Goal: Task Accomplishment & Management: Manage account settings

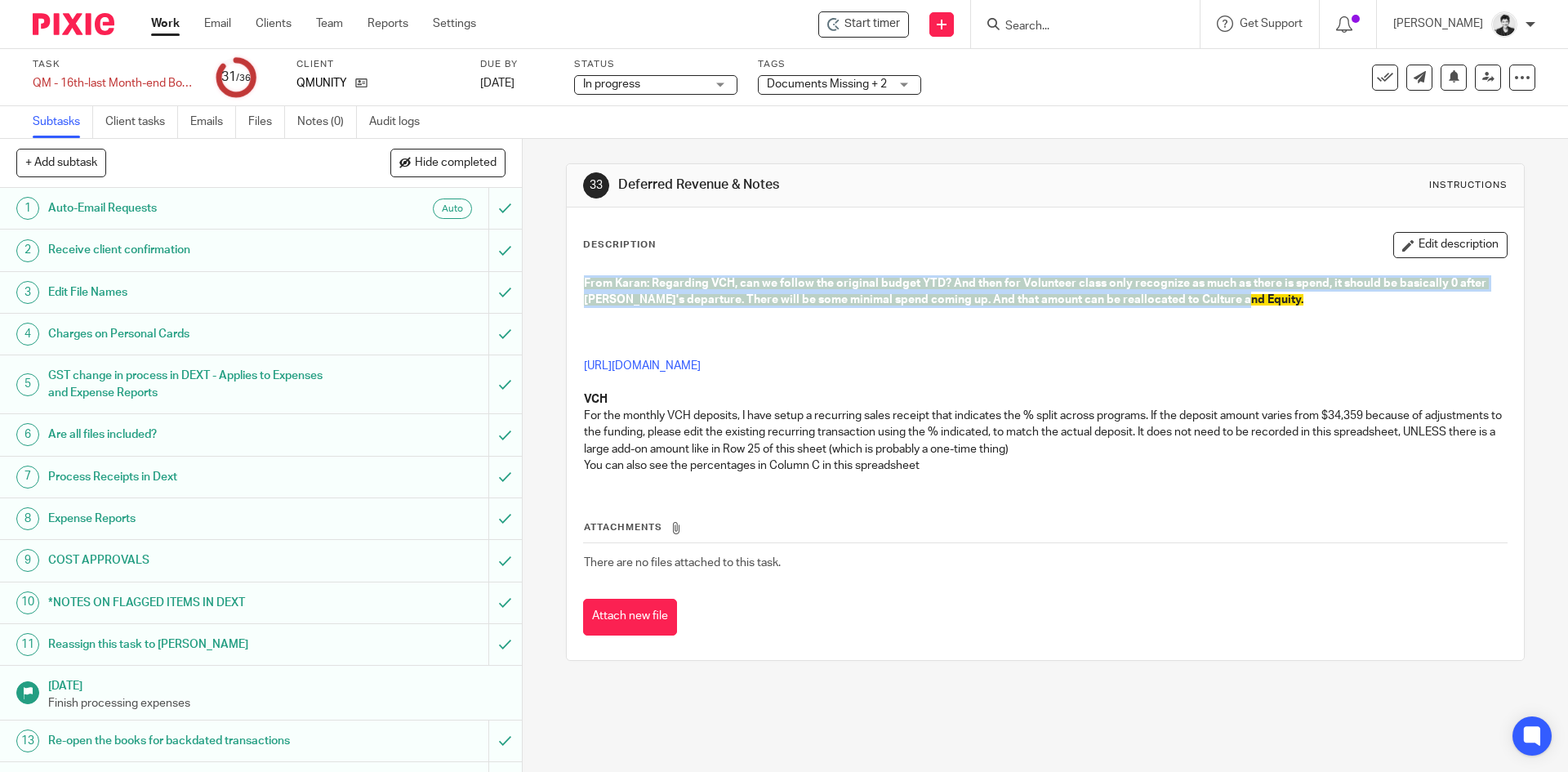
click at [767, 295] on span "From Karan: Regarding VCH, can we follow the original budget YTD? And then for …" at bounding box center [1036, 291] width 905 height 28
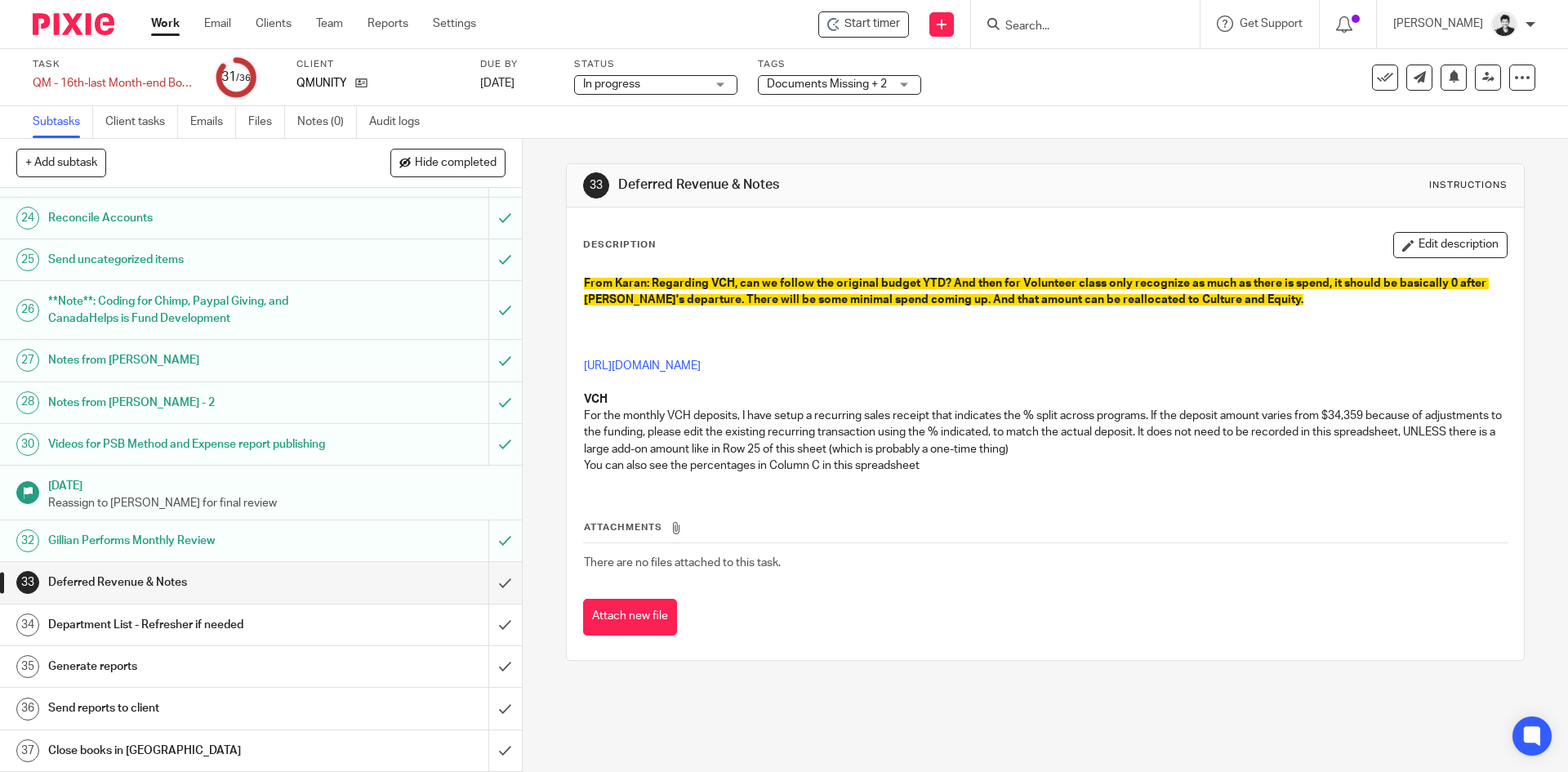
scroll to position [1047, 0]
click at [814, 81] on span "Documents Missing + 2" at bounding box center [826, 84] width 120 height 12
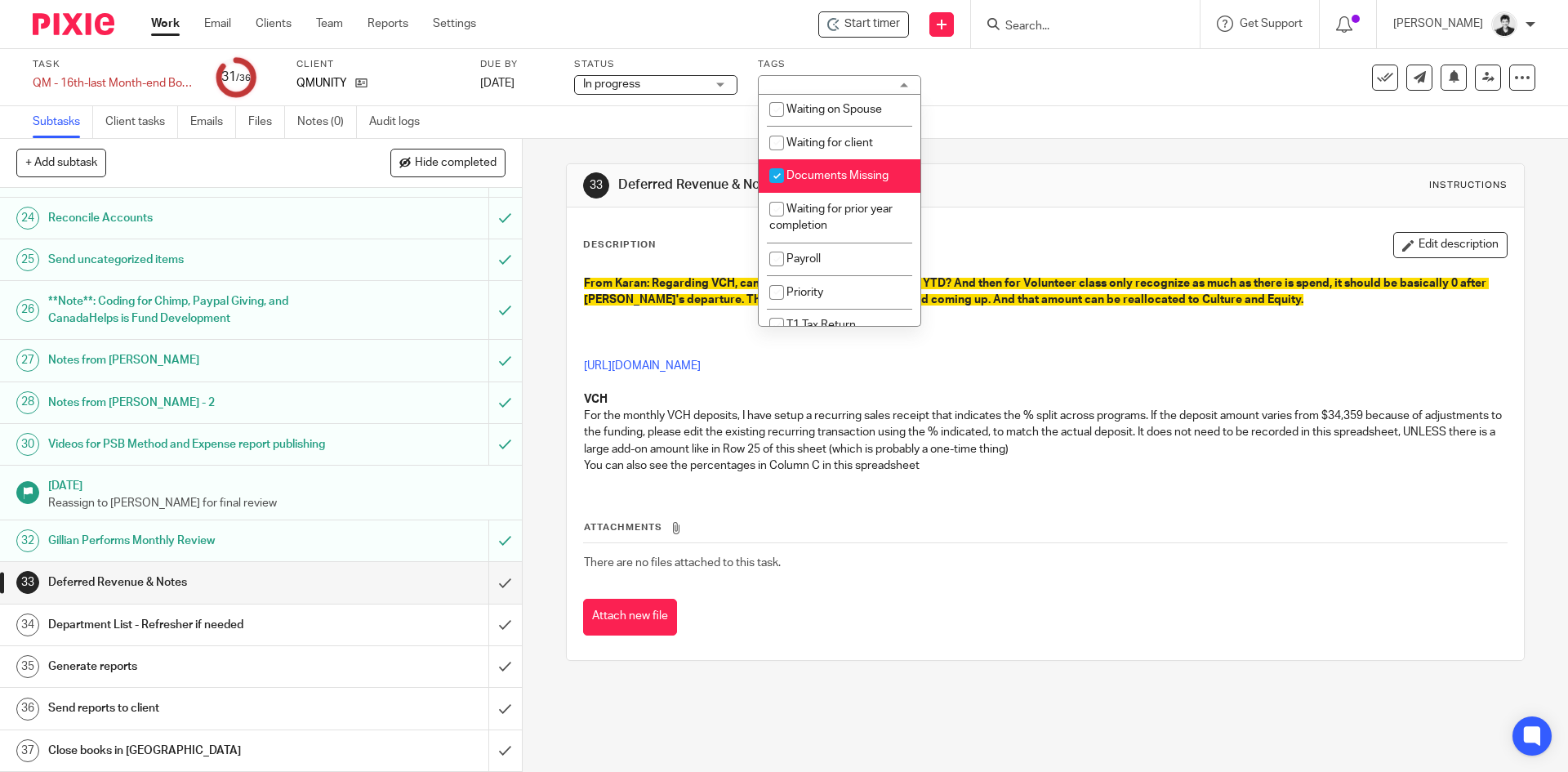
click at [877, 166] on li "Documents Missing" at bounding box center [840, 176] width 162 height 34
checkbox input "false"
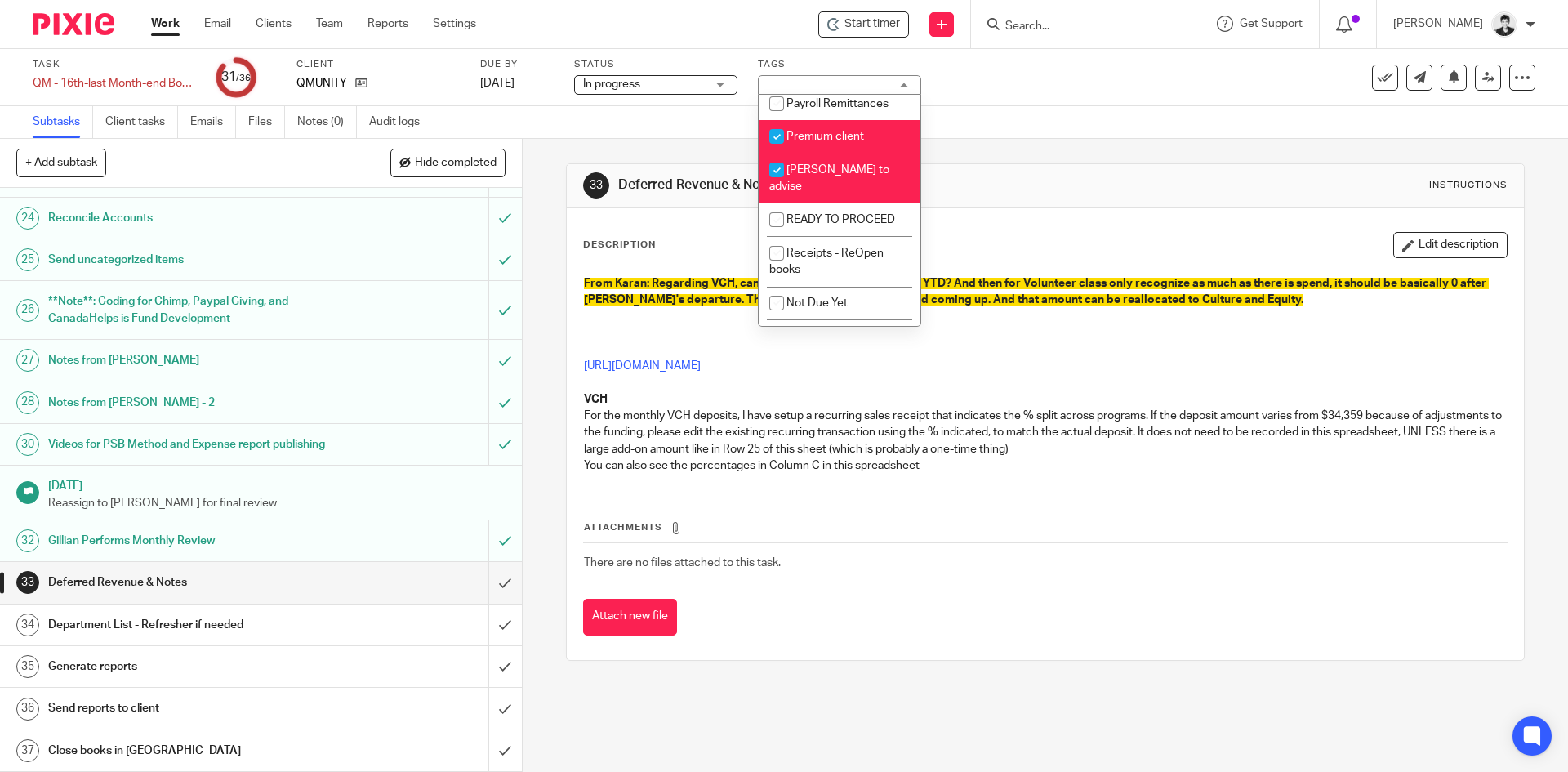
scroll to position [394, 0]
click at [848, 163] on span "Gillian to advise" at bounding box center [829, 172] width 120 height 28
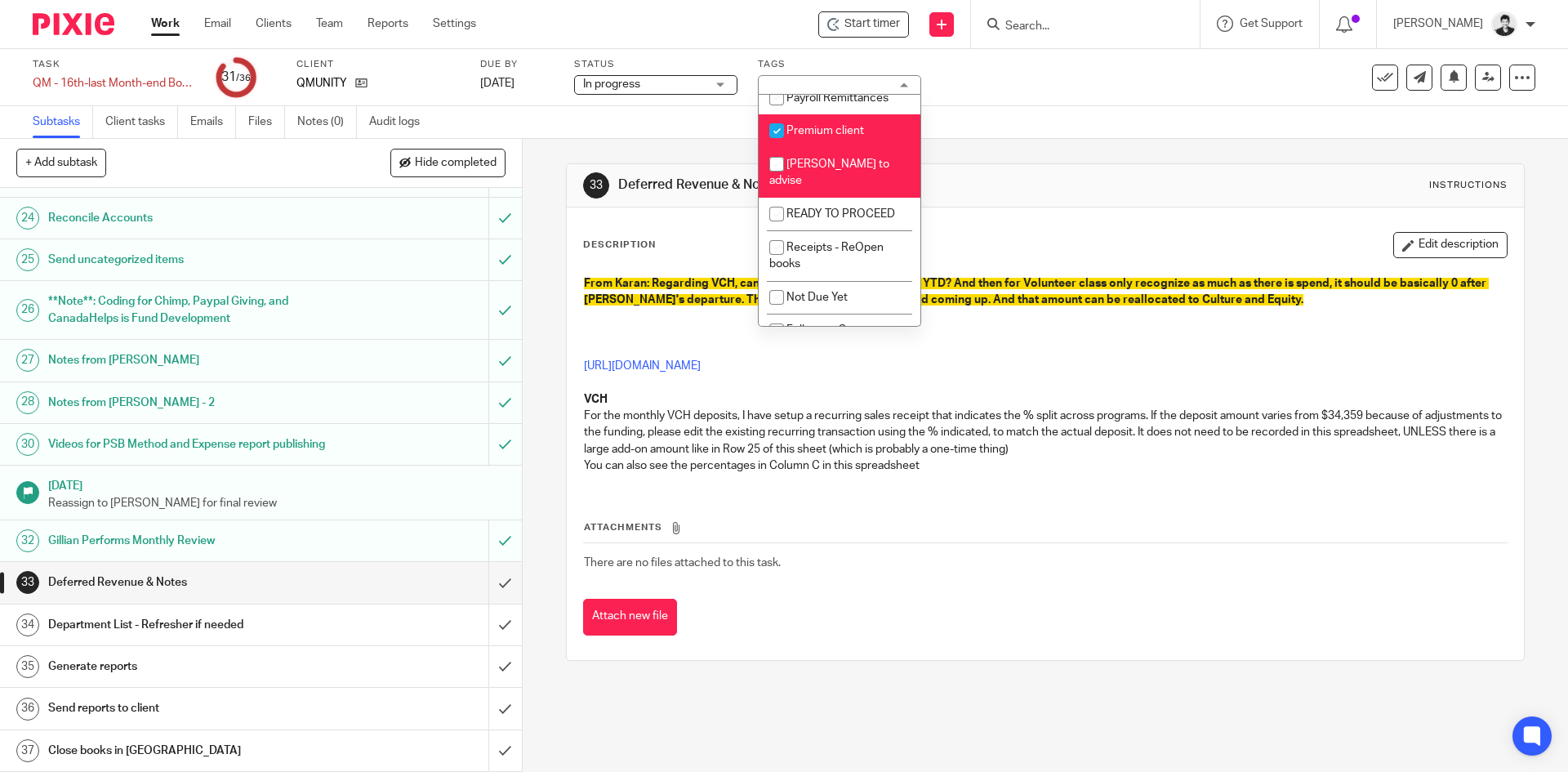
checkbox input "false"
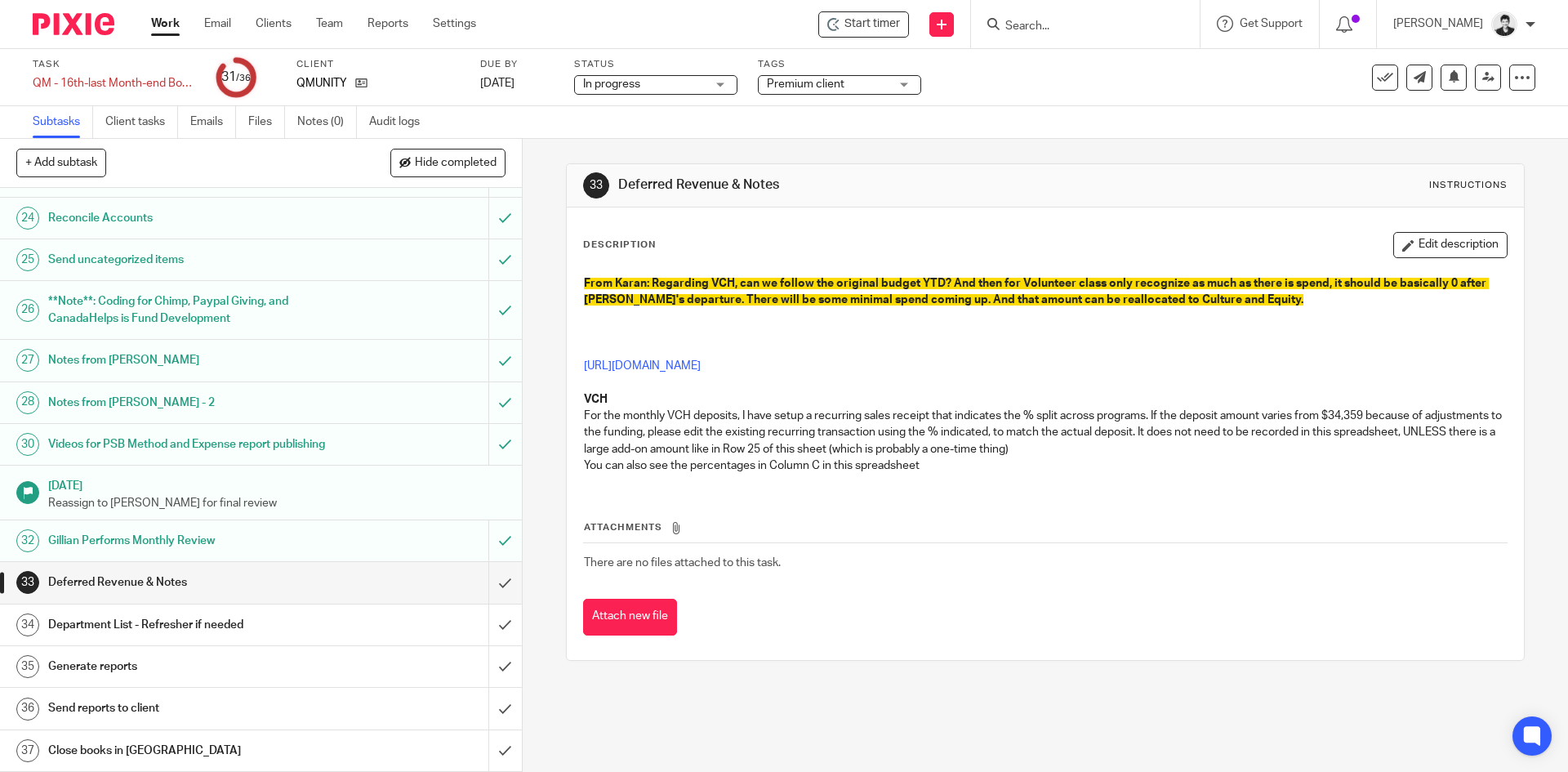
click at [691, 308] on p "From Karan: Regarding VCH, can we follow the original budget YTD? And then for …" at bounding box center [1045, 292] width 922 height 34
click at [490, 623] on input "submit" at bounding box center [260, 625] width 521 height 41
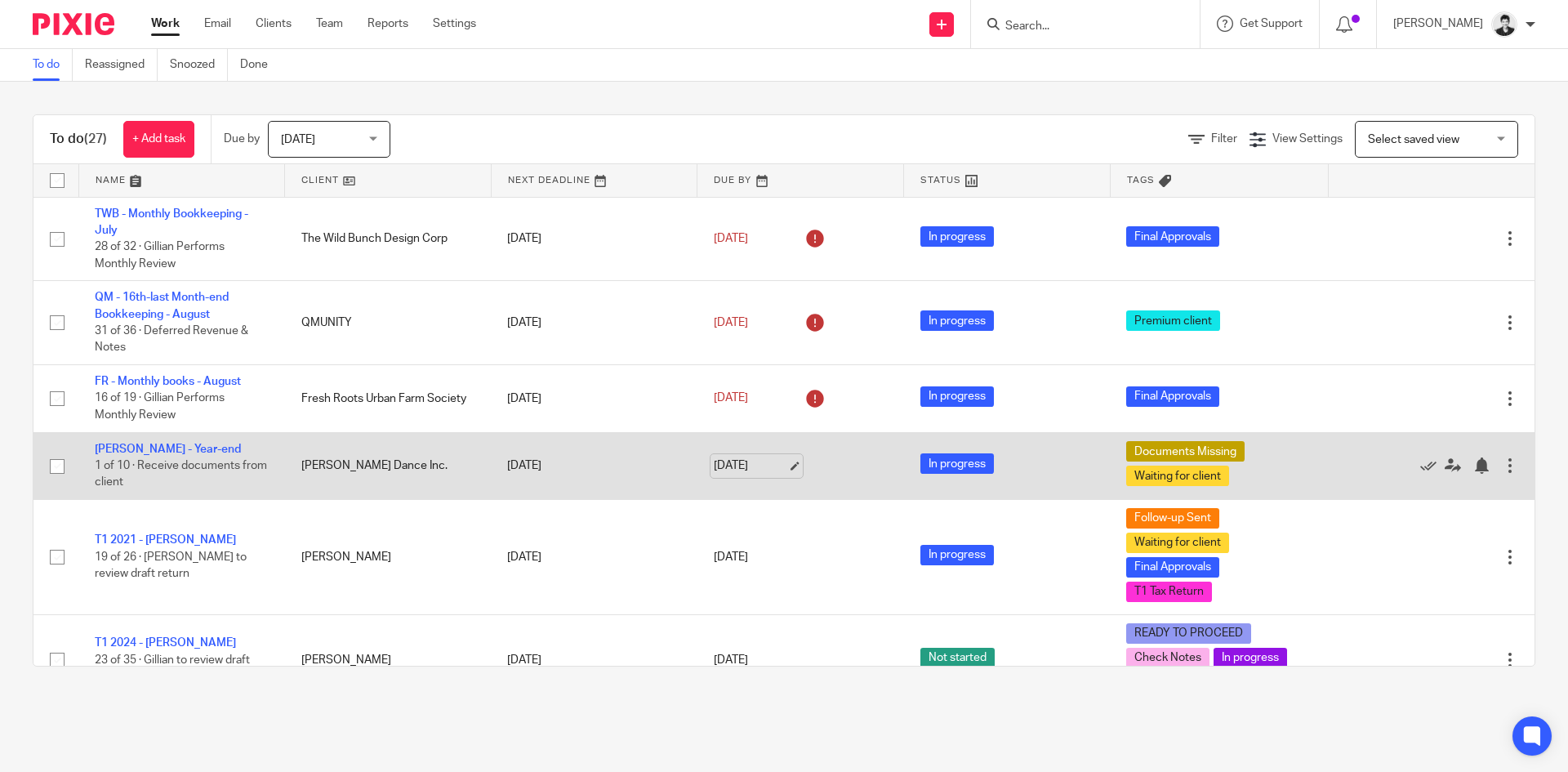
click at [743, 470] on link "[DATE]" at bounding box center [750, 466] width 74 height 17
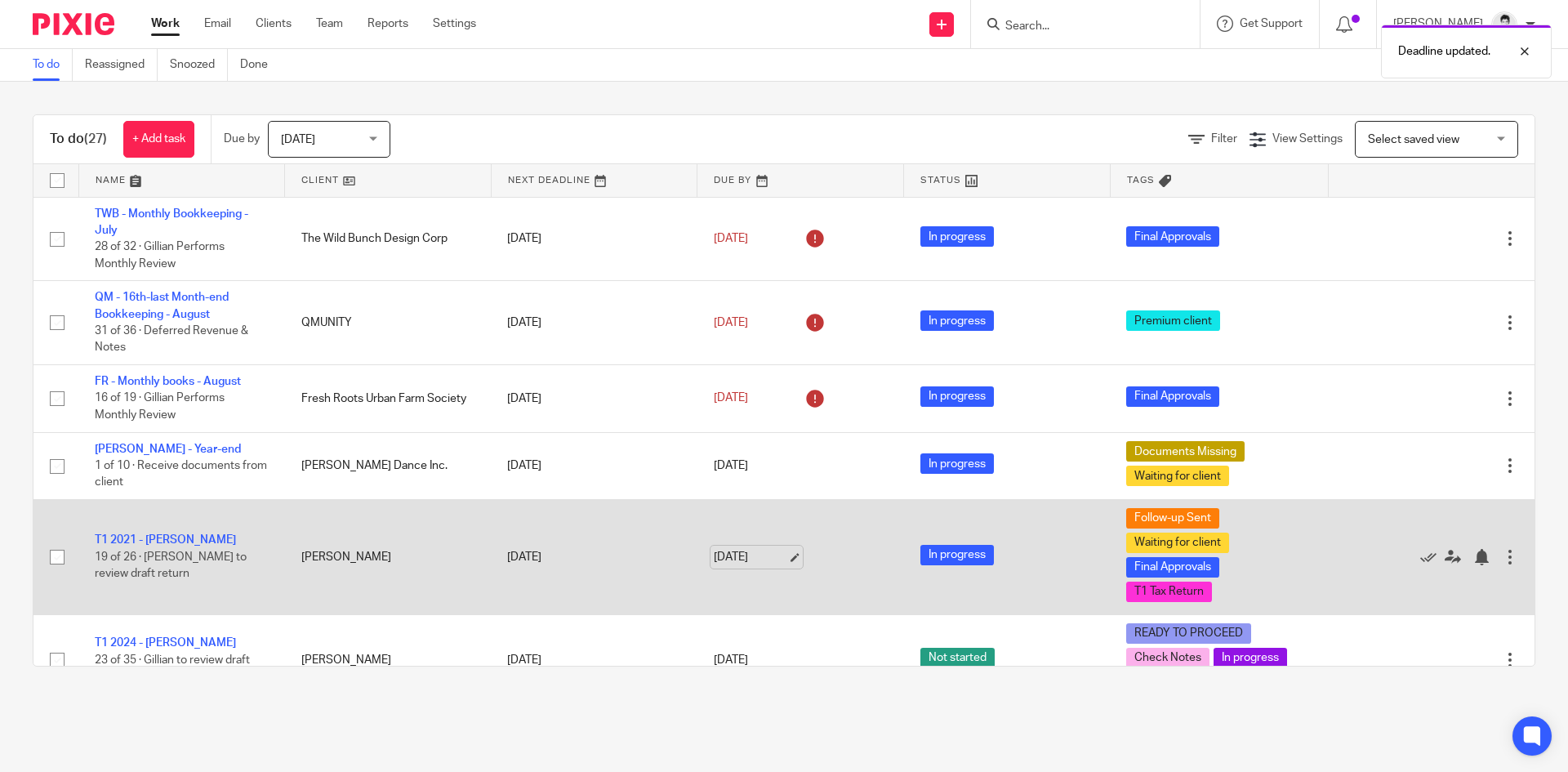
click at [735, 551] on link "[DATE]" at bounding box center [750, 557] width 74 height 17
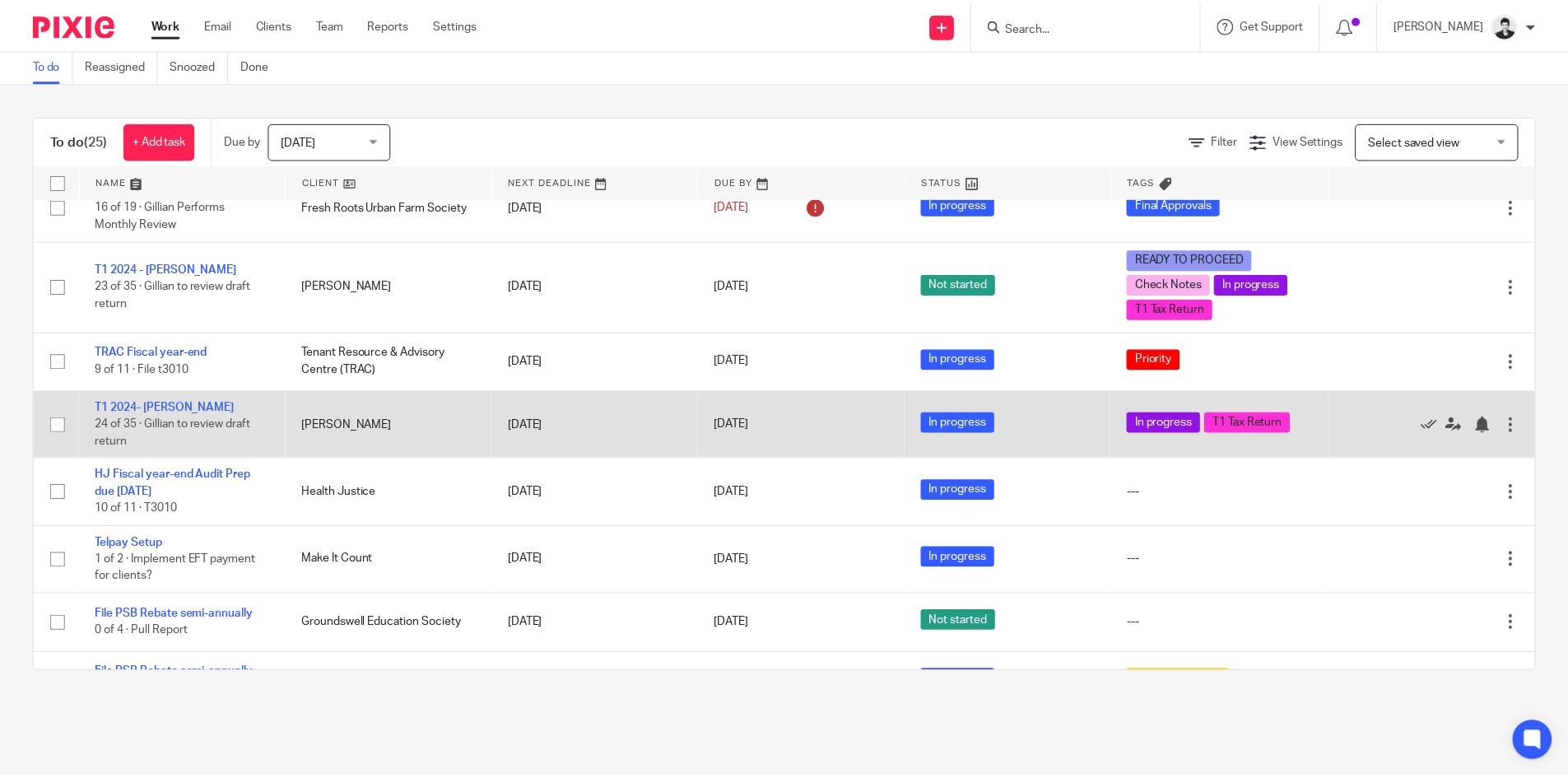
scroll to position [175, 0]
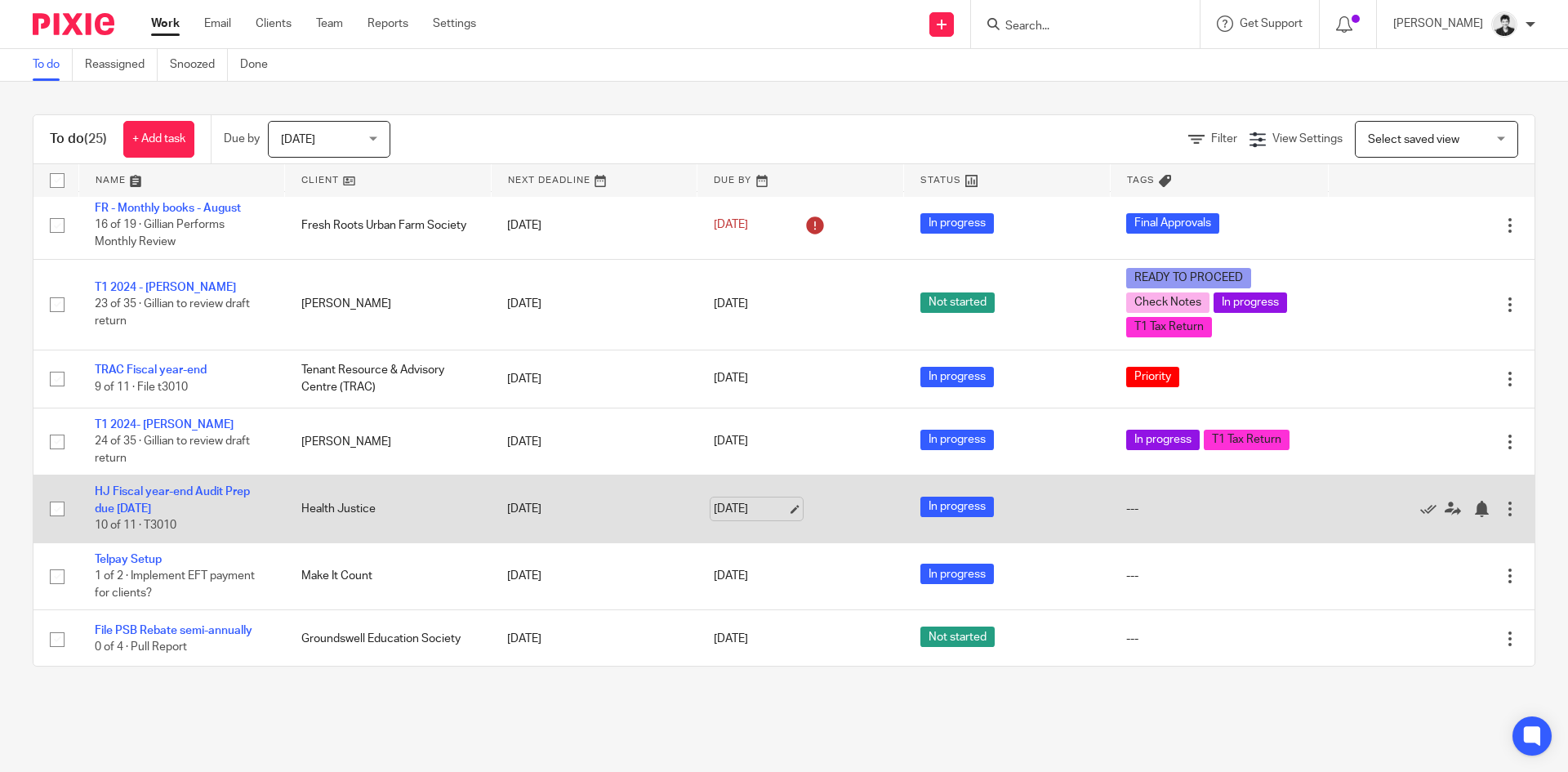
click at [752, 517] on link "[DATE]" at bounding box center [750, 508] width 74 height 17
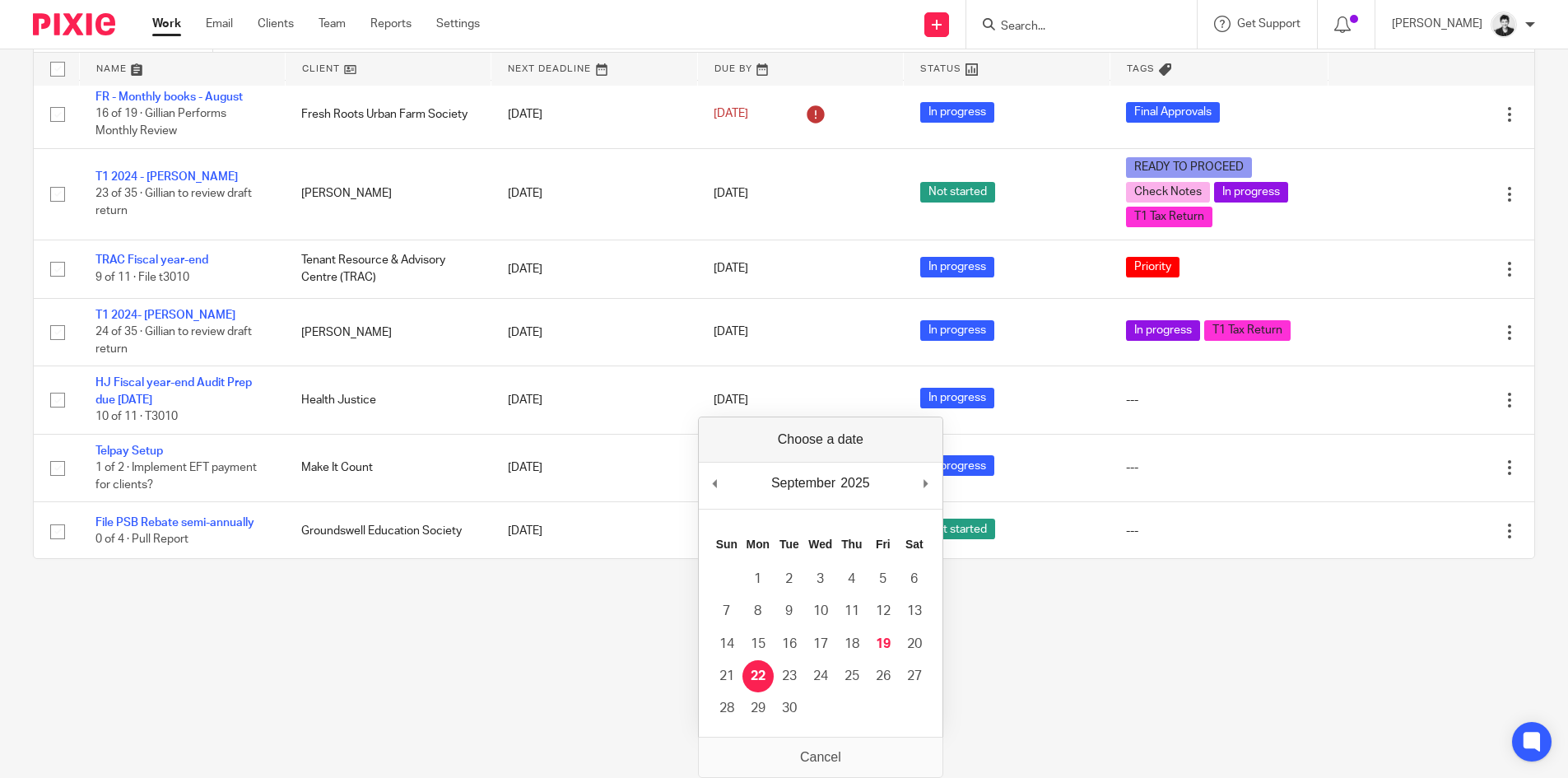
scroll to position [0, 0]
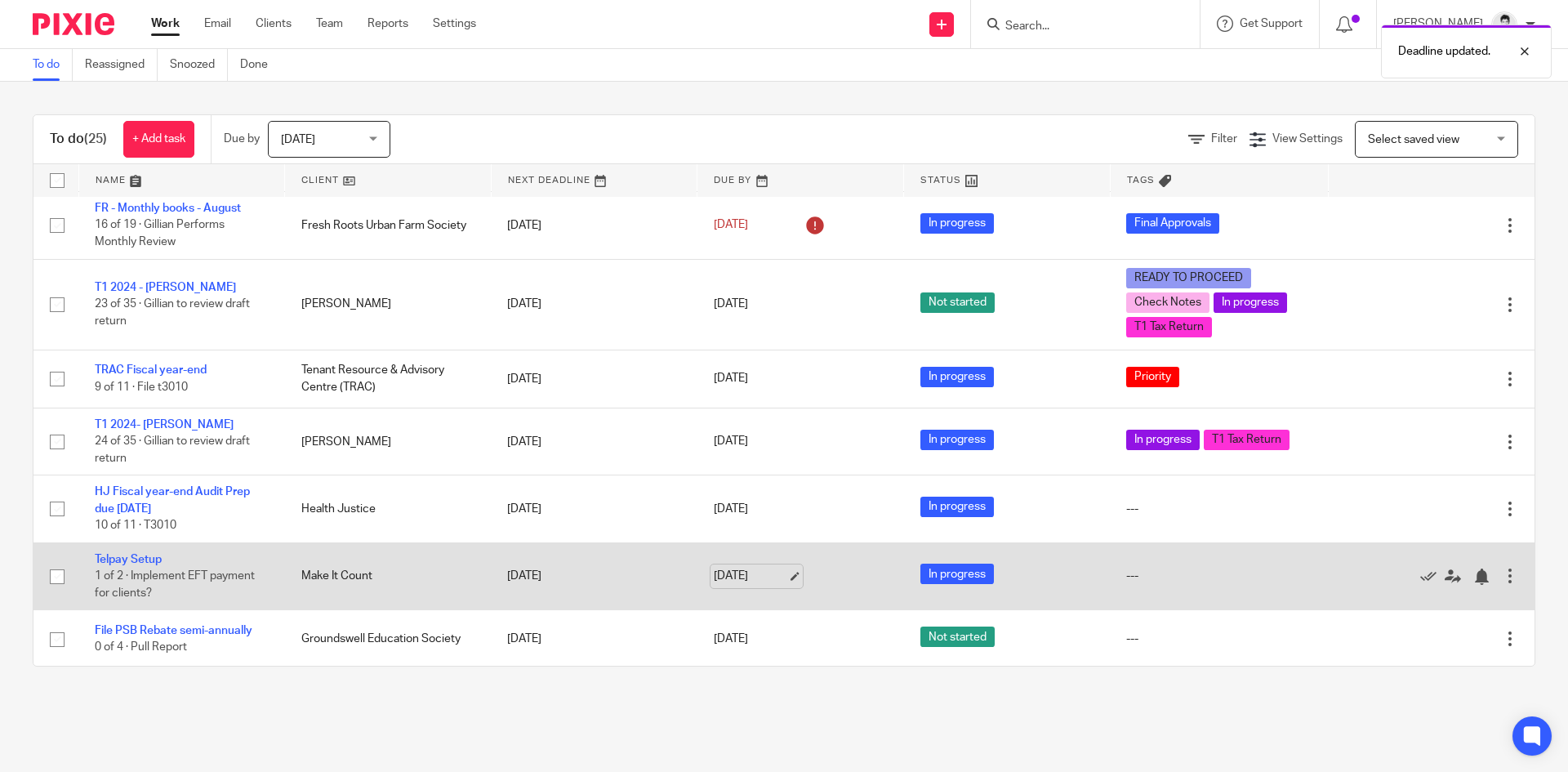
click at [743, 580] on link "[DATE]" at bounding box center [750, 576] width 74 height 17
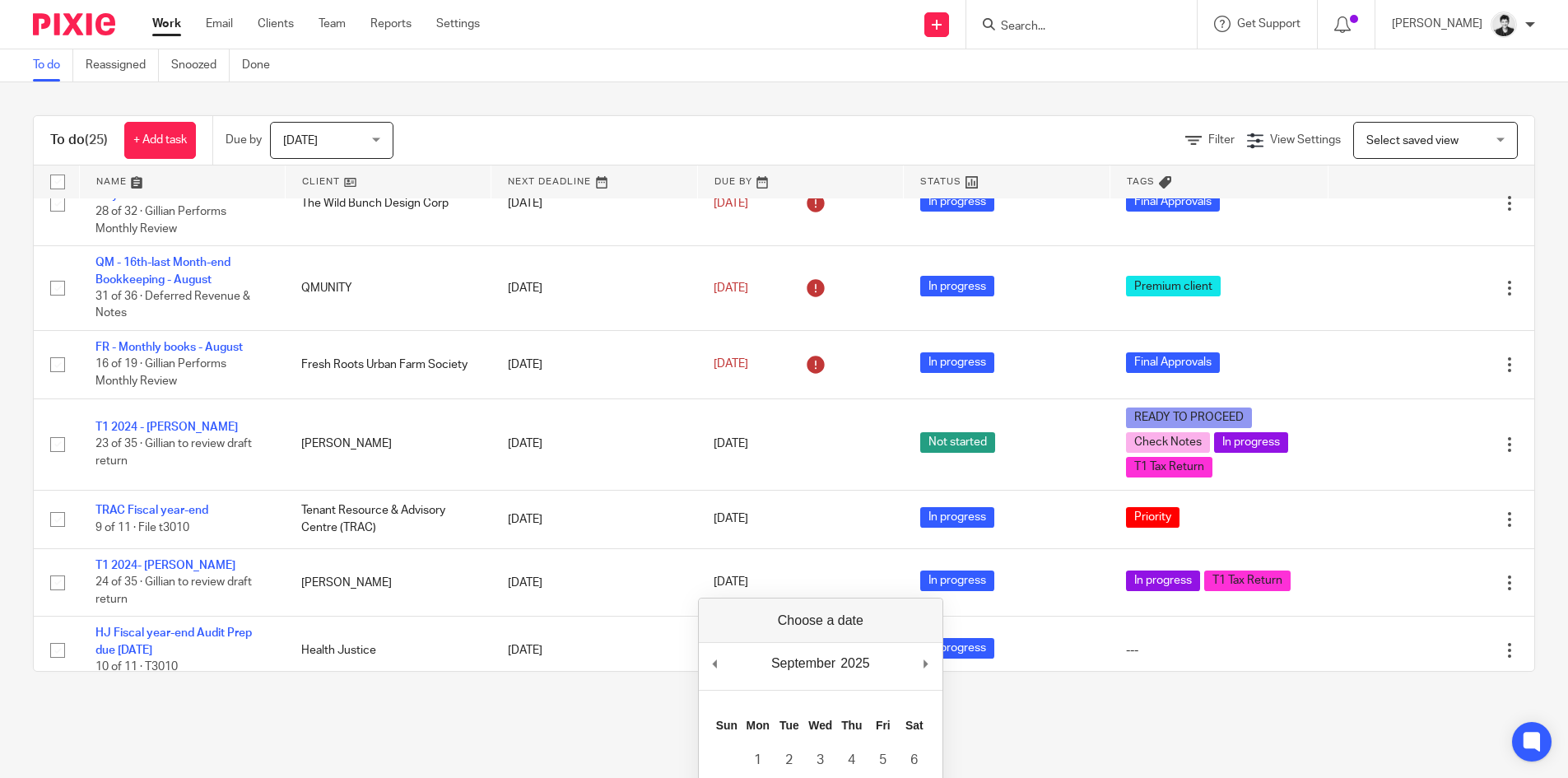
scroll to position [311, 0]
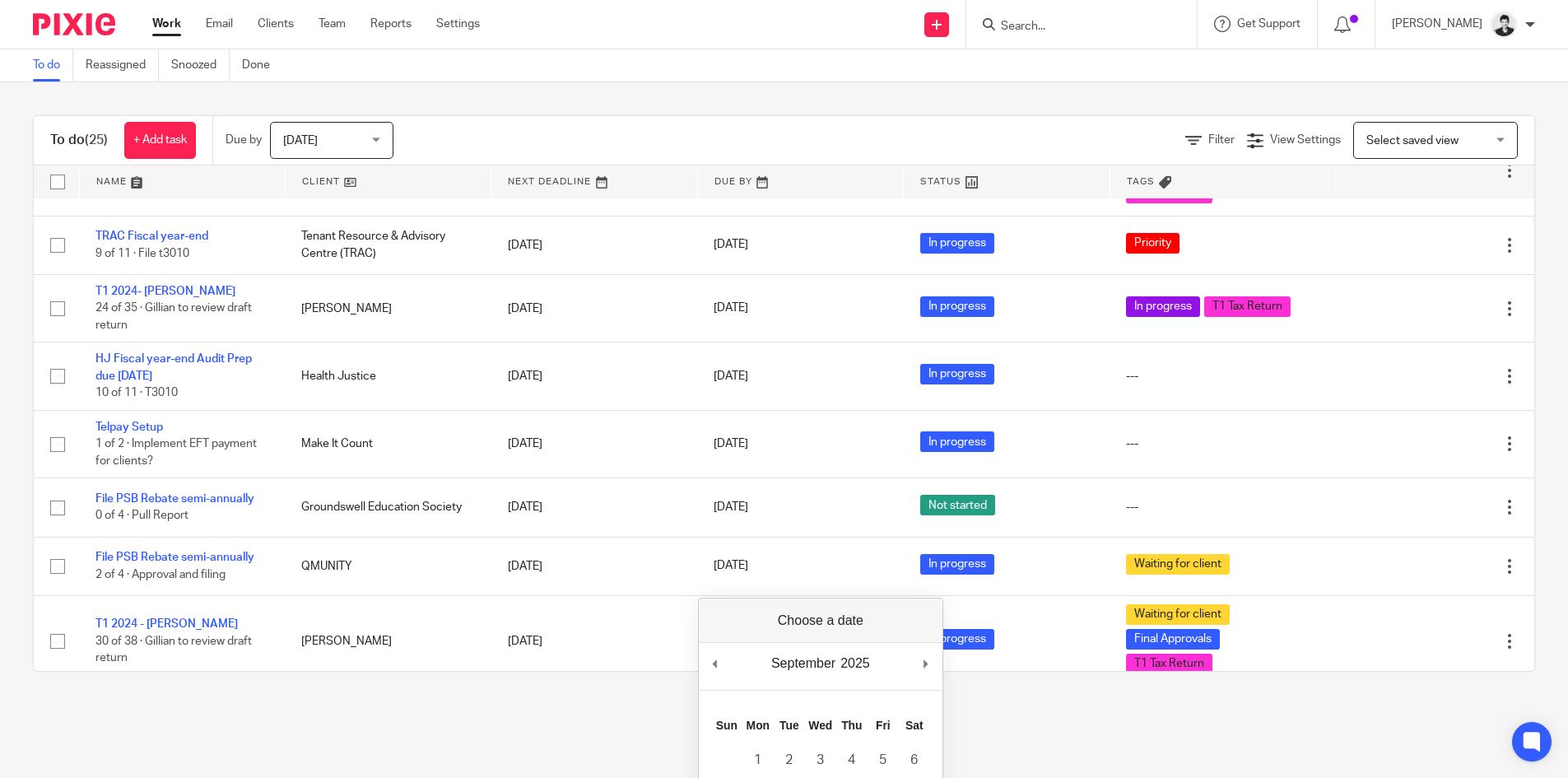
click at [598, 739] on main "To do Reassigned Snoozed Done To do (25) + Add task Due by Today Today Today To…" at bounding box center [784, 389] width 1568 height 778
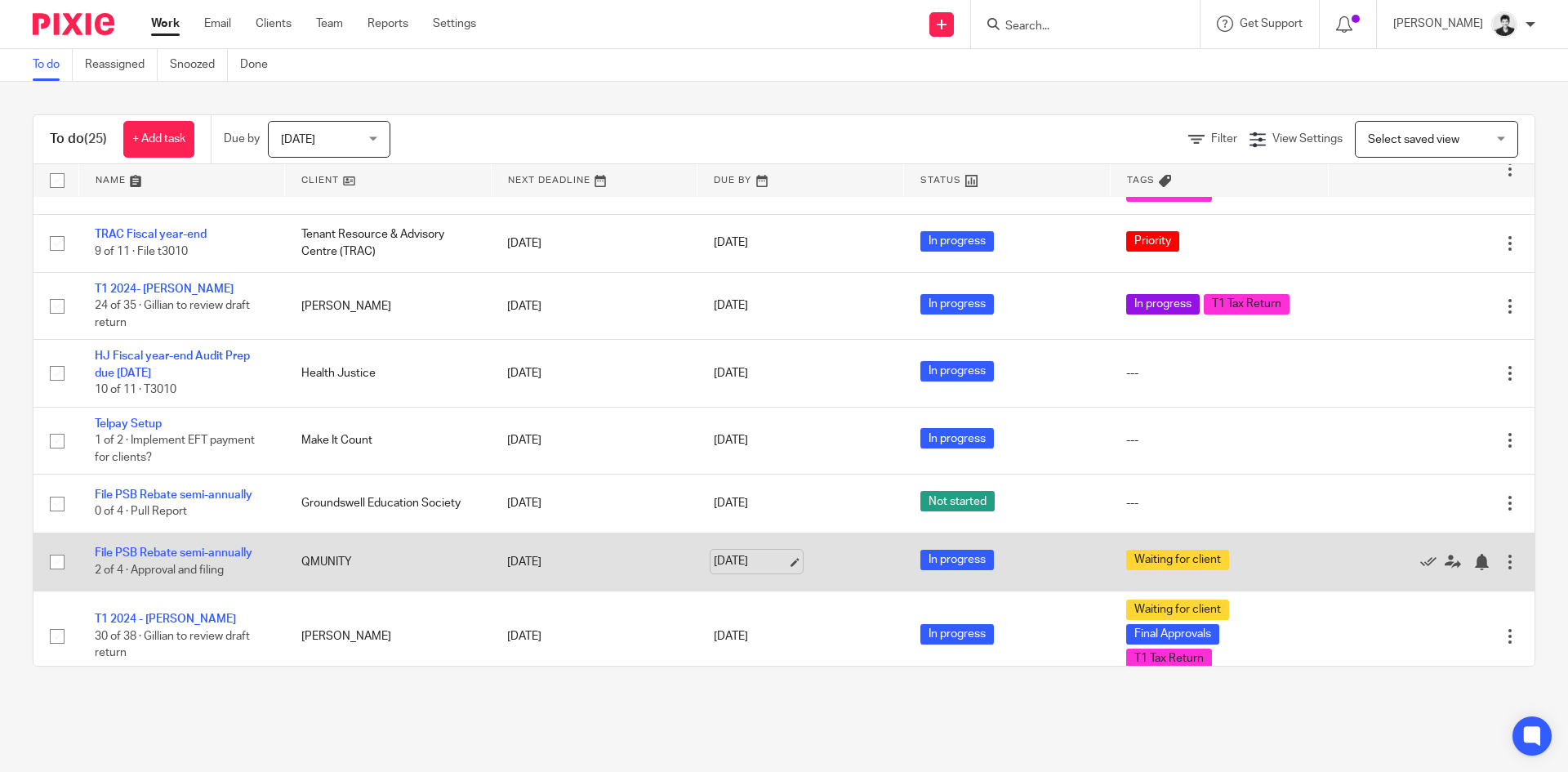
click at [740, 559] on link "Sep 19, 2025" at bounding box center [750, 561] width 74 height 17
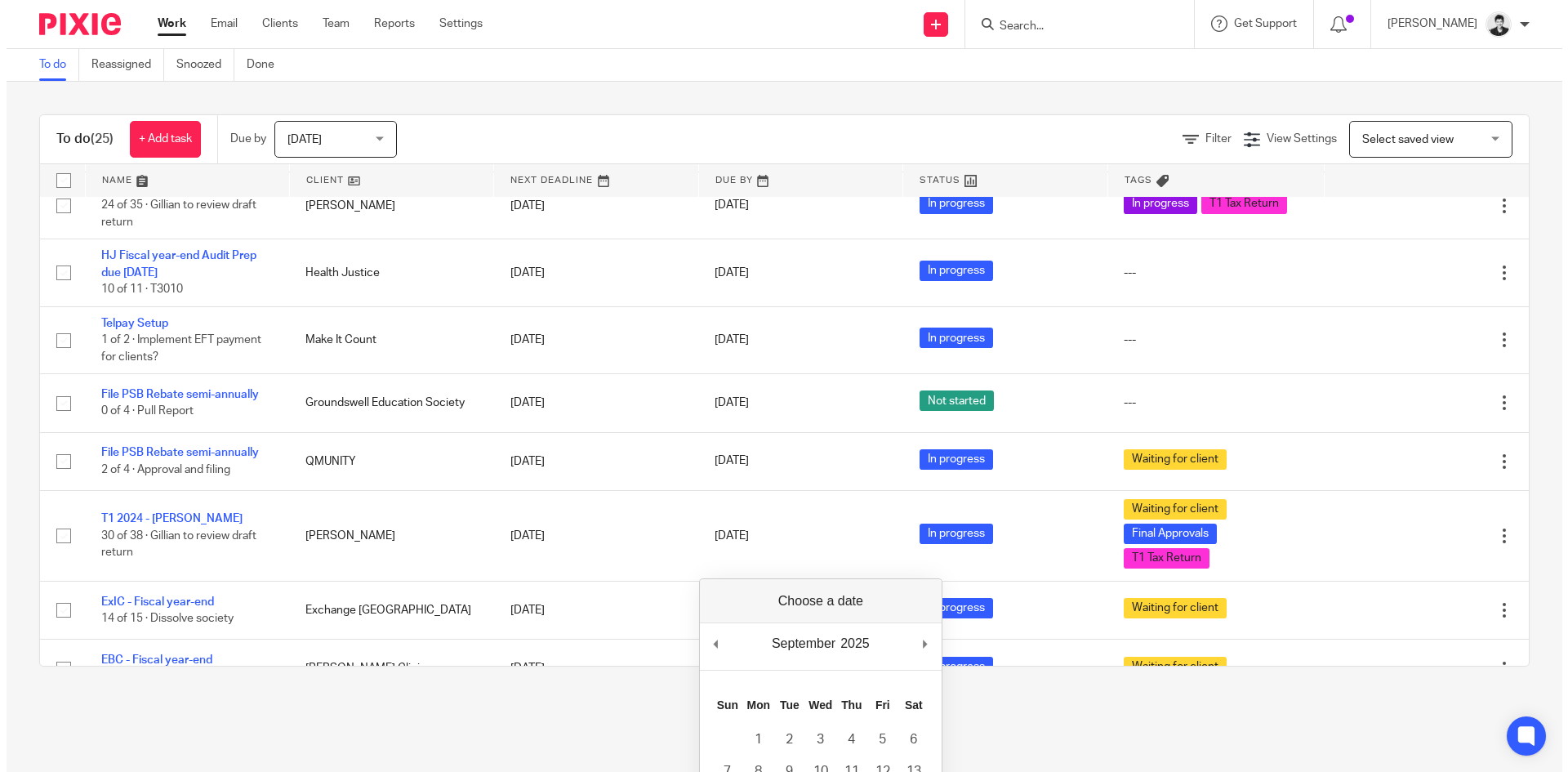
scroll to position [547, 0]
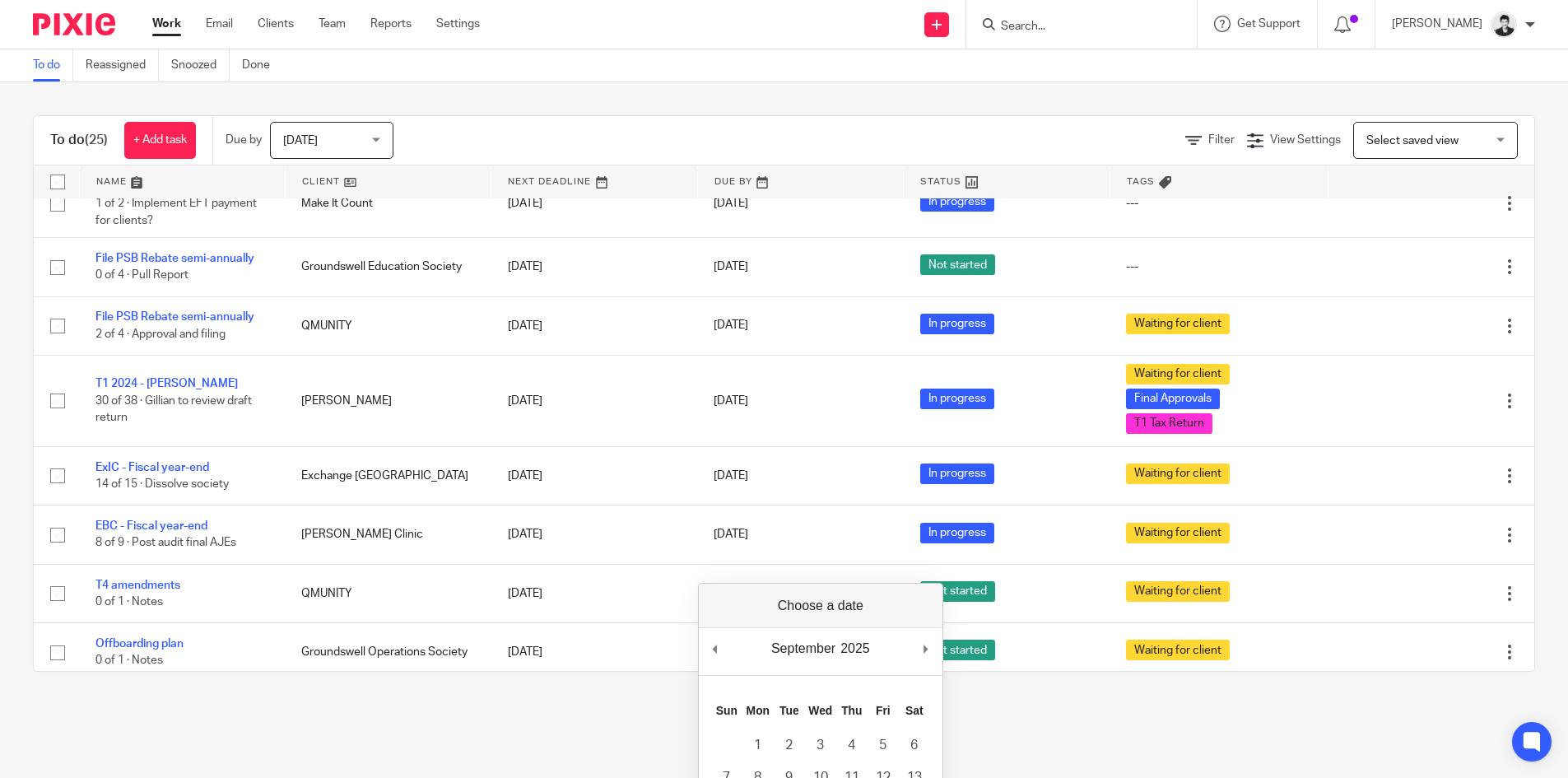
click at [373, 757] on main "To do Reassigned Snoozed Done To do (25) + Add task Due by Today Today Today To…" at bounding box center [784, 389] width 1568 height 778
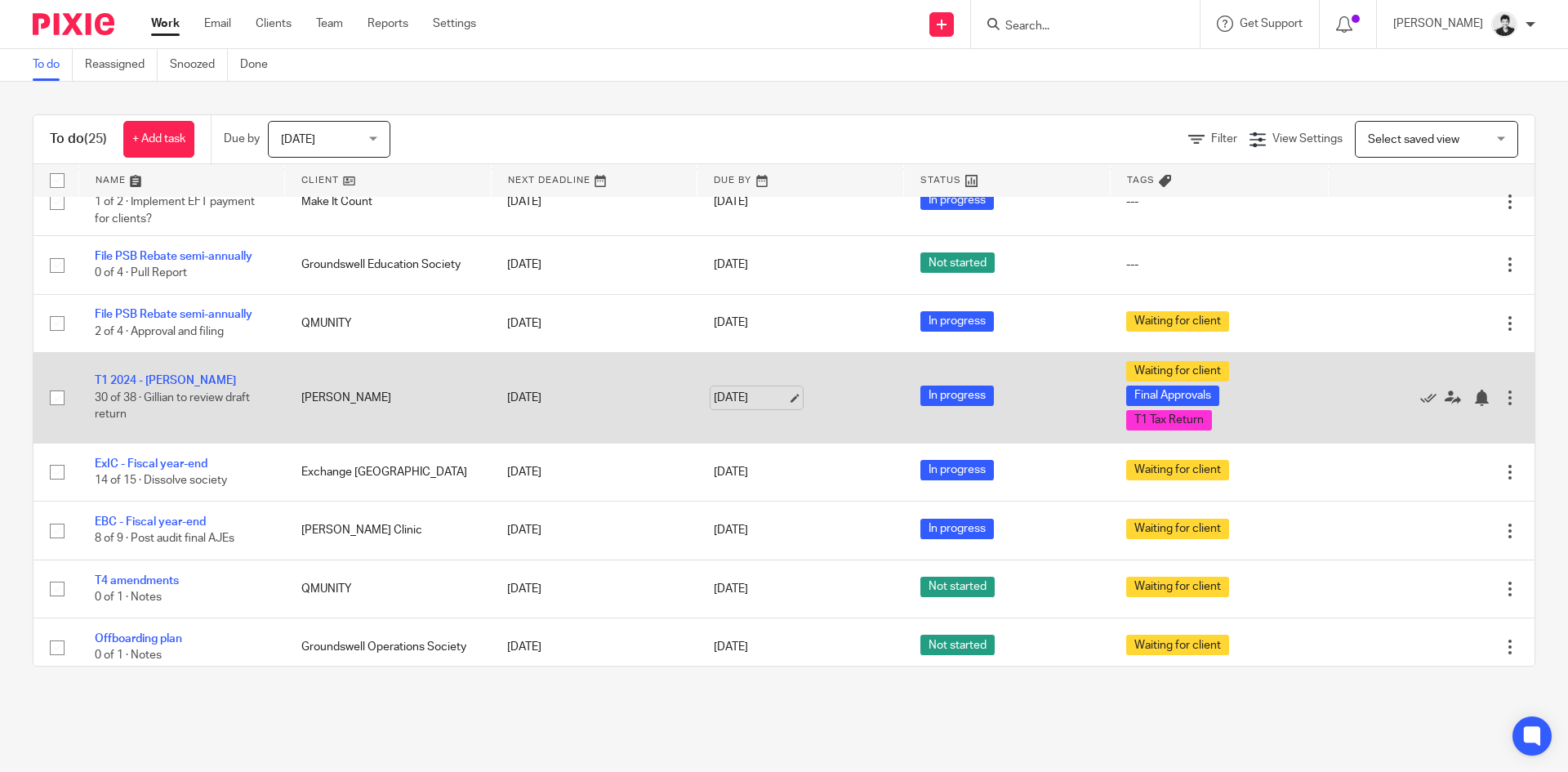
click at [760, 399] on link "Sep 19, 2025" at bounding box center [750, 397] width 74 height 17
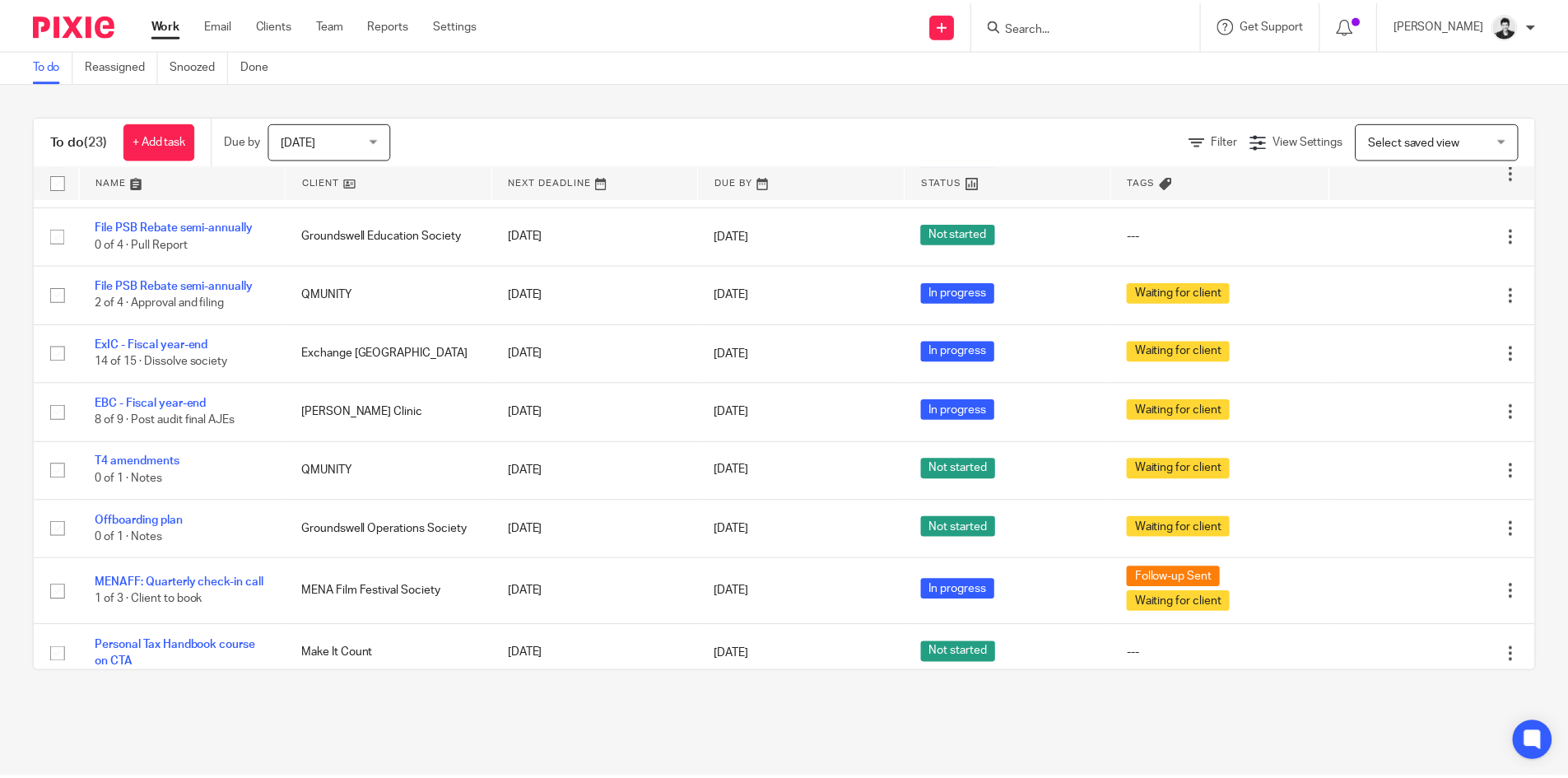
scroll to position [524, 0]
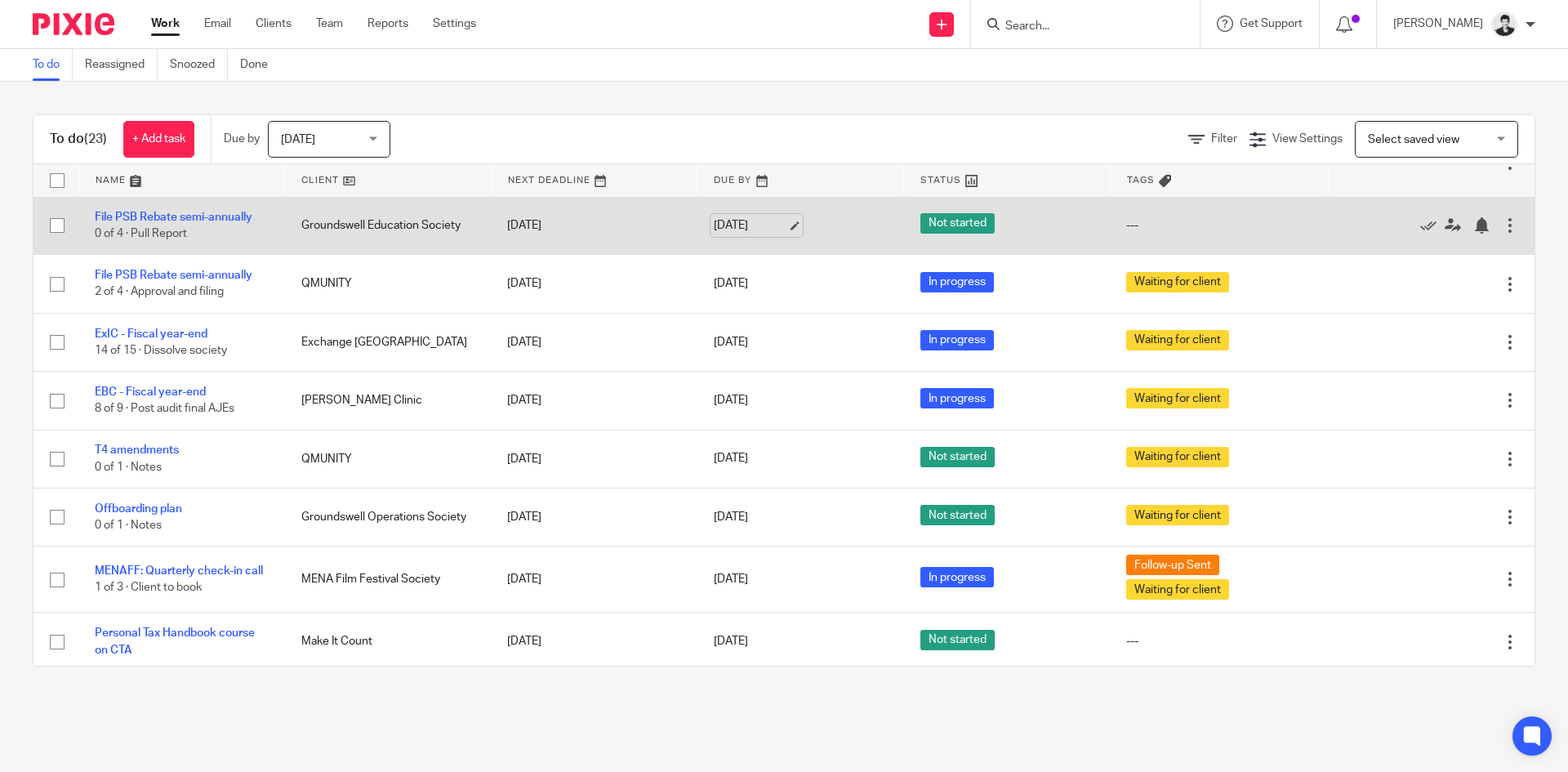
click at [753, 222] on link "[DATE]" at bounding box center [750, 226] width 74 height 17
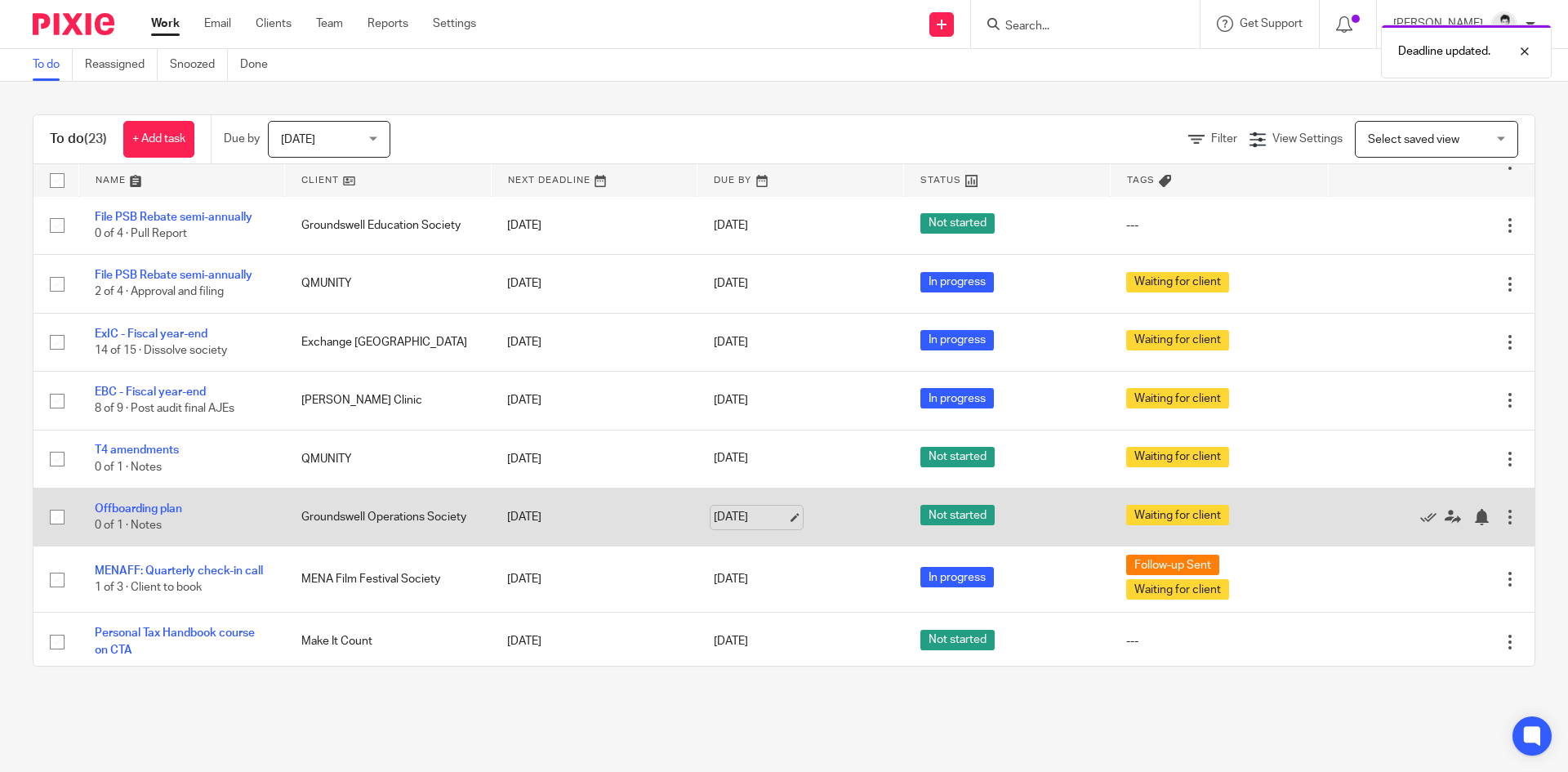
click at [756, 517] on link "[DATE]" at bounding box center [750, 517] width 74 height 17
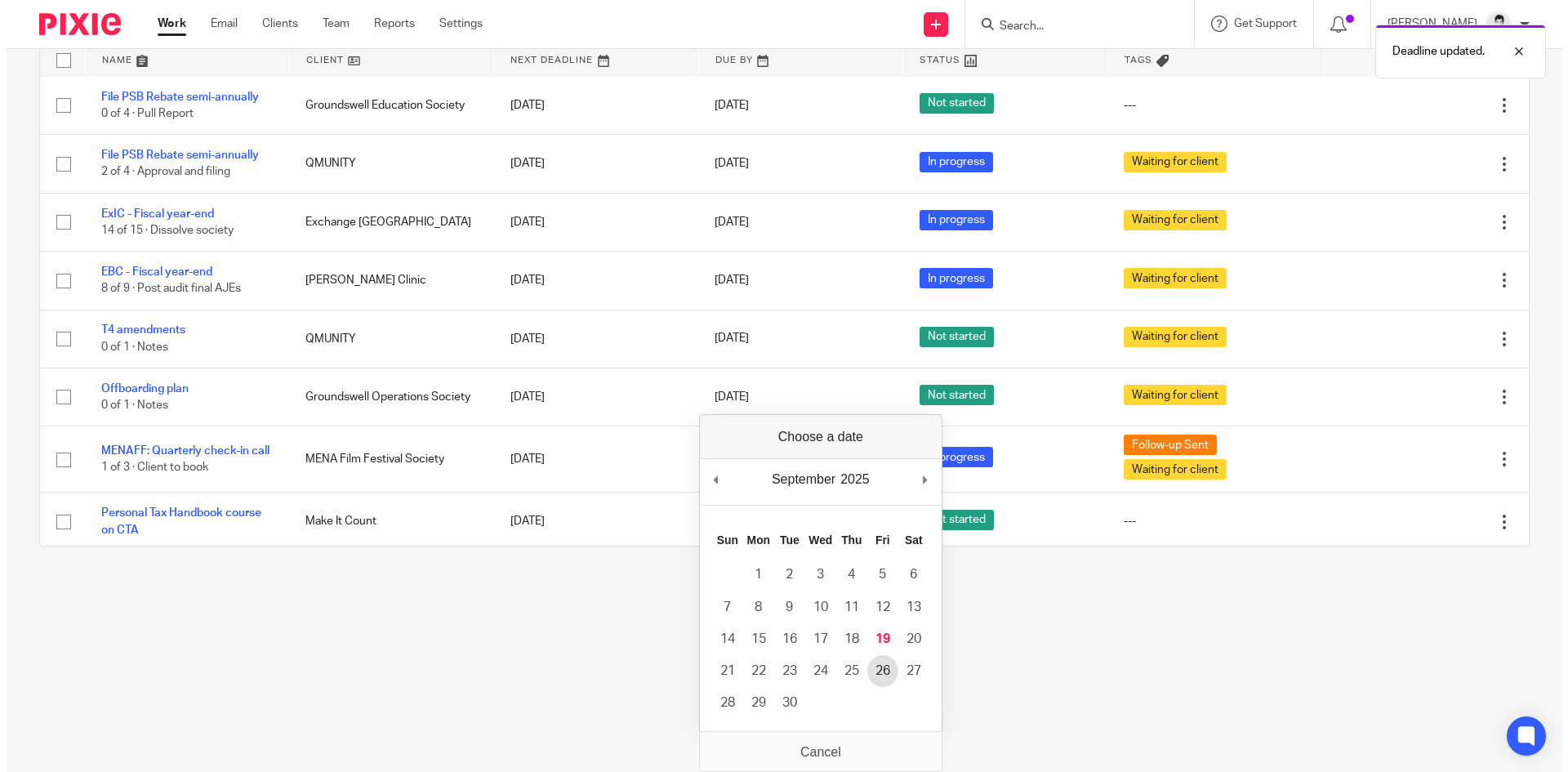
scroll to position [0, 0]
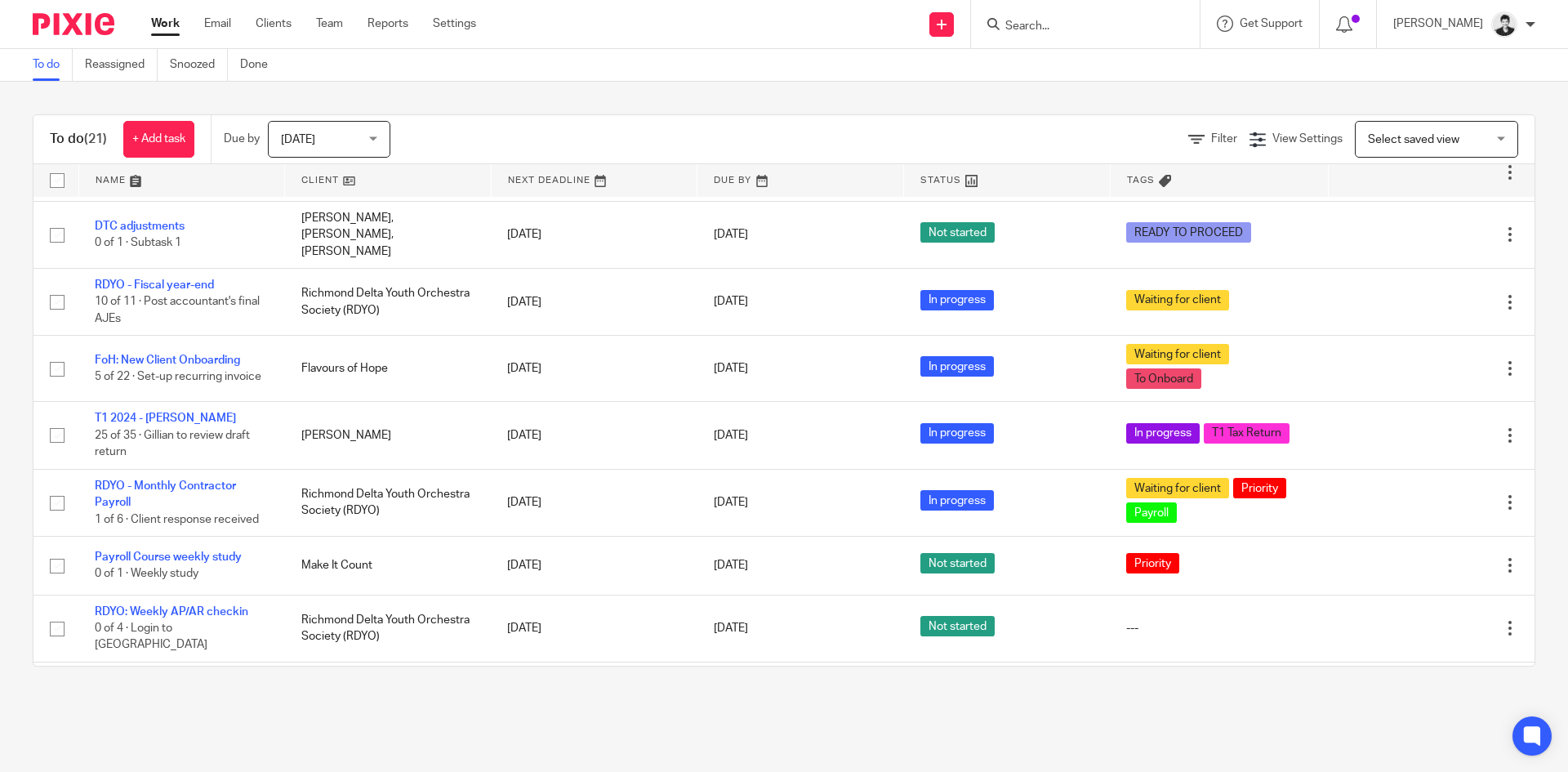
scroll to position [919, 0]
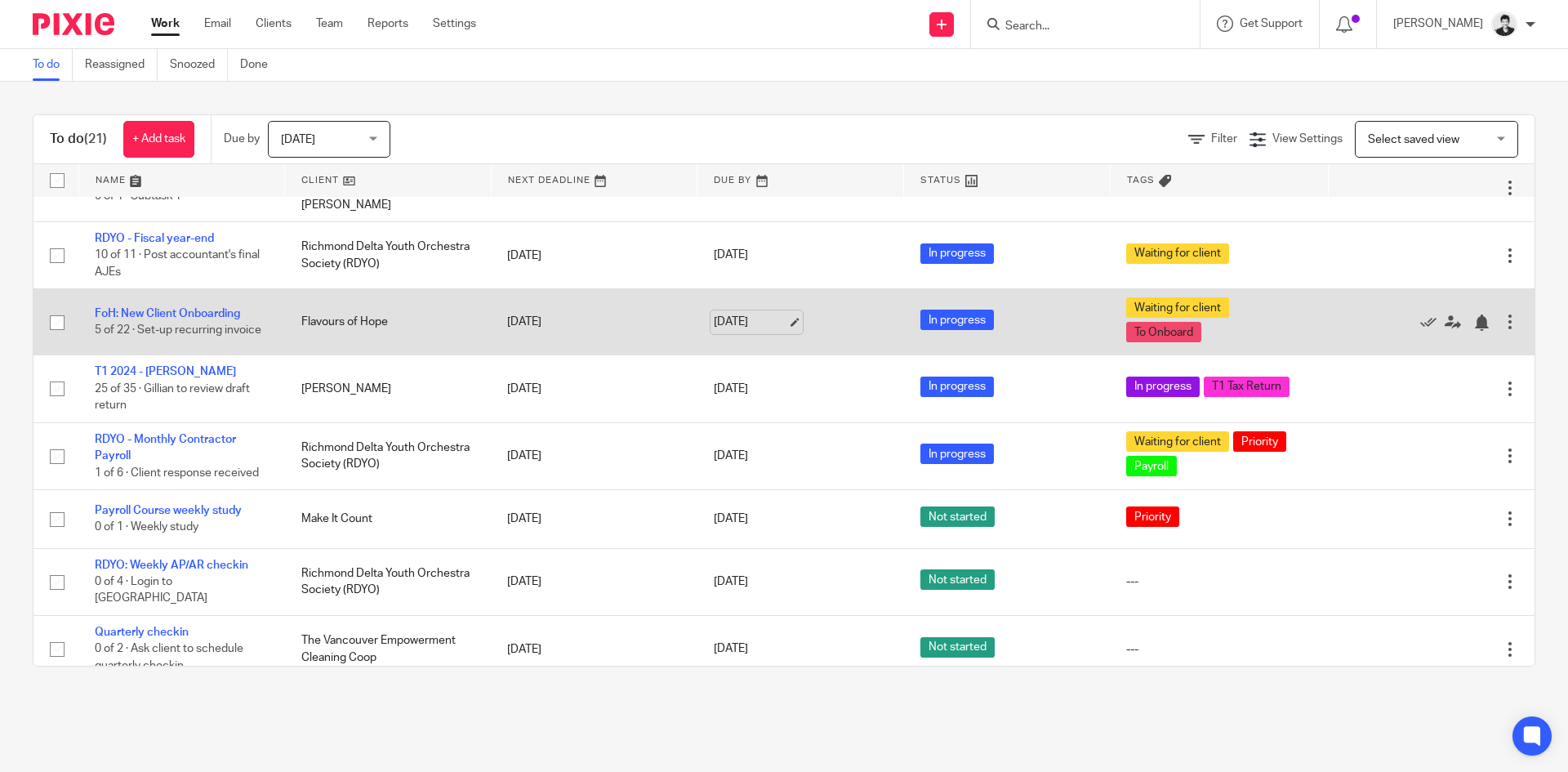
click at [774, 314] on link "[DATE]" at bounding box center [750, 322] width 74 height 17
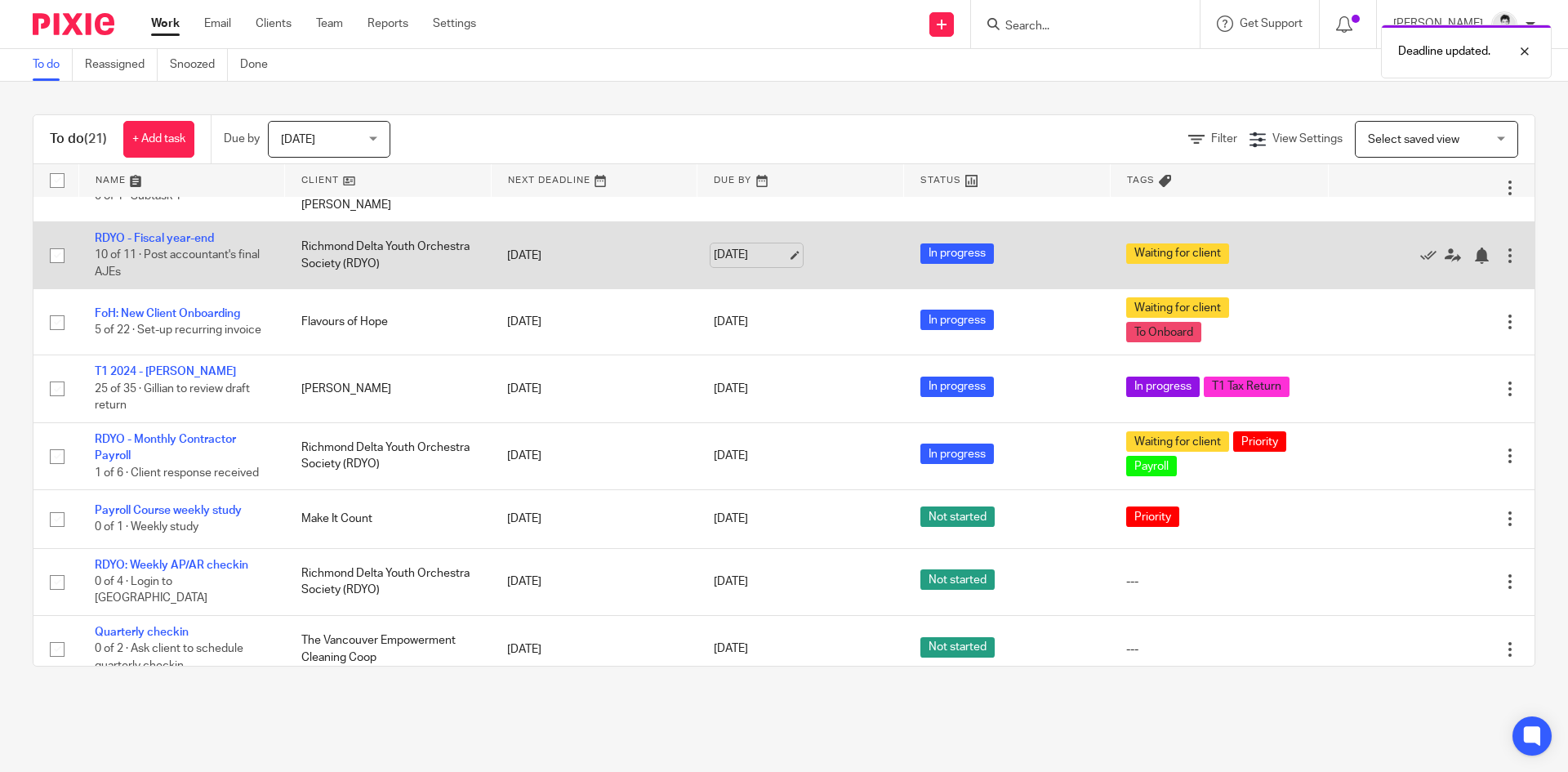
click at [755, 247] on link "[DATE]" at bounding box center [750, 255] width 74 height 17
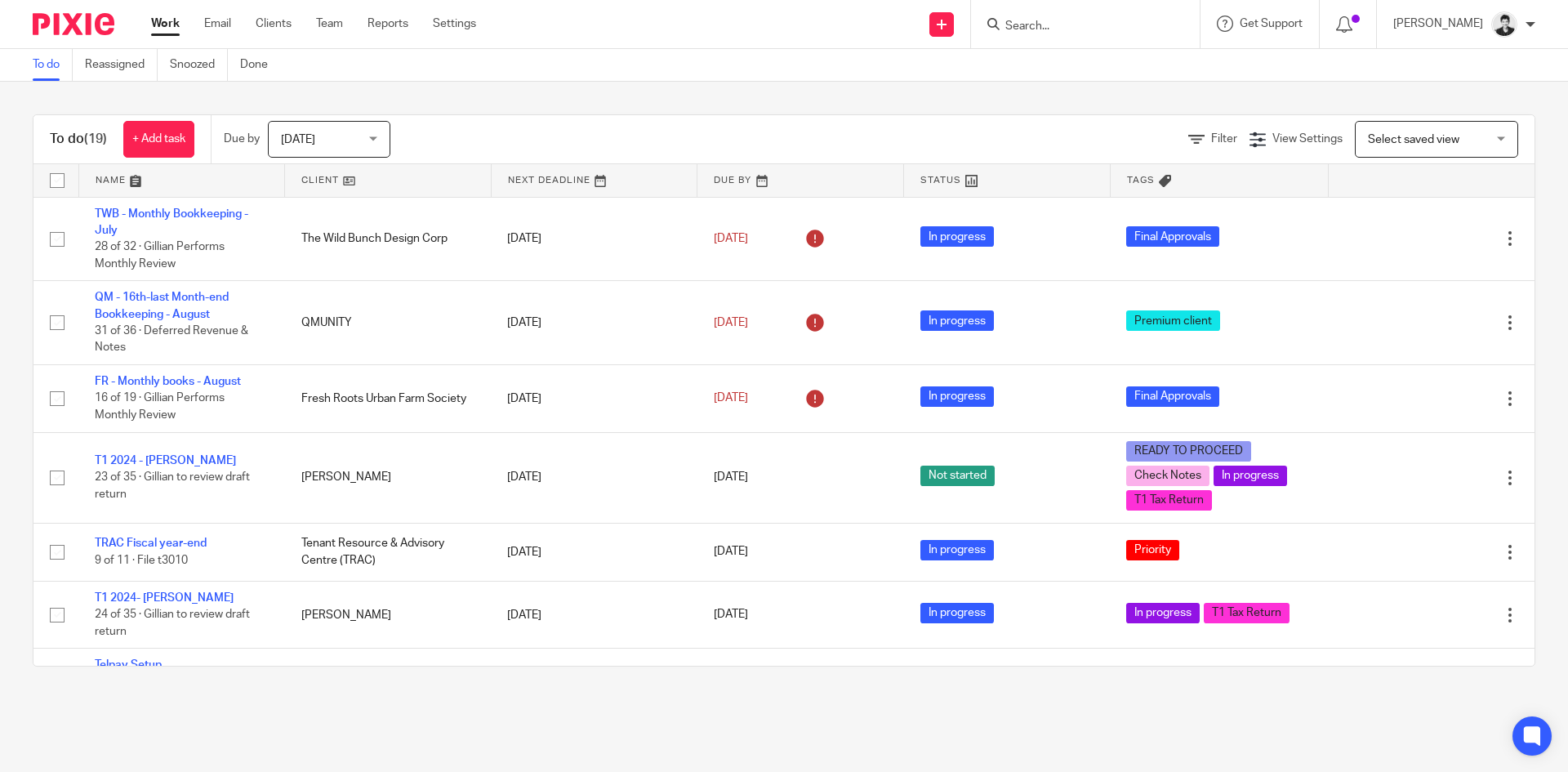
click at [1074, 28] on input "Search" at bounding box center [1077, 27] width 147 height 15
type input "happy"
click at [1087, 75] on link at bounding box center [1124, 70] width 247 height 37
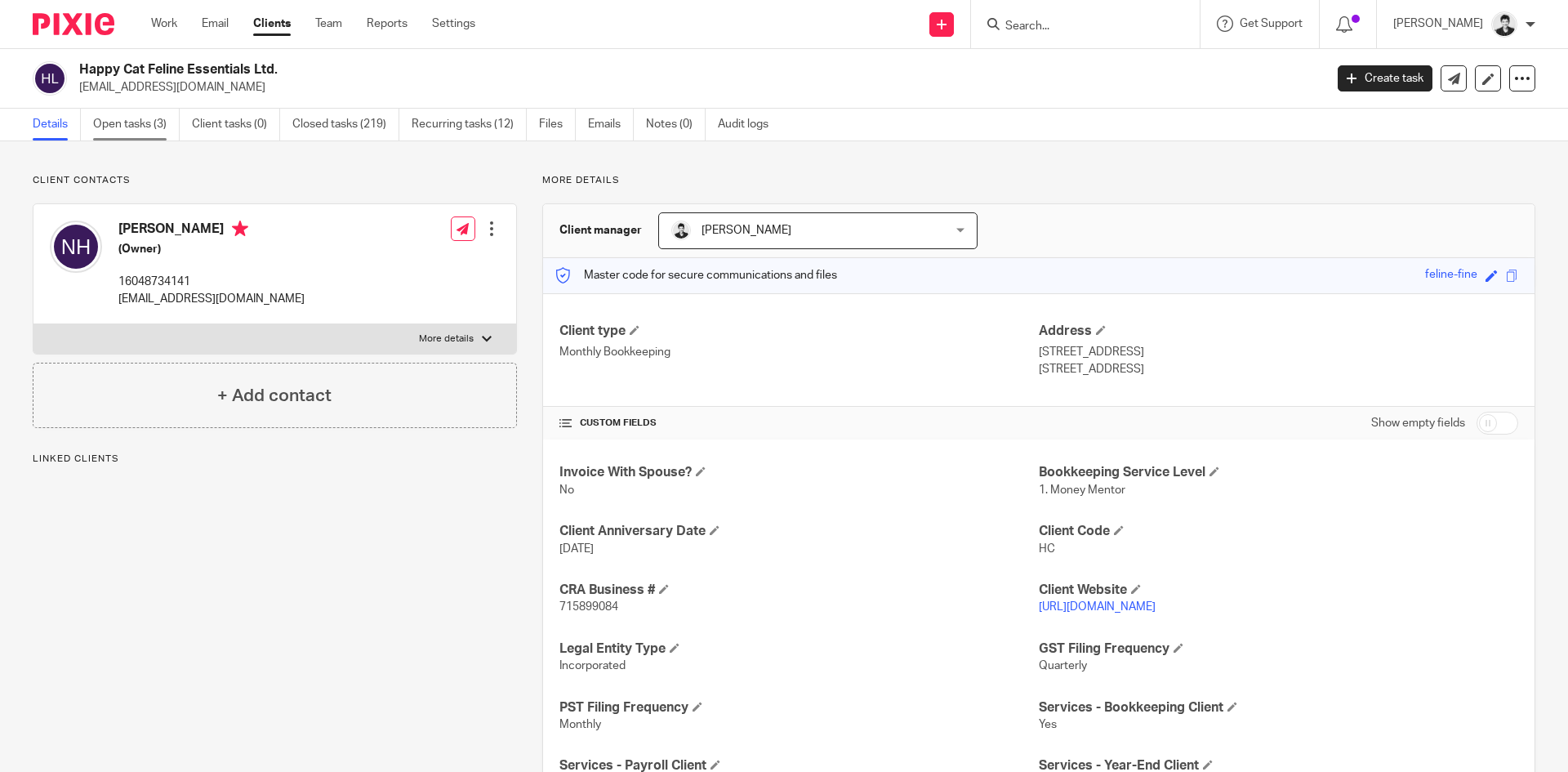
click at [136, 121] on link "Open tasks (3)" at bounding box center [136, 124] width 86 height 32
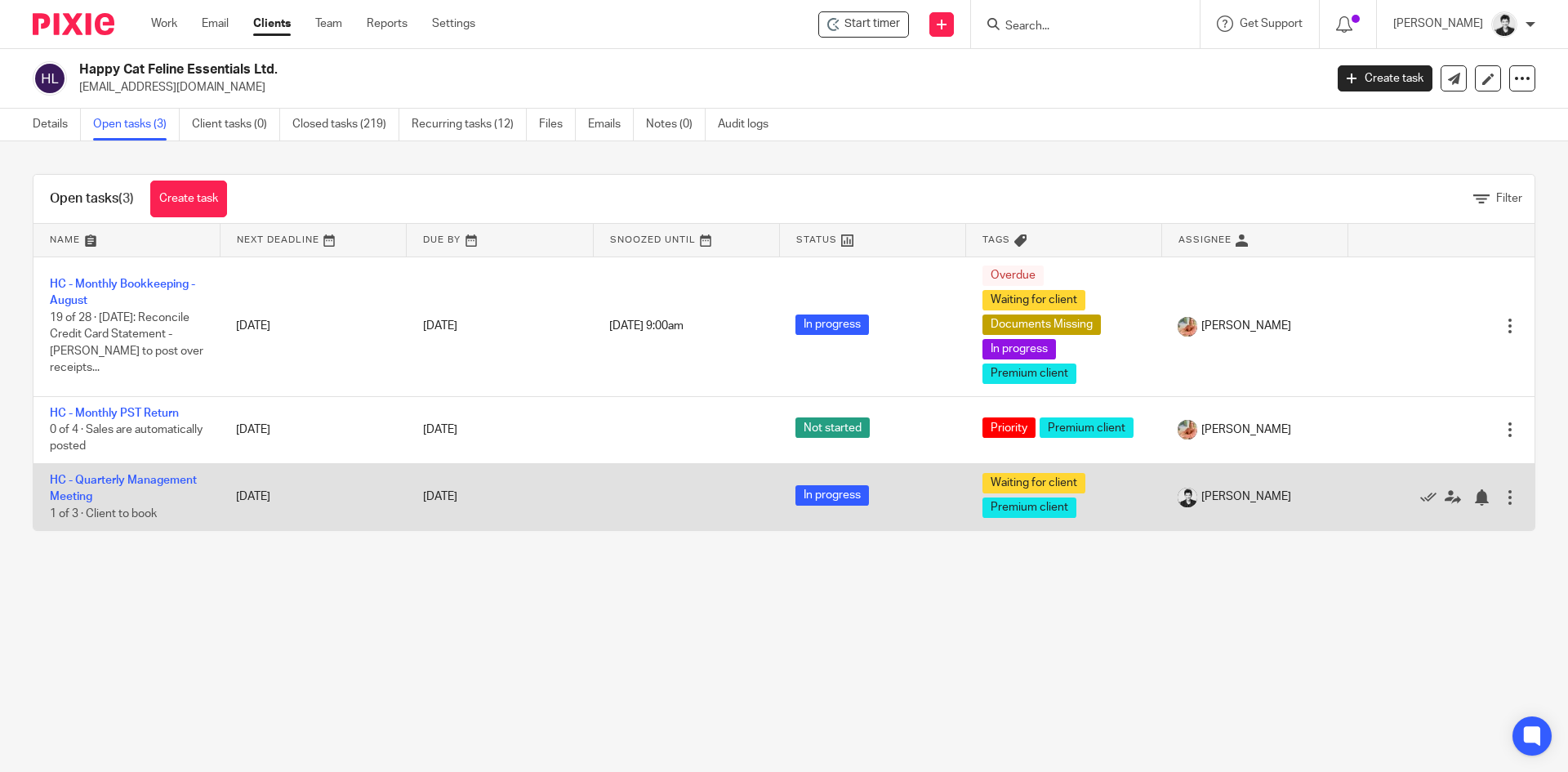
click at [439, 487] on td "Sep 25, 2025" at bounding box center [500, 496] width 187 height 67
click at [443, 492] on link "Sep 25, 2025" at bounding box center [459, 497] width 74 height 17
click at [143, 481] on link "HC - Quarterly Management Meeting" at bounding box center [123, 488] width 147 height 28
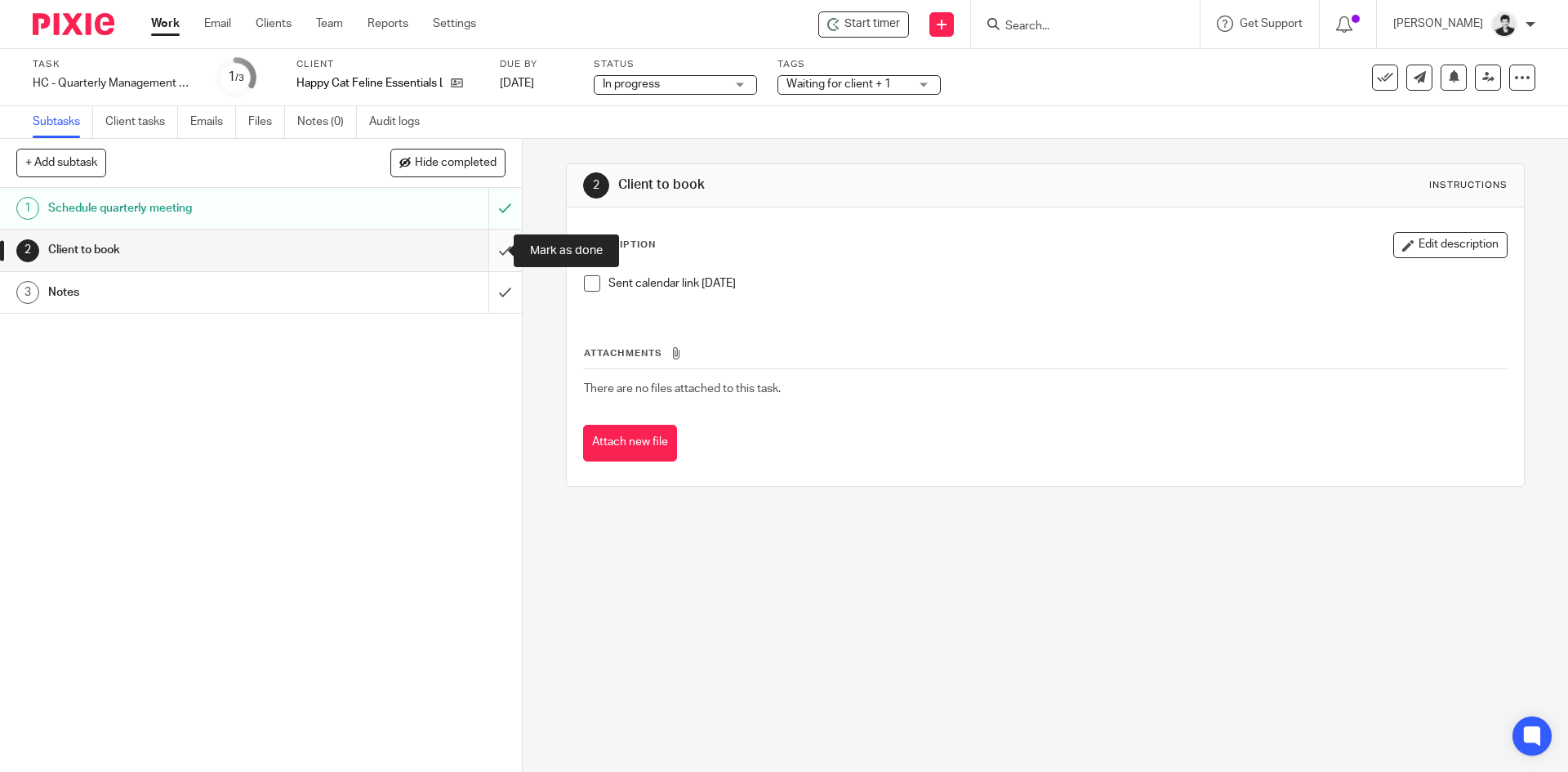
click at [481, 251] on input "submit" at bounding box center [260, 250] width 521 height 41
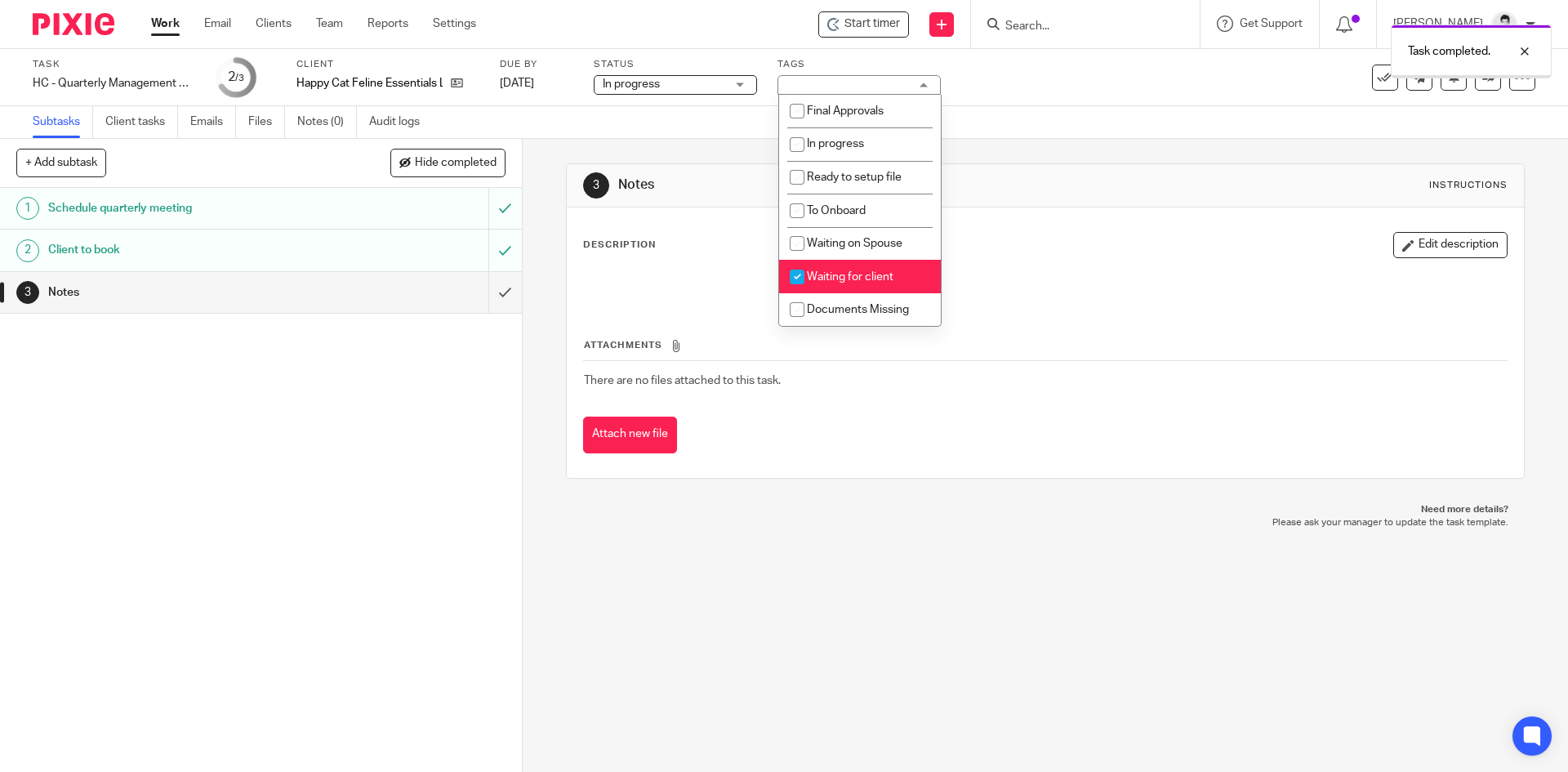
drag, startPoint x: 868, startPoint y: 265, endPoint x: 1109, endPoint y: 273, distance: 241.1
click at [869, 266] on li "Waiting for client" at bounding box center [860, 276] width 162 height 34
checkbox input "false"
click at [1440, 239] on button "Edit description" at bounding box center [1450, 244] width 115 height 26
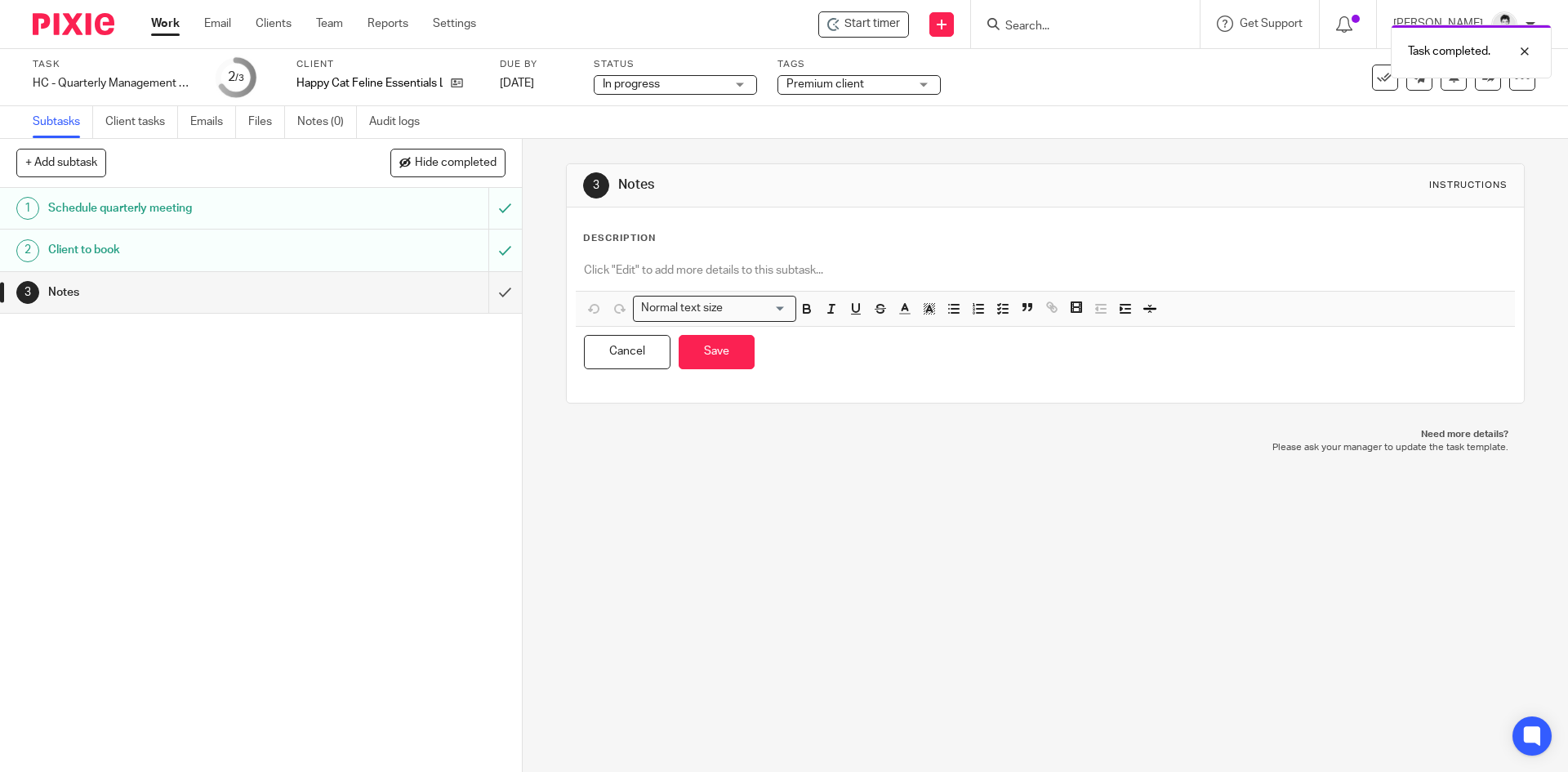
click at [744, 271] on p at bounding box center [1045, 270] width 922 height 16
click at [728, 363] on button "Save" at bounding box center [716, 353] width 76 height 36
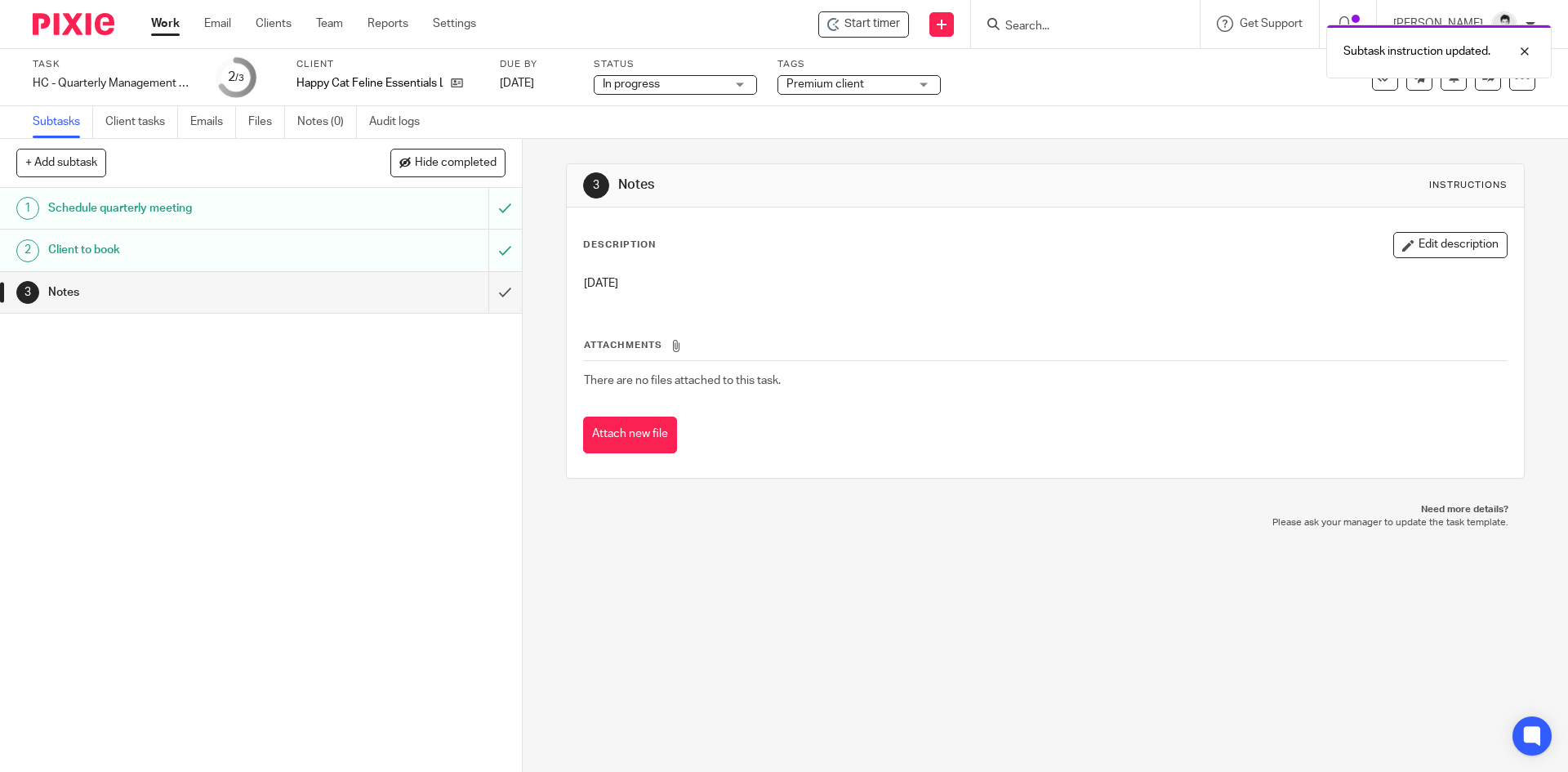
click at [166, 20] on link "Work" at bounding box center [165, 23] width 28 height 16
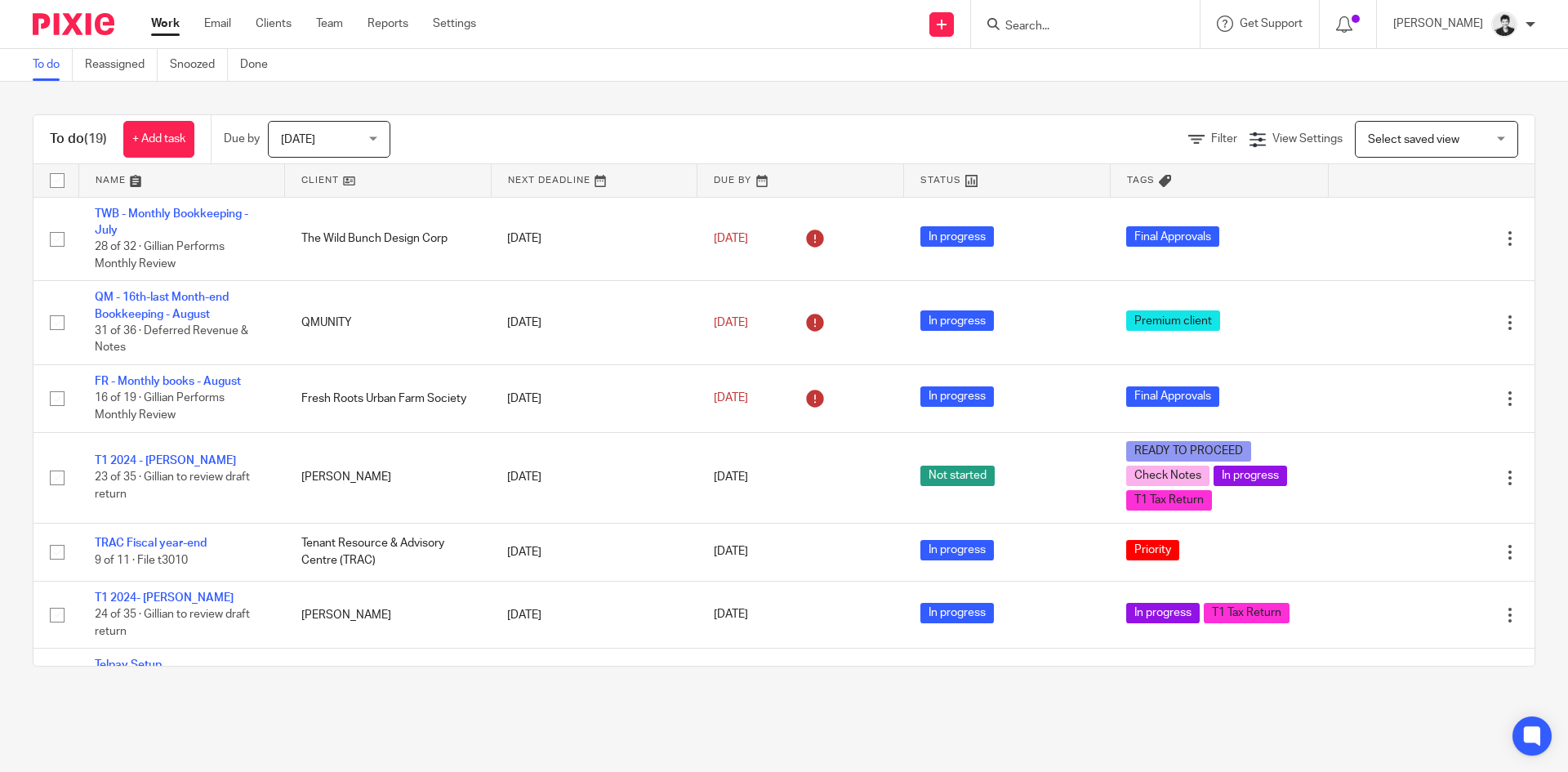
click at [1047, 26] on input "Search" at bounding box center [1077, 27] width 147 height 15
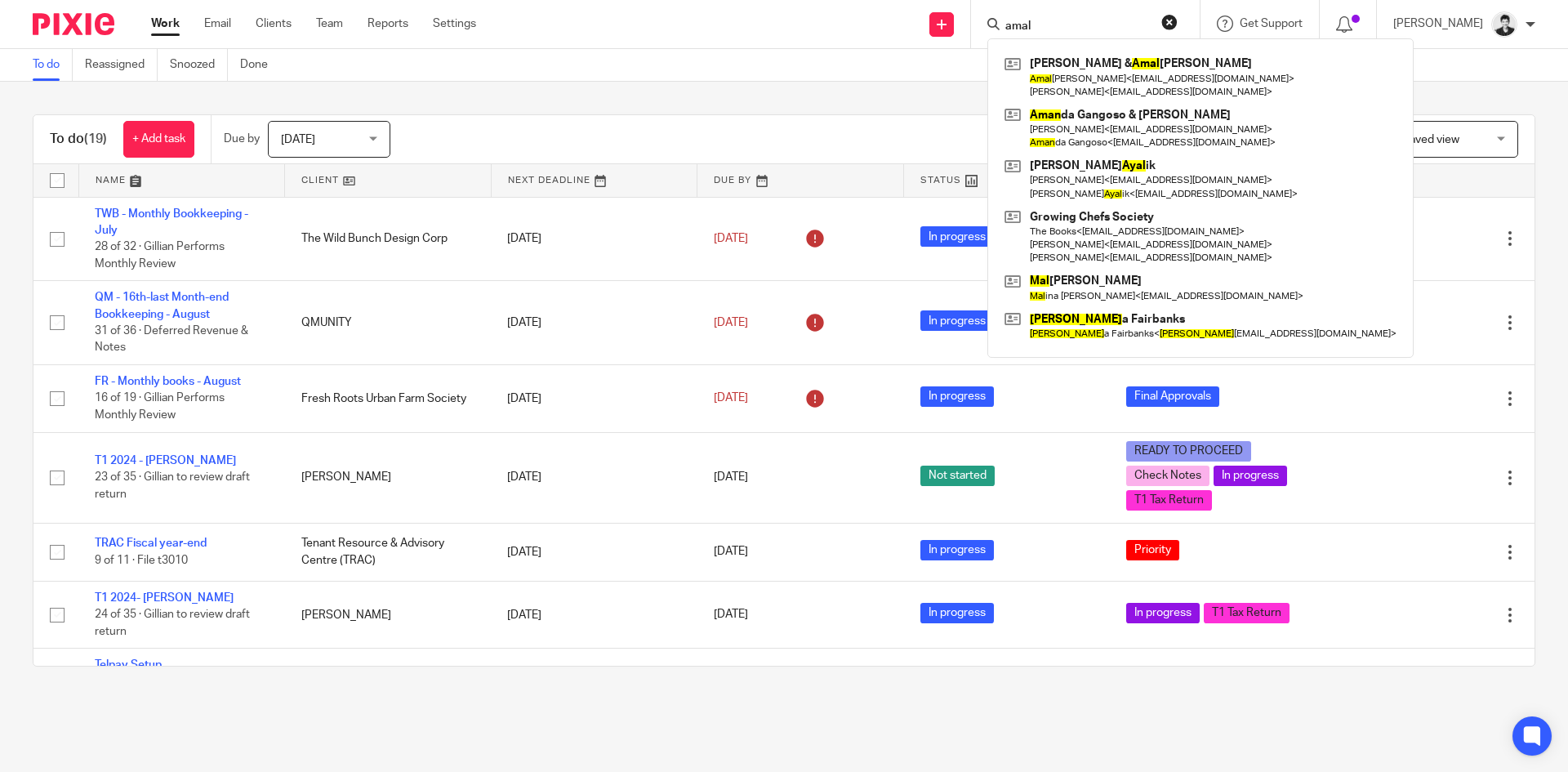
type input "amal"
drag, startPoint x: 1078, startPoint y: 24, endPoint x: 930, endPoint y: 45, distance: 149.5
click at [927, 34] on div "Send new email Create task Add client amal Ervin Newcombe & Amal Rana Amal Rana…" at bounding box center [1033, 24] width 1067 height 48
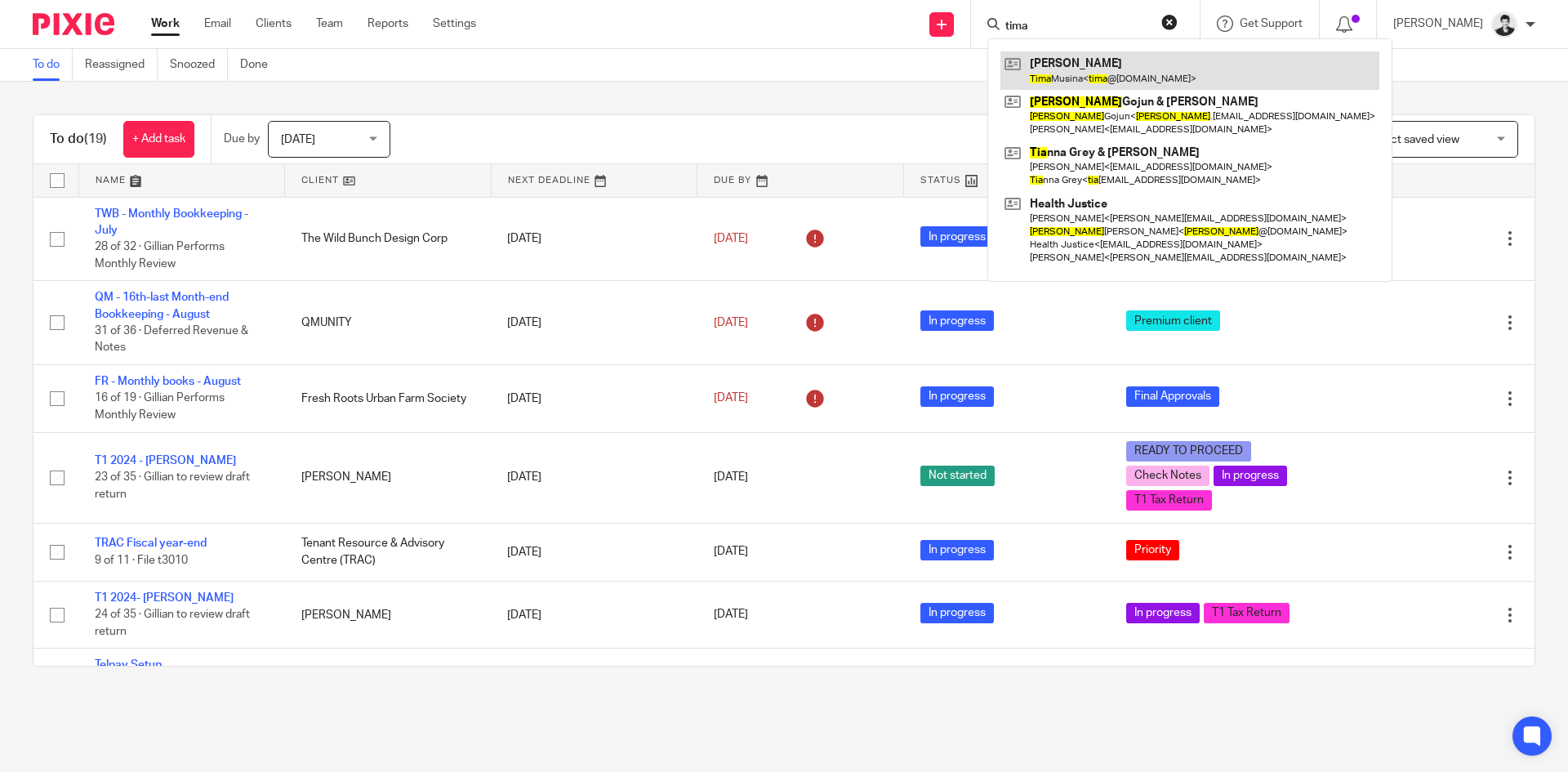
type input "tima"
click at [1123, 73] on link at bounding box center [1190, 70] width 379 height 37
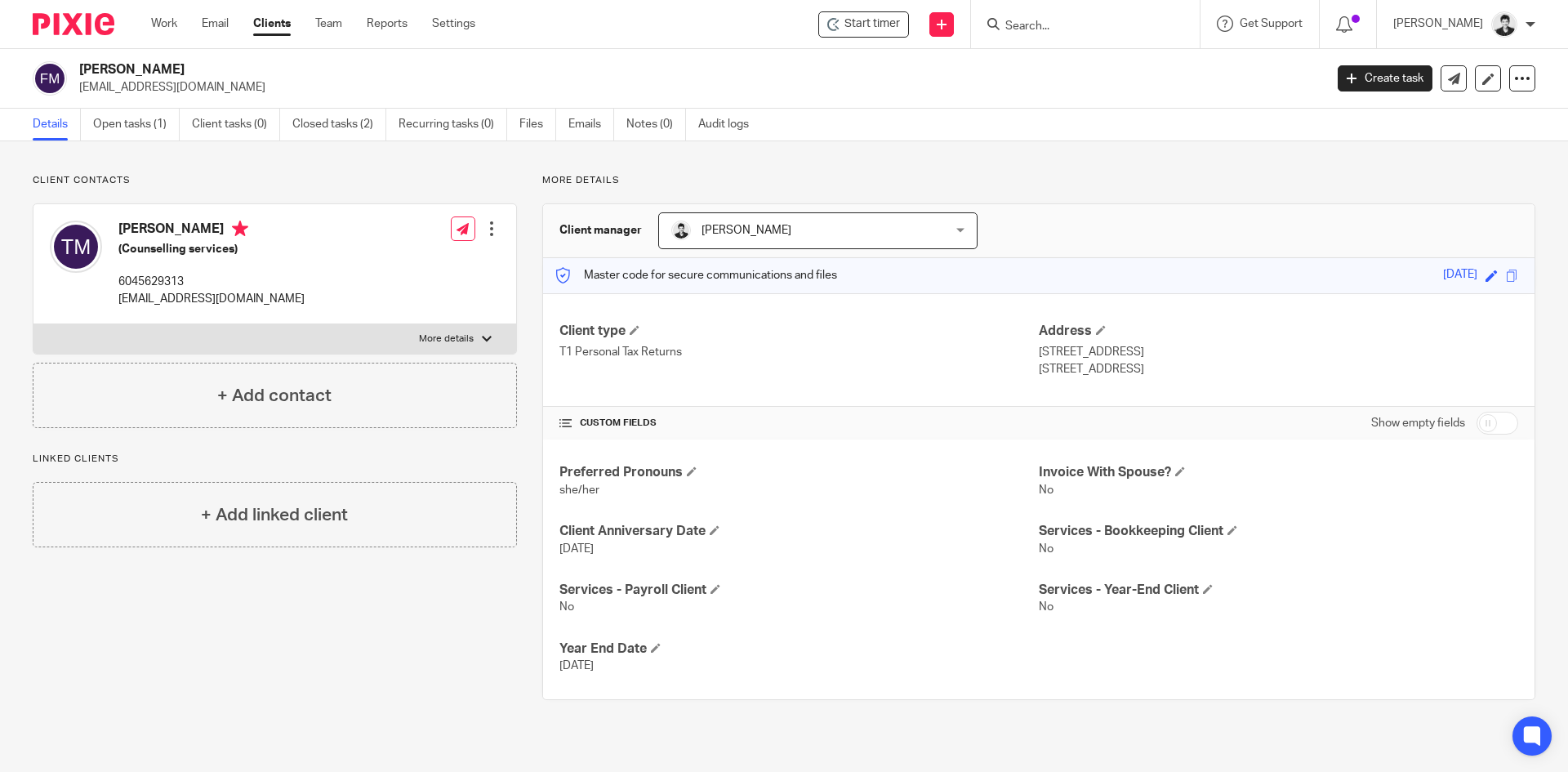
click at [450, 337] on p "More details" at bounding box center [447, 338] width 55 height 13
click at [34, 324] on input "More details" at bounding box center [33, 323] width 1 height 1
checkbox input "true"
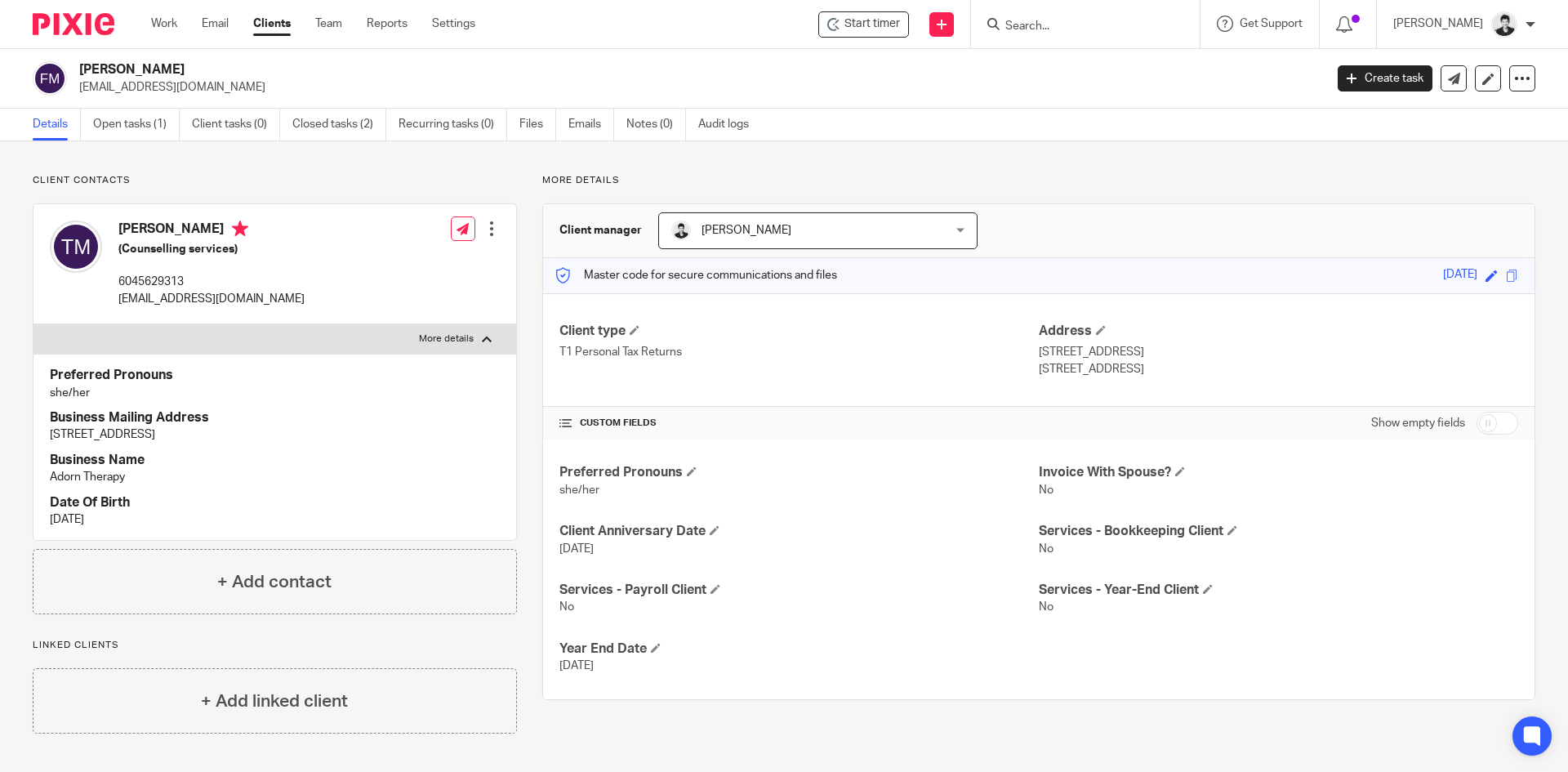
click at [490, 223] on div at bounding box center [491, 228] width 16 height 16
click at [431, 263] on link "Edit contact" at bounding box center [415, 265] width 156 height 24
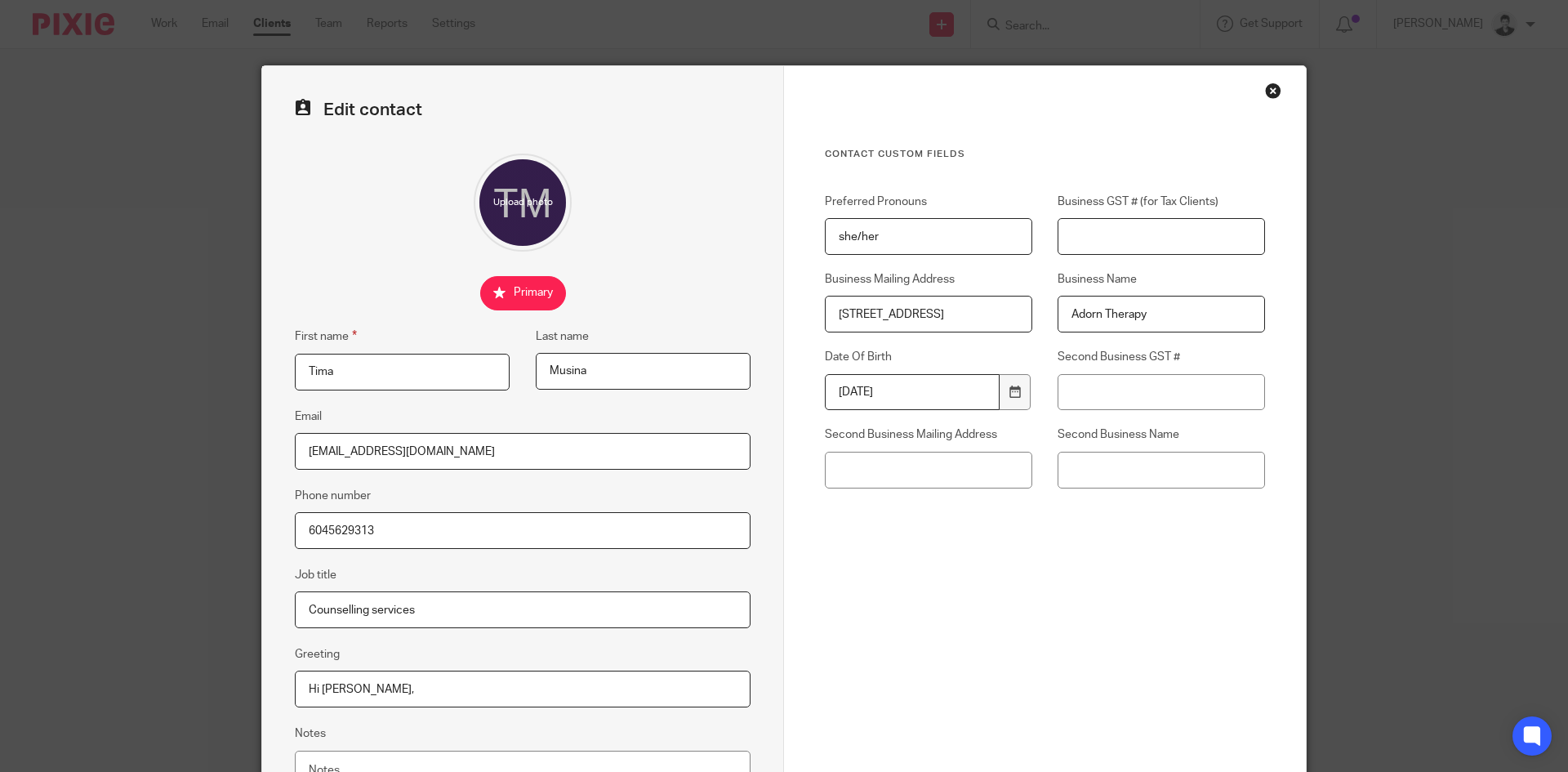
click at [1204, 244] on input "Business GST # (for Tax Clients)" at bounding box center [1160, 235] width 207 height 36
paste input "73889 7222 RT0001"
click at [1103, 238] on input "73889 7222 RT0001" at bounding box center [1160, 235] width 207 height 36
type input "738897222 RT0001"
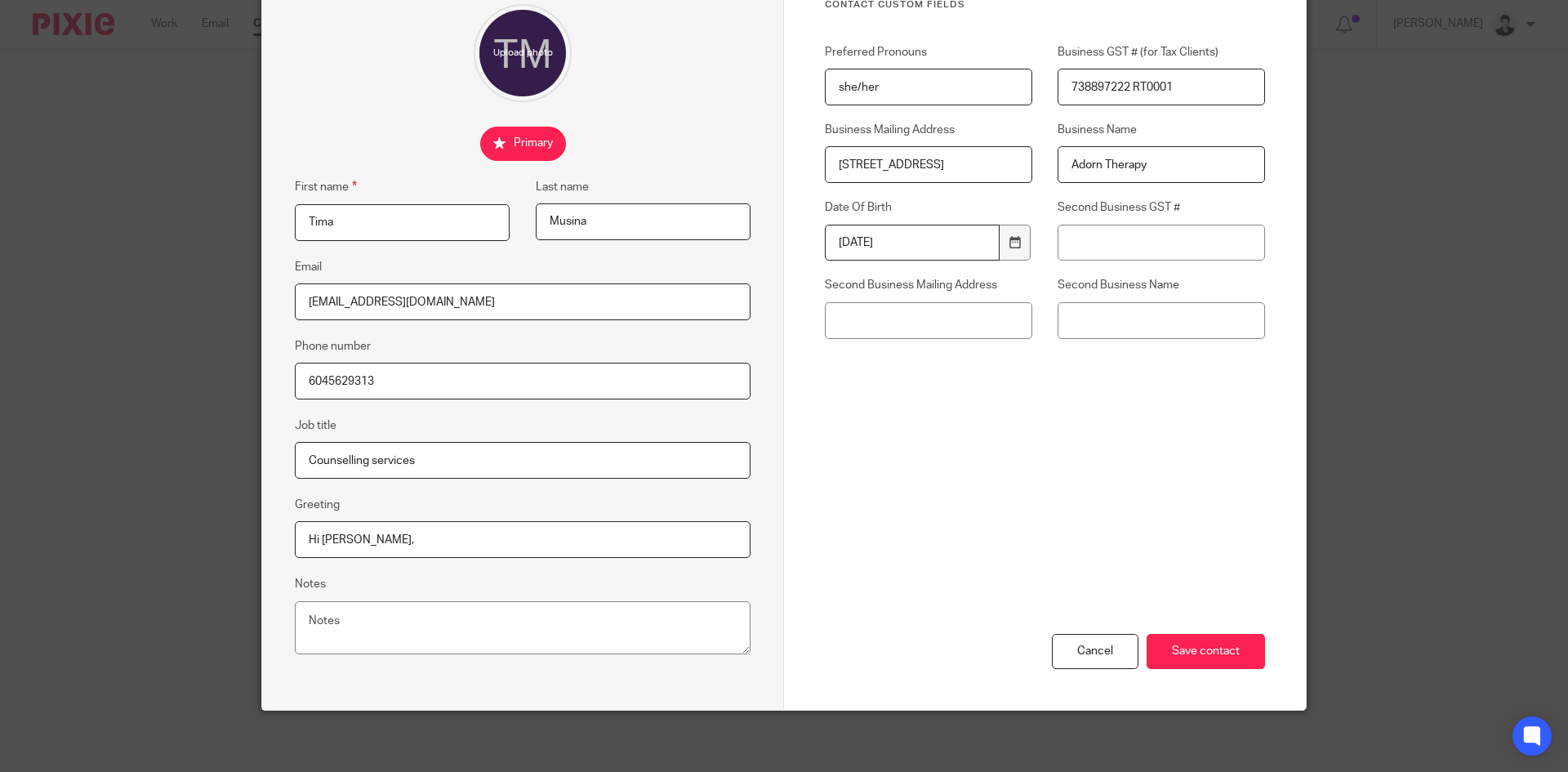
scroll to position [154, 0]
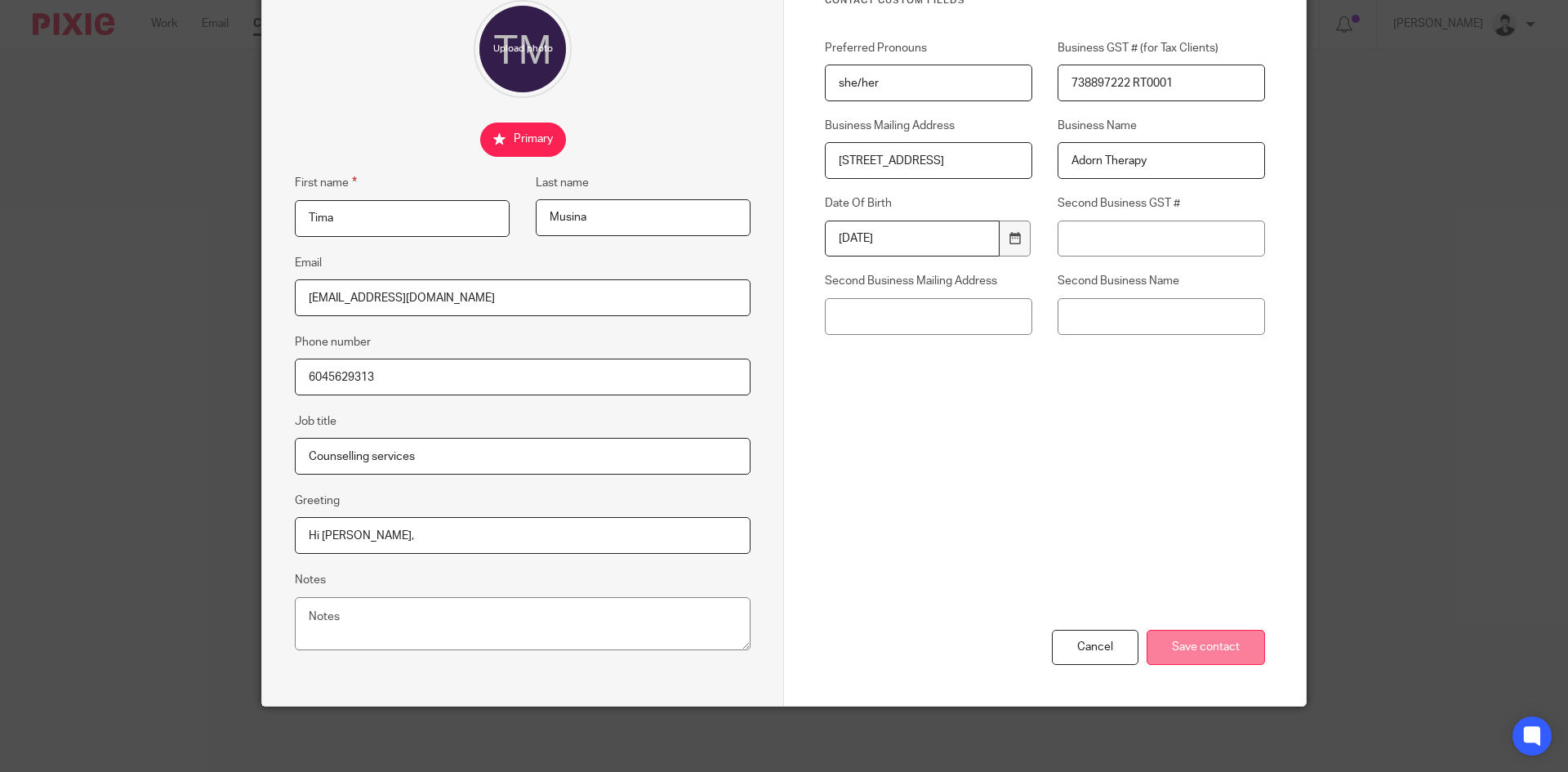
click at [1195, 633] on input "Save contact" at bounding box center [1206, 648] width 118 height 36
click at [1210, 645] on input "Save contact" at bounding box center [1206, 648] width 118 height 36
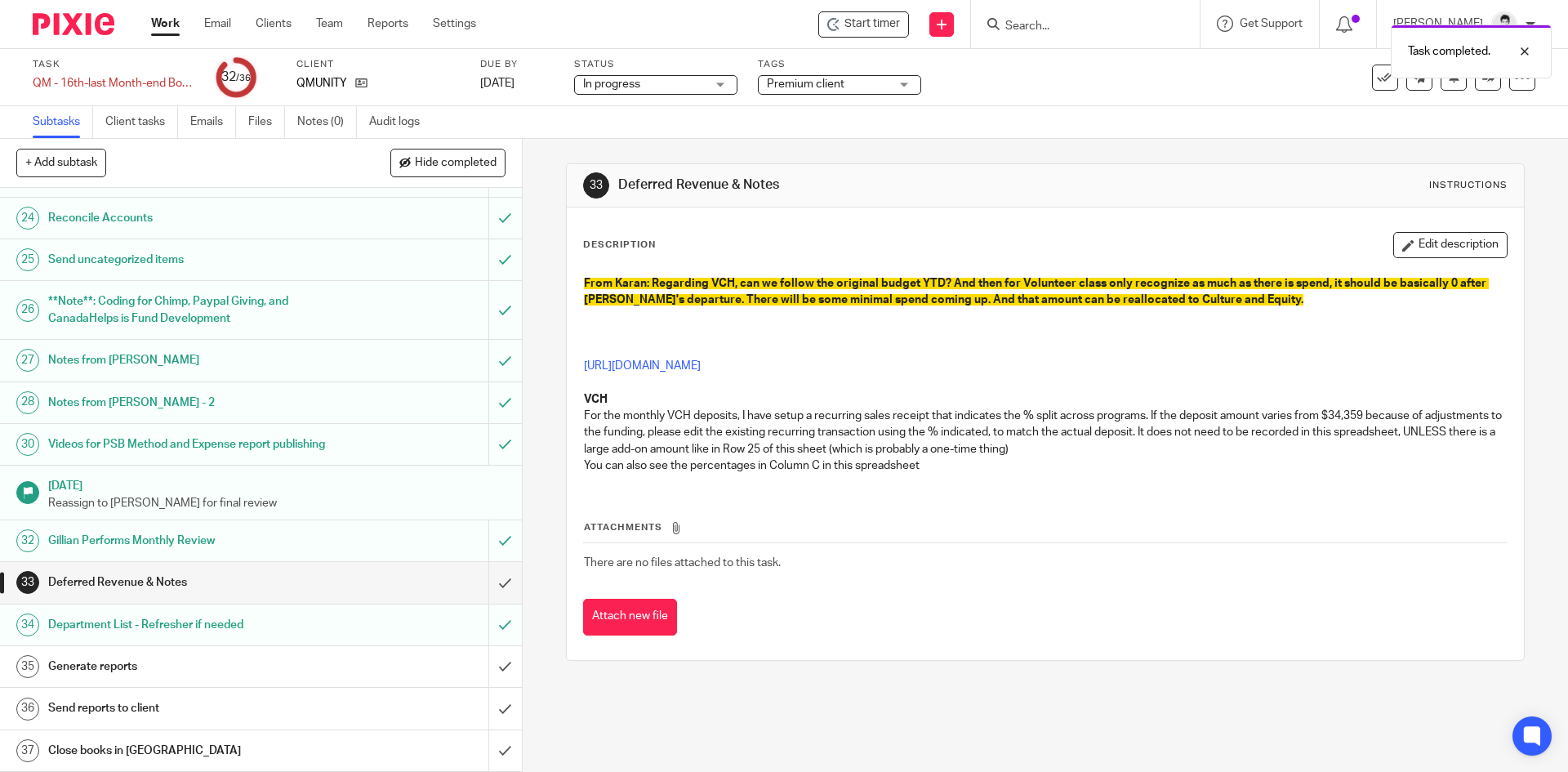
scroll to position [1047, 0]
click at [485, 582] on input "submit" at bounding box center [260, 582] width 521 height 41
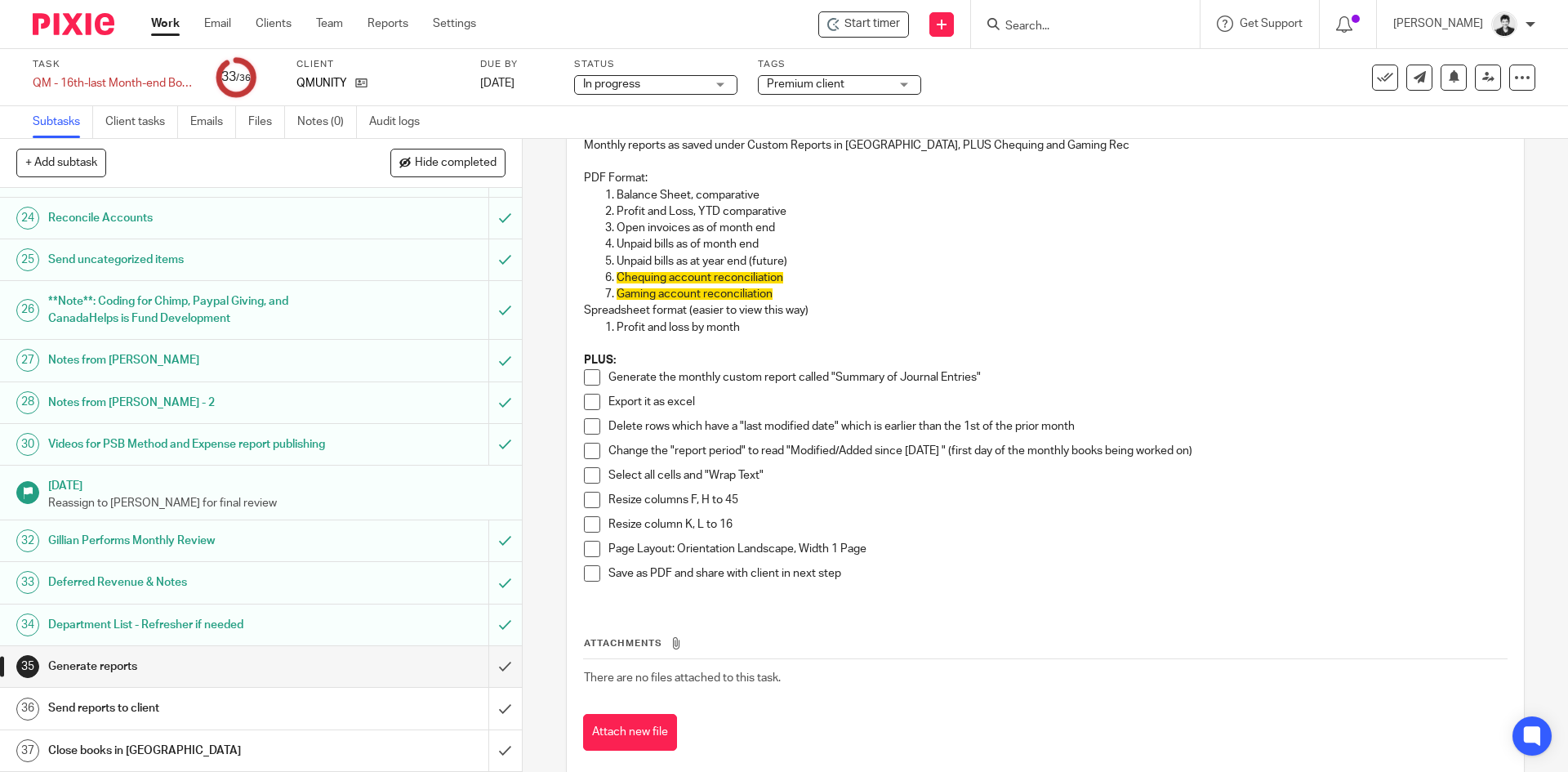
scroll to position [195, 0]
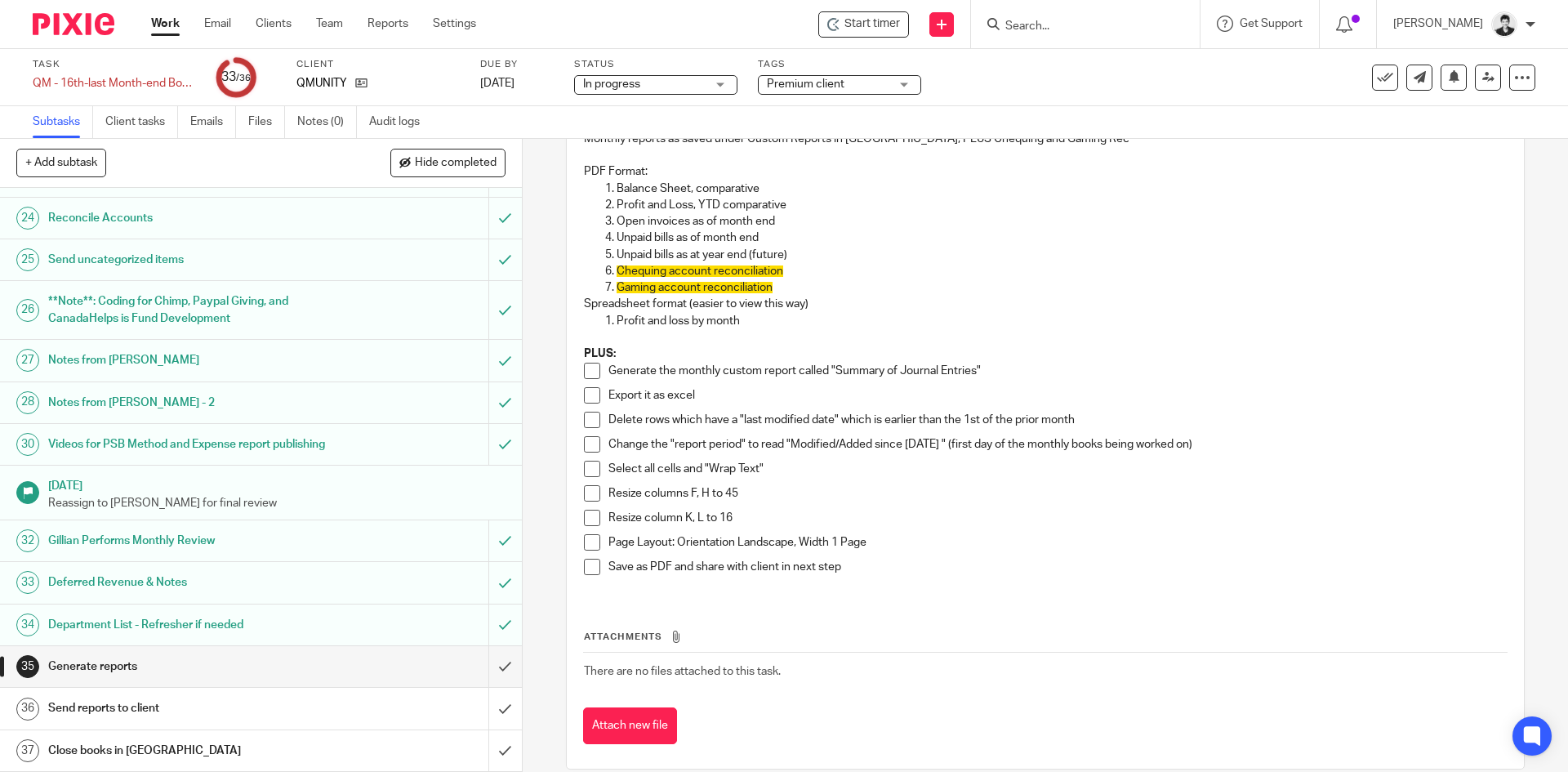
click at [588, 418] on span at bounding box center [592, 419] width 16 height 16
click at [584, 395] on span at bounding box center [592, 395] width 16 height 16
click at [584, 364] on span at bounding box center [592, 370] width 16 height 16
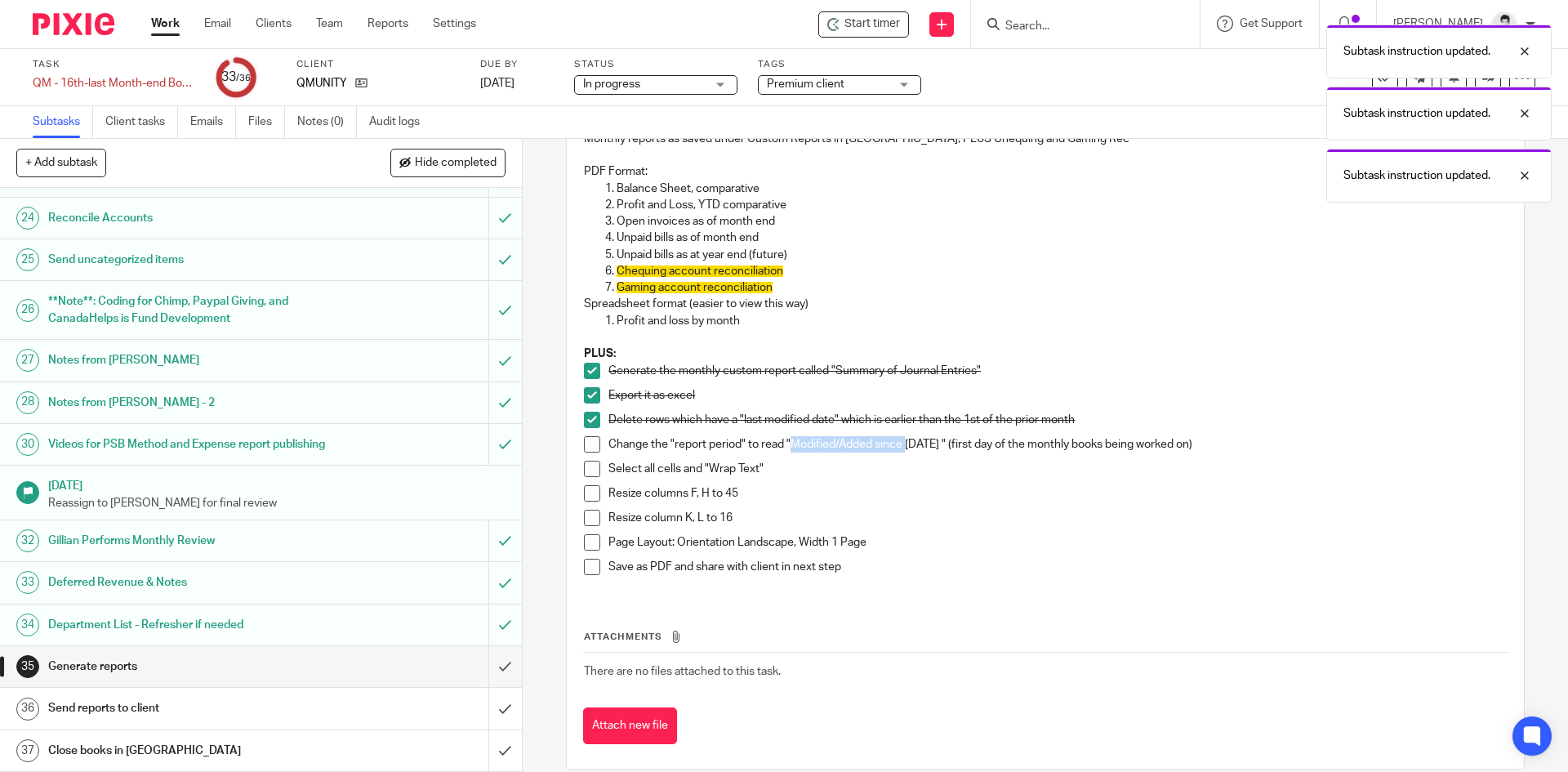
drag, startPoint x: 785, startPoint y: 440, endPoint x: 903, endPoint y: 451, distance: 118.5
click at [903, 451] on p "Change the "report period" to read "Modified/Added since [DATE] " (first day of…" at bounding box center [1057, 444] width 897 height 16
copy p "Modified/Added since"
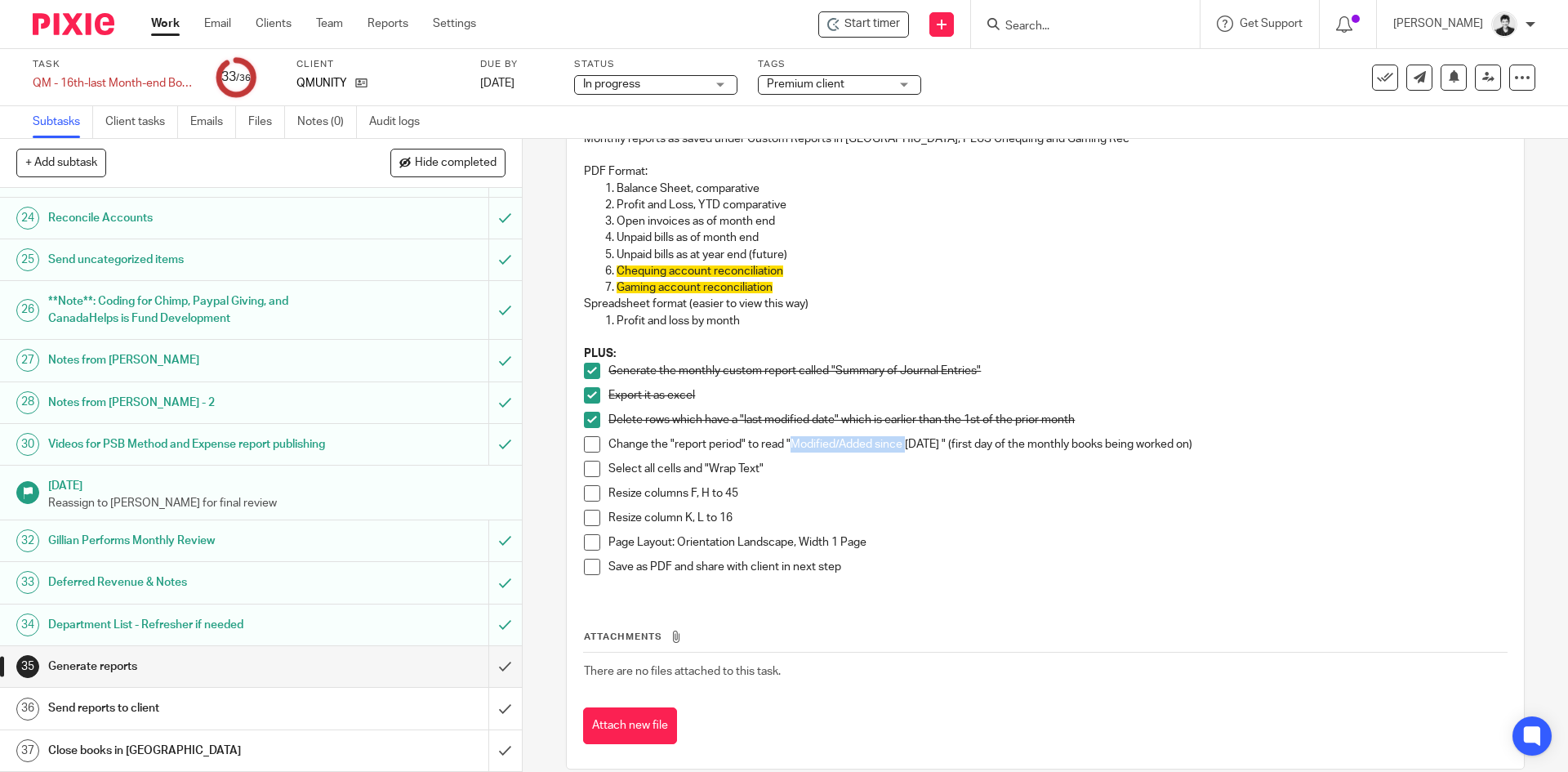
click at [584, 436] on span at bounding box center [592, 444] width 16 height 16
click at [586, 466] on span at bounding box center [592, 468] width 16 height 16
click at [578, 489] on div "Once 2025 budget is ready and input in QBO, determine what the best Budget-to-A…" at bounding box center [1045, 334] width 938 height 522
click at [584, 500] on span at bounding box center [592, 493] width 16 height 16
click at [588, 516] on span at bounding box center [592, 518] width 16 height 16
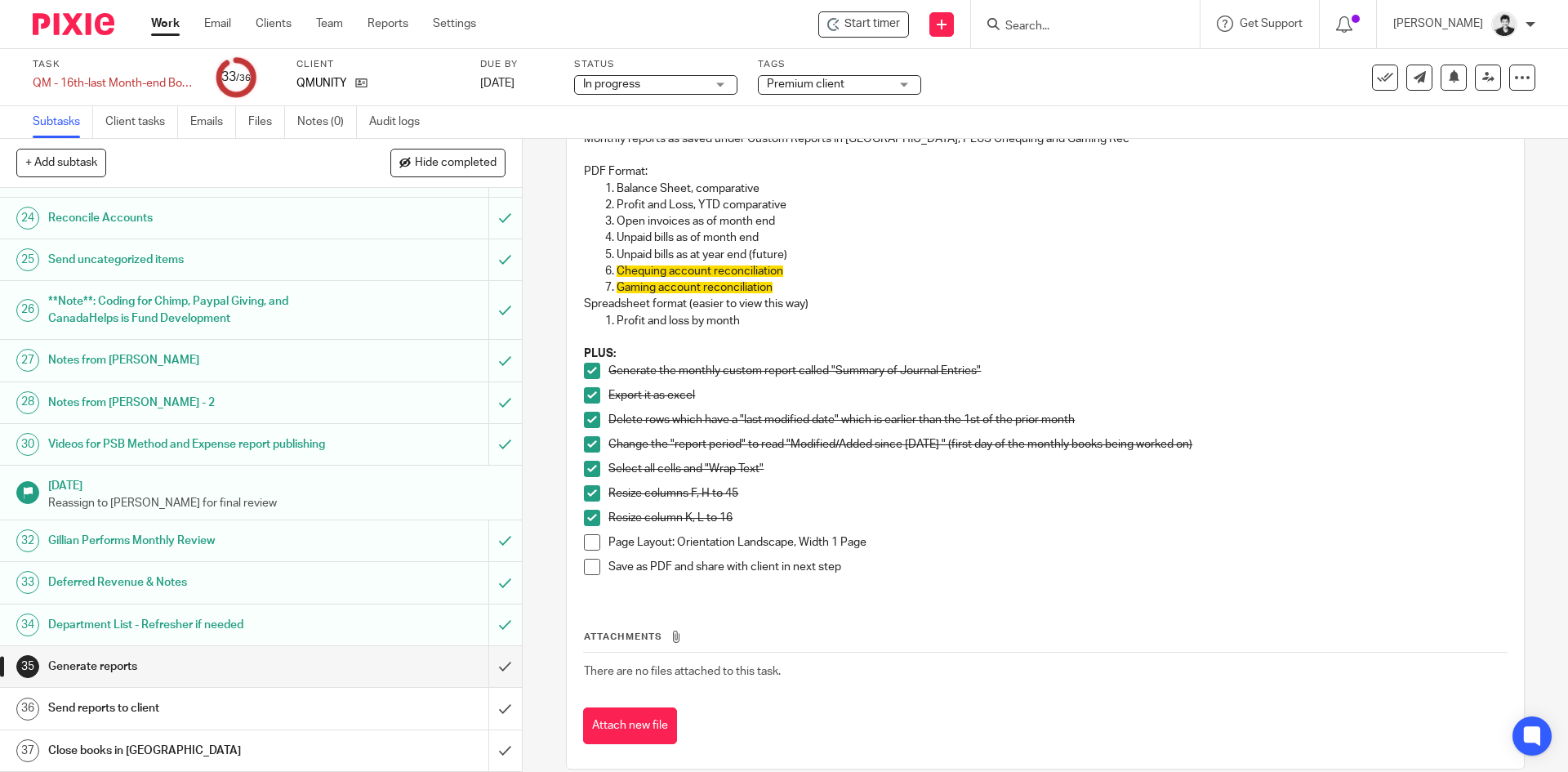
click at [584, 541] on span at bounding box center [592, 542] width 16 height 16
click at [494, 666] on input "submit" at bounding box center [260, 666] width 521 height 41
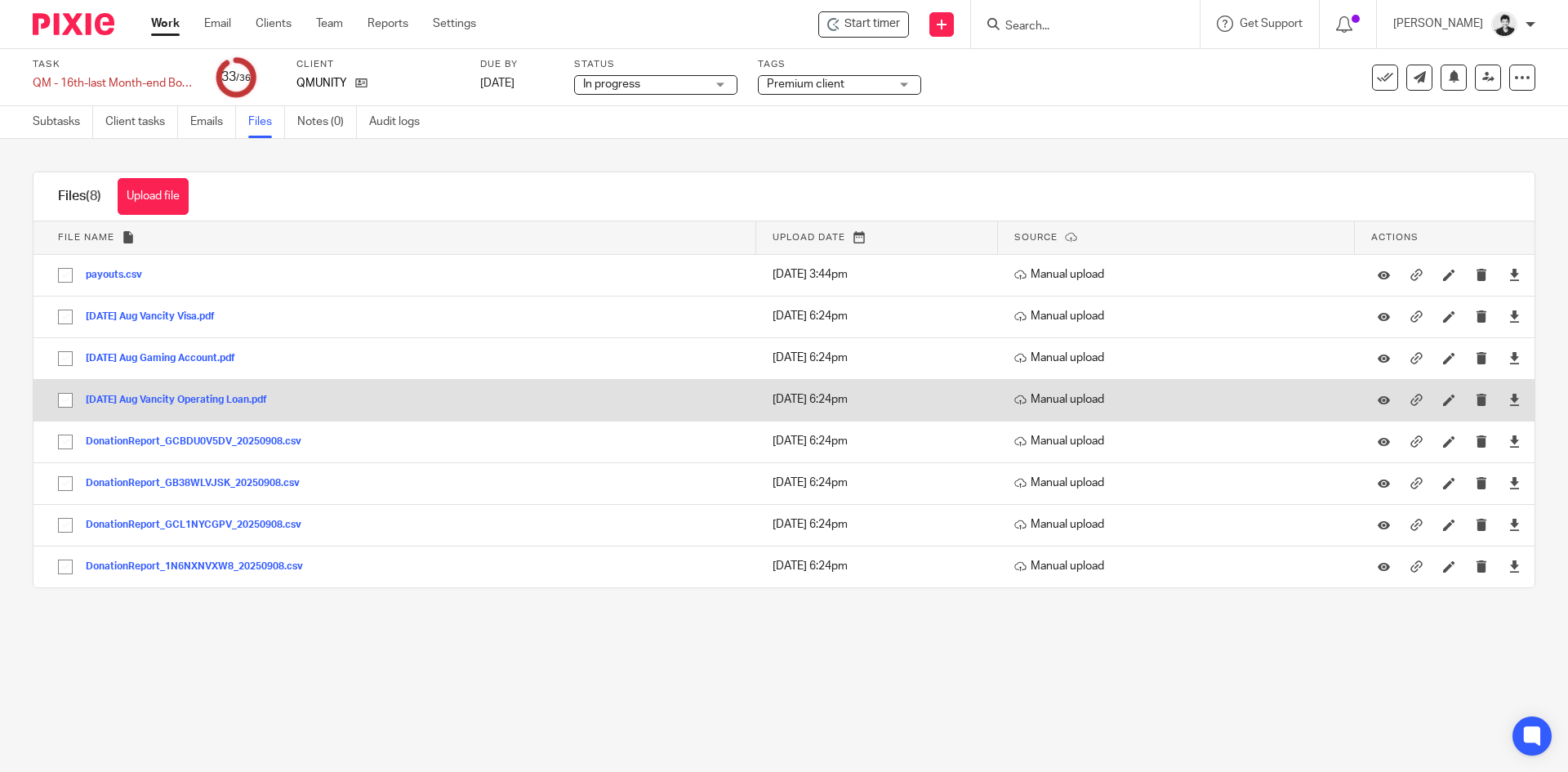
click at [219, 391] on div "2025-08-31 Aug Vancity Operating Loan.pdf" at bounding box center [183, 399] width 194 height 16
click at [224, 399] on button "2025-08-31 Aug Vancity Operating Loan.pdf" at bounding box center [183, 400] width 194 height 12
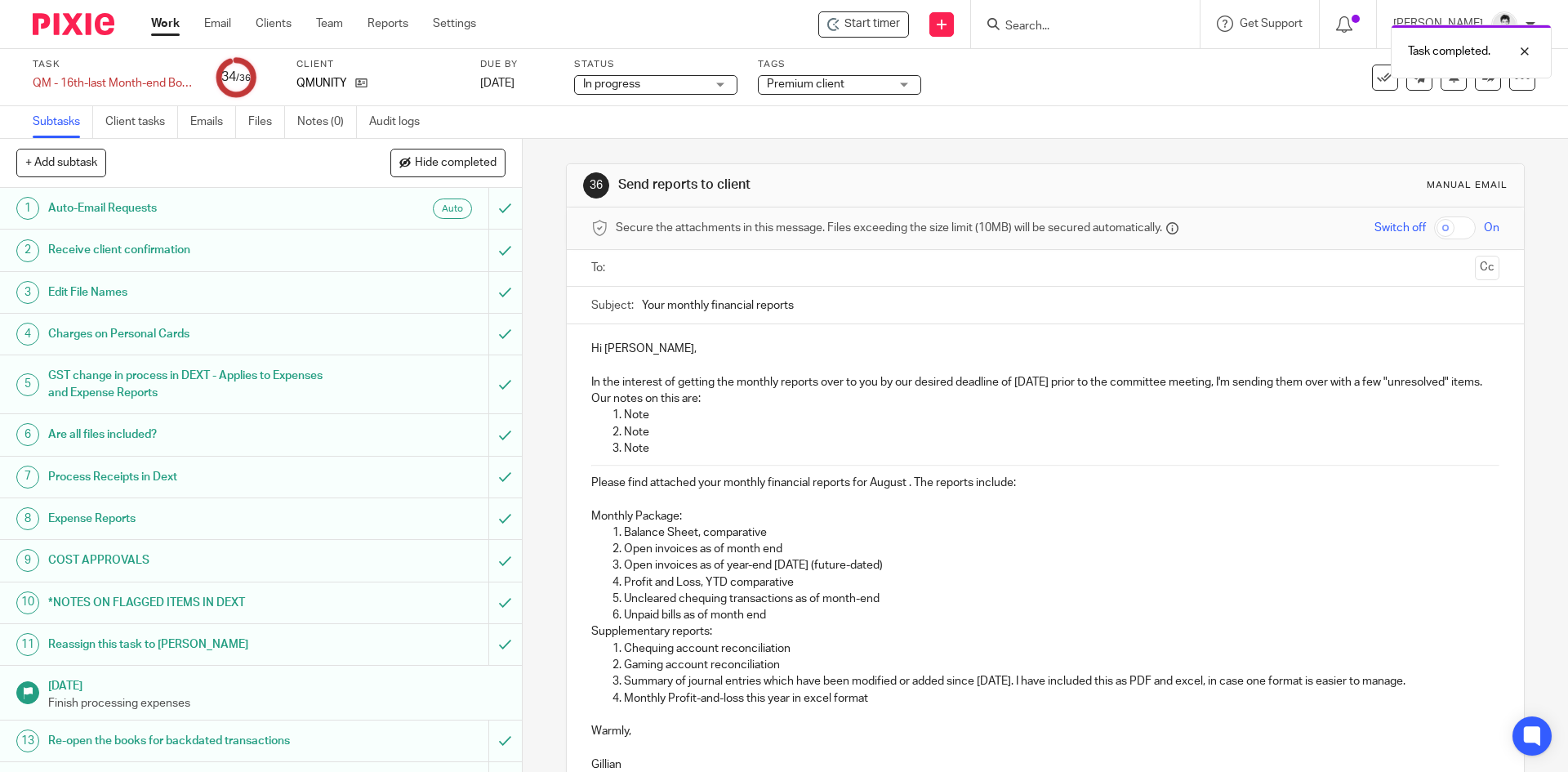
click at [687, 259] on input "text" at bounding box center [1045, 267] width 846 height 19
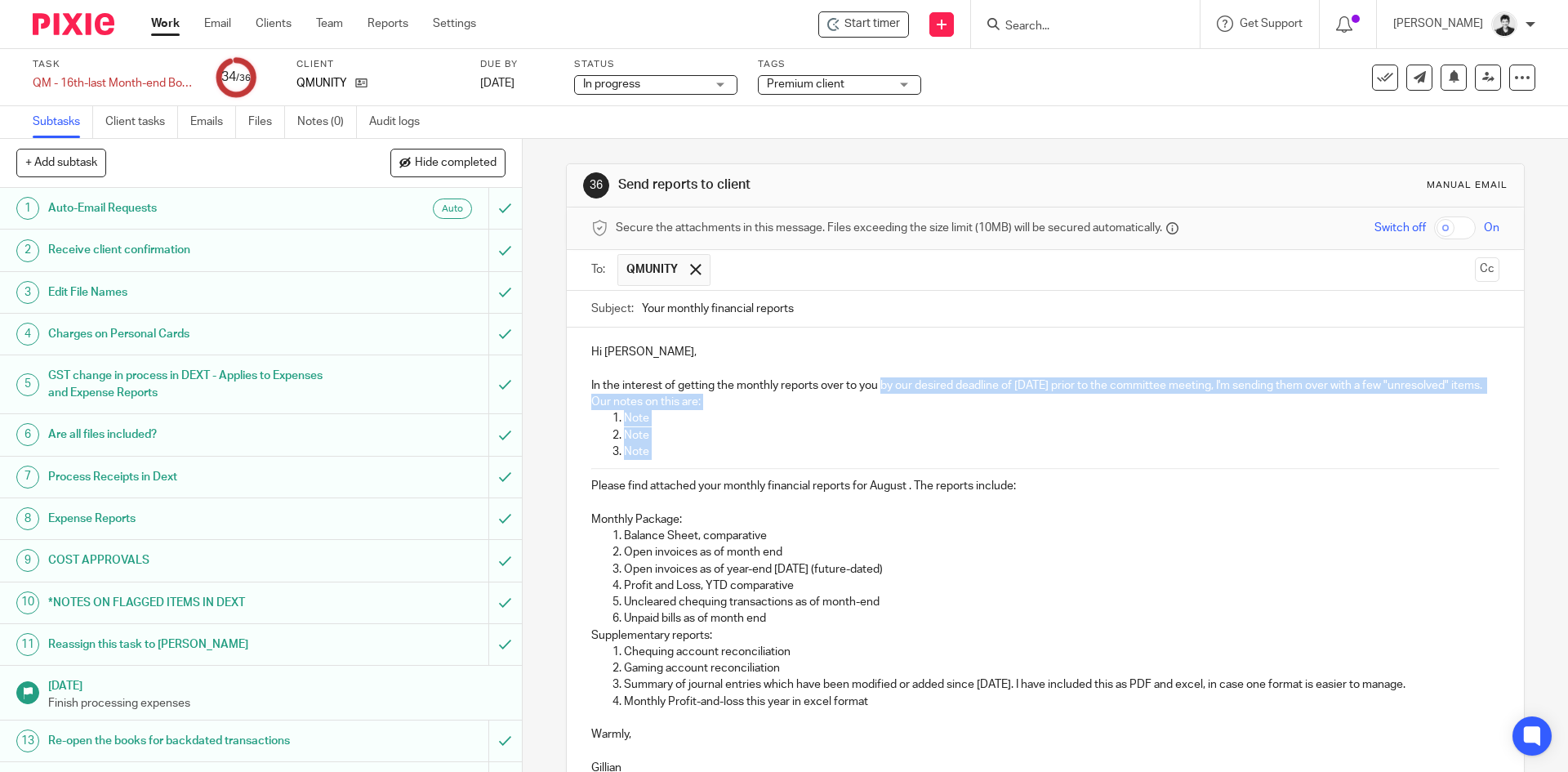
drag, startPoint x: 585, startPoint y: 482, endPoint x: 879, endPoint y: 387, distance: 309.0
click at [879, 387] on div "Hi Karan, In the interest of getting the monthly reports over to you by our des…" at bounding box center [1045, 558] width 956 height 460
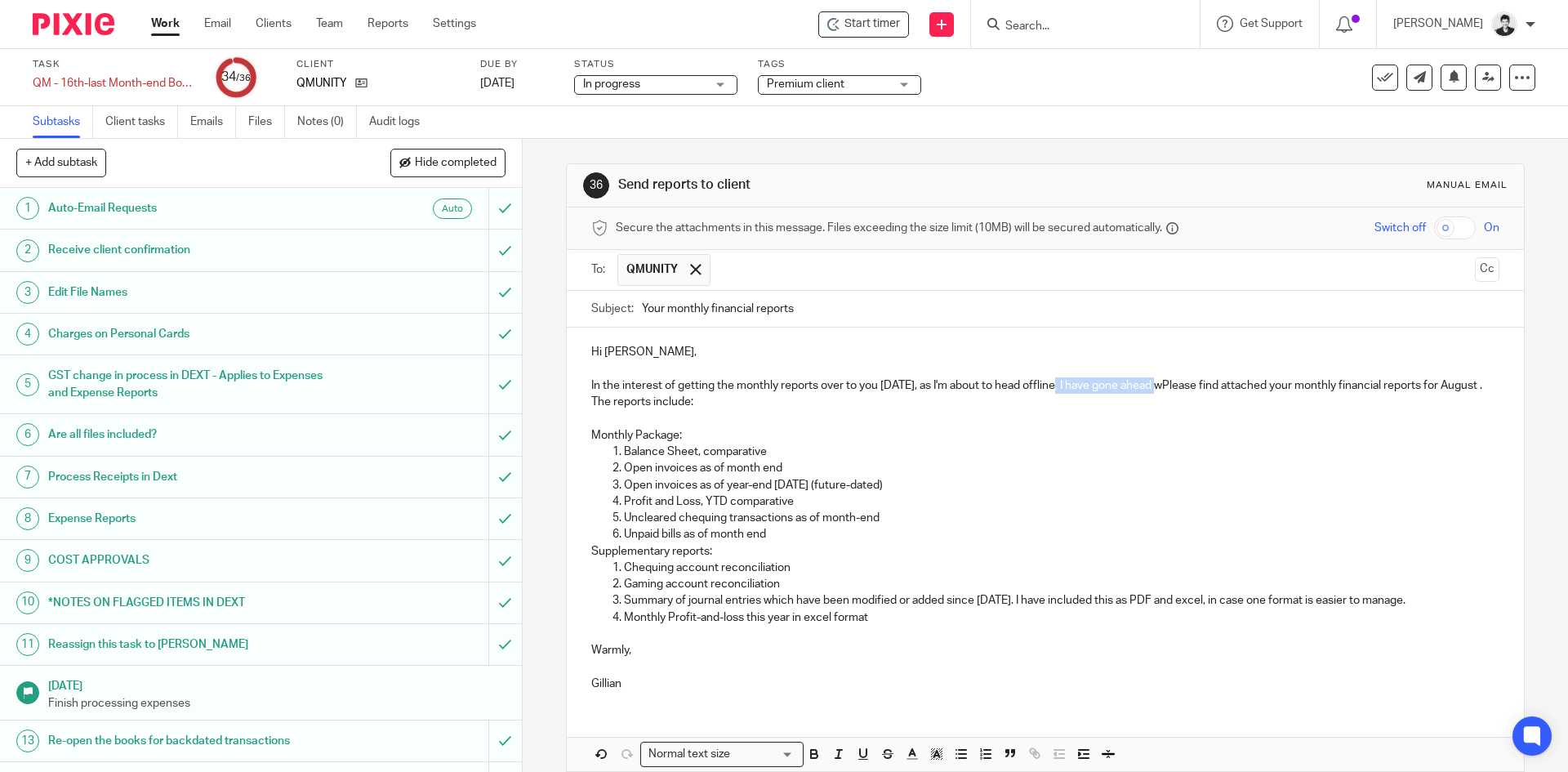
click at [1049, 386] on p "In the interest of getting the monthly reports over to you today, as I'm about …" at bounding box center [1045, 394] width 907 height 34
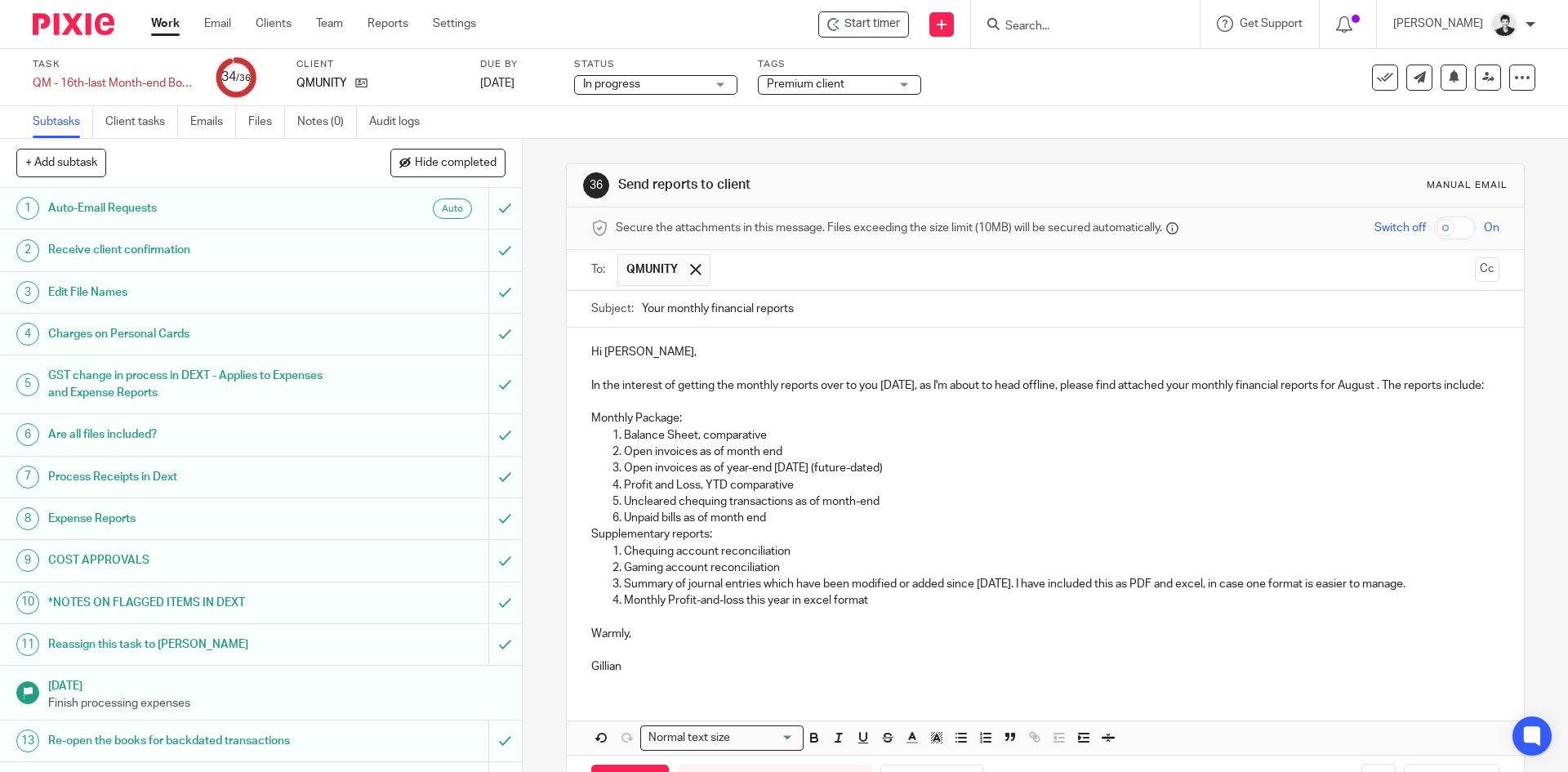
click at [808, 394] on p "In the interest of getting the monthly reports over to you today, as I'm about …" at bounding box center [1045, 386] width 907 height 16
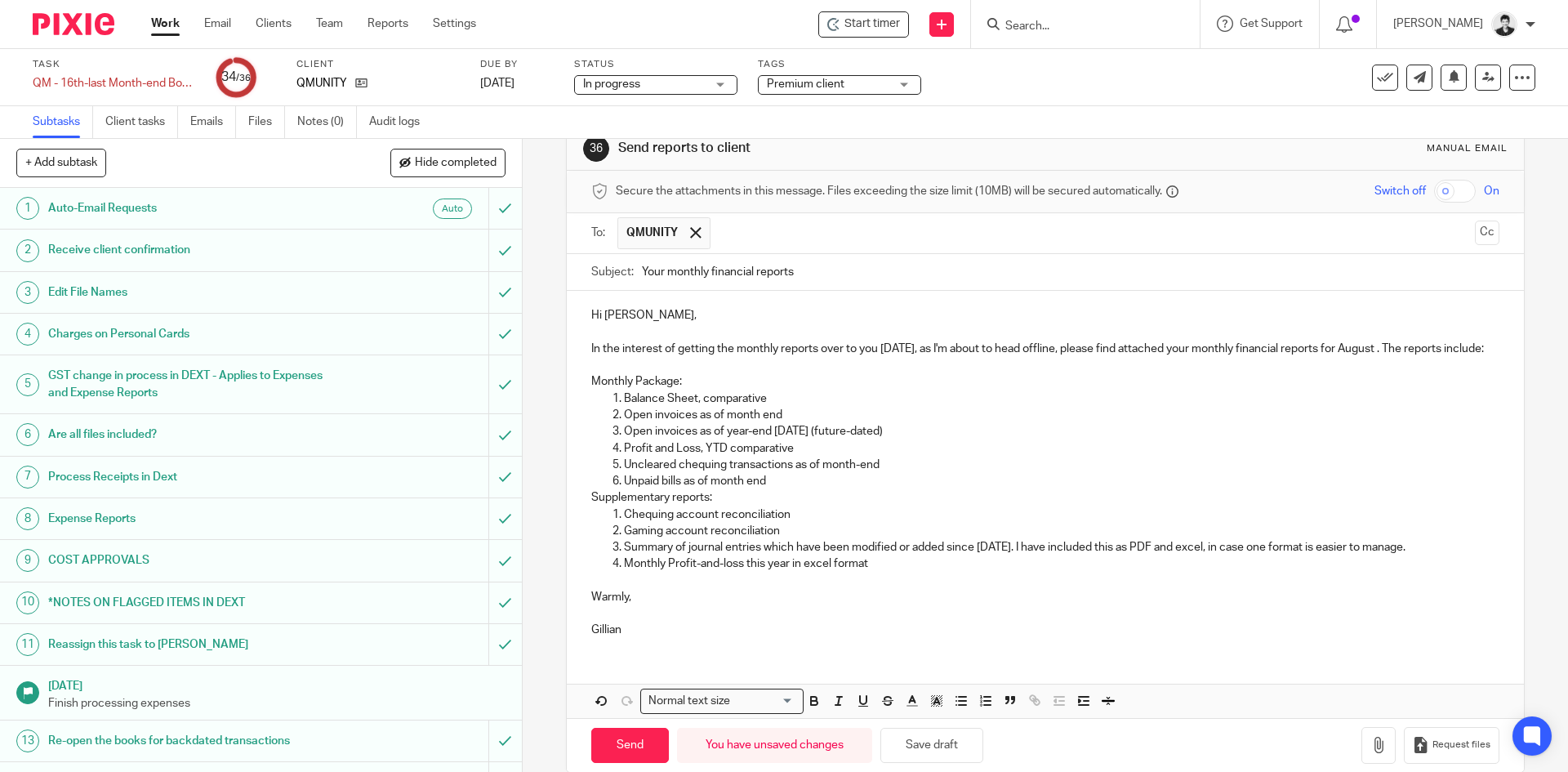
scroll to position [78, 0]
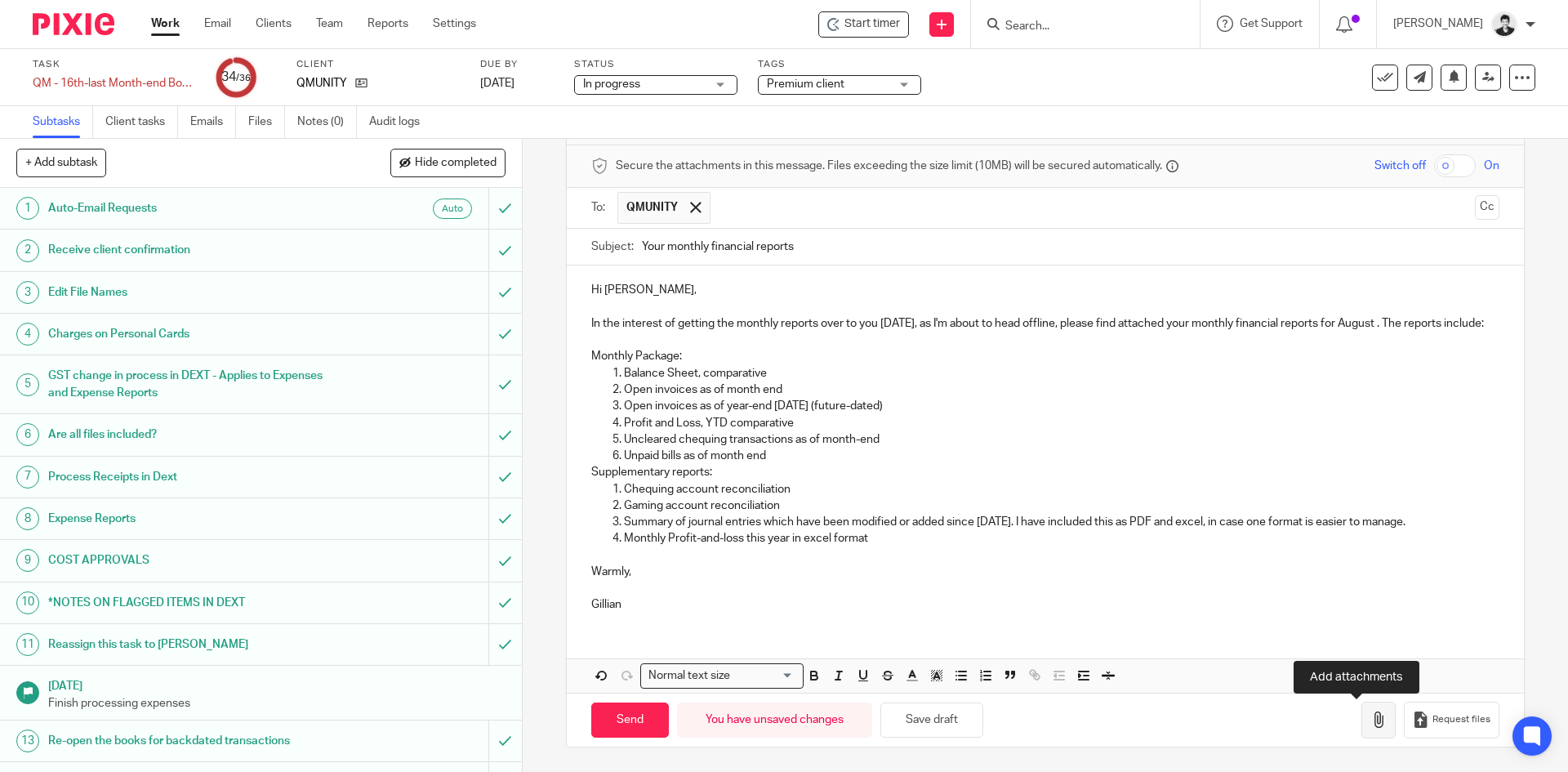
click at [1370, 725] on icon "button" at bounding box center [1378, 720] width 16 height 16
click at [984, 533] on p "Monthly Profit-and-loss this year in excel format" at bounding box center [1061, 538] width 874 height 16
drag, startPoint x: 975, startPoint y: 521, endPoint x: 1039, endPoint y: 521, distance: 64.0
click at [1038, 521] on p "Summary of journal entries which have been modified or added since June 1 2024.…" at bounding box center [1061, 521] width 874 height 16
click at [1370, 727] on icon "button" at bounding box center [1378, 720] width 16 height 16
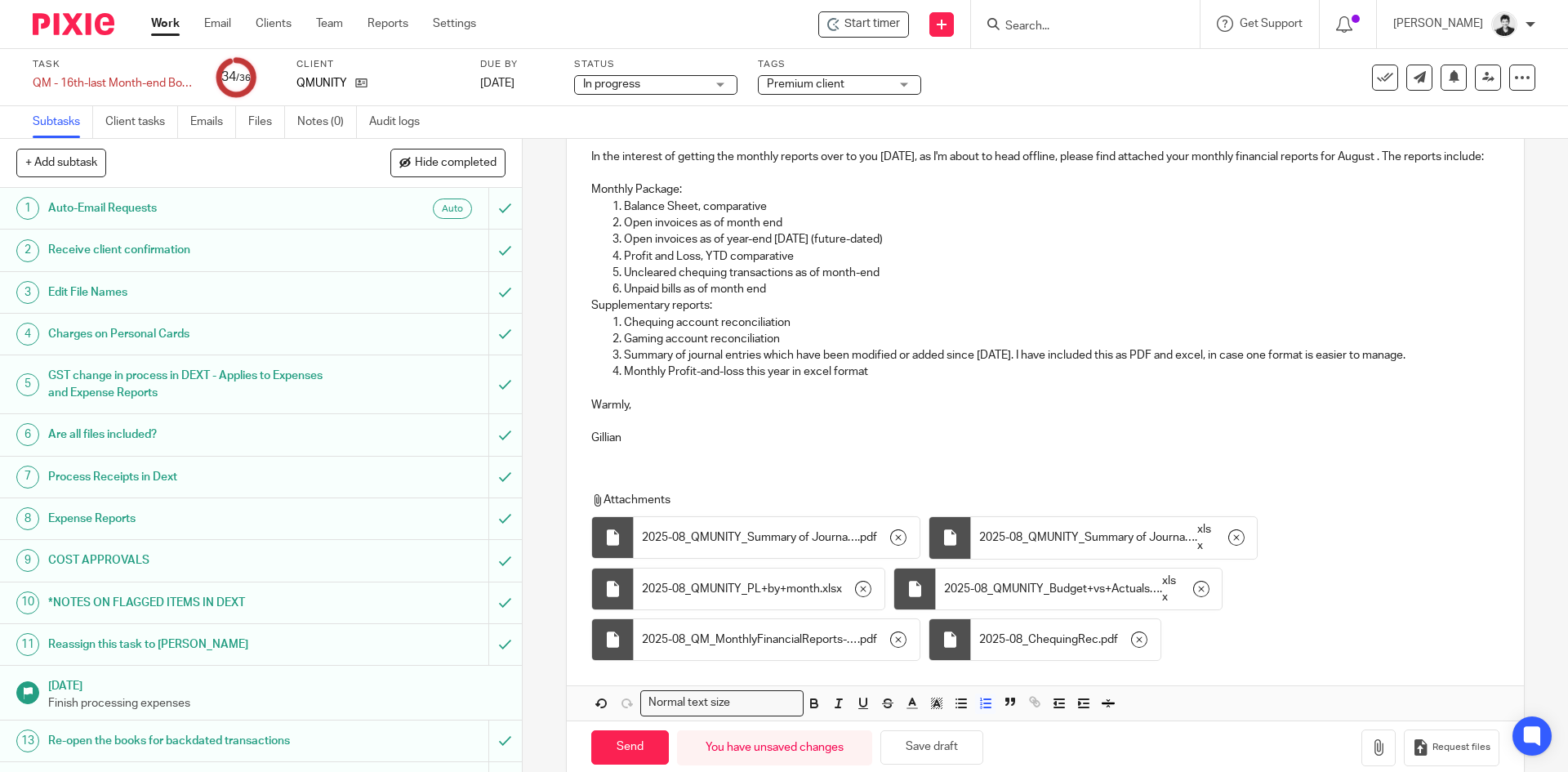
scroll to position [273, 0]
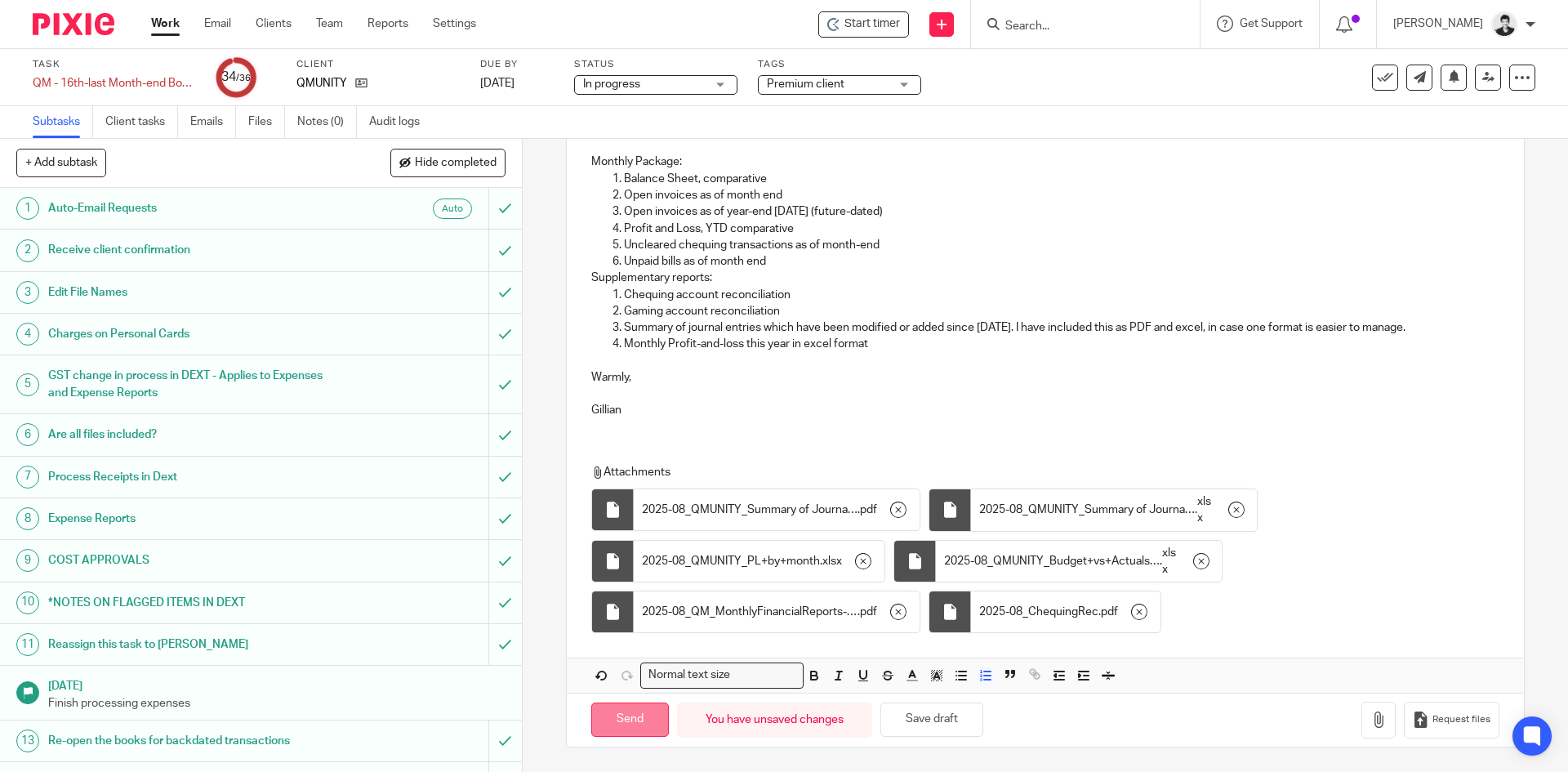
click at [597, 709] on input "Send" at bounding box center [630, 720] width 77 height 36
type input "Sent"
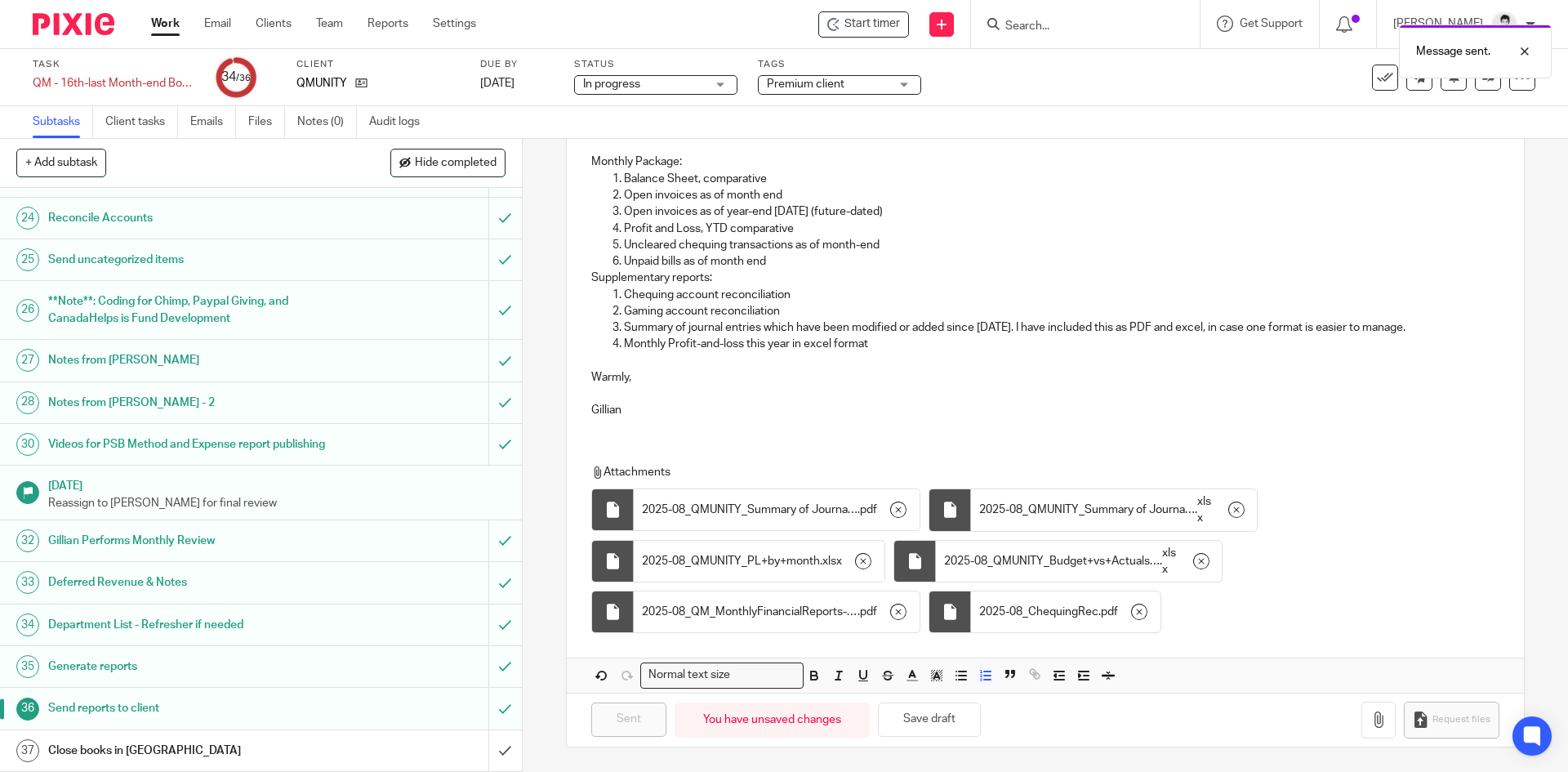
scroll to position [1047, 0]
click at [488, 752] on input "submit" at bounding box center [260, 751] width 521 height 41
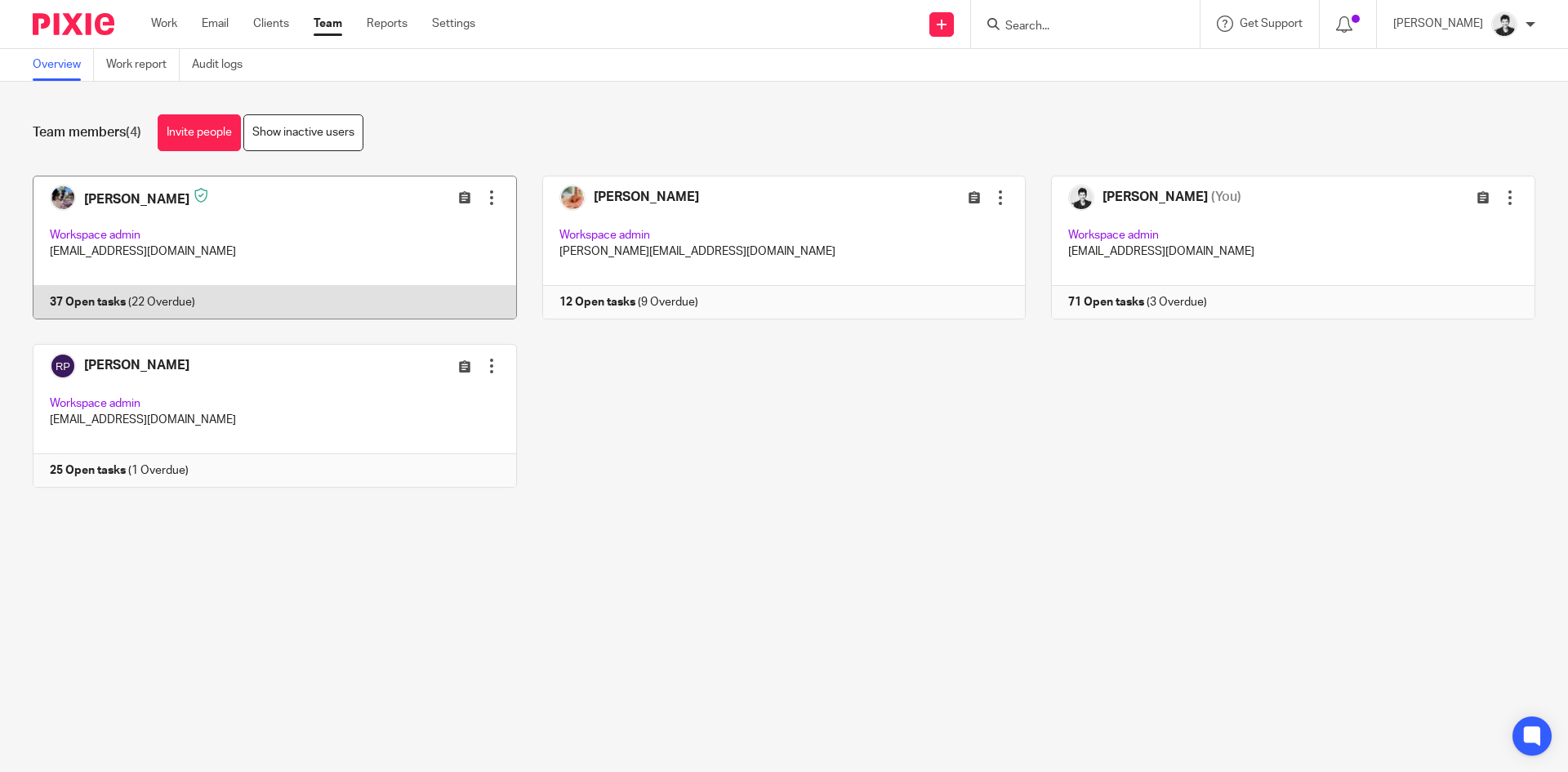
click at [254, 248] on link at bounding box center [262, 248] width 510 height 144
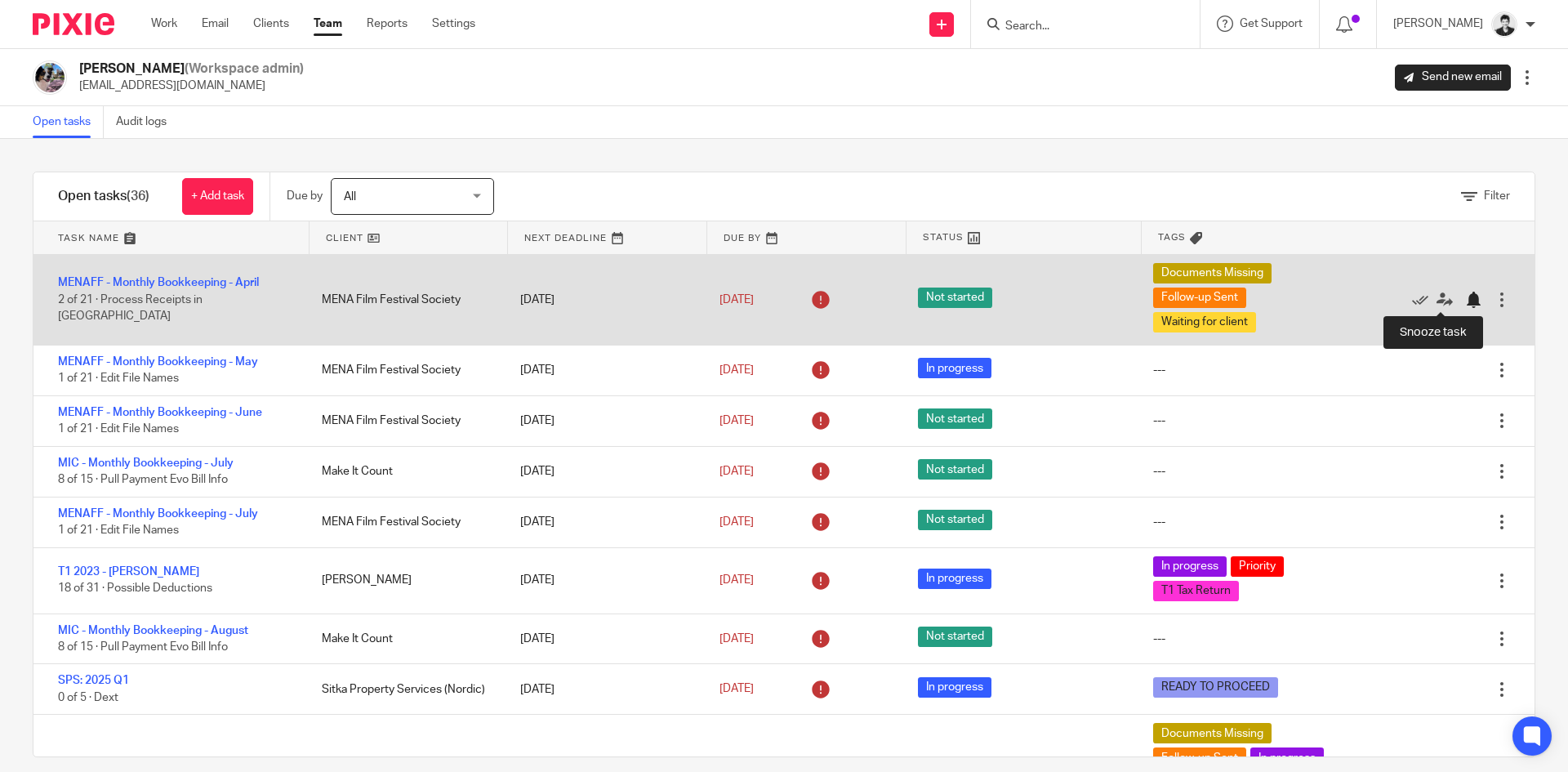
click at [1465, 298] on div at bounding box center [1473, 299] width 16 height 16
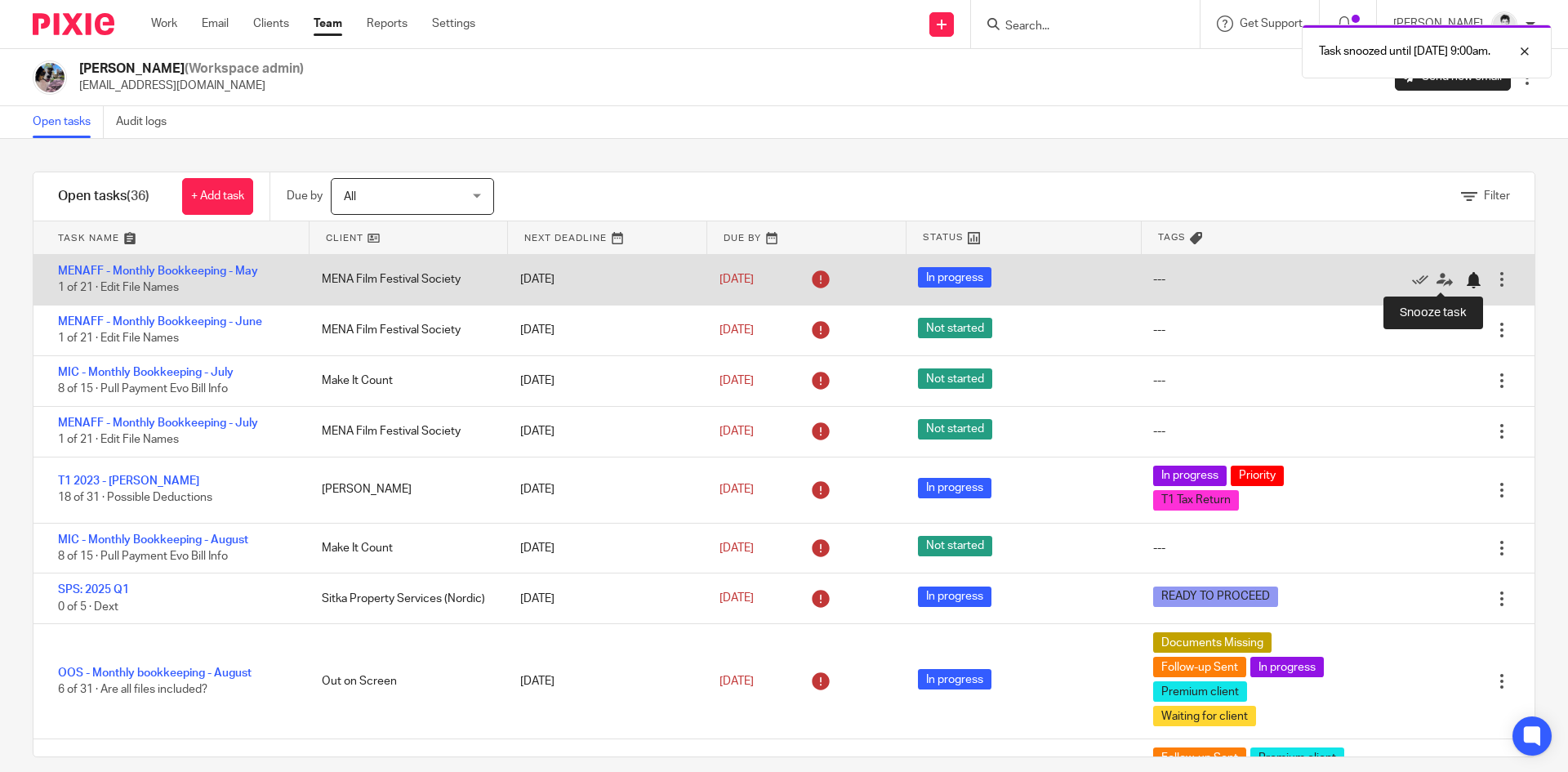
click at [1465, 280] on div at bounding box center [1473, 280] width 16 height 16
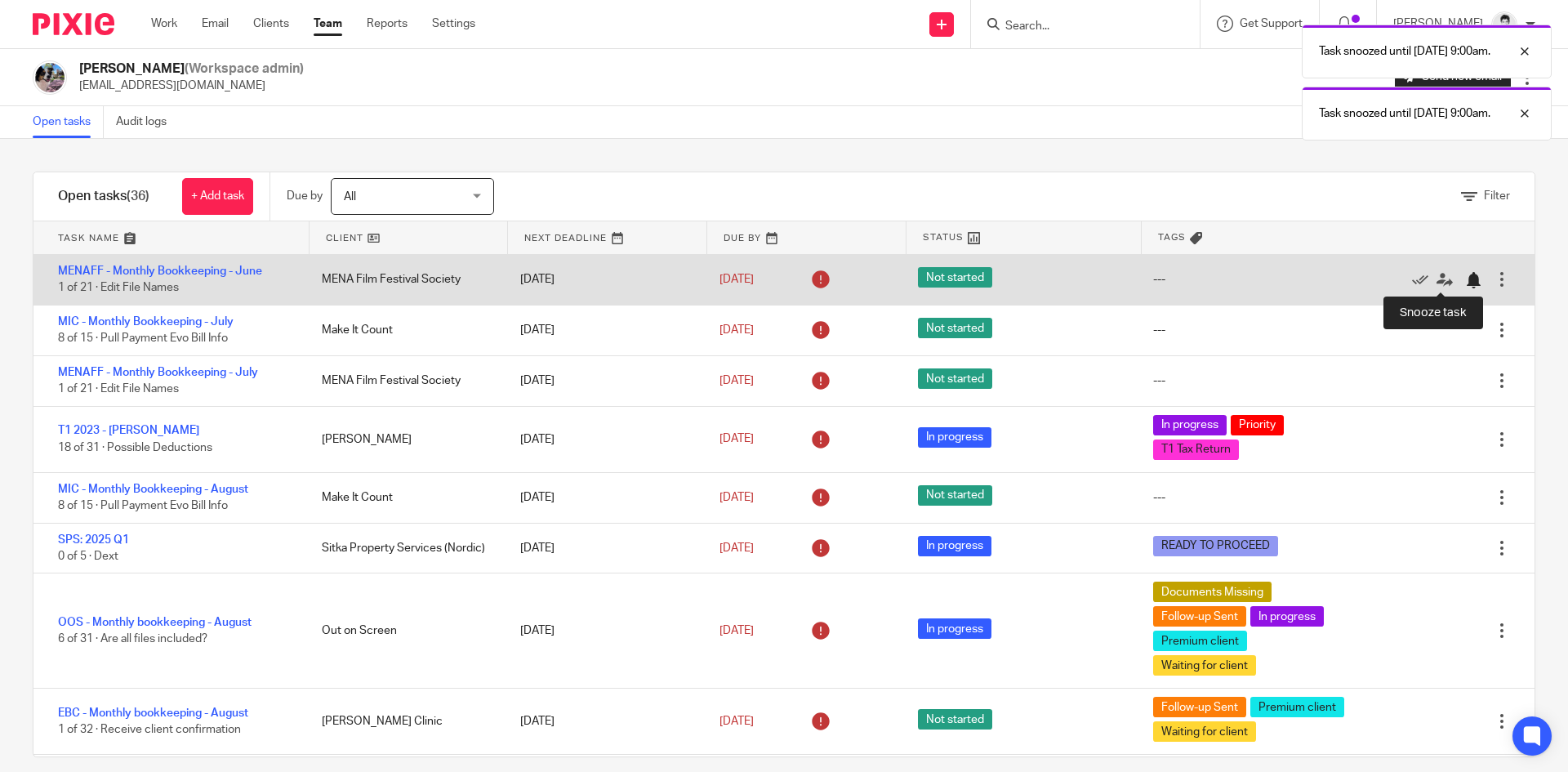
click at [1465, 275] on div at bounding box center [1473, 280] width 16 height 16
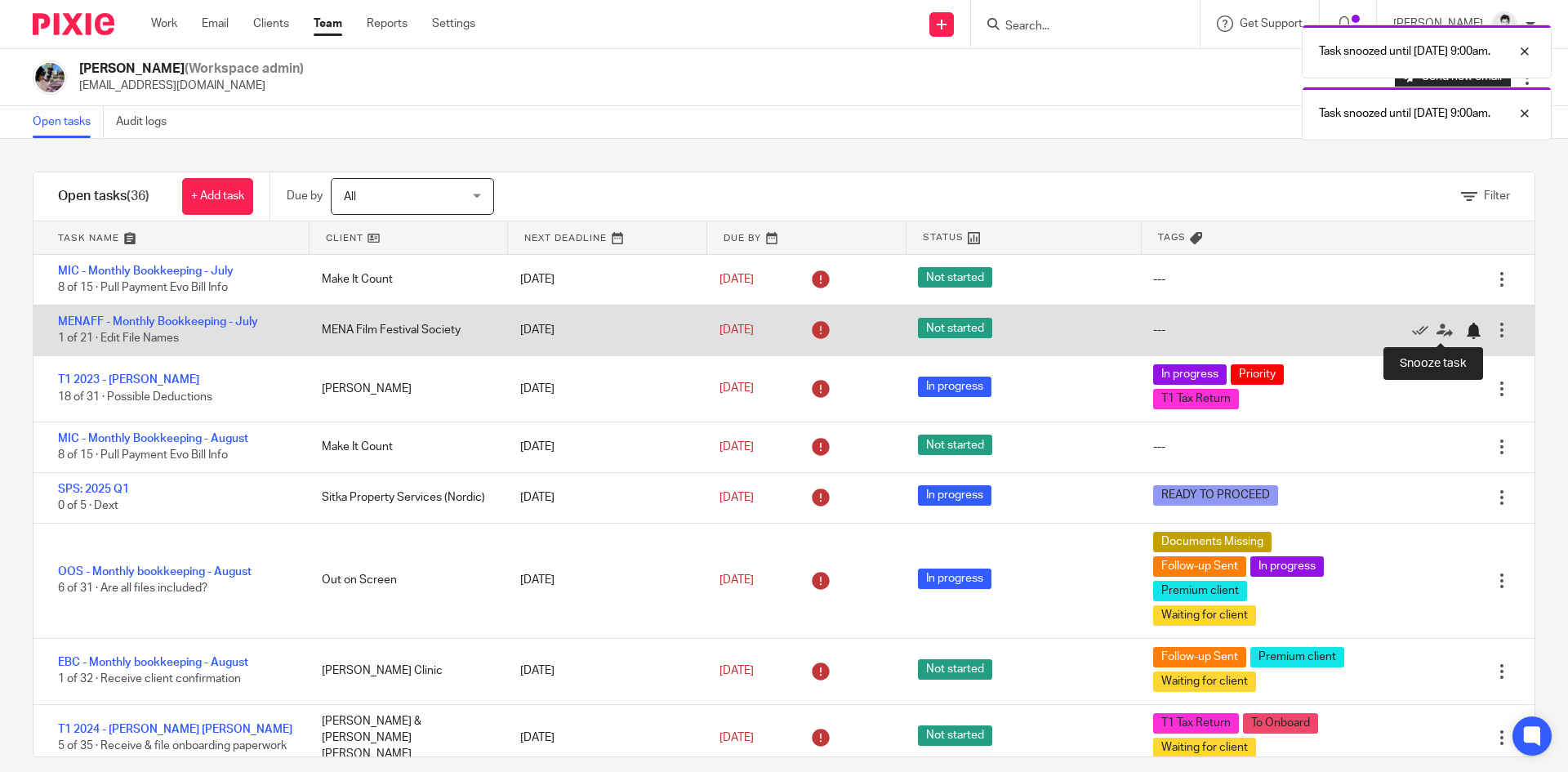
click at [1465, 333] on div at bounding box center [1473, 330] width 16 height 16
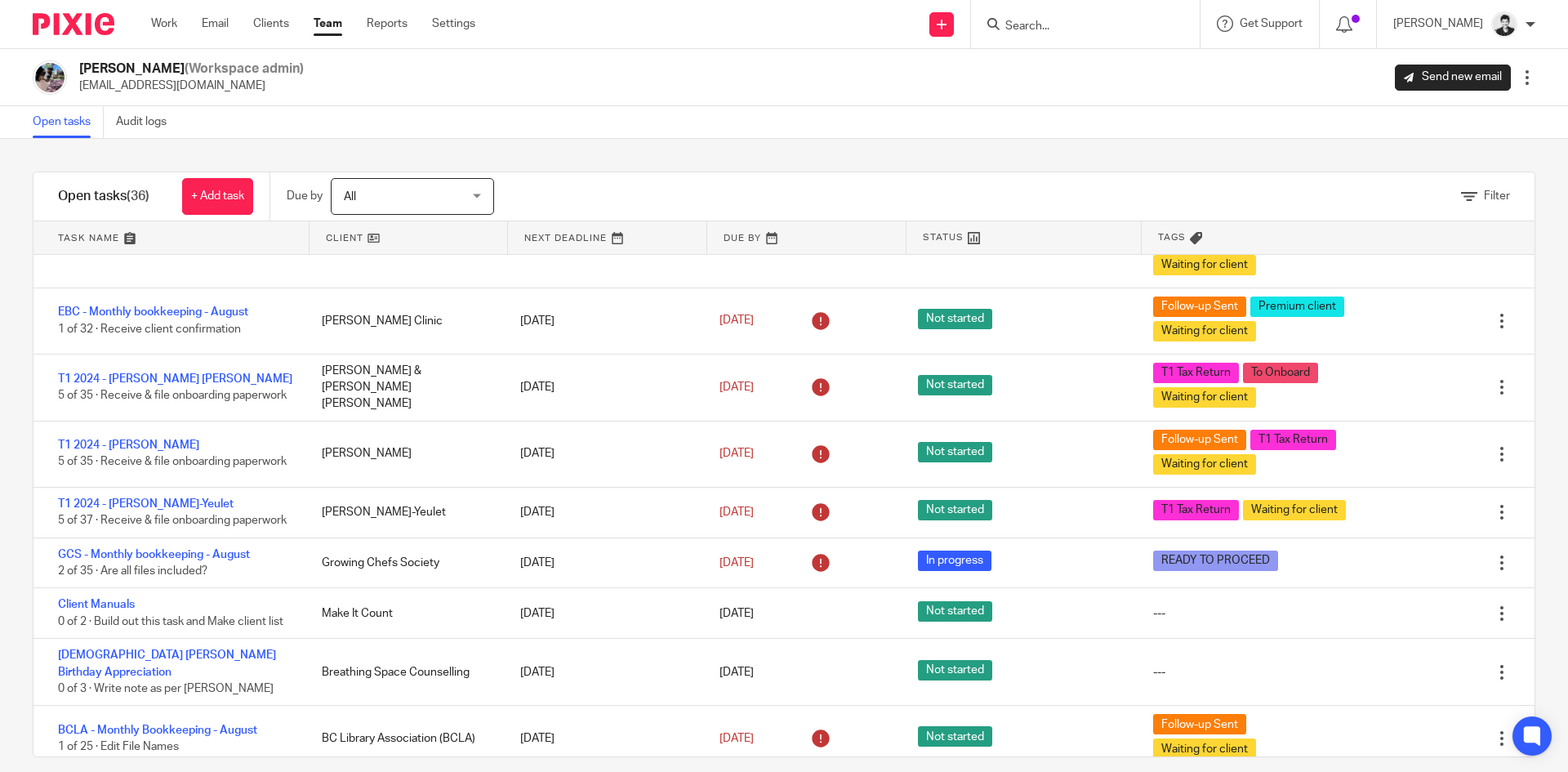
scroll to position [313, 0]
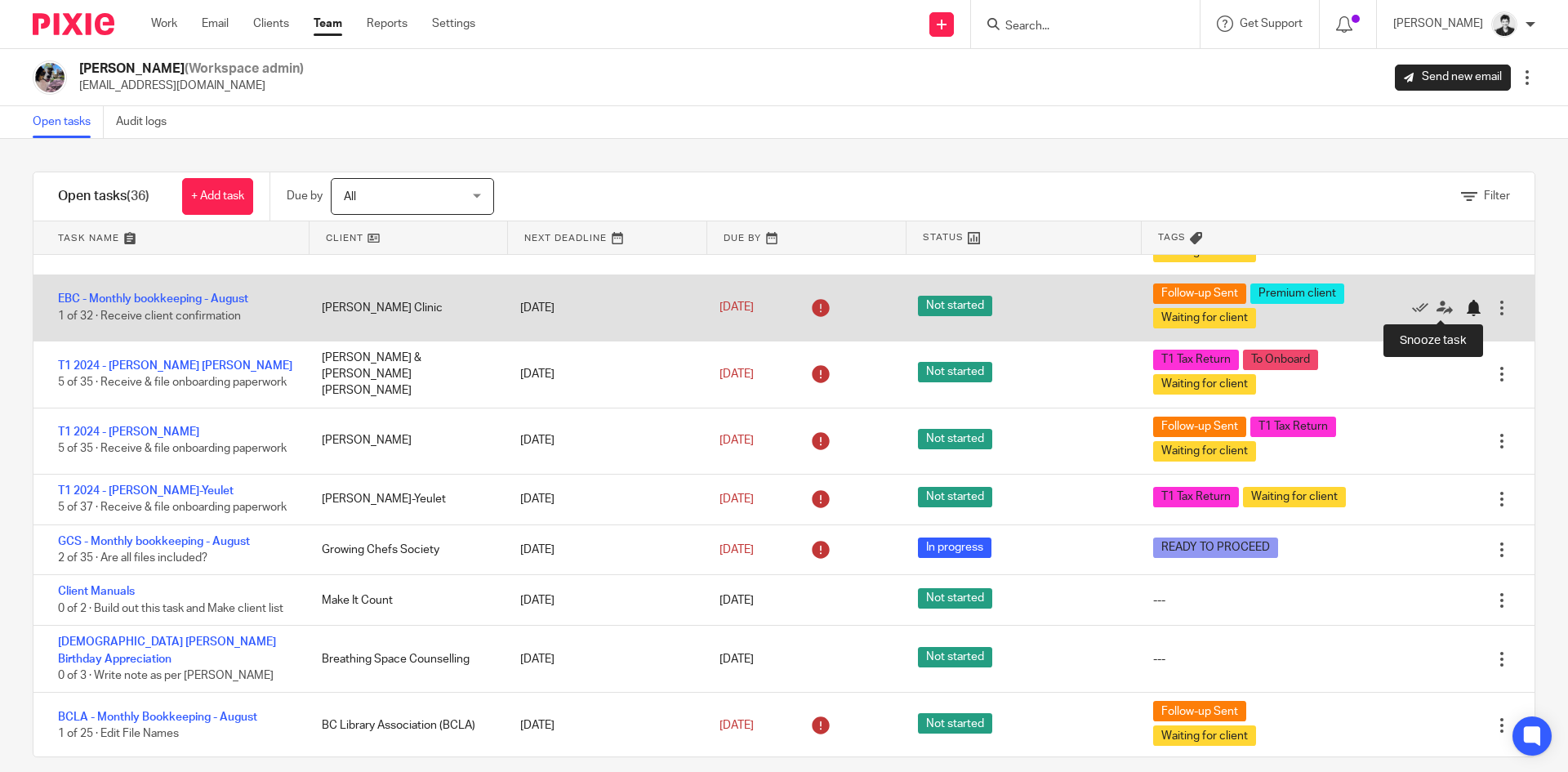
click at [1465, 310] on div at bounding box center [1473, 307] width 16 height 16
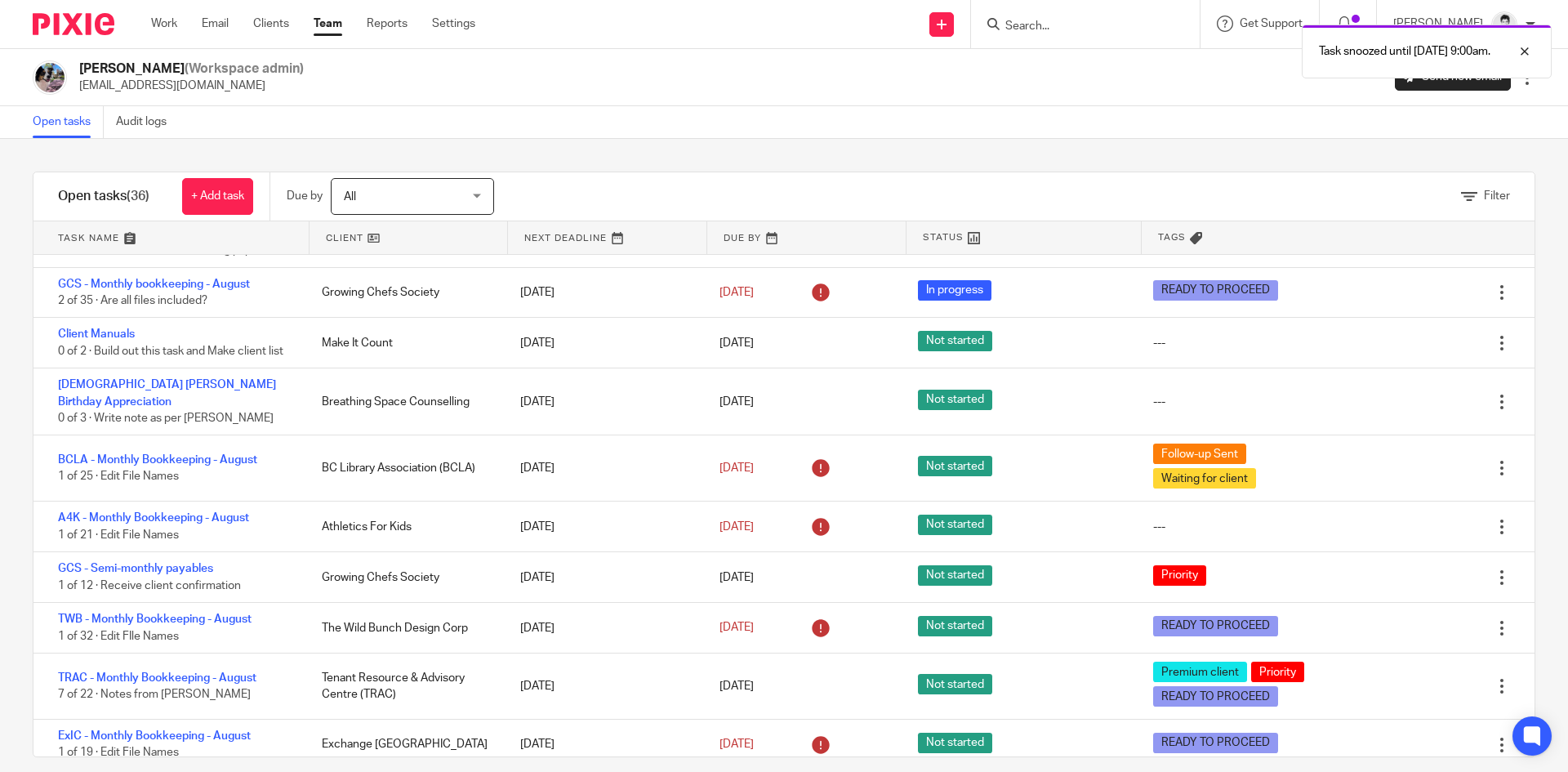
scroll to position [534, 0]
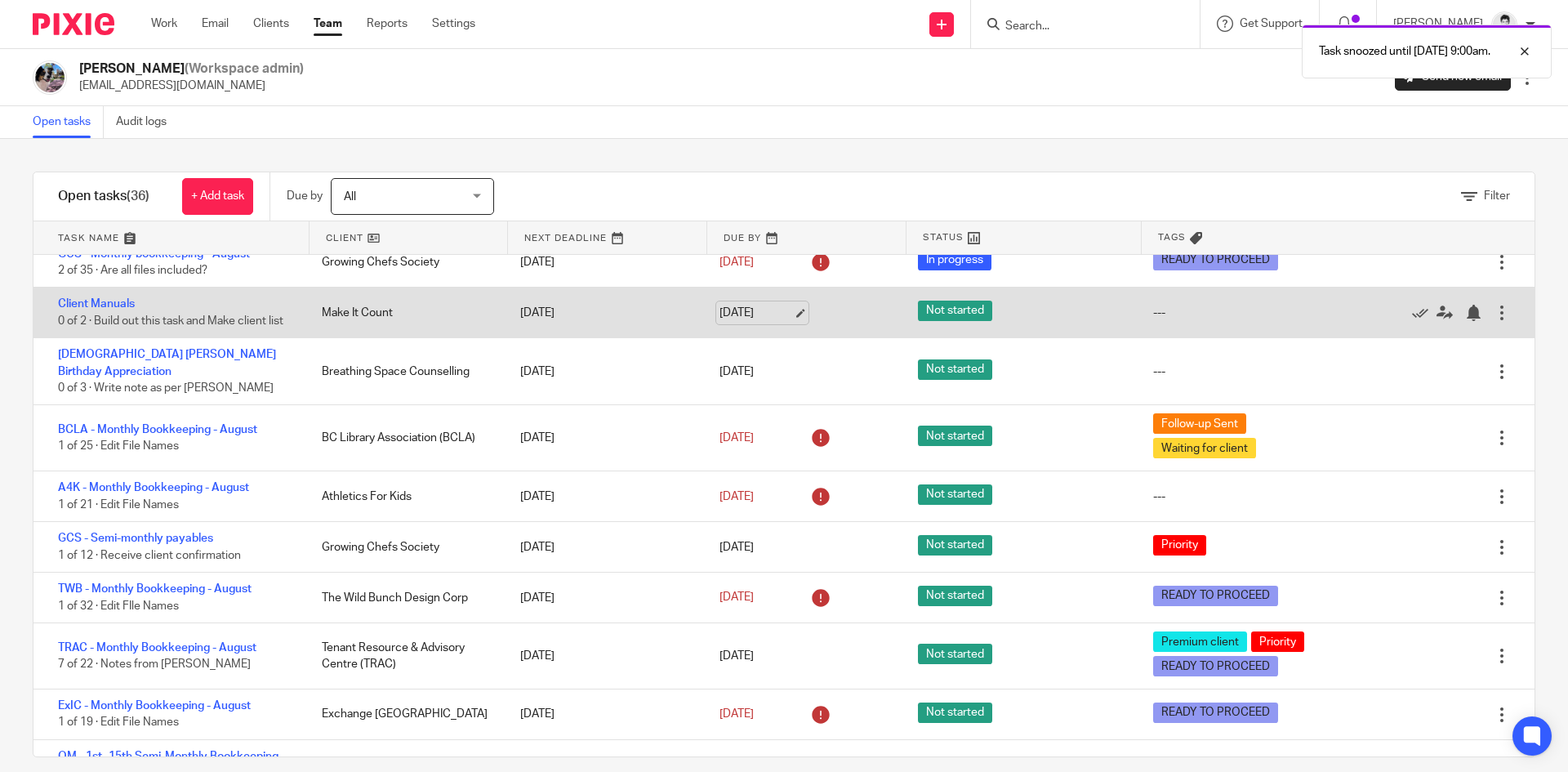
click at [758, 322] on link "Sep 22, 2025" at bounding box center [756, 313] width 74 height 17
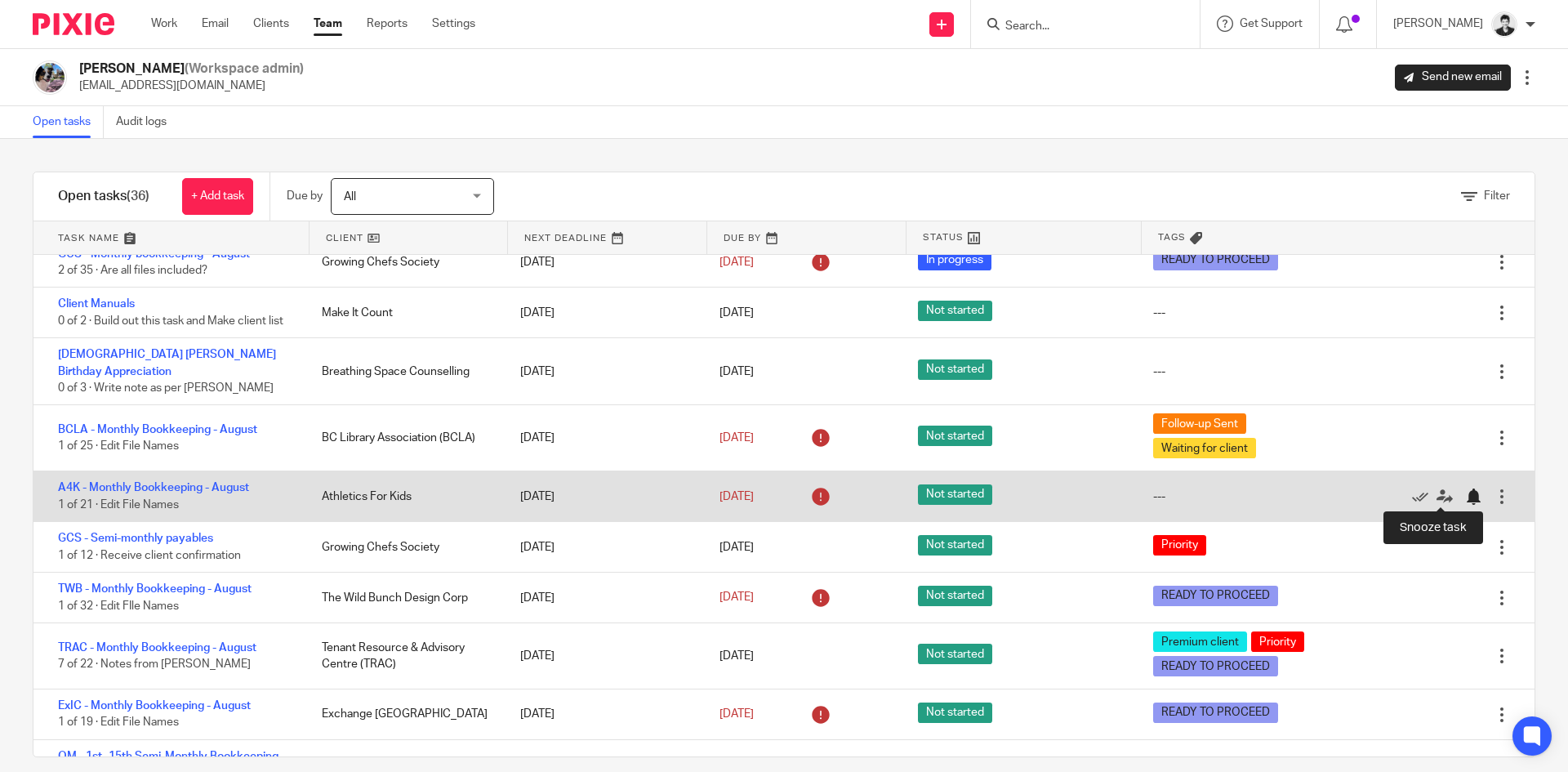
click at [1465, 495] on div at bounding box center [1473, 497] width 16 height 16
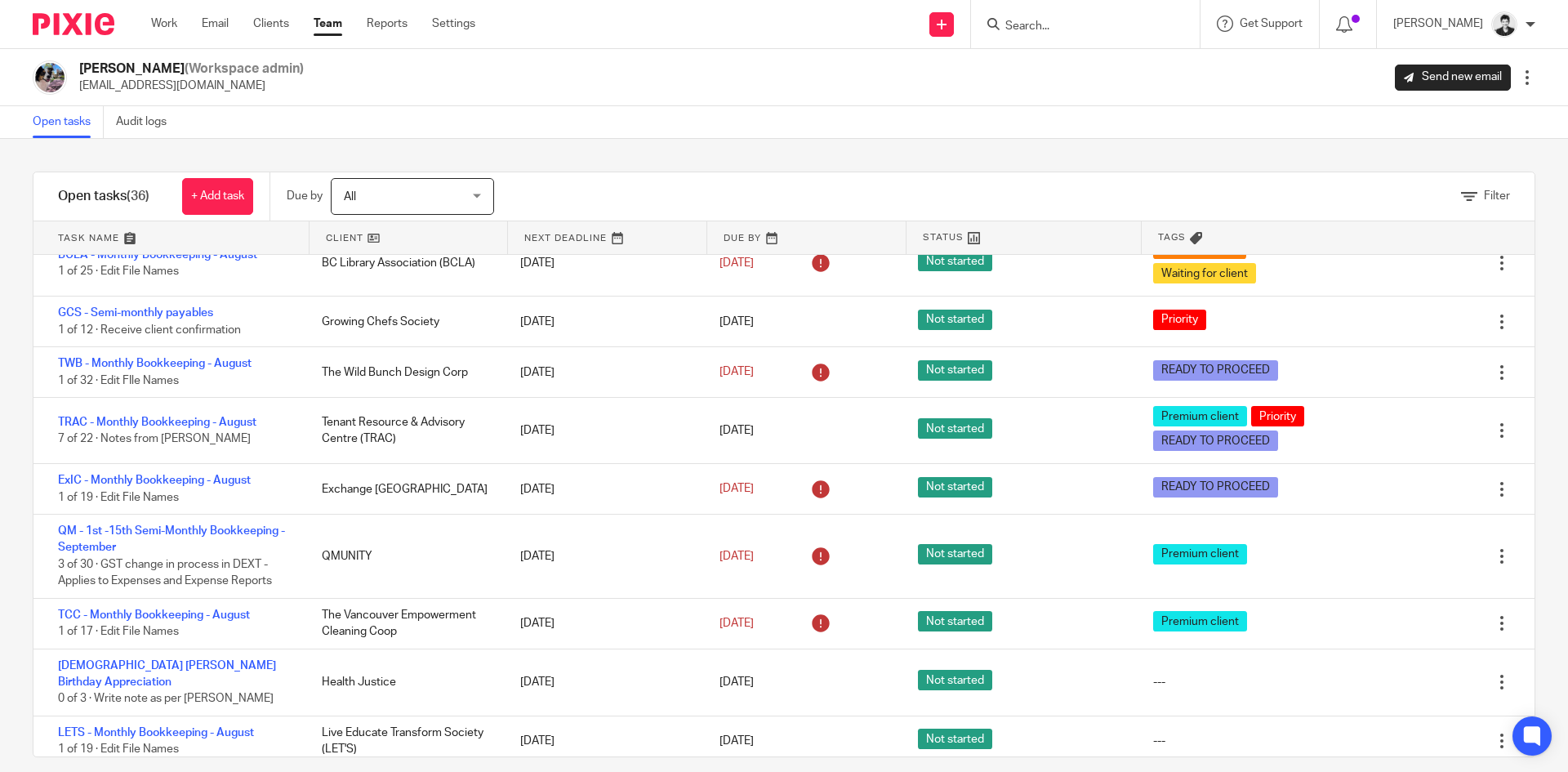
scroll to position [714, 0]
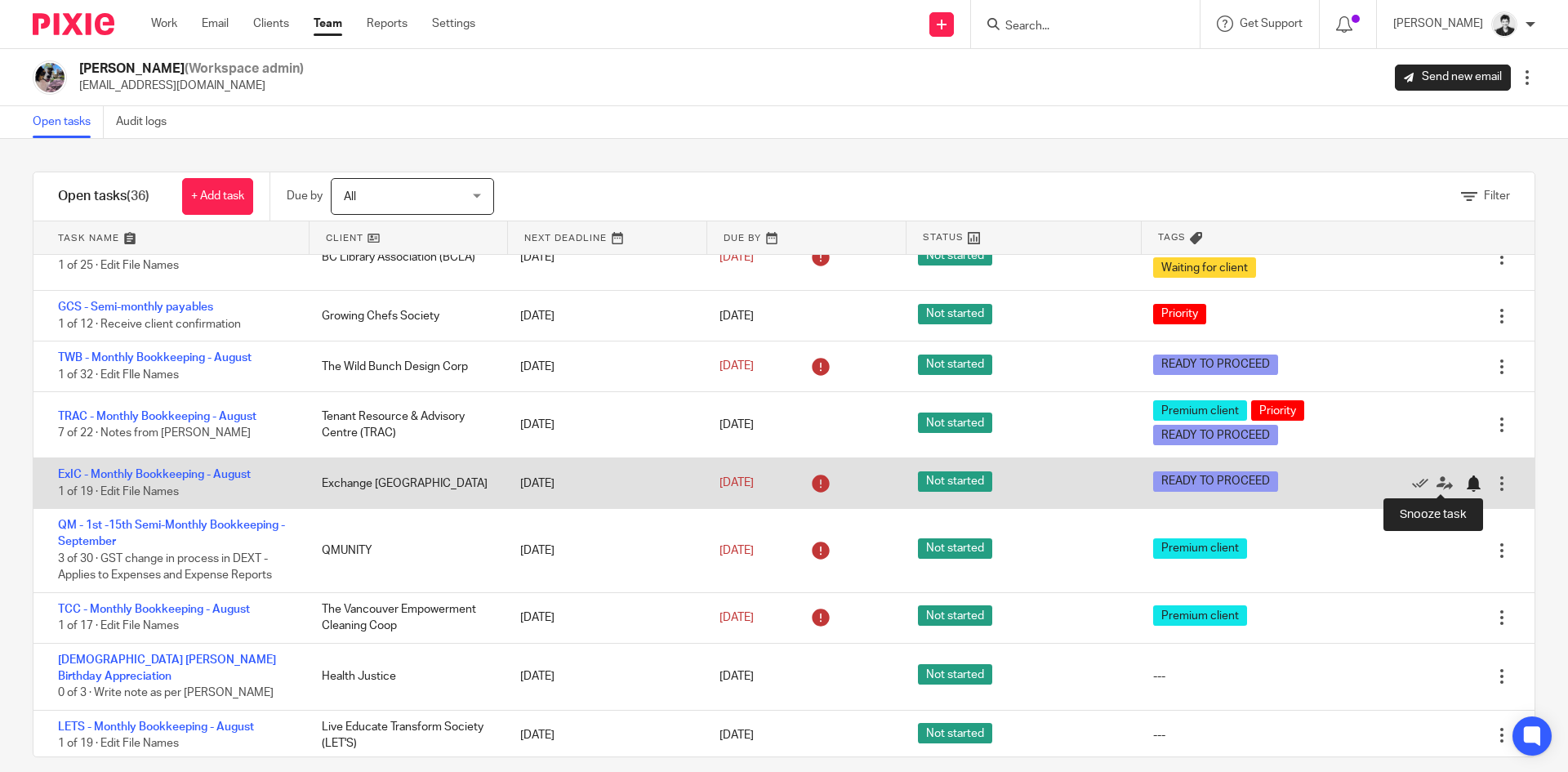
click at [1465, 482] on div at bounding box center [1473, 483] width 16 height 16
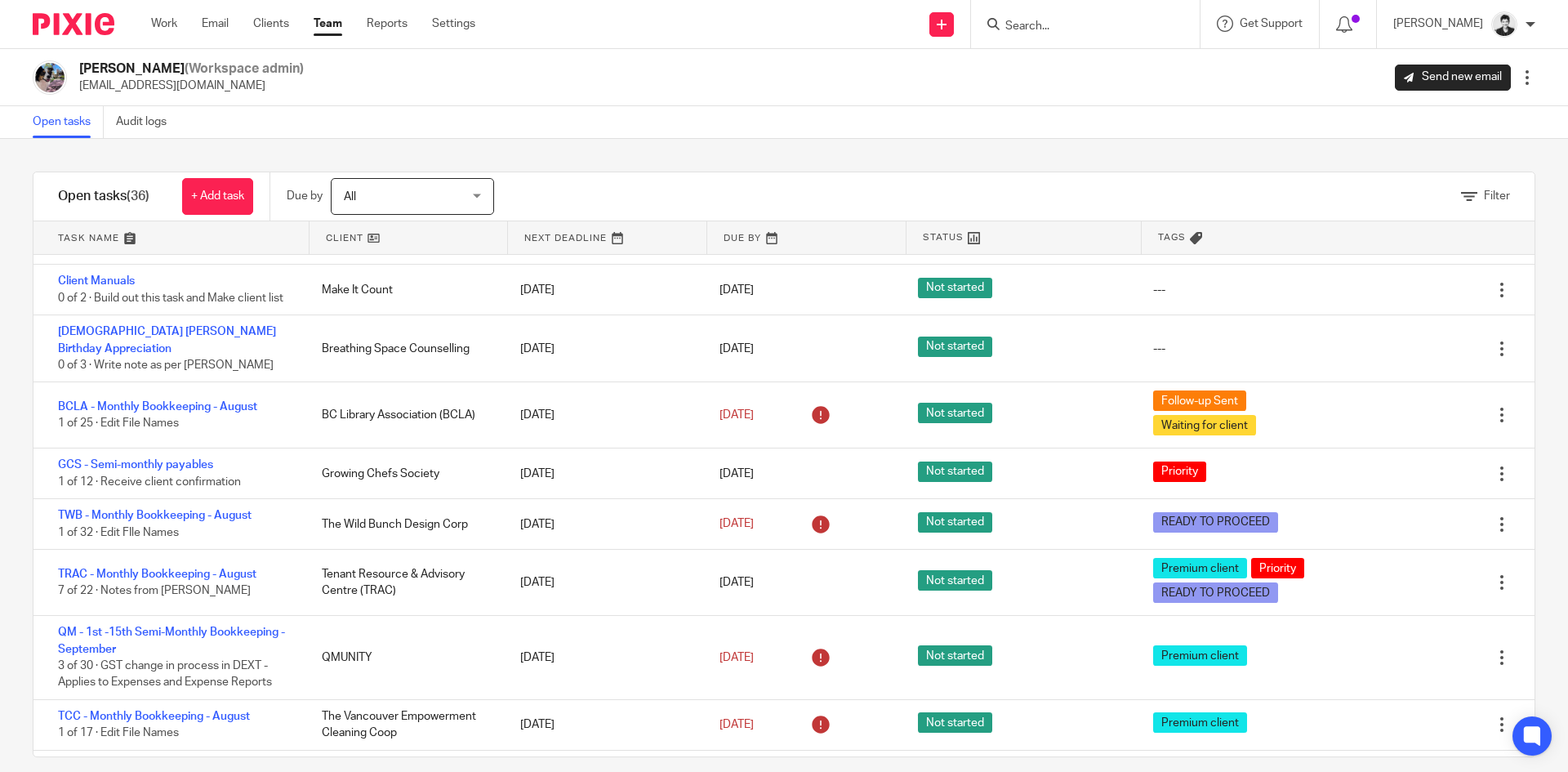
scroll to position [0, 0]
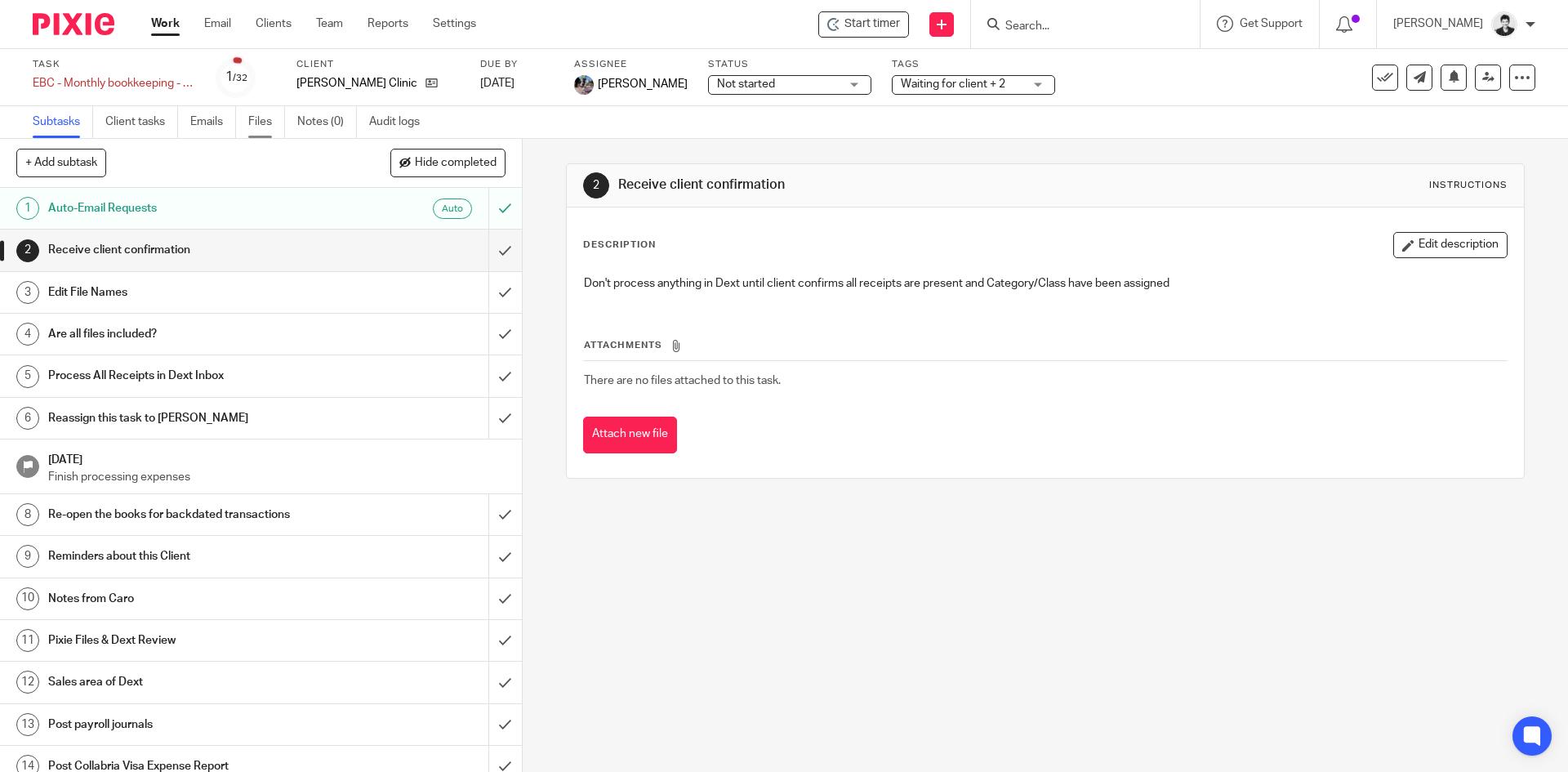
click at [256, 117] on link "Files" at bounding box center [266, 122] width 36 height 32
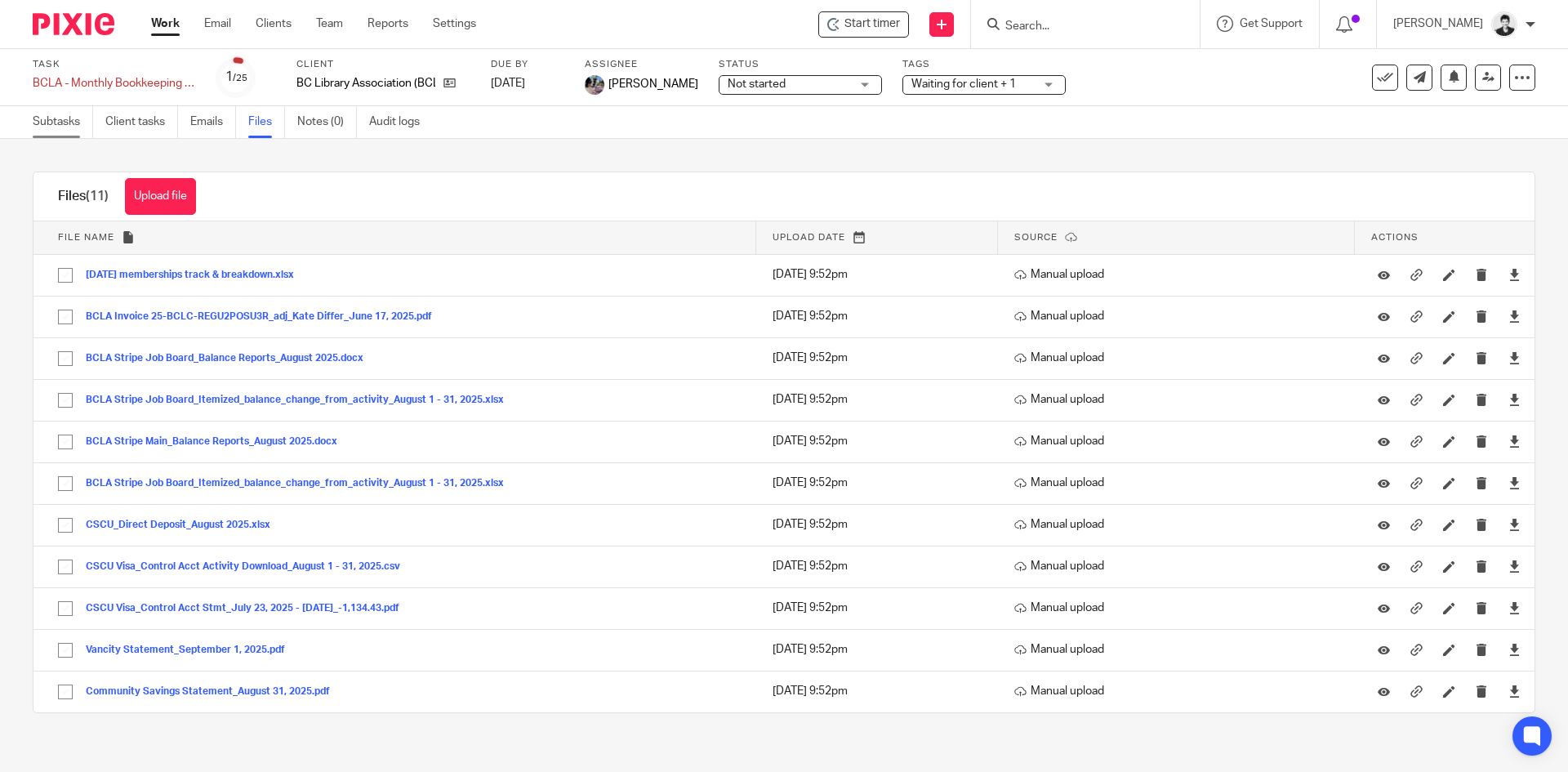
click at [69, 118] on link "Subtasks" at bounding box center [63, 122] width 60 height 32
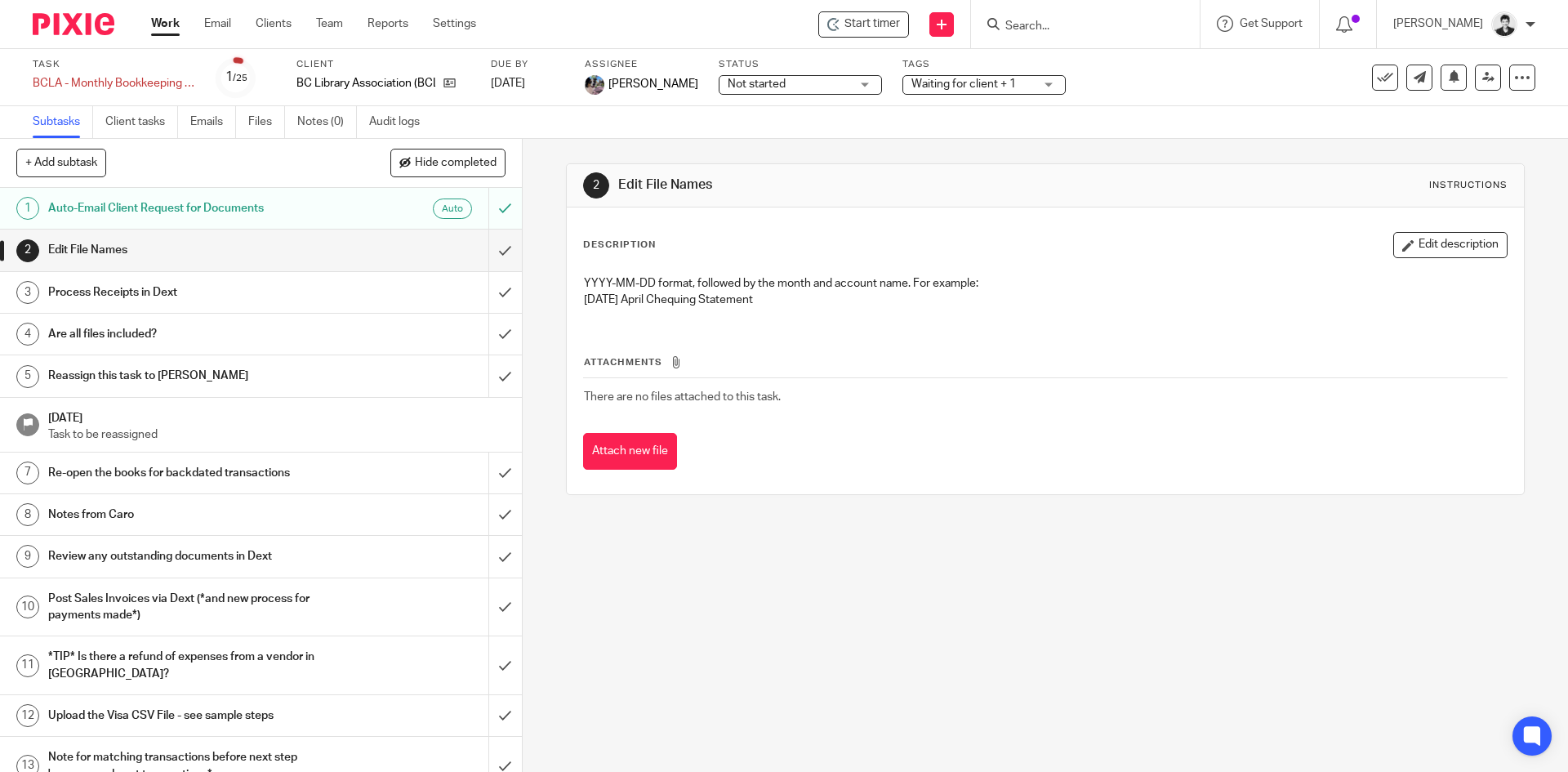
click at [956, 73] on div "Tags Waiting for client + 1 Final Approvals In progress Ready to setup file To …" at bounding box center [984, 77] width 163 height 39
click at [965, 79] on span "Waiting for client + 1" at bounding box center [964, 84] width 105 height 12
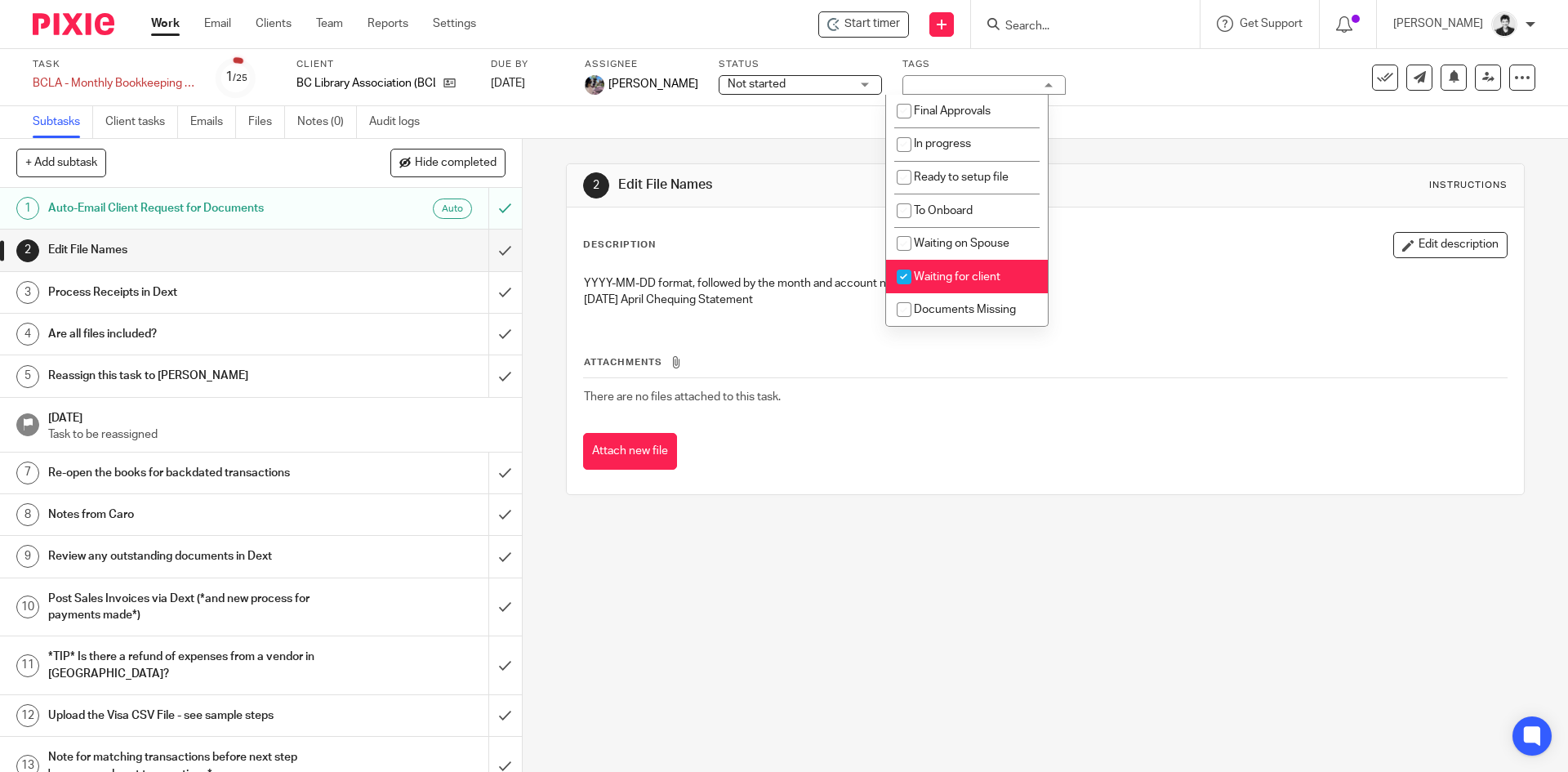
click at [1020, 268] on li "Waiting for client" at bounding box center [967, 276] width 162 height 34
checkbox input "false"
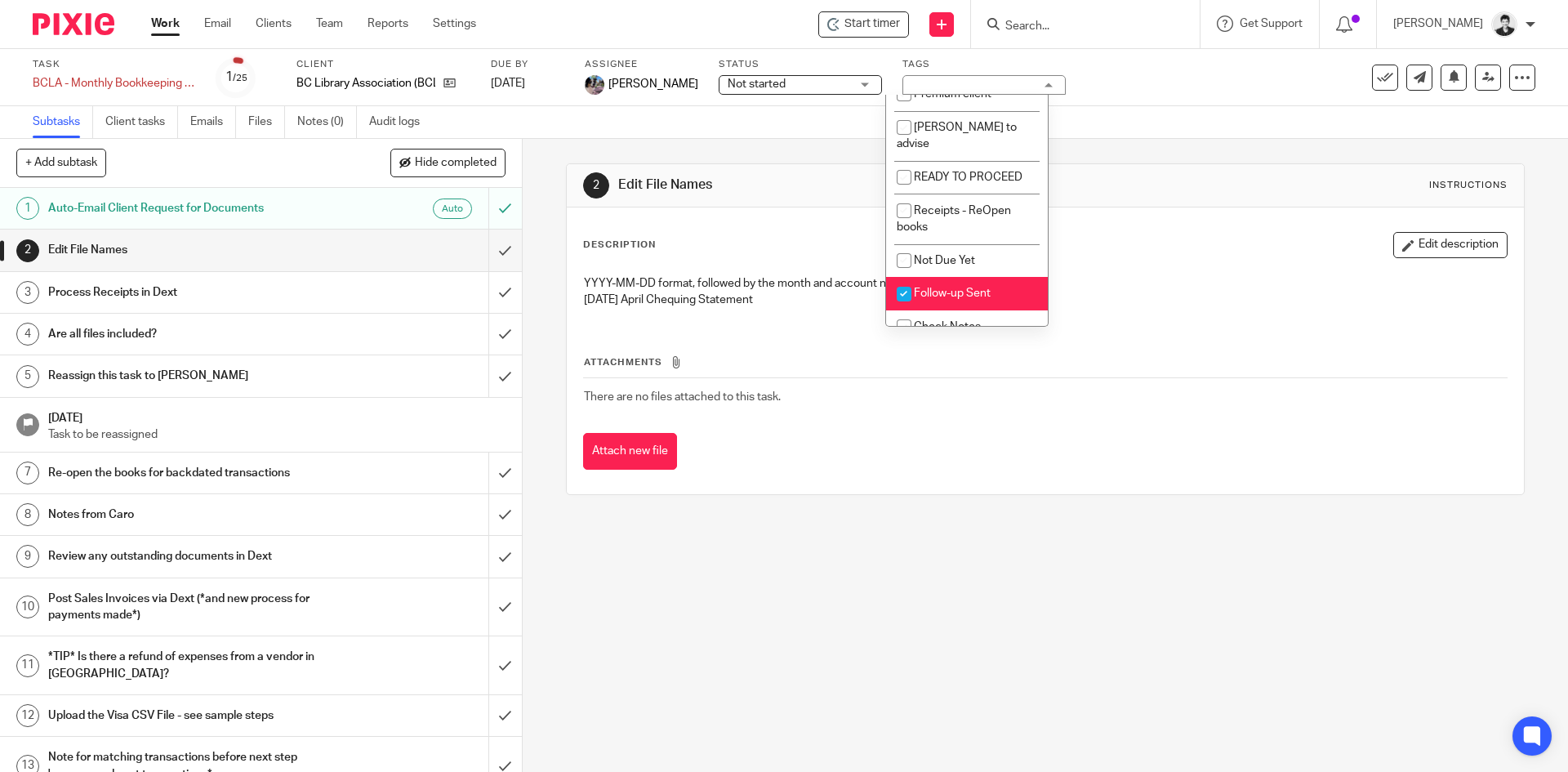
click at [1007, 277] on li "Follow-up Sent" at bounding box center [967, 294] width 162 height 34
checkbox input "false"
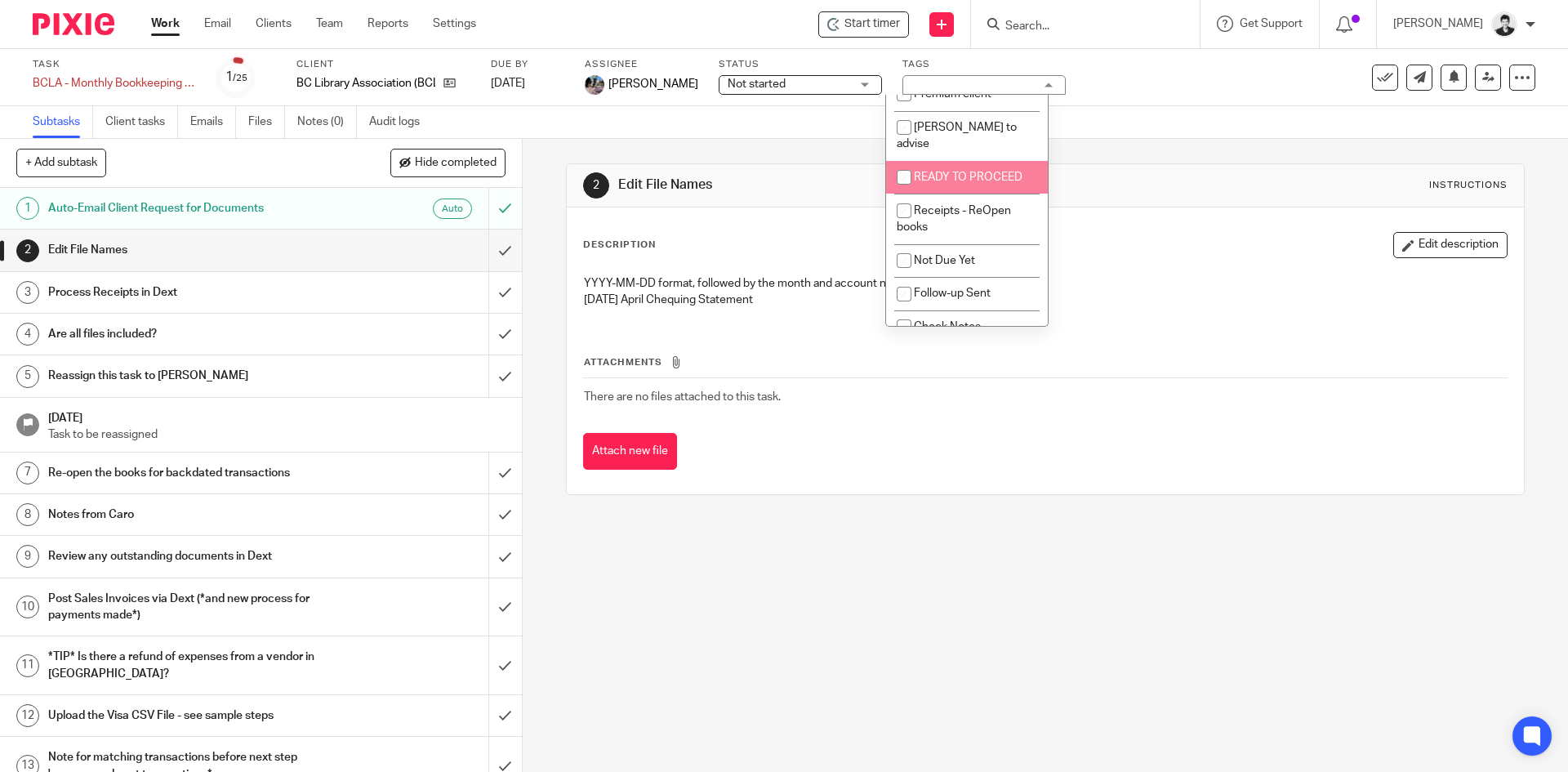
click at [991, 171] on span "READY TO PROCEED" at bounding box center [968, 177] width 108 height 12
checkbox input "true"
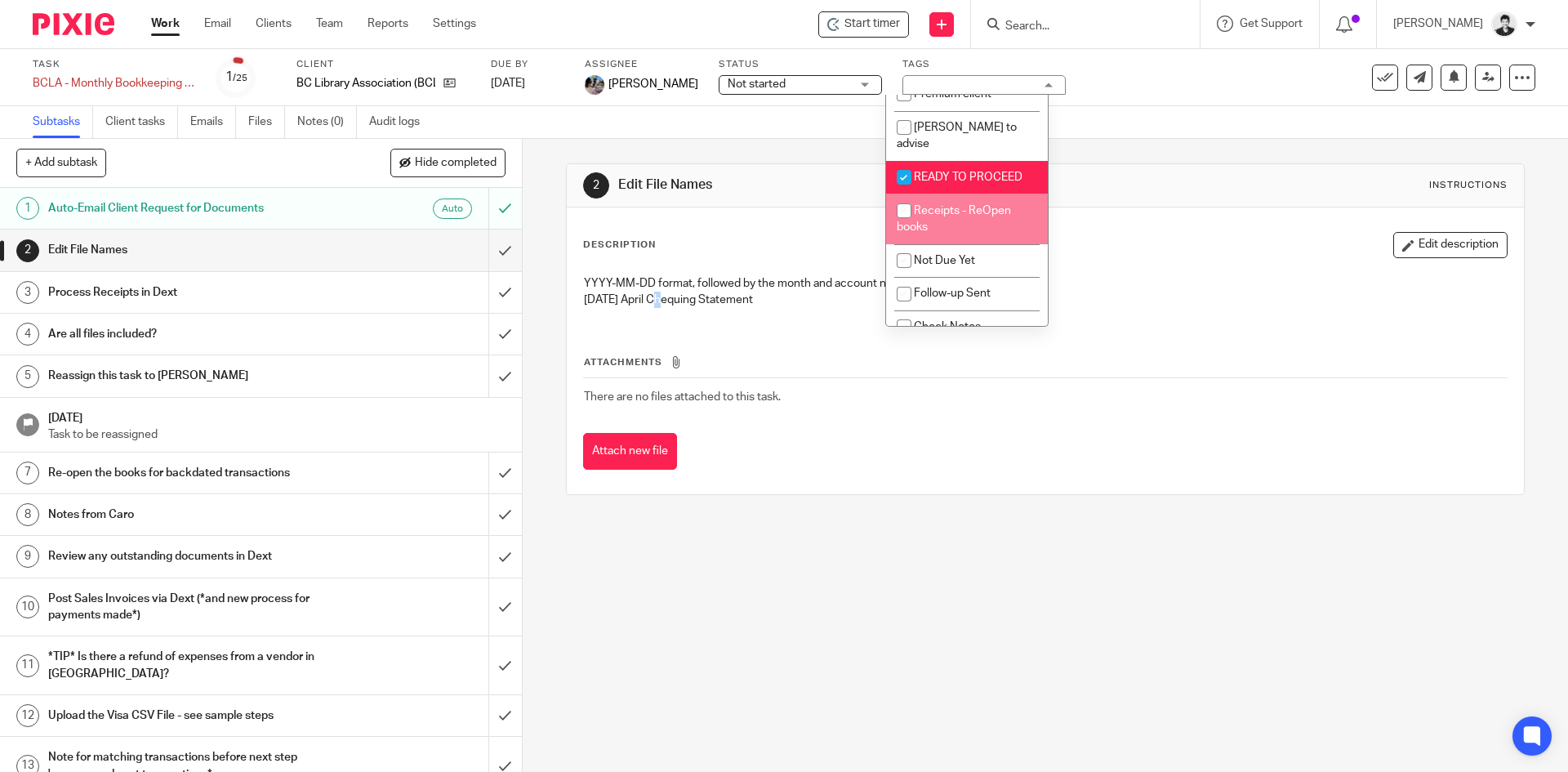
drag, startPoint x: 663, startPoint y: 310, endPoint x: 680, endPoint y: 302, distance: 18.8
click at [671, 311] on div "YYYY-MM-DD format, followed by the month and account name. For example: 2023-04…" at bounding box center [1045, 294] width 938 height 54
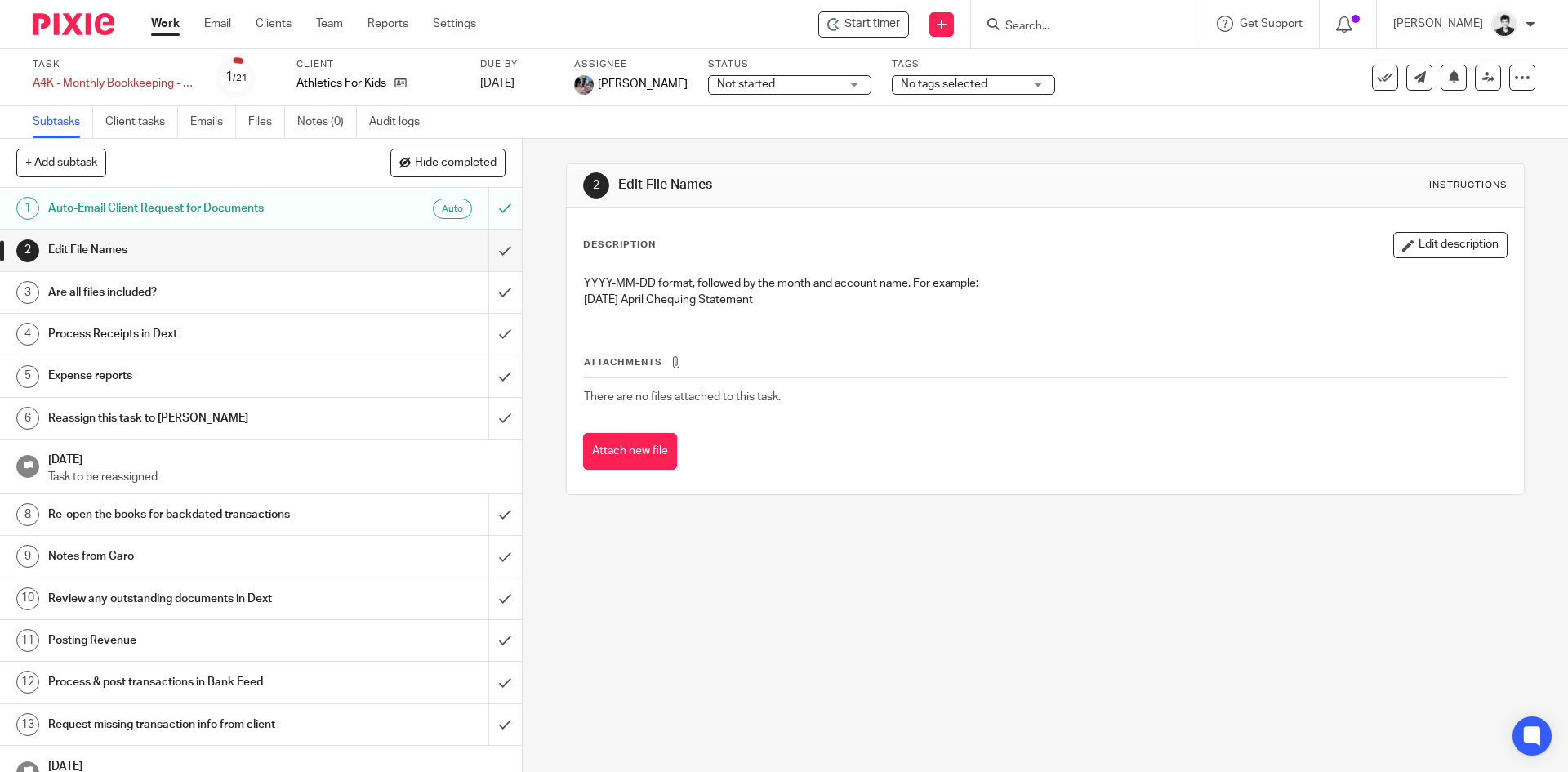
click at [245, 125] on ul "Subtasks Client tasks Emails Files Notes (0) Audit logs" at bounding box center [238, 122] width 411 height 32
click at [253, 130] on link "Files" at bounding box center [266, 122] width 36 height 32
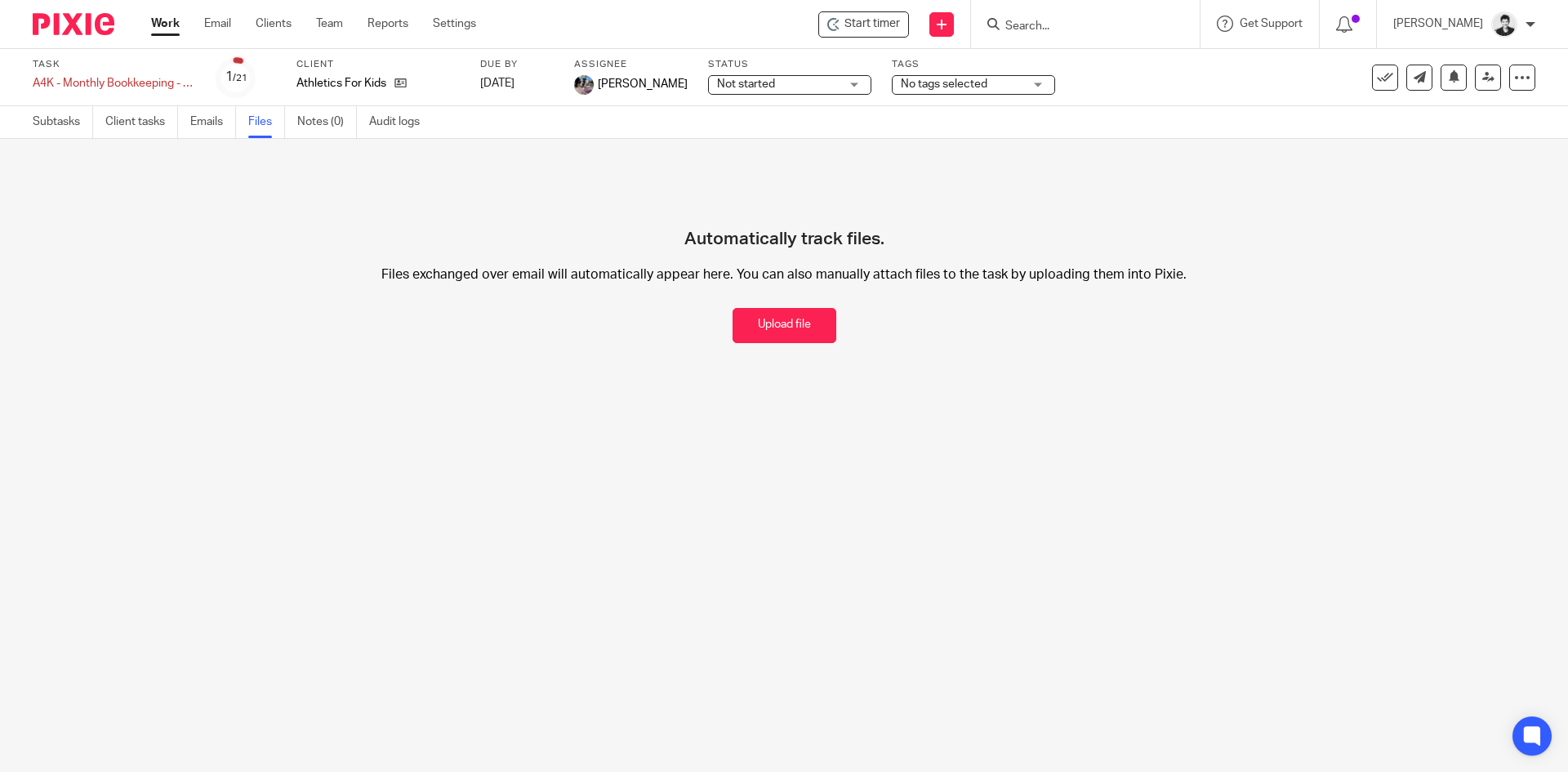
click at [934, 85] on span "No tags selected" at bounding box center [943, 84] width 86 height 12
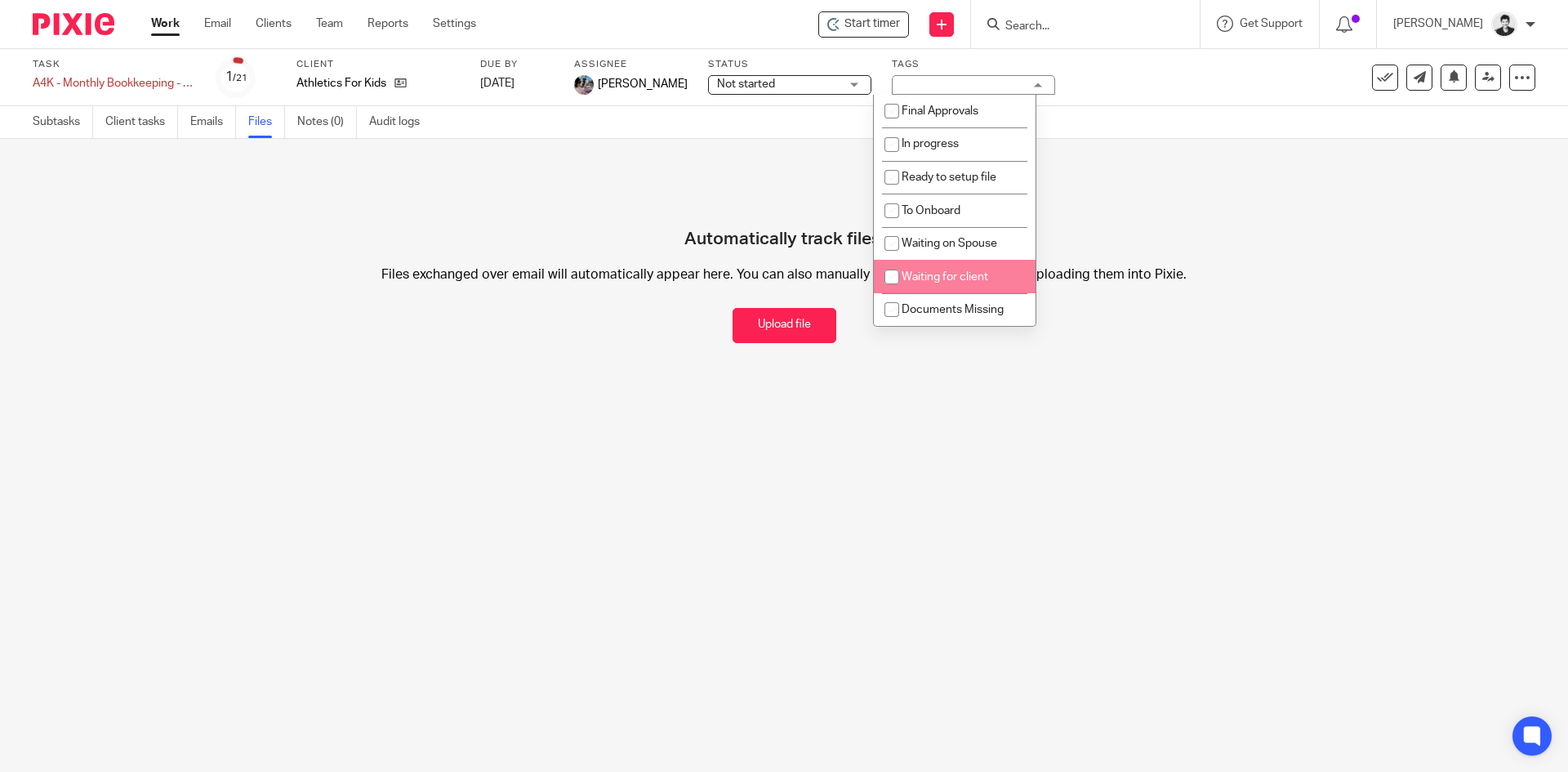
click at [1008, 268] on li "Waiting for client" at bounding box center [955, 276] width 162 height 34
checkbox input "true"
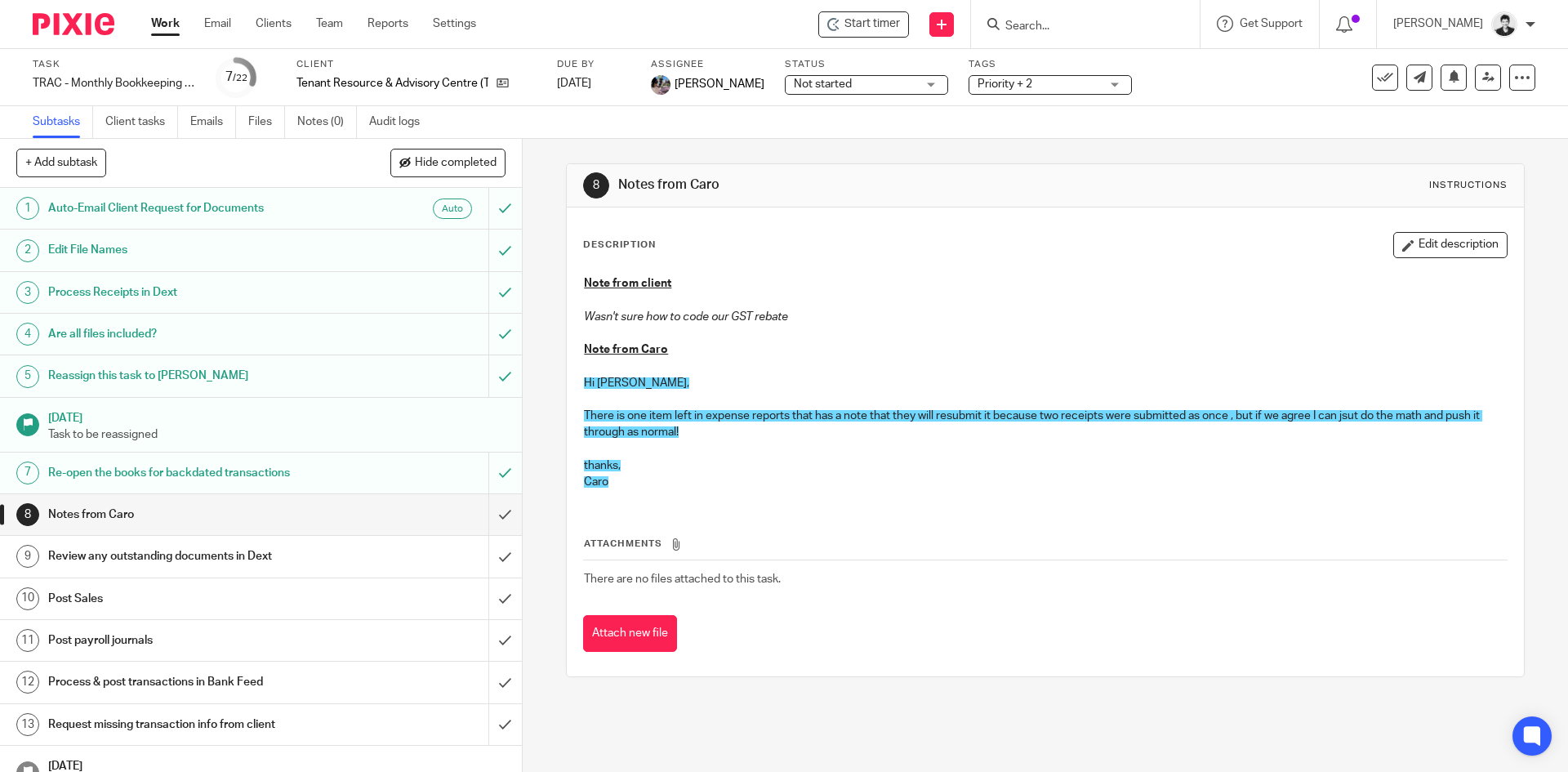
drag, startPoint x: 841, startPoint y: 84, endPoint x: 837, endPoint y: 119, distance: 35.2
click at [841, 85] on span "Not started" at bounding box center [855, 84] width 123 height 17
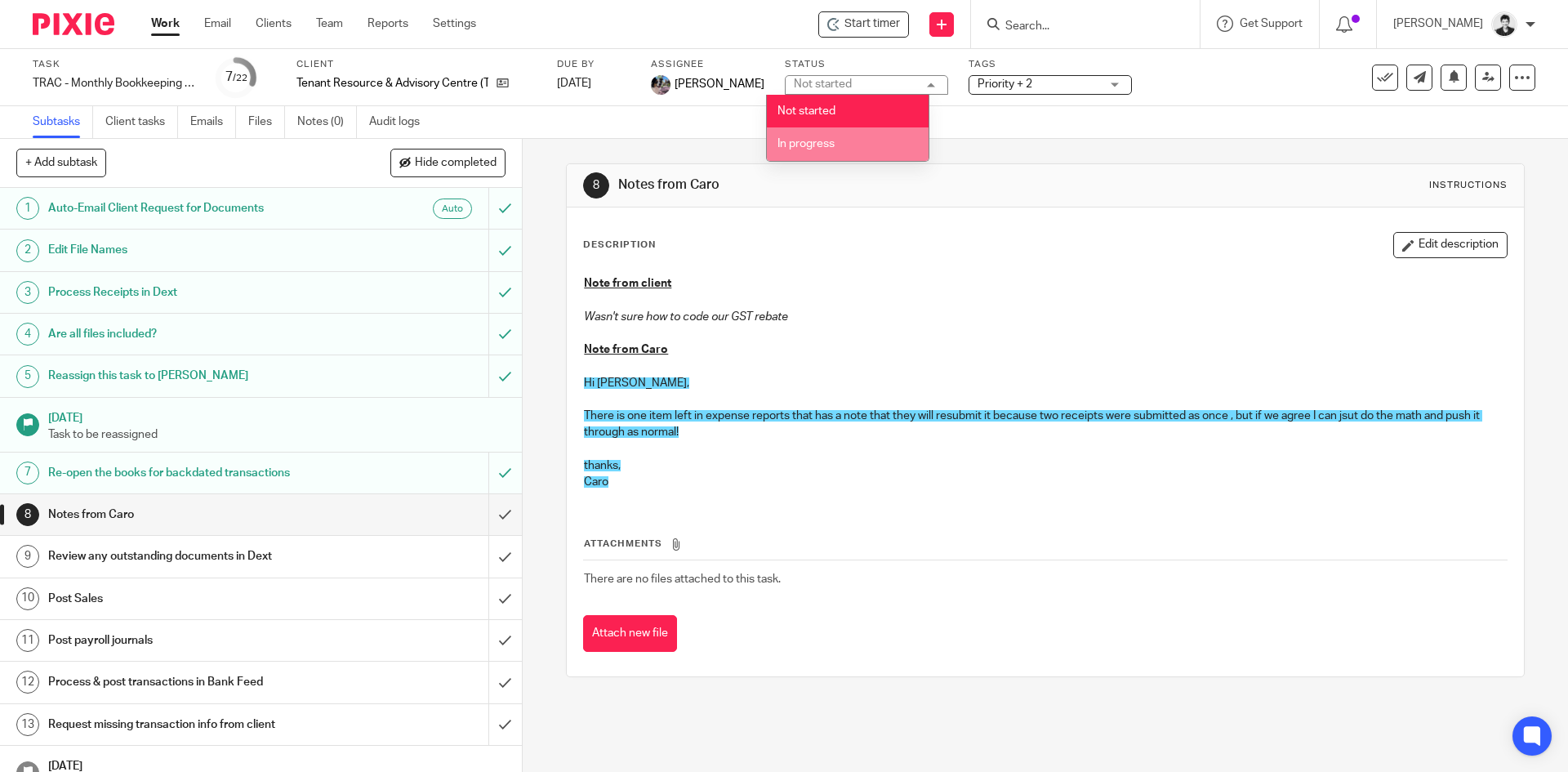
click at [832, 148] on span "In progress" at bounding box center [806, 143] width 57 height 12
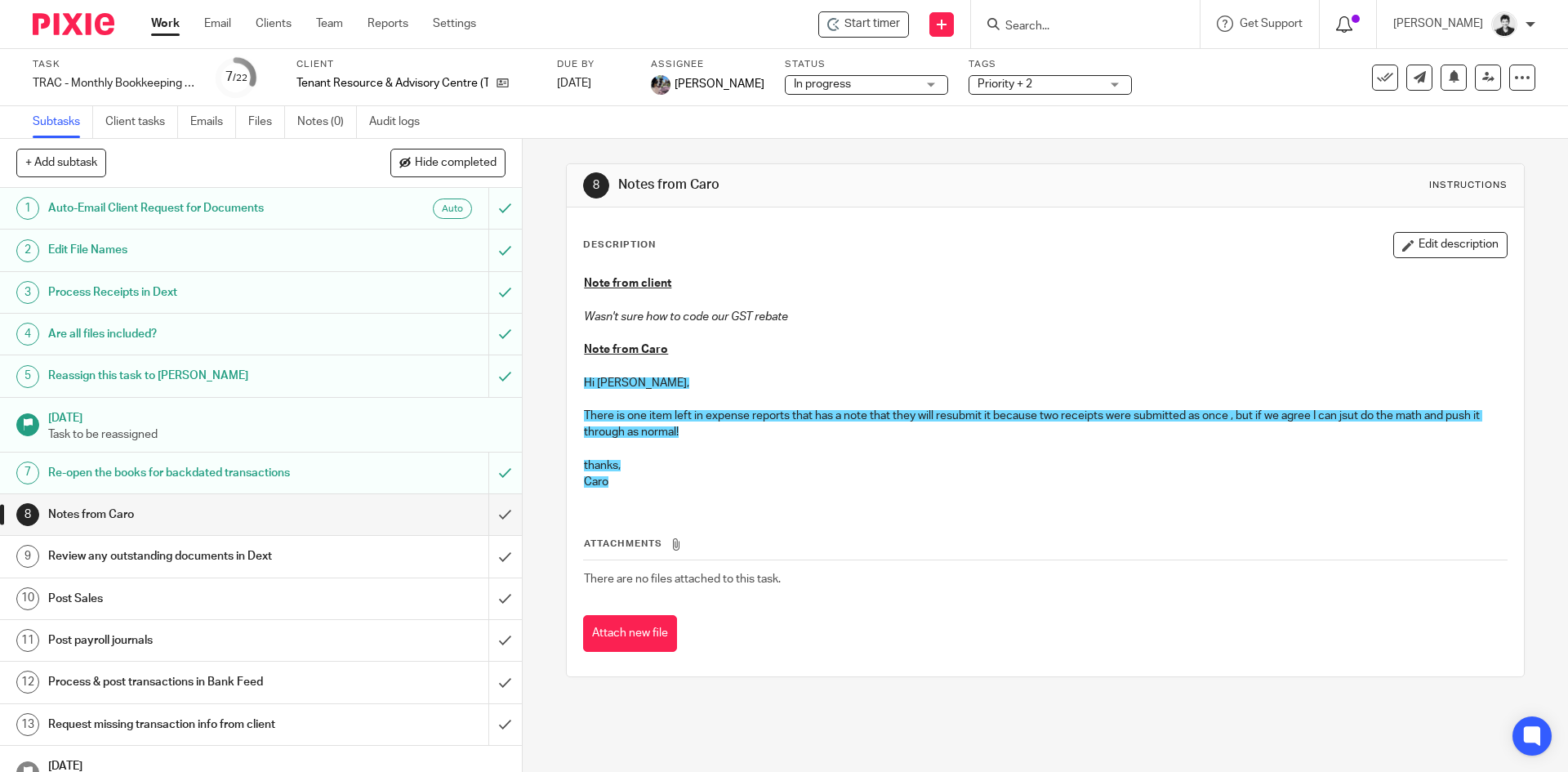
click at [1352, 25] on icon at bounding box center [1344, 24] width 16 height 16
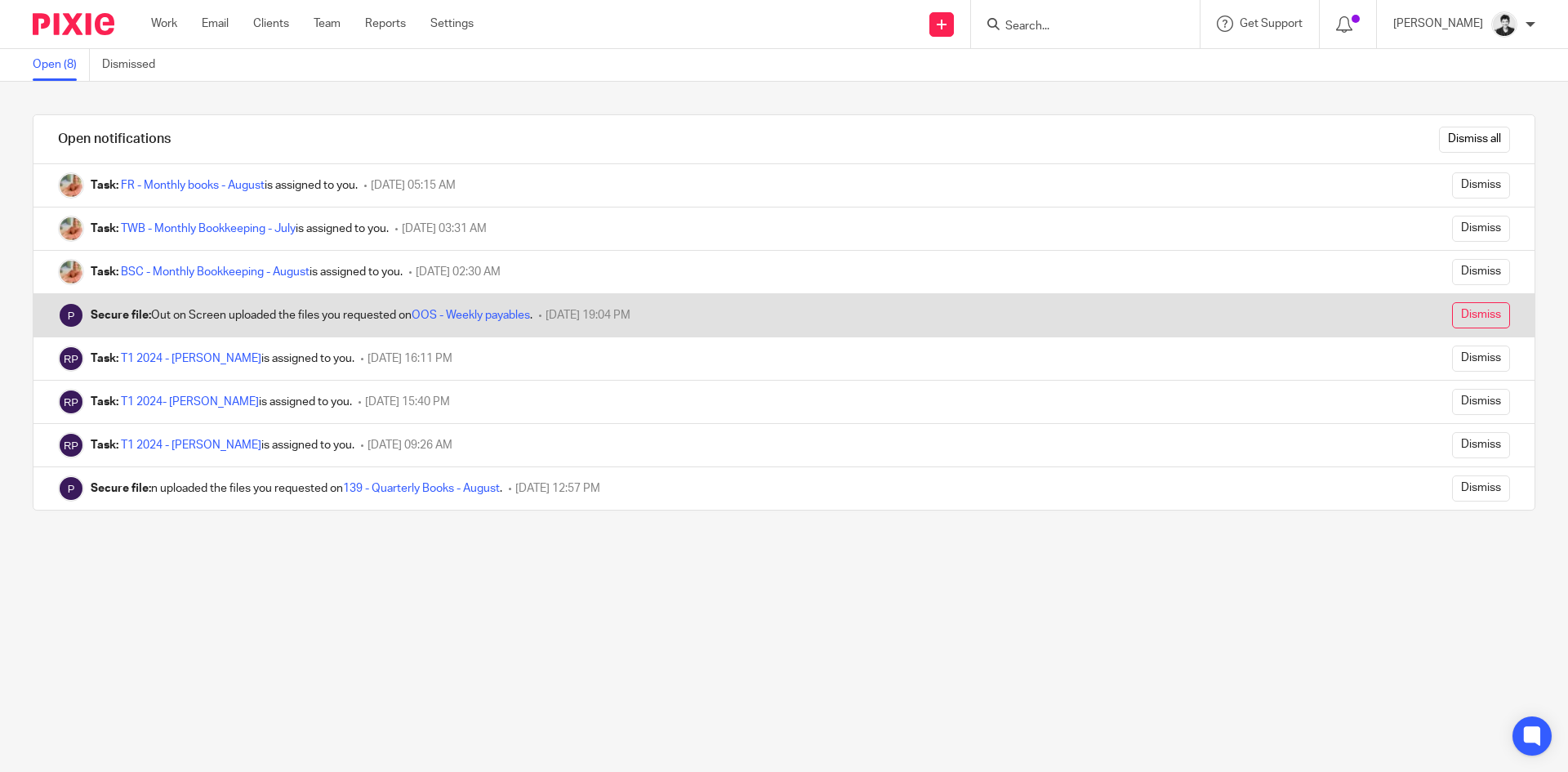
click at [1471, 312] on input "Dismiss" at bounding box center [1480, 314] width 58 height 26
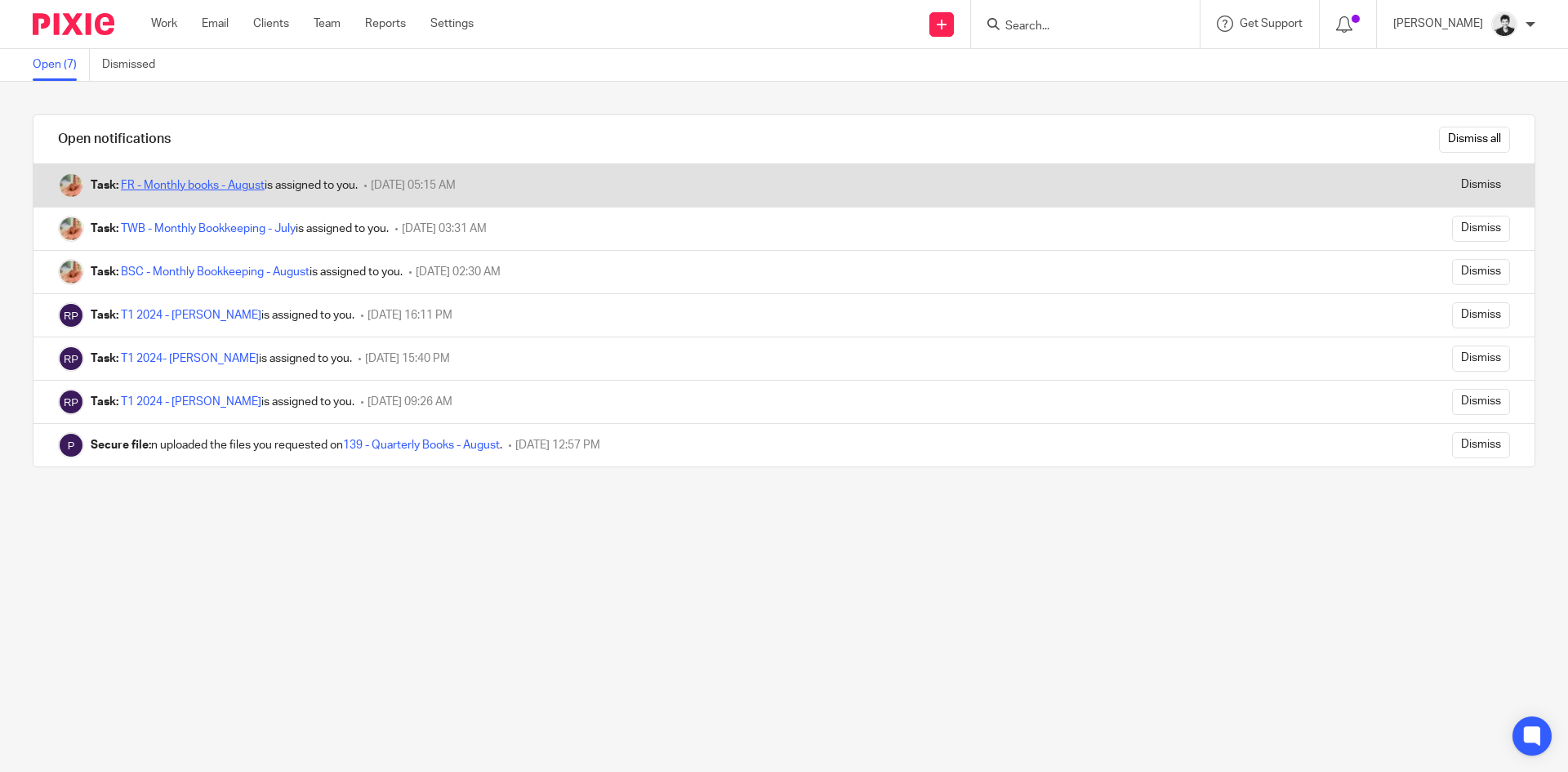
click at [224, 179] on link "FR - Monthly books - August" at bounding box center [193, 185] width 144 height 12
click at [1453, 184] on input "Dismiss" at bounding box center [1480, 185] width 58 height 26
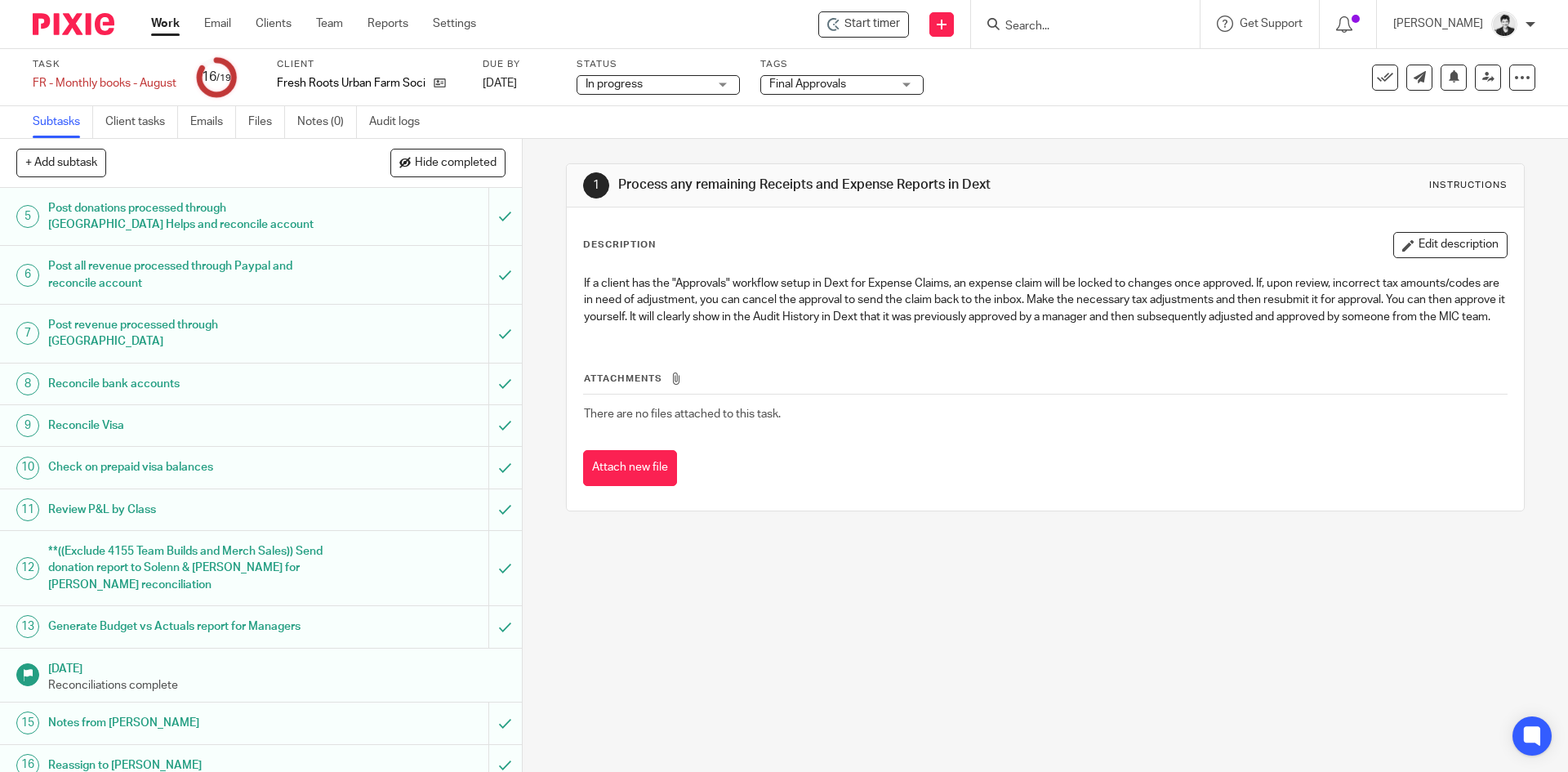
scroll to position [359, 0]
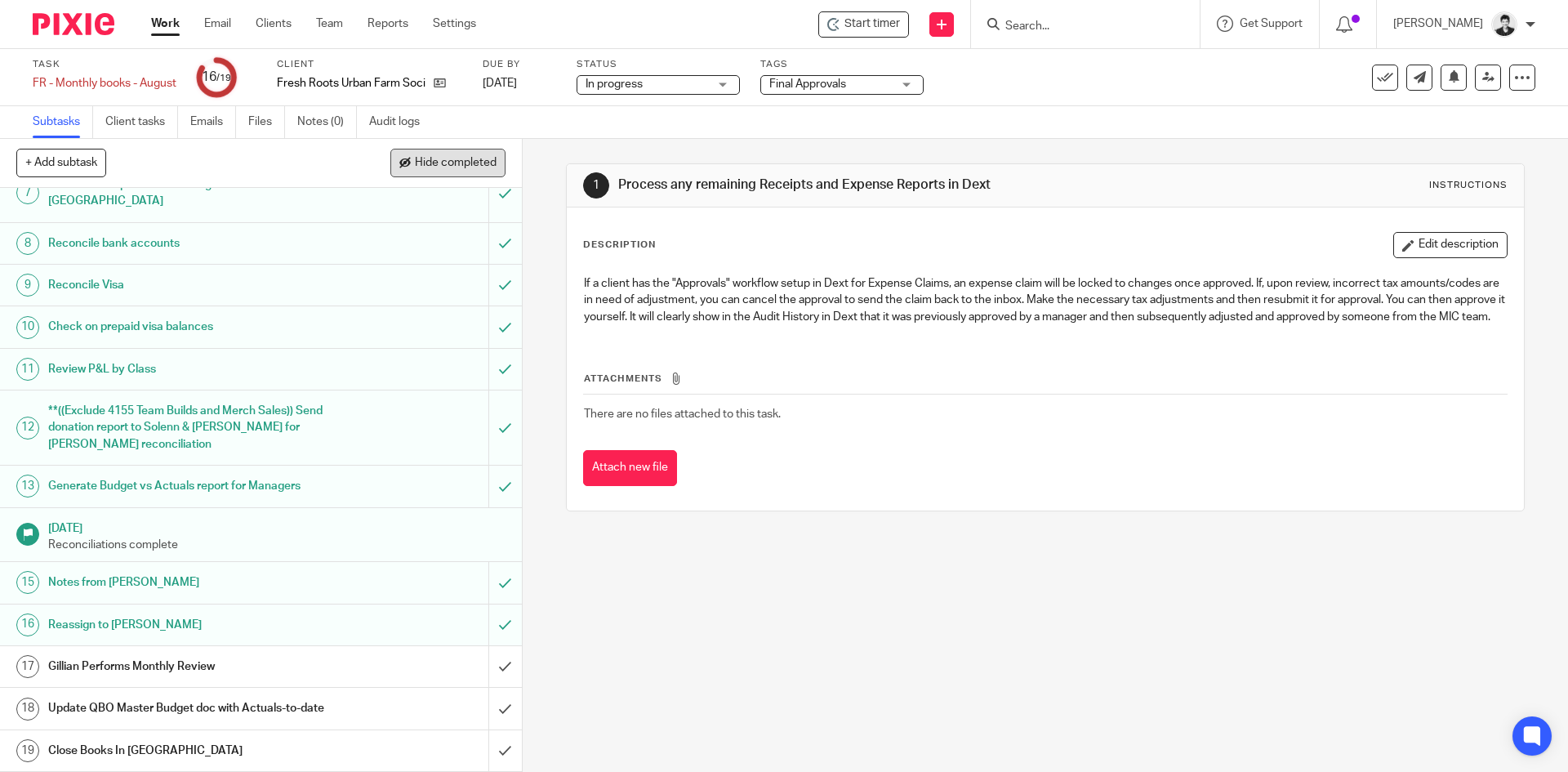
click at [442, 158] on span "Hide completed" at bounding box center [456, 163] width 82 height 13
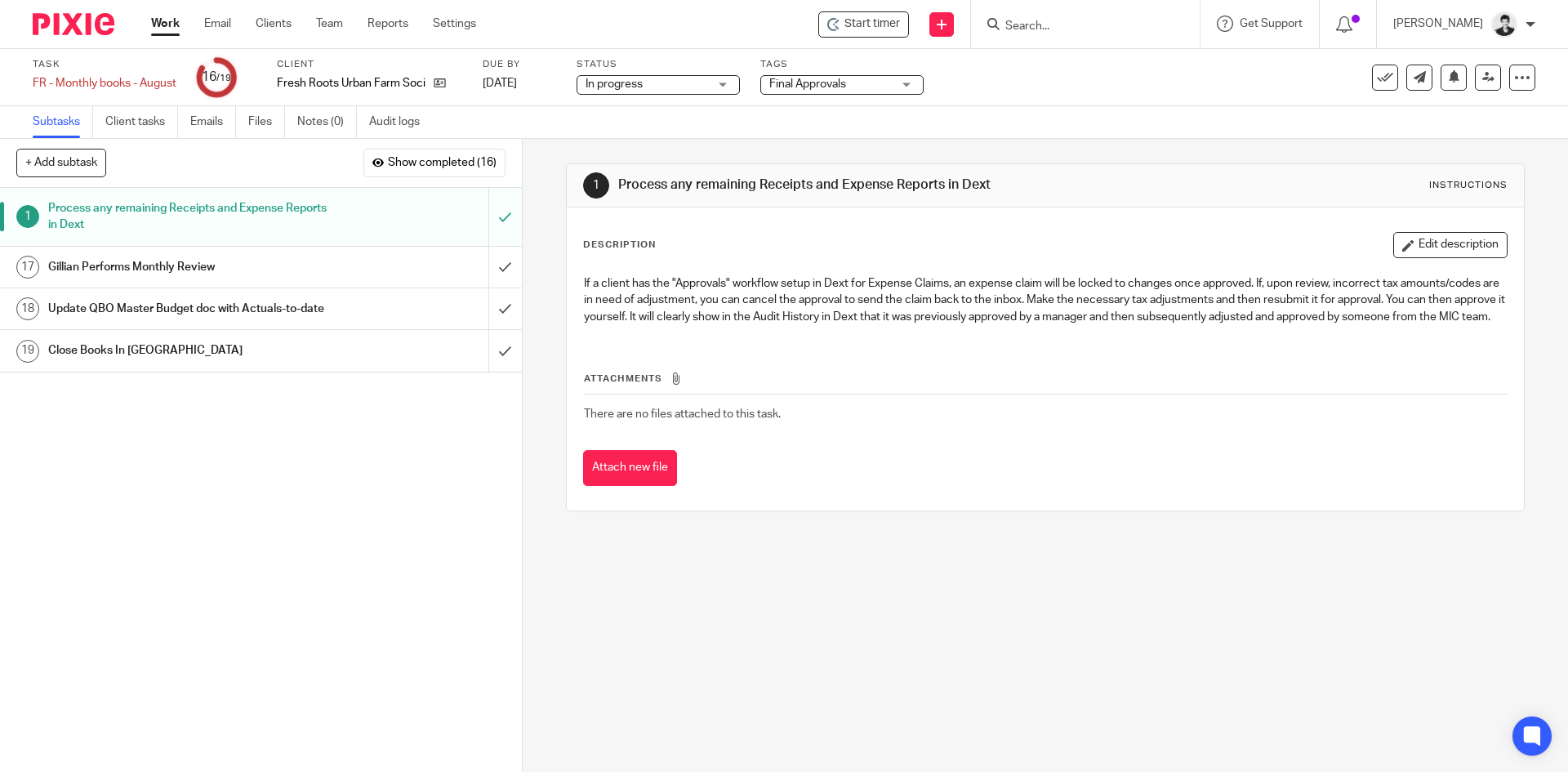
click at [258, 265] on h1 "Gillian Performs Monthly Review" at bounding box center [189, 267] width 283 height 25
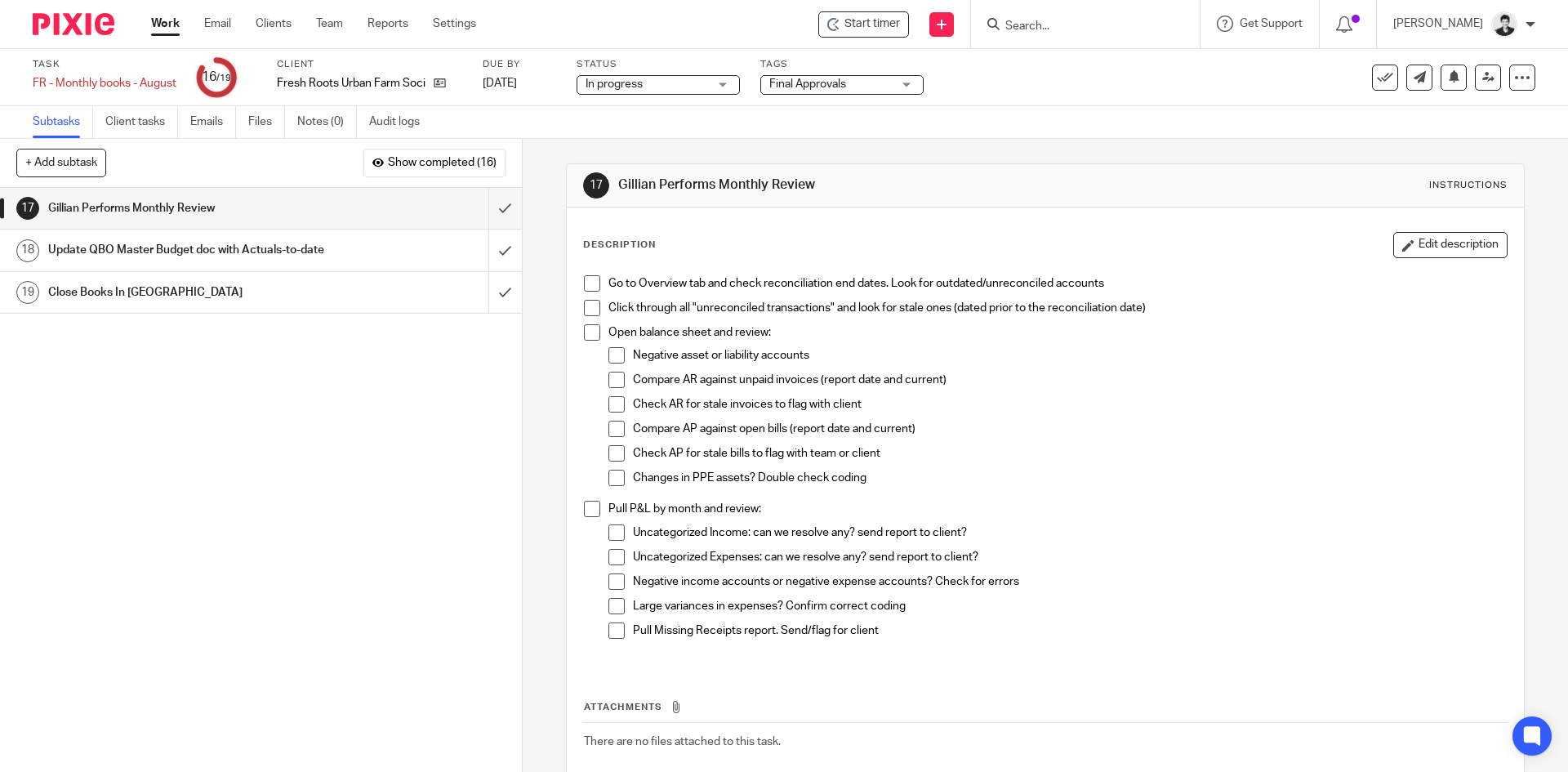
drag, startPoint x: 169, startPoint y: 248, endPoint x: 177, endPoint y: 250, distance: 8.2
click at [169, 248] on h1 "Update QBO Master Budget doc with Actuals-to-date" at bounding box center [189, 250] width 283 height 25
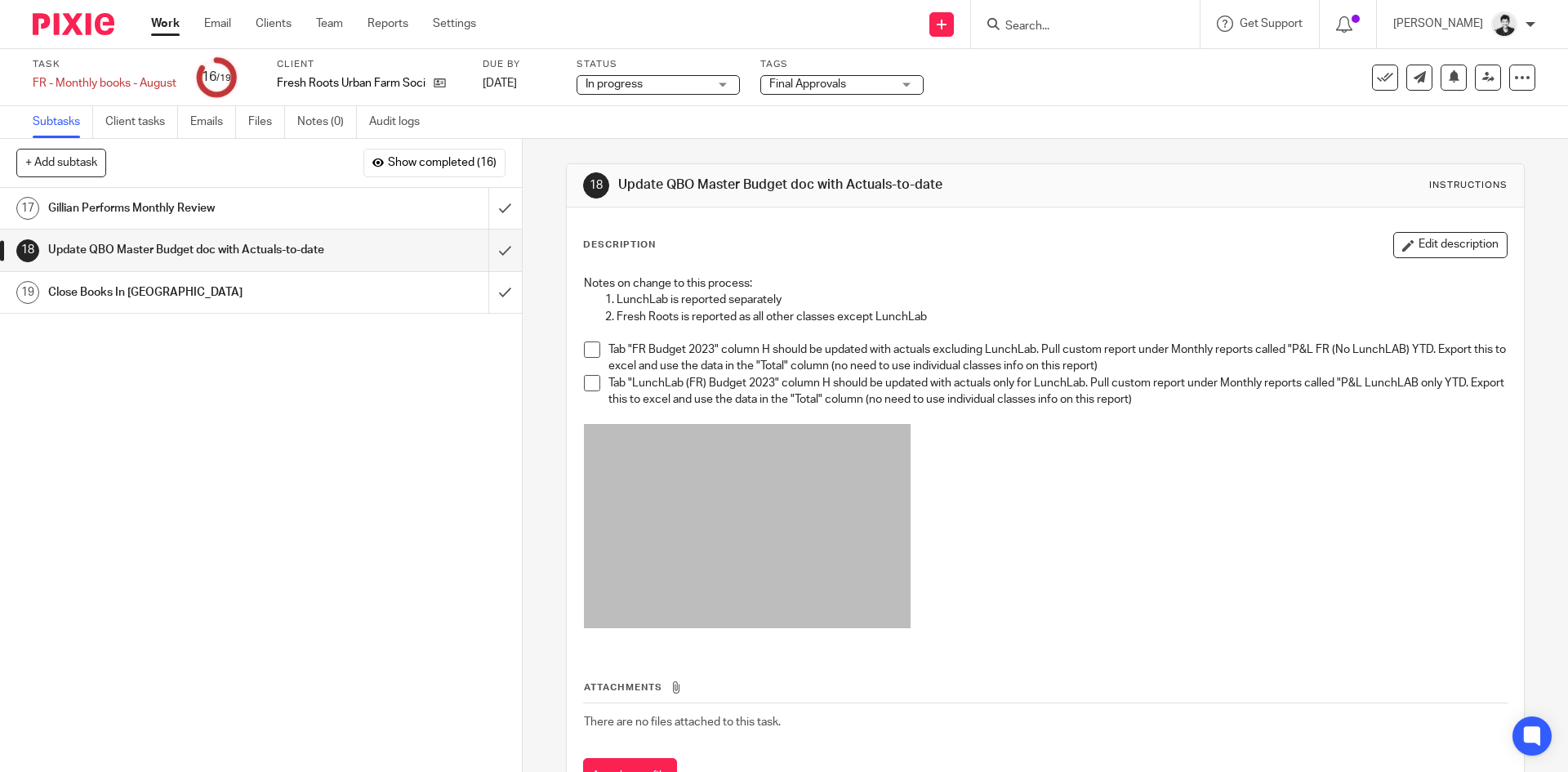
click at [362, 209] on div "Gillian Performs Monthly Review" at bounding box center [259, 209] width 424 height 25
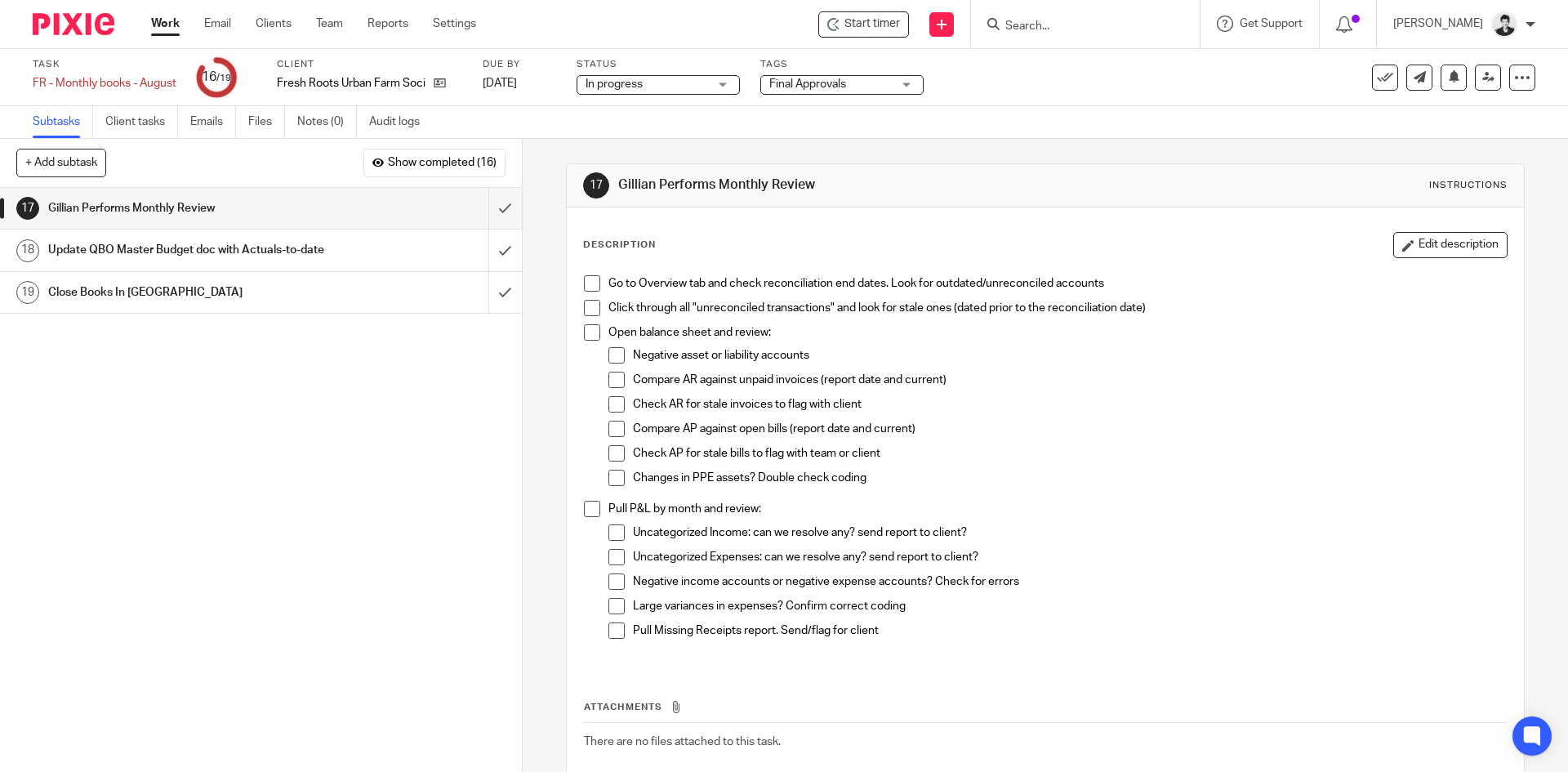
drag, startPoint x: 591, startPoint y: 285, endPoint x: 591, endPoint y: 298, distance: 13.0
click at [591, 285] on span at bounding box center [592, 283] width 16 height 16
click at [591, 303] on span at bounding box center [592, 307] width 16 height 16
click at [609, 383] on span at bounding box center [617, 379] width 16 height 16
click at [615, 399] on span at bounding box center [617, 404] width 16 height 16
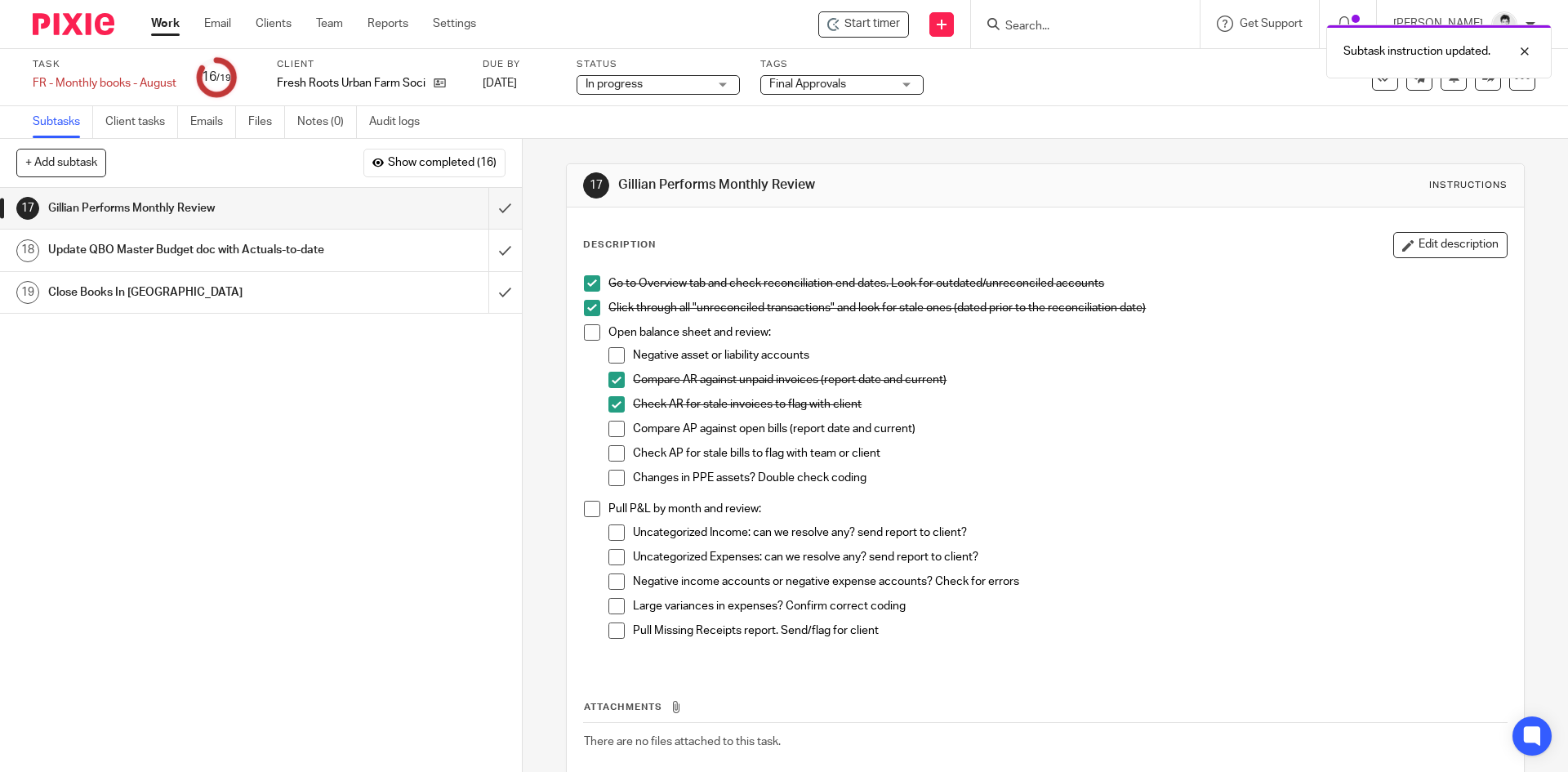
drag, startPoint x: 614, startPoint y: 426, endPoint x: 614, endPoint y: 442, distance: 16.0
click at [614, 426] on span at bounding box center [617, 428] width 16 height 16
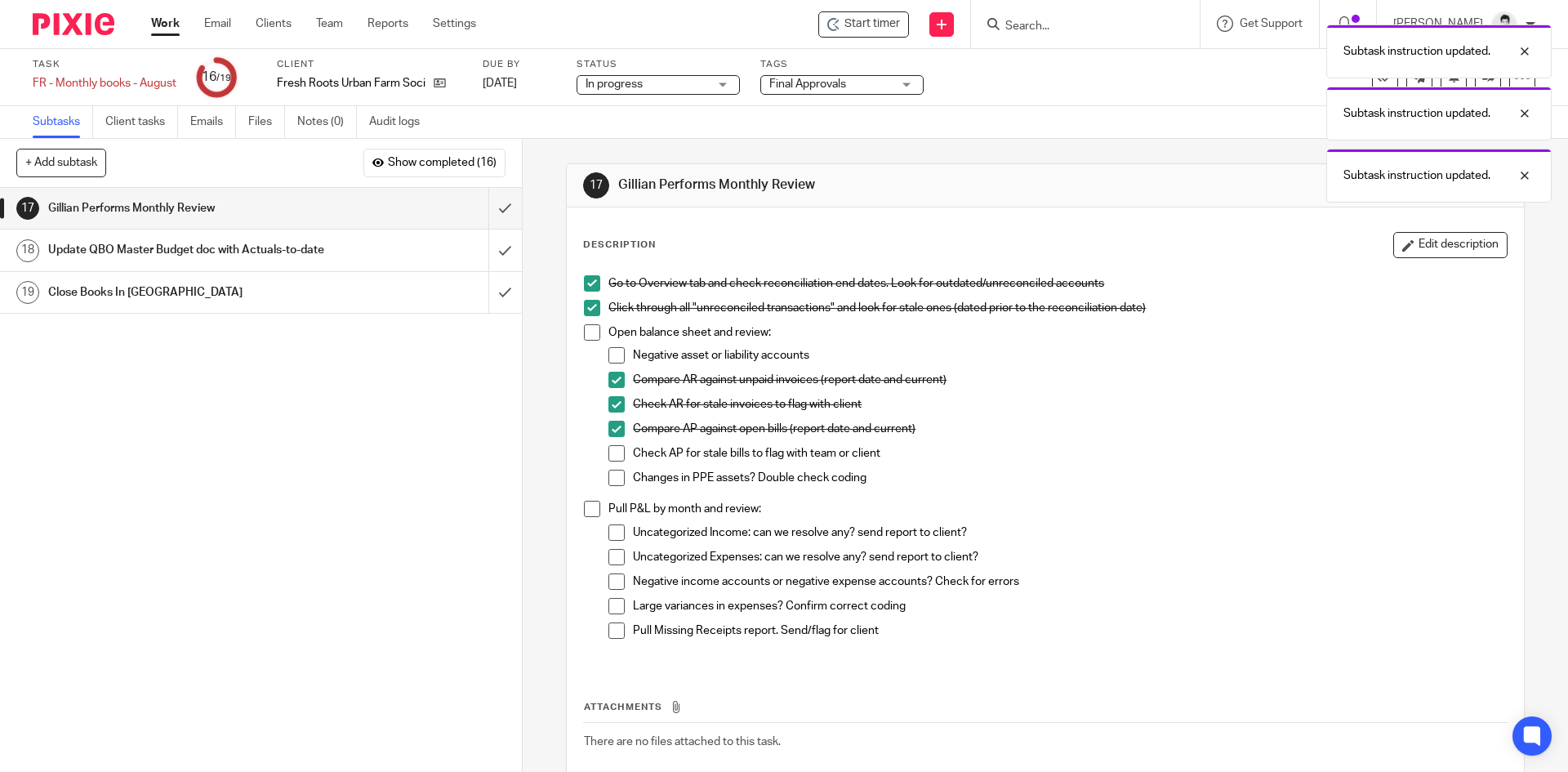
click at [614, 449] on span at bounding box center [617, 453] width 16 height 16
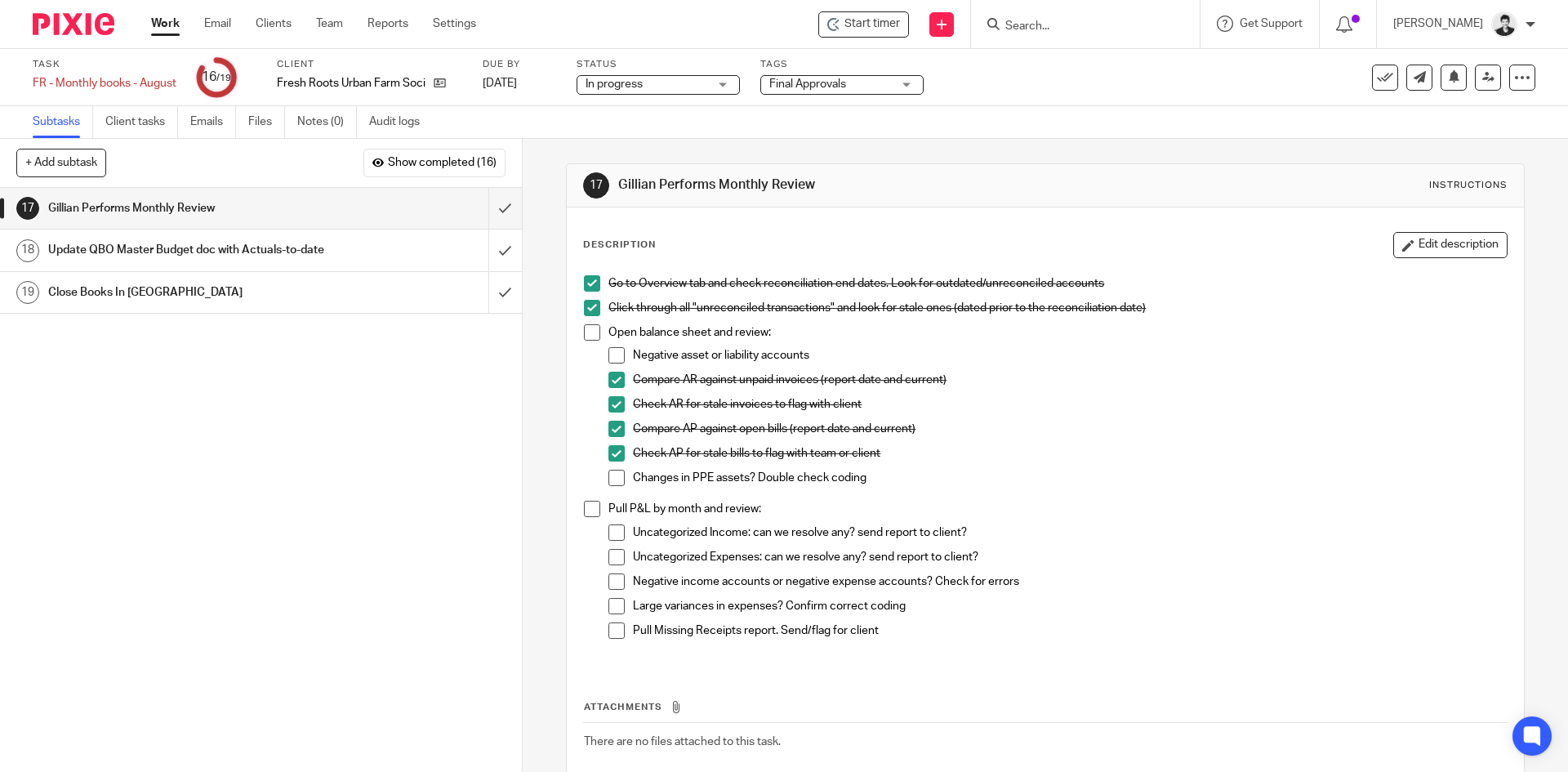
click at [620, 474] on span at bounding box center [617, 478] width 16 height 16
click at [486, 203] on input "submit" at bounding box center [260, 208] width 521 height 41
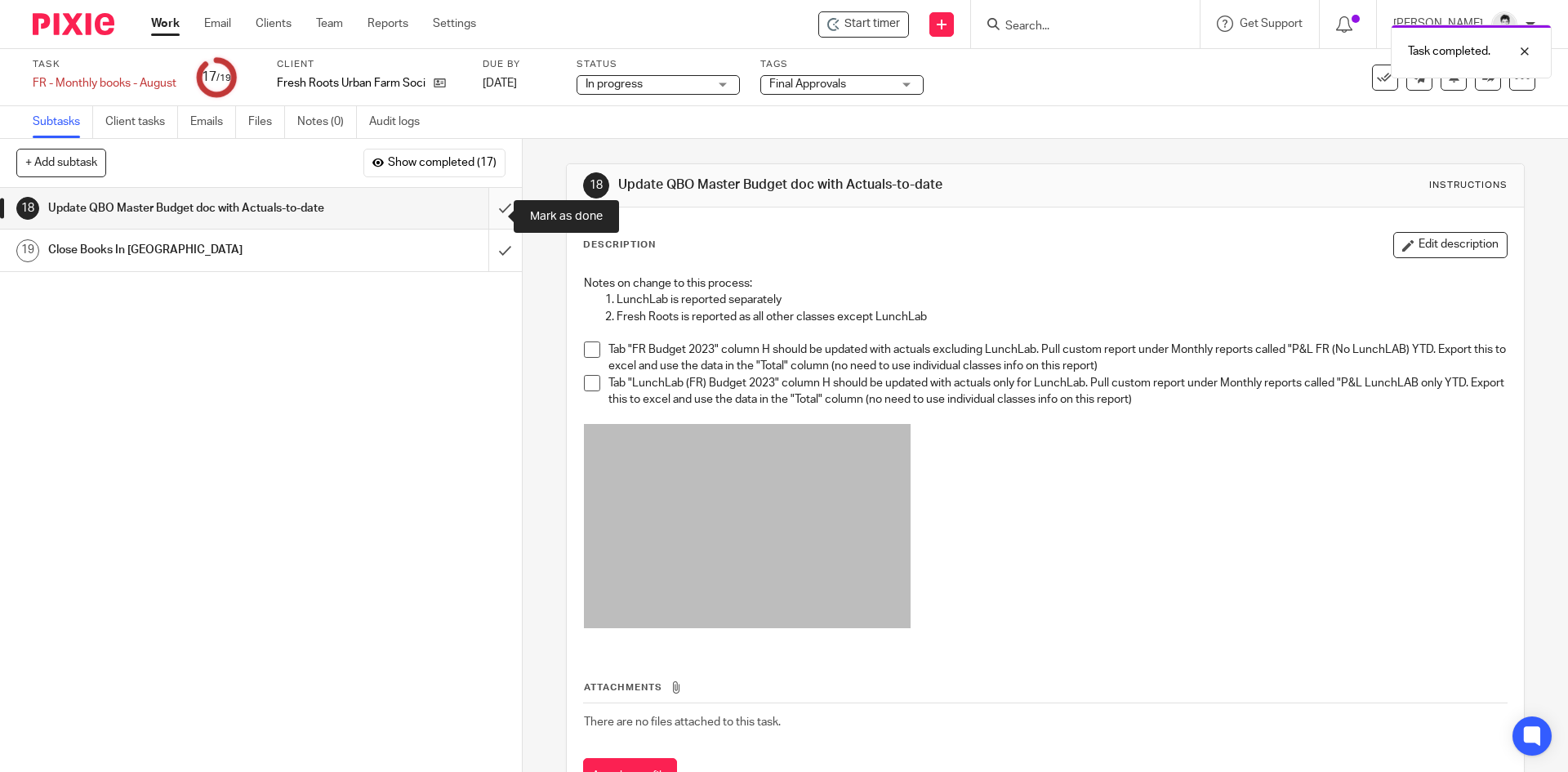
click at [481, 214] on input "submit" at bounding box center [260, 208] width 521 height 41
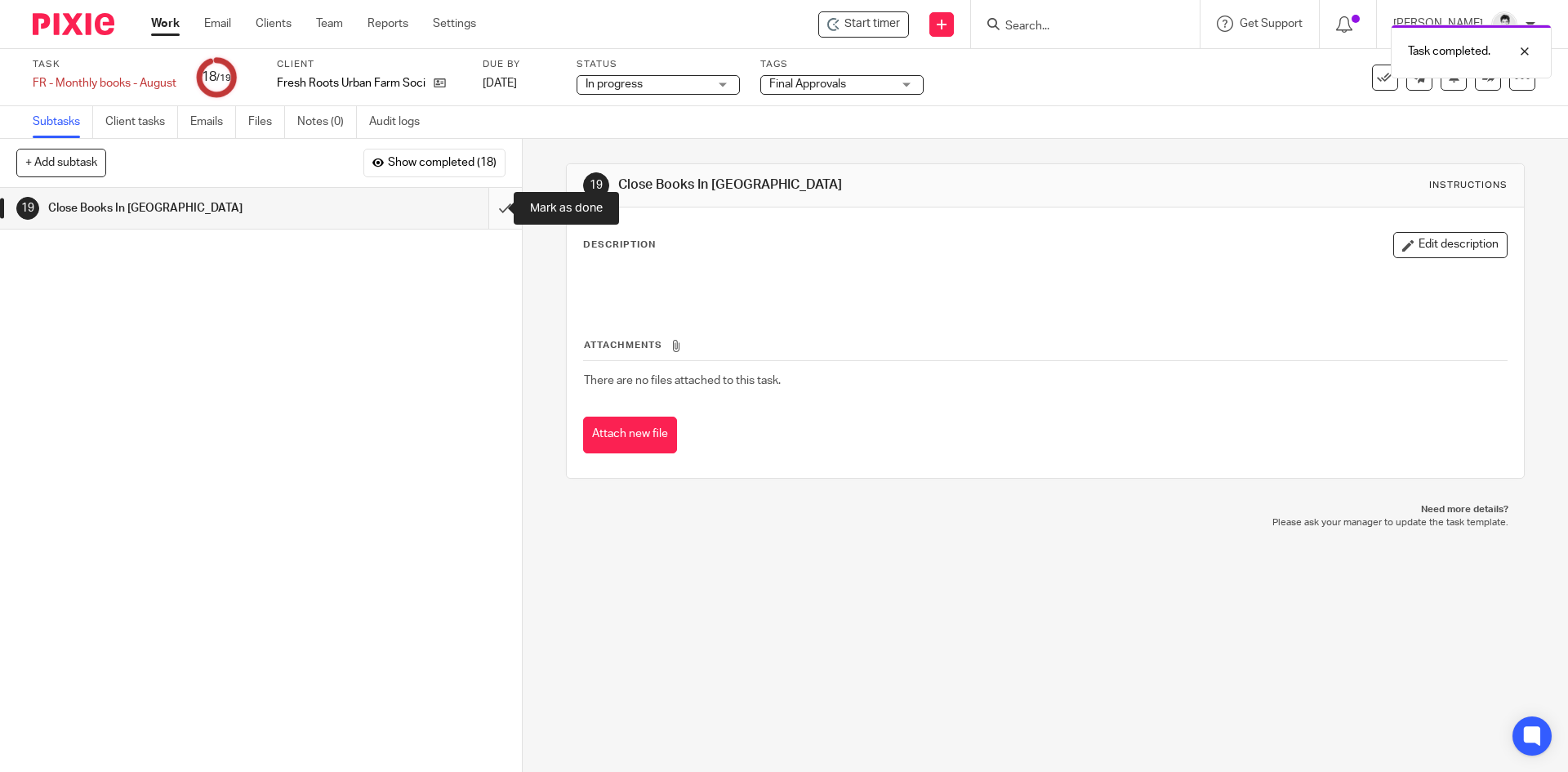
click at [497, 207] on input "submit" at bounding box center [260, 208] width 521 height 41
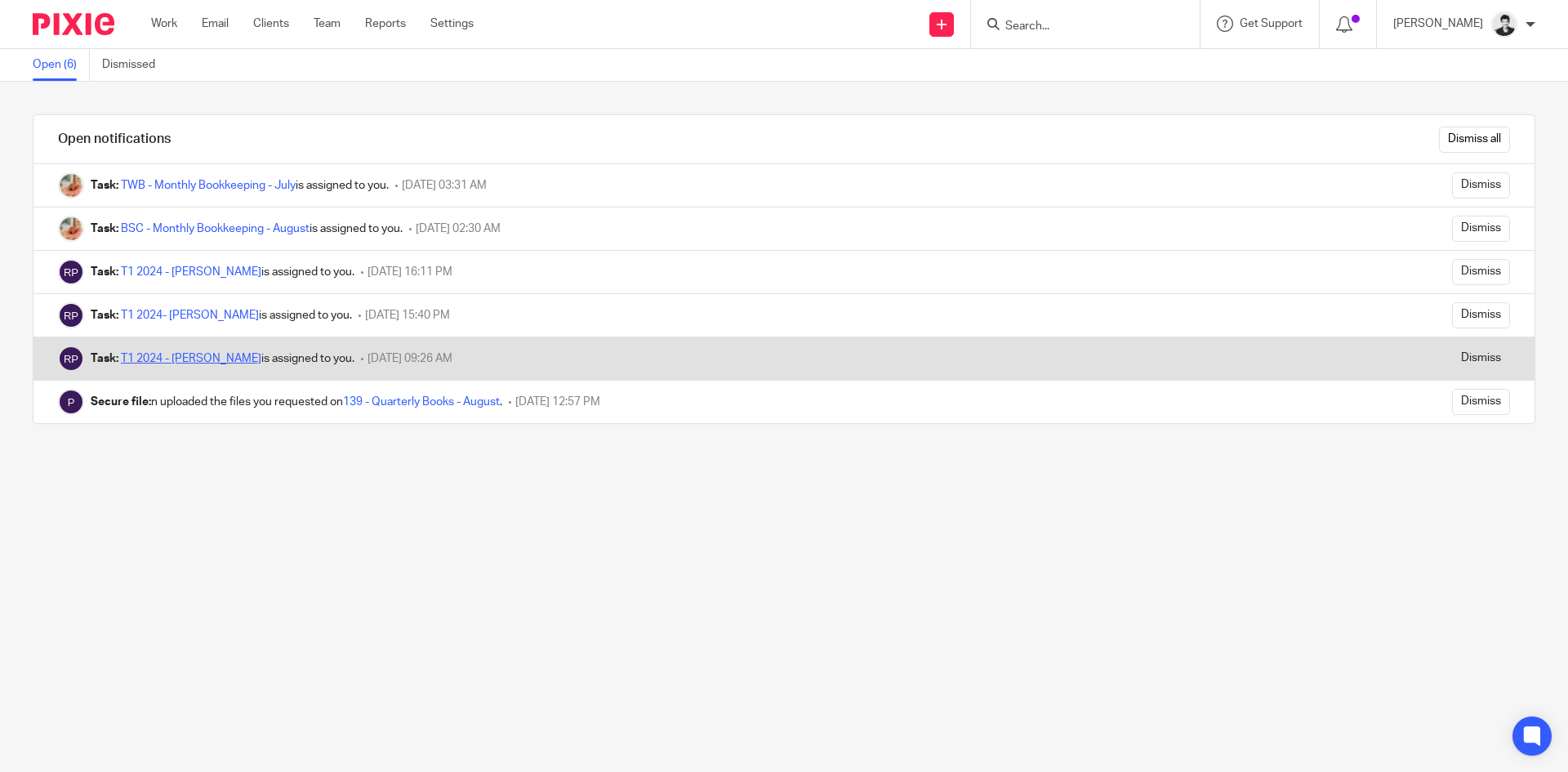
click at [181, 354] on link "T1 2024 - [PERSON_NAME]" at bounding box center [191, 358] width 140 height 12
click at [1452, 360] on input "Dismiss" at bounding box center [1480, 358] width 58 height 26
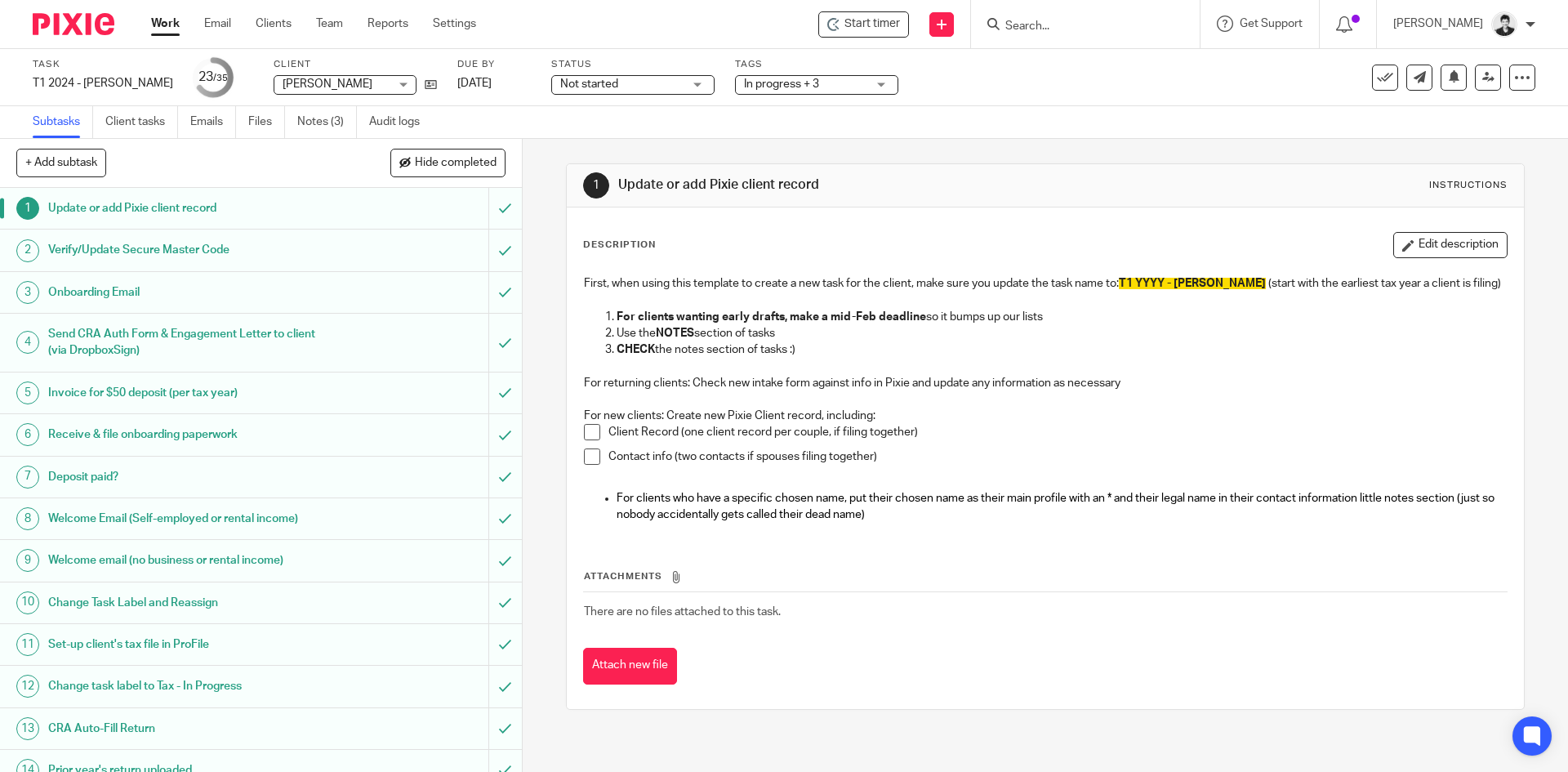
click at [446, 147] on div "+ Add subtask Hide completed Cancel + Add" at bounding box center [260, 163] width 521 height 49
click at [451, 161] on span "Hide completed" at bounding box center [456, 163] width 82 height 13
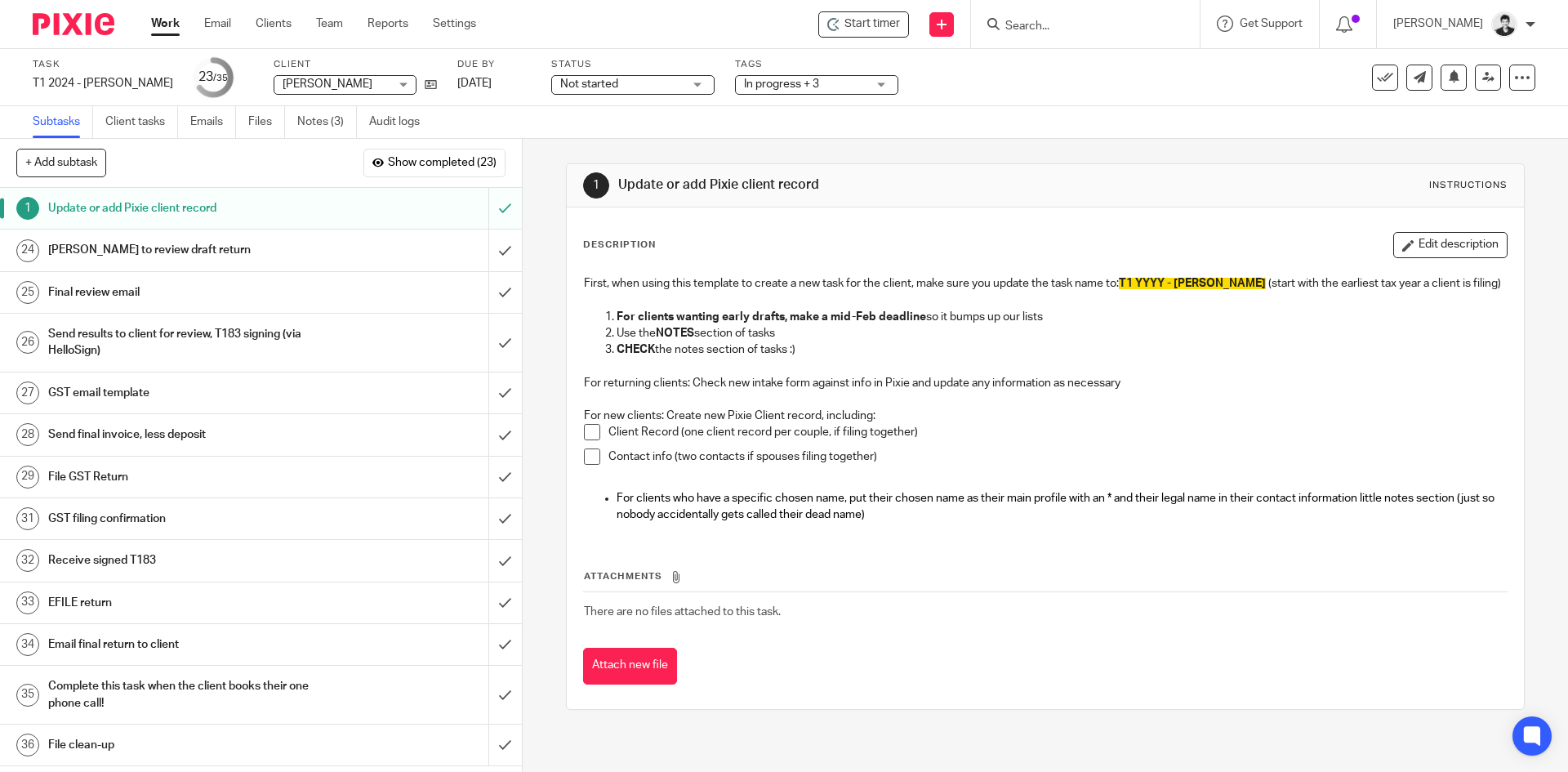
click at [607, 85] on span "Not started" at bounding box center [622, 84] width 123 height 17
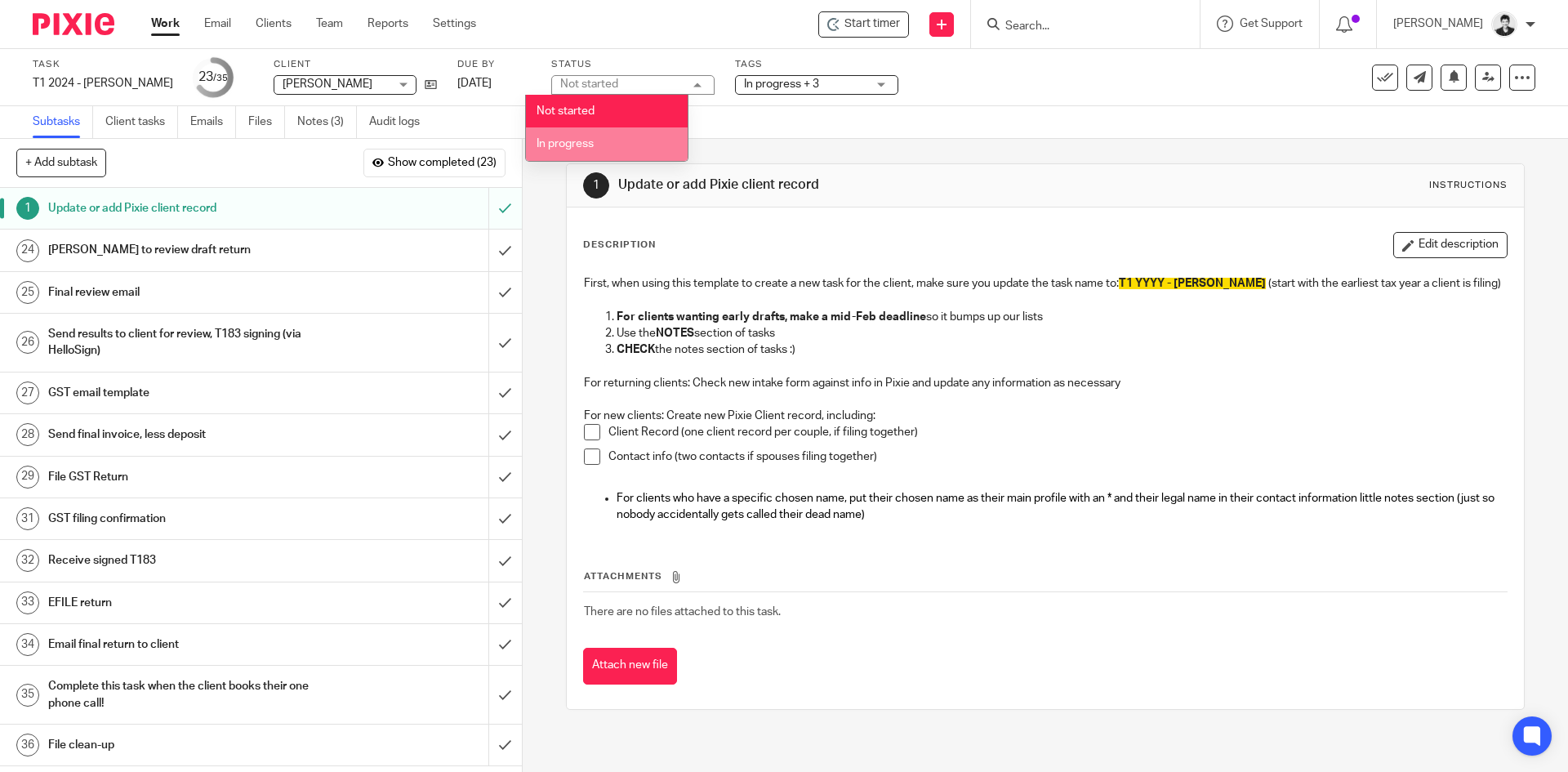
click at [602, 137] on li "In progress" at bounding box center [607, 144] width 162 height 34
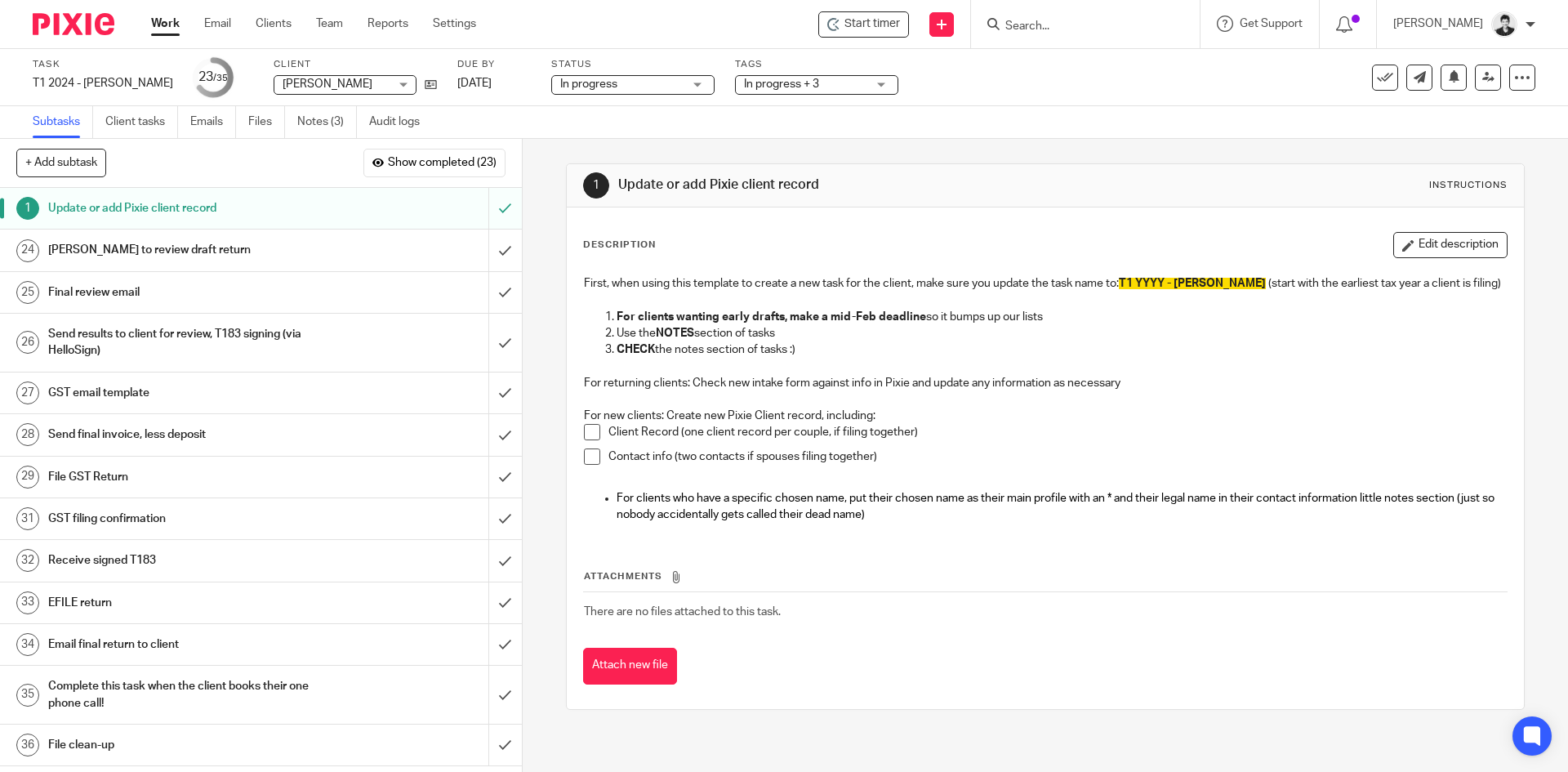
click at [165, 256] on h1 "[PERSON_NAME] to review draft return" at bounding box center [189, 250] width 283 height 25
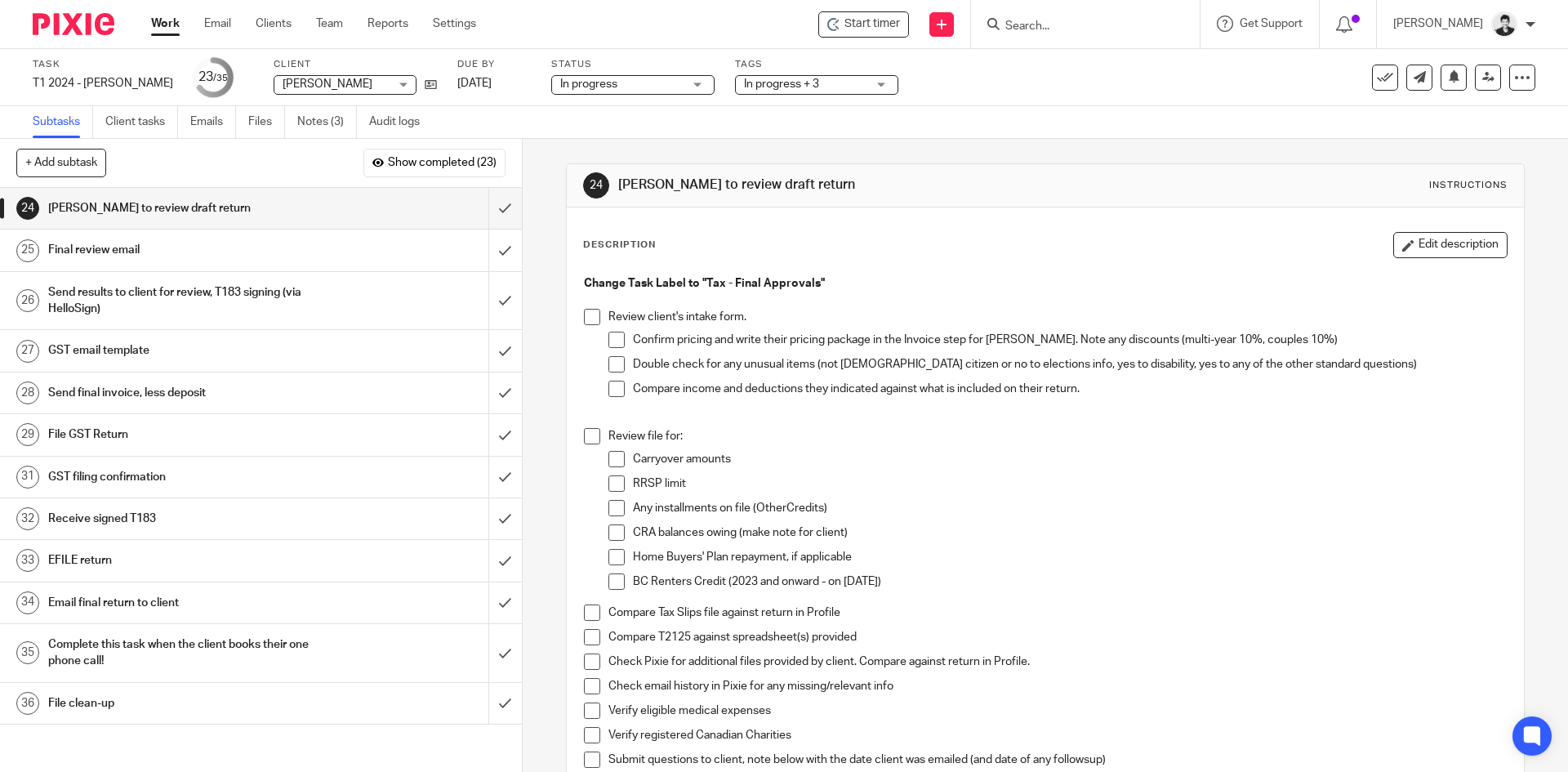
click at [129, 363] on link "27 GST email template" at bounding box center [244, 350] width 489 height 41
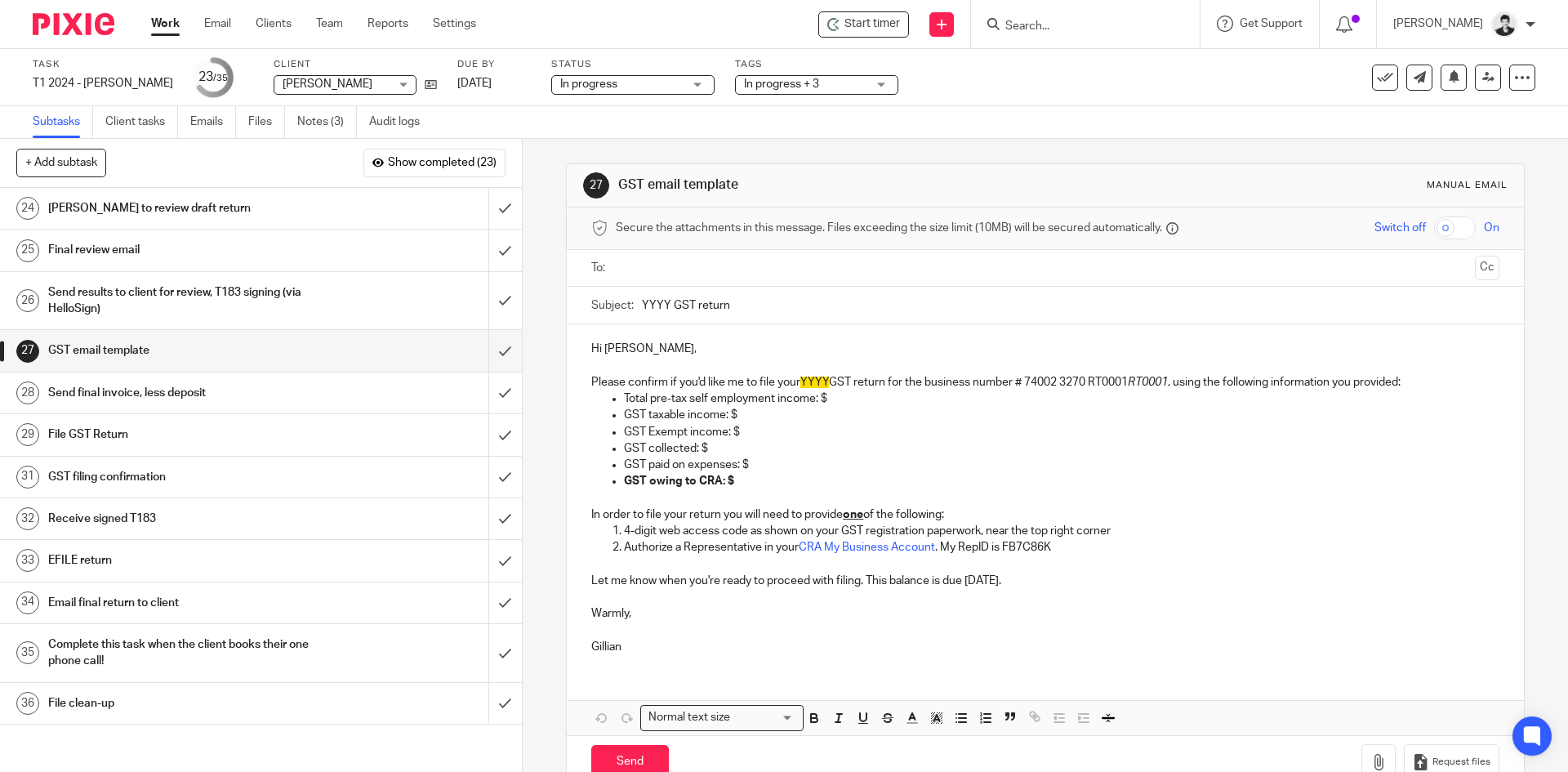
click at [652, 255] on ul at bounding box center [1046, 268] width 856 height 27
click at [662, 266] on input "text" at bounding box center [1045, 267] width 846 height 19
click at [652, 310] on input "YYYY GST return" at bounding box center [1071, 308] width 856 height 36
click at [652, 299] on input "2024 GST return" at bounding box center [1071, 308] width 856 height 36
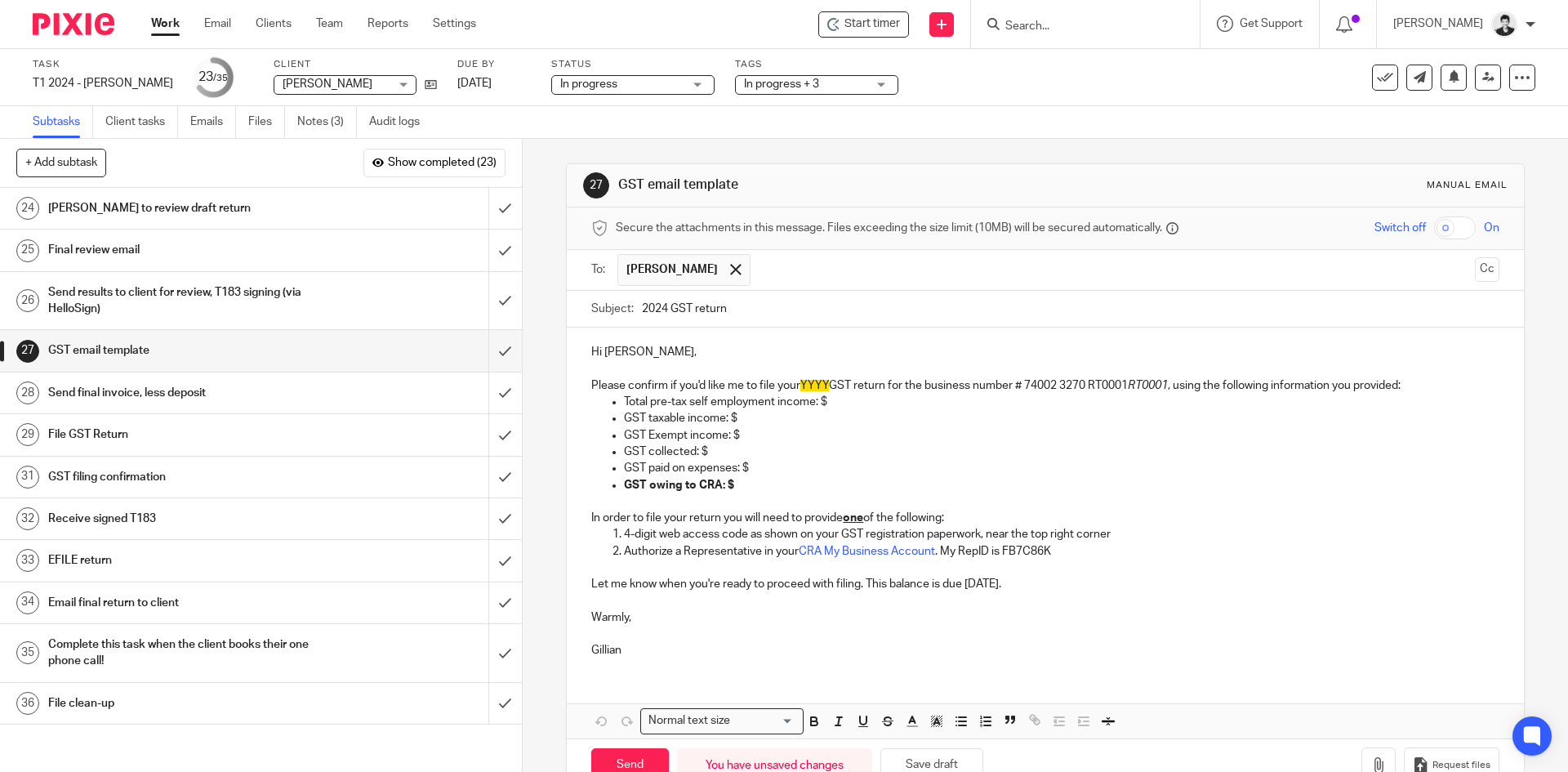
click at [652, 299] on input "2024 GST return" at bounding box center [1071, 308] width 856 height 36
type input "2024 GST return"
click at [810, 381] on span "YYYY" at bounding box center [815, 385] width 28 height 12
paste div
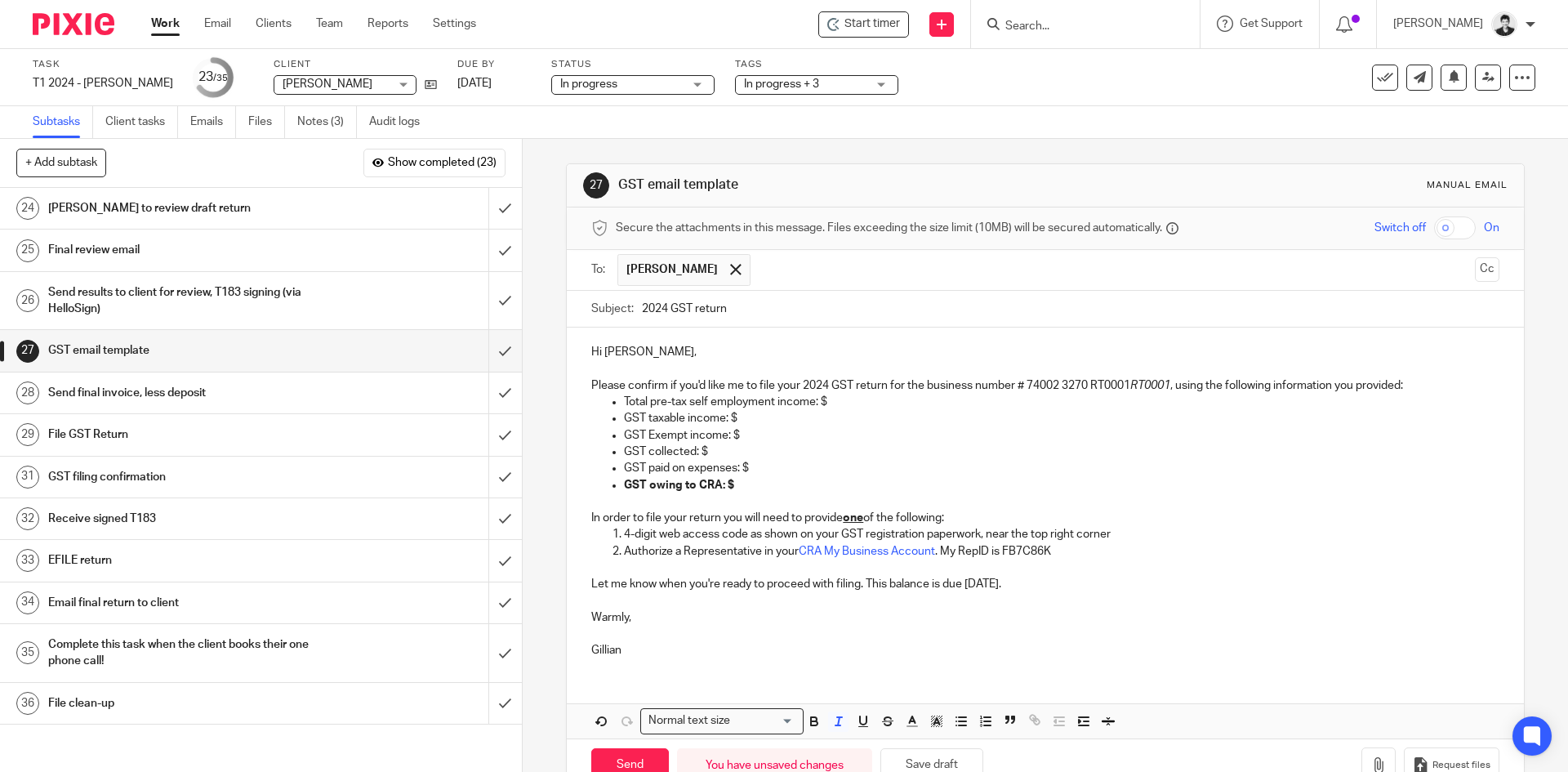
click at [1146, 386] on em "RT0001" at bounding box center [1150, 385] width 40 height 12
click at [1147, 386] on em "RT0001" at bounding box center [1150, 385] width 40 height 12
drag, startPoint x: 829, startPoint y: 401, endPoint x: 820, endPoint y: 401, distance: 9.0
click at [820, 401] on p "Total pre-tax self employment income: $" at bounding box center [1061, 402] width 874 height 16
click at [820, 398] on p "Total pre-tax self employment income: 81,128.89" at bounding box center [1061, 402] width 874 height 16
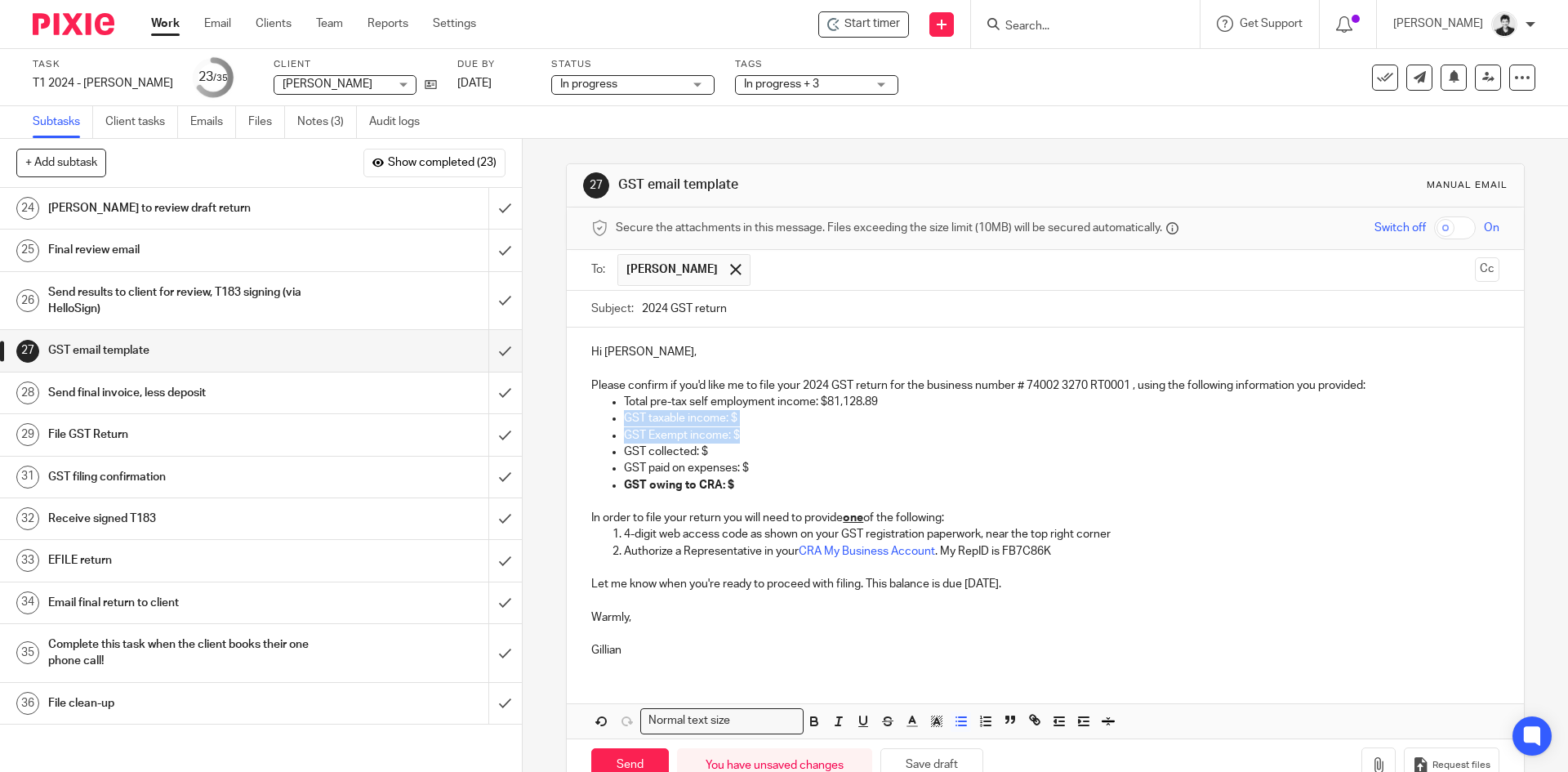
drag, startPoint x: 734, startPoint y: 434, endPoint x: 622, endPoint y: 417, distance: 113.3
click at [622, 417] on ul "Total pre-tax self employment income: $81,128.89 GST taxable income: $ GST Exem…" at bounding box center [1045, 443] width 907 height 99
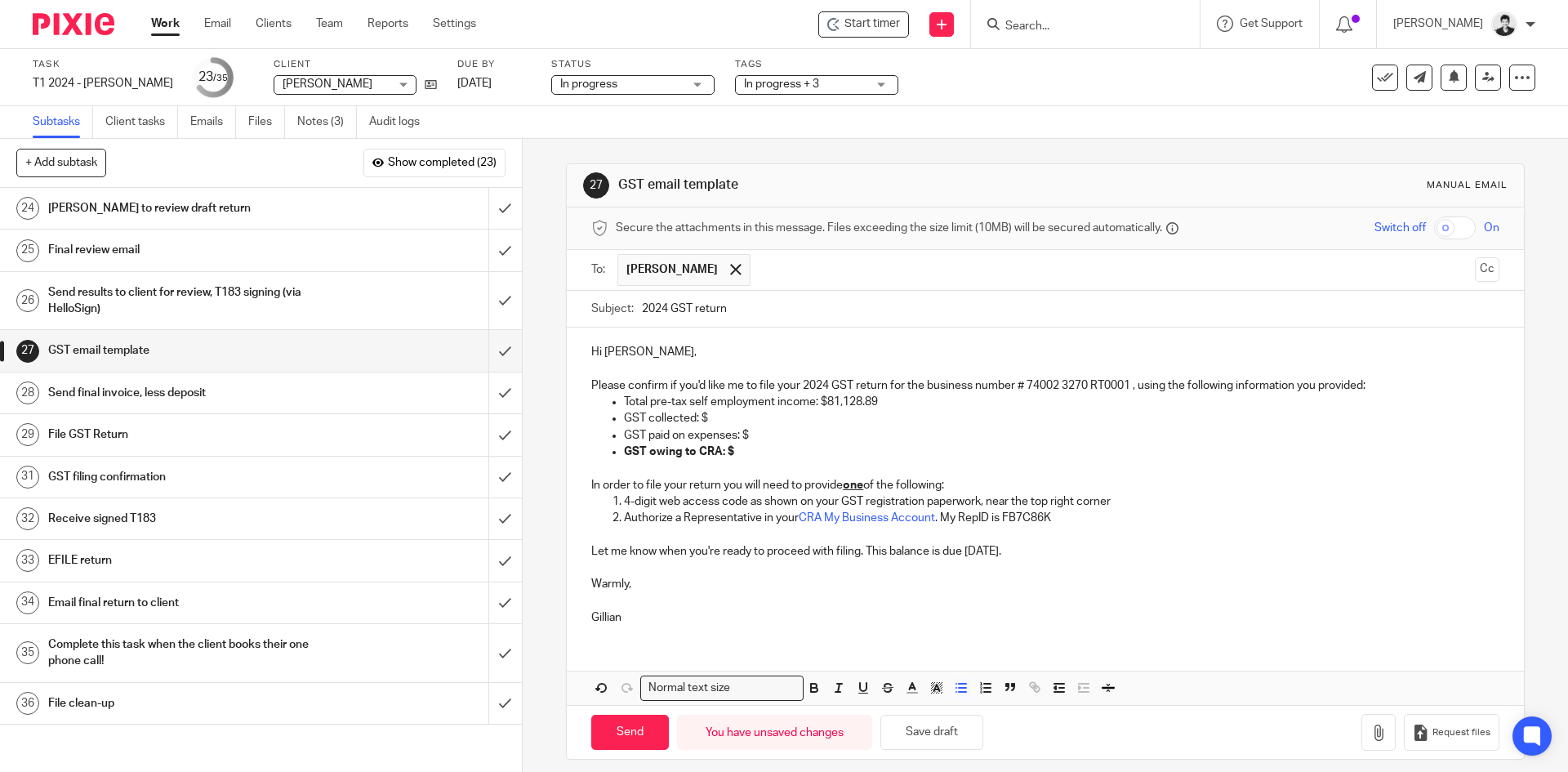
click at [712, 410] on p "Total pre-tax self employment income: $81,128.89" at bounding box center [1061, 402] width 874 height 16
click at [712, 418] on p "GST collected: $" at bounding box center [1061, 418] width 874 height 16
click at [754, 433] on p "GST paid on expenses: $" at bounding box center [1061, 435] width 874 height 16
click at [723, 450] on p "GST owing to CRA: $" at bounding box center [1061, 451] width 874 height 16
click at [723, 454] on p "GST owing to CRA: $2,445.99" at bounding box center [1061, 451] width 874 height 16
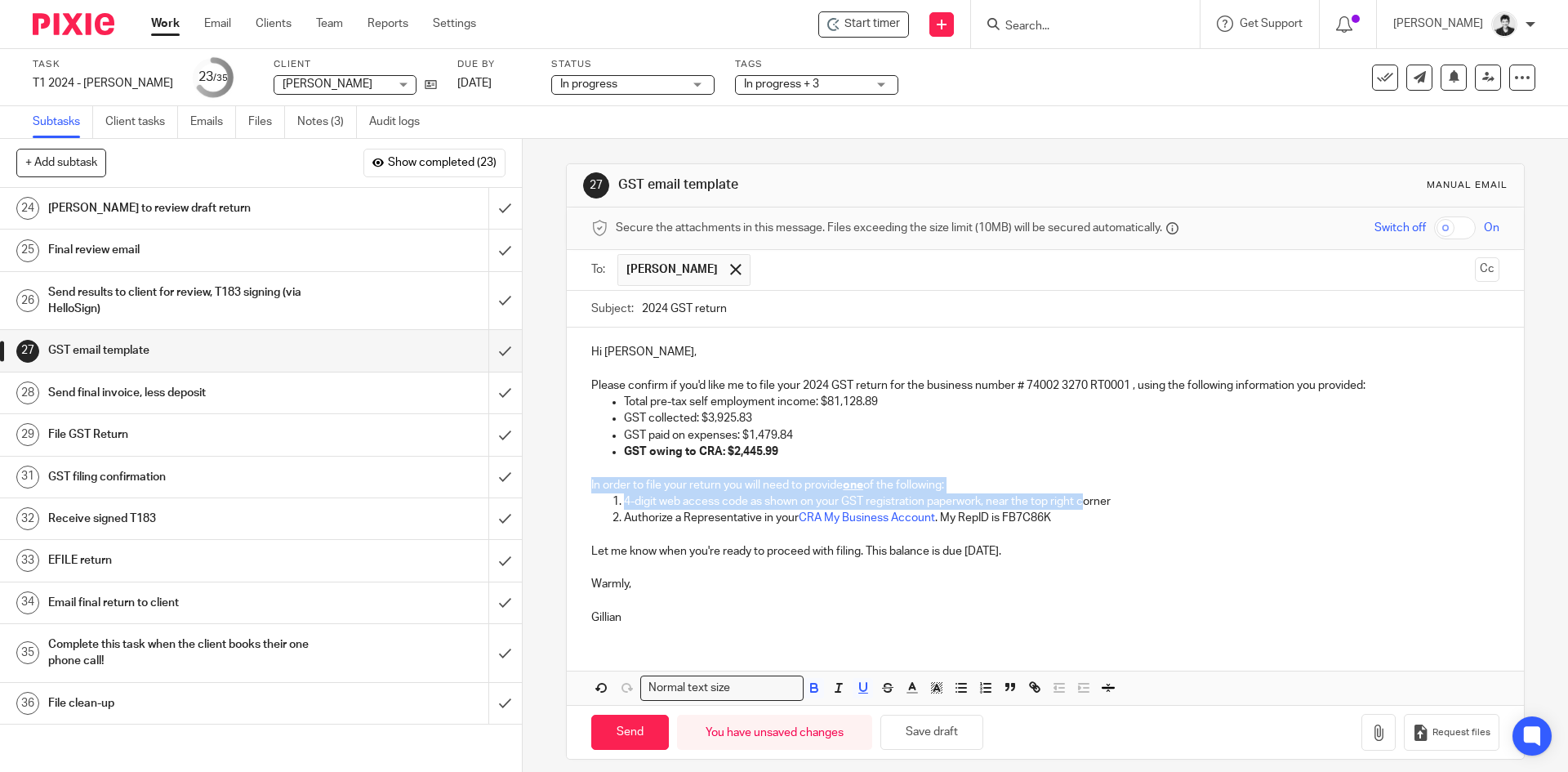
drag, startPoint x: 1086, startPoint y: 508, endPoint x: 517, endPoint y: 489, distance: 569.3
click at [517, 489] on div "+ Add subtask Show completed (23) Cancel + Add 1 Update or add Pixie client rec…" at bounding box center [784, 455] width 1568 height 633
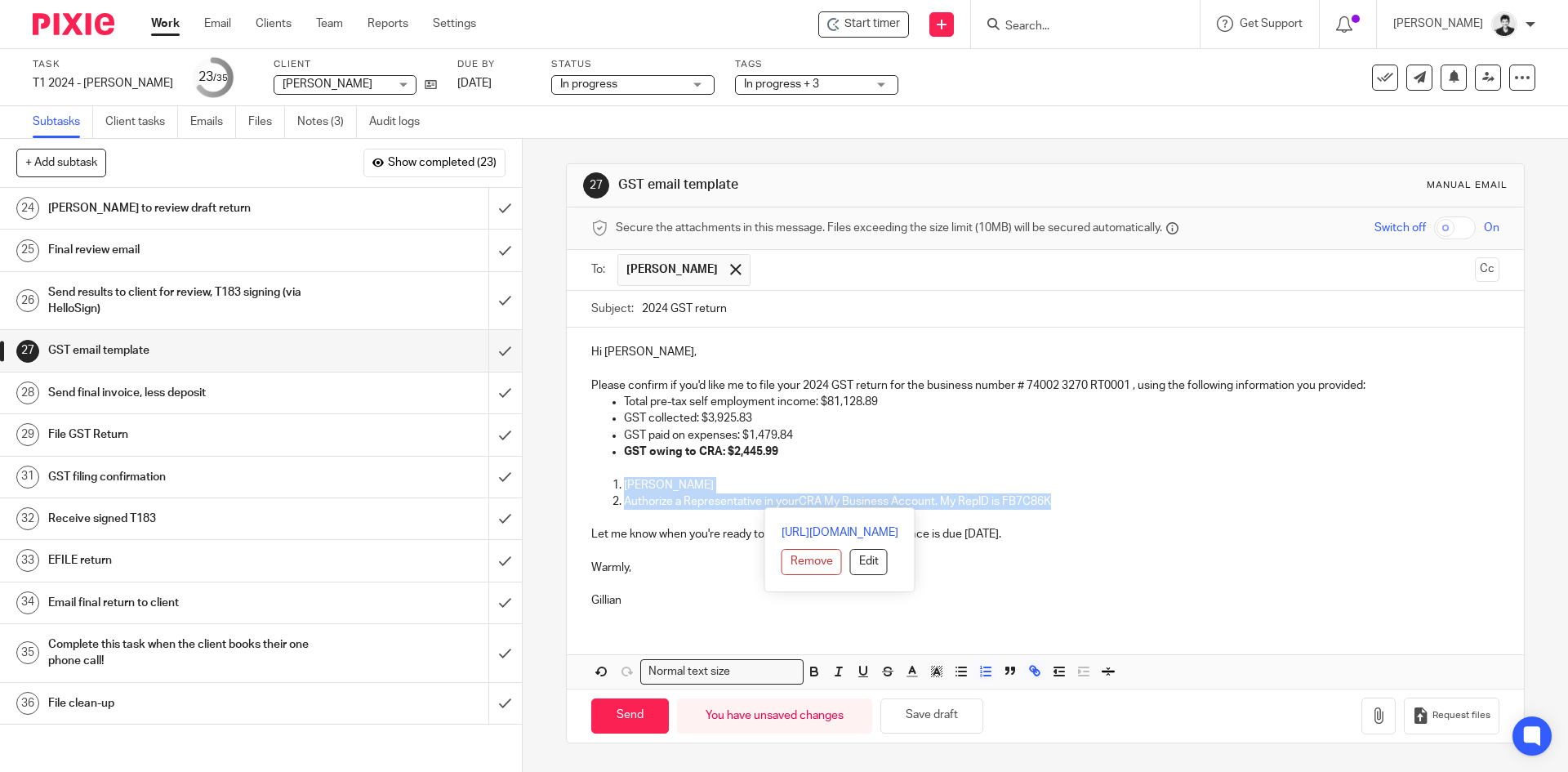
drag, startPoint x: 1086, startPoint y: 497, endPoint x: 607, endPoint y: 482, distance: 479.2
click at [607, 482] on ol "orner Authorize a Representative in your CRA My Business Account . My RepID is …" at bounding box center [1045, 494] width 907 height 34
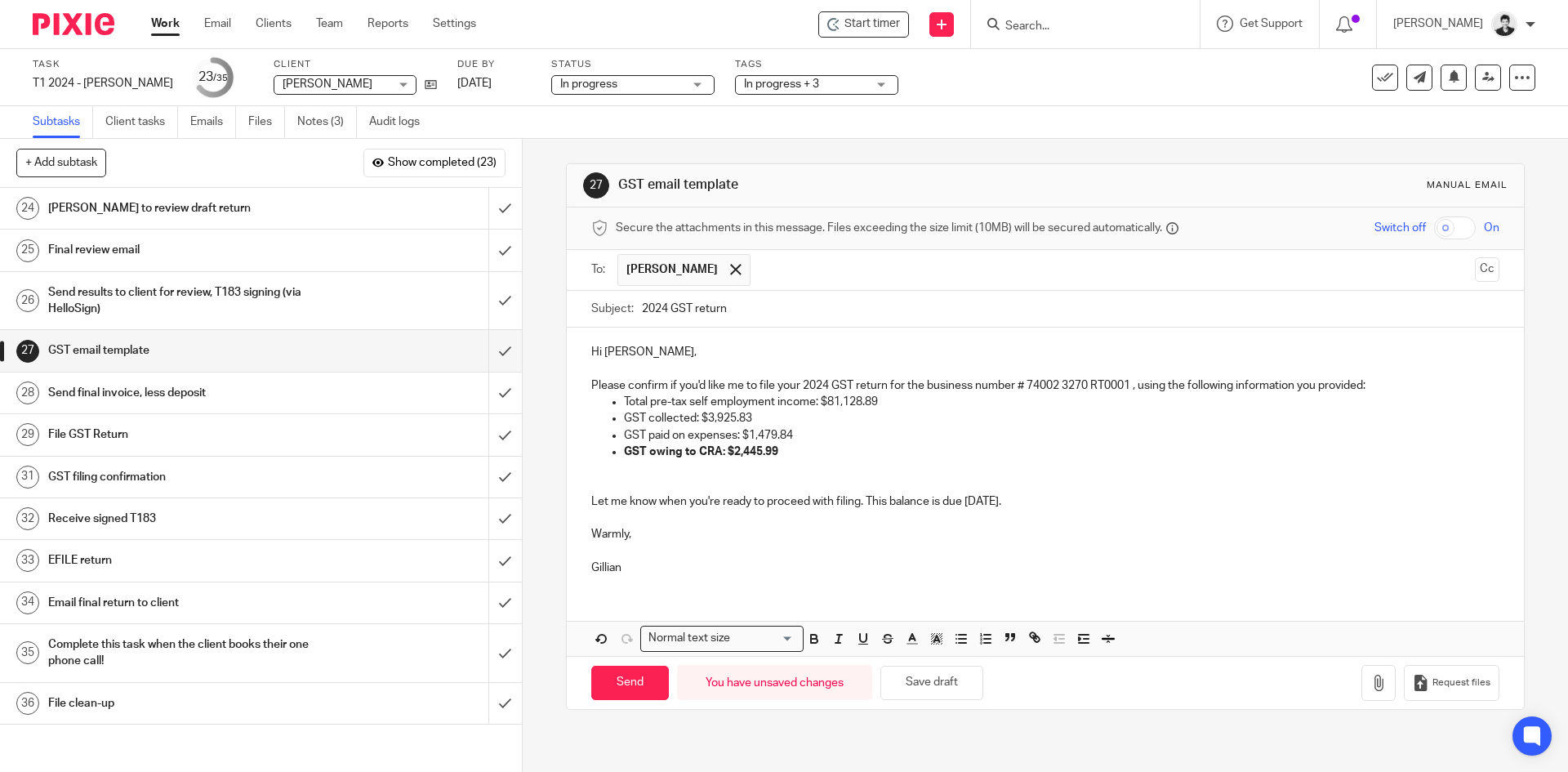
drag, startPoint x: 1074, startPoint y: 493, endPoint x: 864, endPoint y: 497, distance: 210.0
click at [864, 497] on p "Let me know when you're ready to proceed with filing. This balance is due April…" at bounding box center [1045, 501] width 907 height 16
click at [792, 488] on p at bounding box center [1045, 485] width 907 height 16
click at [631, 673] on input "Send" at bounding box center [630, 683] width 77 height 36
type input "Sent"
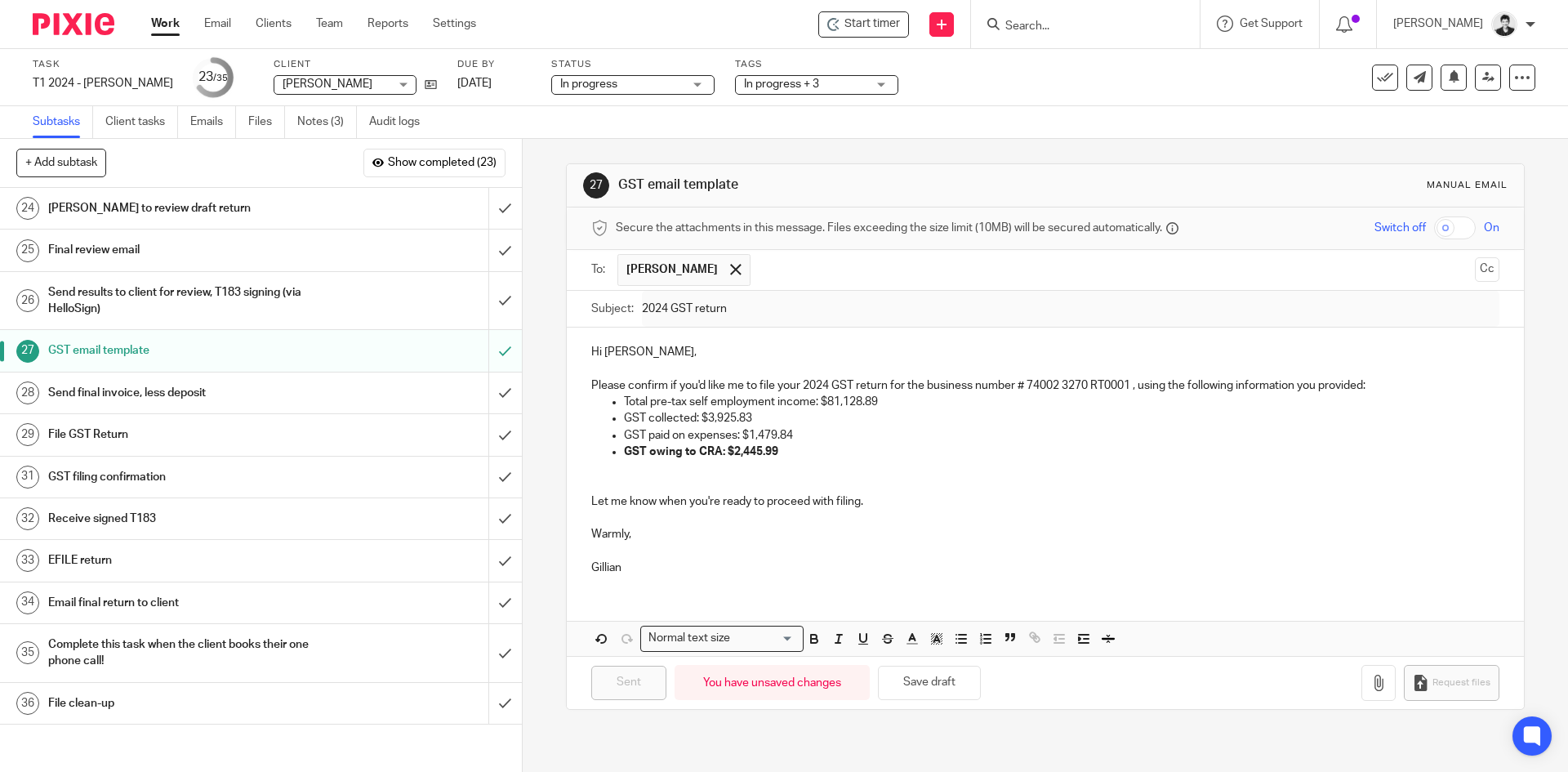
click at [115, 397] on h1 "Send final invoice, less deposit" at bounding box center [189, 393] width 283 height 25
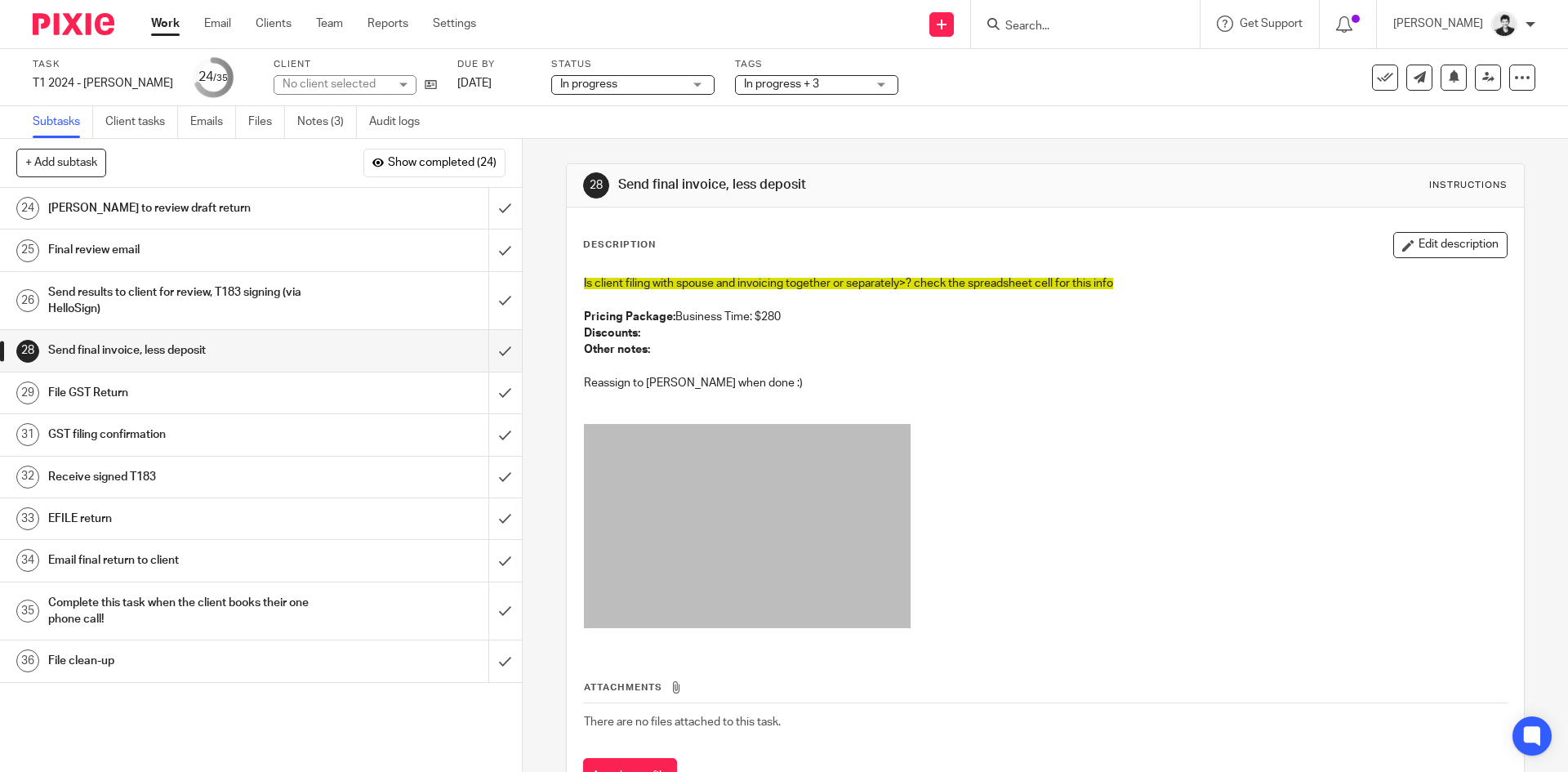
click at [1442, 240] on button "Edit description" at bounding box center [1450, 244] width 115 height 26
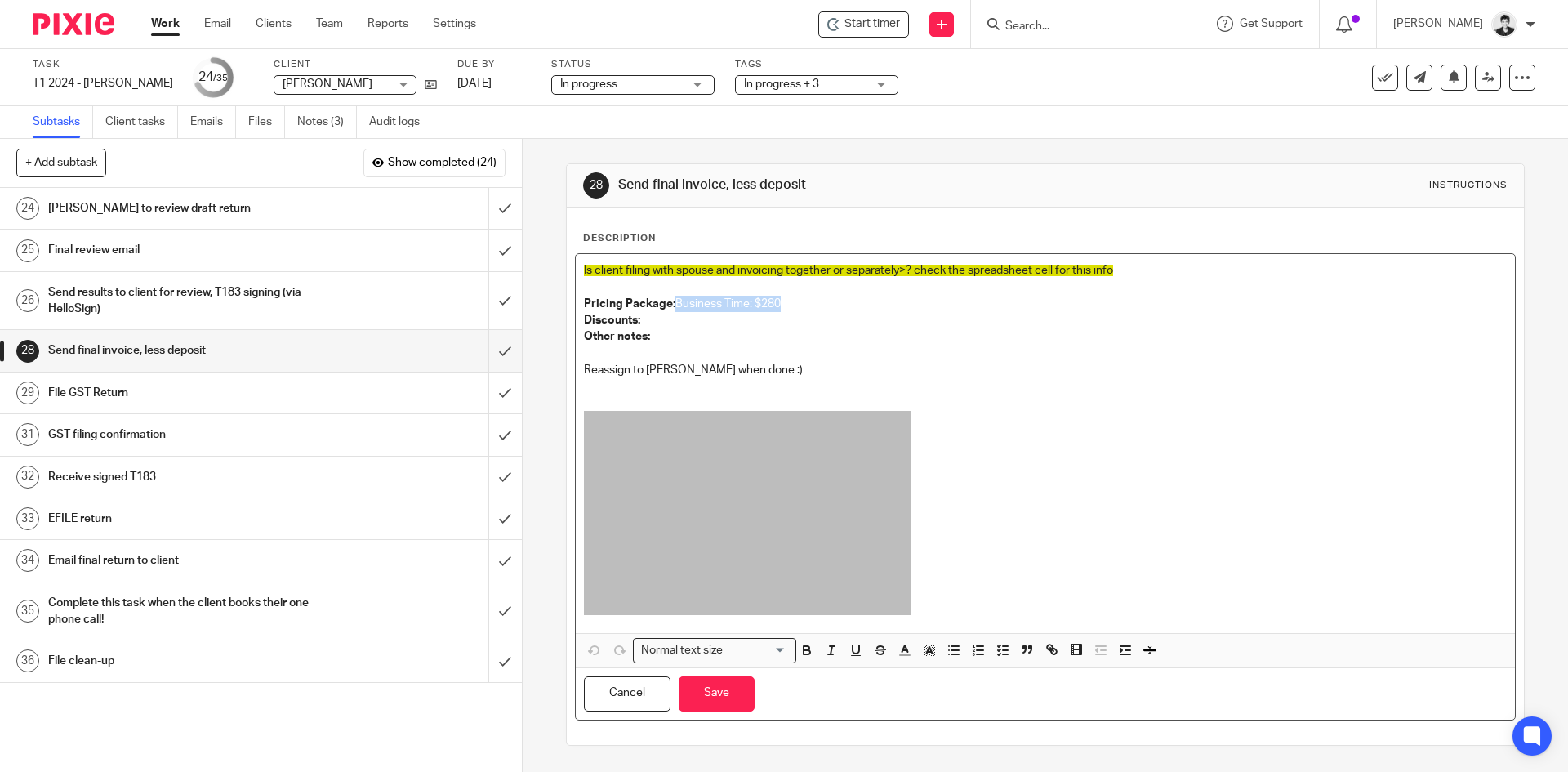
drag, startPoint x: 724, startPoint y: 305, endPoint x: 671, endPoint y: 308, distance: 53.1
click at [671, 308] on p "Pricing Package: Business Time: $280" at bounding box center [1045, 304] width 922 height 16
paste div
click at [783, 308] on p "Pricing Package: Business Time: $280 (Above $30k self-employment income and/or …" at bounding box center [1045, 304] width 922 height 16
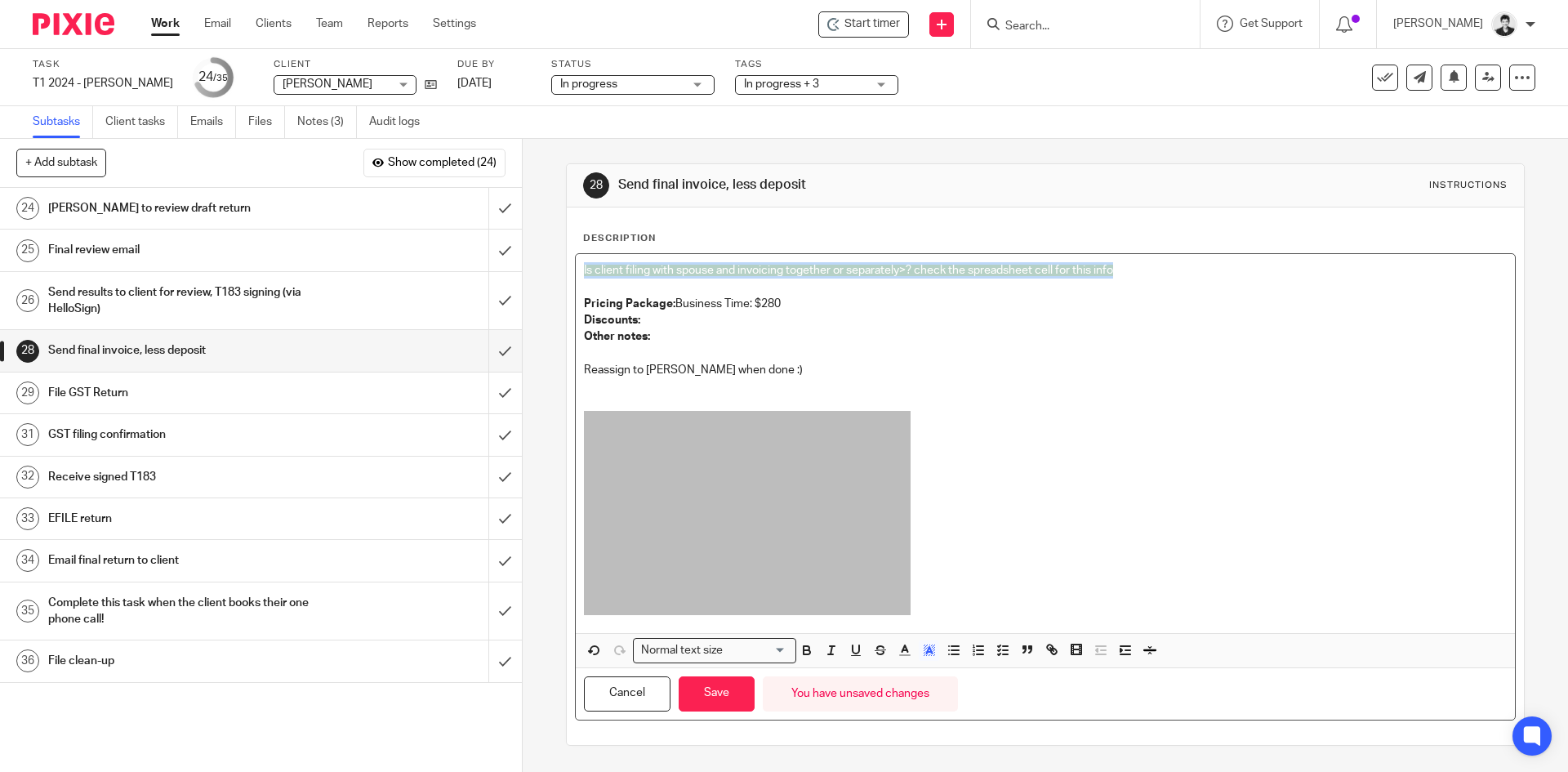
drag, startPoint x: 880, startPoint y: 275, endPoint x: 540, endPoint y: 276, distance: 340.0
click at [540, 275] on div "28 Send final invoice, less deposit Instructions Description Is client filing w…" at bounding box center [1045, 455] width 1046 height 633
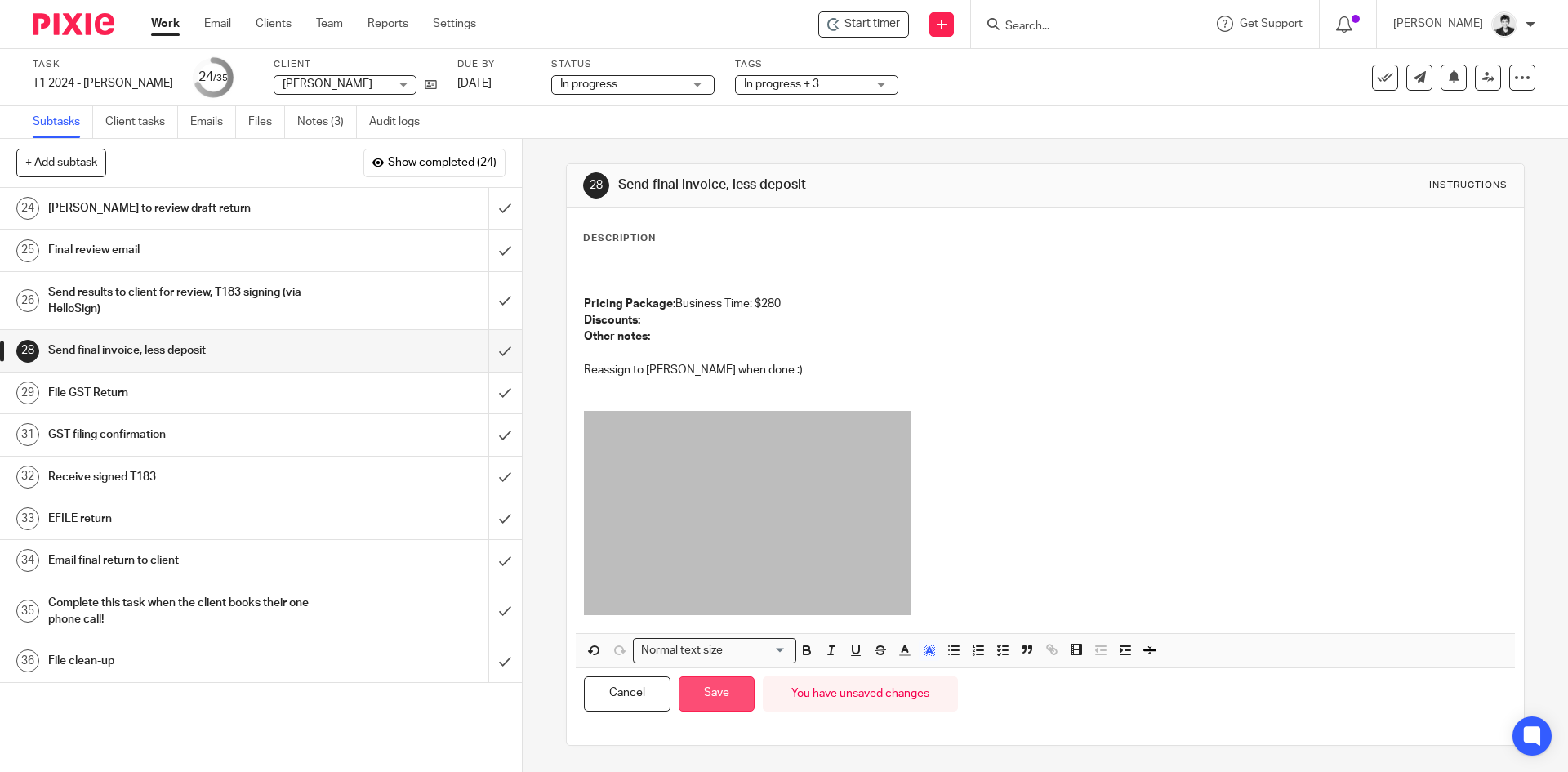
click at [712, 696] on button "Save" at bounding box center [716, 694] width 76 height 36
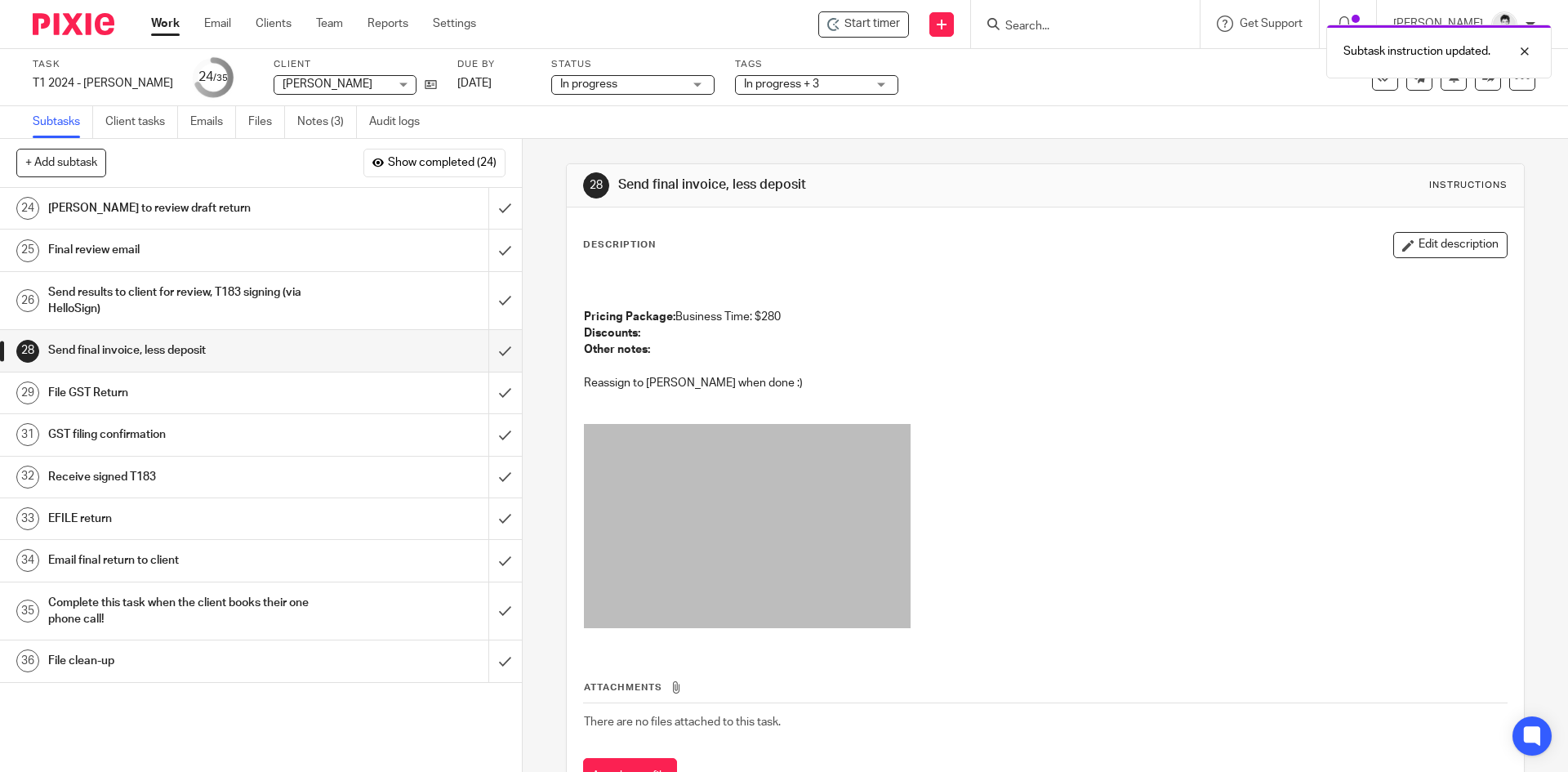
click at [194, 207] on h1 "[PERSON_NAME] to review draft return" at bounding box center [189, 209] width 283 height 25
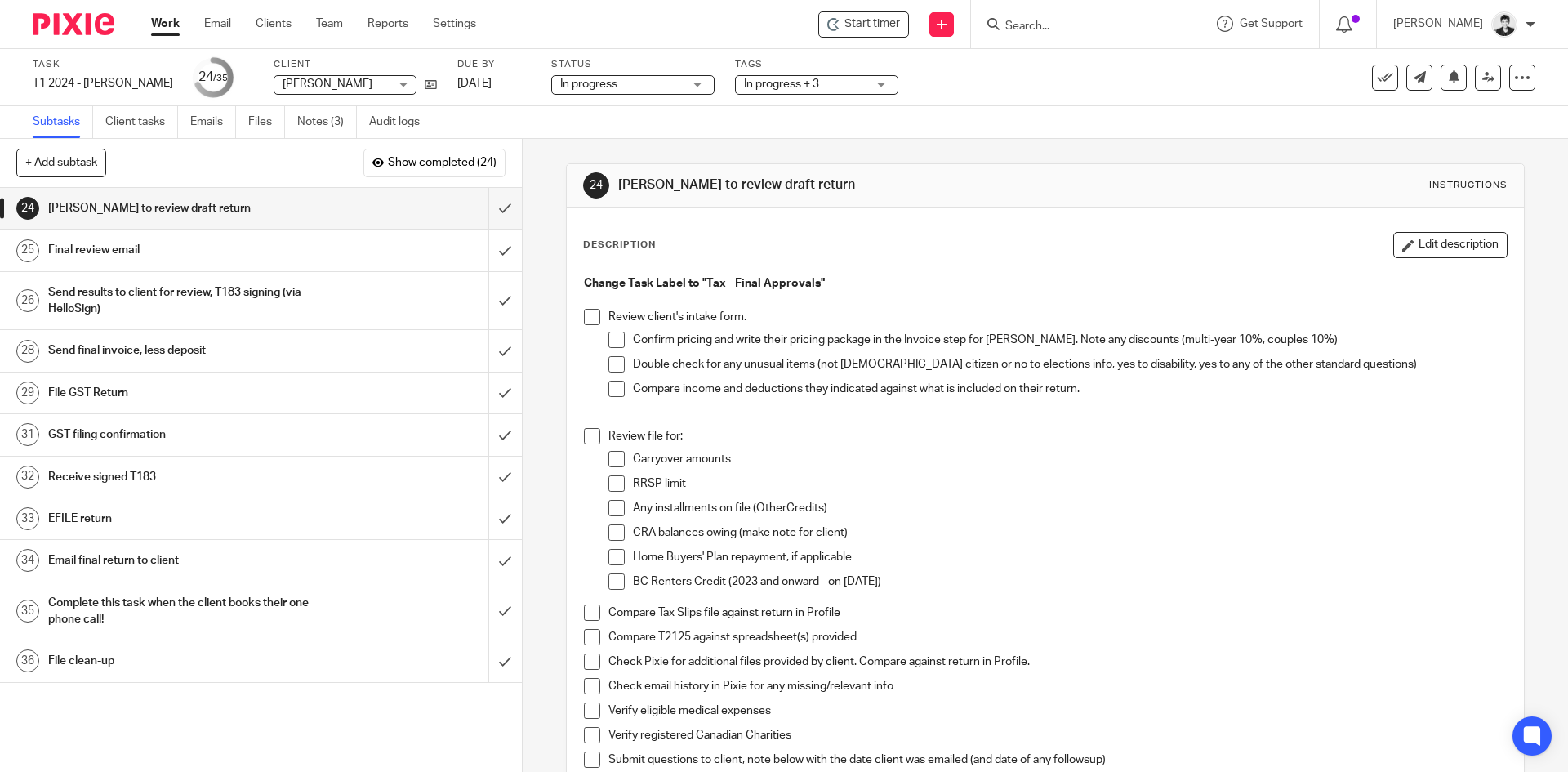
drag, startPoint x: 585, startPoint y: 310, endPoint x: 601, endPoint y: 333, distance: 28.0
click at [584, 310] on span at bounding box center [592, 316] width 16 height 16
drag, startPoint x: 609, startPoint y: 338, endPoint x: 610, endPoint y: 348, distance: 10.0
click at [610, 338] on span at bounding box center [617, 339] width 16 height 16
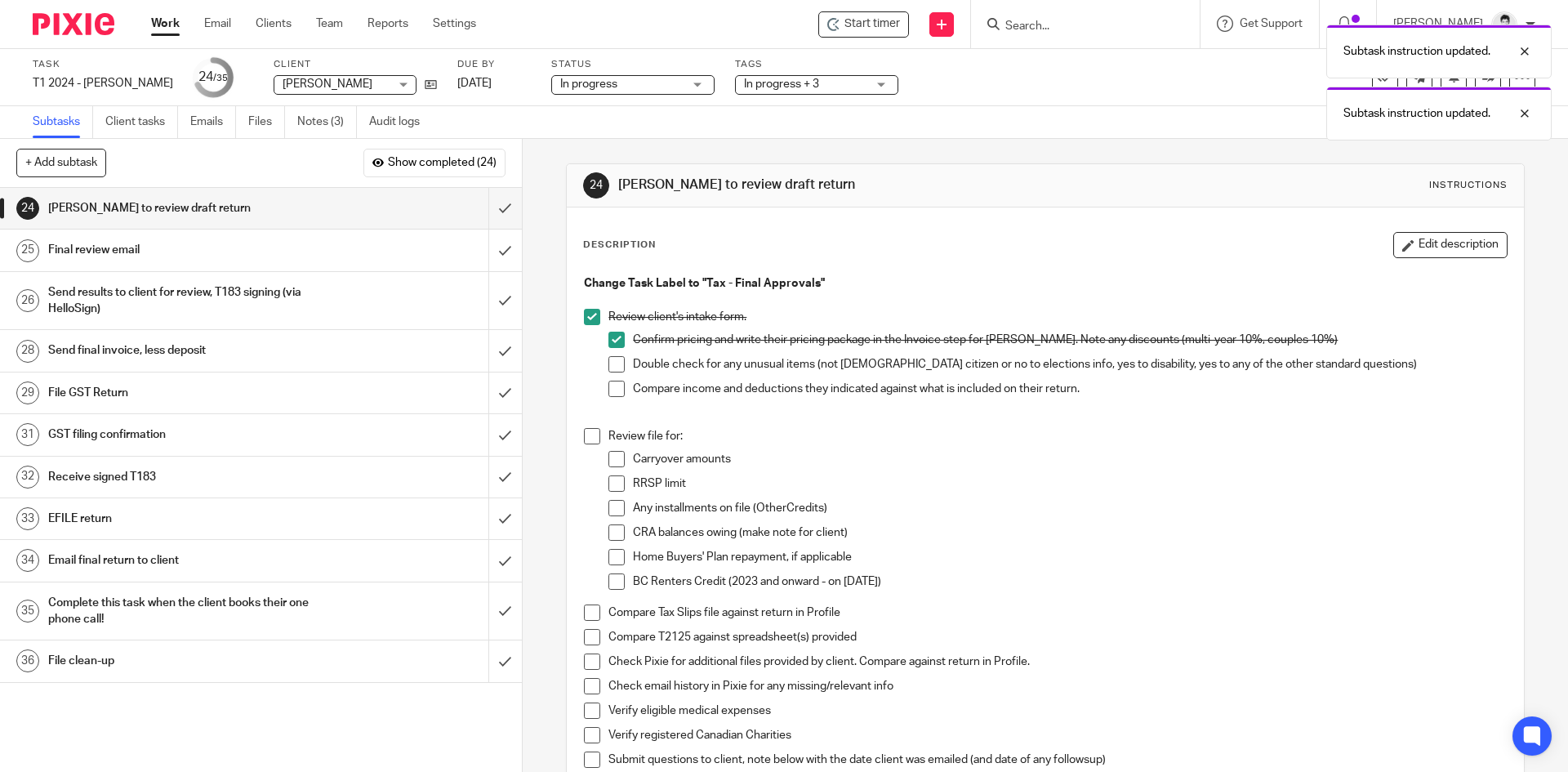
drag, startPoint x: 610, startPoint y: 356, endPoint x: 610, endPoint y: 367, distance: 11.0
click at [610, 357] on span at bounding box center [617, 364] width 16 height 16
click at [610, 386] on span at bounding box center [617, 388] width 16 height 16
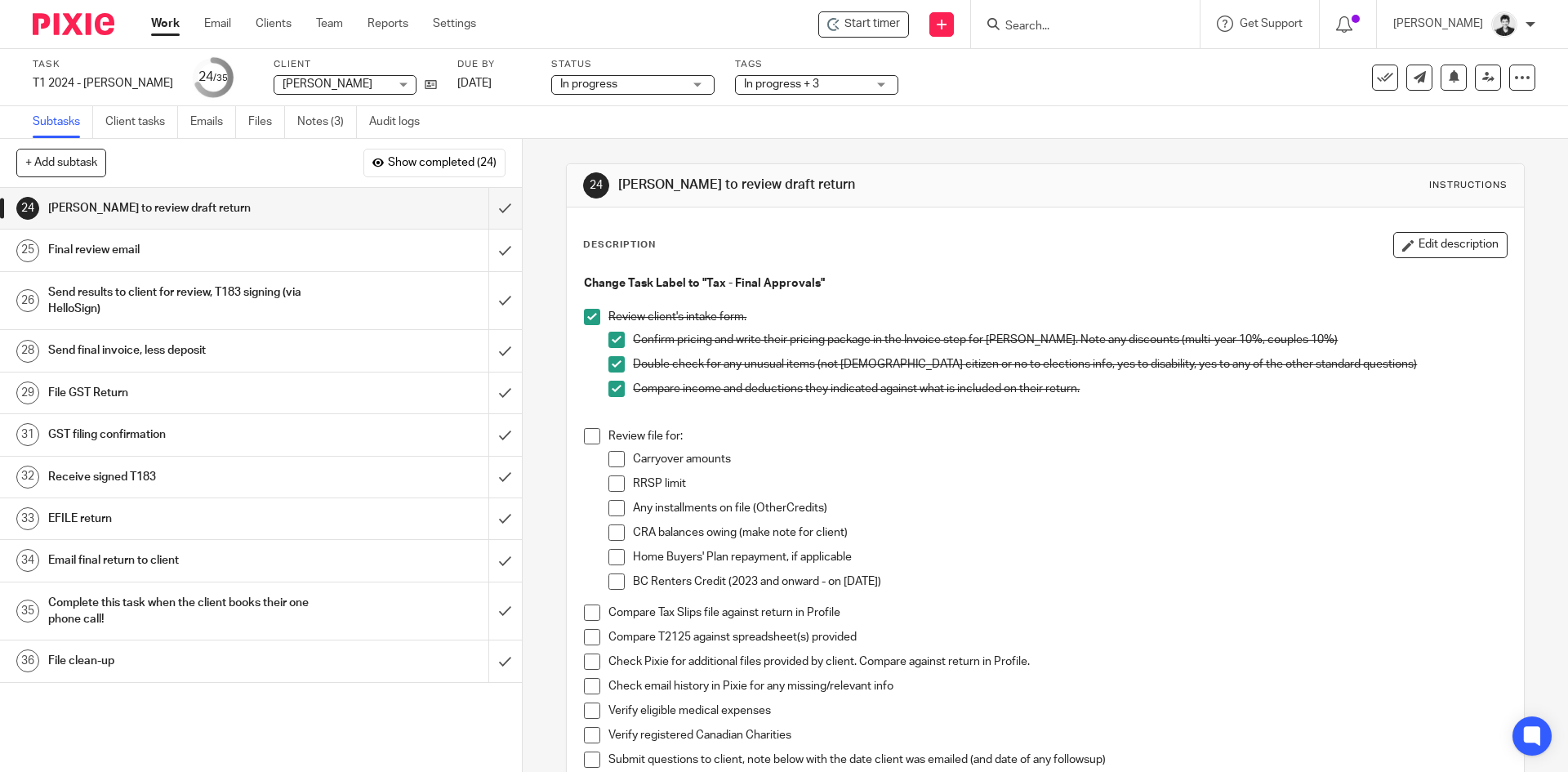
click at [589, 440] on span at bounding box center [592, 436] width 16 height 16
click at [609, 463] on span at bounding box center [617, 458] width 16 height 16
click at [610, 487] on span at bounding box center [617, 483] width 16 height 16
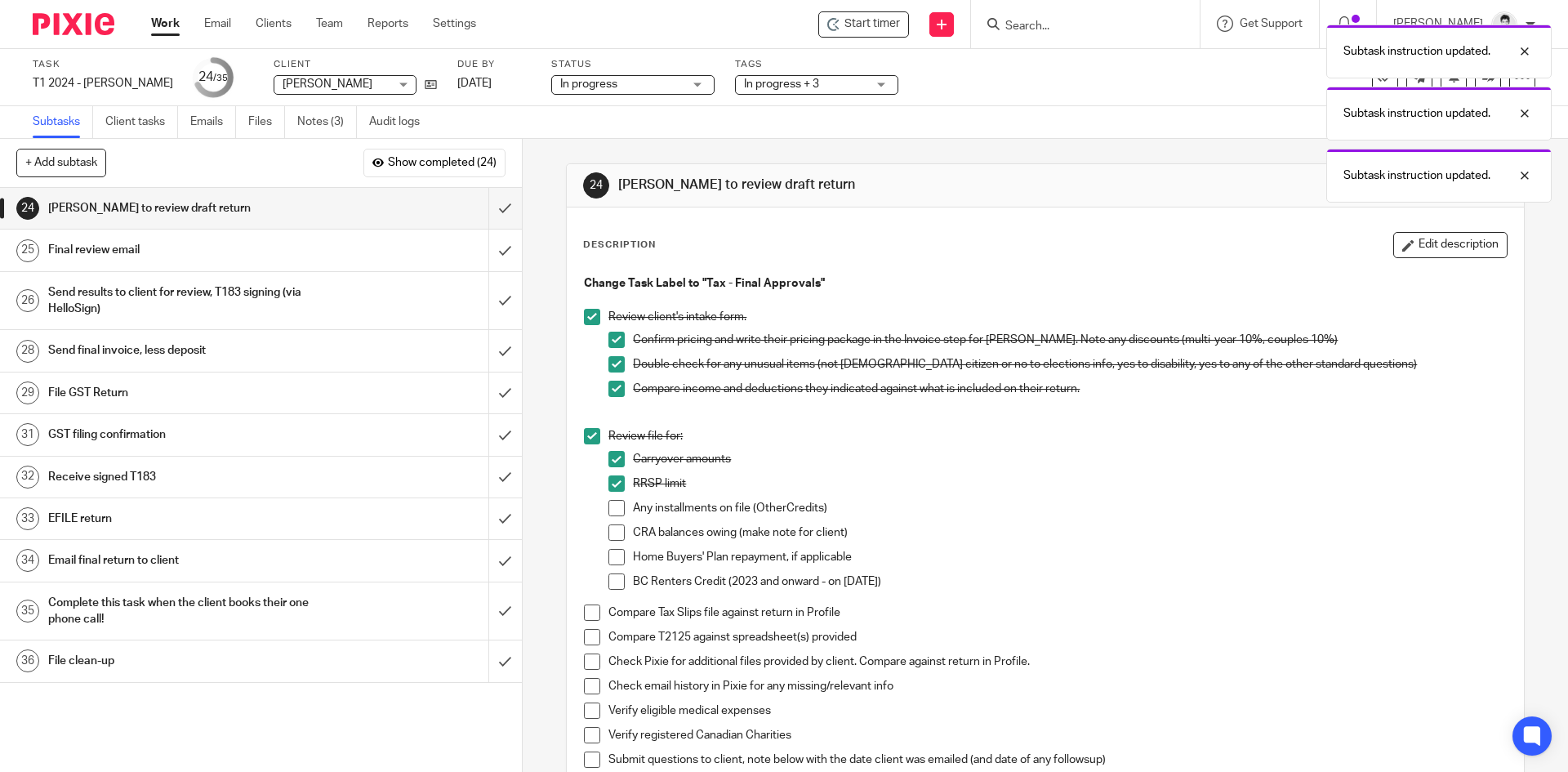
click at [610, 520] on li "Any installments on file (OtherCredits)" at bounding box center [1057, 513] width 897 height 25
click at [609, 513] on span at bounding box center [617, 508] width 16 height 16
click at [611, 529] on span at bounding box center [617, 532] width 16 height 16
click at [610, 553] on span at bounding box center [617, 557] width 16 height 16
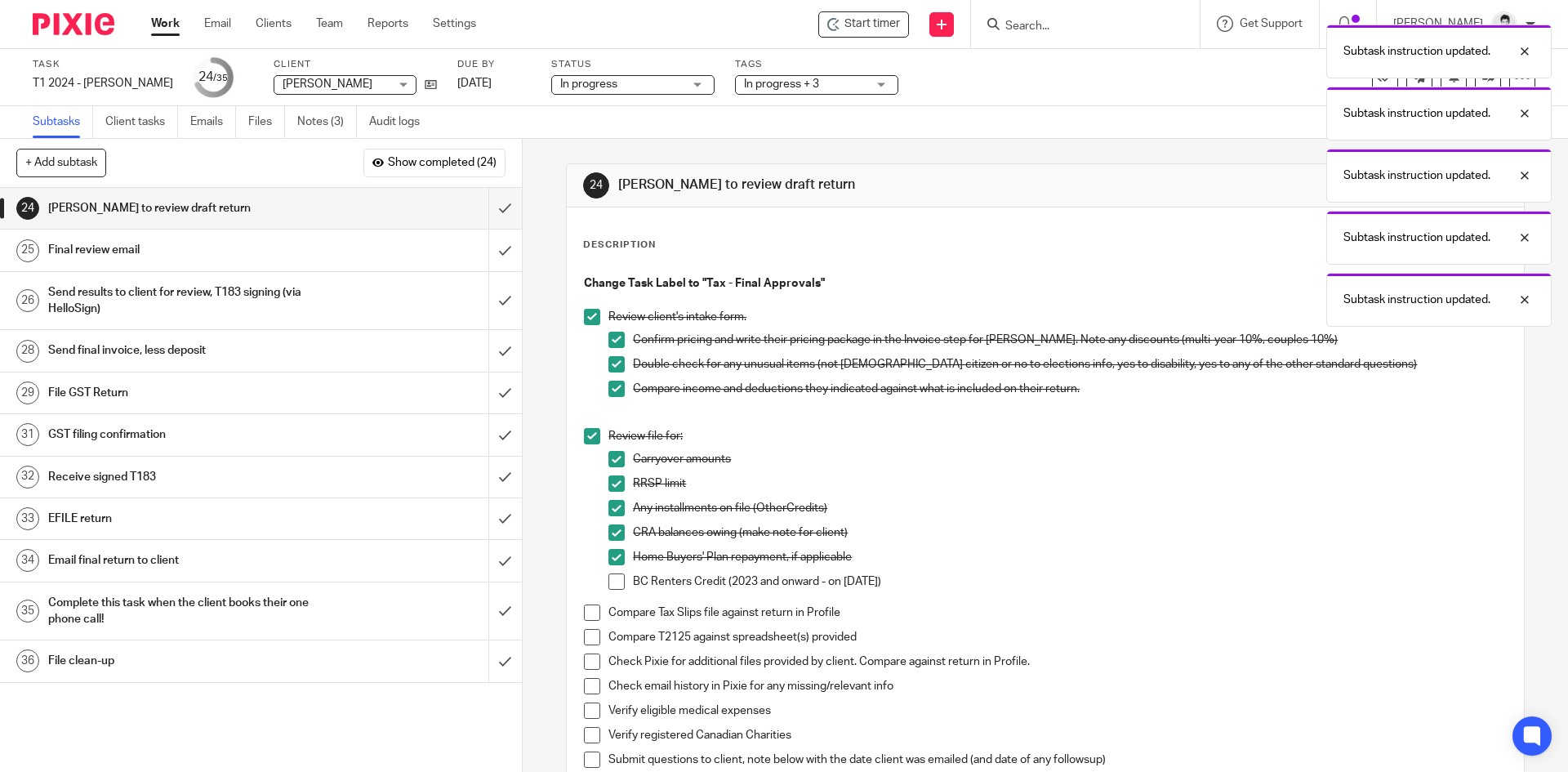
click at [612, 579] on span at bounding box center [617, 581] width 16 height 16
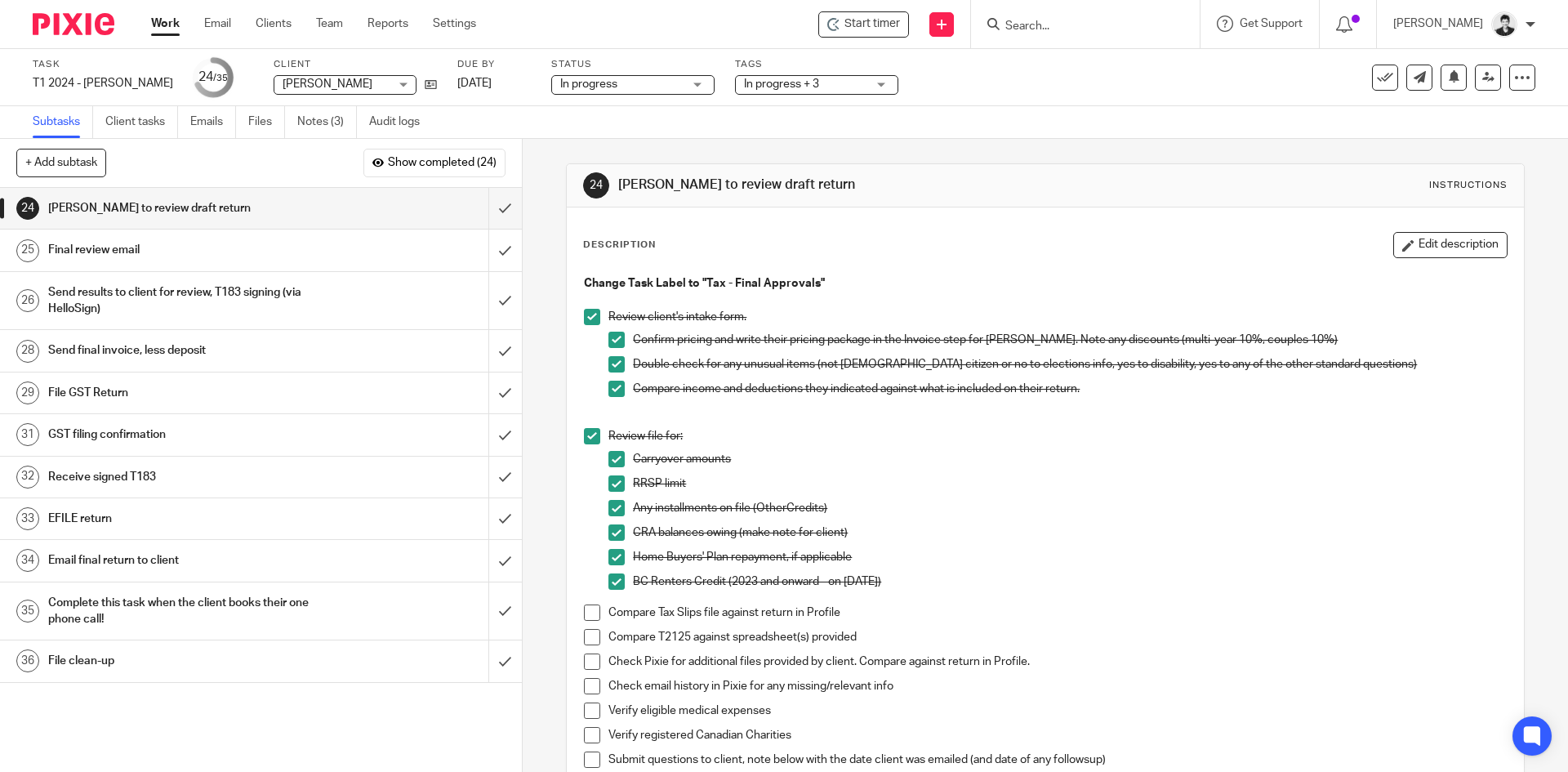
click at [585, 612] on span at bounding box center [592, 612] width 16 height 16
click at [587, 640] on span at bounding box center [592, 637] width 16 height 16
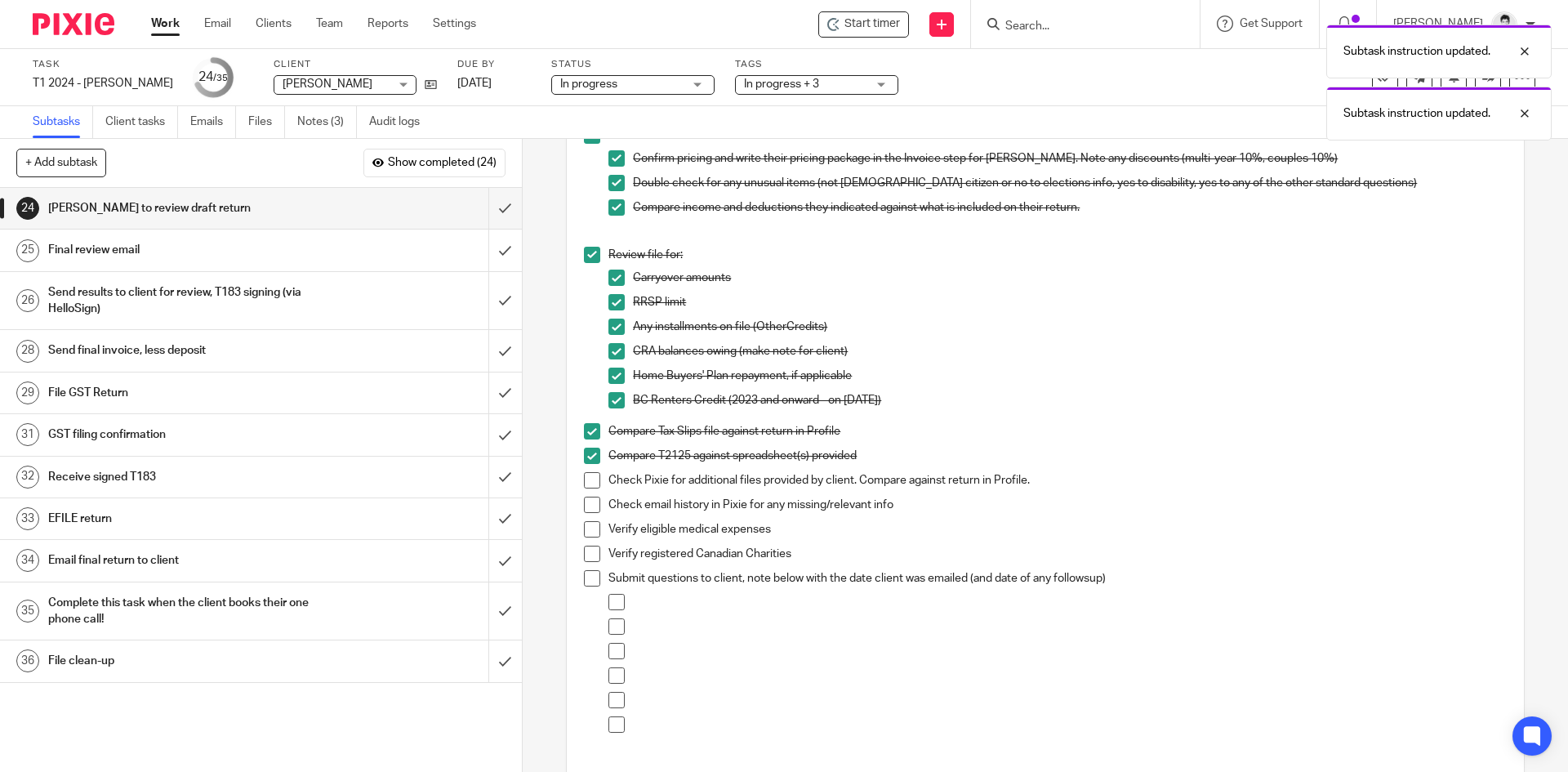
scroll to position [187, 0]
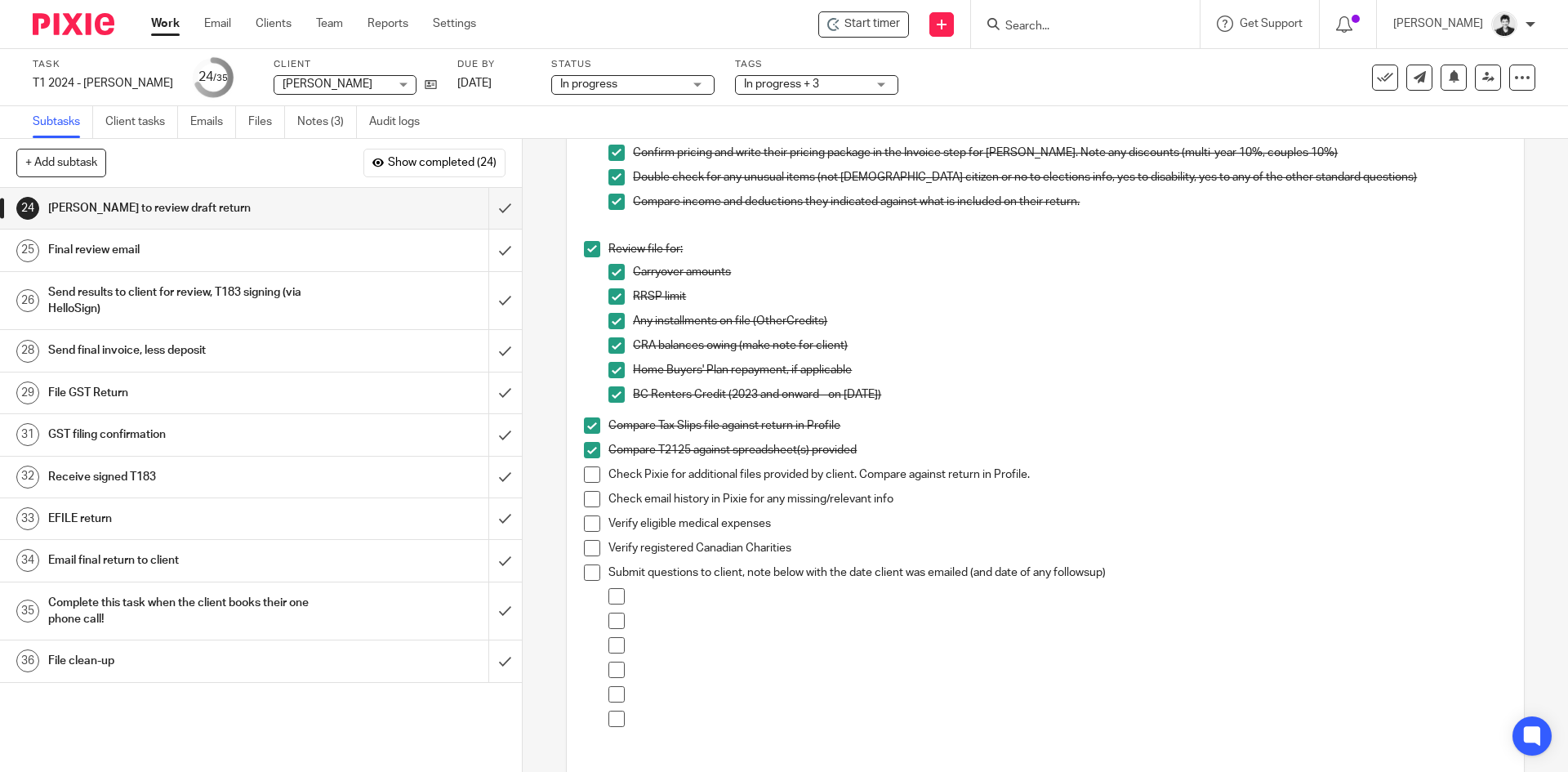
click at [584, 474] on span at bounding box center [592, 474] width 16 height 16
click at [590, 490] on span at bounding box center [592, 498] width 16 height 16
click at [482, 206] on input "submit" at bounding box center [260, 208] width 521 height 41
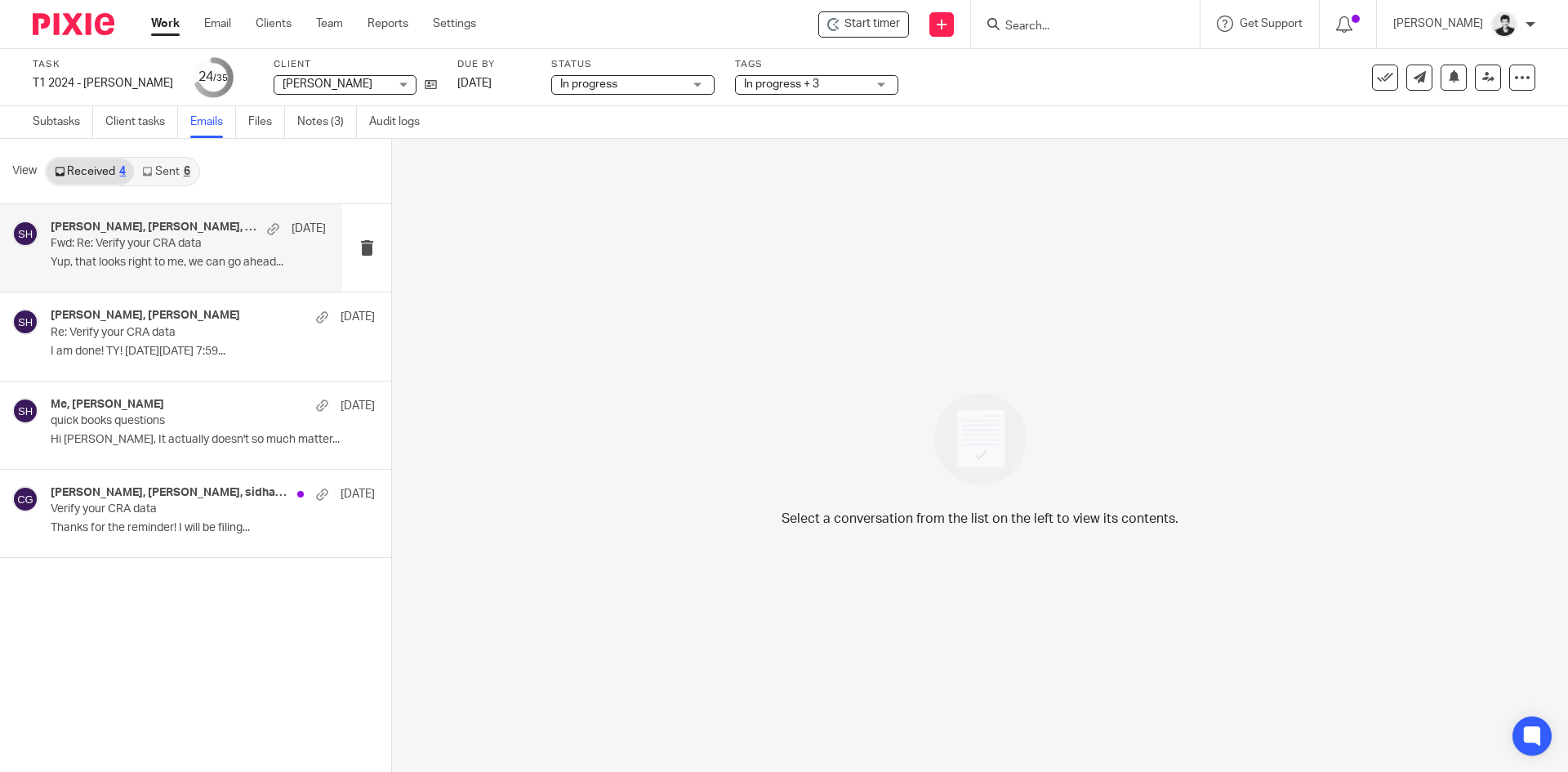
click at [211, 249] on p "Fwd: Re: Verify your CRA data" at bounding box center [161, 244] width 220 height 14
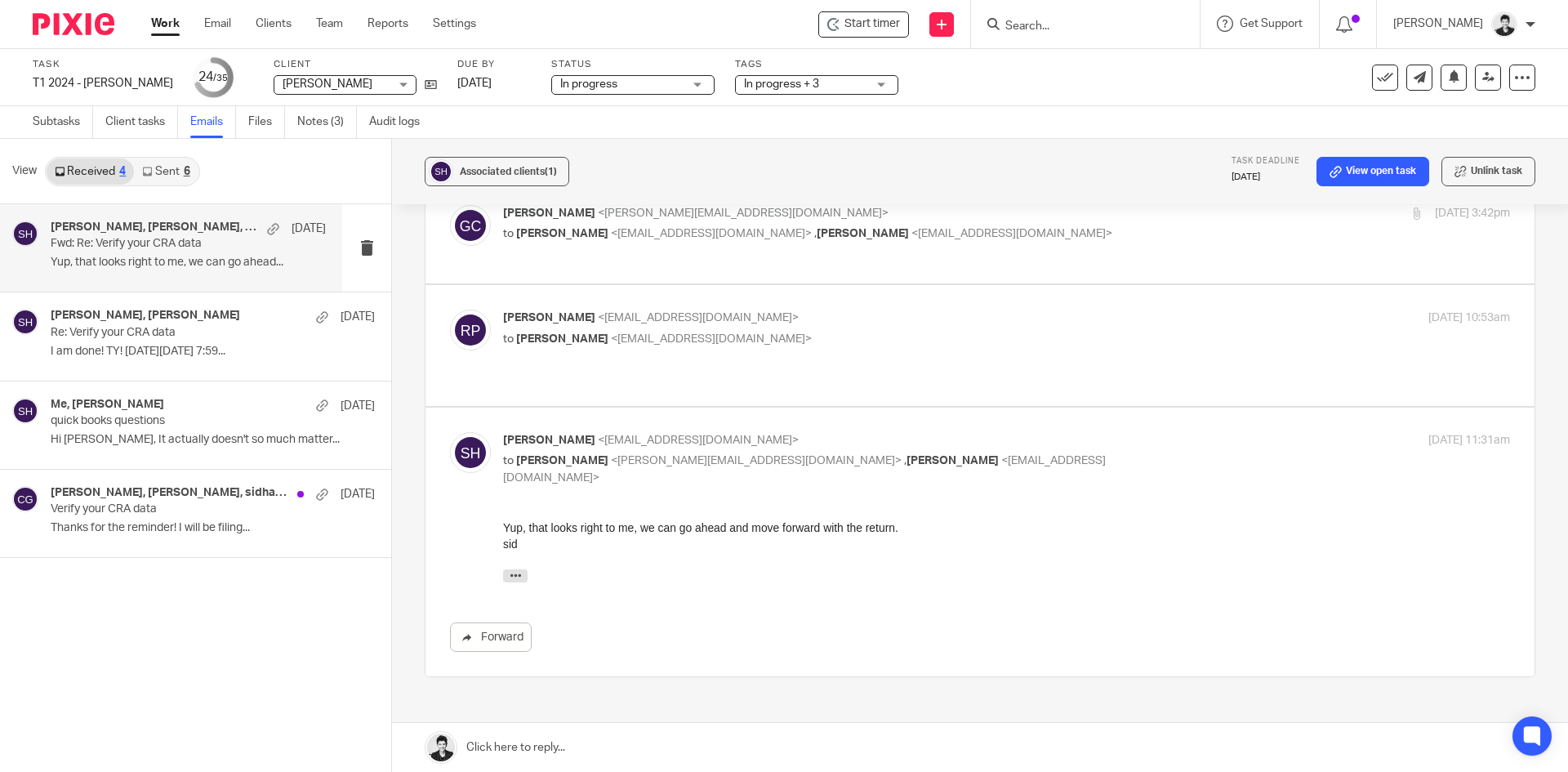
scroll to position [270, 0]
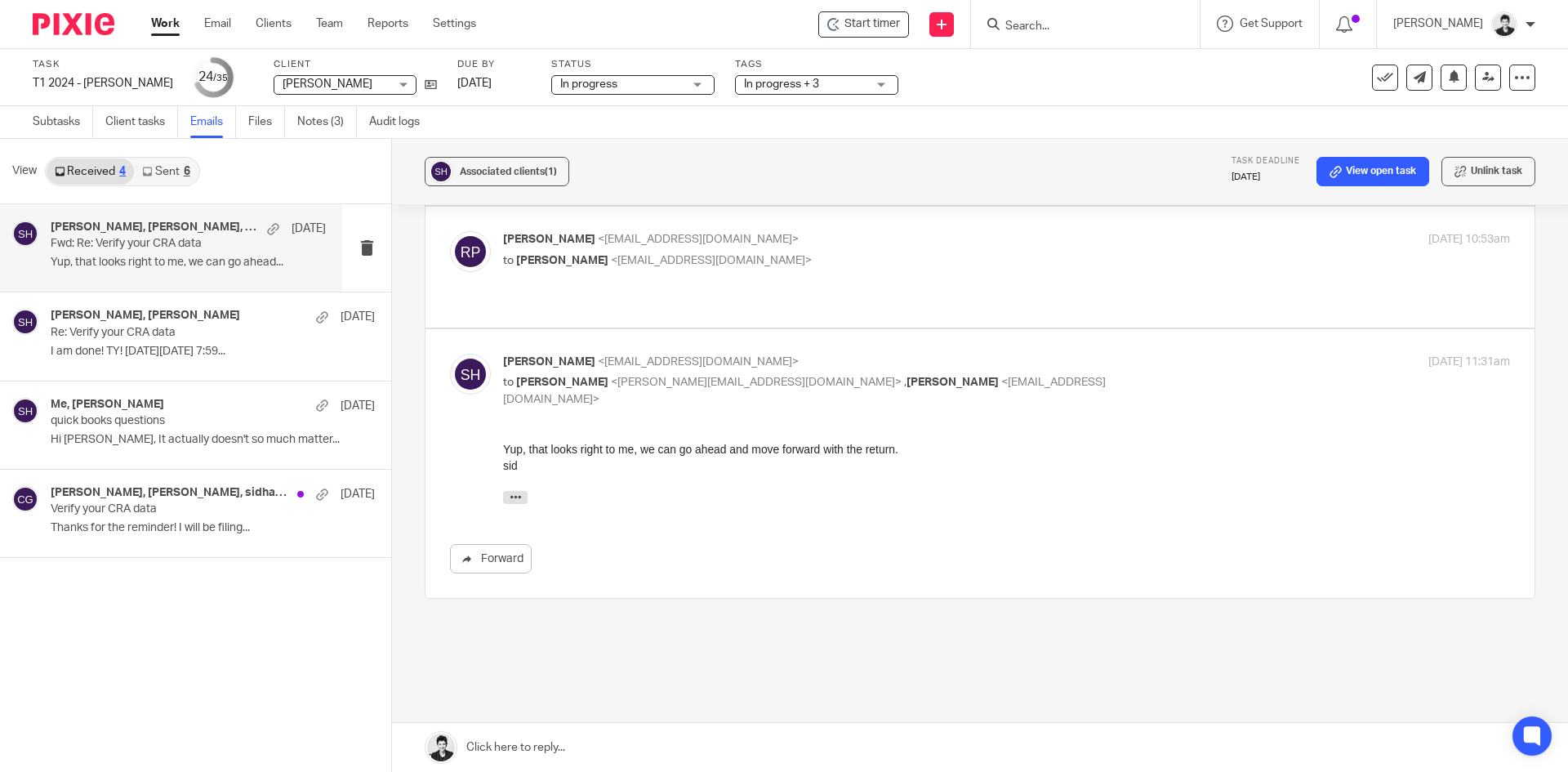
click at [681, 237] on span "<[EMAIL_ADDRESS][DOMAIN_NAME]>" at bounding box center [698, 239] width 201 height 12
checkbox input "true"
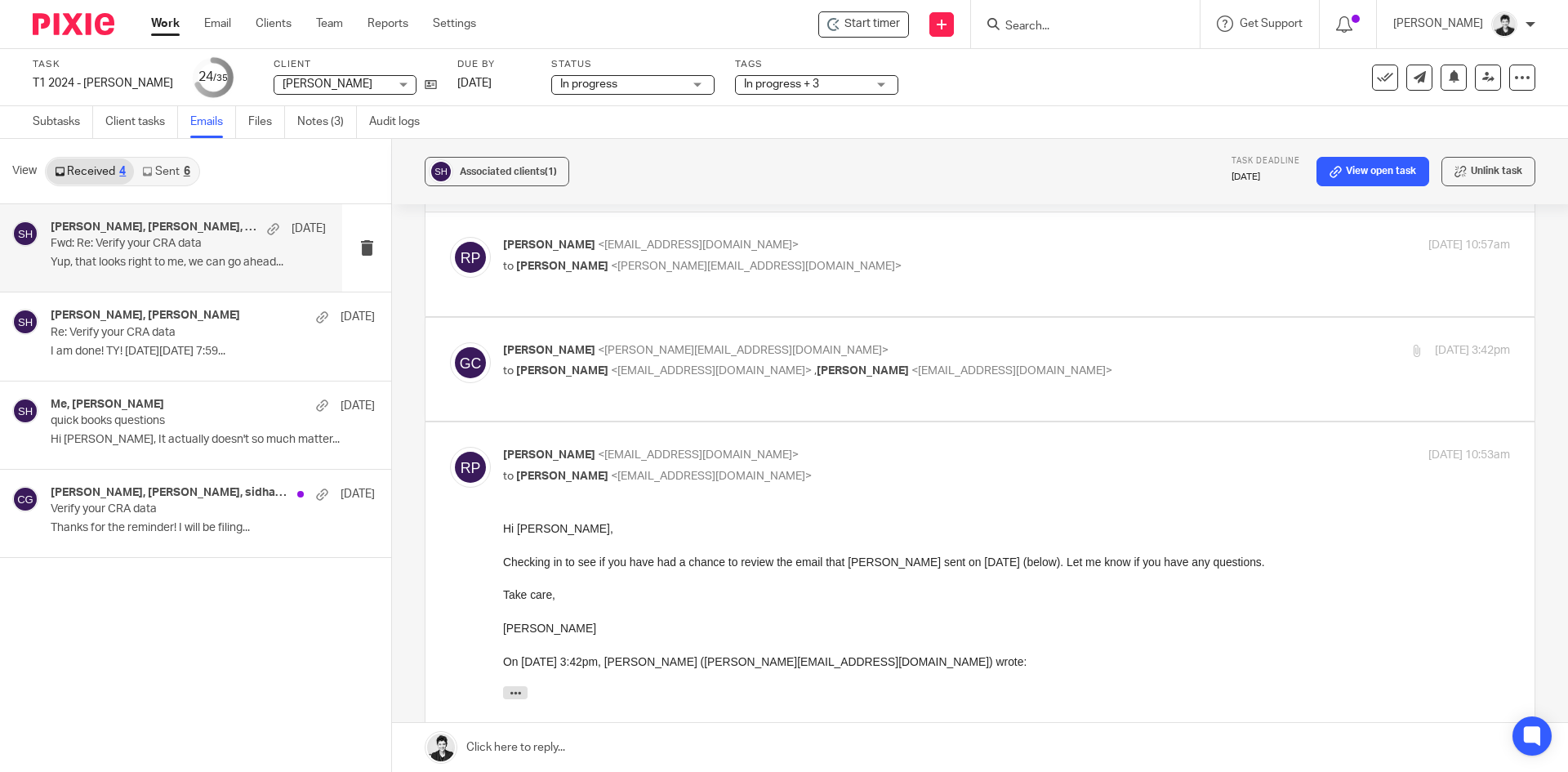
scroll to position [48, 0]
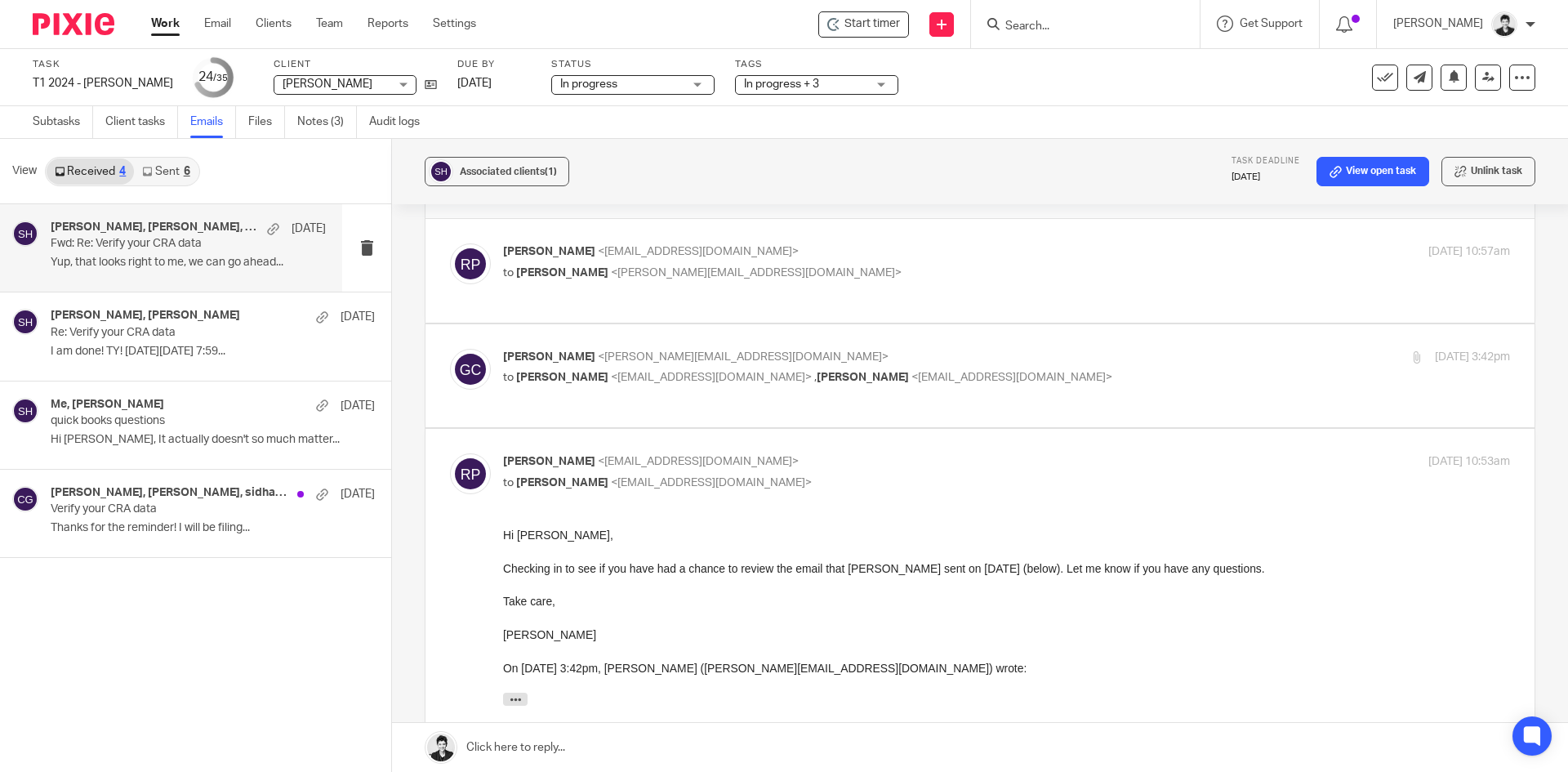
click at [672, 377] on span "<[EMAIL_ADDRESS][DOMAIN_NAME]>" at bounding box center [712, 377] width 201 height 12
checkbox input "true"
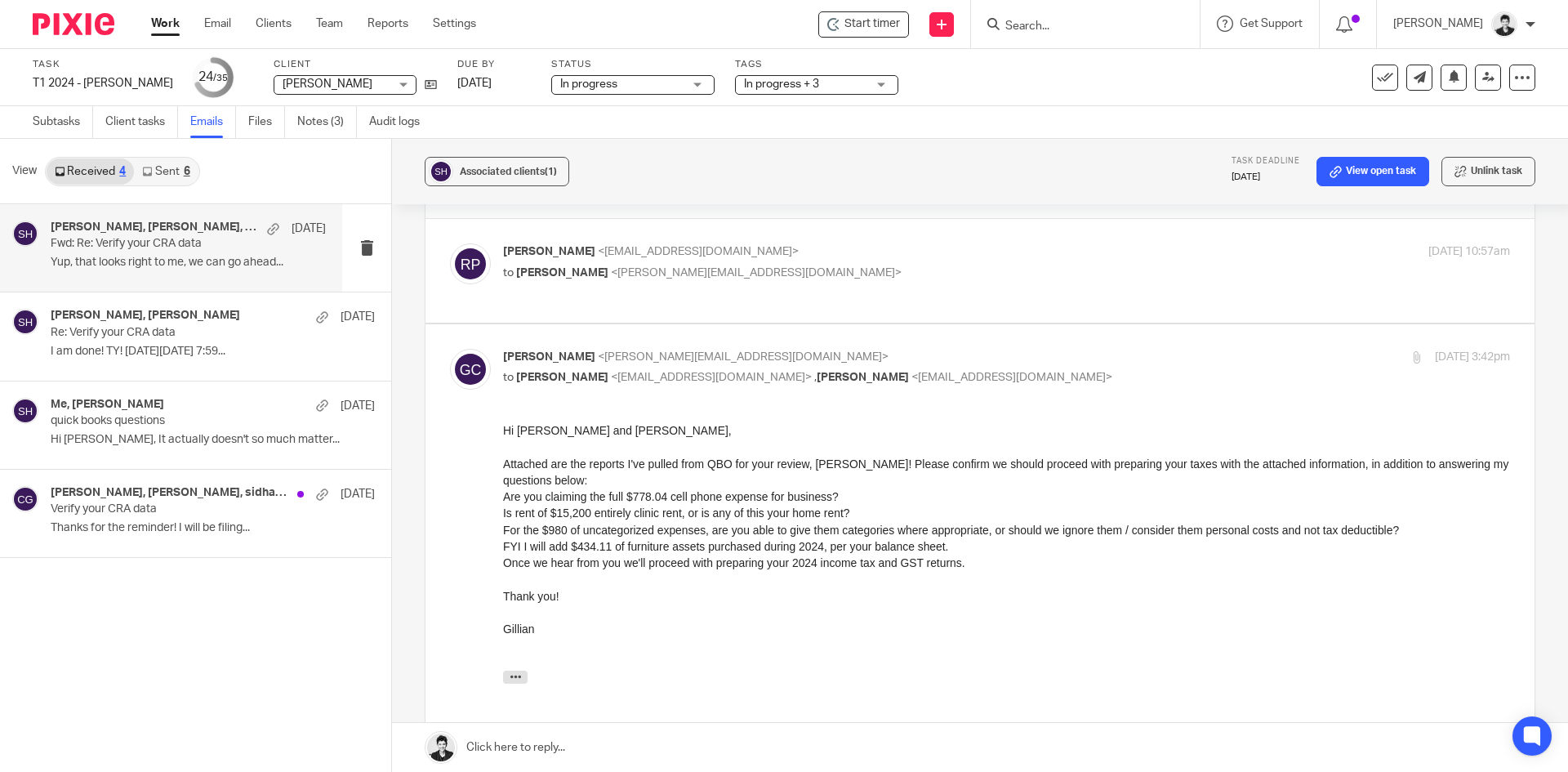
scroll to position [0, 0]
click at [110, 342] on div "[PERSON_NAME], [PERSON_NAME] [DATE] Re: Verify your CRA data I am done! TY! [DA…" at bounding box center [188, 336] width 275 height 55
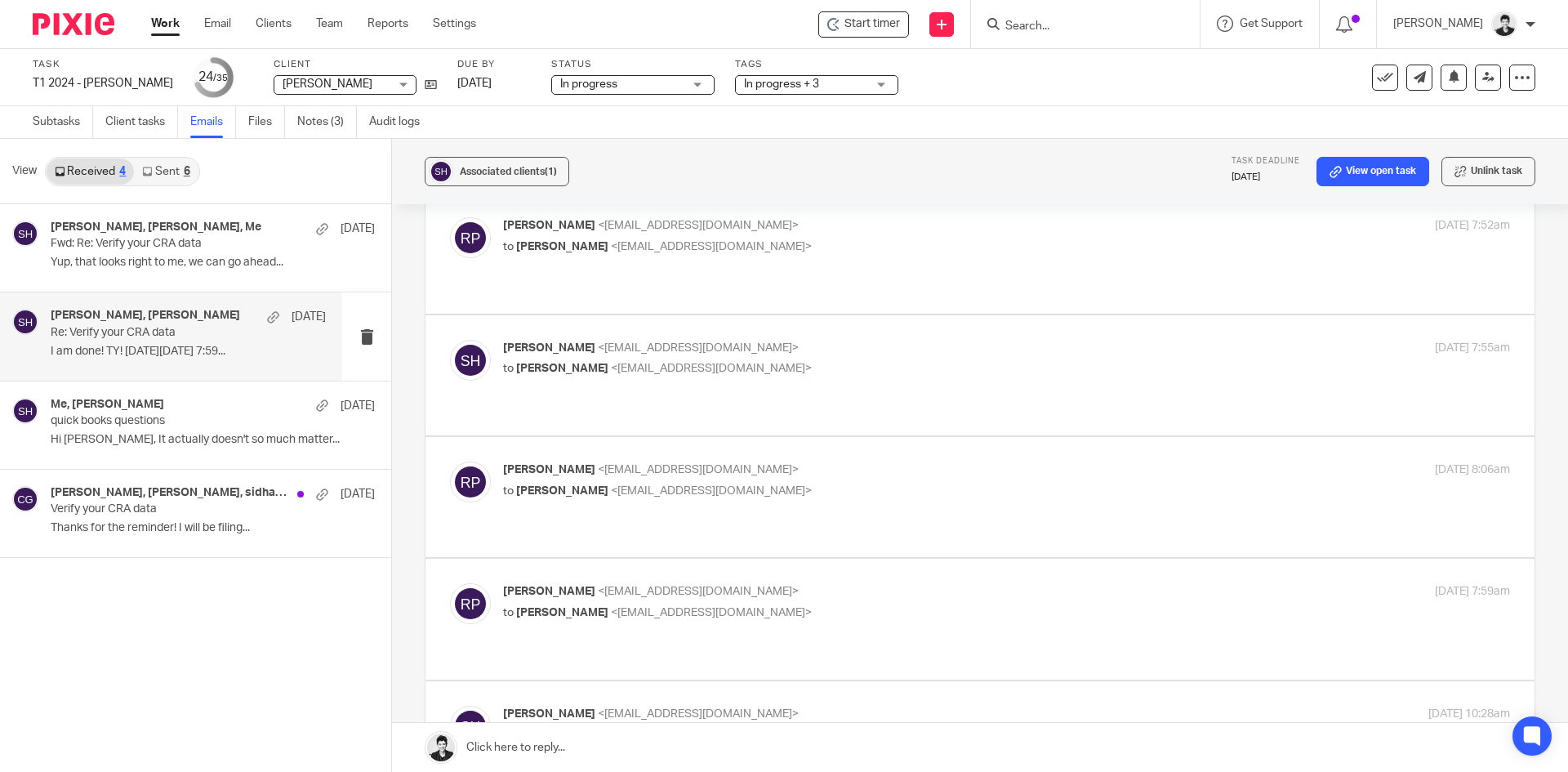
scroll to position [1409, 0]
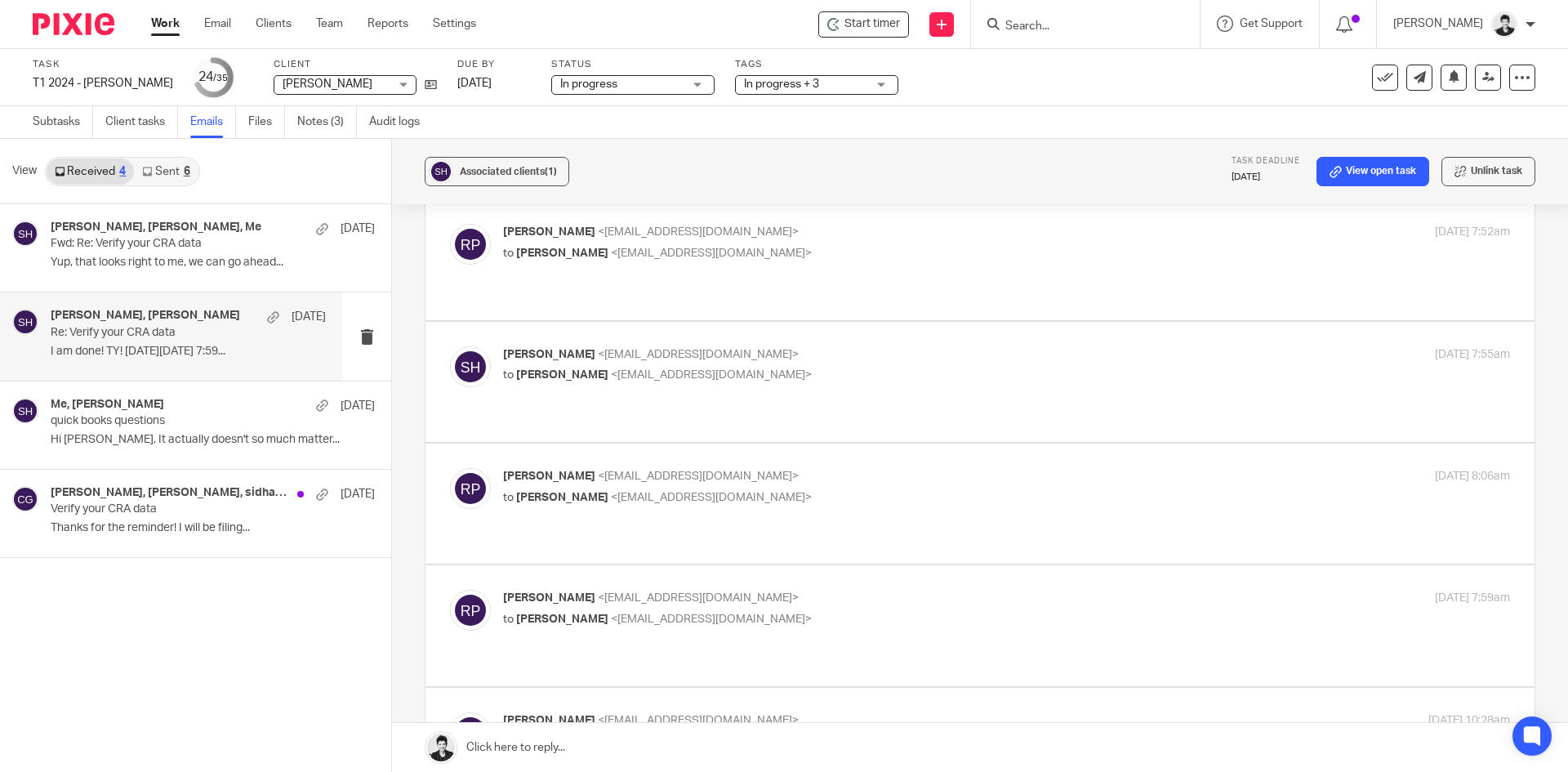
click at [596, 565] on label at bounding box center [980, 625] width 1109 height 120
click at [450, 589] on input "checkbox" at bounding box center [450, 589] width 1 height 1
checkbox input "true"
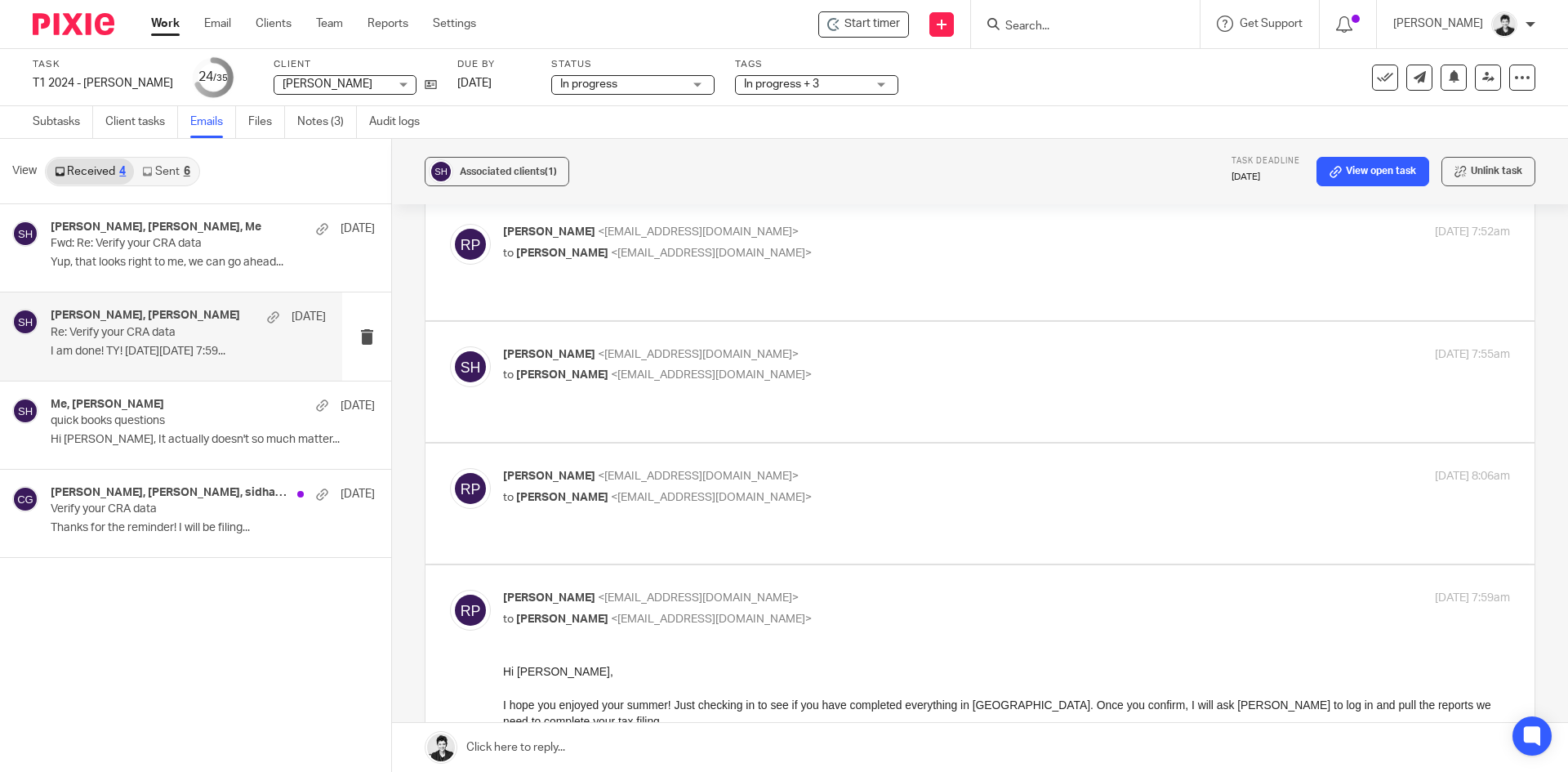
scroll to position [0, 0]
click at [685, 491] on span "<[EMAIL_ADDRESS][DOMAIN_NAME]>" at bounding box center [712, 497] width 201 height 12
checkbox input "true"
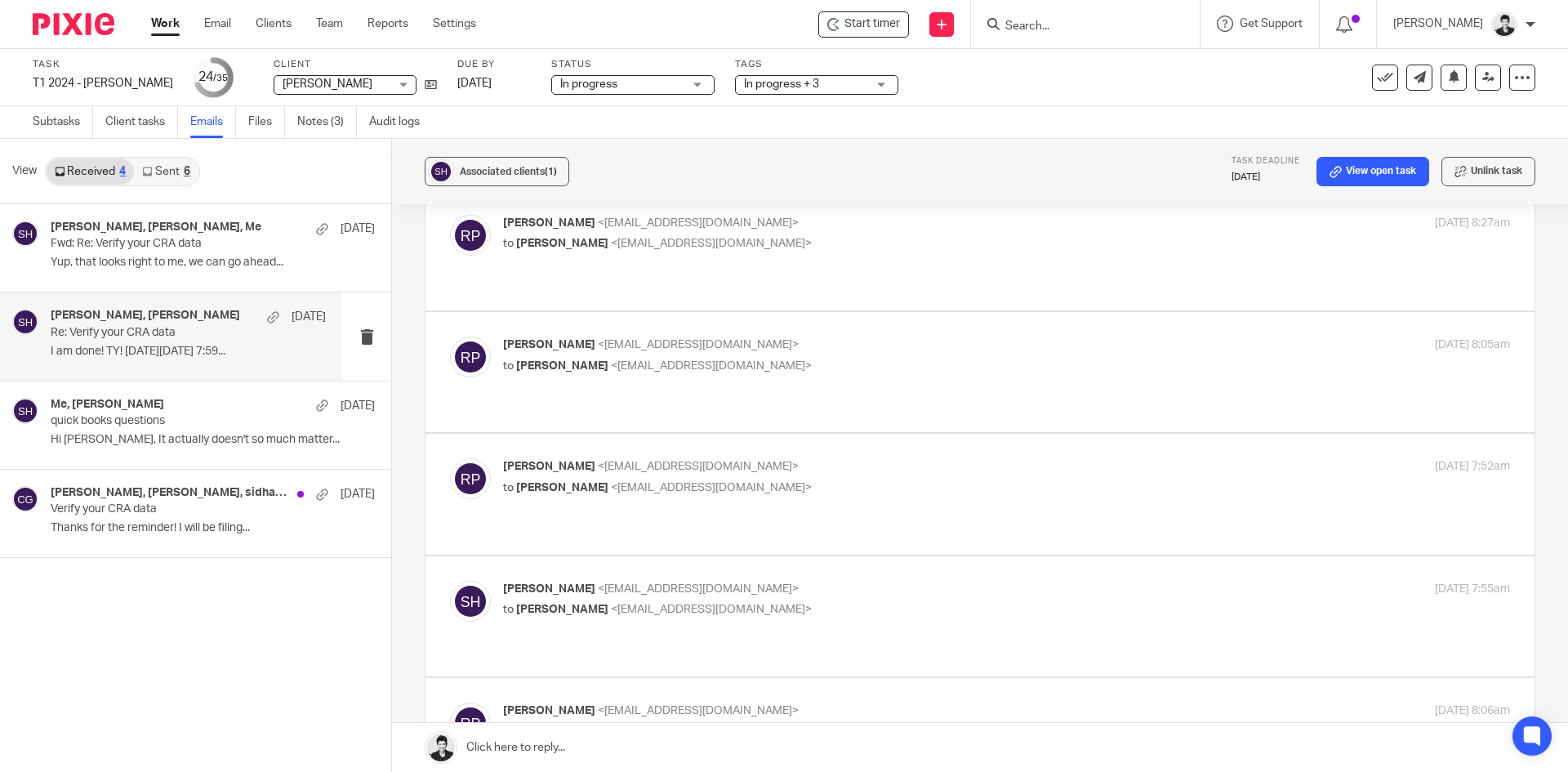
scroll to position [1058, 0]
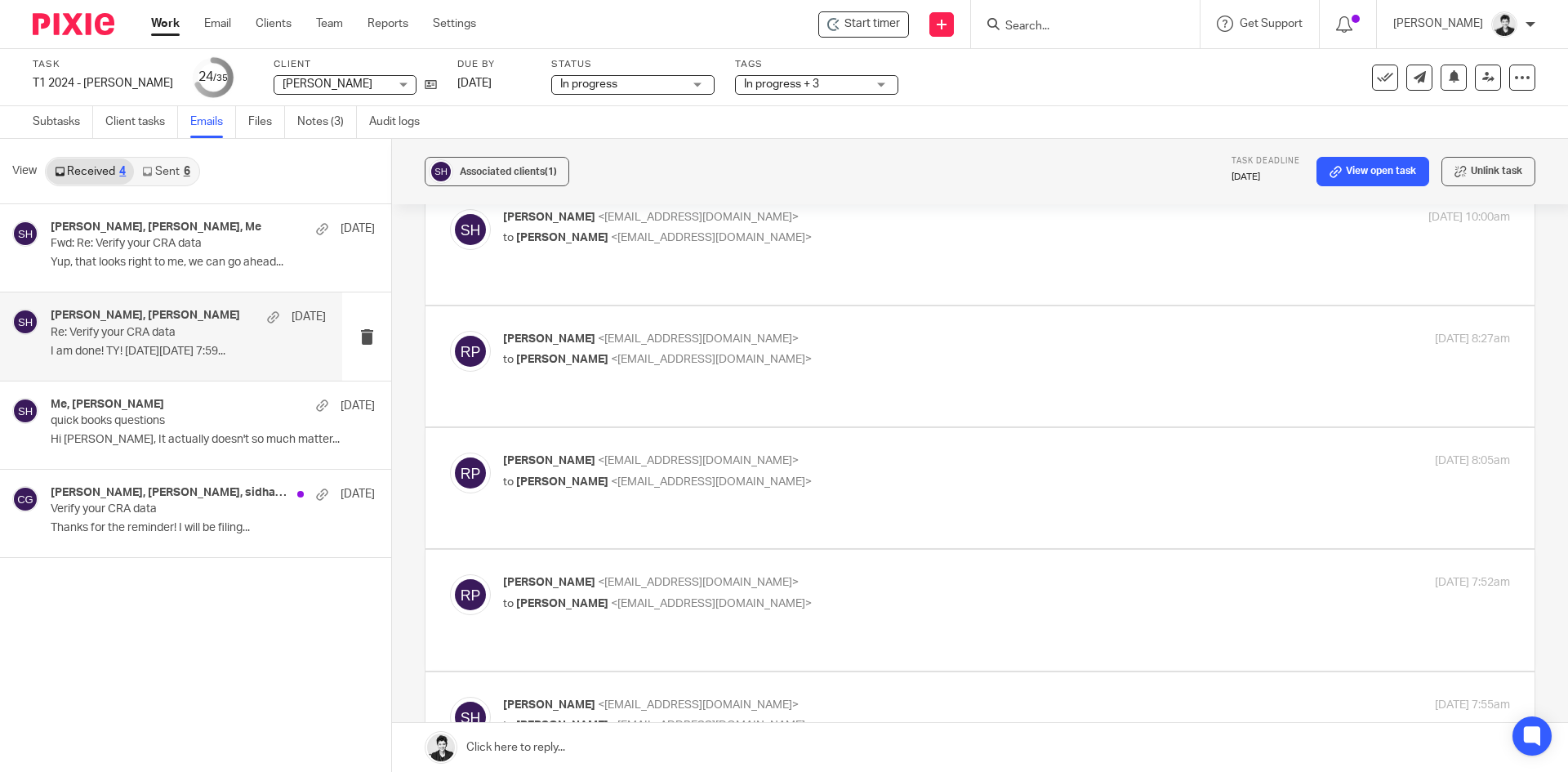
click at [704, 699] on span "<[EMAIL_ADDRESS][DOMAIN_NAME]>" at bounding box center [698, 704] width 201 height 12
checkbox input "true"
click at [705, 577] on span "<[EMAIL_ADDRESS][DOMAIN_NAME]>" at bounding box center [698, 582] width 201 height 12
checkbox input "true"
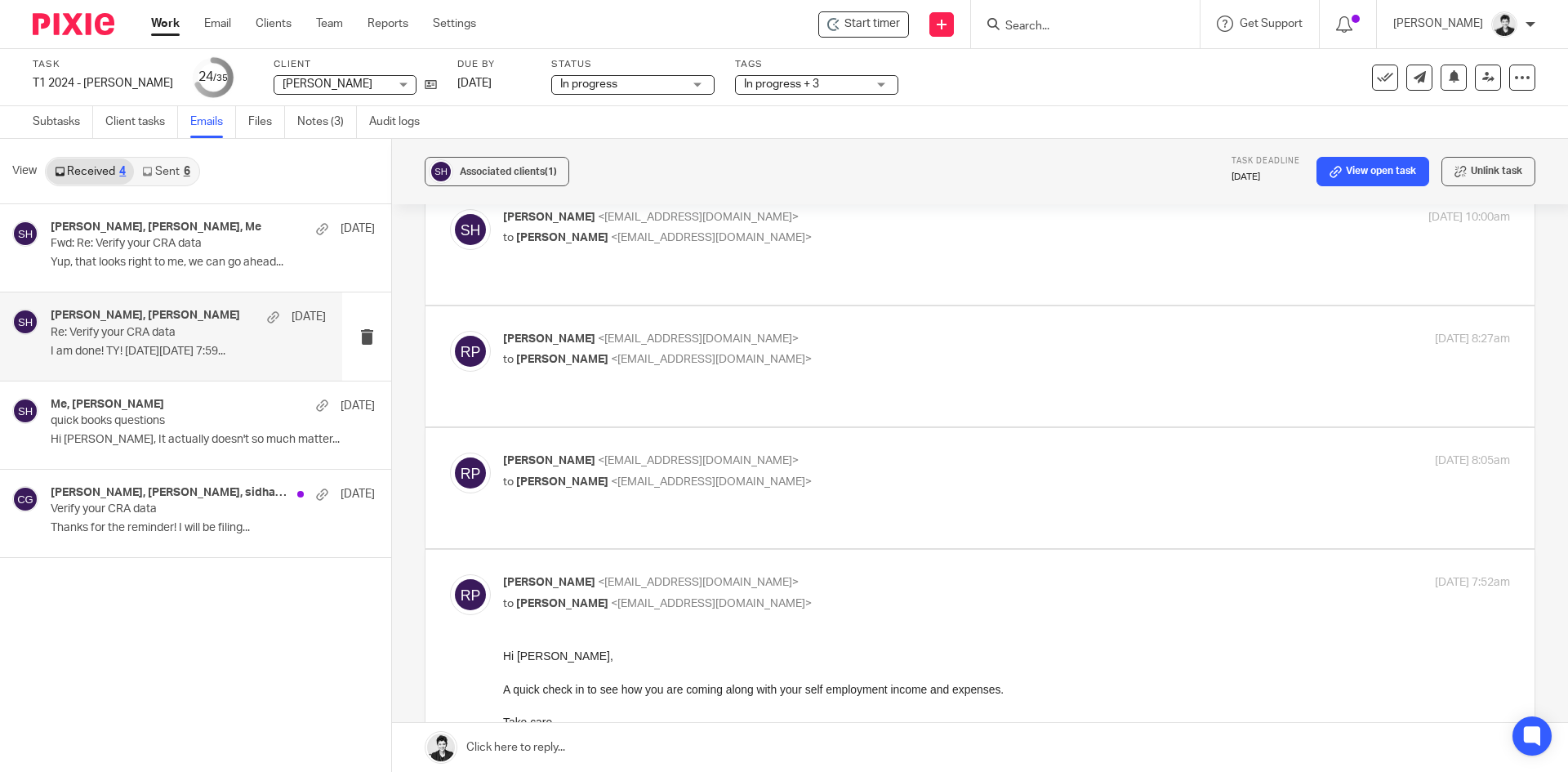
click at [566, 476] on span "[PERSON_NAME]" at bounding box center [562, 482] width 92 height 12
checkbox input "true"
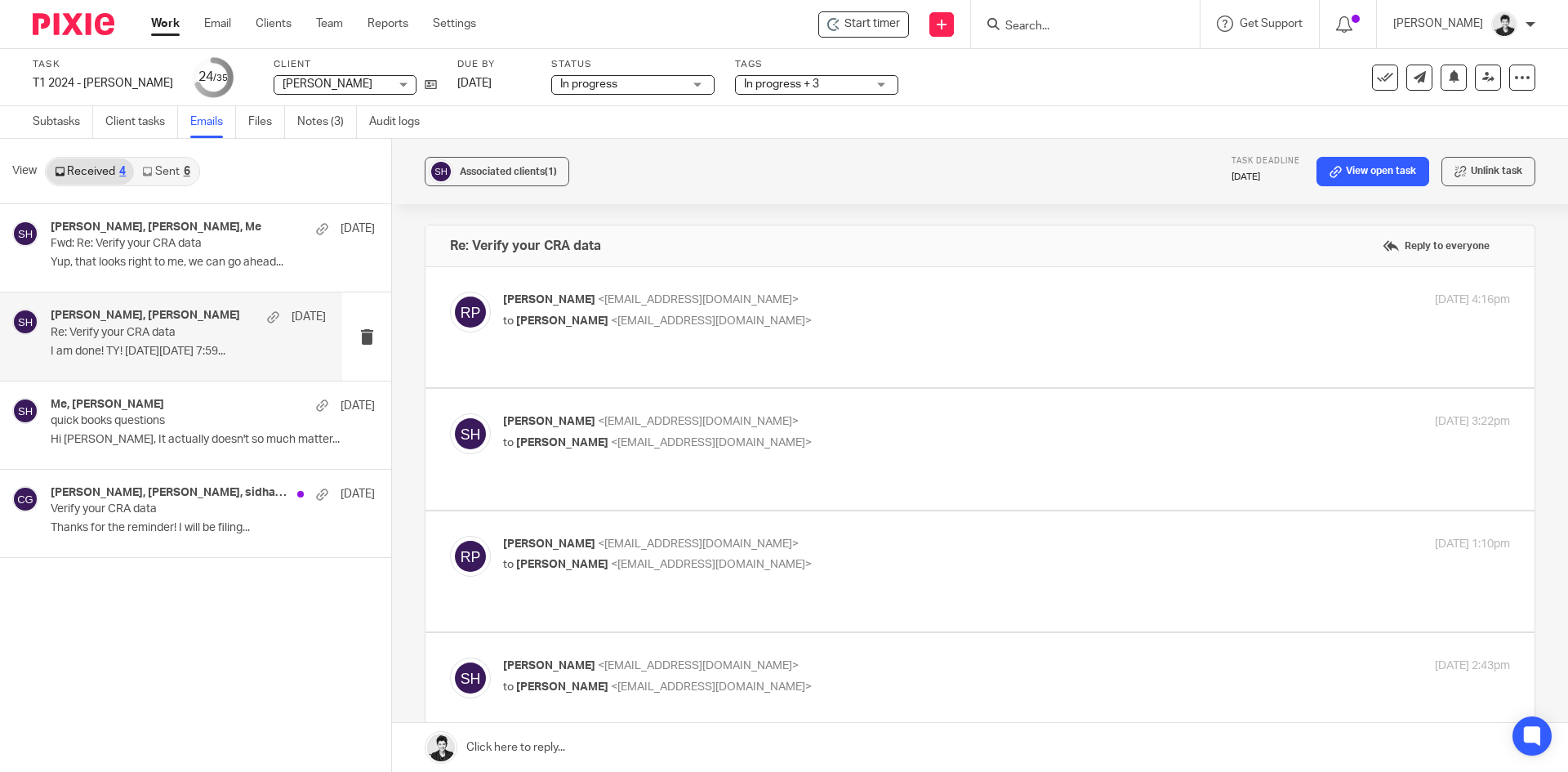
click at [557, 437] on span "[PERSON_NAME]" at bounding box center [562, 442] width 92 height 12
checkbox input "true"
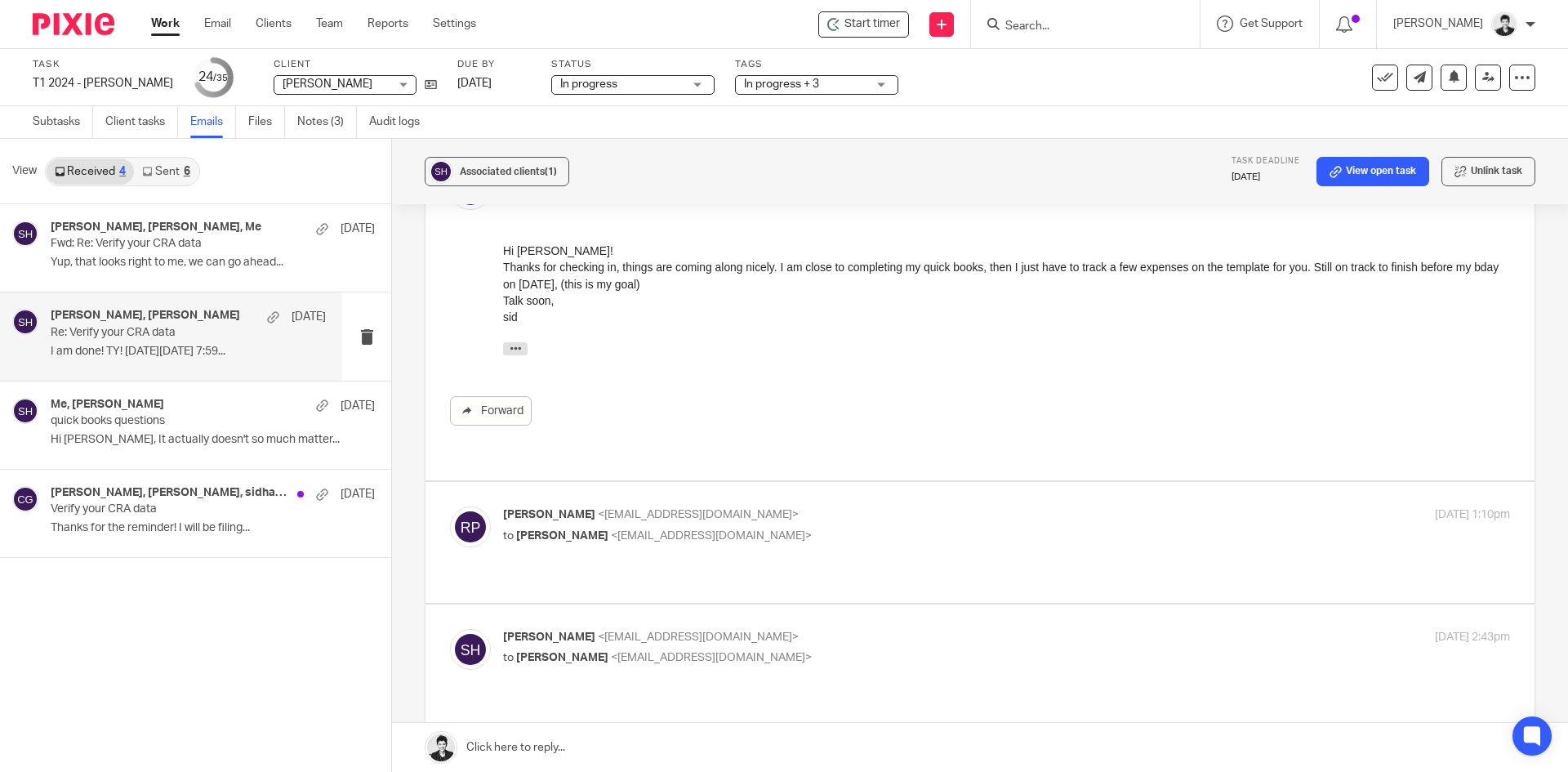
scroll to position [255, 0]
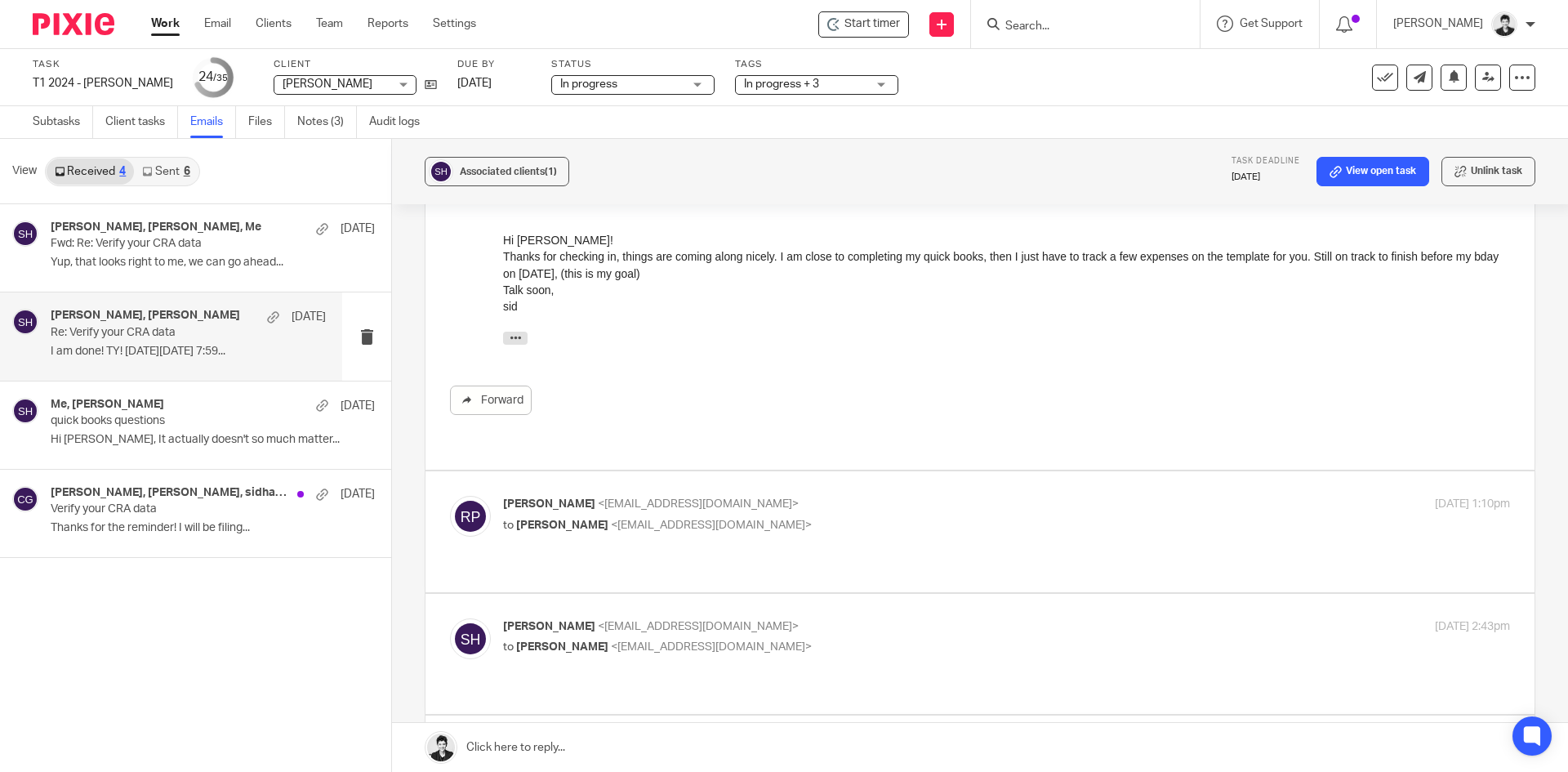
click at [638, 520] on span "<[EMAIL_ADDRESS][DOMAIN_NAME]>" at bounding box center [712, 525] width 201 height 12
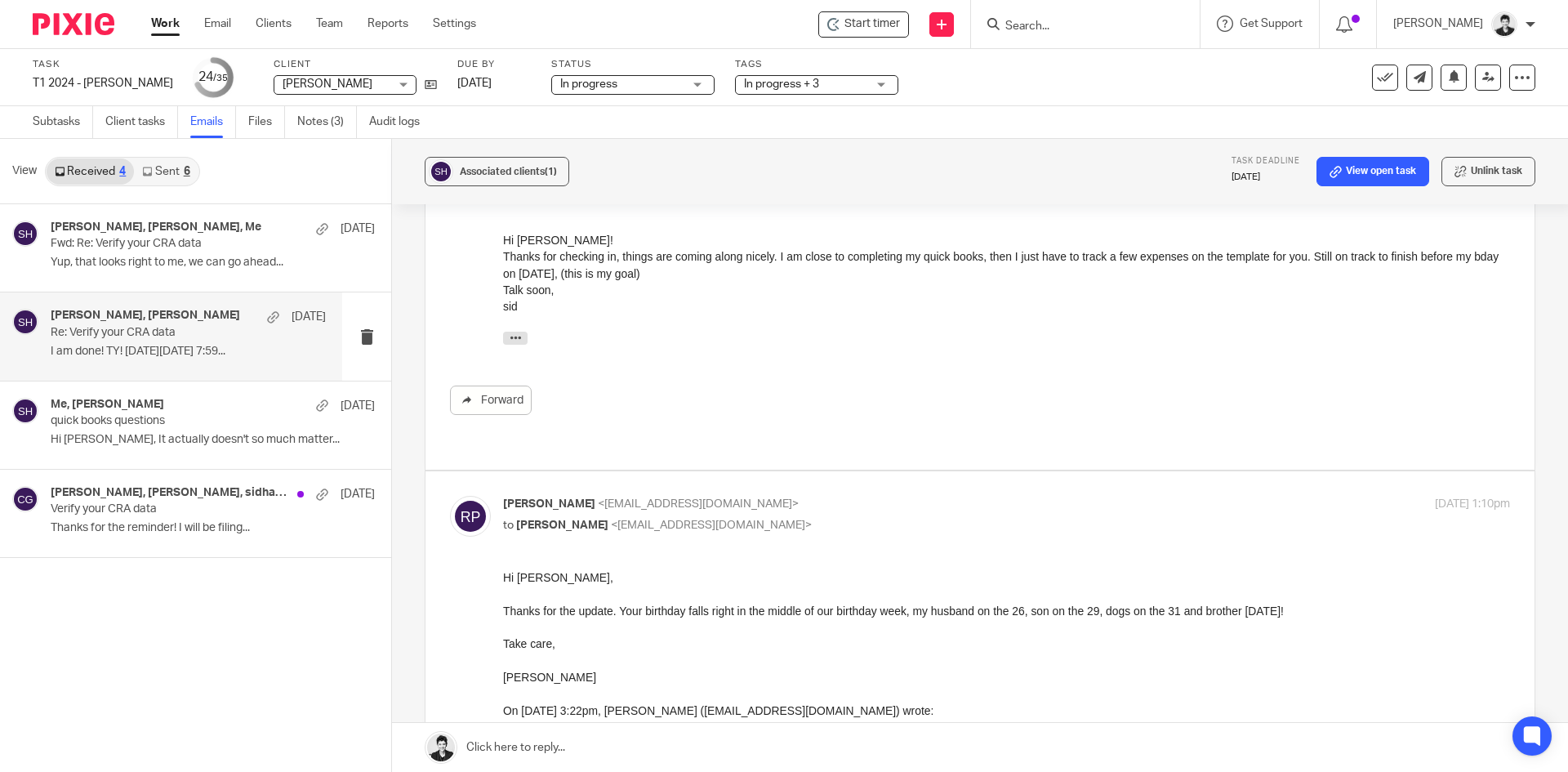
scroll to position [0, 0]
click at [763, 496] on p "[PERSON_NAME] <[EMAIL_ADDRESS][DOMAIN_NAME]>" at bounding box center [839, 504] width 672 height 17
checkbox input "false"
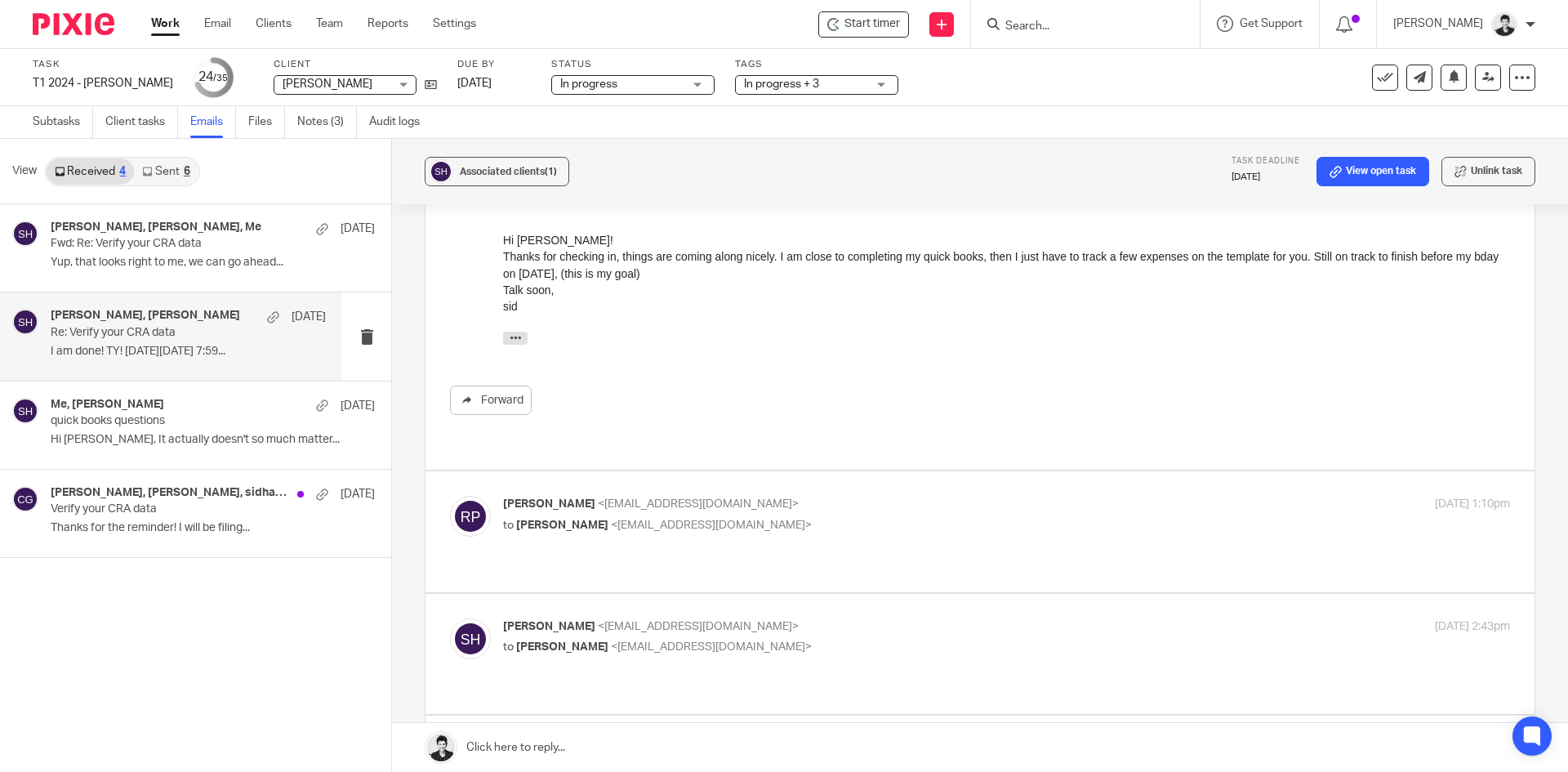
click at [704, 641] on span "<[EMAIL_ADDRESS][DOMAIN_NAME]>" at bounding box center [712, 647] width 201 height 12
checkbox input "true"
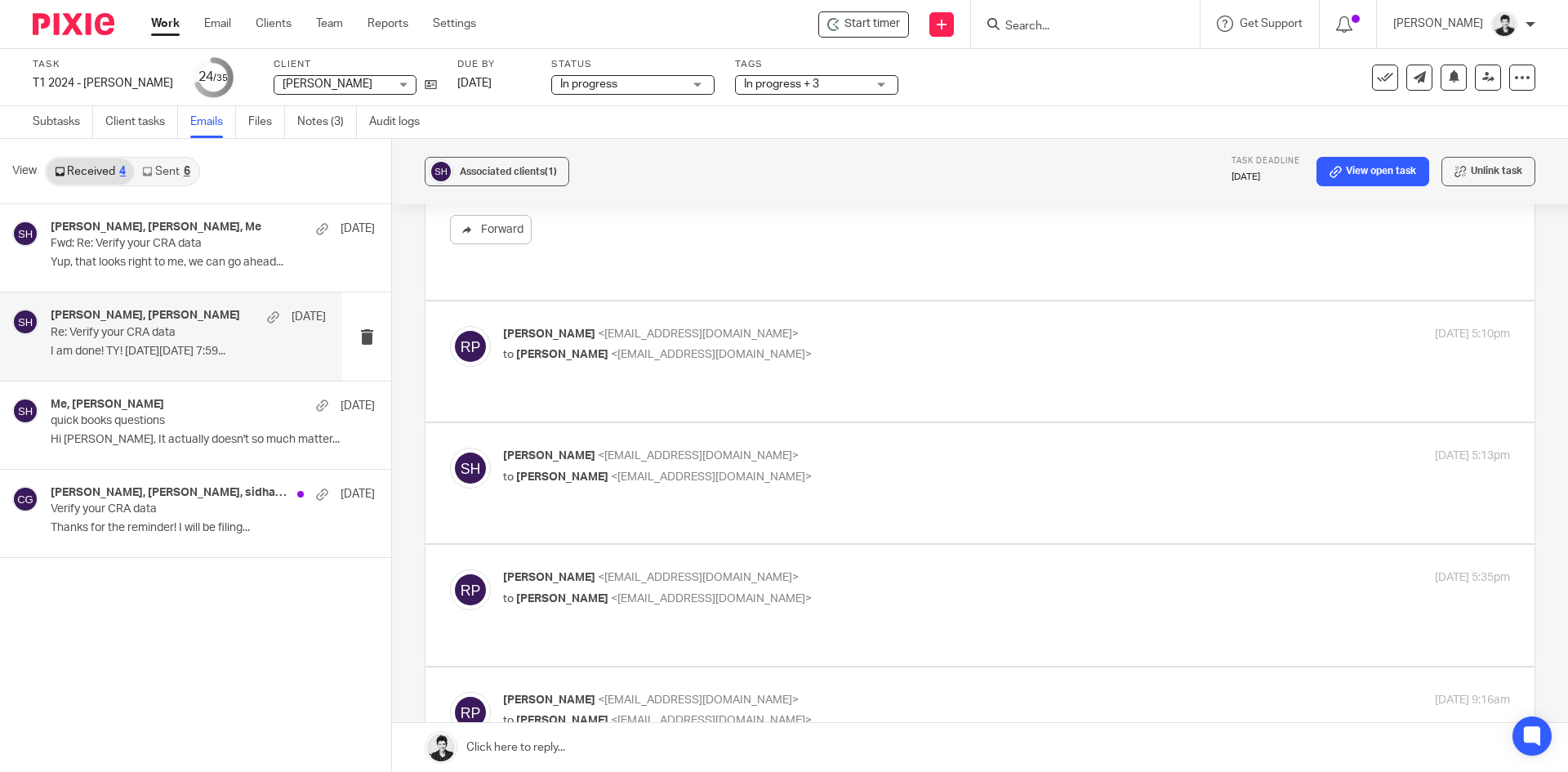
scroll to position [840, 0]
click at [752, 321] on div "[PERSON_NAME] <[EMAIL_ADDRESS][DOMAIN_NAME]> to [PERSON_NAME] <[EMAIL_ADDRESS][…" at bounding box center [839, 339] width 672 height 37
checkbox input "true"
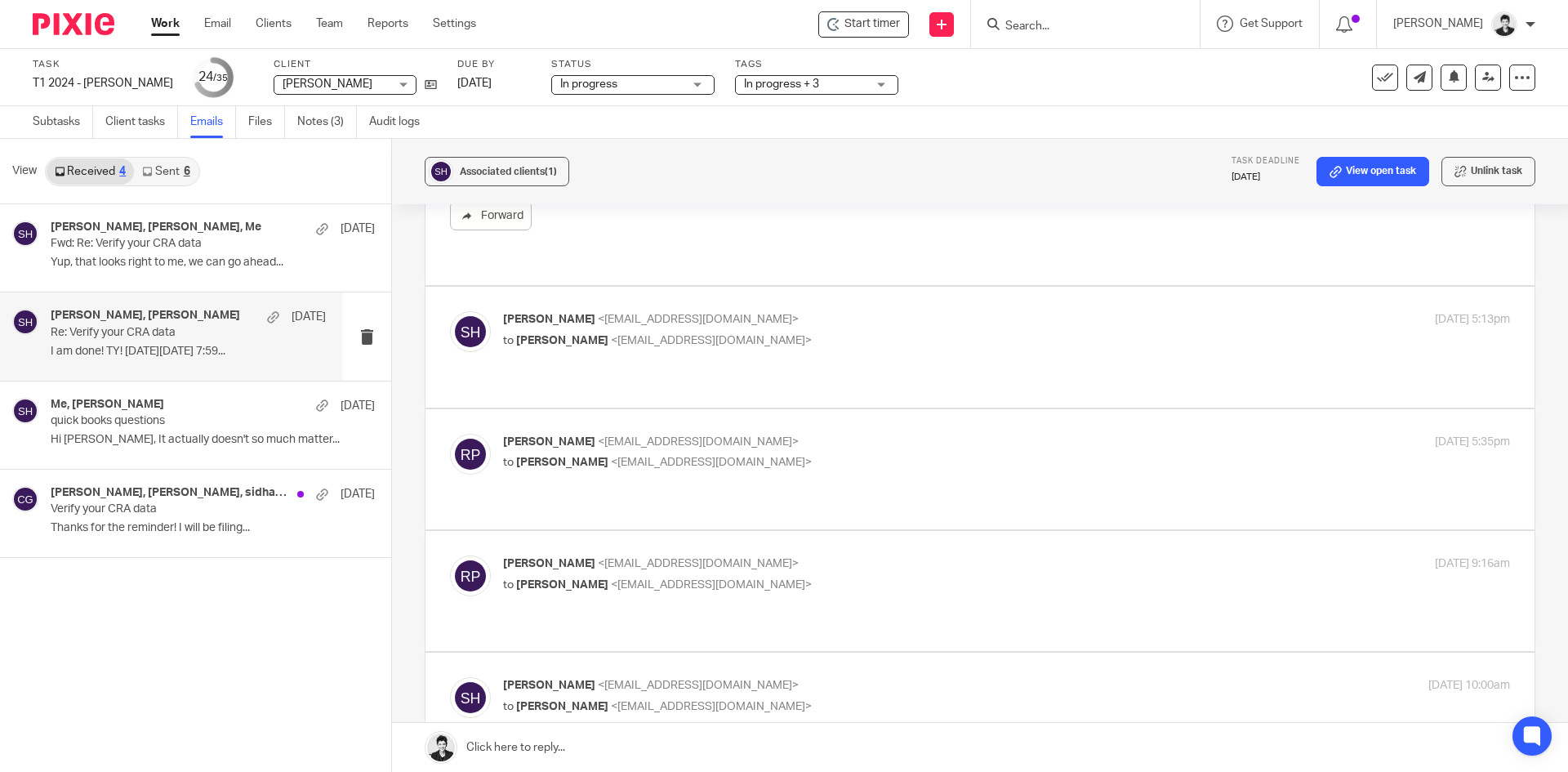
scroll to position [1275, 0]
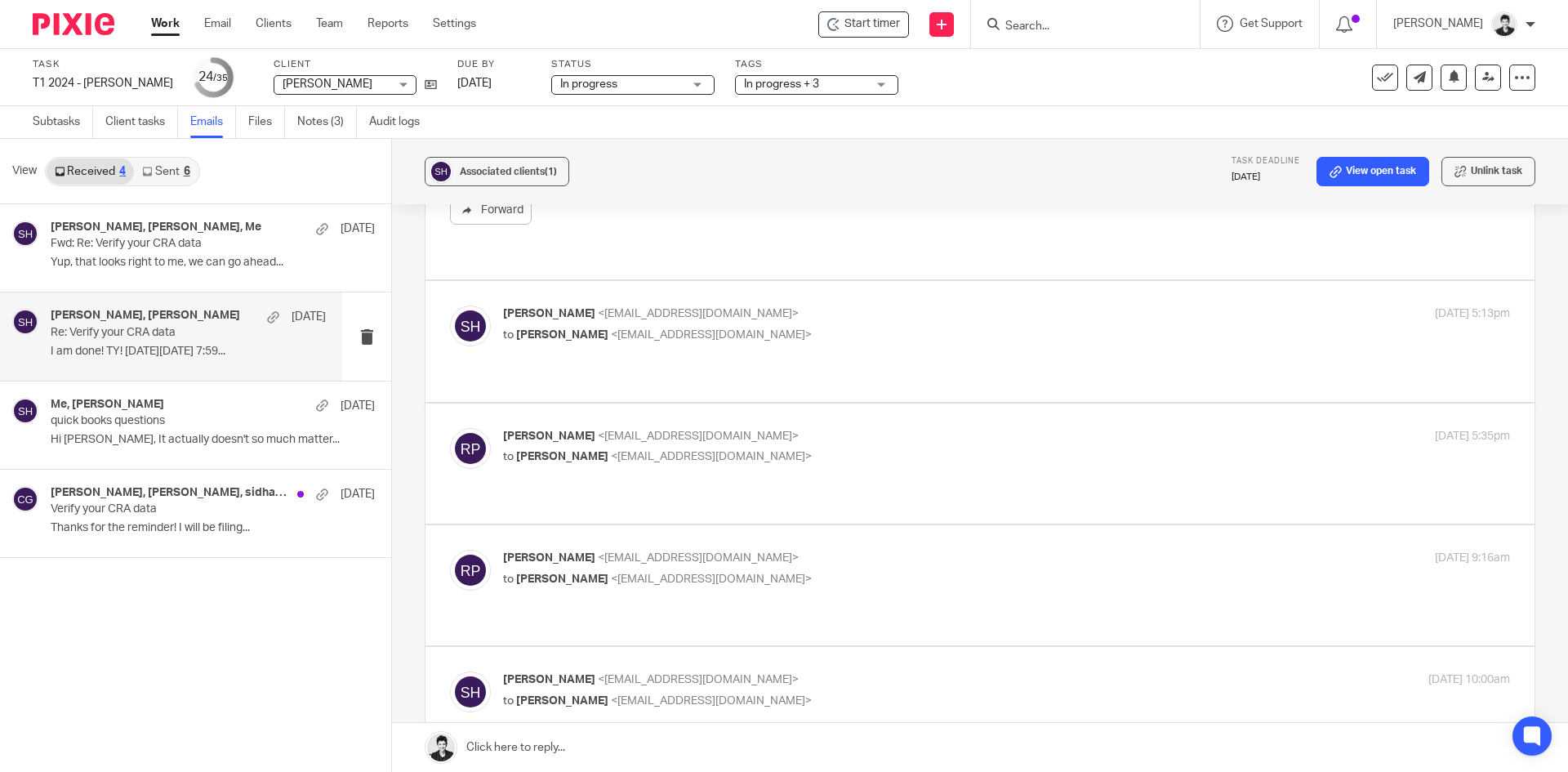
click at [768, 327] on p "to [PERSON_NAME] <[EMAIL_ADDRESS][DOMAIN_NAME]>" at bounding box center [839, 335] width 672 height 17
checkbox input "true"
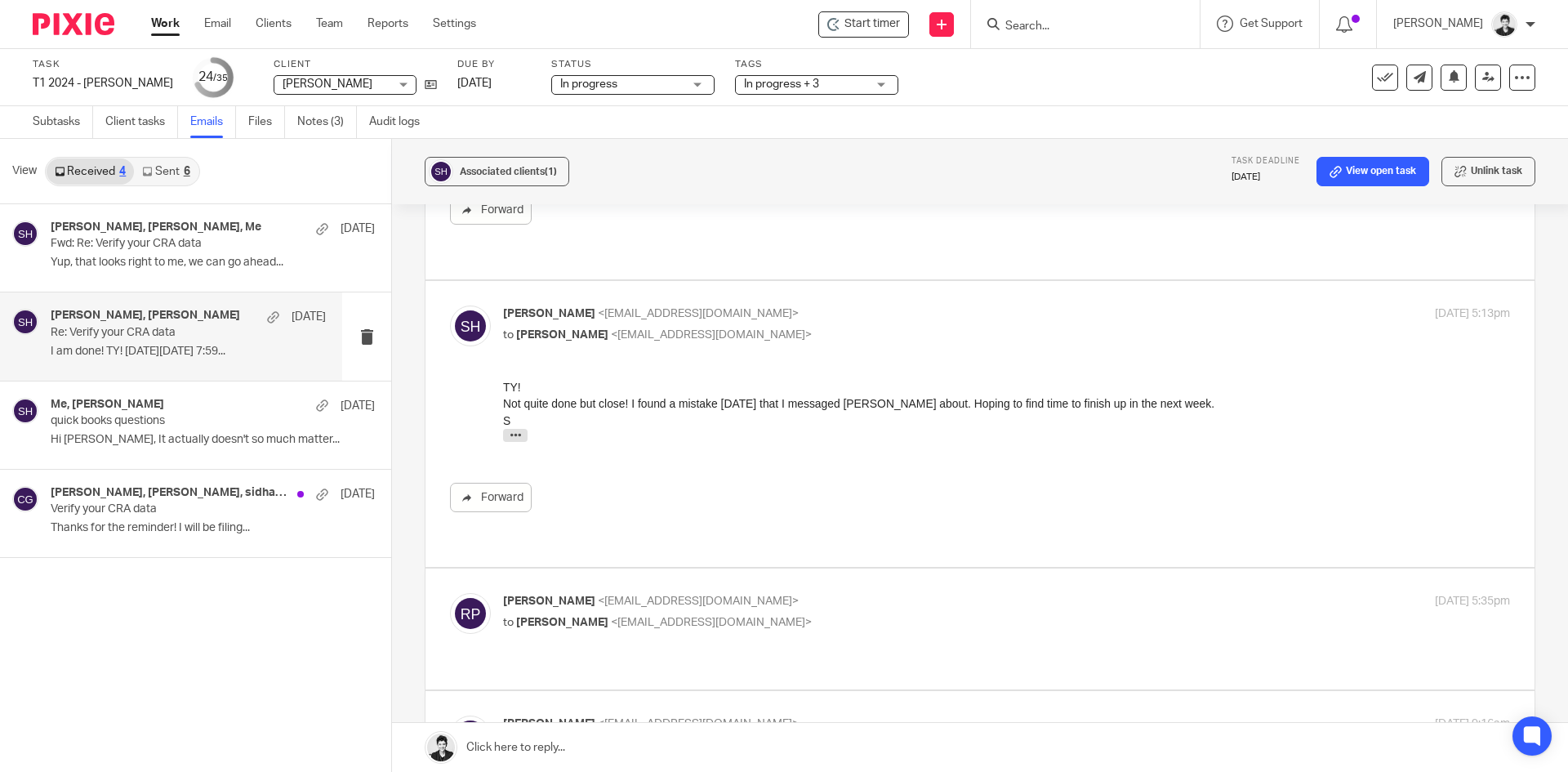
scroll to position [0, 0]
drag, startPoint x: 843, startPoint y: 709, endPoint x: 848, endPoint y: 695, distance: 14.9
checkbox input "true"
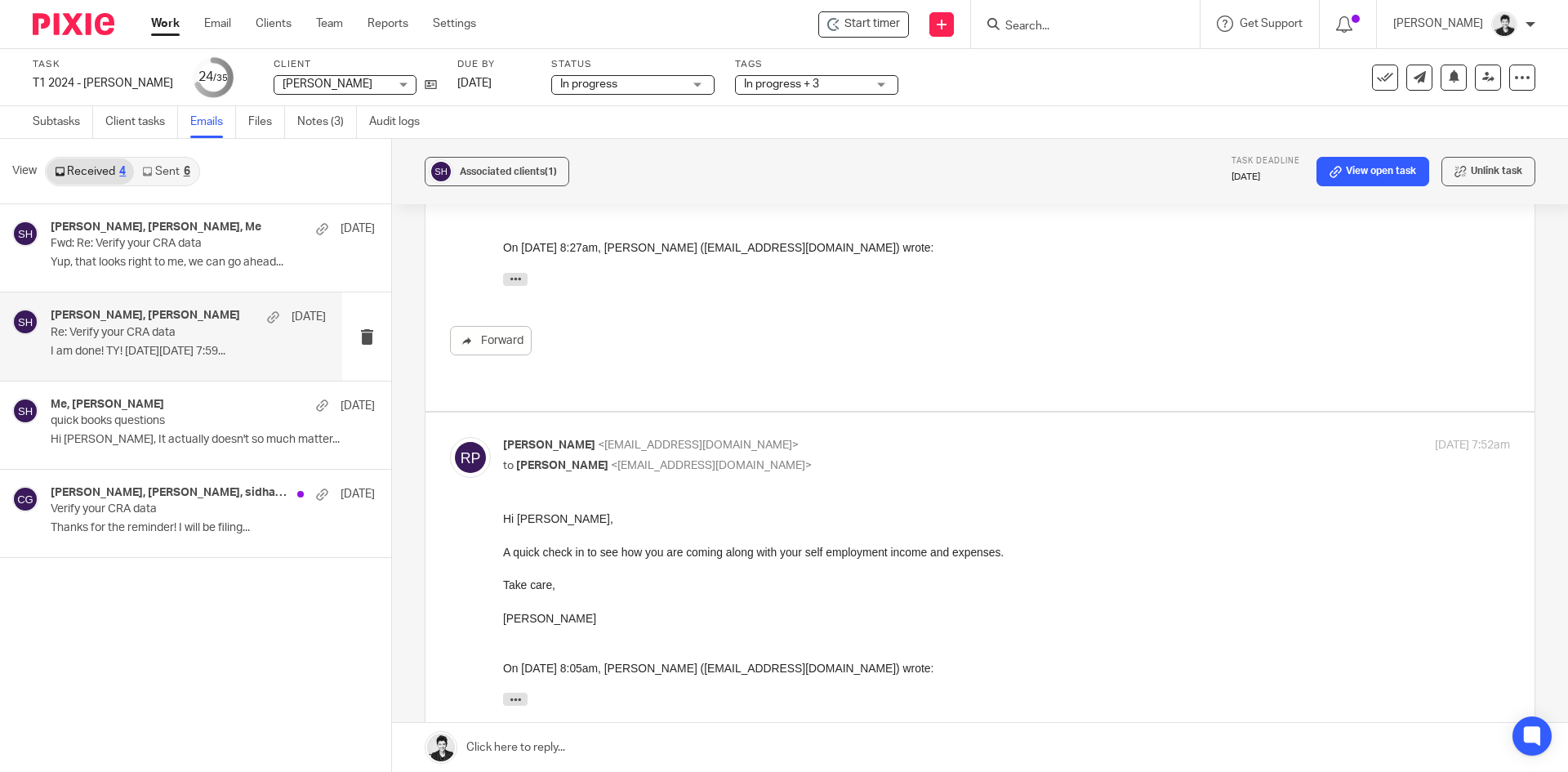
scroll to position [2534, 0]
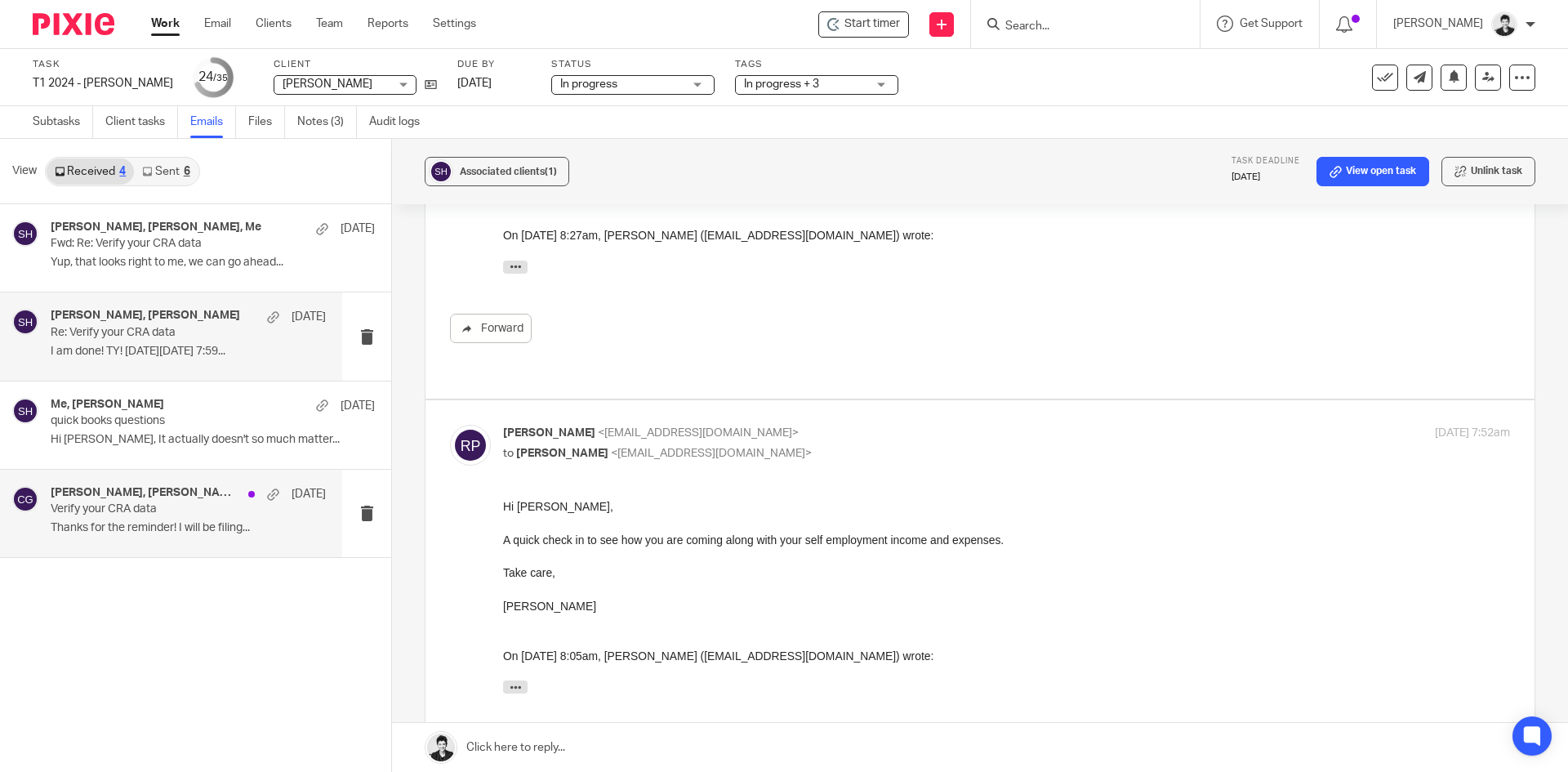
click at [115, 513] on p "Verify your CRA data" at bounding box center [161, 509] width 220 height 14
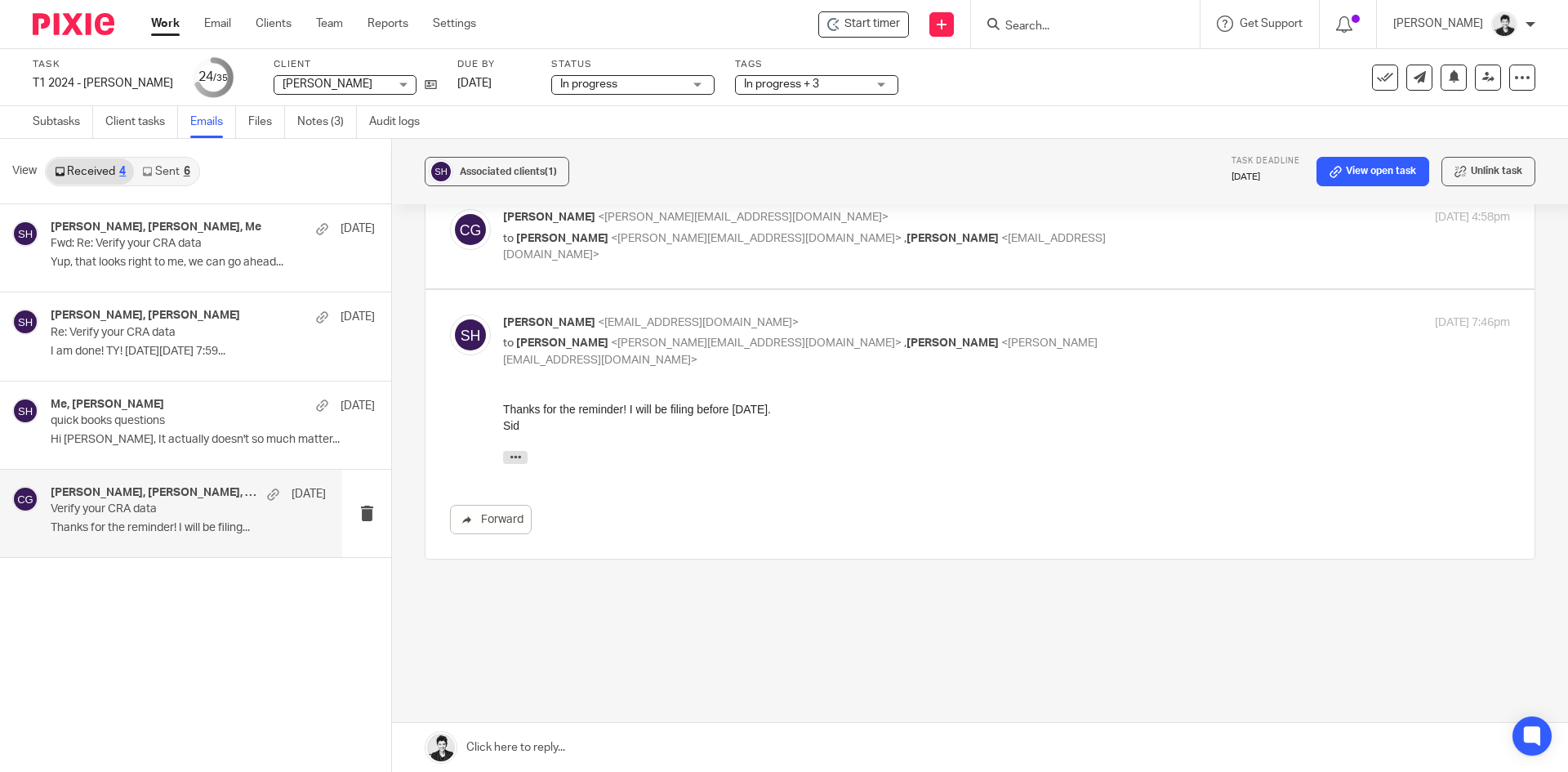
scroll to position [0, 0]
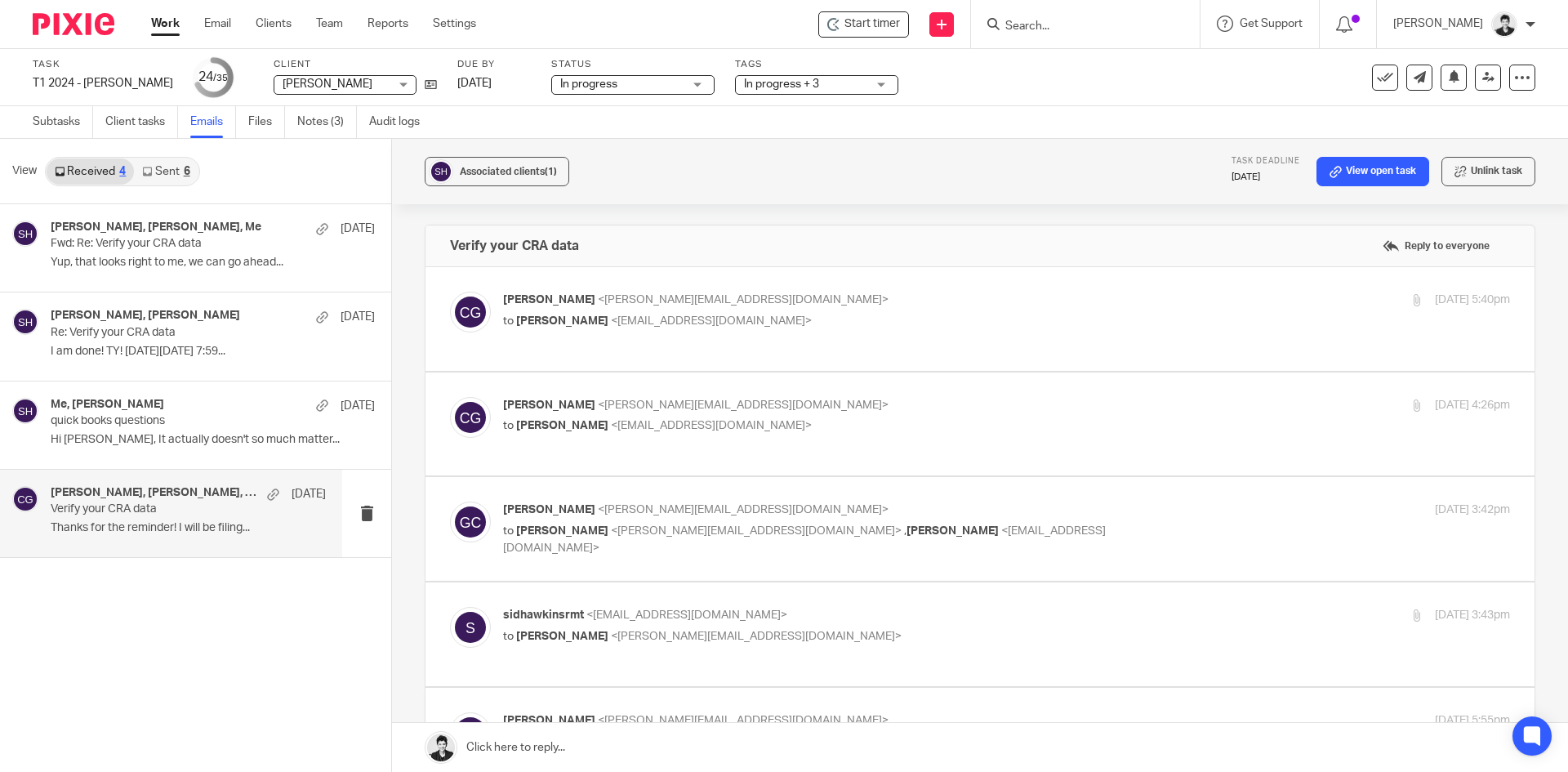
click at [1204, 397] on div "Apr 1, 2025 4:26pm" at bounding box center [1342, 405] width 336 height 17
checkbox input "true"
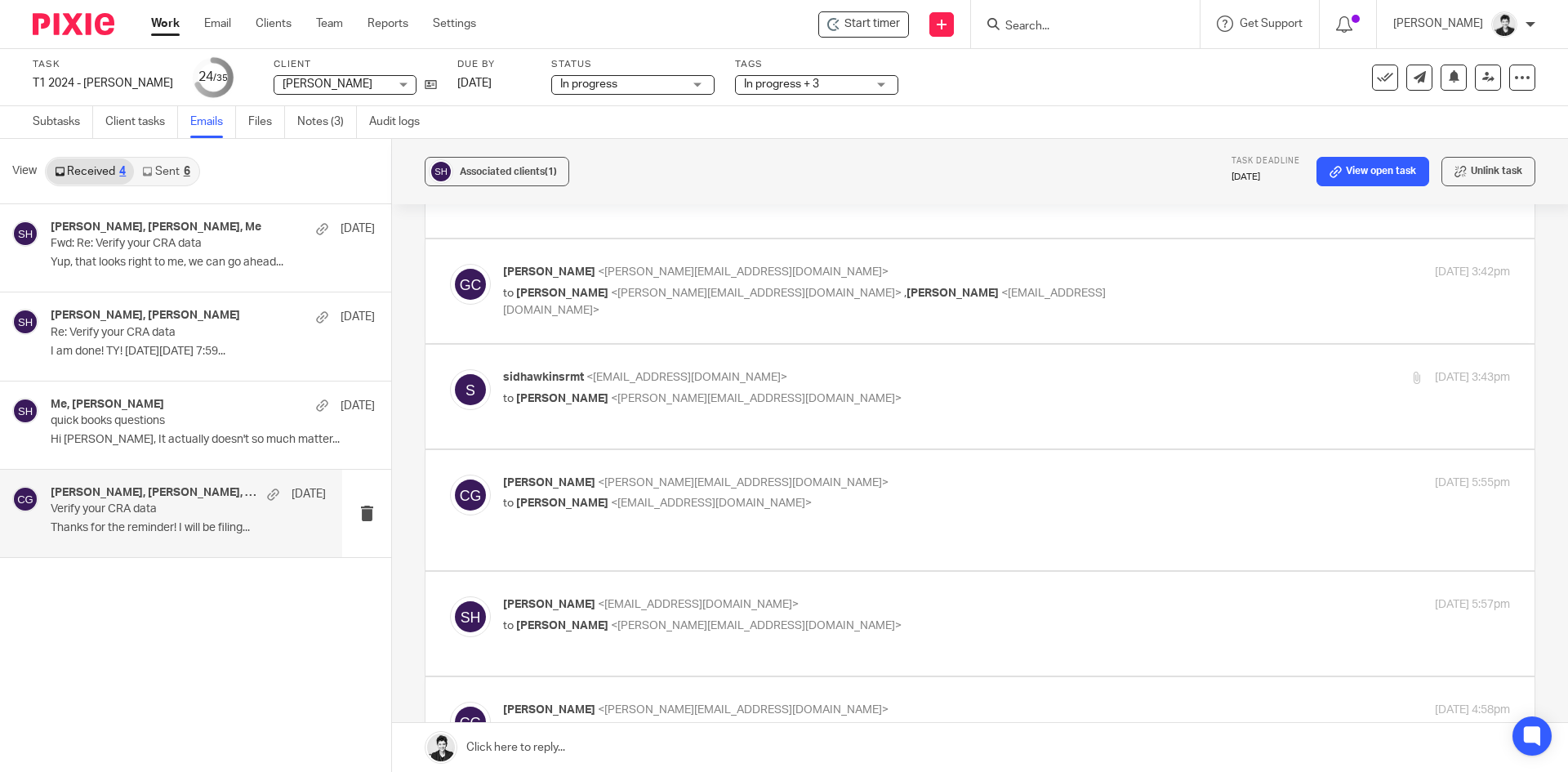
scroll to position [768, 0]
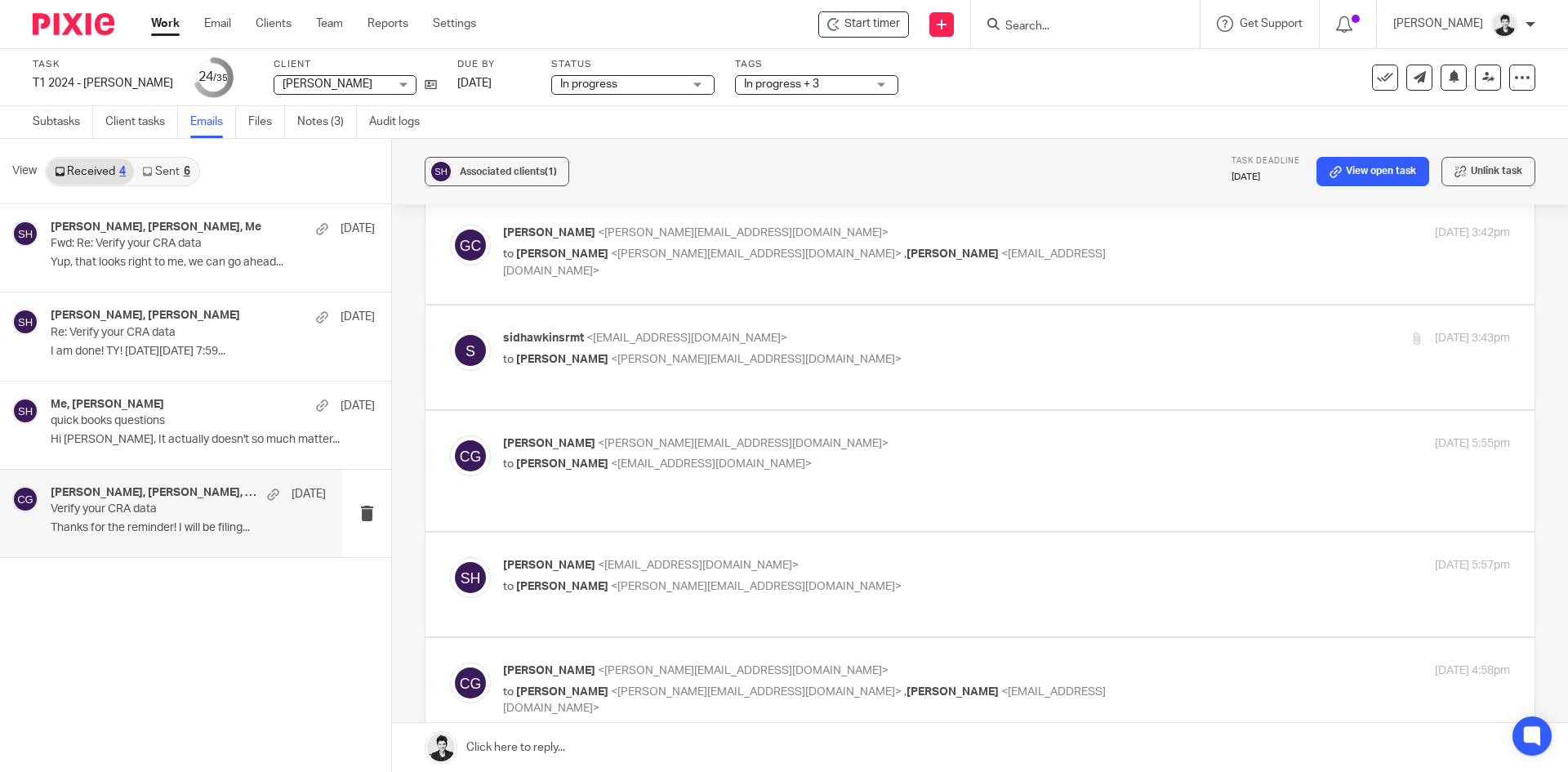
click at [1254, 330] on div "Apr 3, 2025 3:43pm" at bounding box center [1342, 338] width 336 height 17
checkbox input "true"
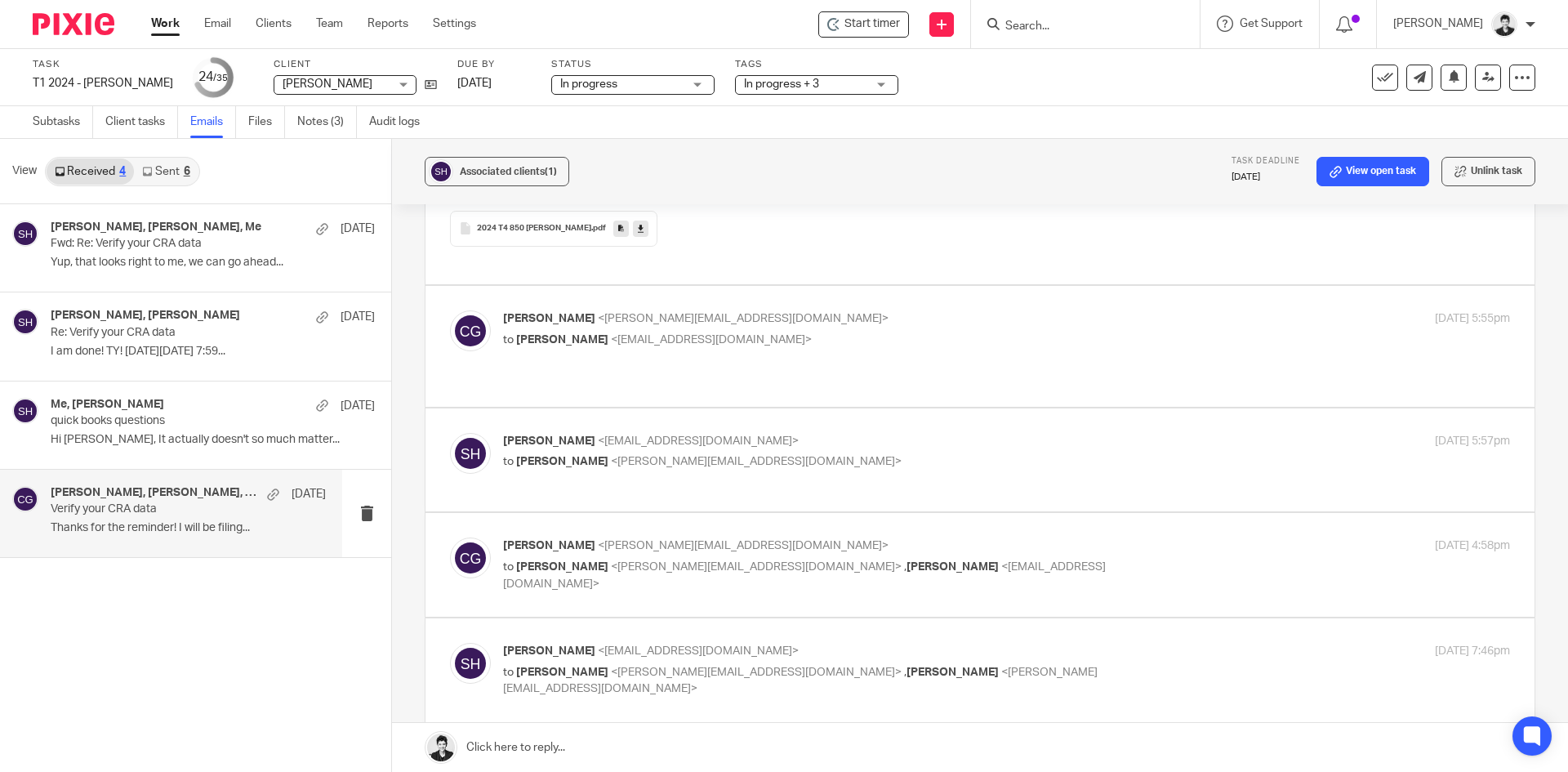
scroll to position [1140, 0]
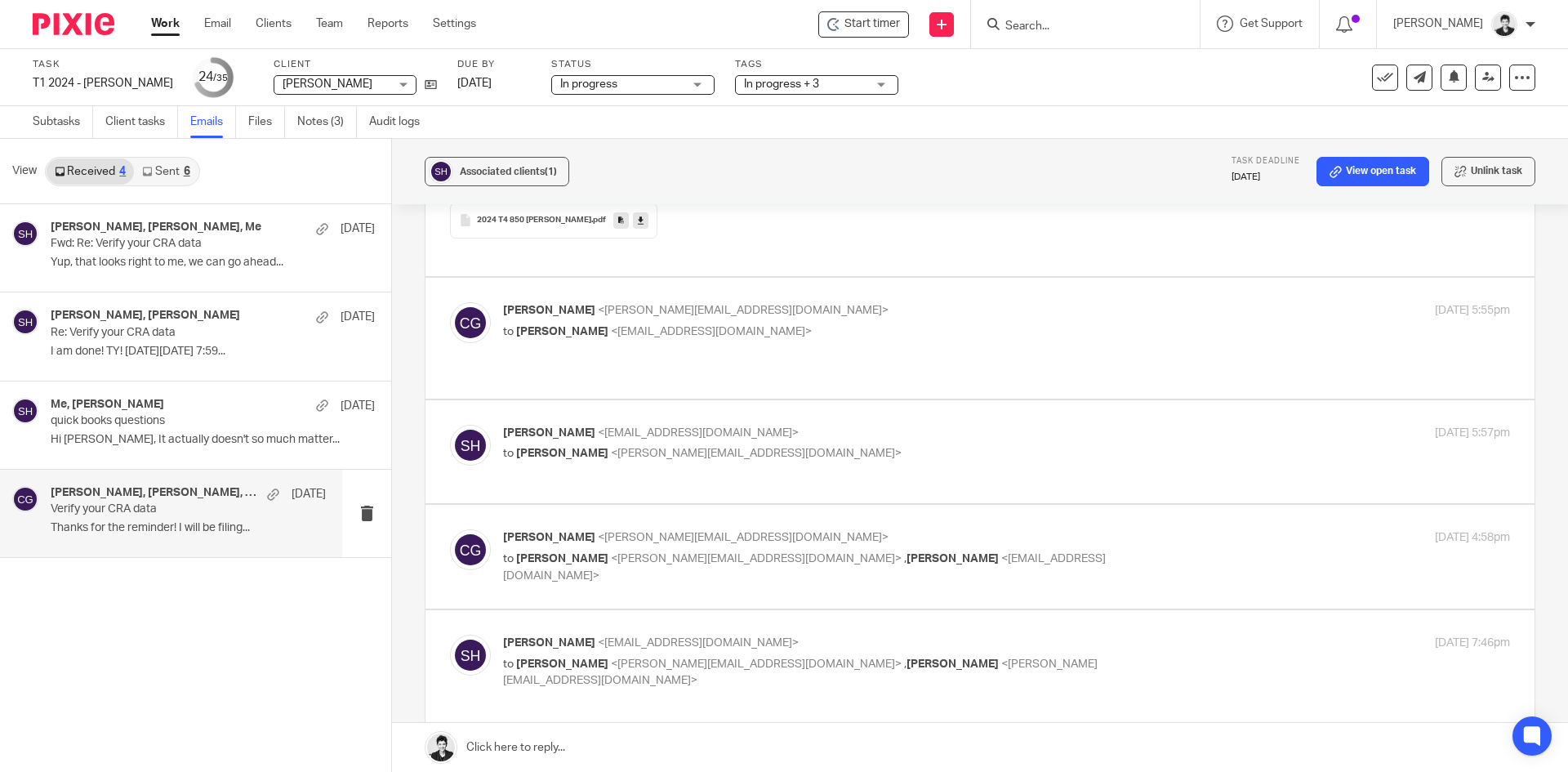
click at [673, 302] on div "Ciara Gunning <ciara@letsmakeitcount.ca> to Sid Hawkins <sidhawkinsrmt@gmail.co…" at bounding box center [1006, 322] width 1007 height 41
checkbox input "true"
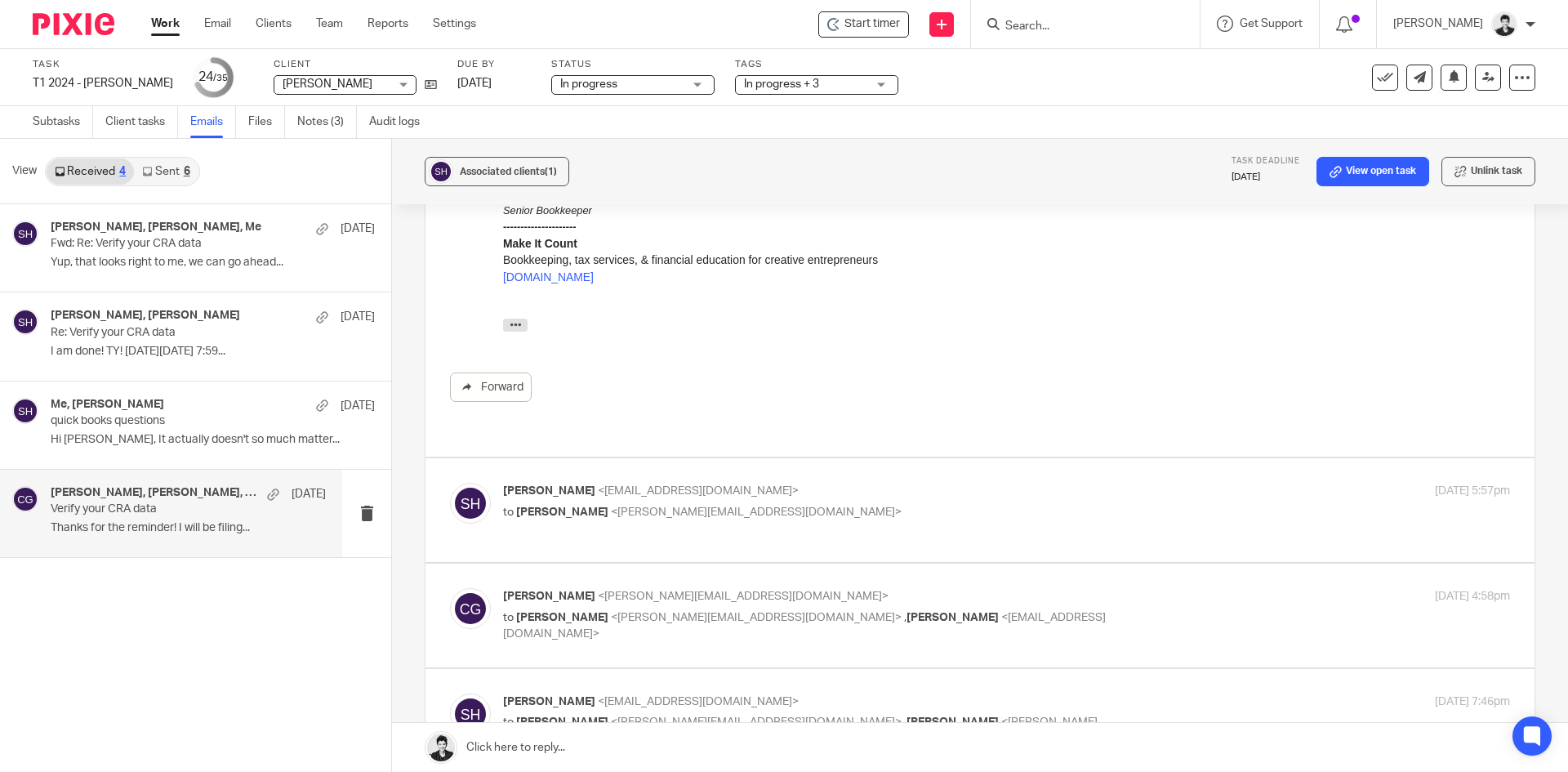
scroll to position [1647, 0]
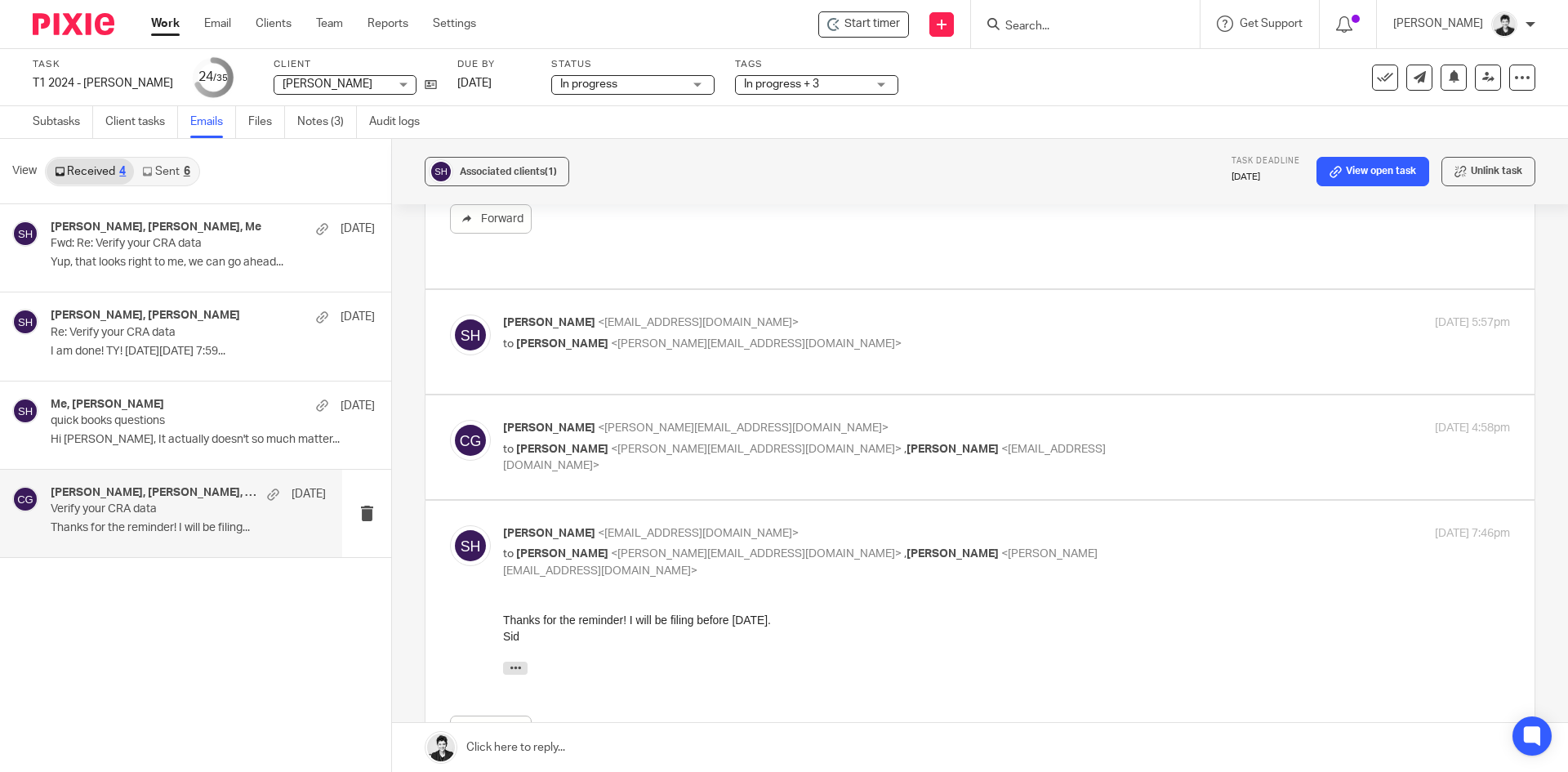
click at [549, 317] on span "[PERSON_NAME]" at bounding box center [549, 322] width 92 height 12
checkbox input "true"
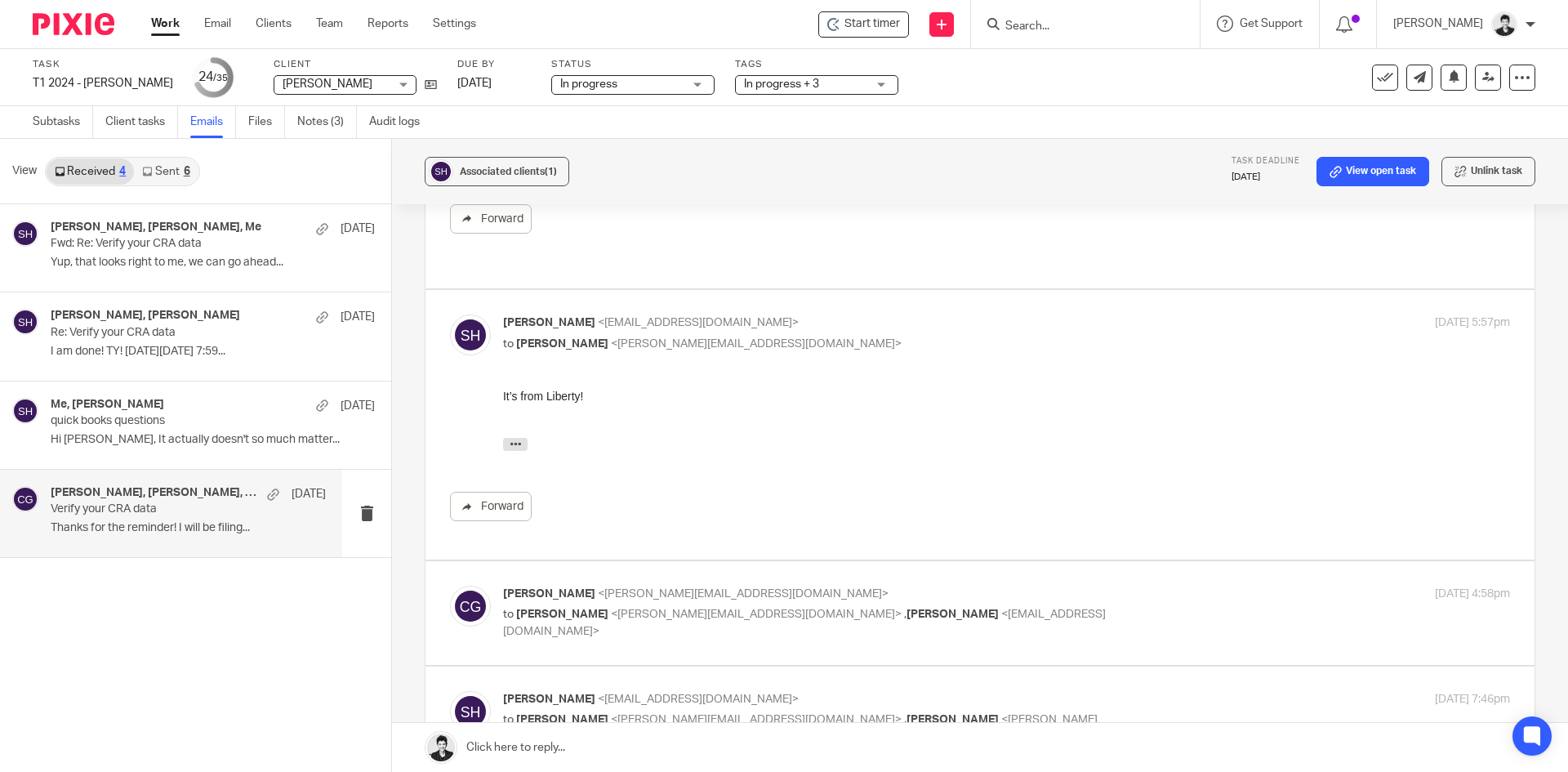
scroll to position [0, 0]
click at [668, 588] on span "<ciara@letsmakeitcount.ca>" at bounding box center [743, 593] width 291 height 12
checkbox input "true"
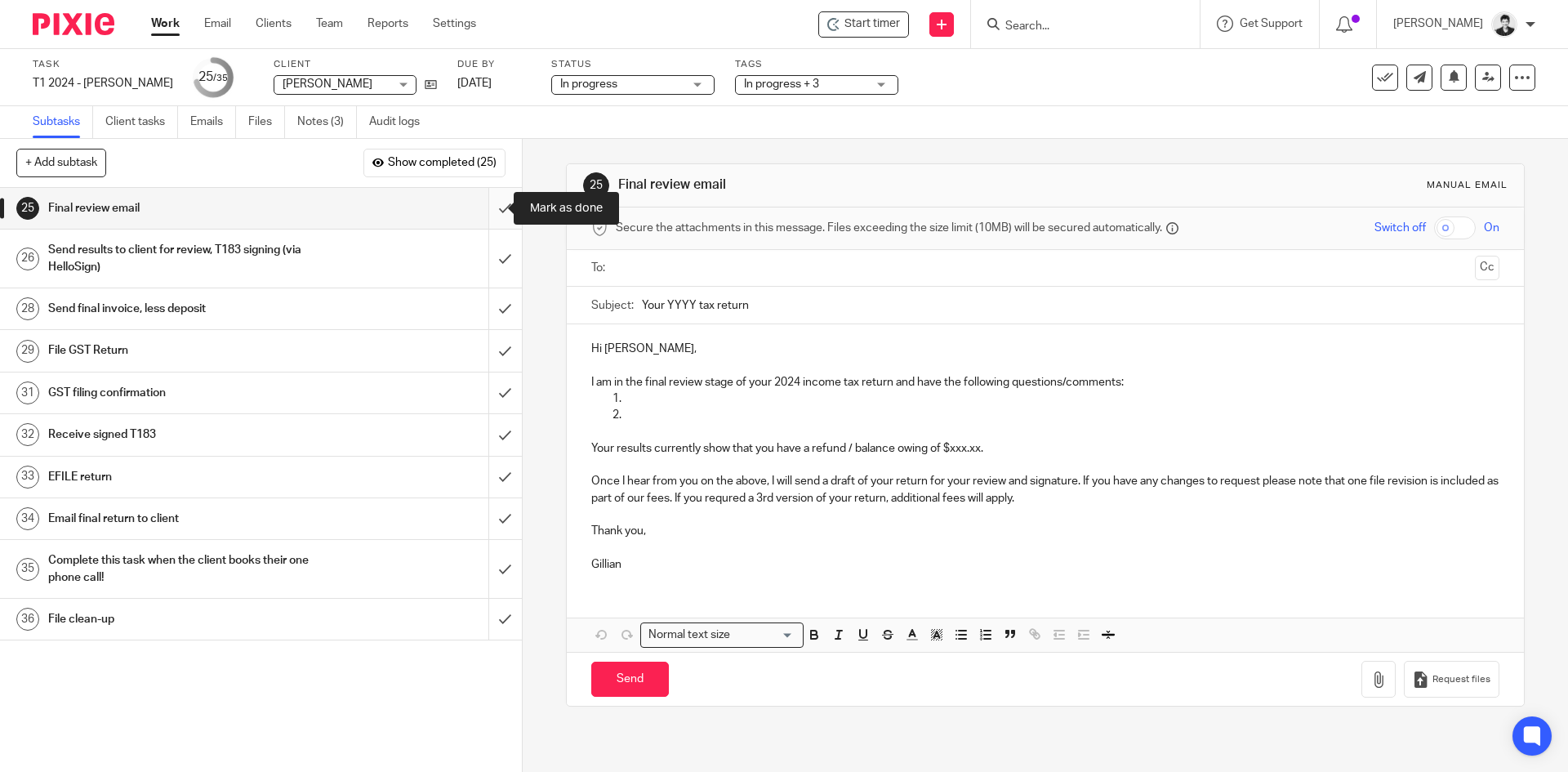
click at [494, 205] on input "submit" at bounding box center [260, 208] width 521 height 41
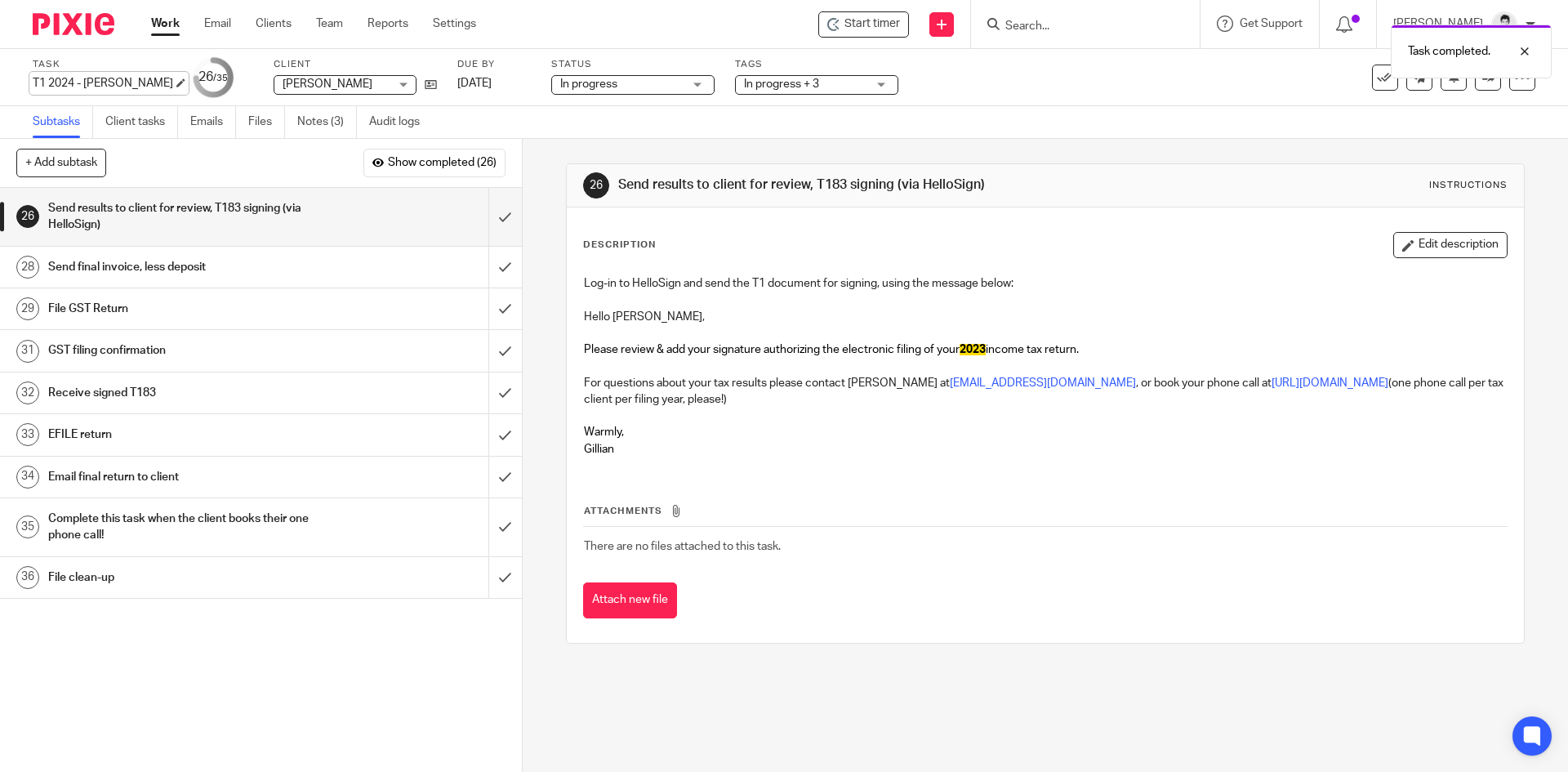
click at [67, 92] on div "Task T1 2024 - Sid Hawkins Save T1 2024 - Sid Hawkins" at bounding box center [103, 77] width 140 height 39
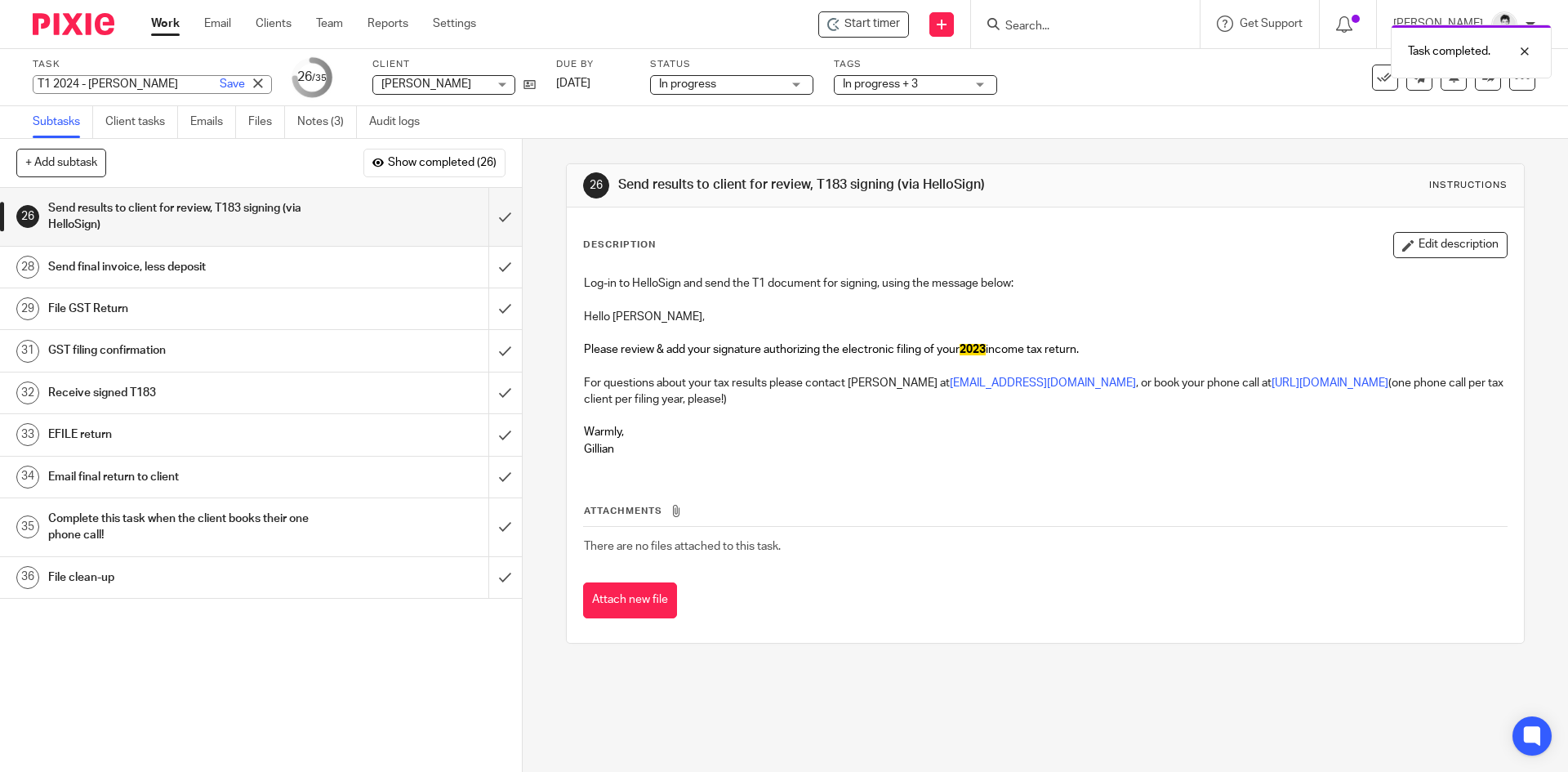
click at [71, 81] on div "T1 2024 - Sid Hawkins Save T1 2024 - Sid Hawkins" at bounding box center [152, 84] width 239 height 19
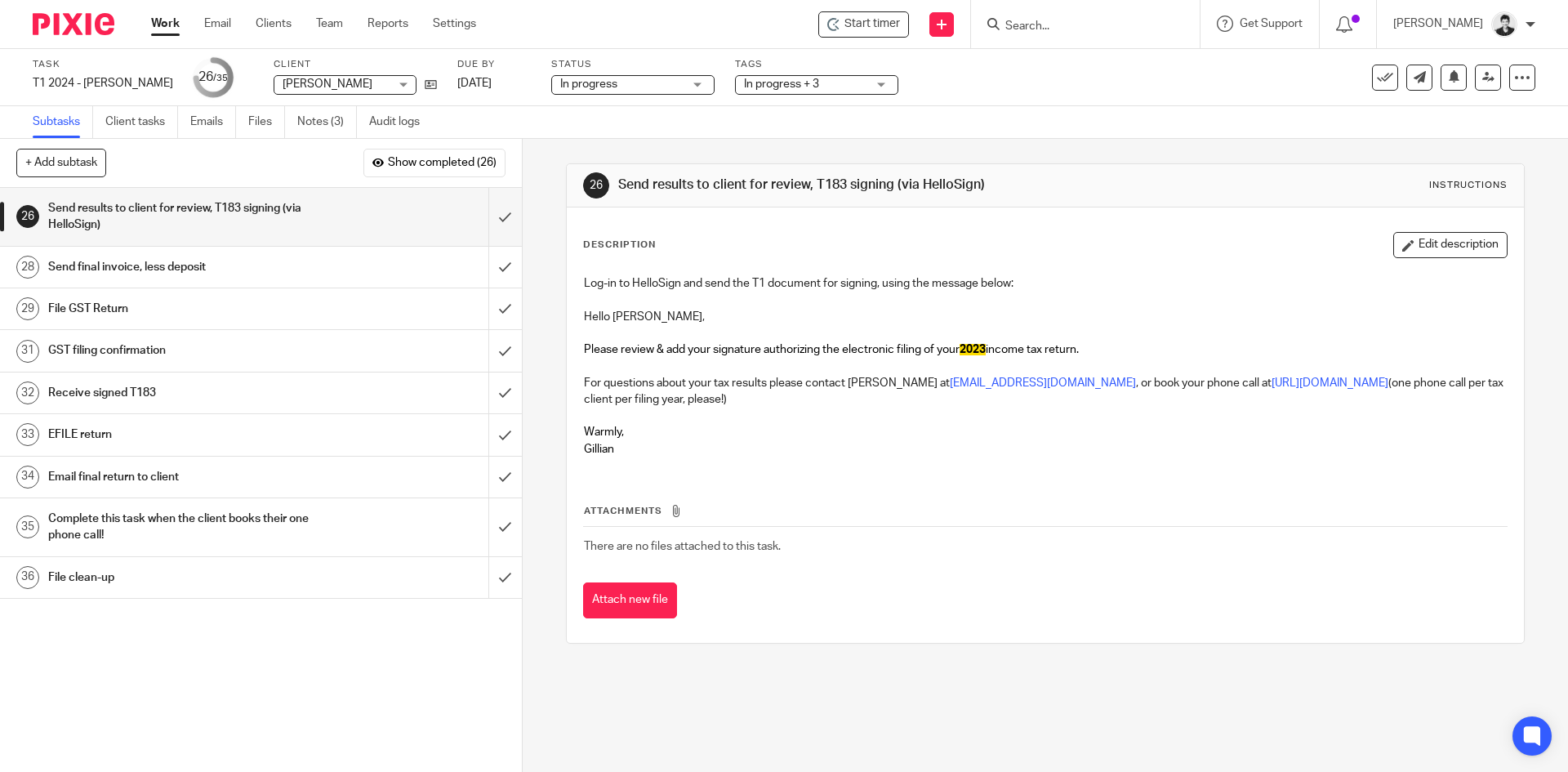
drag, startPoint x: 1405, startPoint y: 238, endPoint x: 922, endPoint y: 432, distance: 520.5
click at [1405, 237] on button "Edit description" at bounding box center [1450, 244] width 115 height 26
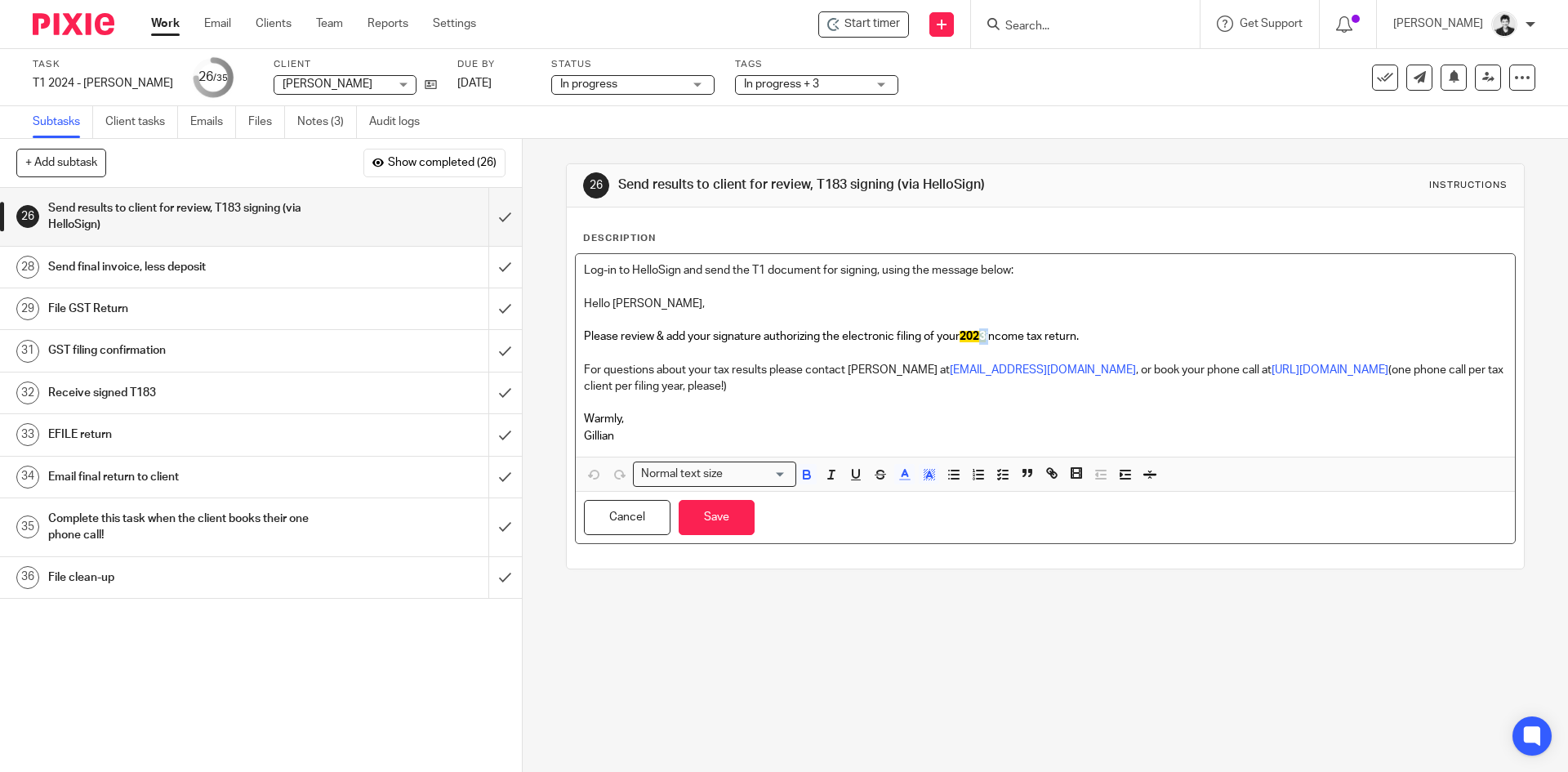
click at [980, 334] on p "Please review & add your signature authorizing the electronic filing of your 20…" at bounding box center [1045, 337] width 922 height 16
click at [698, 530] on button "Save" at bounding box center [716, 518] width 76 height 36
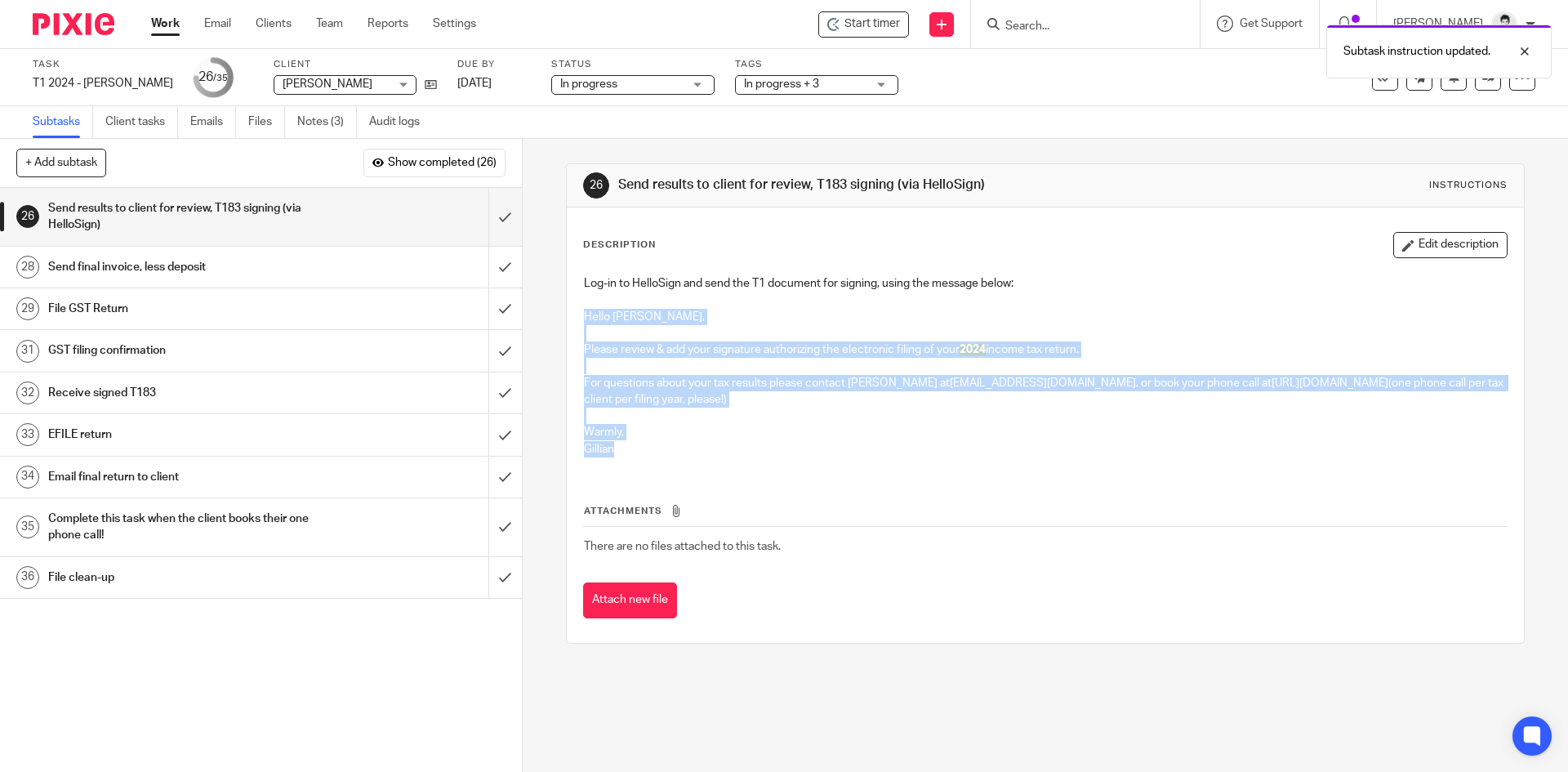
drag, startPoint x: 599, startPoint y: 436, endPoint x: 561, endPoint y: 318, distance: 124.0
click at [566, 318] on div "26 Send results to client for review, T183 signing (via HelloSign) Instructions…" at bounding box center [1045, 403] width 958 height 481
copy div "Hello Sid, Please review & add your signature authorizing the electronic filing…"
click at [491, 206] on input "submit" at bounding box center [260, 216] width 521 height 58
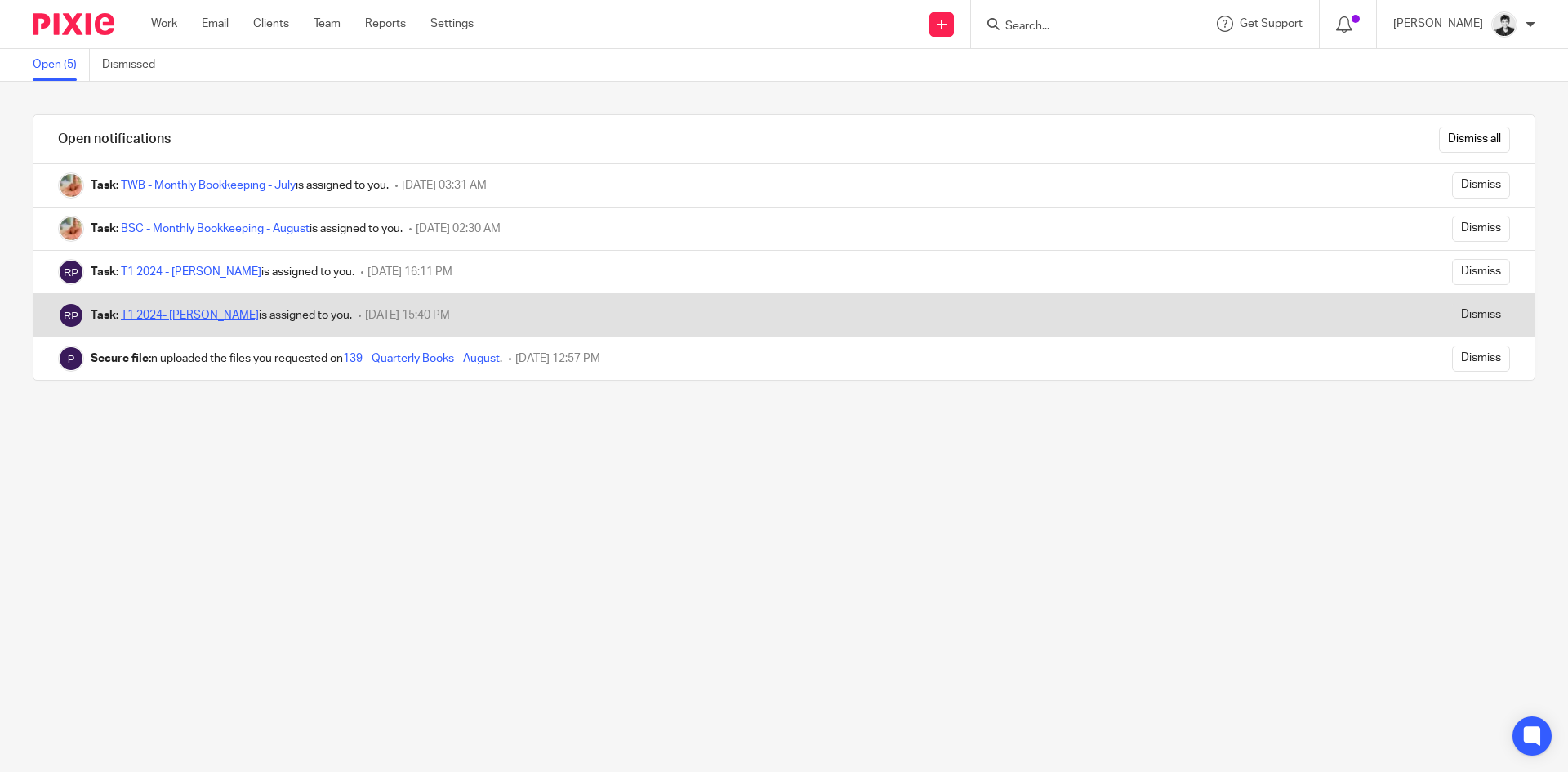
click at [171, 317] on link "T1 2024- [PERSON_NAME]" at bounding box center [189, 314] width 138 height 12
click at [1453, 314] on input "Dismiss" at bounding box center [1480, 314] width 58 height 26
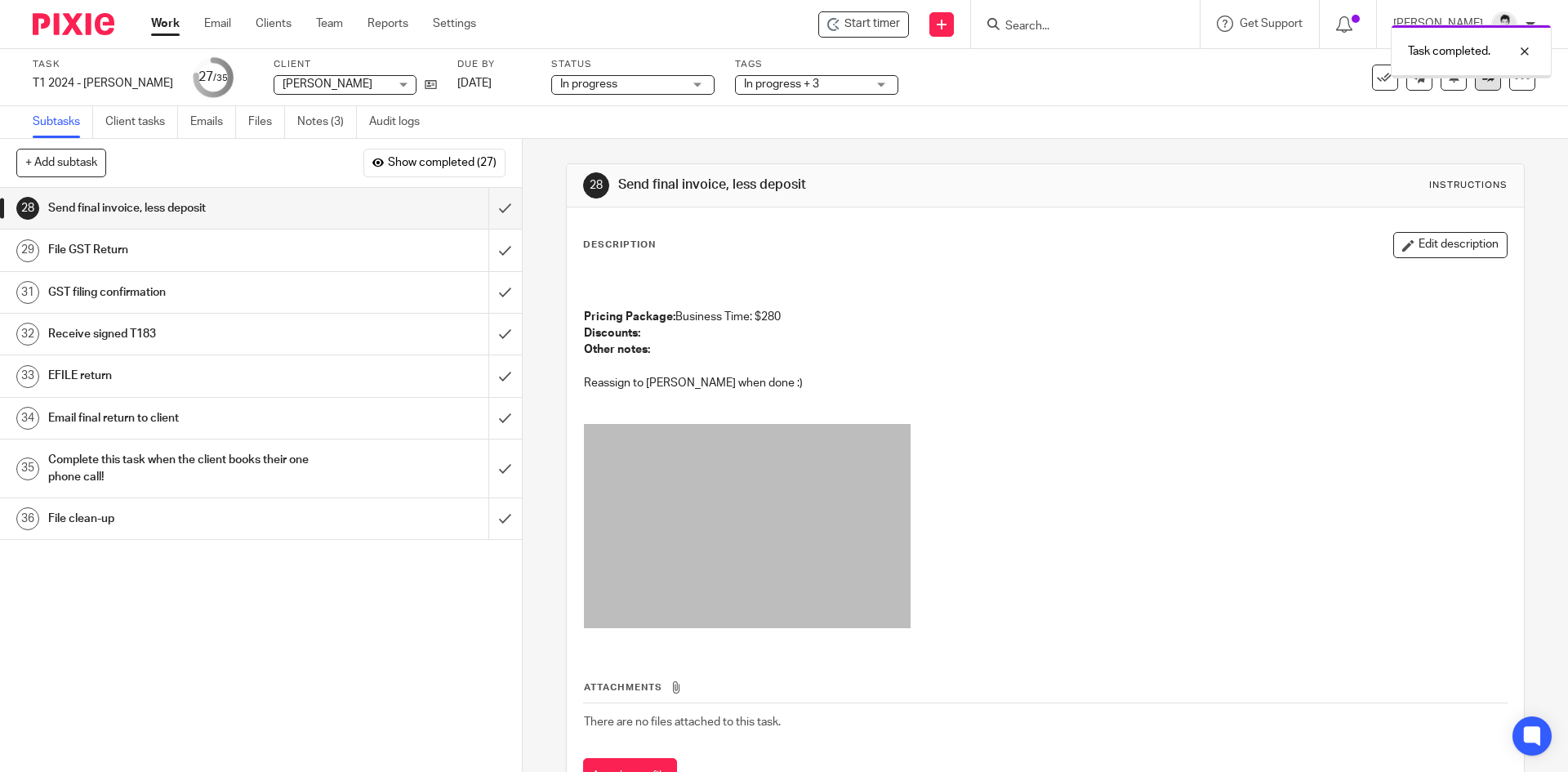
click at [1474, 72] on div "Task completed." at bounding box center [1470, 52] width 161 height 54
click at [1482, 76] on icon at bounding box center [1488, 77] width 12 height 12
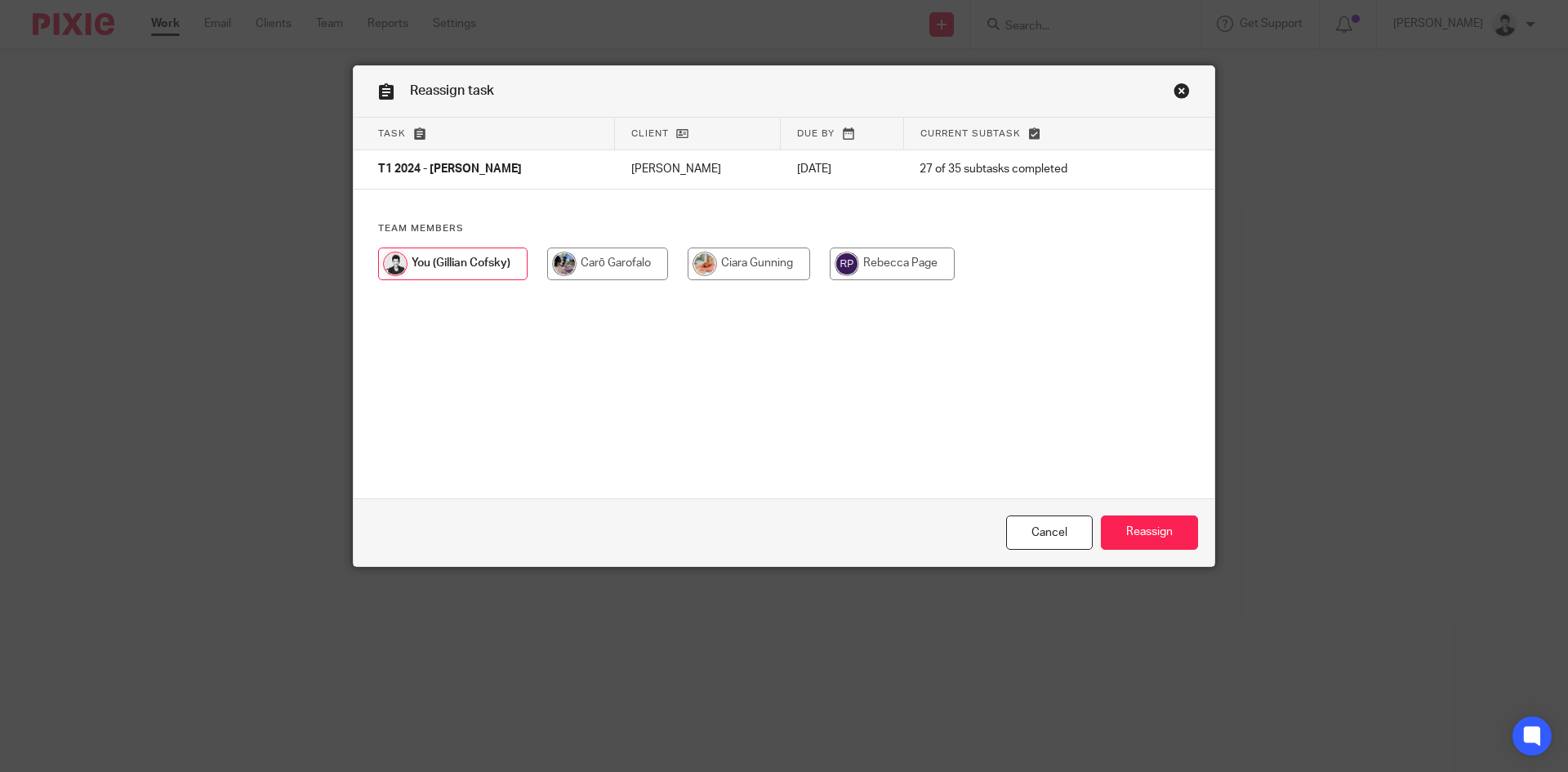
click at [601, 267] on input "radio" at bounding box center [608, 264] width 121 height 33
radio input "true"
click at [1139, 515] on input "Reassign" at bounding box center [1149, 533] width 97 height 36
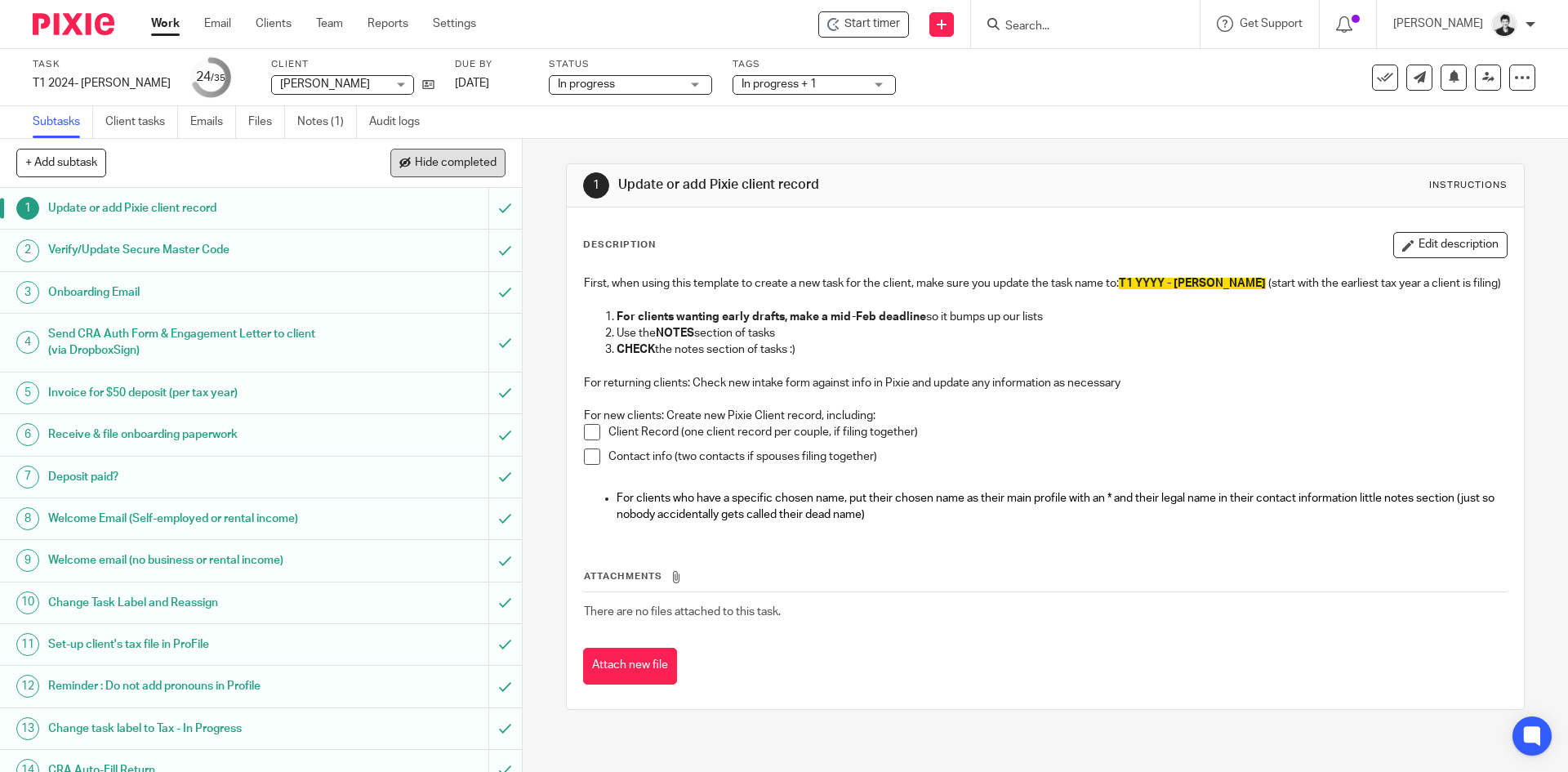
click at [463, 161] on span "Hide completed" at bounding box center [456, 163] width 82 height 13
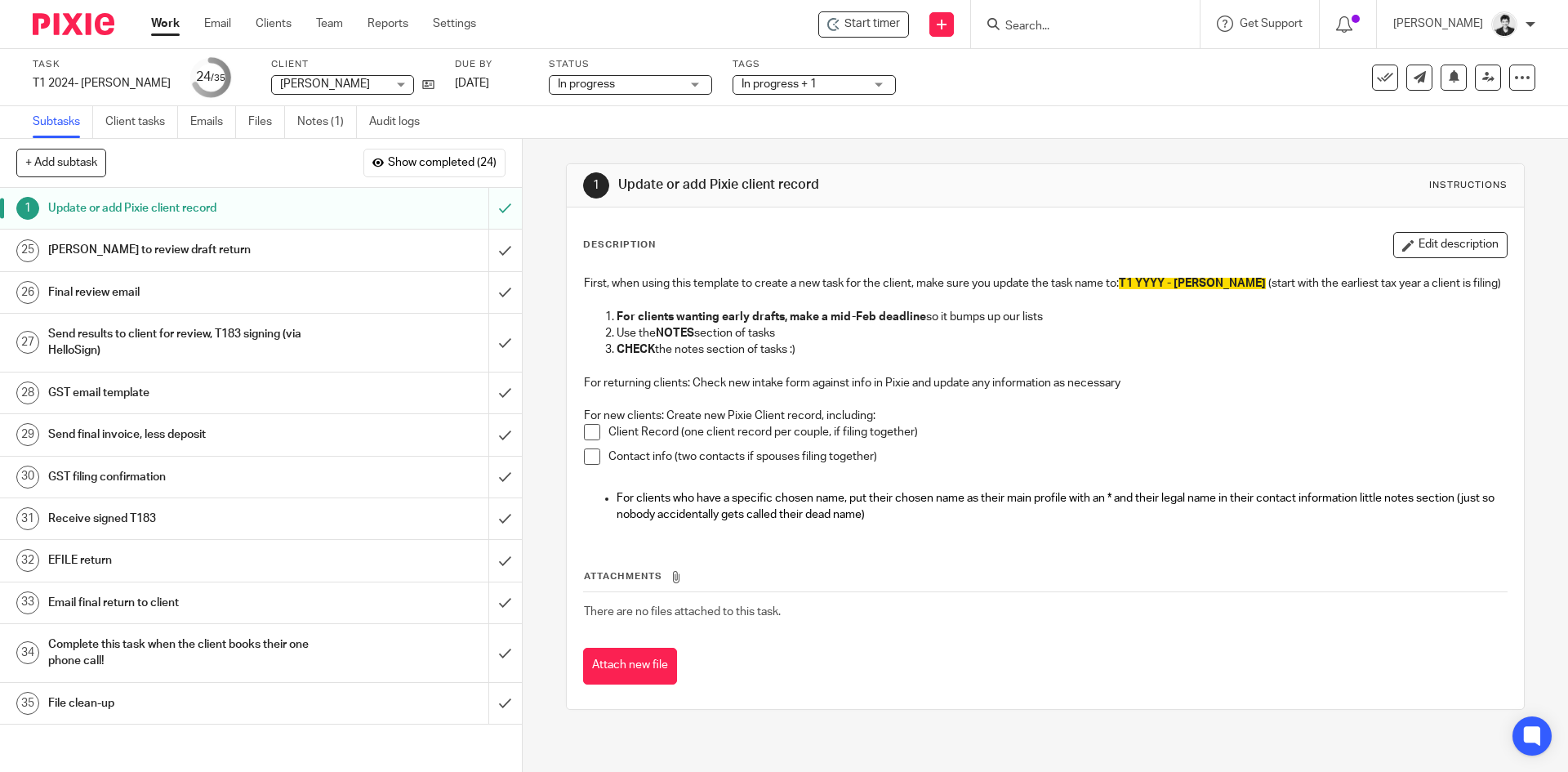
click at [416, 248] on div "[PERSON_NAME] to review draft return" at bounding box center [259, 250] width 424 height 25
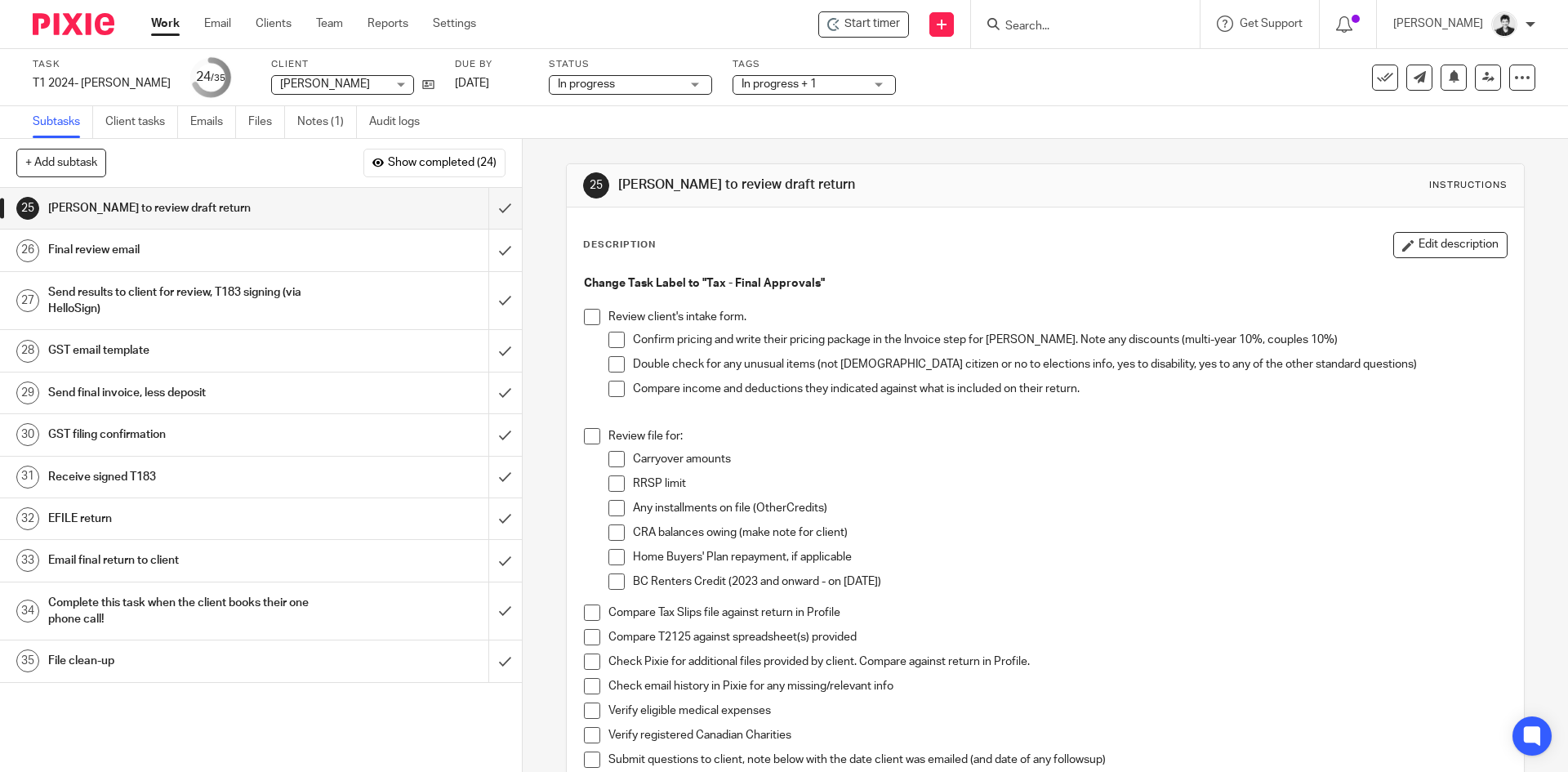
click at [104, 388] on h1 "Send final invoice, less deposit" at bounding box center [189, 393] width 283 height 25
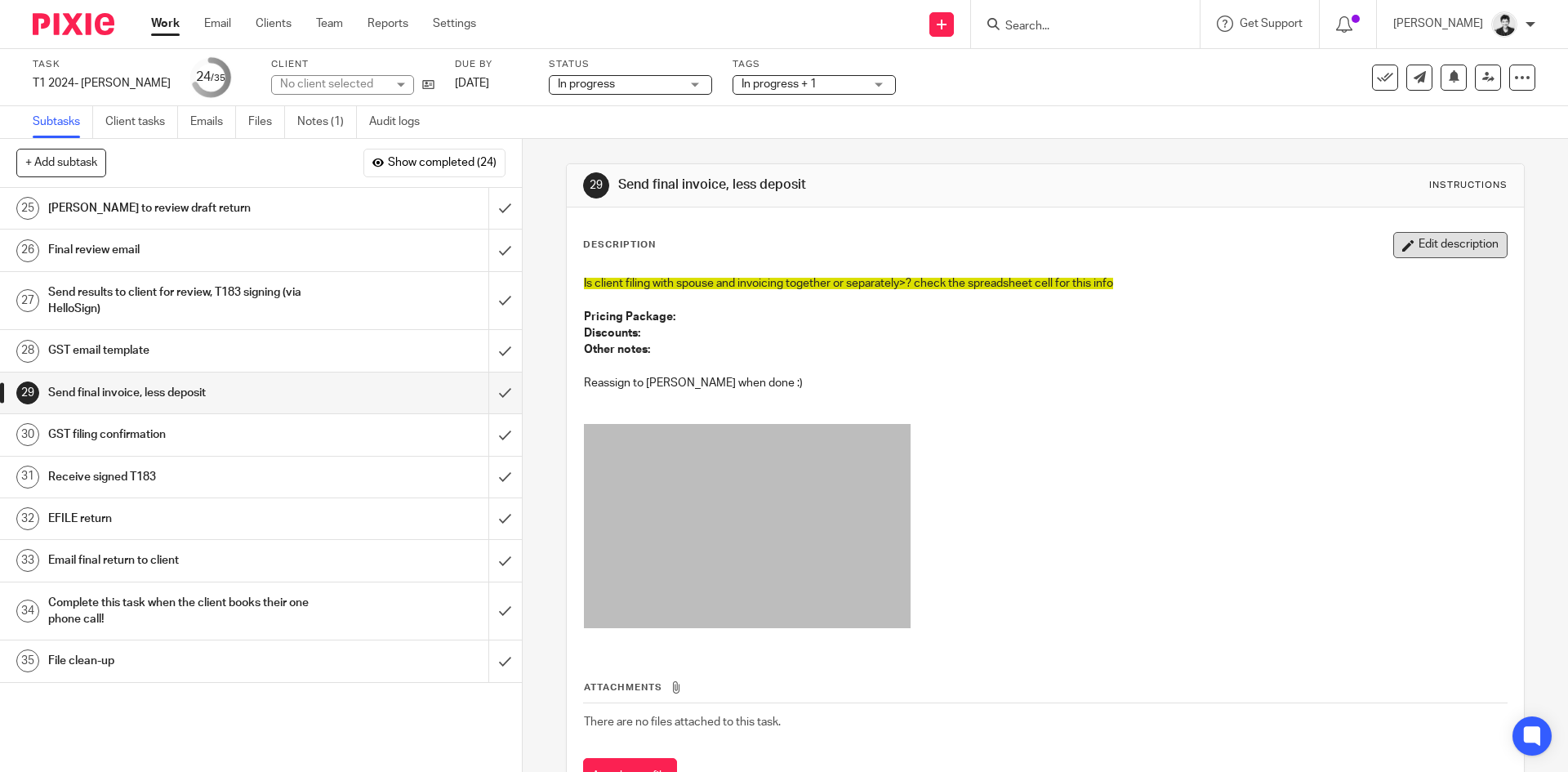
click at [1421, 244] on button "Edit description" at bounding box center [1450, 244] width 115 height 26
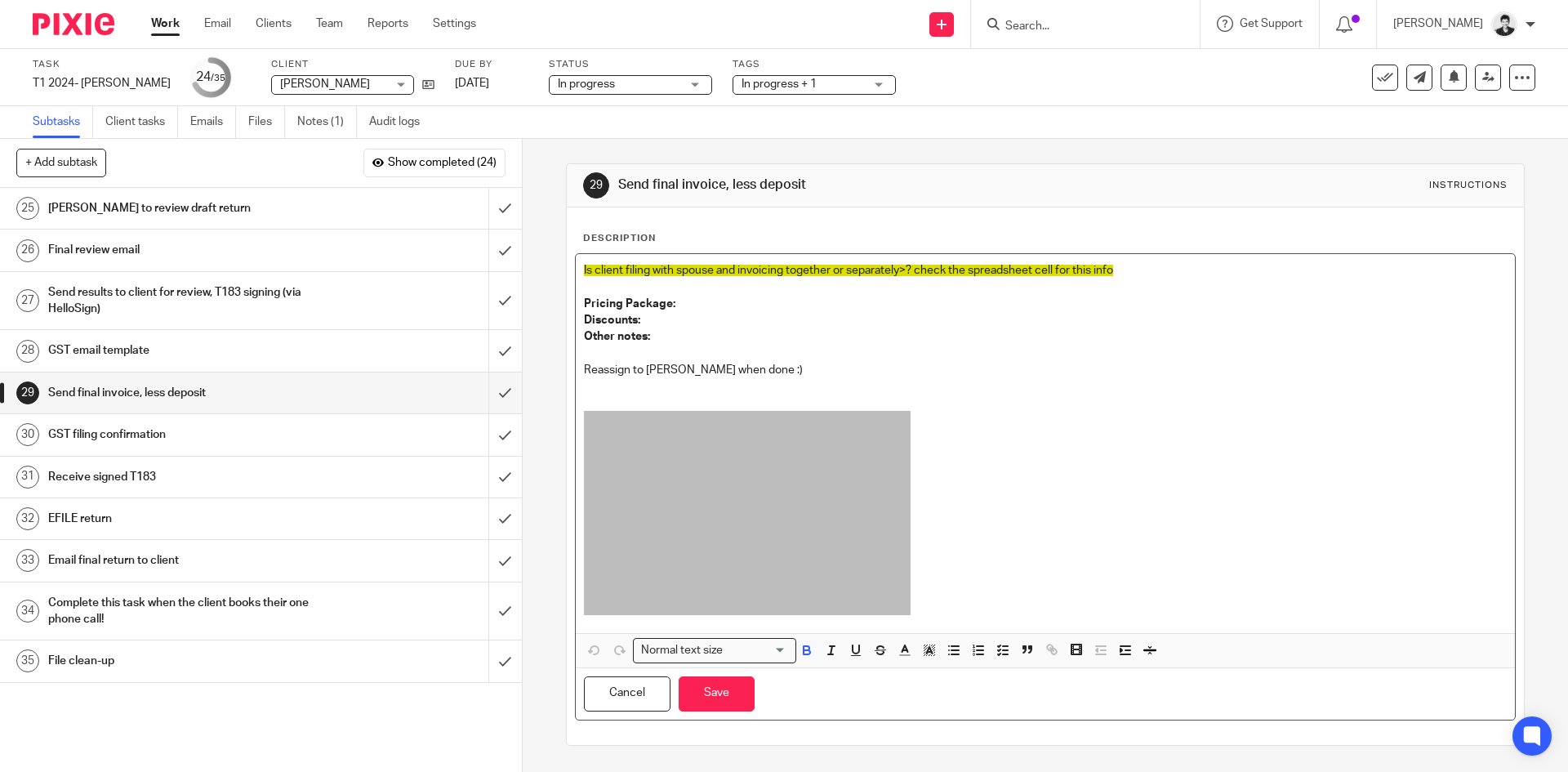
click at [696, 296] on p "Pricing Package:" at bounding box center [1045, 304] width 922 height 16
paste div
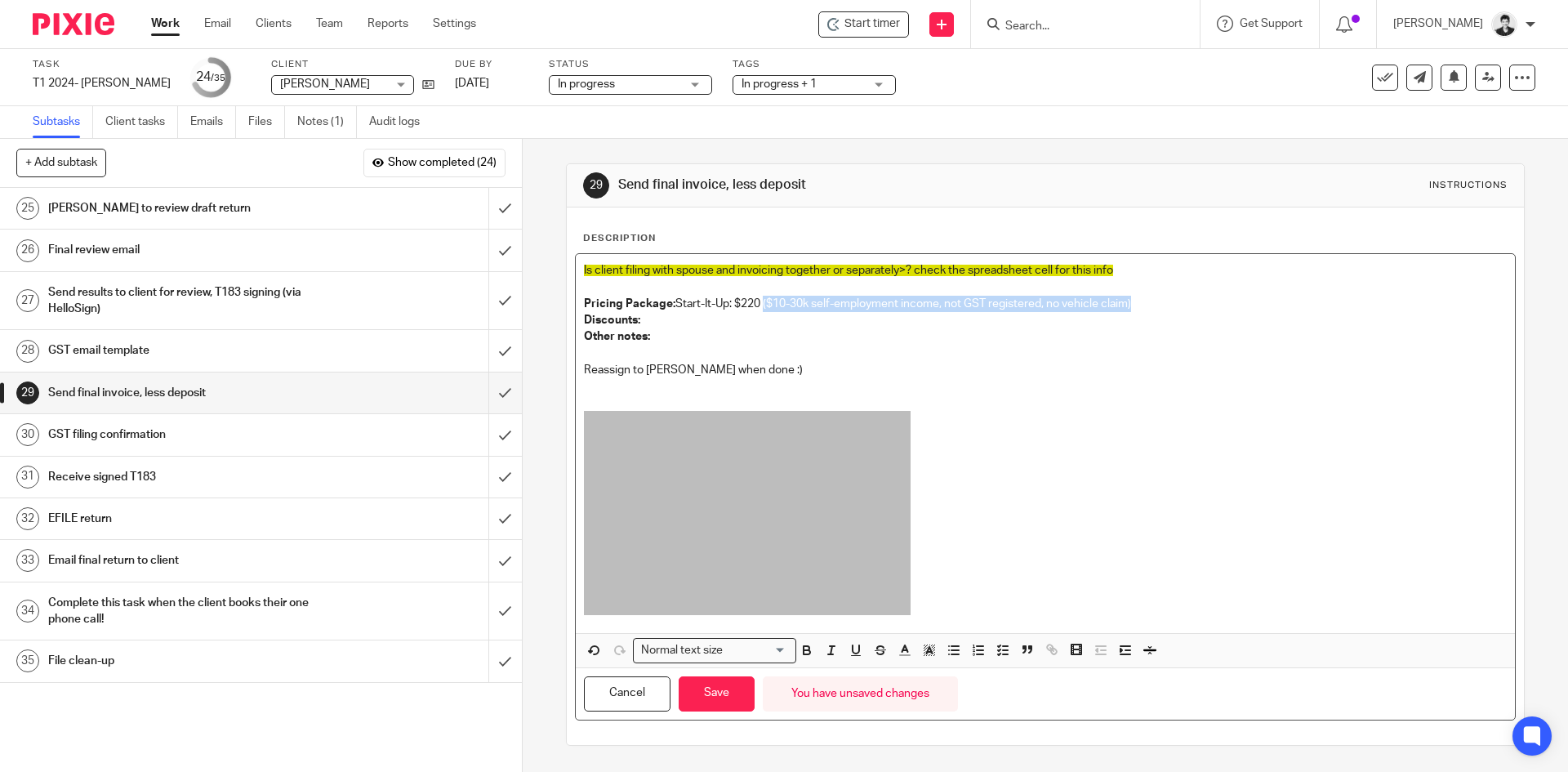
click at [758, 302] on p "Pricing Package: Start-It-Up: $220 ($10-30k self-employment income, not GST reg…" at bounding box center [1045, 304] width 922 height 16
click at [671, 301] on p "Pricing Package: Start-It-Up: $220" at bounding box center [1045, 304] width 922 height 16
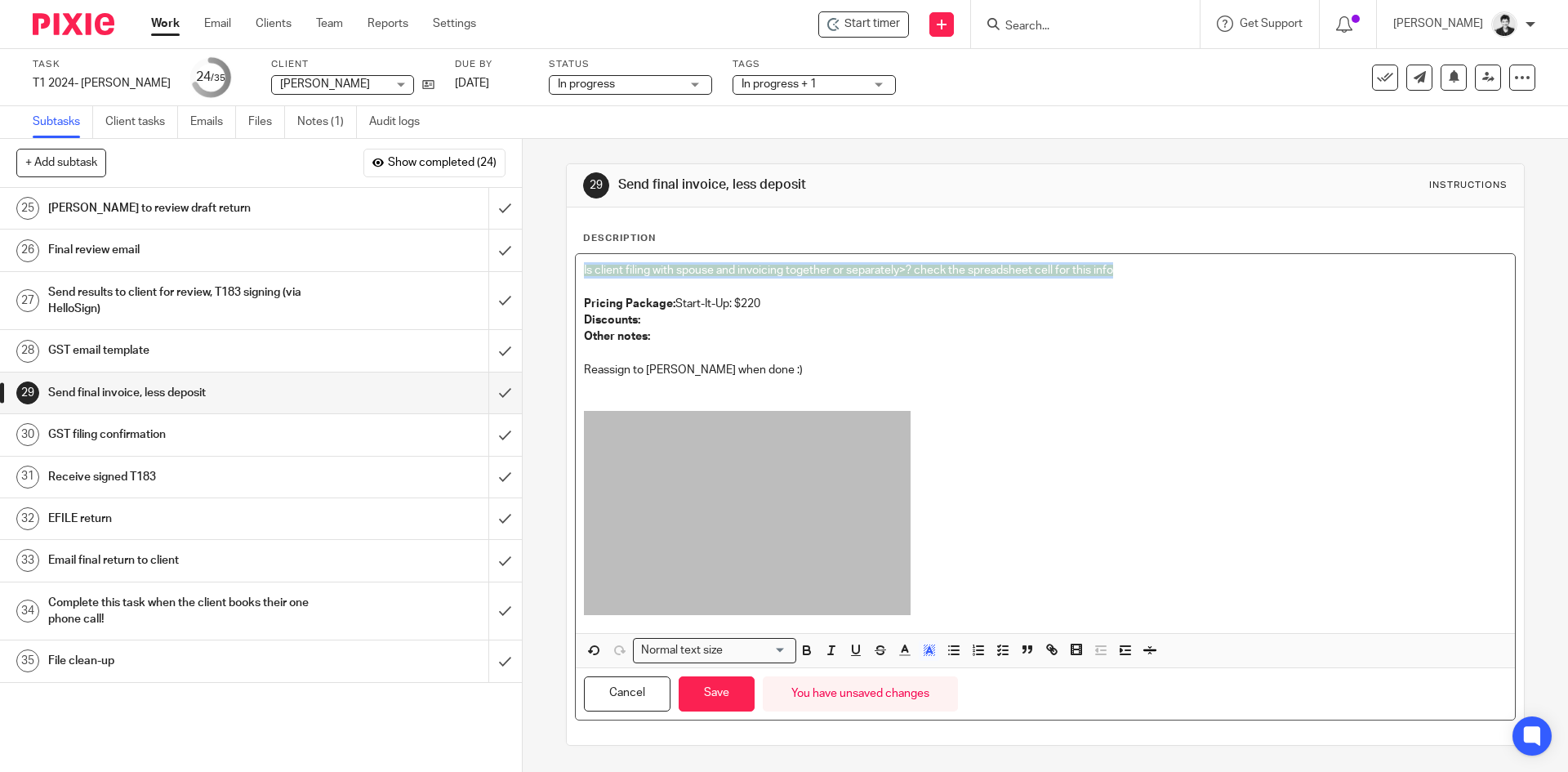
drag, startPoint x: 1142, startPoint y: 258, endPoint x: 545, endPoint y: 273, distance: 597.2
click at [545, 273] on div "29 Send final invoice, less deposit Instructions Description Is client filing w…" at bounding box center [1045, 455] width 1046 height 633
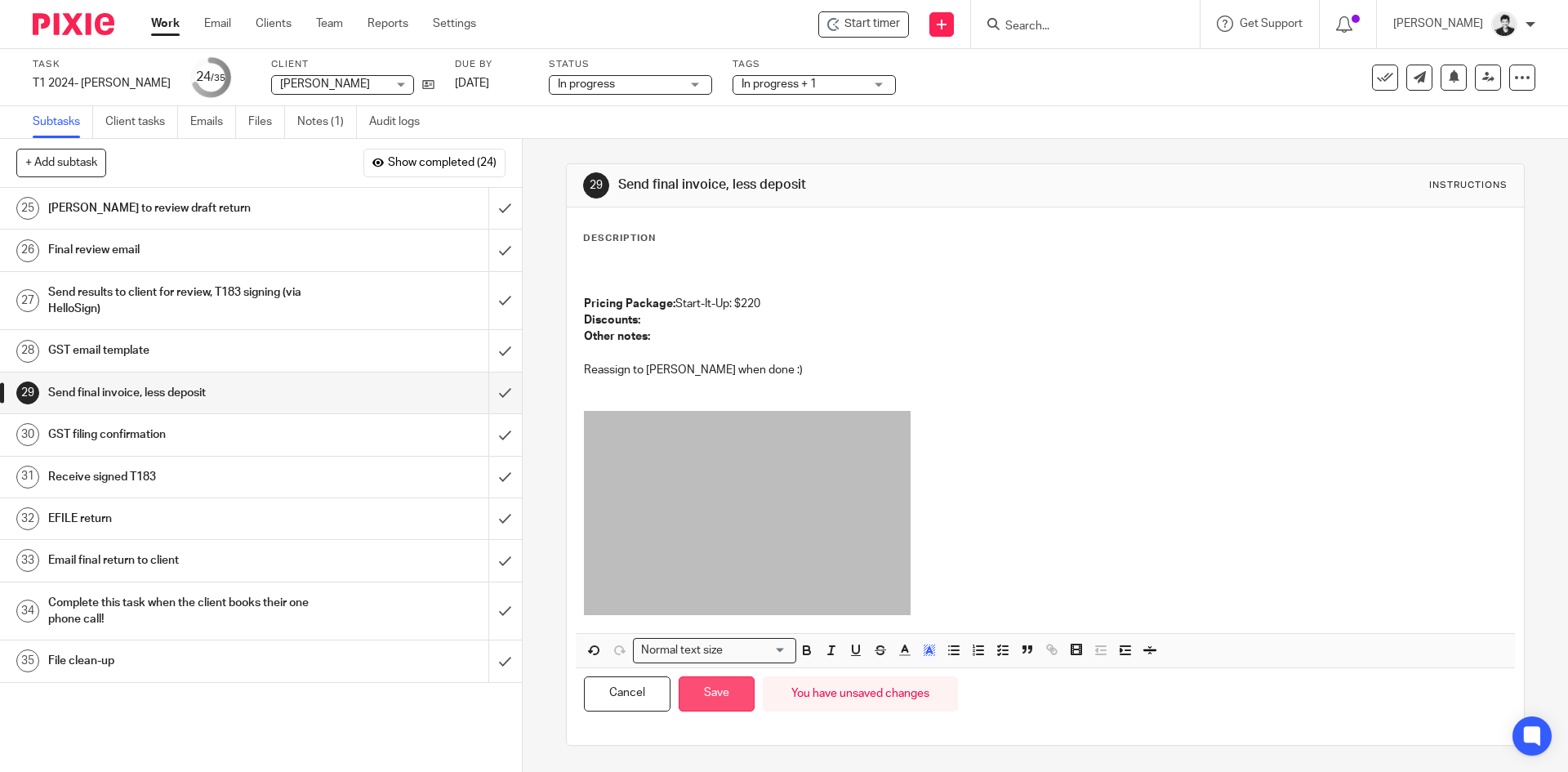
click at [716, 688] on button "Save" at bounding box center [716, 694] width 76 height 36
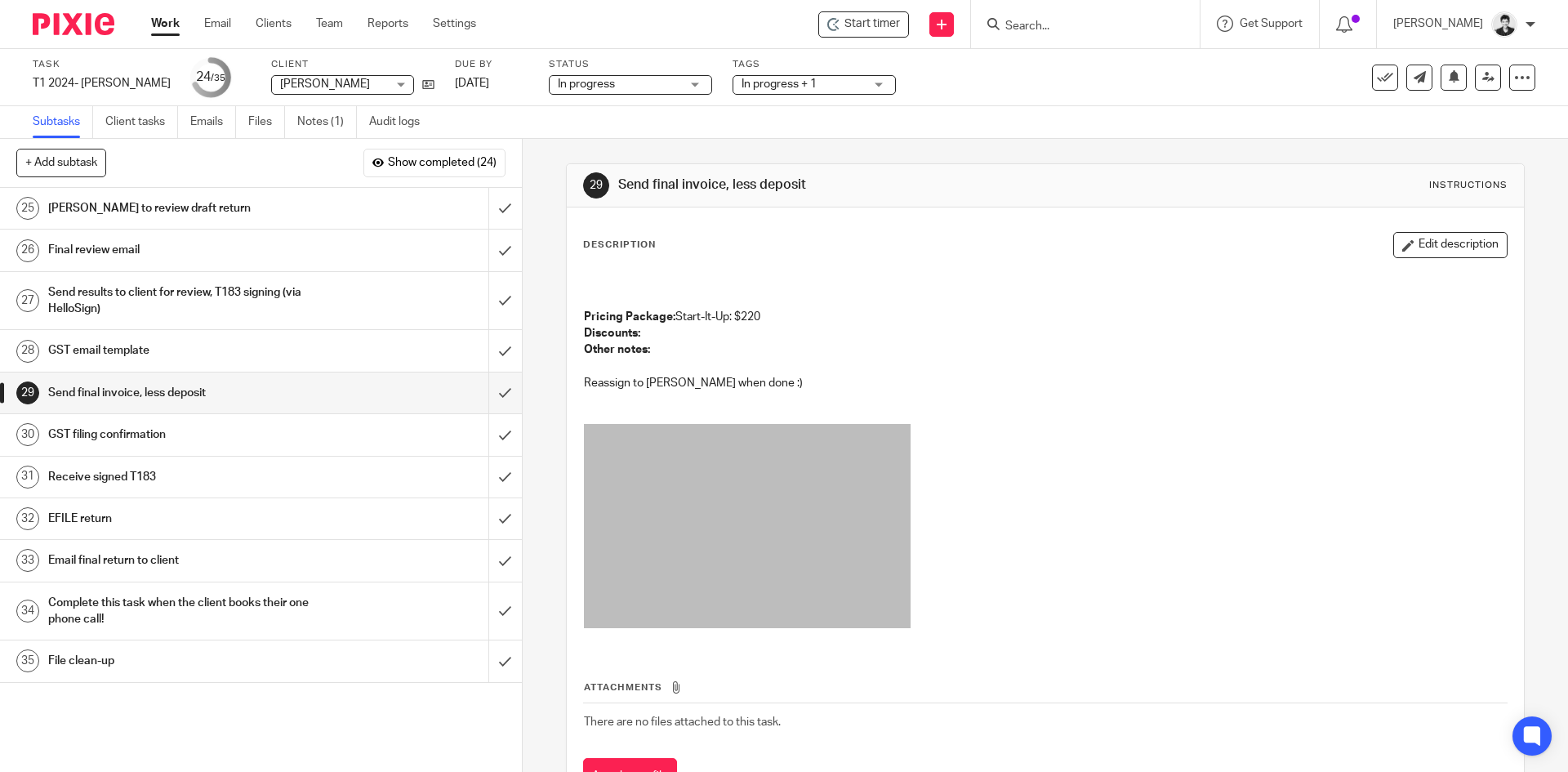
click at [252, 208] on h1 "Gillian to review draft return" at bounding box center [189, 209] width 283 height 25
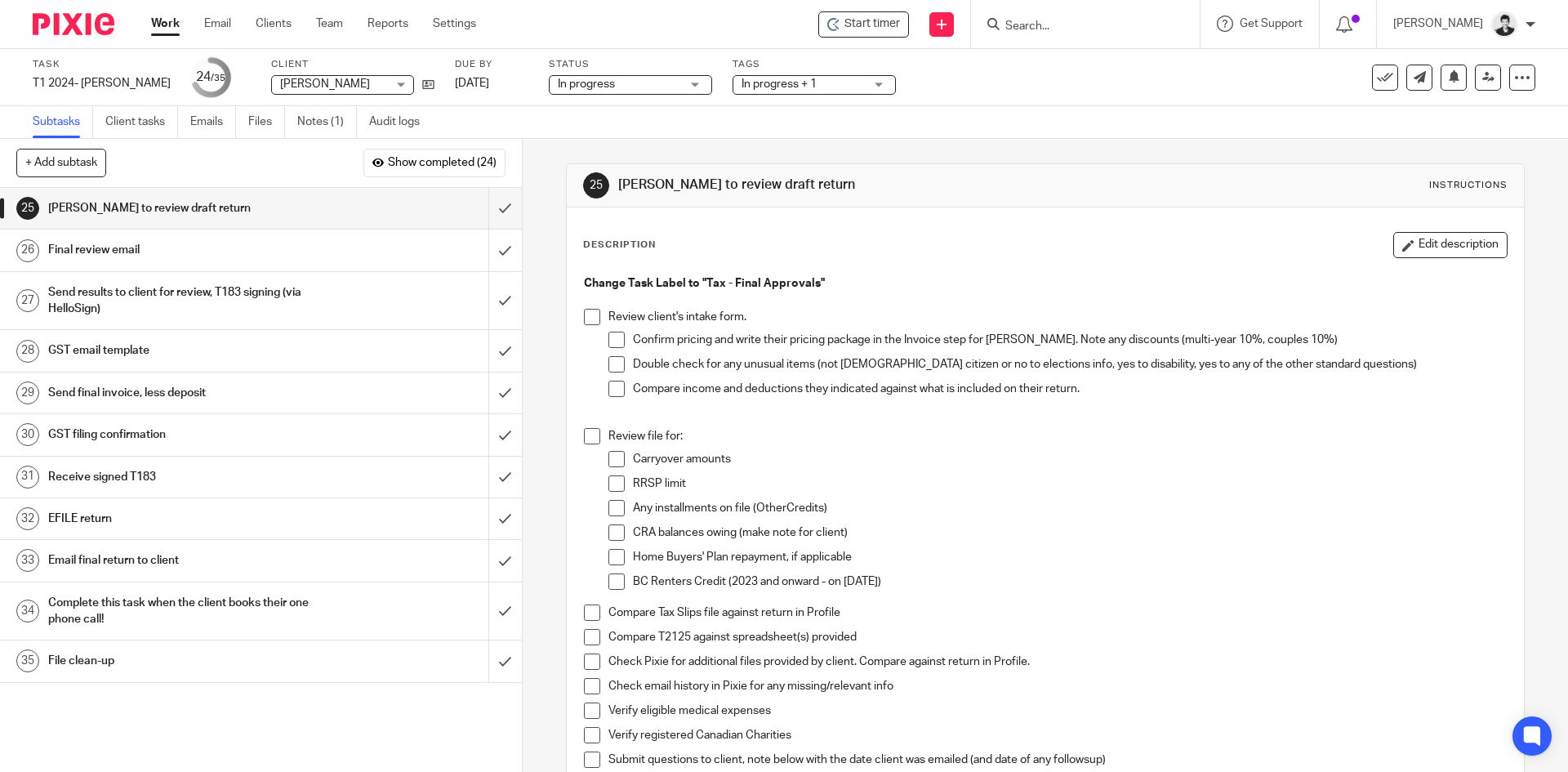
click at [592, 318] on span at bounding box center [592, 316] width 16 height 16
click at [609, 334] on span at bounding box center [617, 339] width 16 height 16
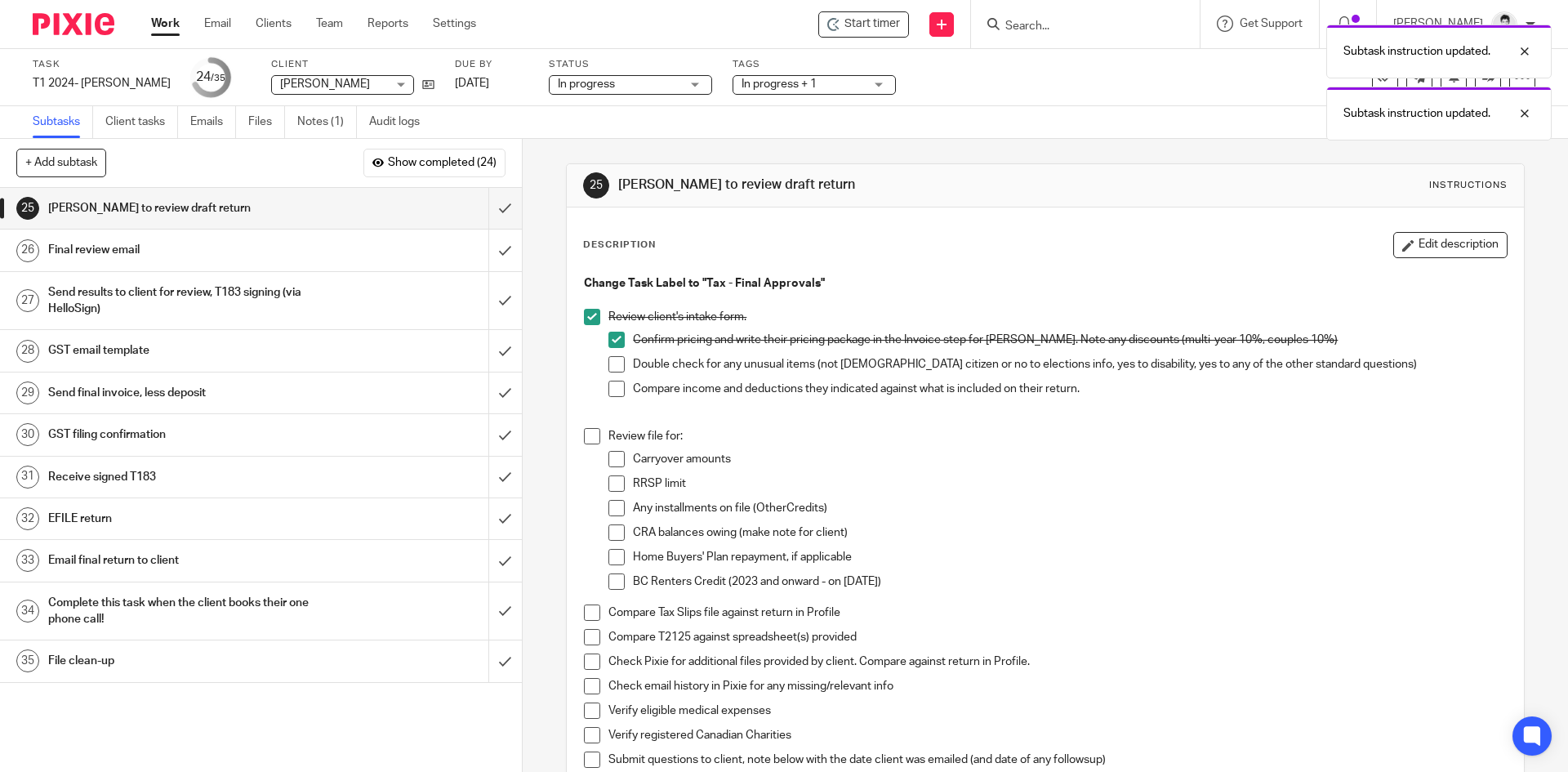
click at [617, 364] on span at bounding box center [617, 364] width 16 height 16
click at [609, 389] on span at bounding box center [617, 388] width 16 height 16
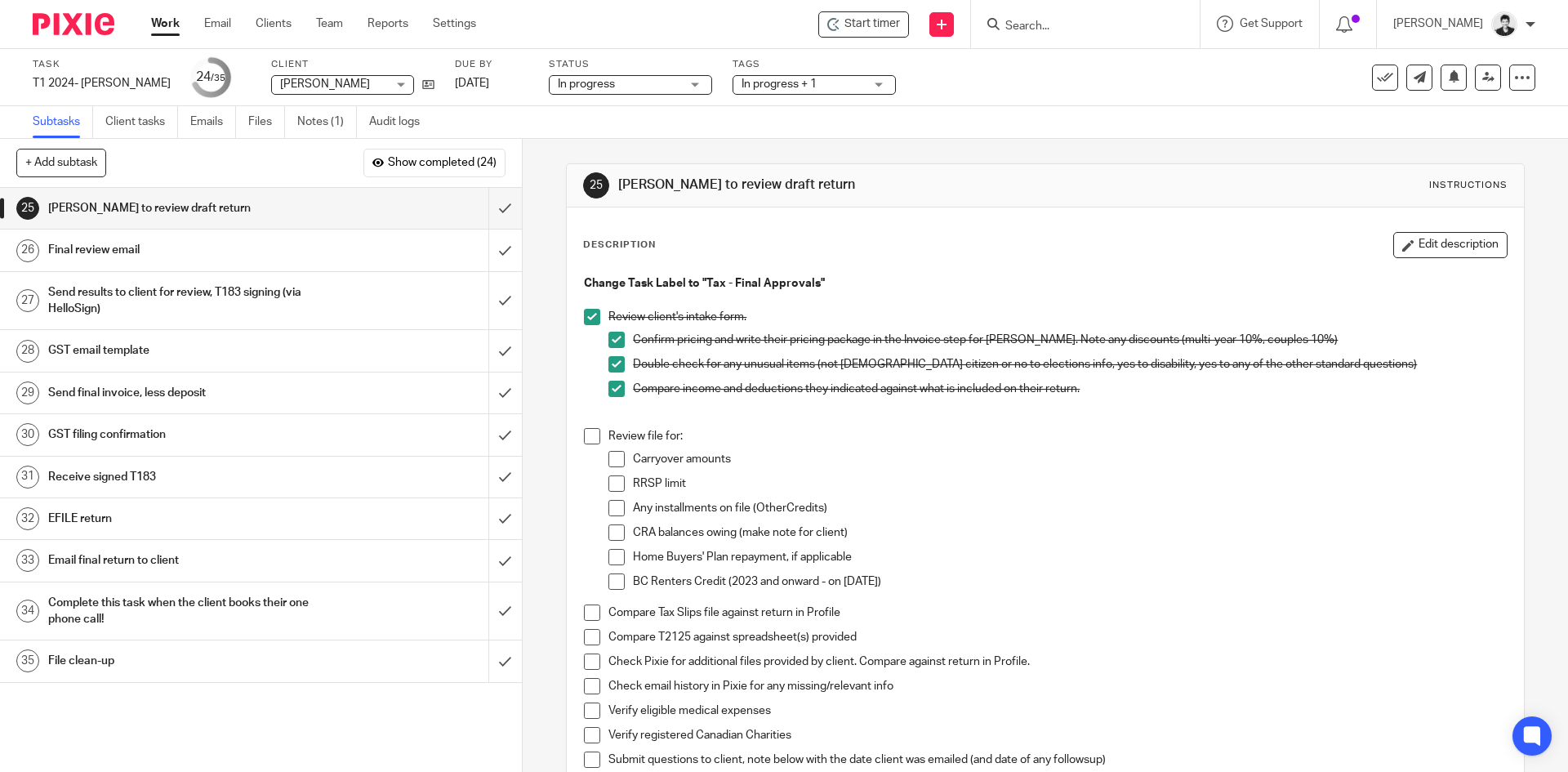
click at [613, 454] on span at bounding box center [617, 458] width 16 height 16
click at [584, 606] on span at bounding box center [592, 612] width 16 height 16
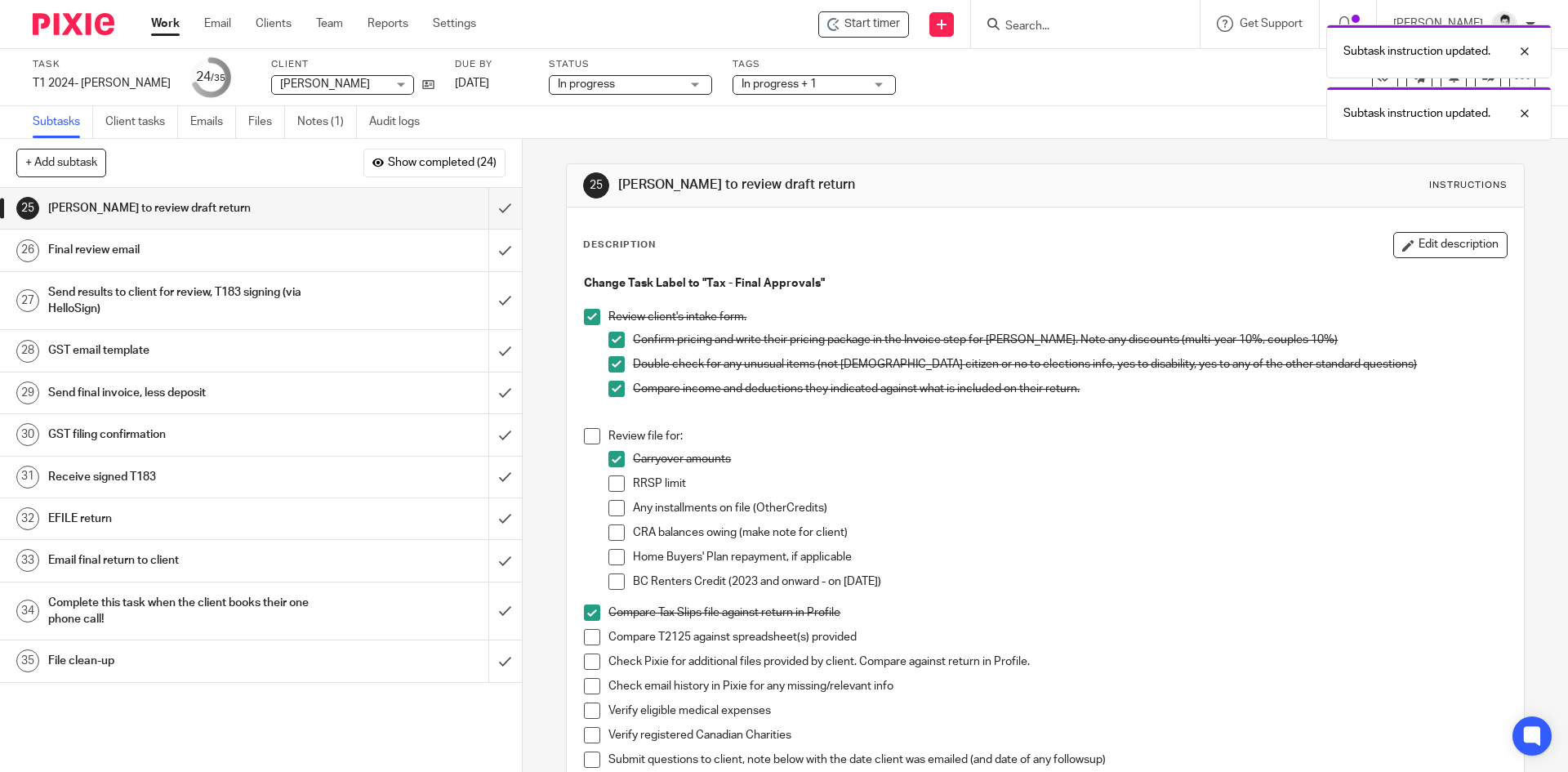
click at [613, 508] on span at bounding box center [617, 508] width 16 height 16
click at [612, 481] on span at bounding box center [617, 483] width 16 height 16
click at [611, 530] on span at bounding box center [617, 532] width 16 height 16
click at [612, 555] on span at bounding box center [617, 557] width 16 height 16
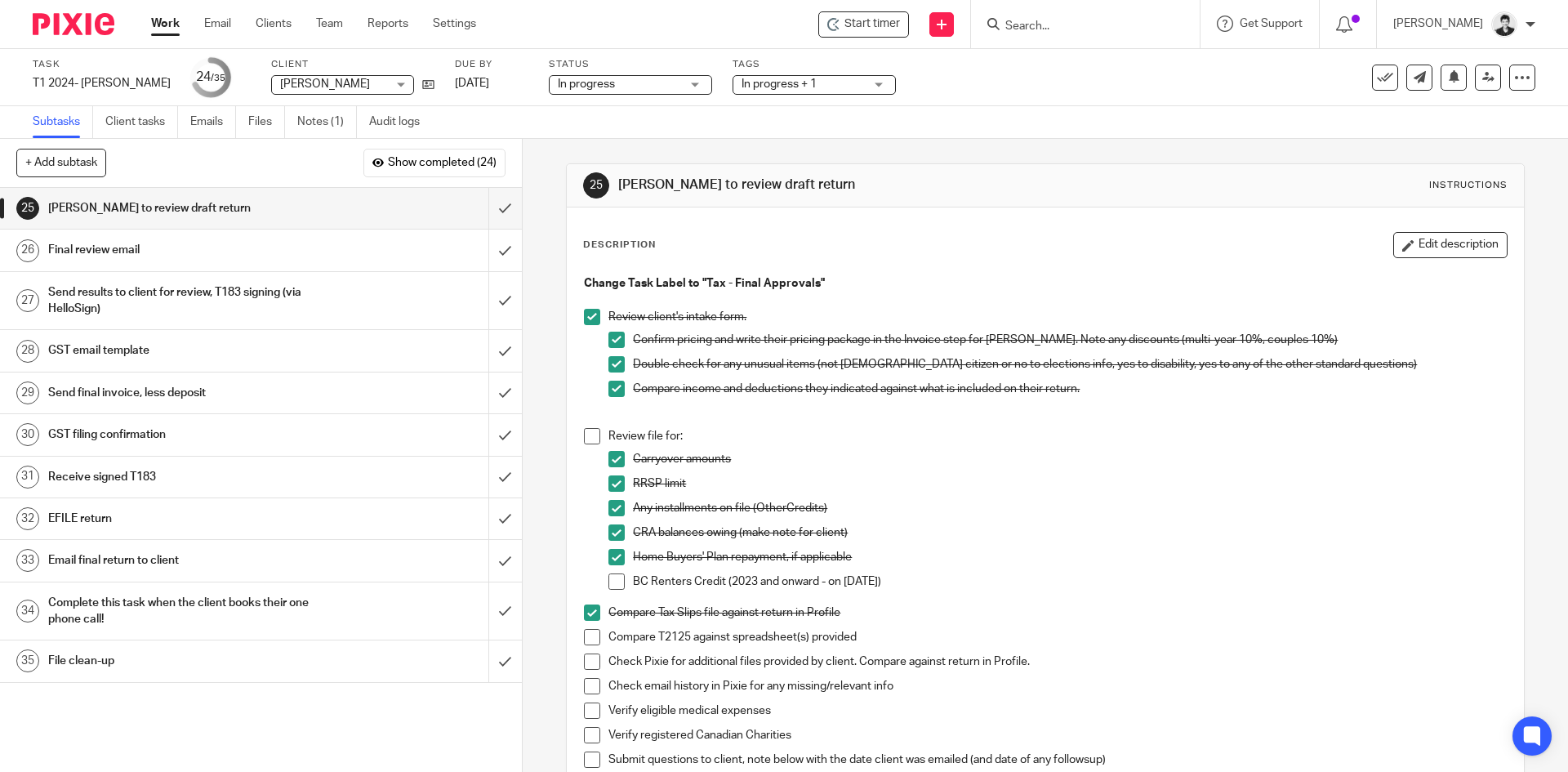
click at [613, 578] on span at bounding box center [617, 581] width 16 height 16
click at [586, 438] on span at bounding box center [592, 436] width 16 height 16
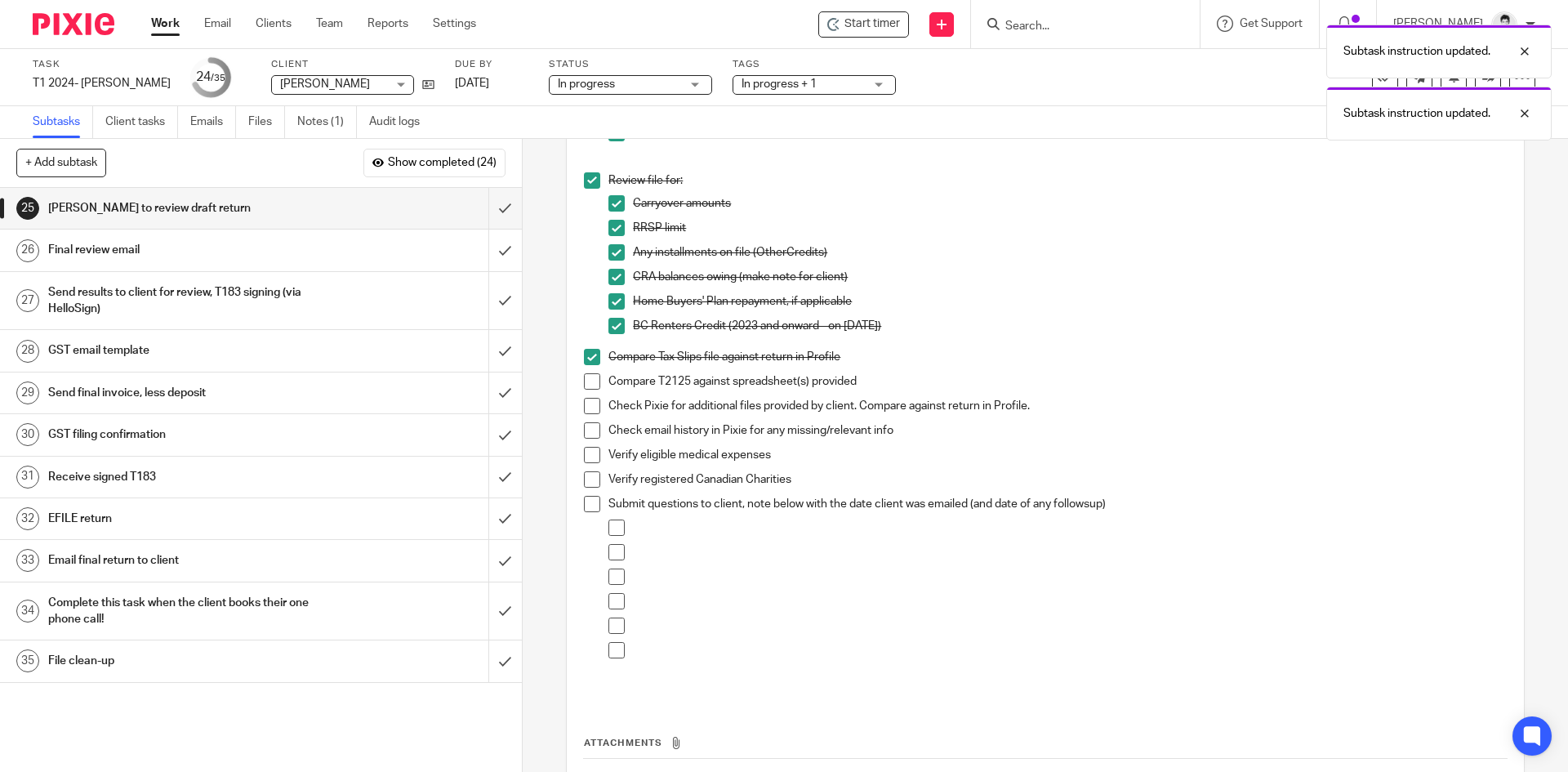
scroll to position [266, 0]
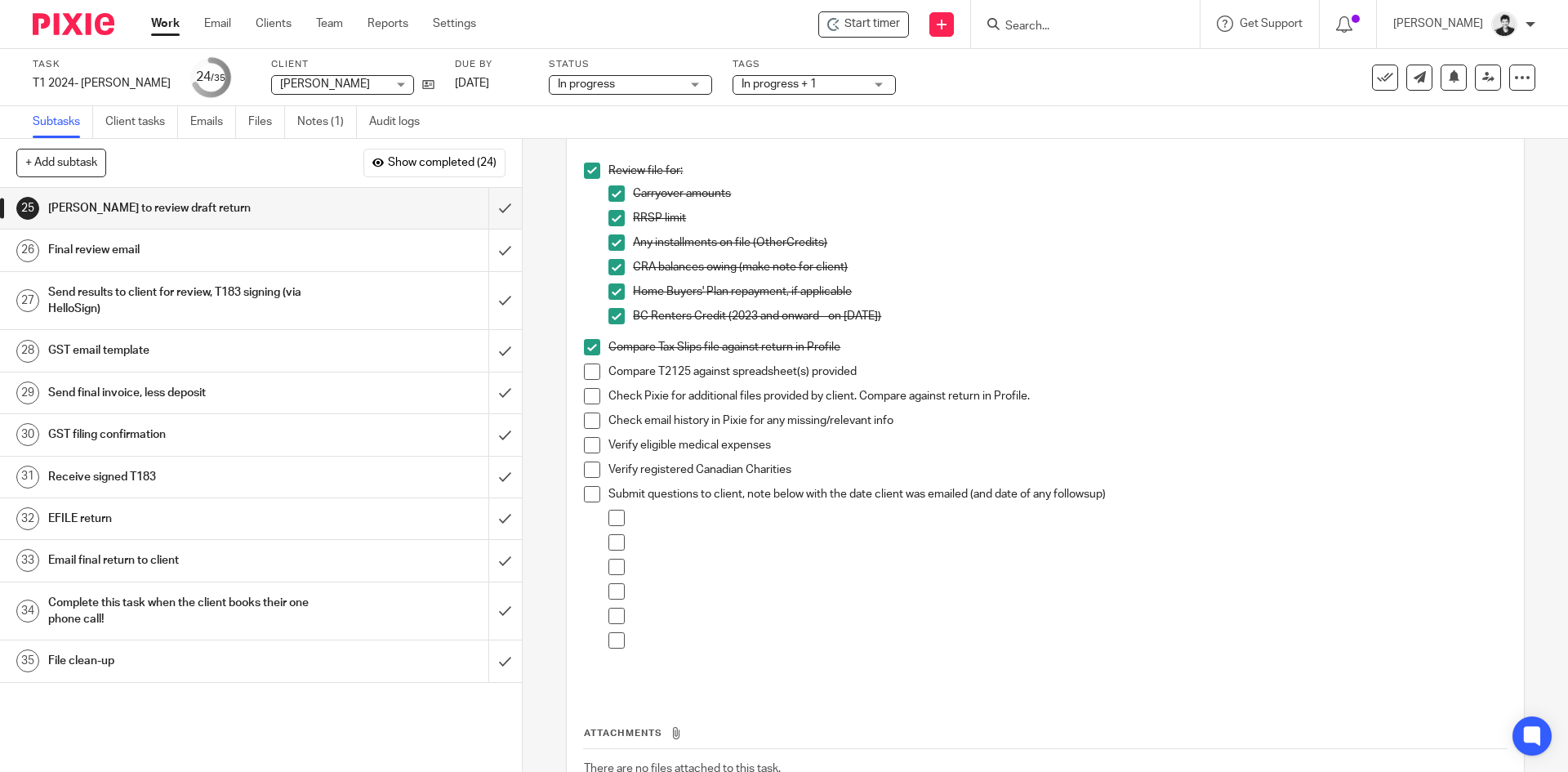
click at [589, 373] on span at bounding box center [592, 371] width 16 height 16
click at [590, 442] on span at bounding box center [592, 445] width 16 height 16
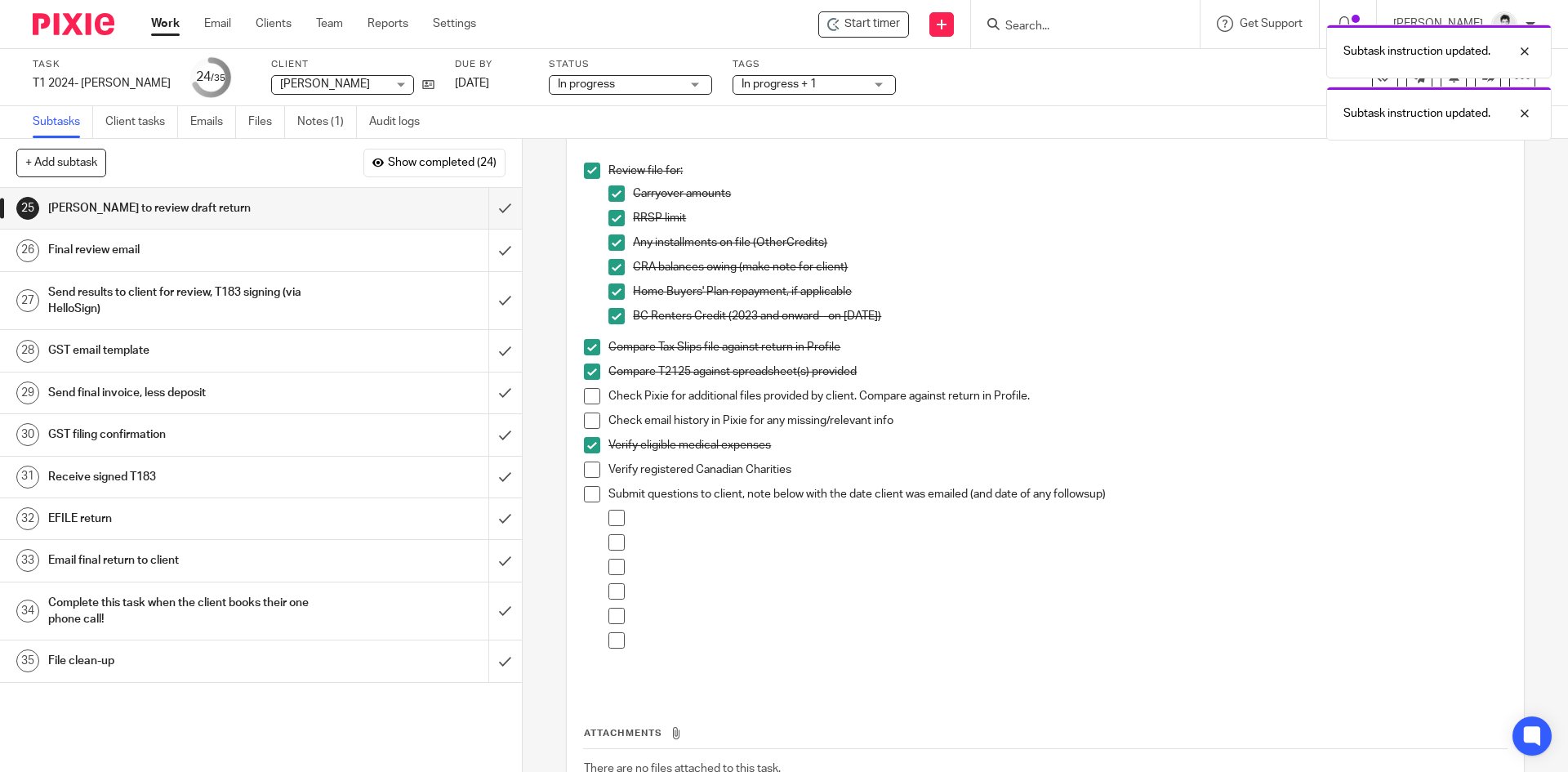
click at [588, 466] on span at bounding box center [592, 469] width 16 height 16
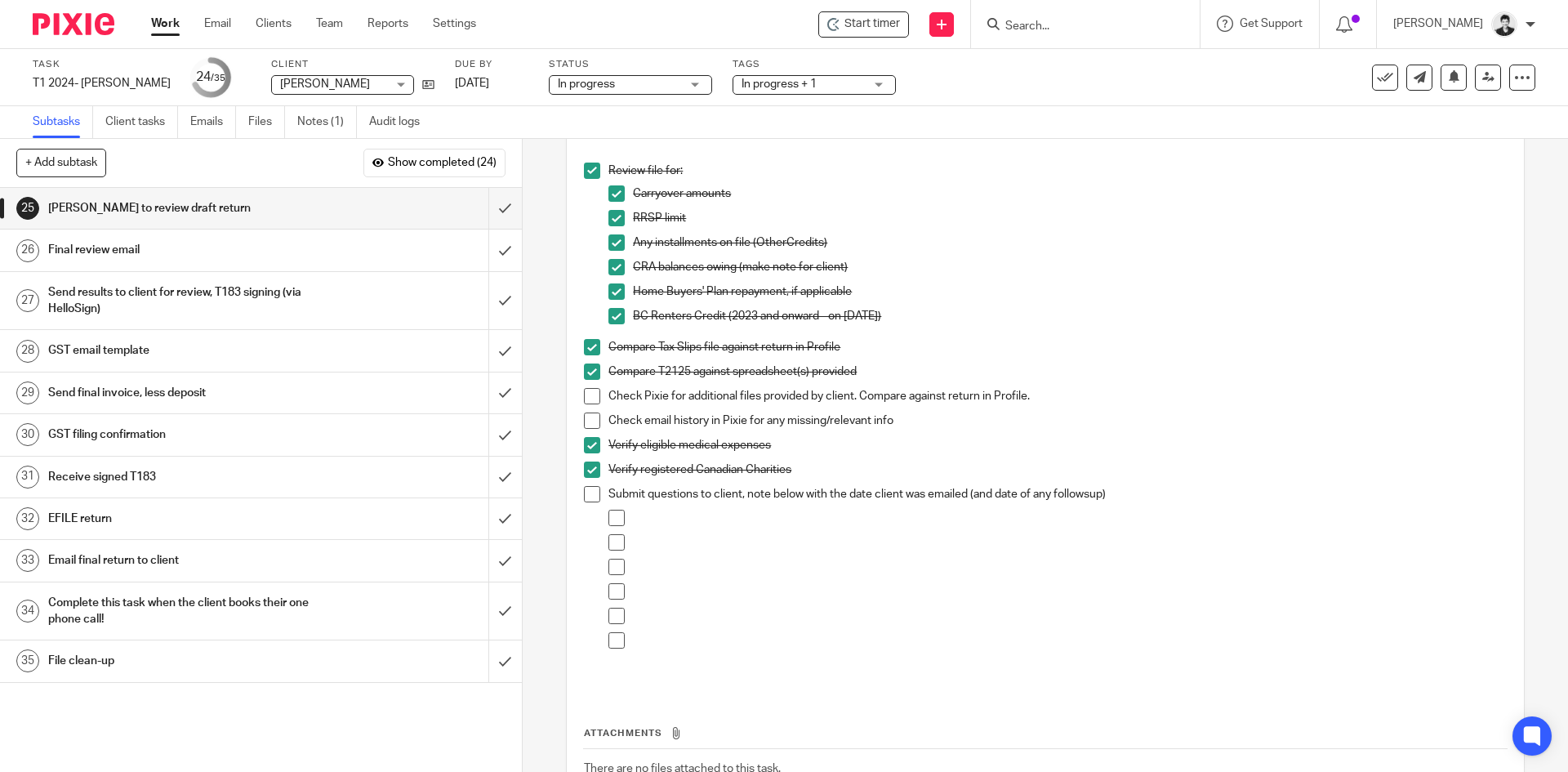
click at [587, 420] on span at bounding box center [592, 420] width 16 height 16
click at [588, 393] on span at bounding box center [592, 396] width 16 height 16
click at [499, 205] on input "submit" at bounding box center [260, 208] width 521 height 41
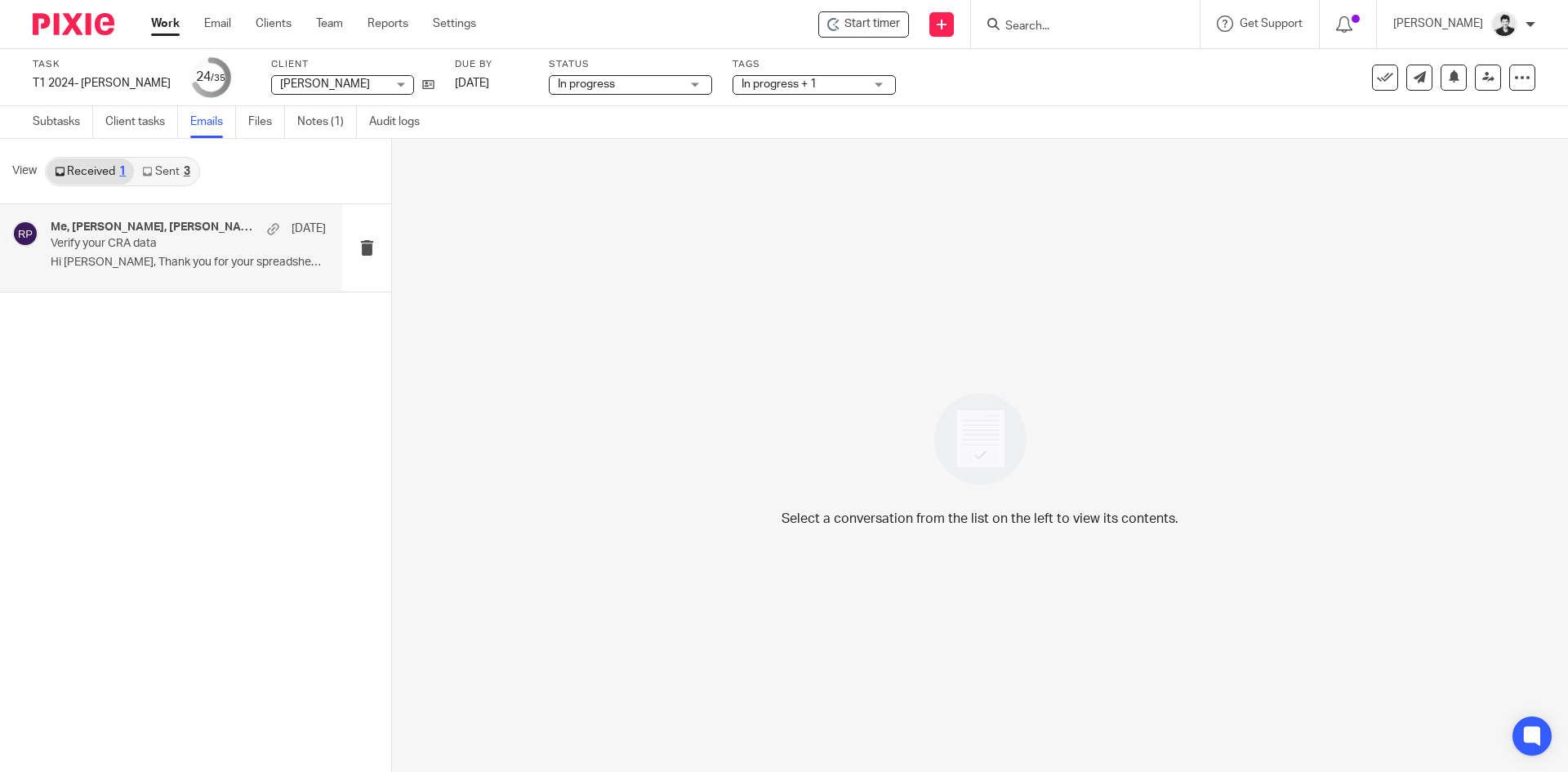
click at [188, 252] on div "Me, [PERSON_NAME], [PERSON_NAME] [DATE] Verify your CRA data Hi [PERSON_NAME], …" at bounding box center [188, 248] width 275 height 55
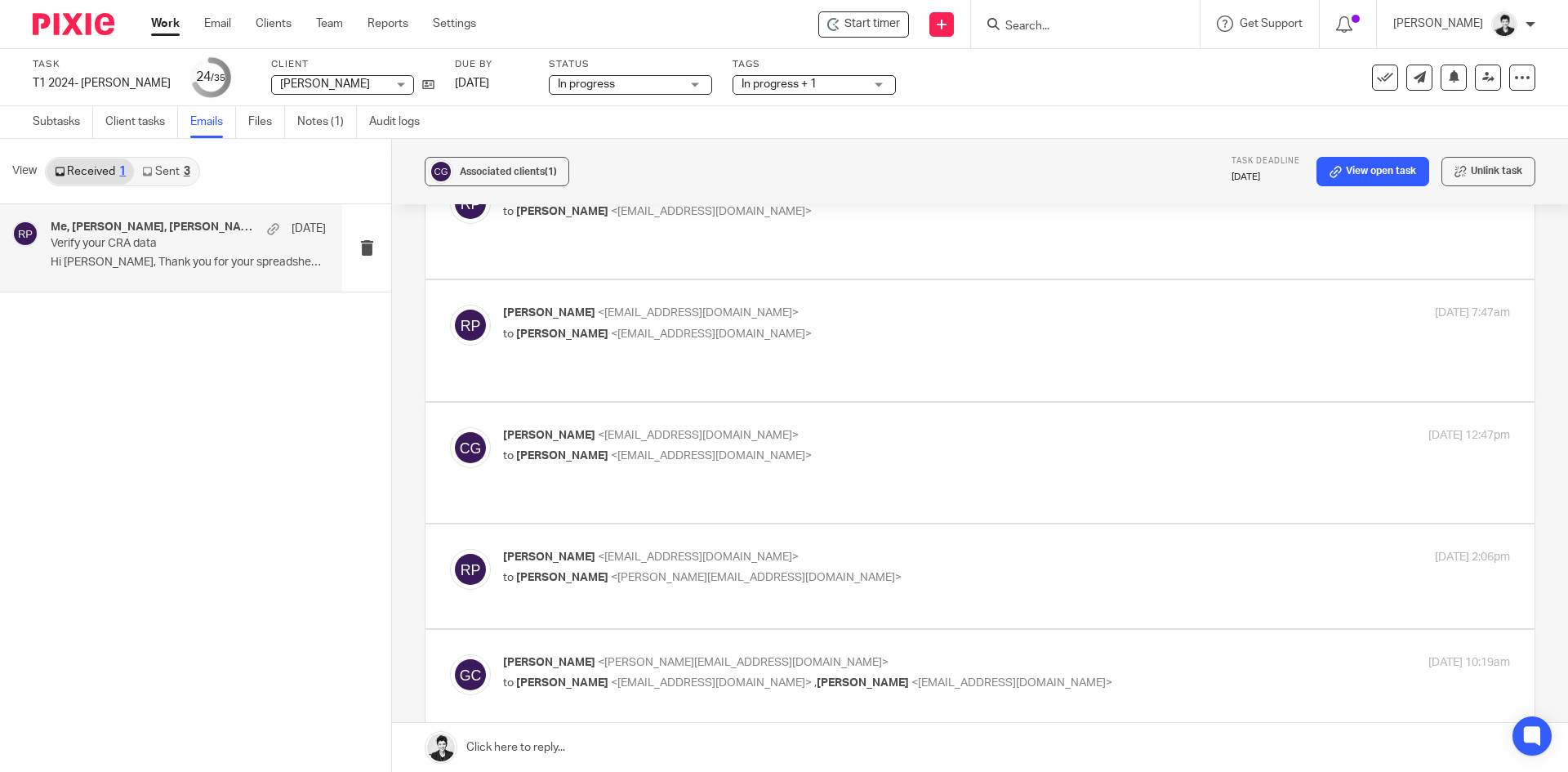
scroll to position [834, 0]
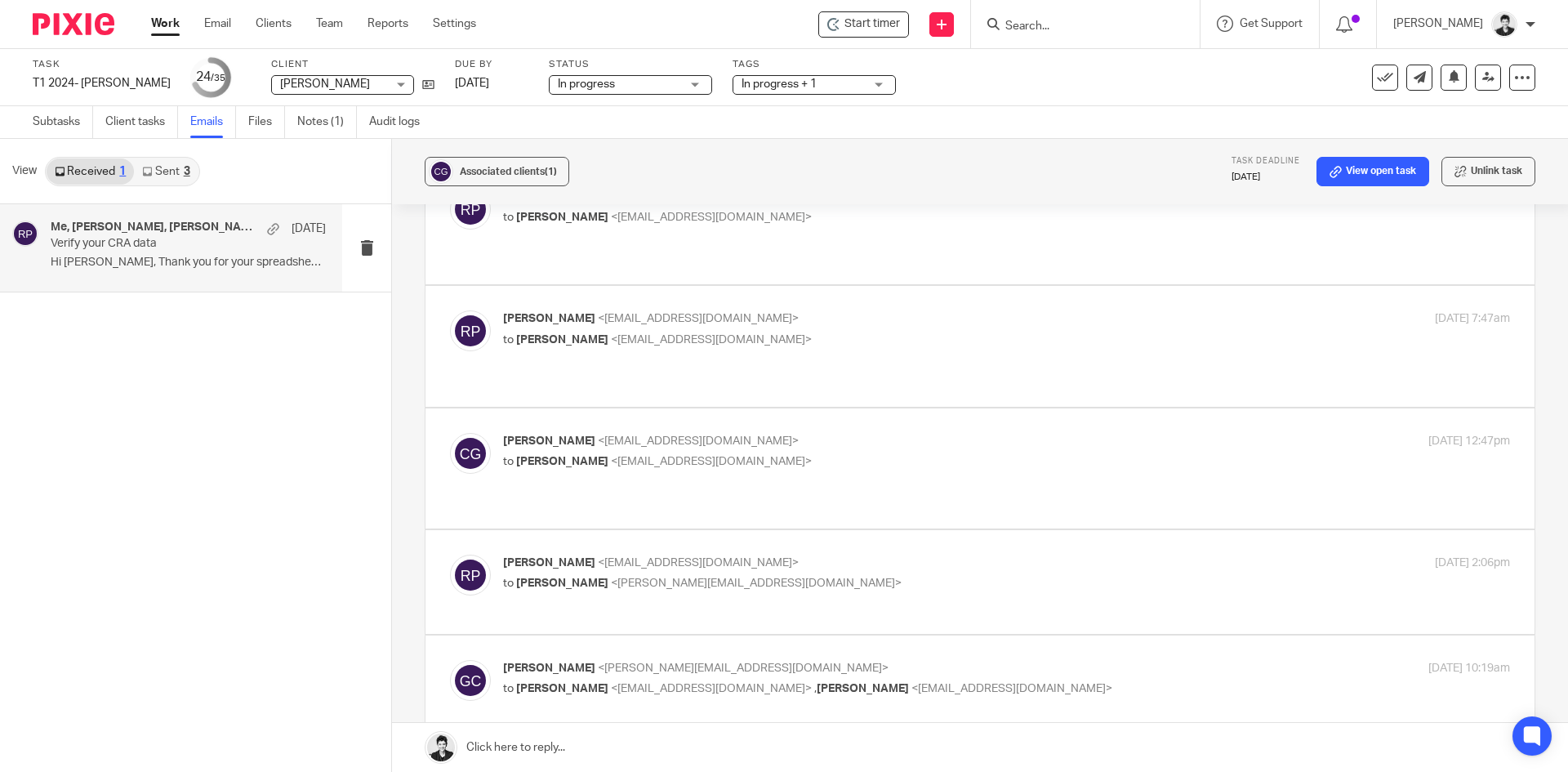
click at [703, 575] on p "to [PERSON_NAME] <[EMAIL_ADDRESS][DOMAIN_NAME]>" at bounding box center [839, 583] width 672 height 17
checkbox input "true"
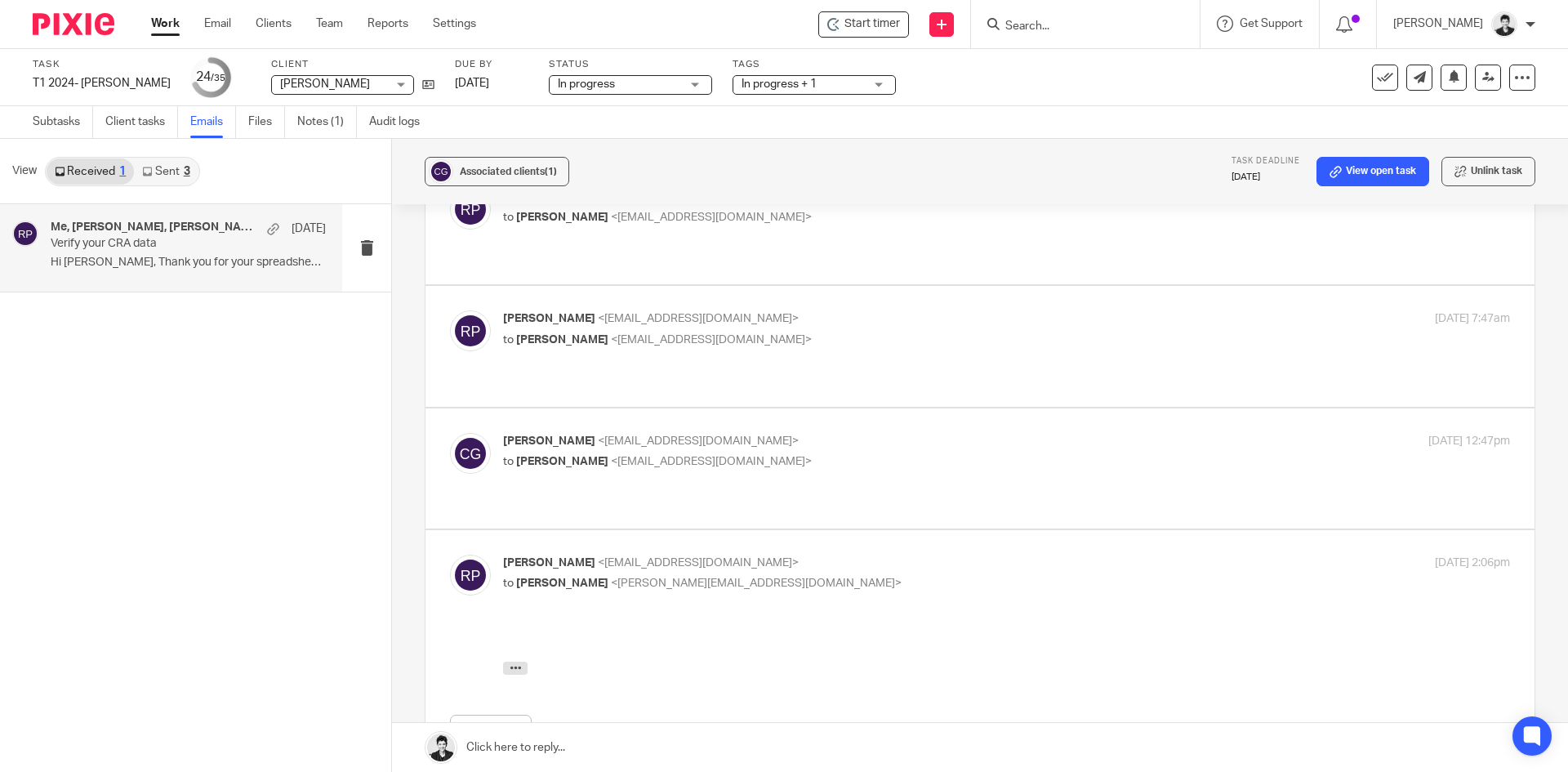
scroll to position [0, 0]
click at [722, 435] on span "<chelsea.goddard16@gmail.com>" at bounding box center [698, 441] width 201 height 12
checkbox input "true"
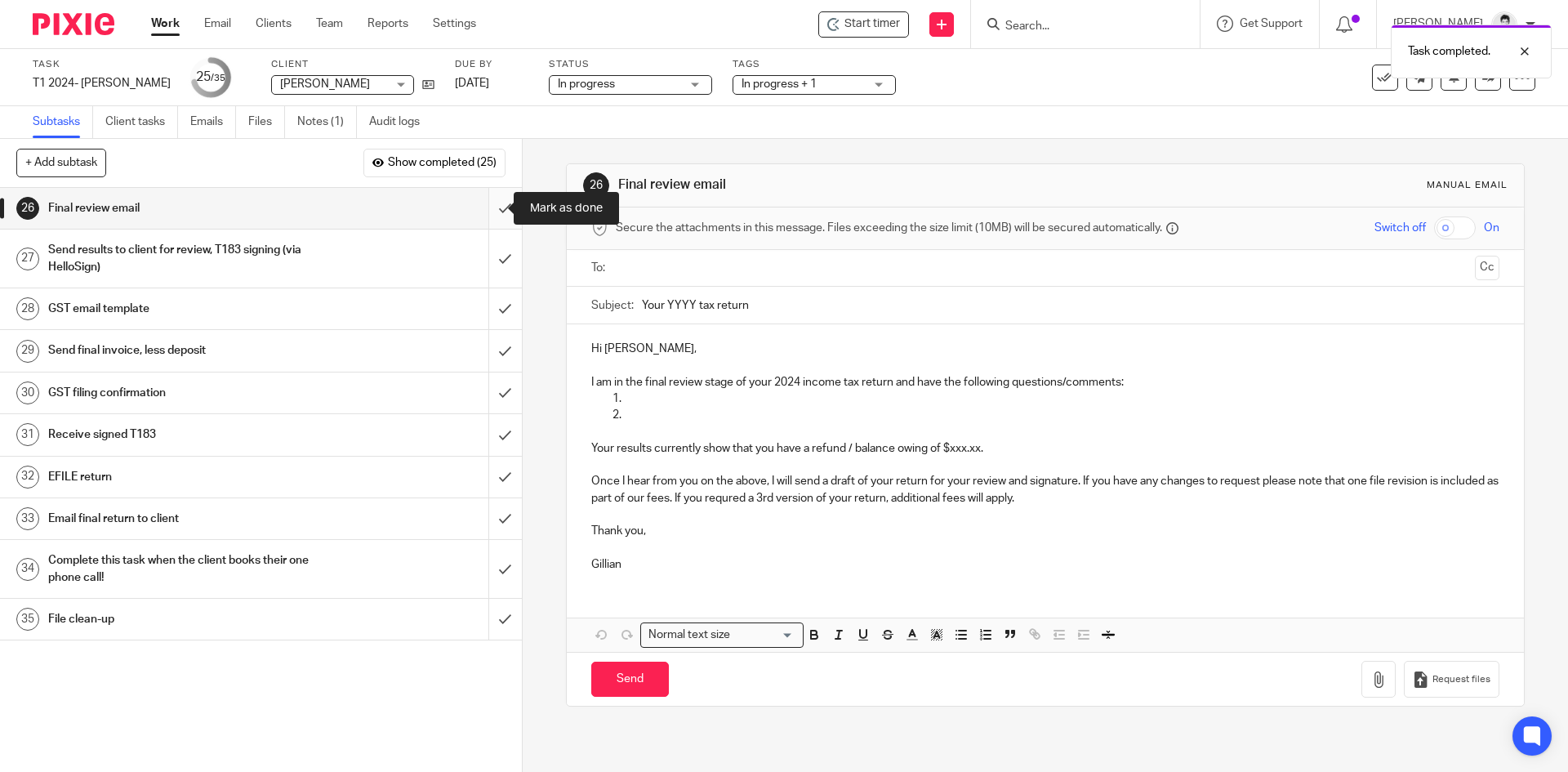
click at [481, 203] on input "submit" at bounding box center [260, 208] width 521 height 41
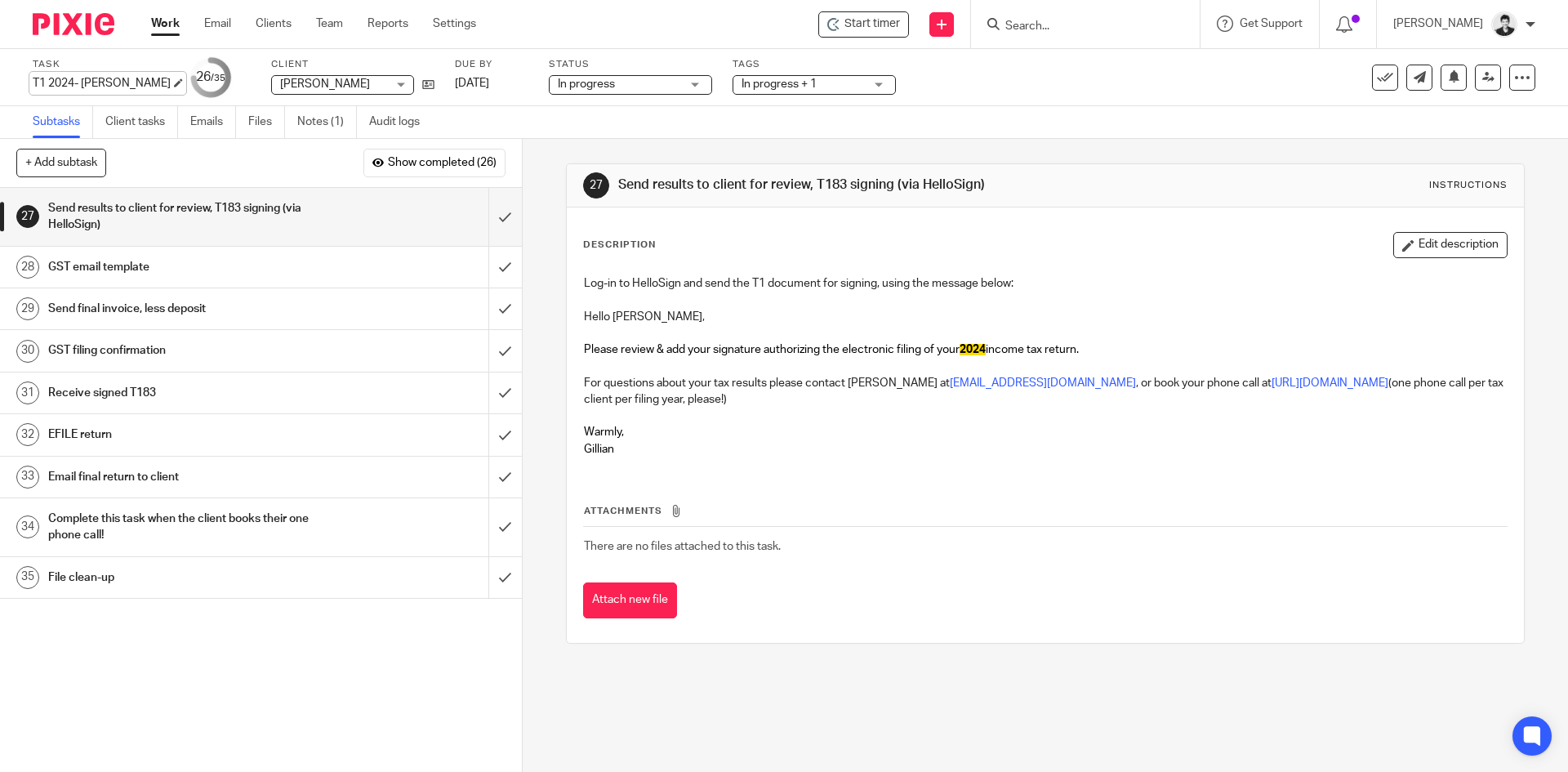
click at [99, 85] on div "T1 2024- Chelsea Goddard Save T1 2024- Chelsea Goddard" at bounding box center [101, 84] width 138 height 16
click at [486, 269] on input "submit" at bounding box center [260, 267] width 521 height 41
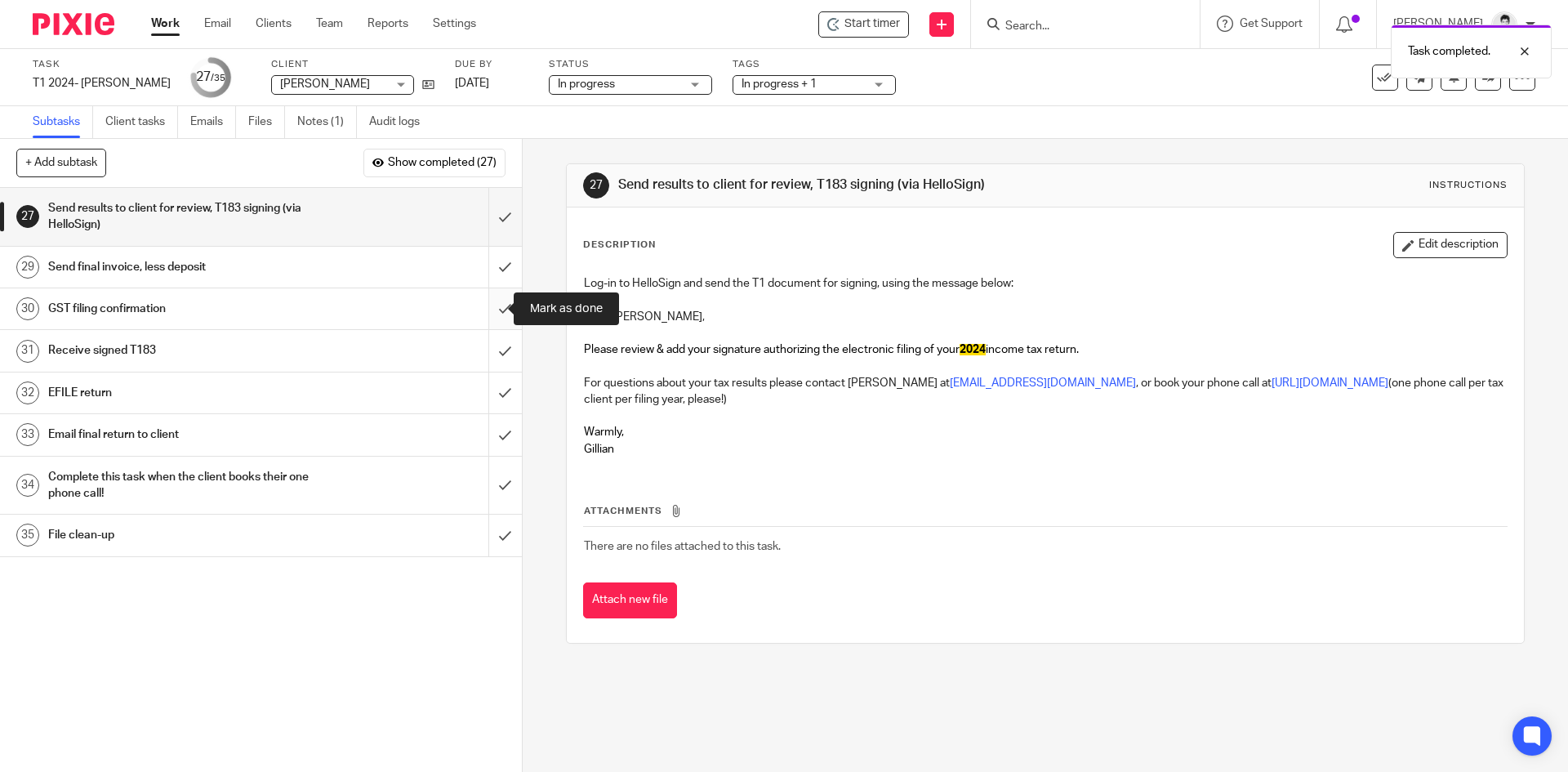
click at [490, 312] on input "submit" at bounding box center [260, 308] width 521 height 41
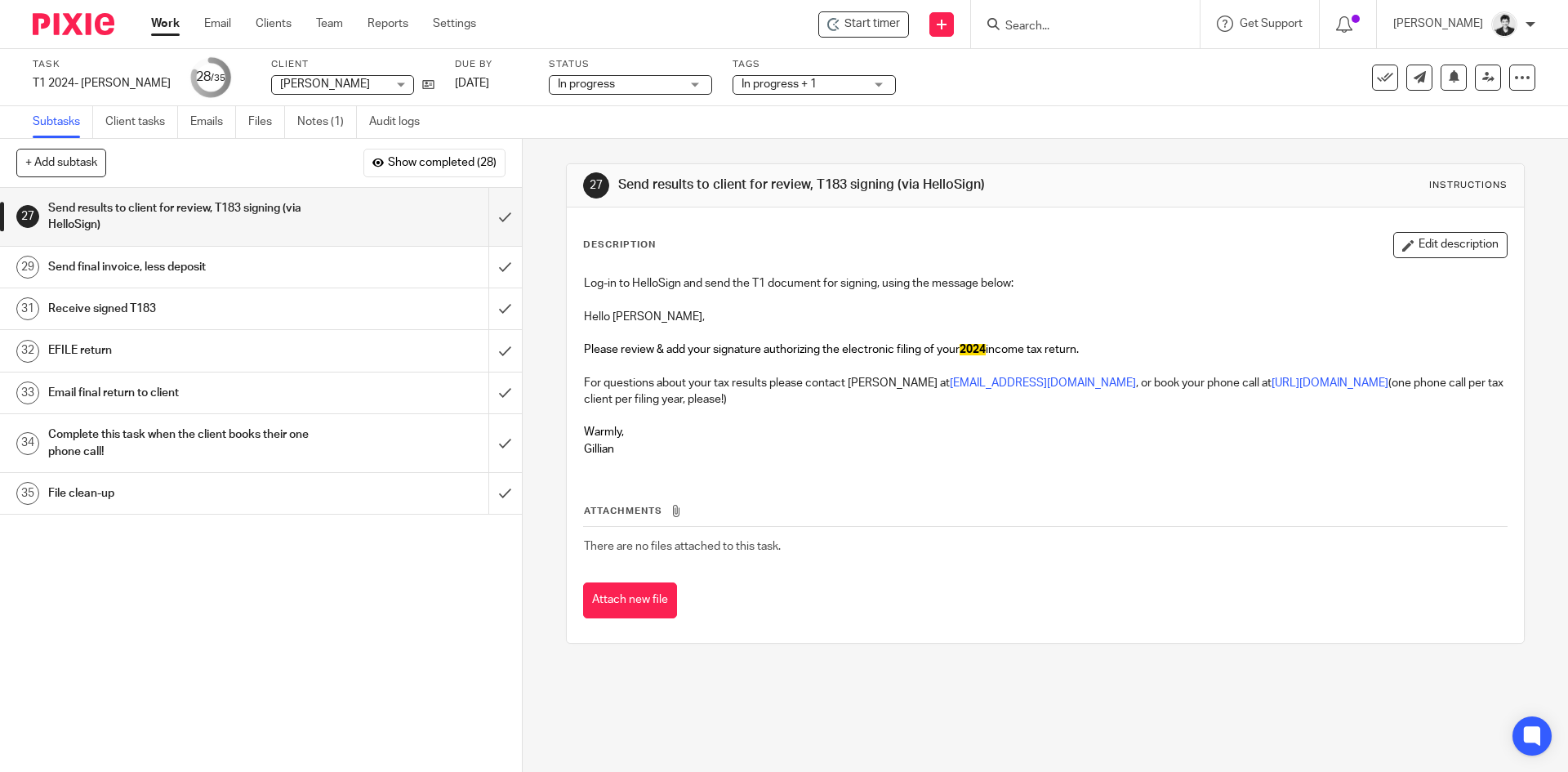
click at [105, 74] on div "Task T1 2024- Chelsea Goddard Save T1 2024- Chelsea Goddard" at bounding box center [101, 77] width 138 height 39
click at [109, 83] on div "T1 2024- [PERSON_NAME] Save T1 2024- [PERSON_NAME]" at bounding box center [101, 84] width 138 height 16
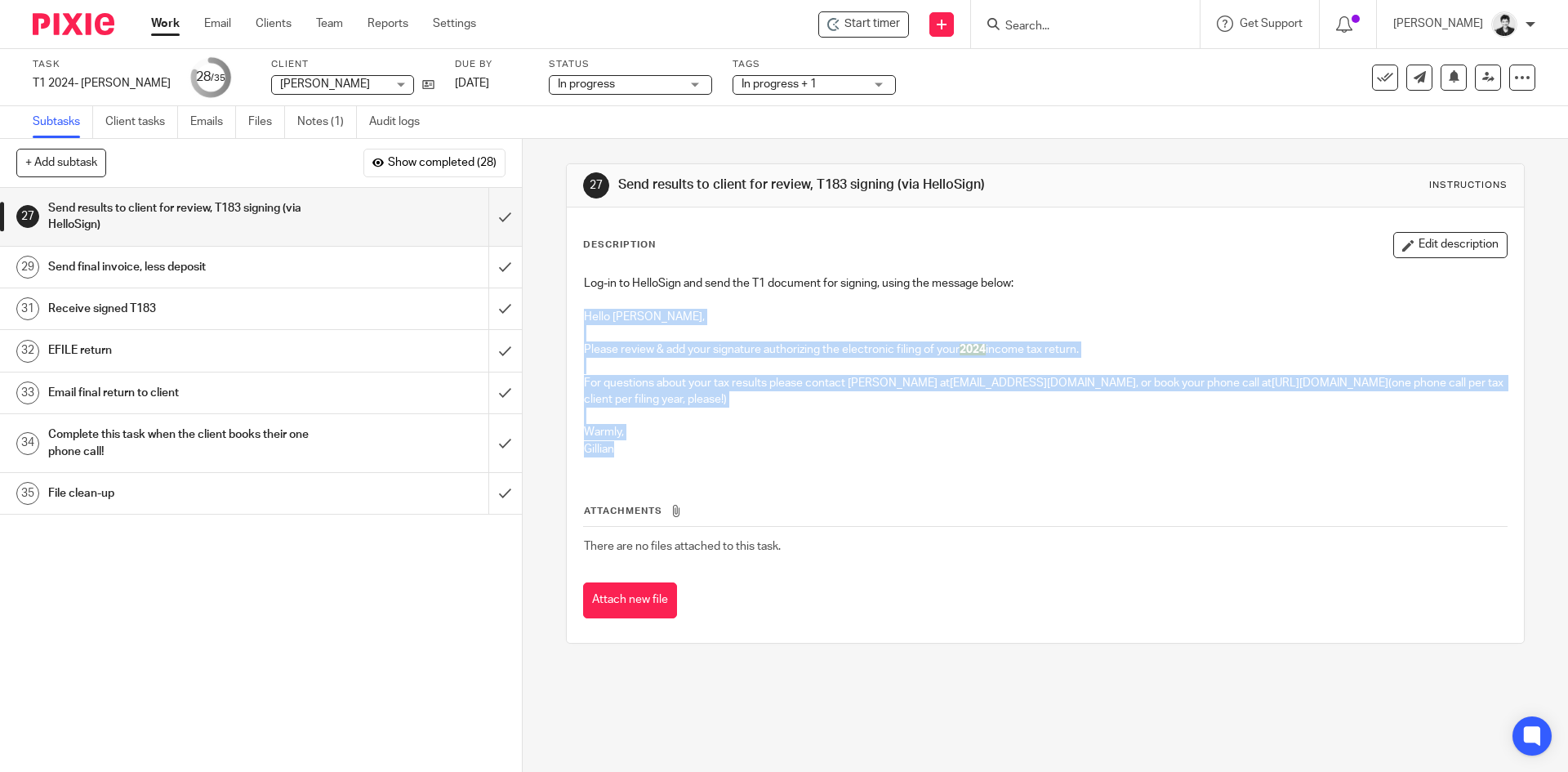
drag, startPoint x: 647, startPoint y: 450, endPoint x: 550, endPoint y: 324, distance: 159.0
click at [550, 324] on div "27 Send results to client for review, T183 signing (via HelloSign) Instructions…" at bounding box center [1045, 455] width 1046 height 633
copy div "Hello Chelsea, Please review & add your signature authorizing the electronic fi…"
click at [499, 214] on input "submit" at bounding box center [260, 216] width 521 height 58
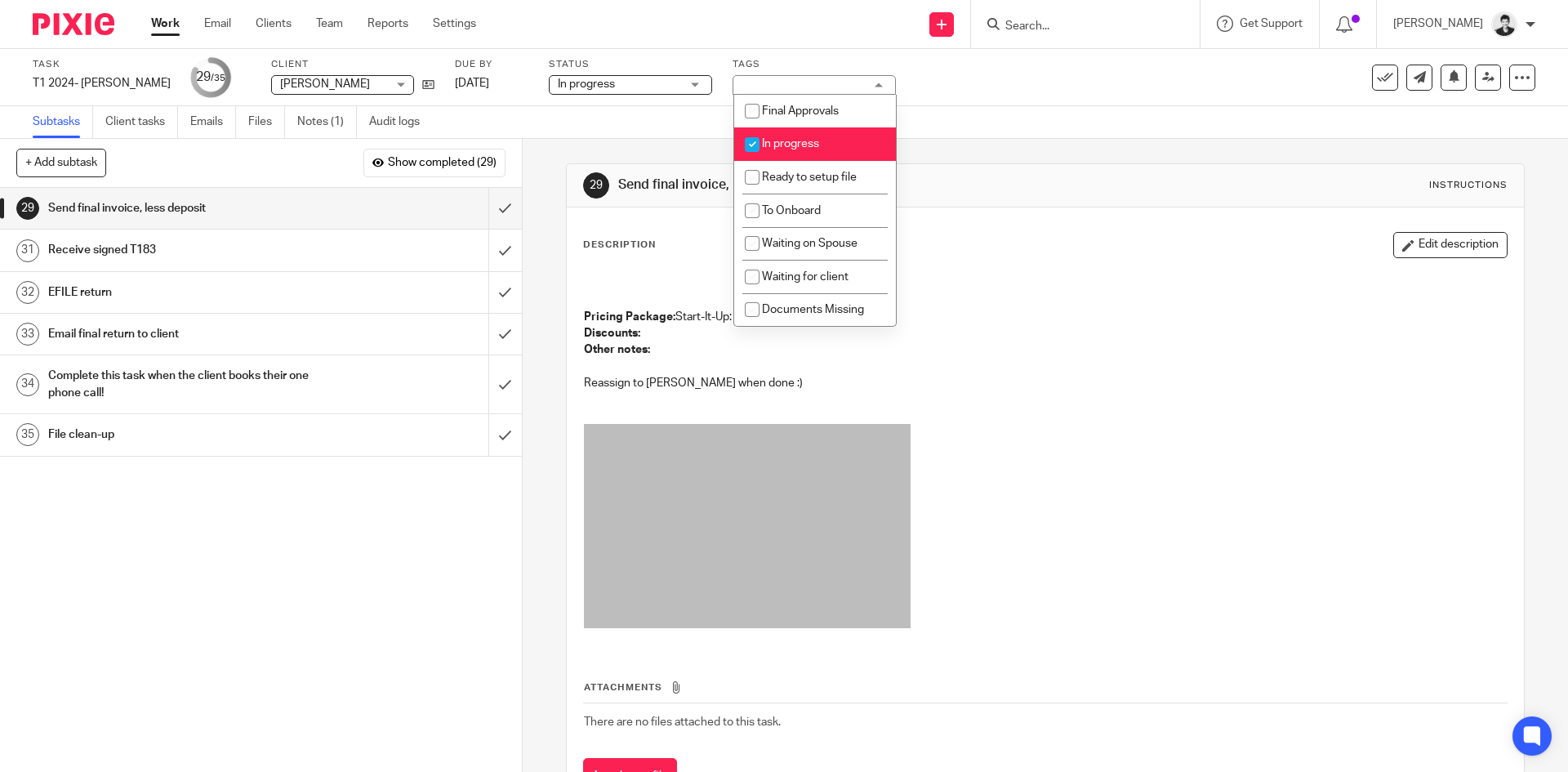
click at [815, 139] on span "In progress" at bounding box center [791, 143] width 57 height 12
checkbox input "false"
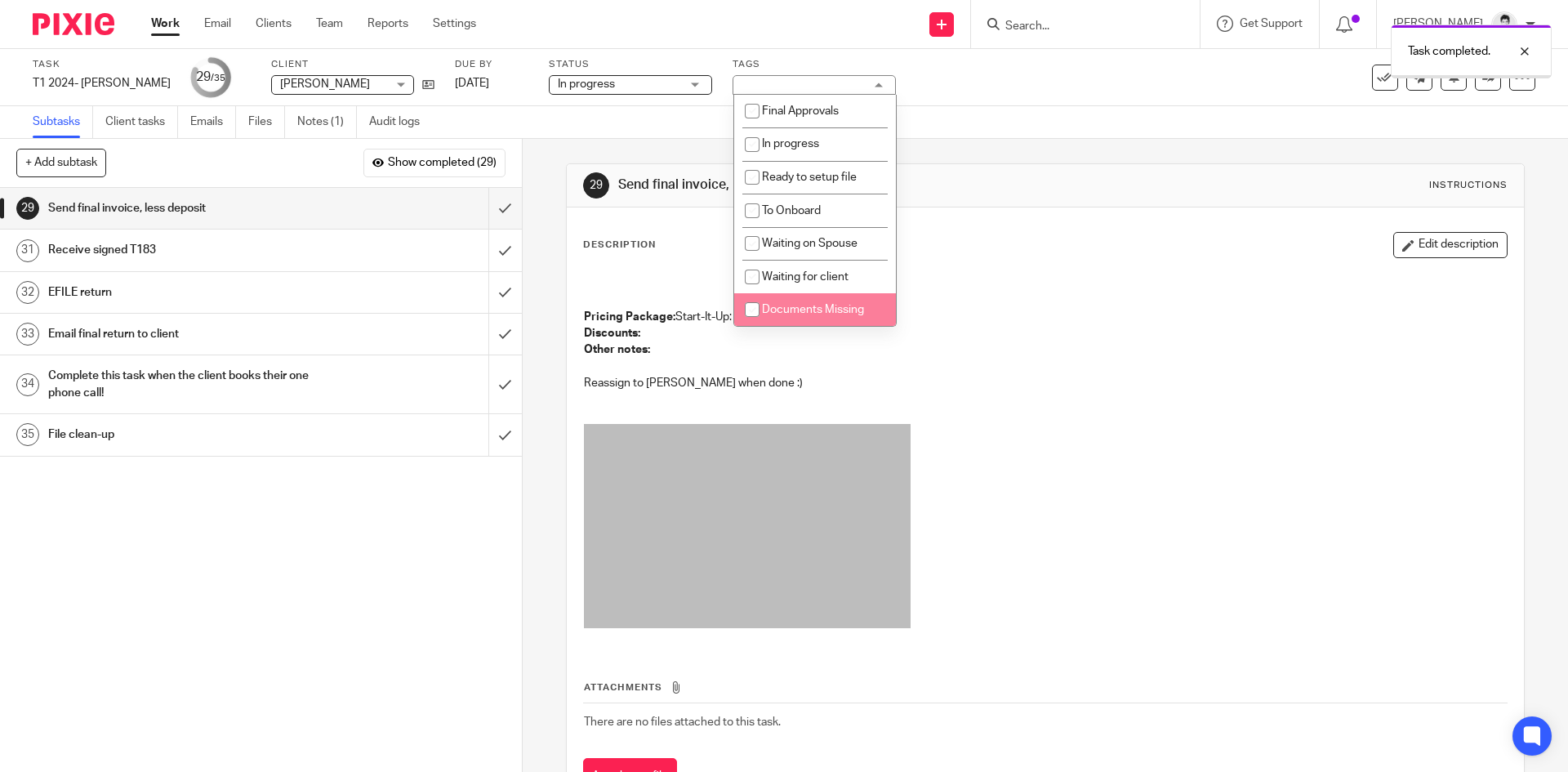
click at [840, 297] on li "Documents Missing" at bounding box center [815, 310] width 162 height 34
checkbox input "true"
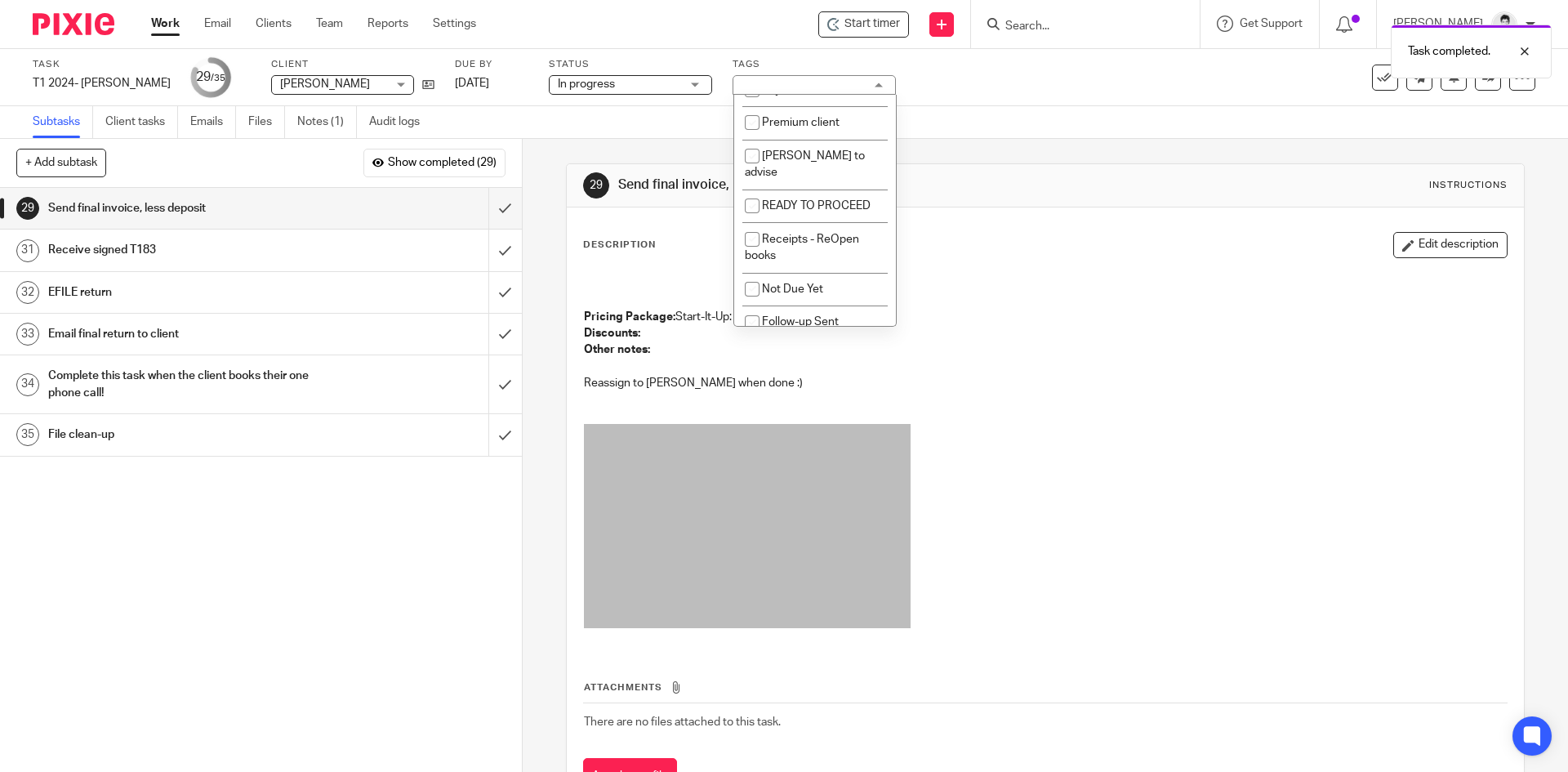
scroll to position [431, 0]
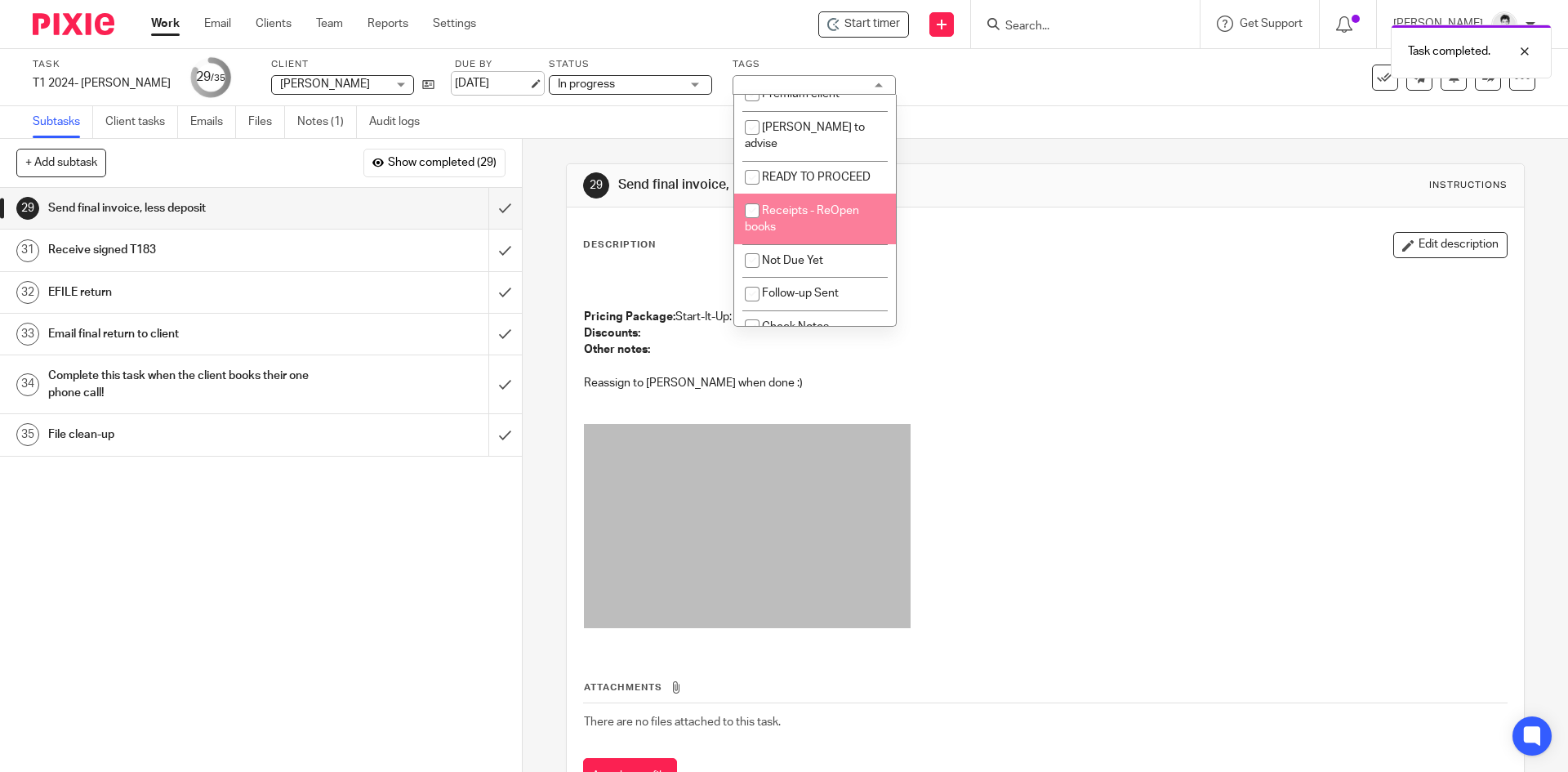
click at [497, 76] on link "Sep 19, 2025" at bounding box center [491, 84] width 74 height 17
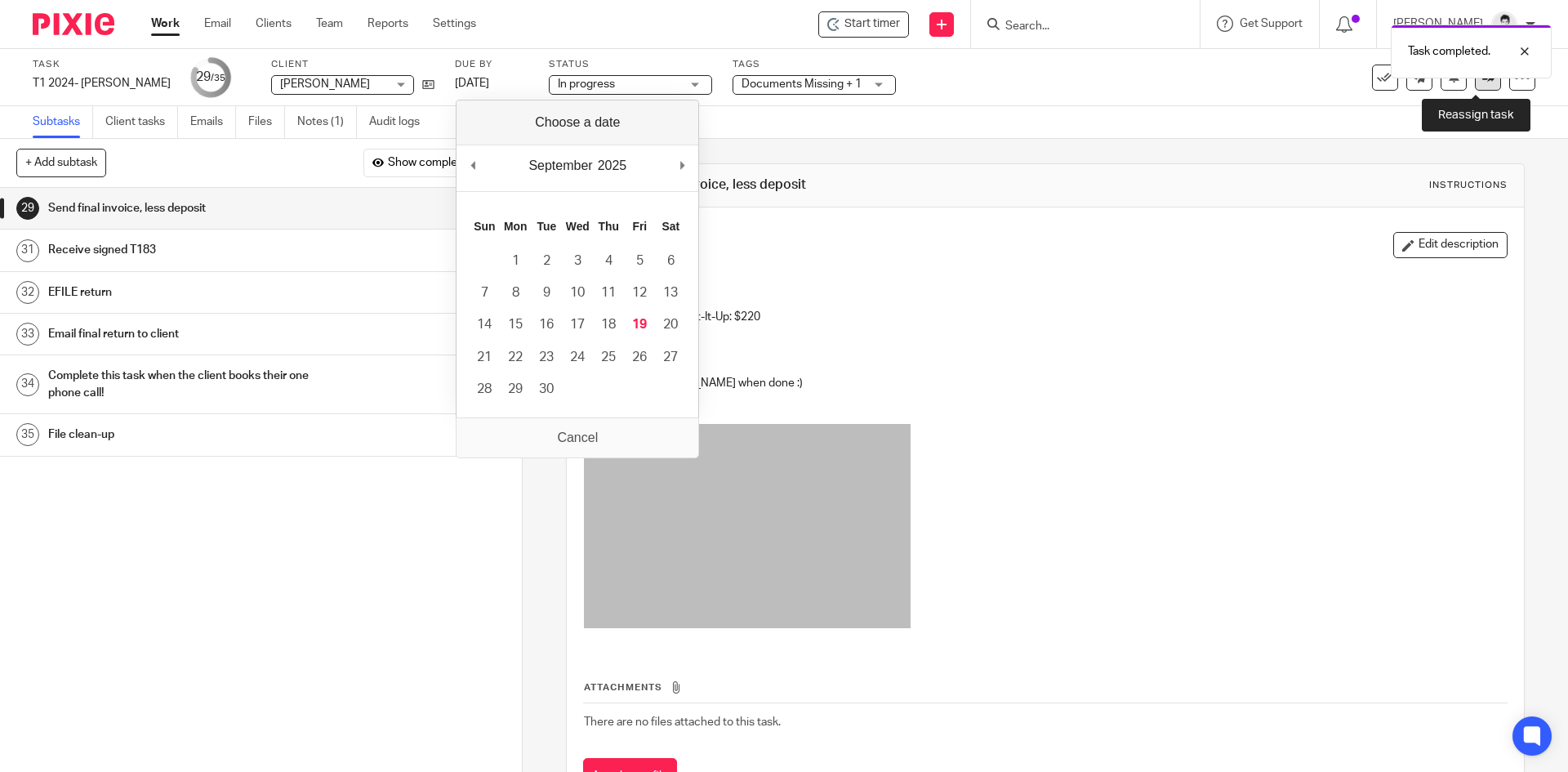
click at [1476, 90] on link at bounding box center [1487, 77] width 26 height 26
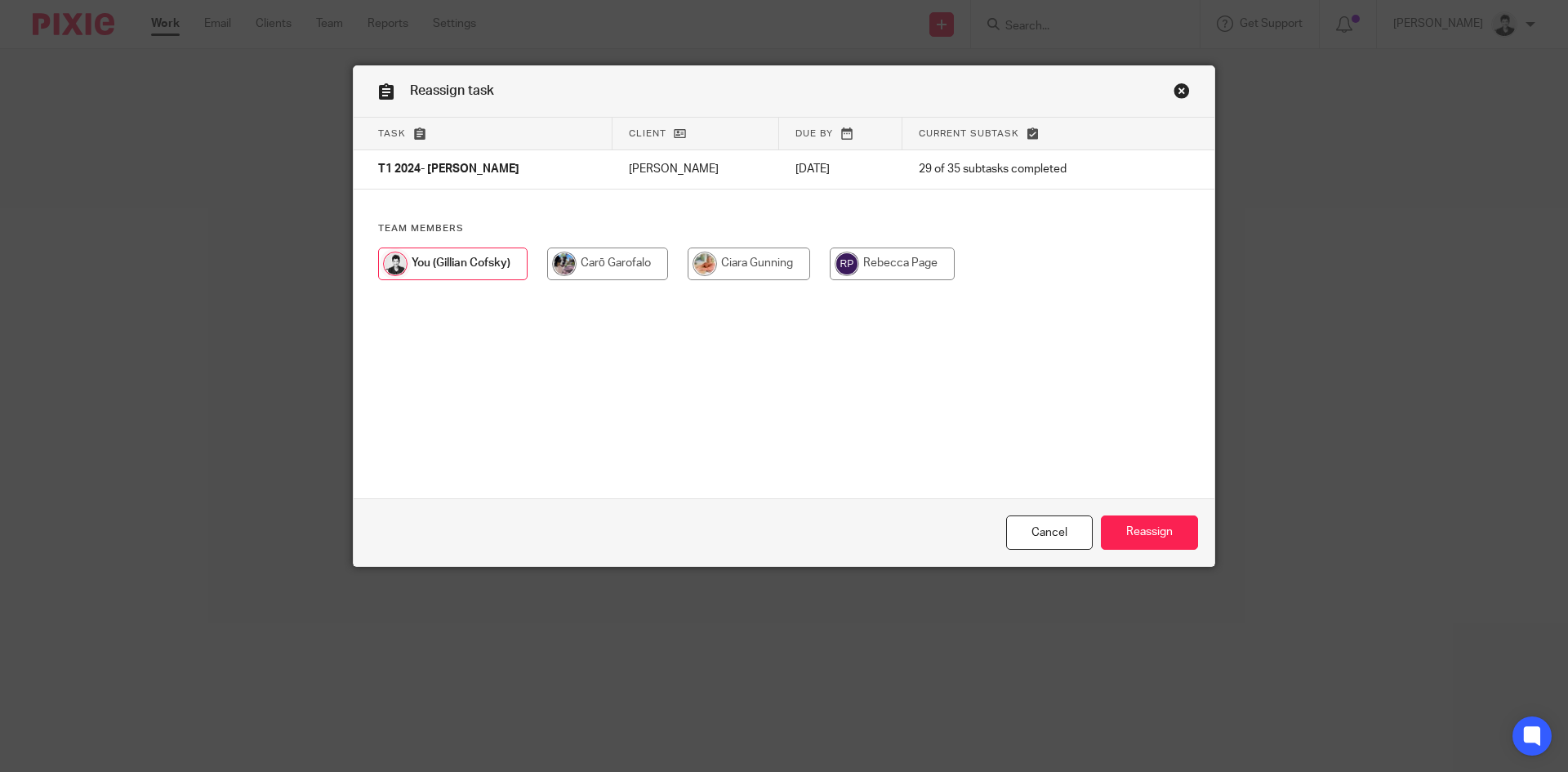
click at [584, 251] on input "radio" at bounding box center [608, 264] width 121 height 33
radio input "true"
click at [1173, 525] on input "Reassign" at bounding box center [1149, 533] width 97 height 36
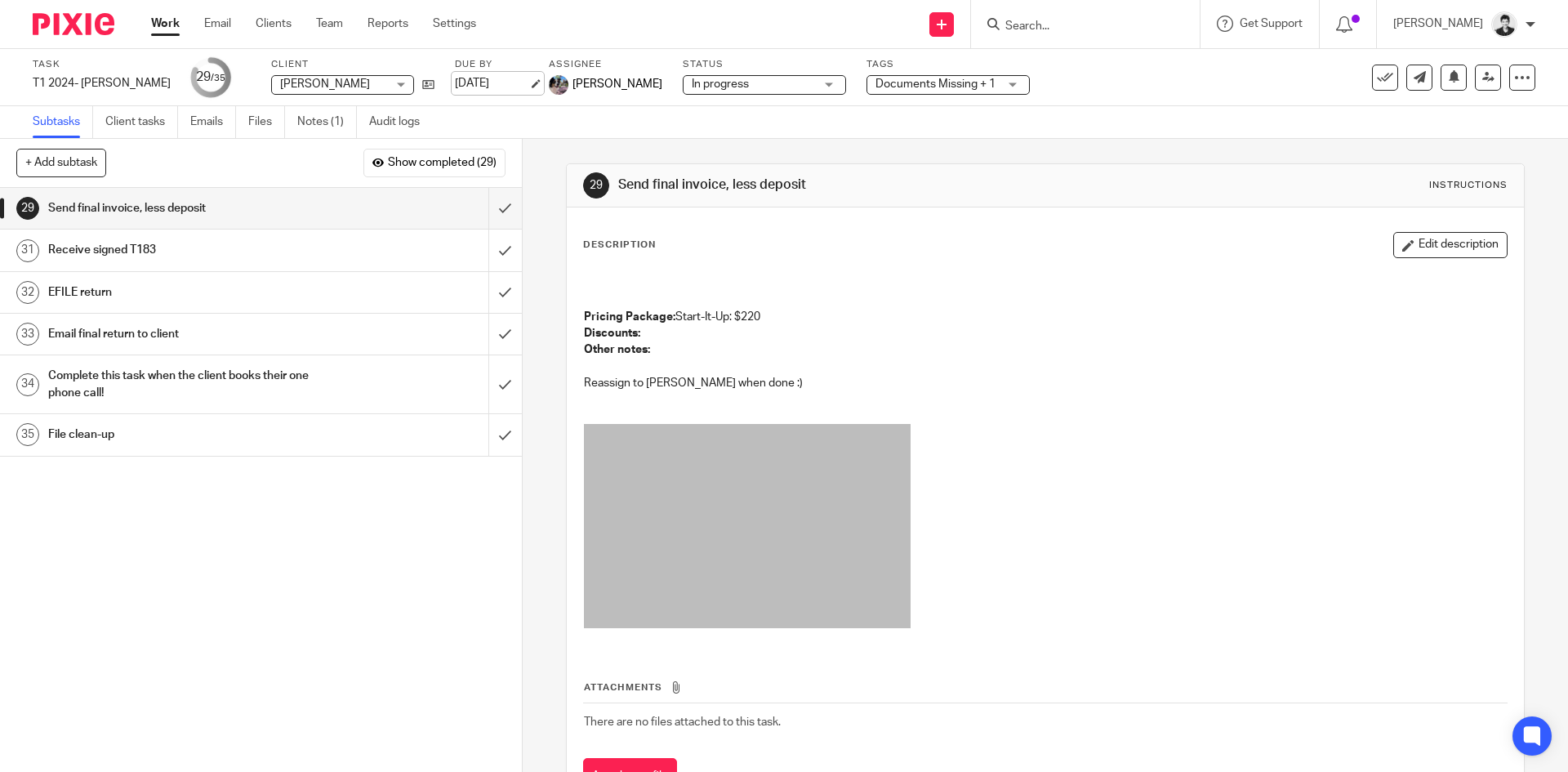
click at [519, 84] on link "Sep 19, 2025" at bounding box center [491, 84] width 74 height 17
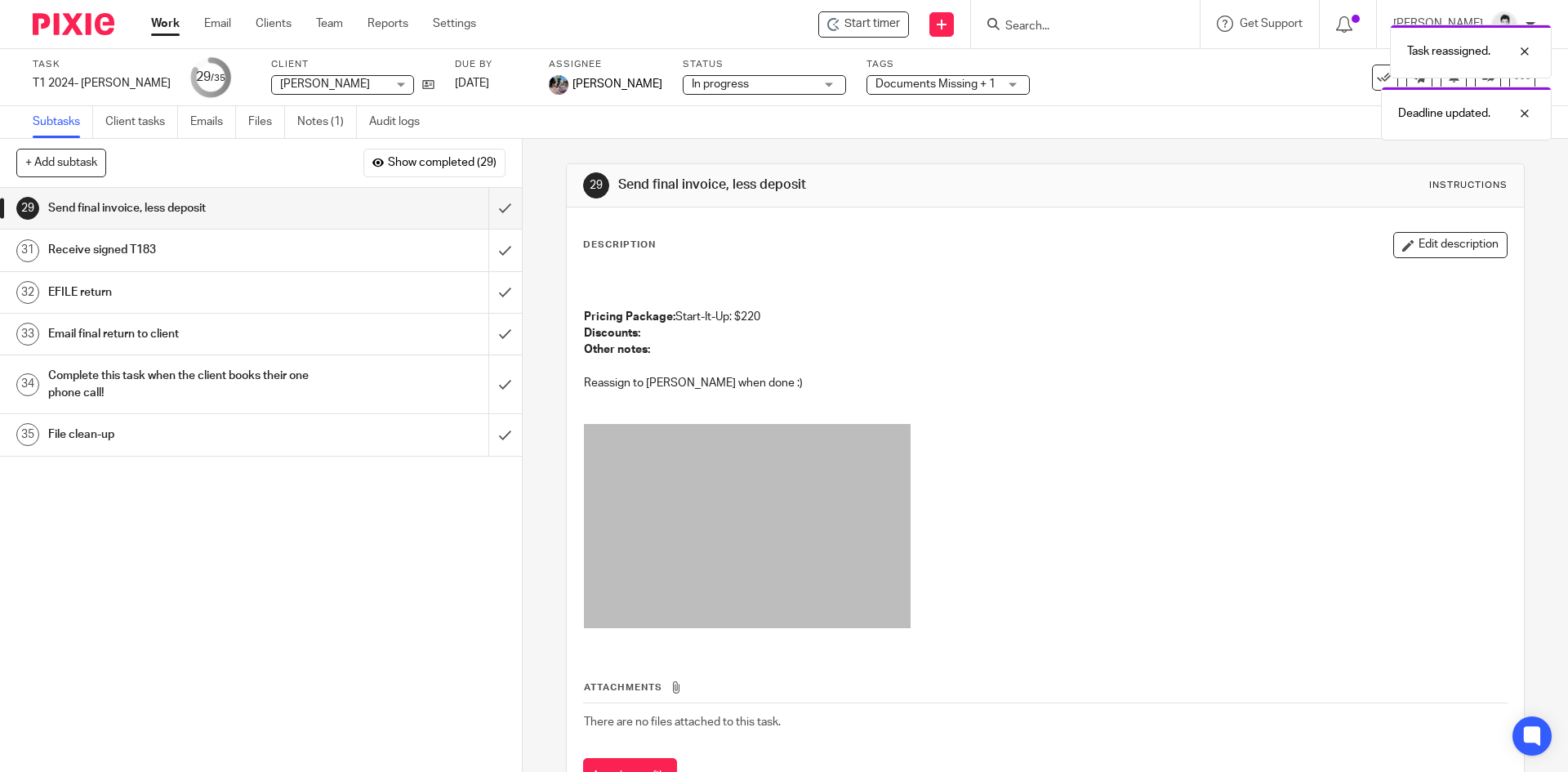
click at [1047, 20] on div "Task reassigned. Deadline updated." at bounding box center [1167, 78] width 768 height 124
drag, startPoint x: 1062, startPoint y: 36, endPoint x: 1222, endPoint y: 43, distance: 160.2
click at [1066, 38] on div "Task reassigned. Deadline updated." at bounding box center [1167, 78] width 768 height 124
drag, startPoint x: 1411, startPoint y: 64, endPoint x: 1422, endPoint y: 69, distance: 12.1
click at [1413, 64] on div "Task reassigned." at bounding box center [1471, 52] width 162 height 54
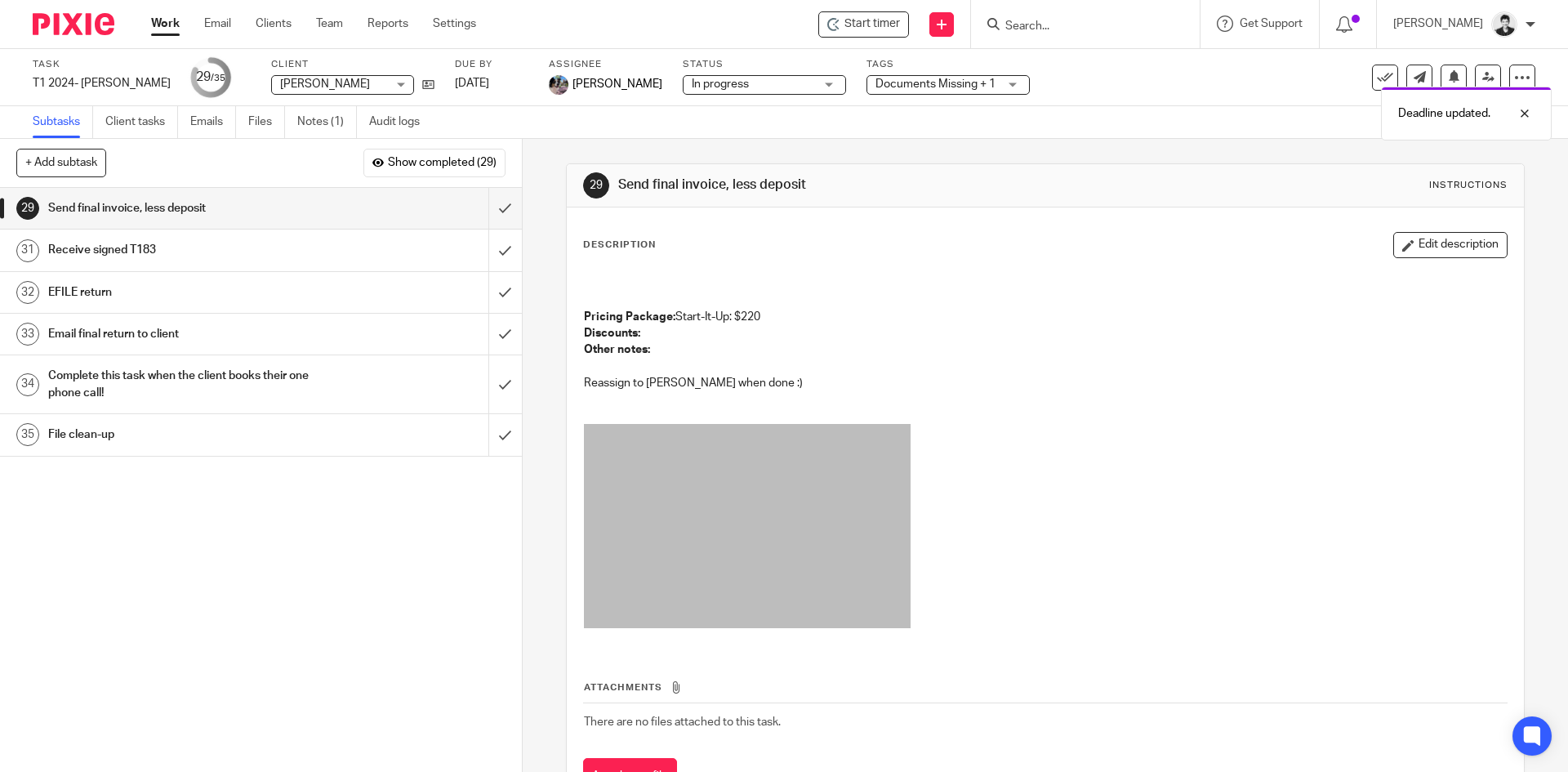
click at [1430, 113] on div "Subtasks Client tasks Emails Files Notes (1) Audit logs" at bounding box center [784, 122] width 1568 height 33
click at [1087, 29] on div "Deadline updated." at bounding box center [1167, 47] width 768 height 62
click at [1481, 49] on p "Deadline updated." at bounding box center [1445, 52] width 92 height 16
click at [1053, 28] on input "Search" at bounding box center [1077, 27] width 147 height 15
click at [1045, 31] on input "Search" at bounding box center [1077, 27] width 147 height 15
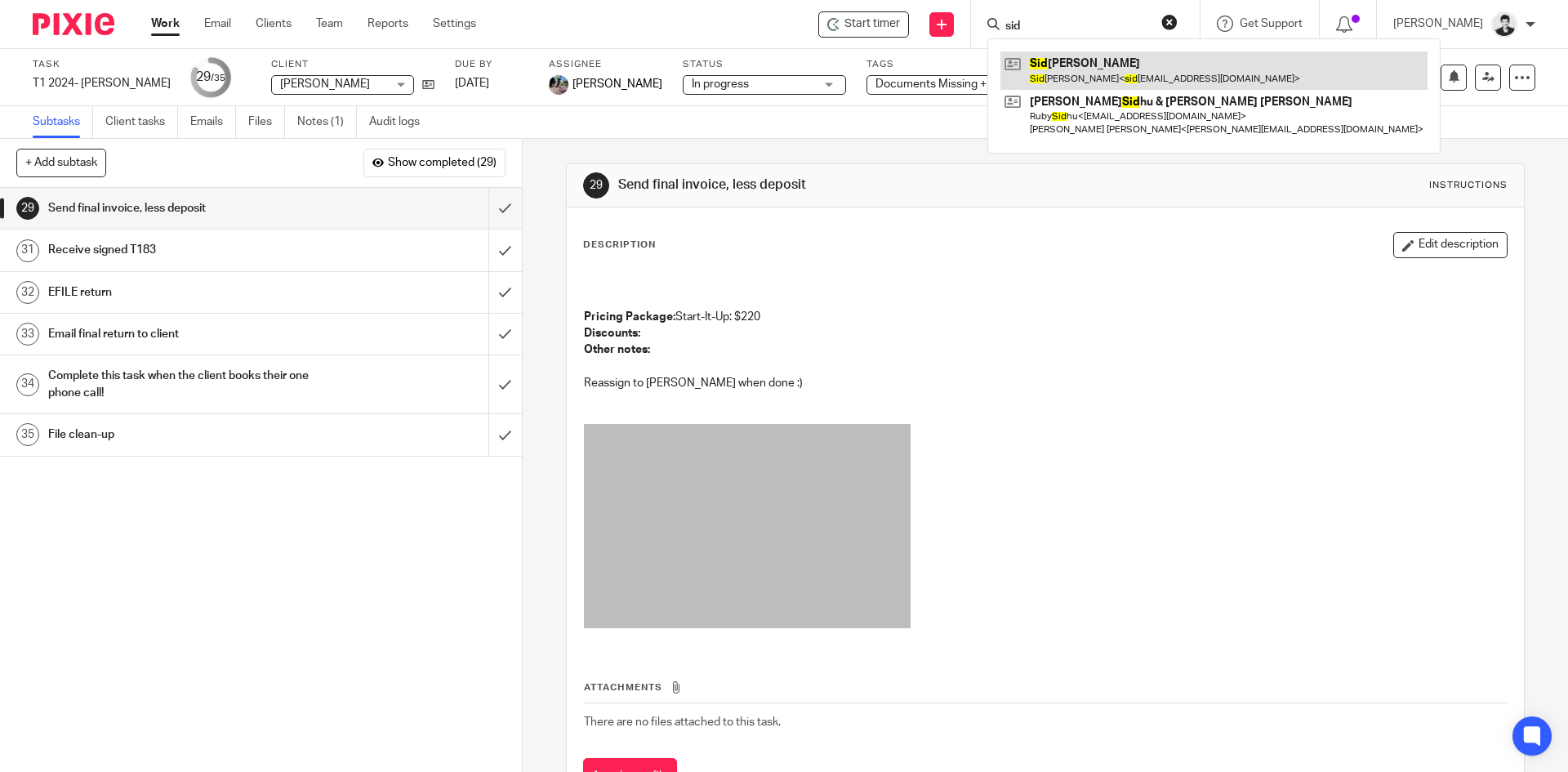
type input "sid"
click at [1073, 59] on link at bounding box center [1214, 70] width 427 height 37
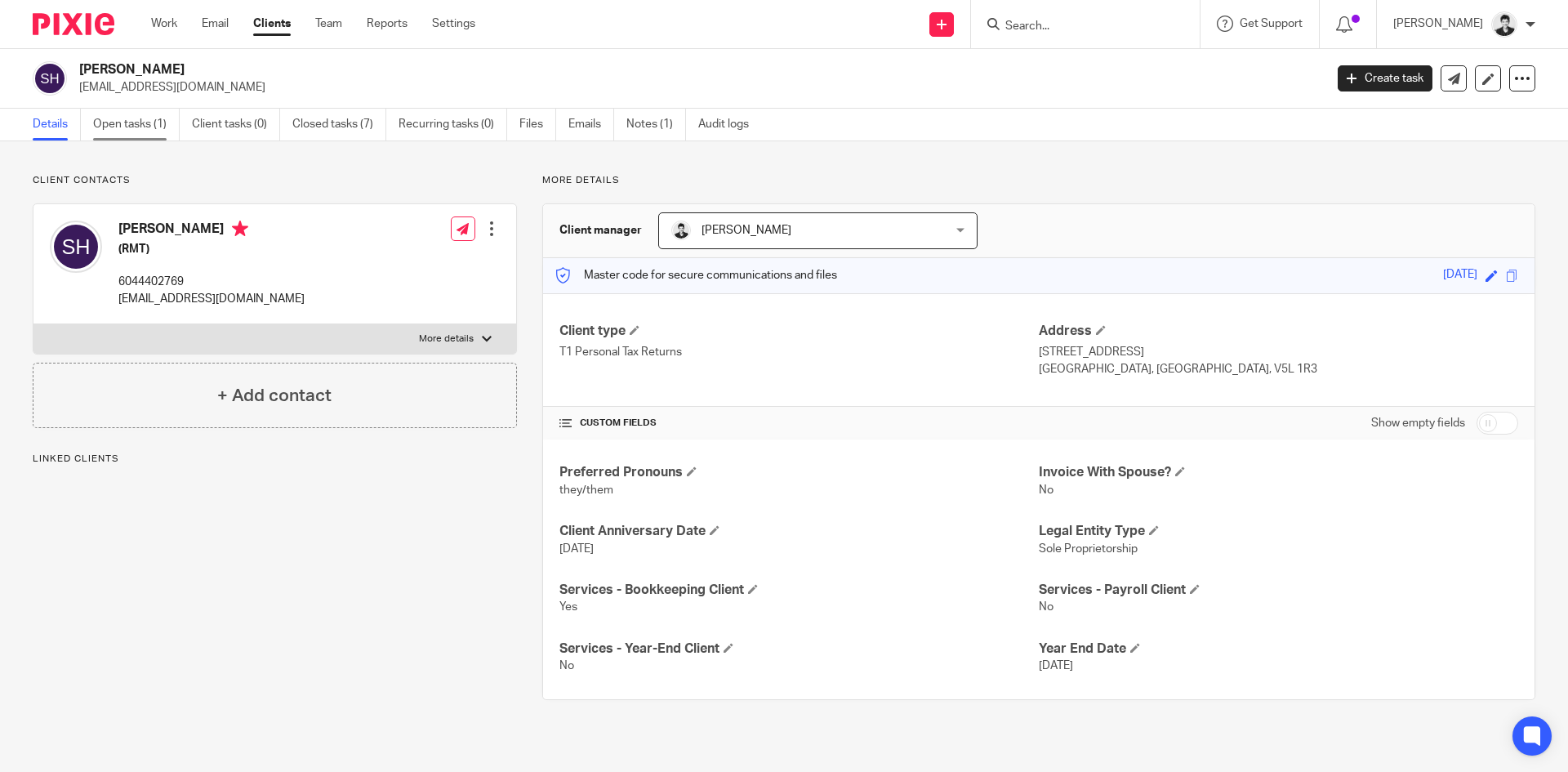
click at [149, 120] on link "Open tasks (1)" at bounding box center [136, 124] width 86 height 32
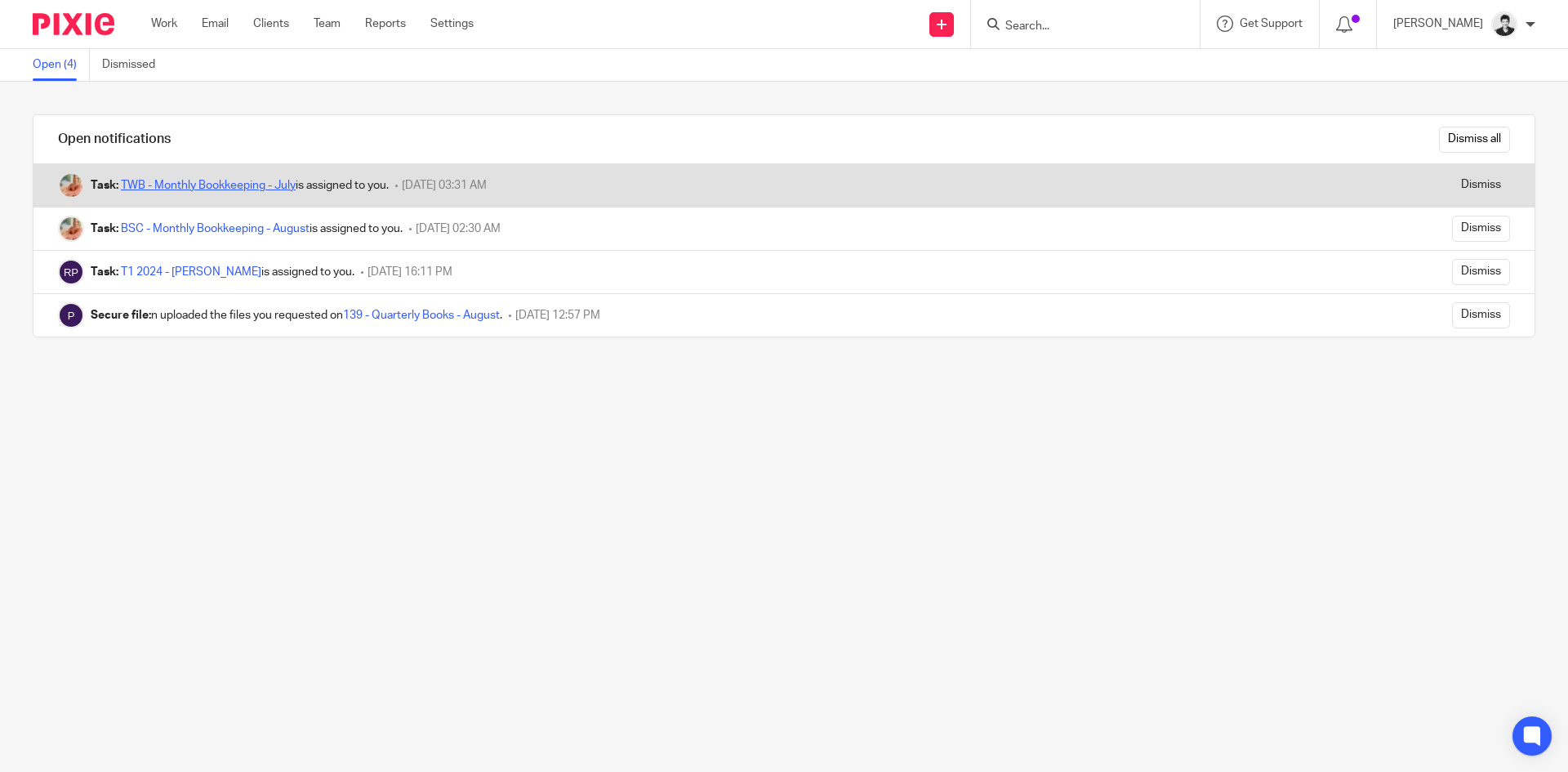
click at [251, 187] on link "TWB - Monthly Bookkeeping - July" at bounding box center [208, 185] width 175 height 12
click at [1465, 180] on input "Dismiss" at bounding box center [1480, 185] width 58 height 26
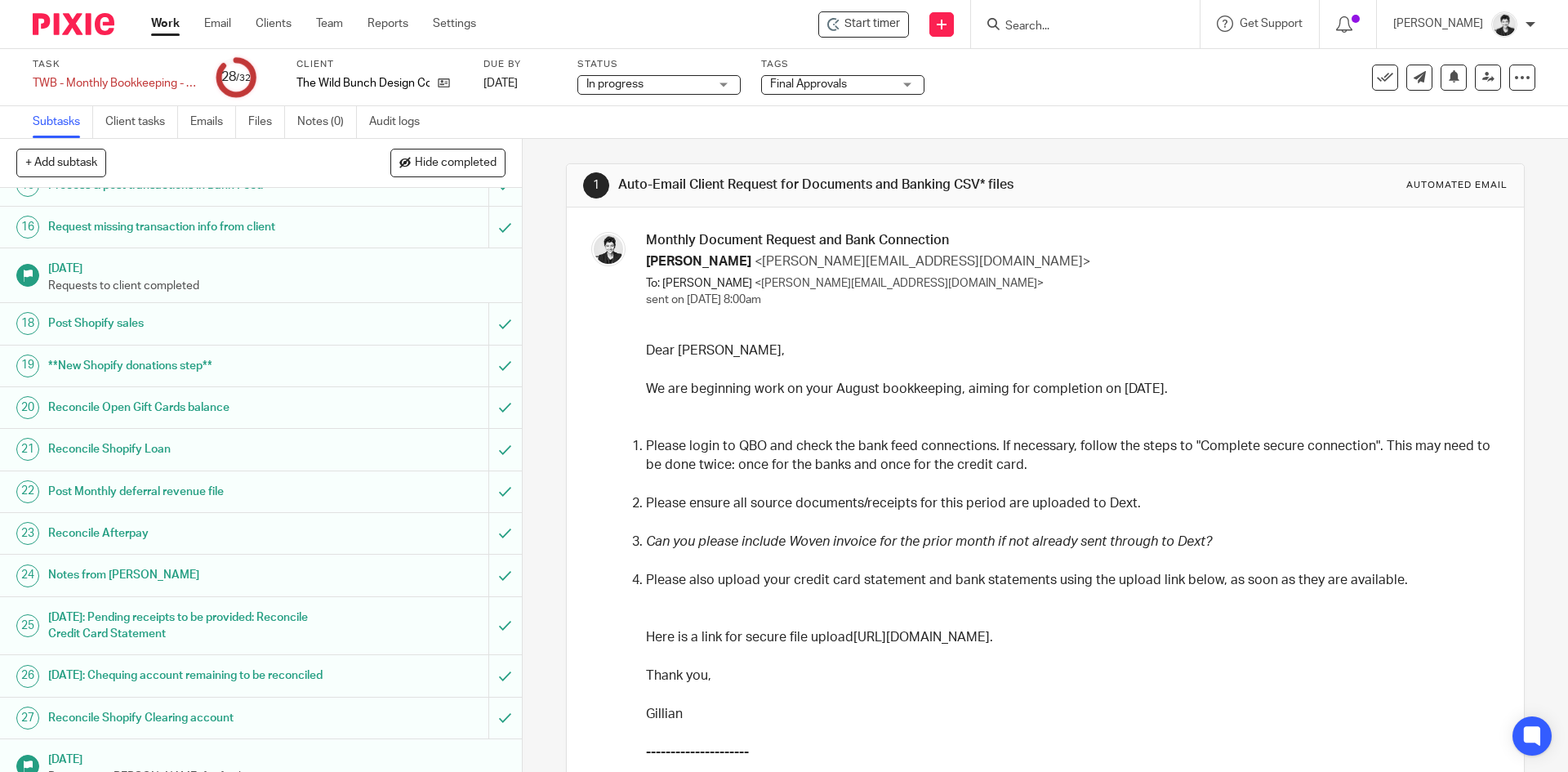
scroll to position [846, 0]
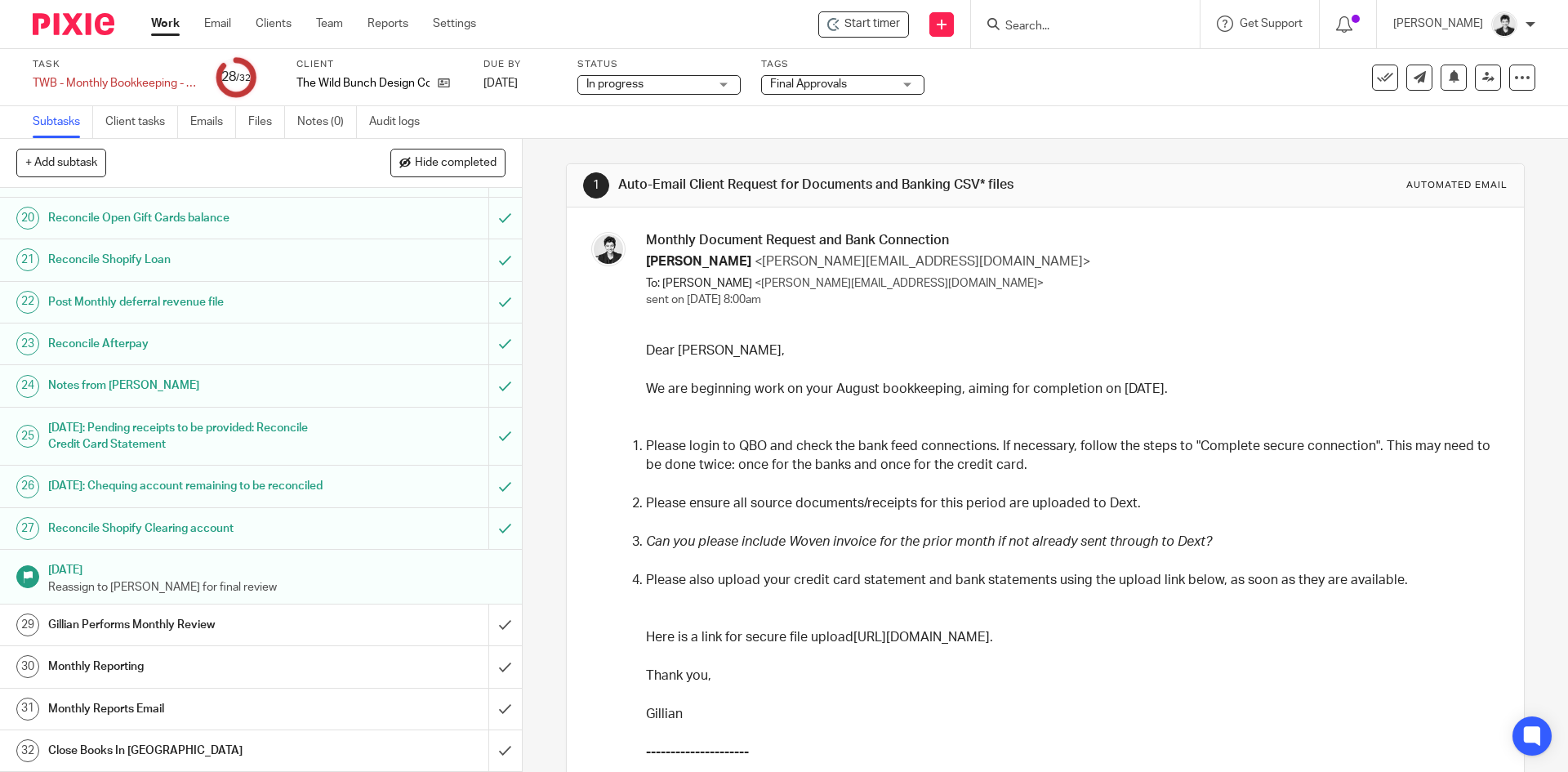
click at [194, 618] on h1 "Gillian Performs Monthly Review" at bounding box center [189, 625] width 283 height 25
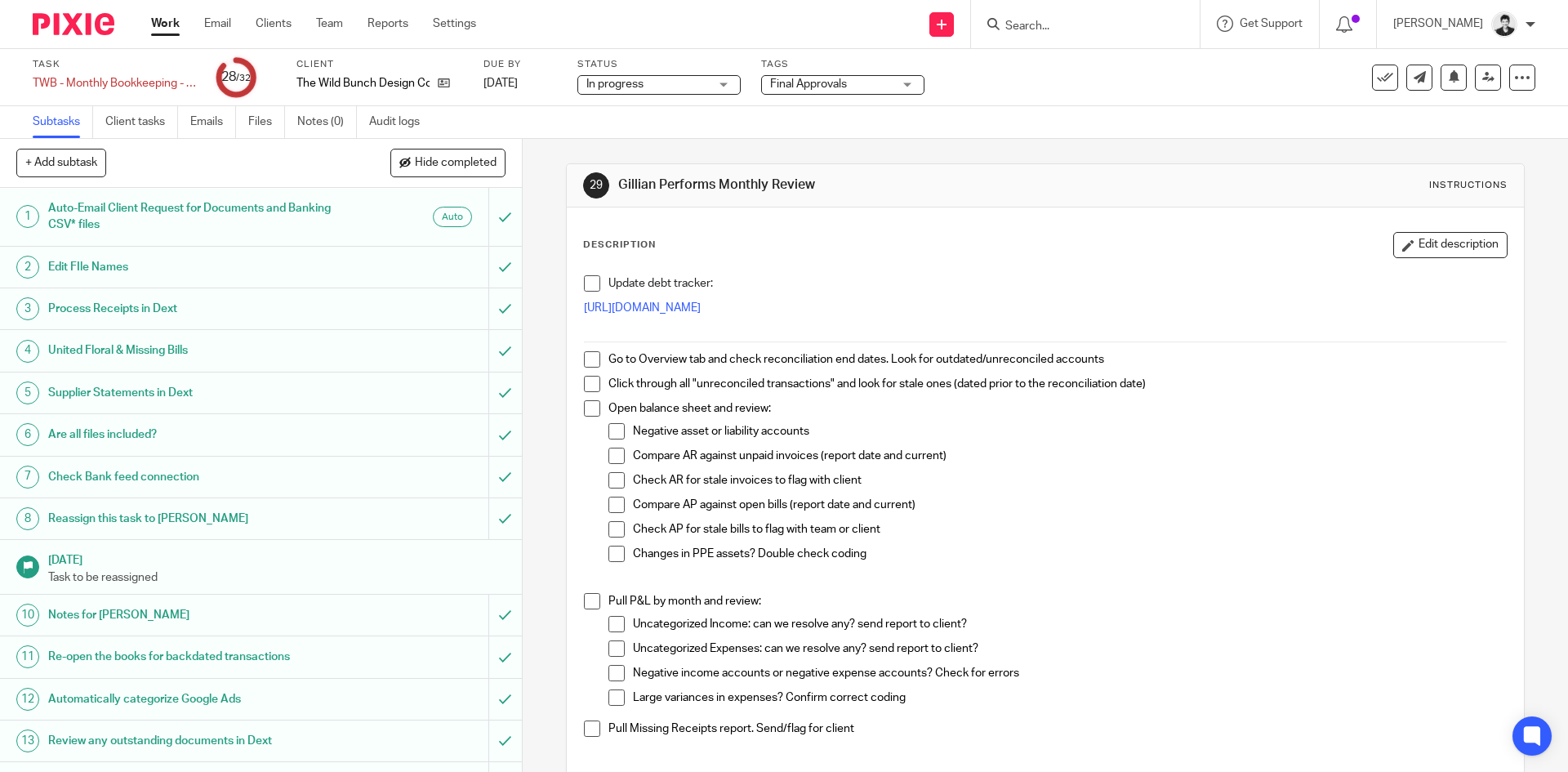
click at [450, 157] on span "Hide completed" at bounding box center [456, 163] width 82 height 13
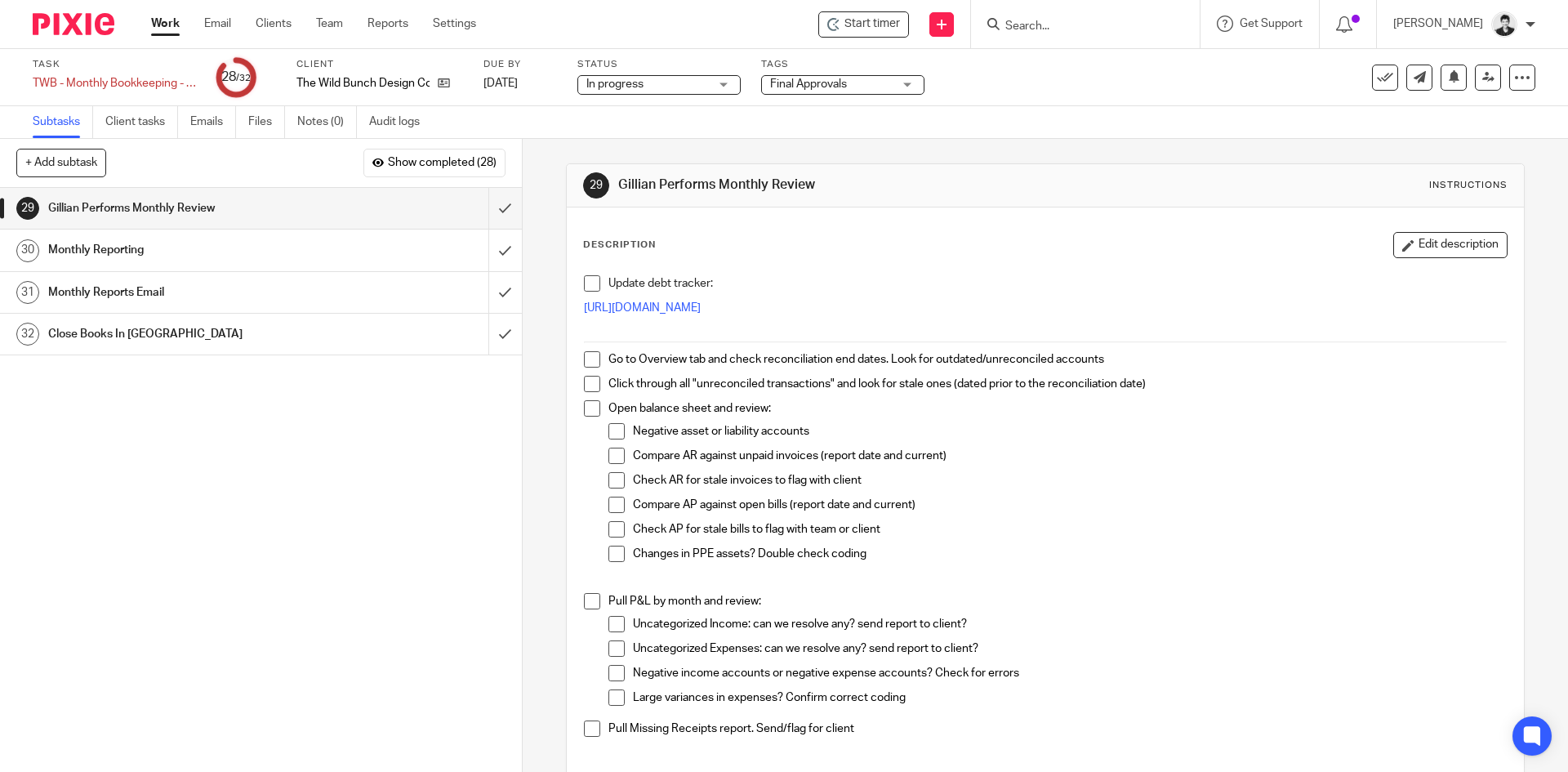
click at [867, 299] on p "https://docs.google.com/spreadsheets/d/1GAGm_etgmaF4eyU09ZdIXu1hGqm03xZy/edit?u…" at bounding box center [1045, 307] width 922 height 16
click at [701, 310] on link "https://docs.google.com/spreadsheets/d/1GAGm_etgmaF4eyU09ZdIXu1hGqm03xZy/edit?u…" at bounding box center [641, 307] width 116 height 12
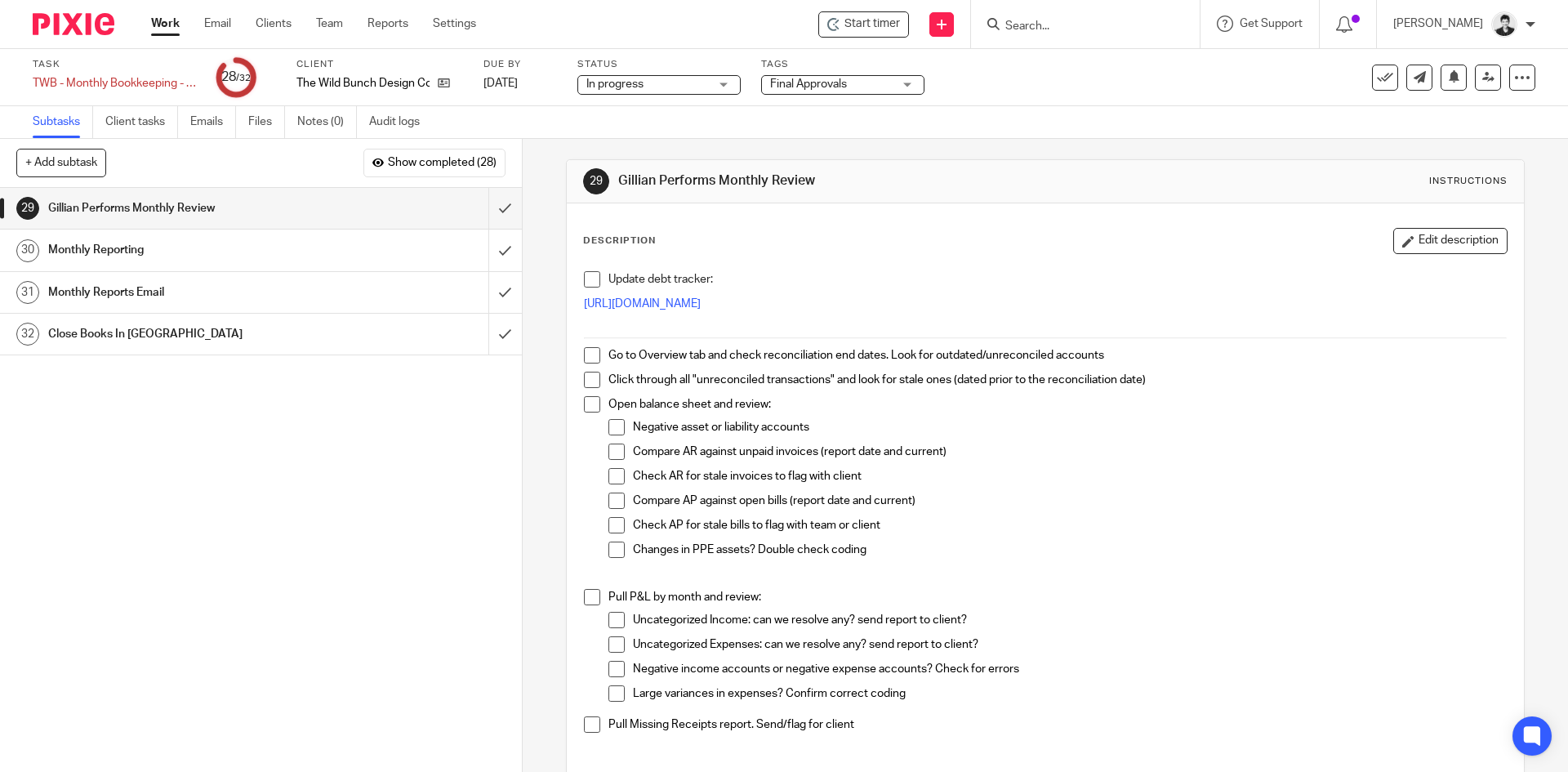
scroll to position [1, 0]
drag, startPoint x: 586, startPoint y: 359, endPoint x: 589, endPoint y: 368, distance: 9.5
click at [586, 359] on span at bounding box center [592, 358] width 16 height 16
click at [589, 379] on span at bounding box center [592, 383] width 16 height 16
click at [612, 501] on span at bounding box center [617, 504] width 16 height 16
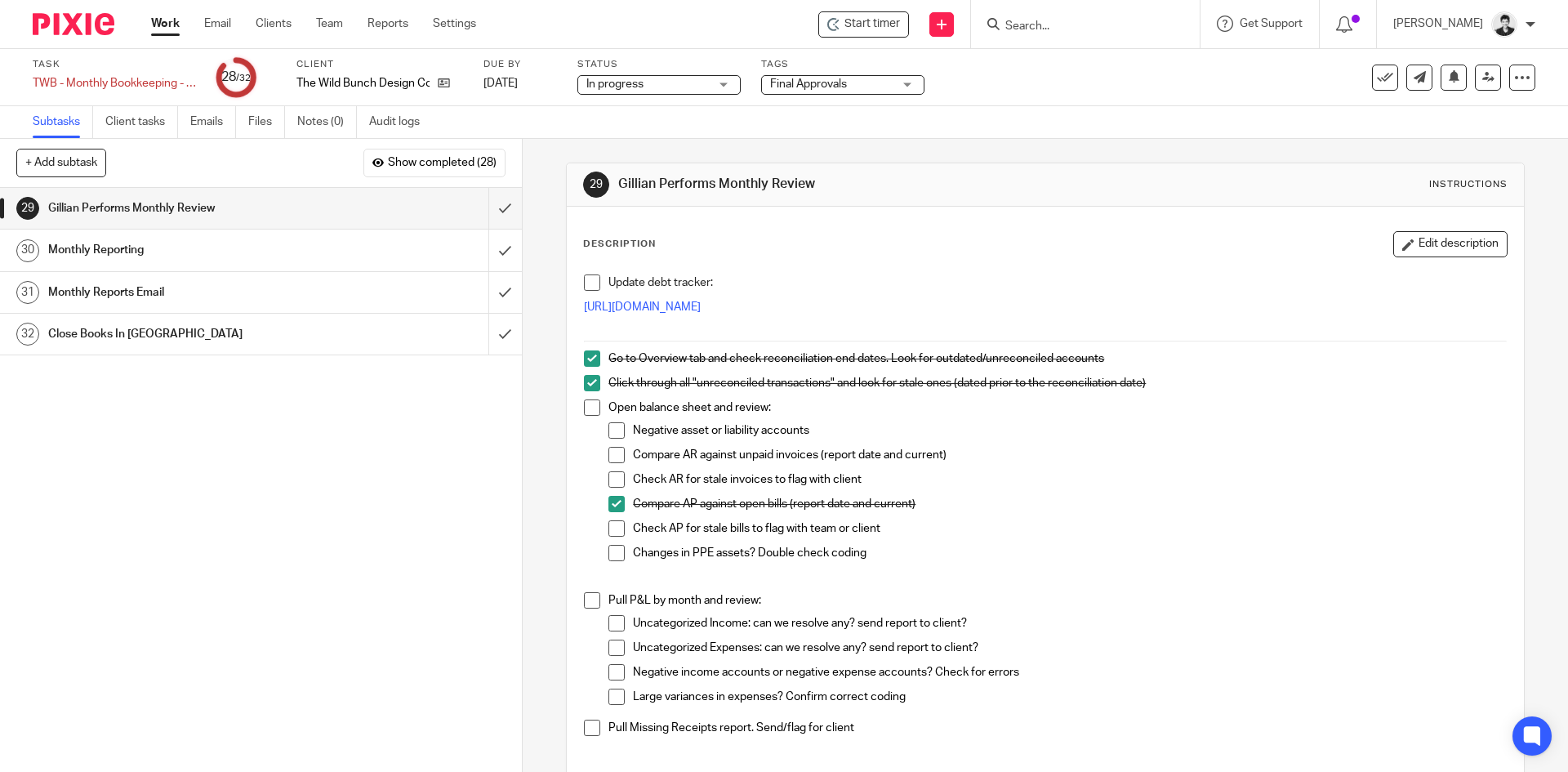
click at [612, 529] on span at bounding box center [617, 529] width 16 height 16
click at [609, 458] on span at bounding box center [617, 455] width 16 height 16
click at [612, 475] on span at bounding box center [617, 479] width 16 height 16
click at [614, 553] on span at bounding box center [617, 553] width 16 height 16
drag, startPoint x: 612, startPoint y: 428, endPoint x: 595, endPoint y: 423, distance: 17.7
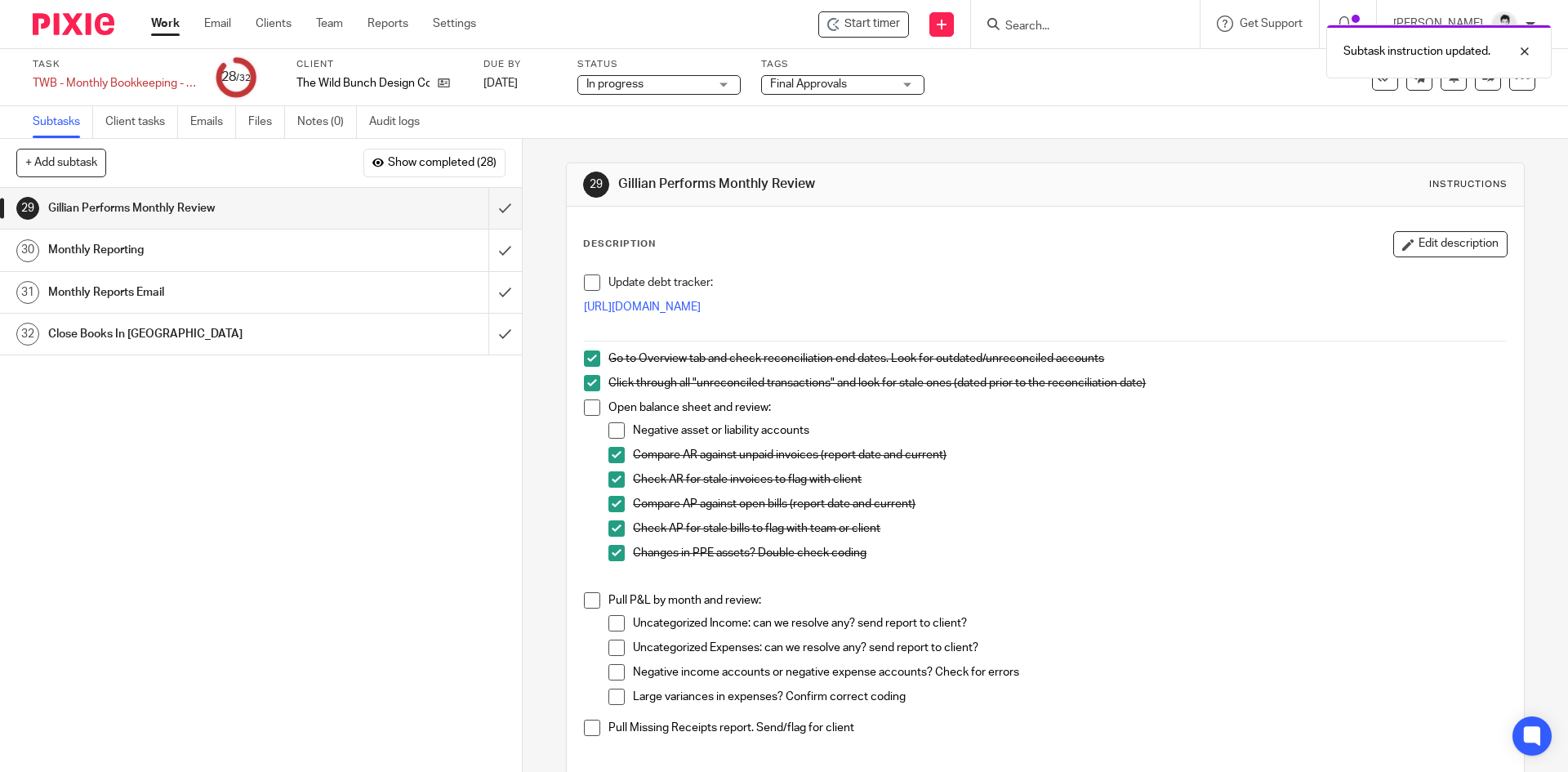
click at [611, 428] on span at bounding box center [617, 430] width 16 height 16
click at [584, 404] on span at bounding box center [592, 408] width 16 height 16
click at [586, 277] on span at bounding box center [592, 283] width 16 height 16
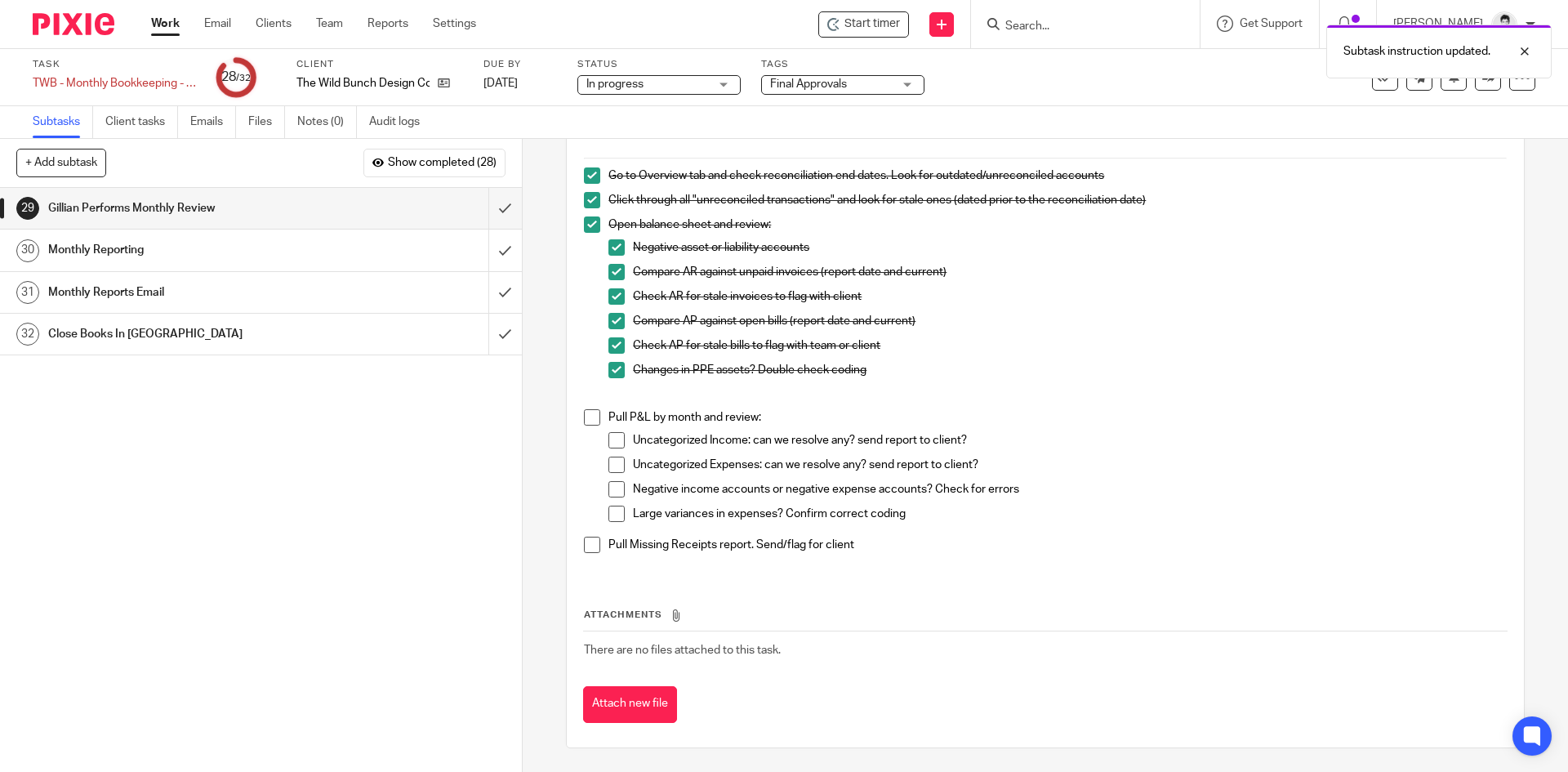
scroll to position [185, 0]
click at [487, 208] on input "submit" at bounding box center [260, 208] width 521 height 41
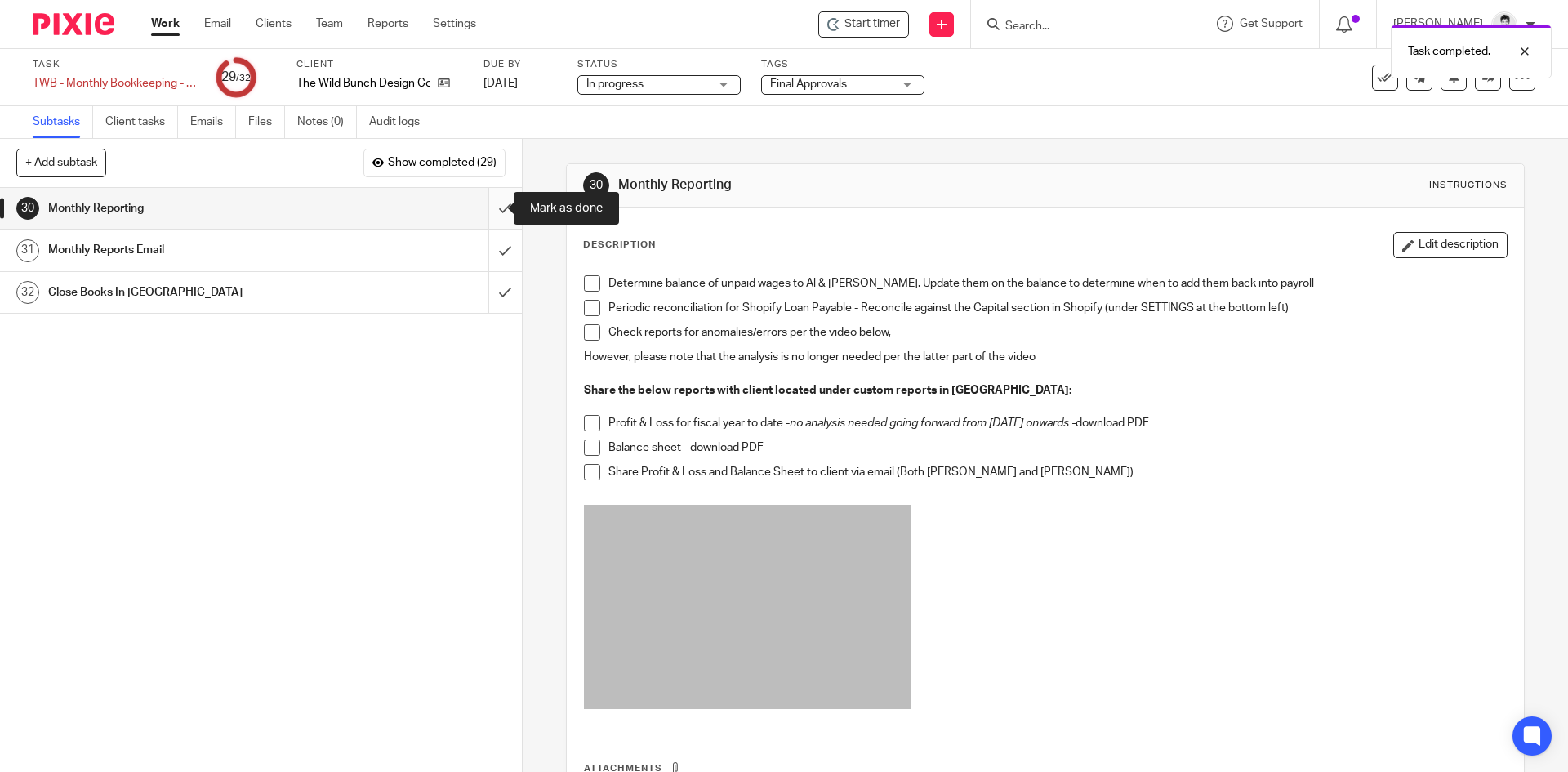
click at [493, 207] on input "submit" at bounding box center [260, 208] width 521 height 41
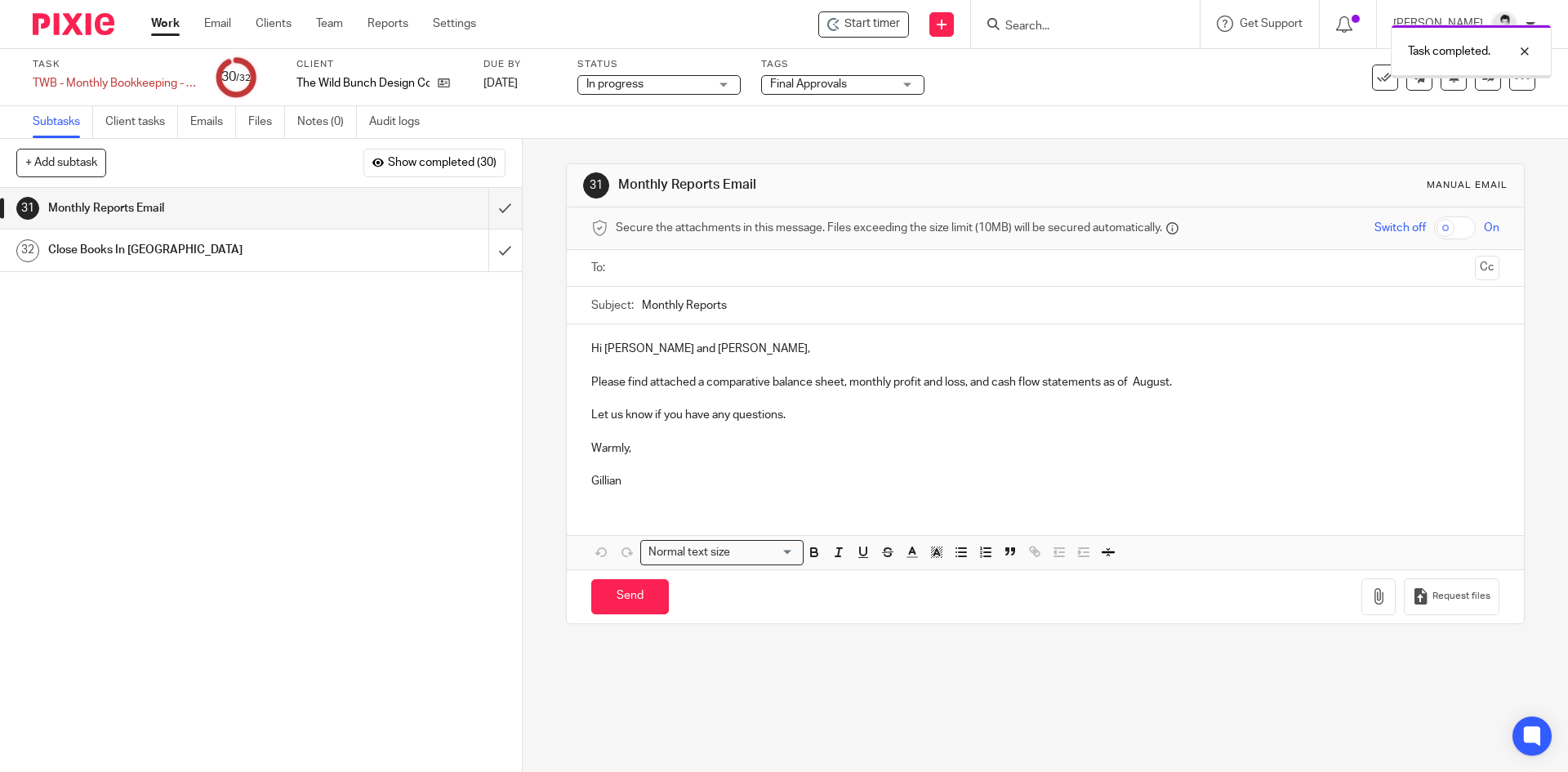
click at [656, 275] on input "text" at bounding box center [1045, 267] width 846 height 19
click at [768, 276] on input "text" at bounding box center [1113, 270] width 710 height 32
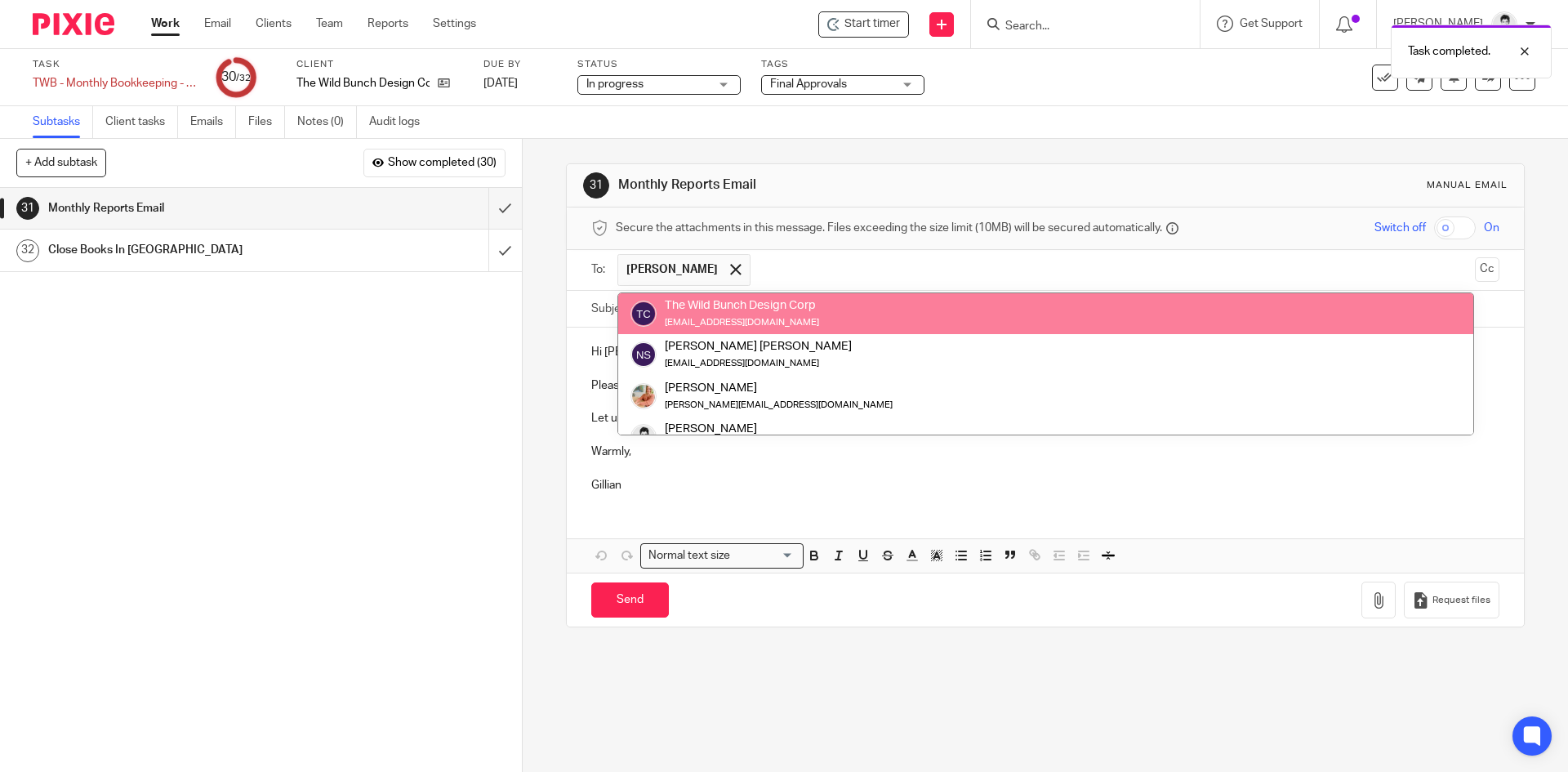
click at [768, 307] on div "The Wild Bunch Design Corp" at bounding box center [742, 306] width 155 height 16
click at [795, 300] on div "The Wild Bunch Design Corp" at bounding box center [742, 306] width 155 height 16
click at [819, 301] on div "The Wild Bunch Design Corp alexandra@thewildbunch.ca" at bounding box center [1046, 314] width 831 height 33
click at [784, 303] on div "The Wild Bunch Design Corp" at bounding box center [742, 306] width 155 height 16
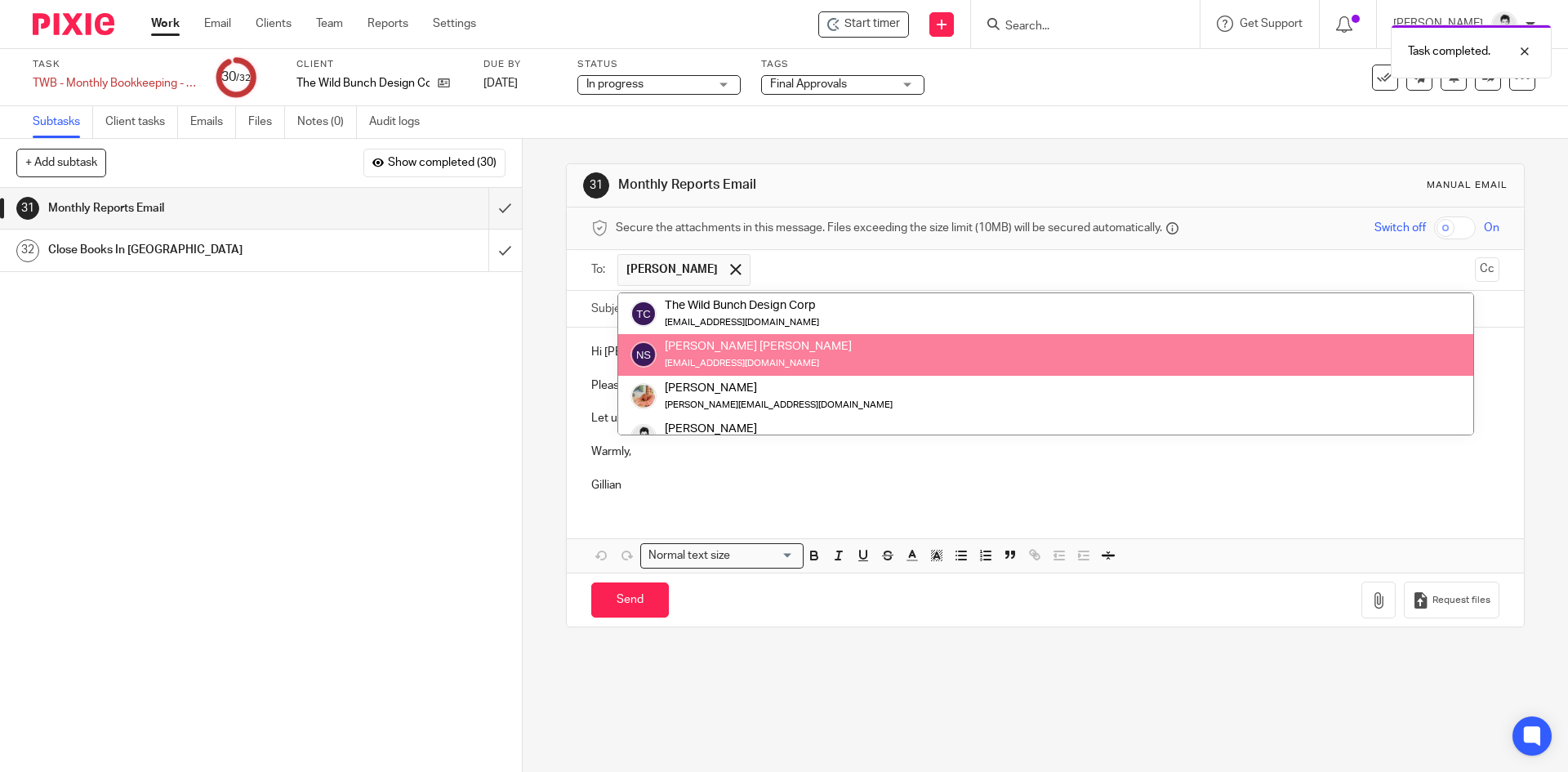
click at [744, 352] on div "Nassi Soofi Siavash" at bounding box center [758, 346] width 187 height 16
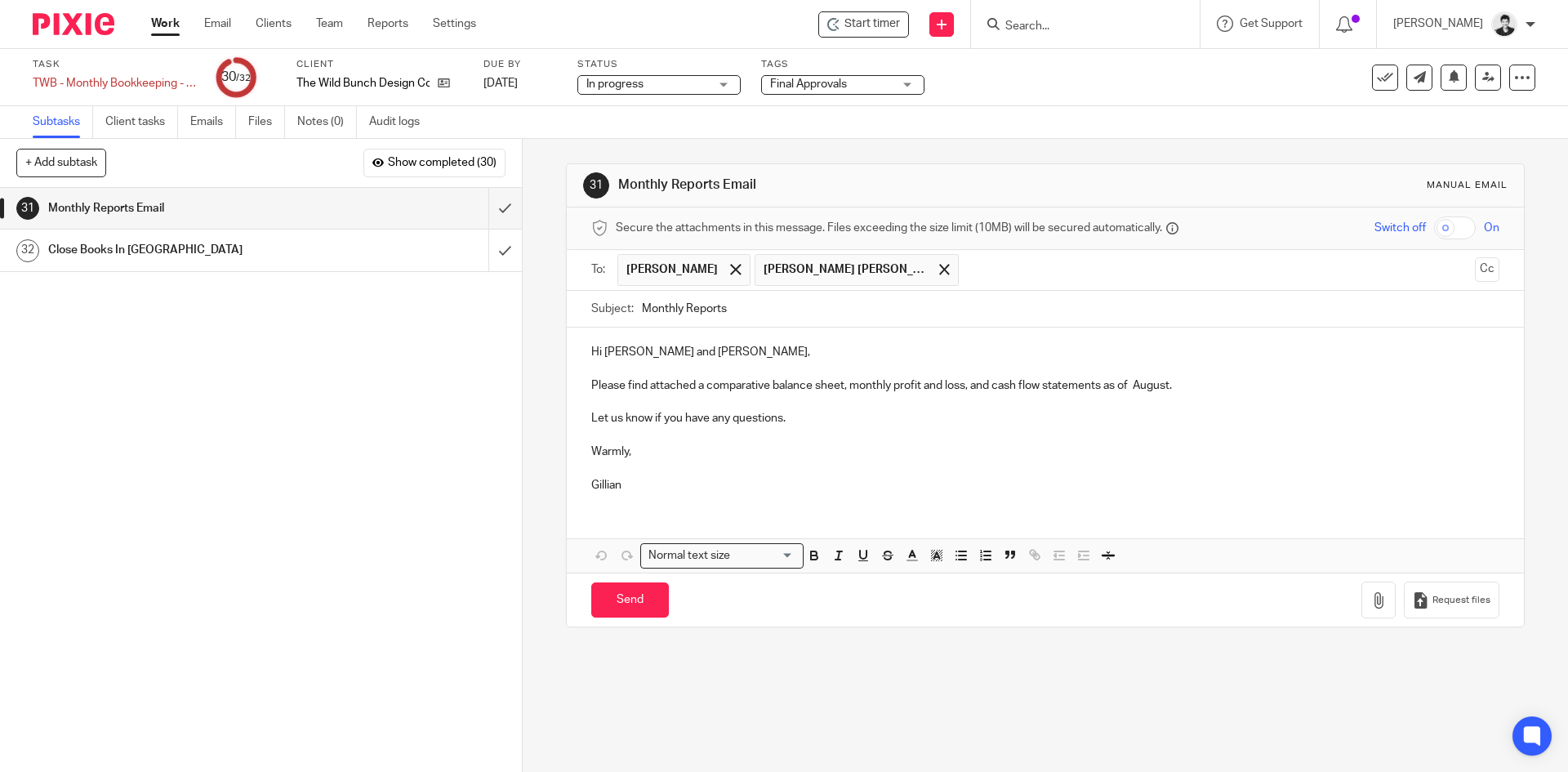
click at [1135, 388] on p "Please find attached a comparative balance sheet, monthly profit and loss, and …" at bounding box center [1045, 386] width 907 height 16
click at [1134, 387] on p "Please find attached a comparative balance sheet, monthly profit and loss, and …" at bounding box center [1045, 386] width 907 height 16
click at [1370, 605] on icon "button" at bounding box center [1378, 600] width 16 height 16
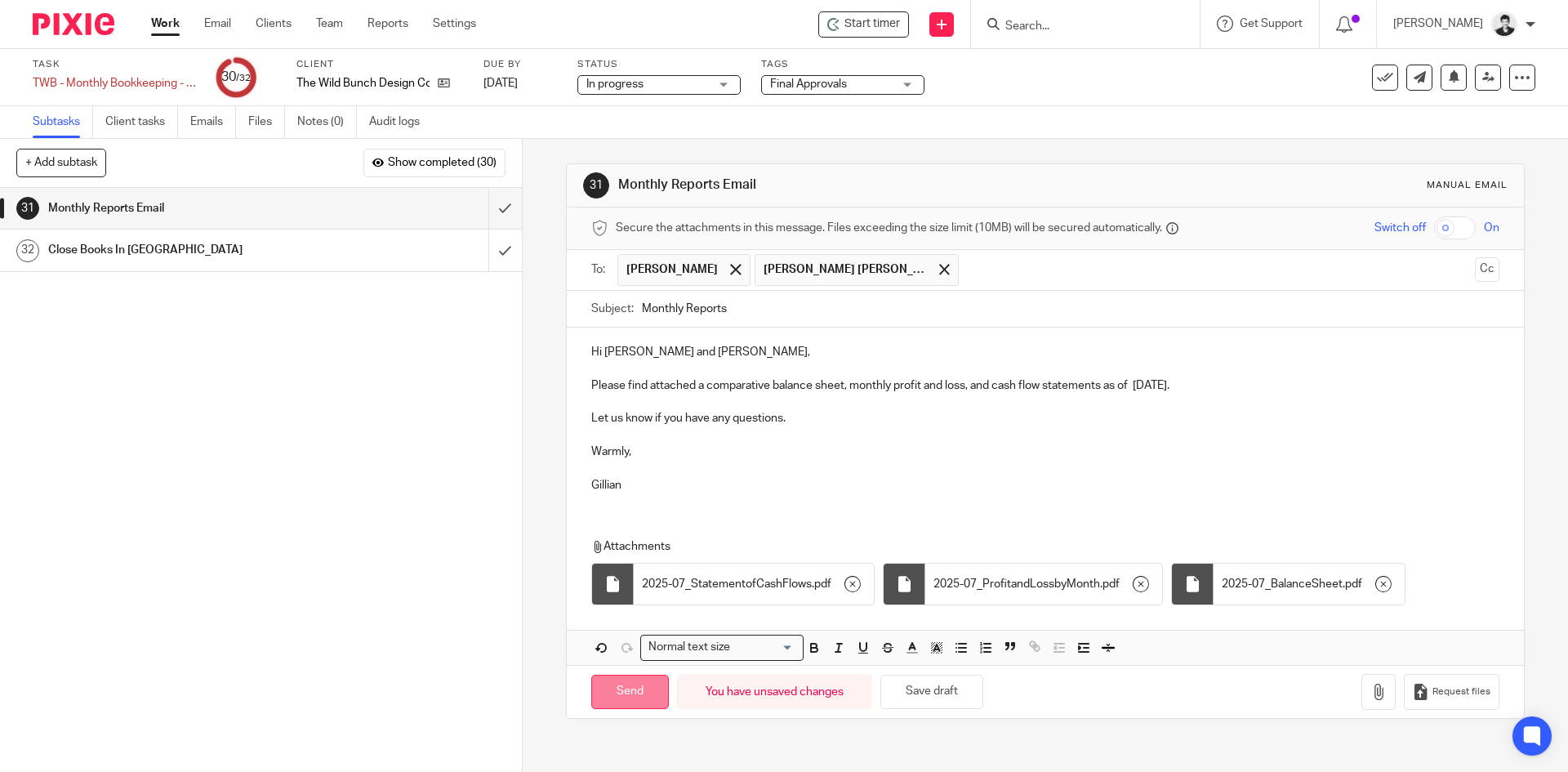
click at [632, 686] on input "Send" at bounding box center [630, 692] width 77 height 36
type input "Sent"
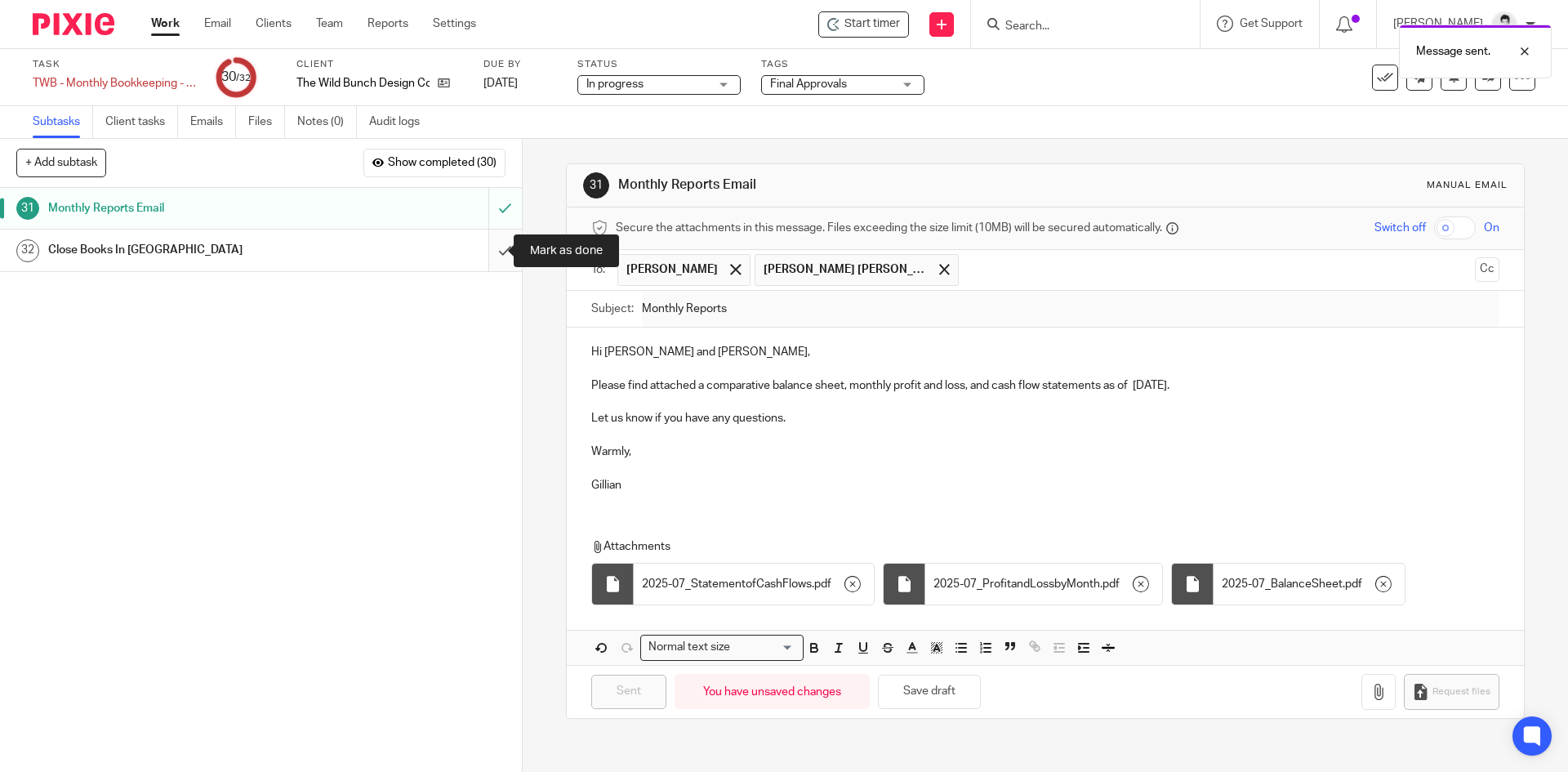
click at [483, 259] on input "submit" at bounding box center [260, 250] width 521 height 41
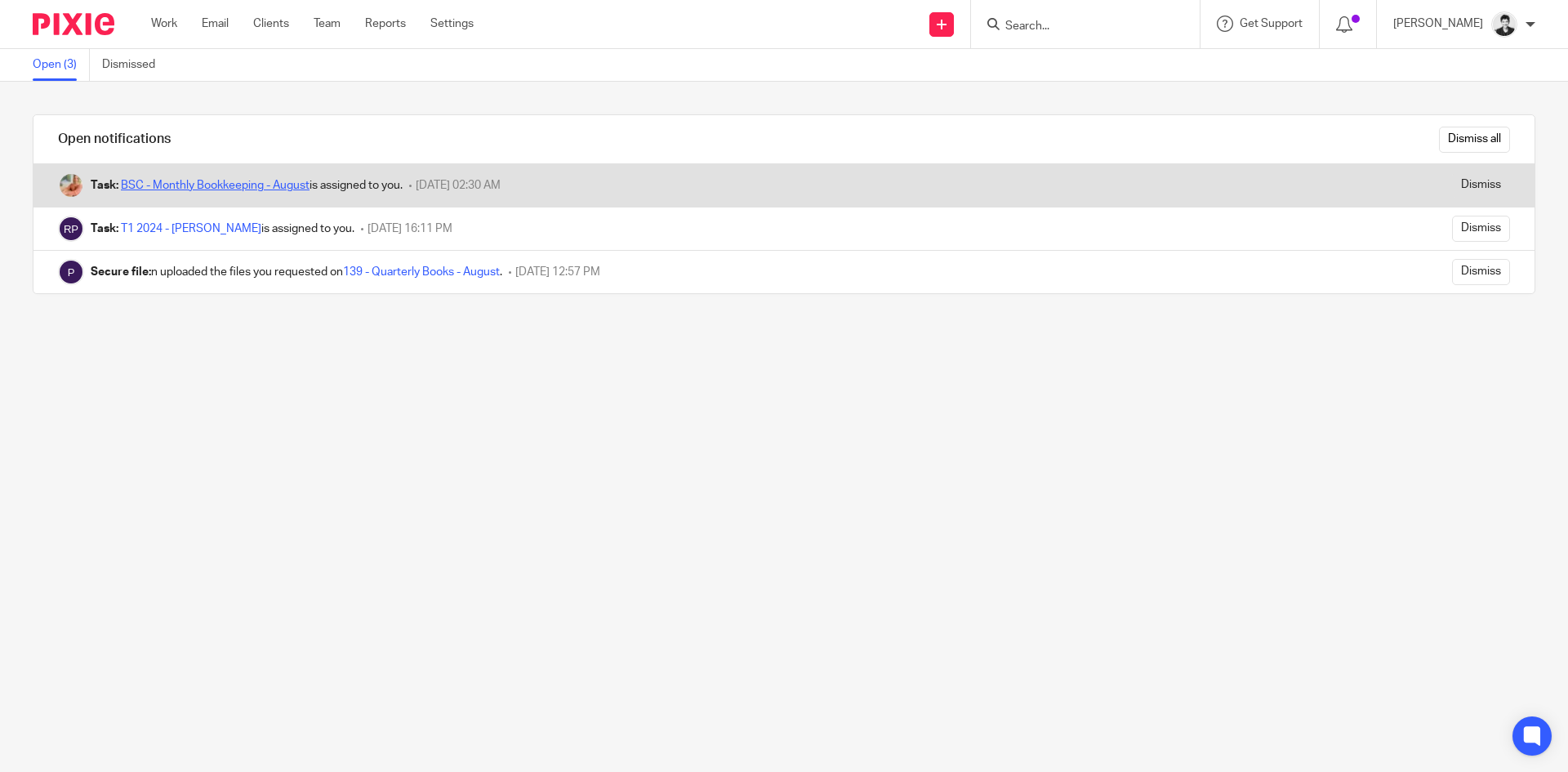
click at [230, 186] on link "BSC - Monthly Bookkeeping - August" at bounding box center [215, 185] width 188 height 12
click at [1480, 177] on input "Dismiss" at bounding box center [1480, 185] width 58 height 26
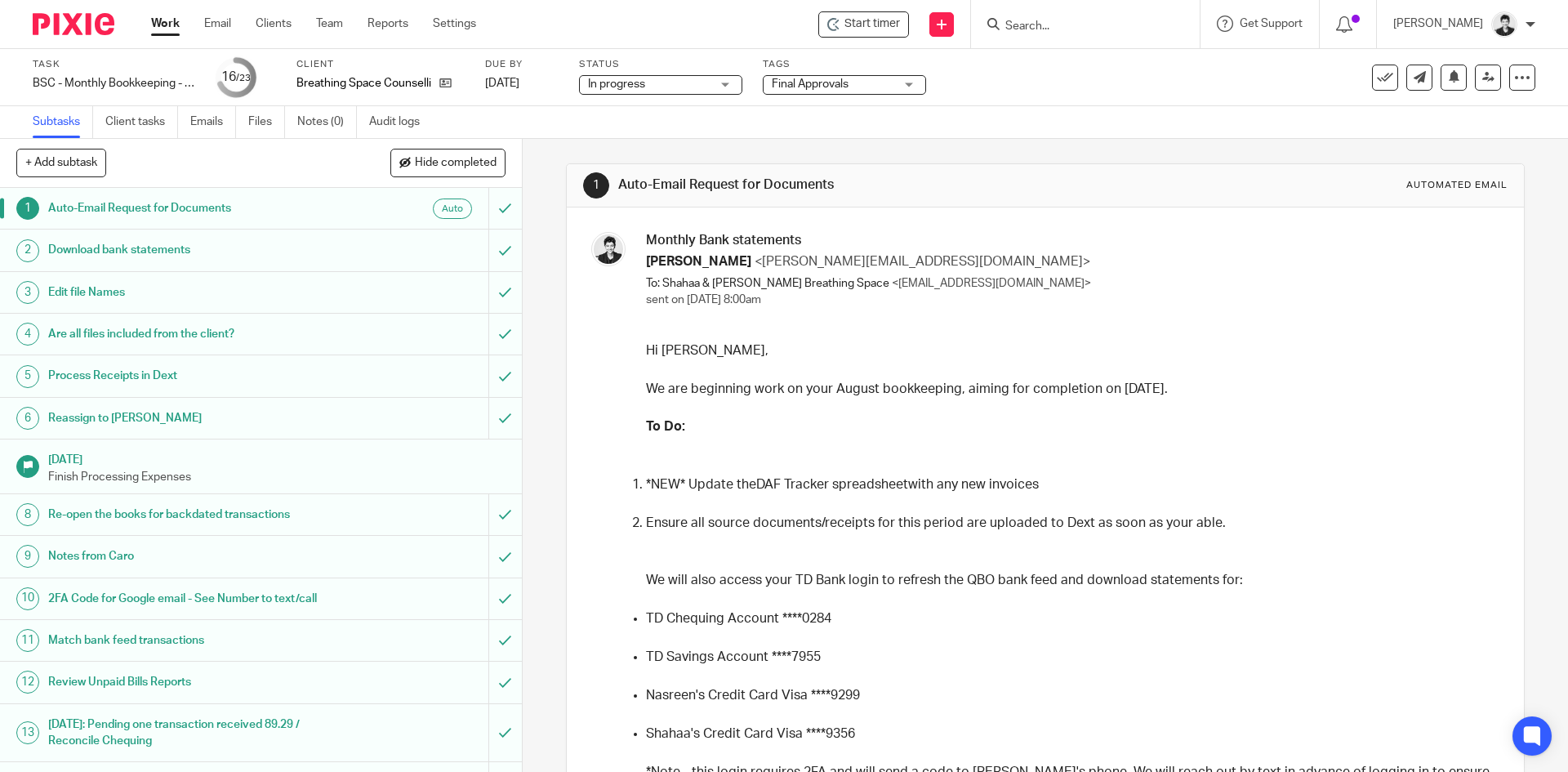
click at [471, 179] on div "+ Add subtask Hide completed Cancel + Add" at bounding box center [260, 163] width 521 height 49
click at [470, 171] on button "Hide completed" at bounding box center [448, 162] width 115 height 28
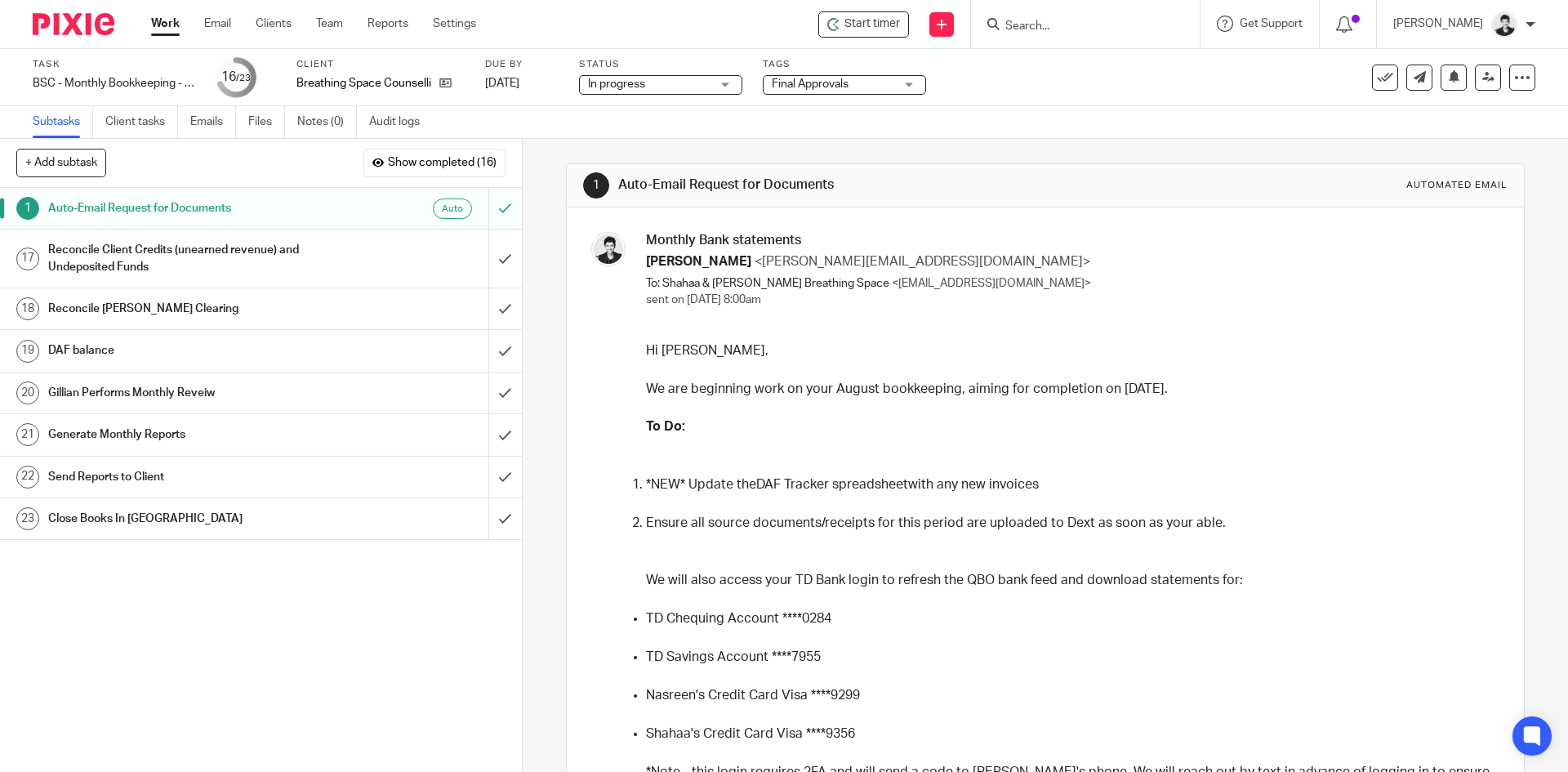
click at [220, 255] on h1 "Reconcile Client Credits (unearned revenue) and Undeposited Funds" at bounding box center [189, 258] width 283 height 42
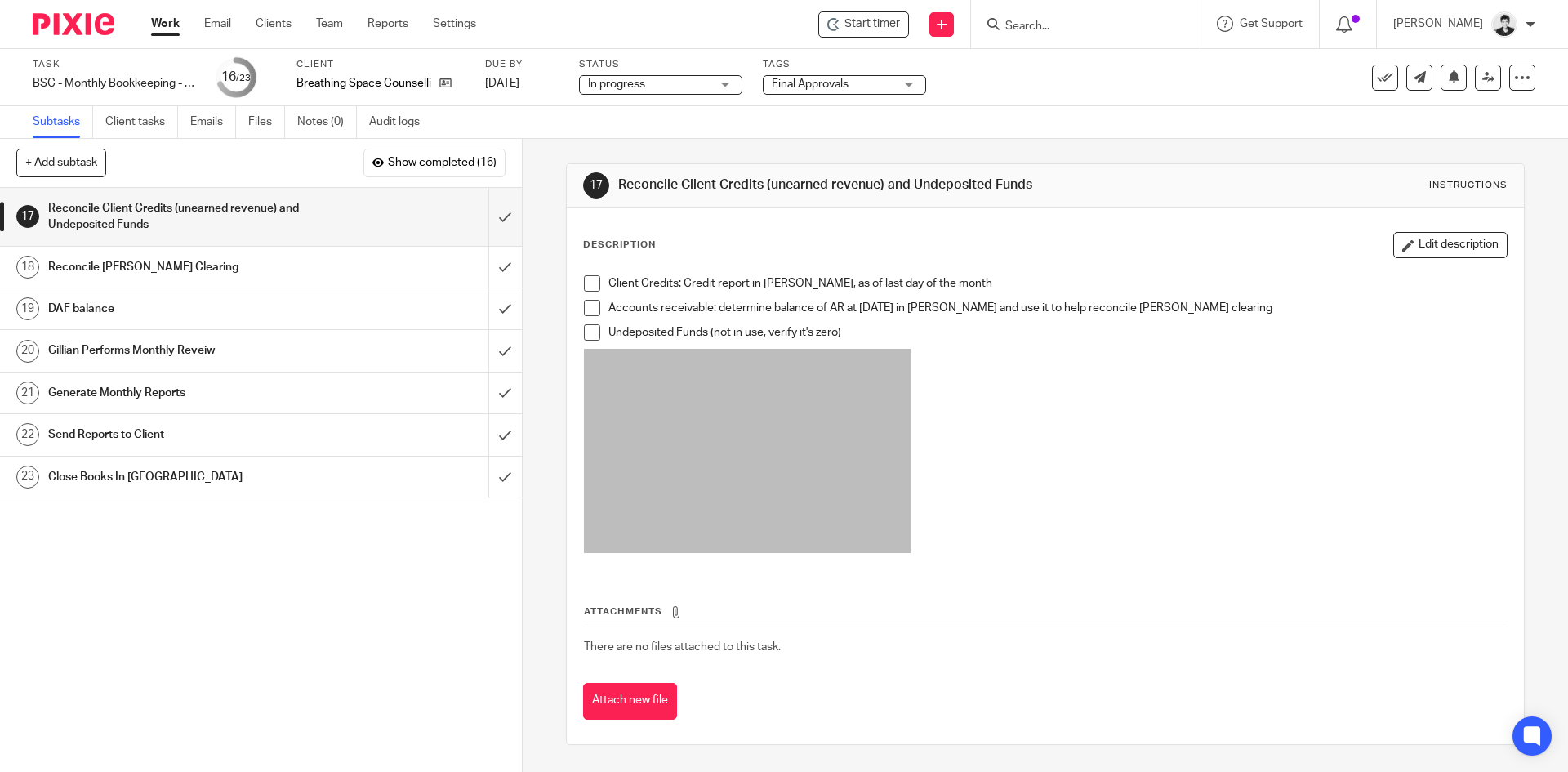
click at [588, 308] on span at bounding box center [592, 307] width 16 height 16
click at [588, 332] on span at bounding box center [592, 332] width 16 height 16
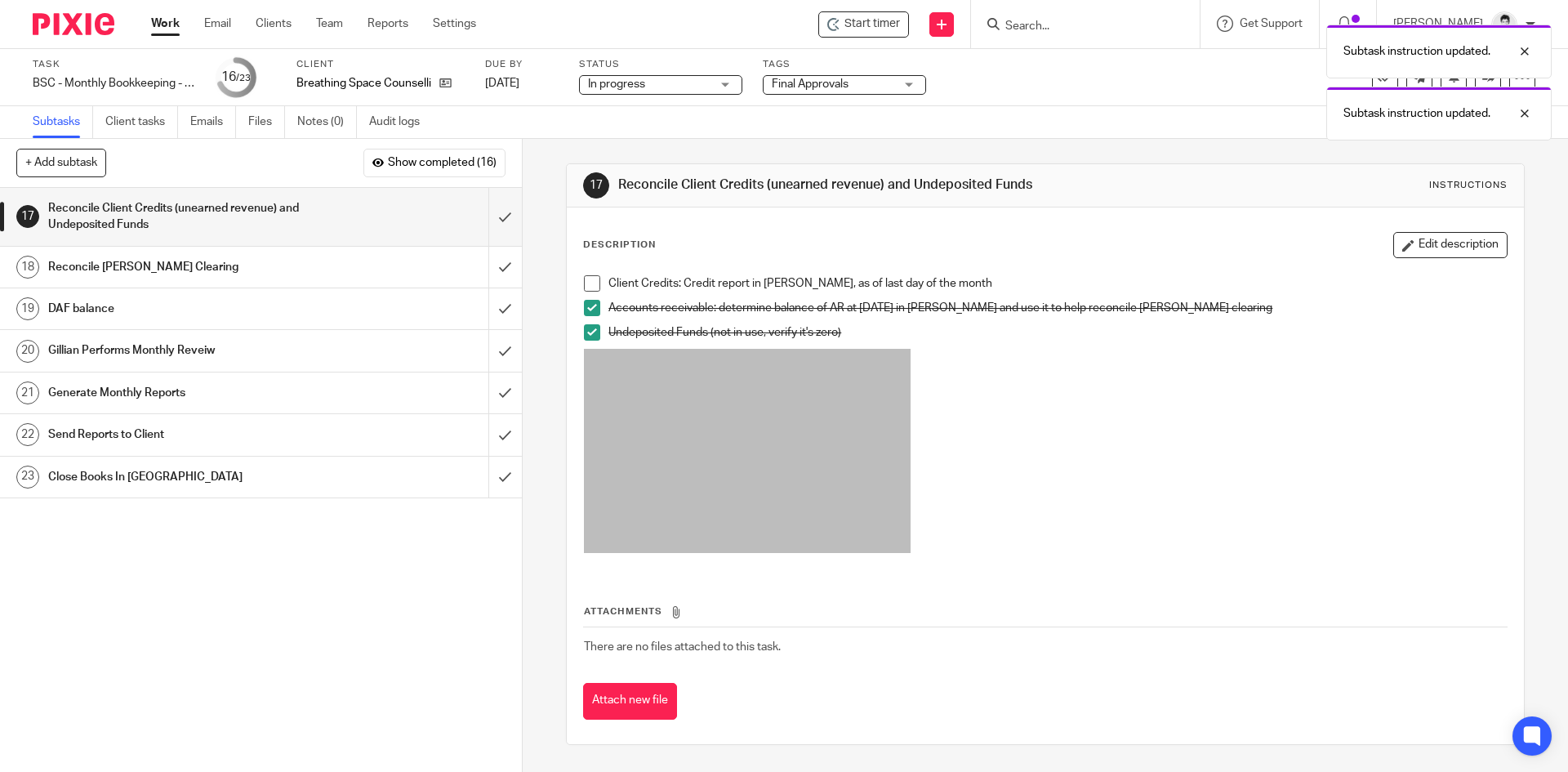
click at [586, 288] on span at bounding box center [592, 283] width 16 height 16
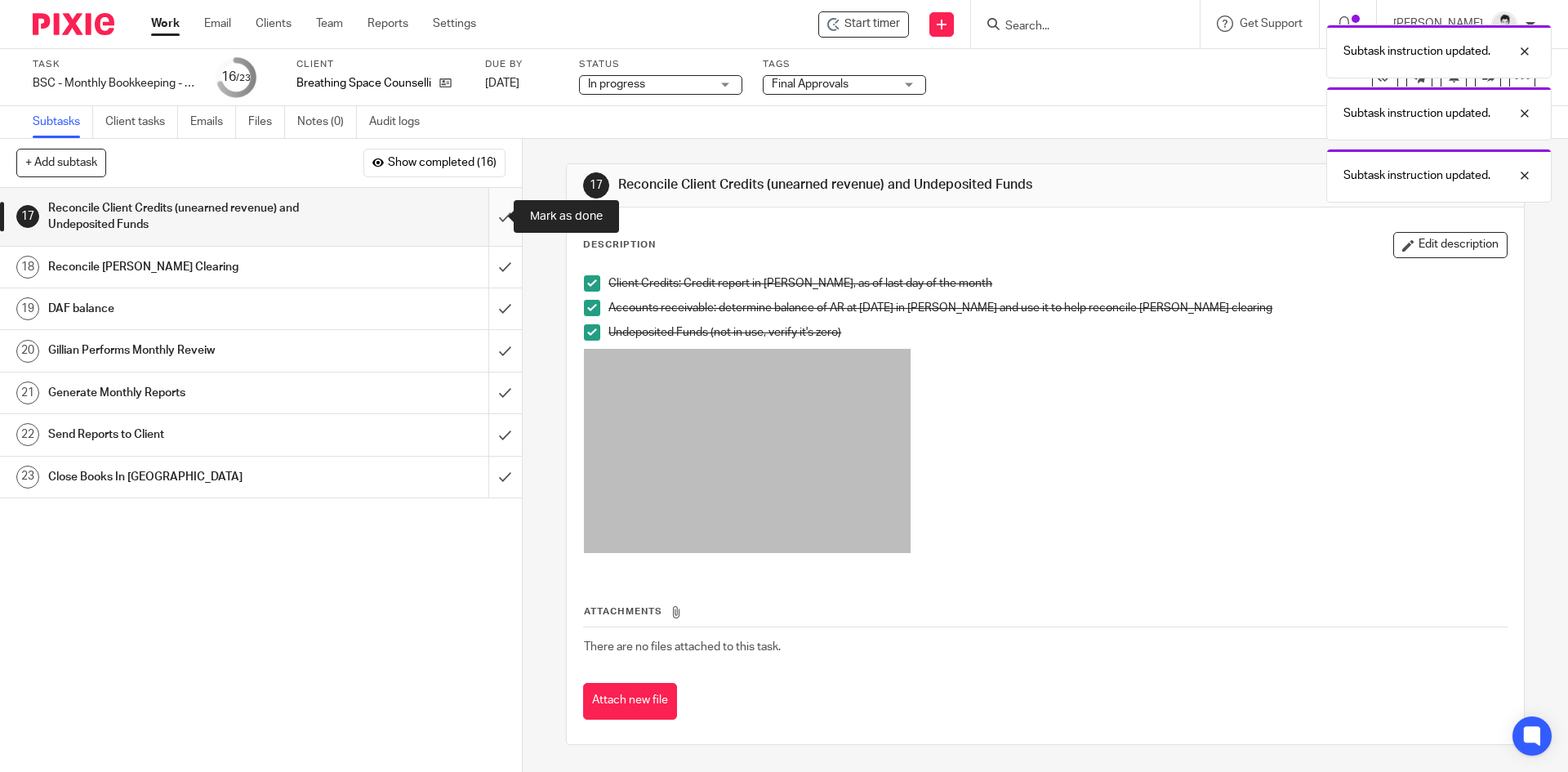
click at [481, 217] on input "submit" at bounding box center [260, 216] width 521 height 58
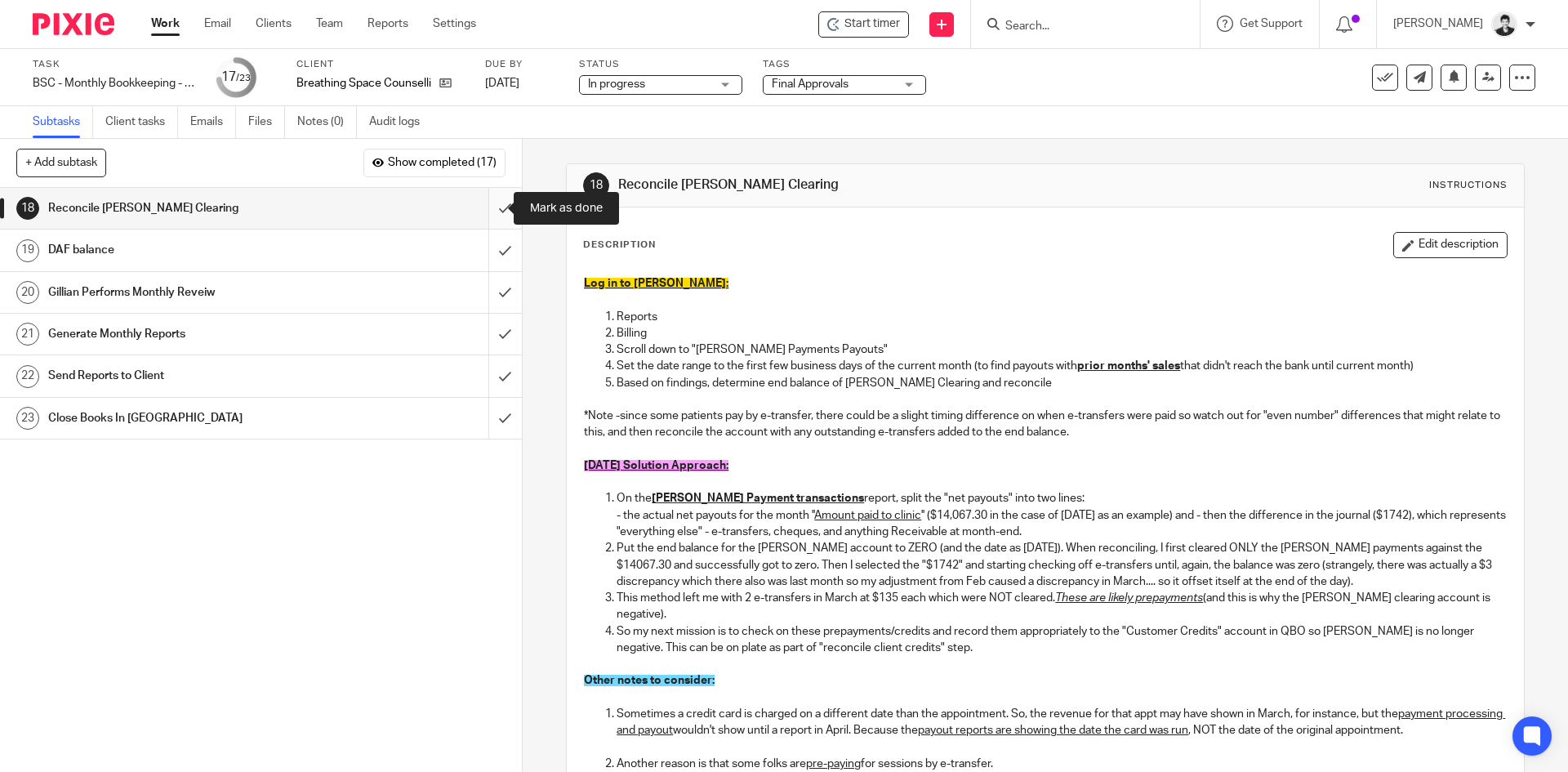
click at [481, 201] on input "submit" at bounding box center [260, 208] width 521 height 41
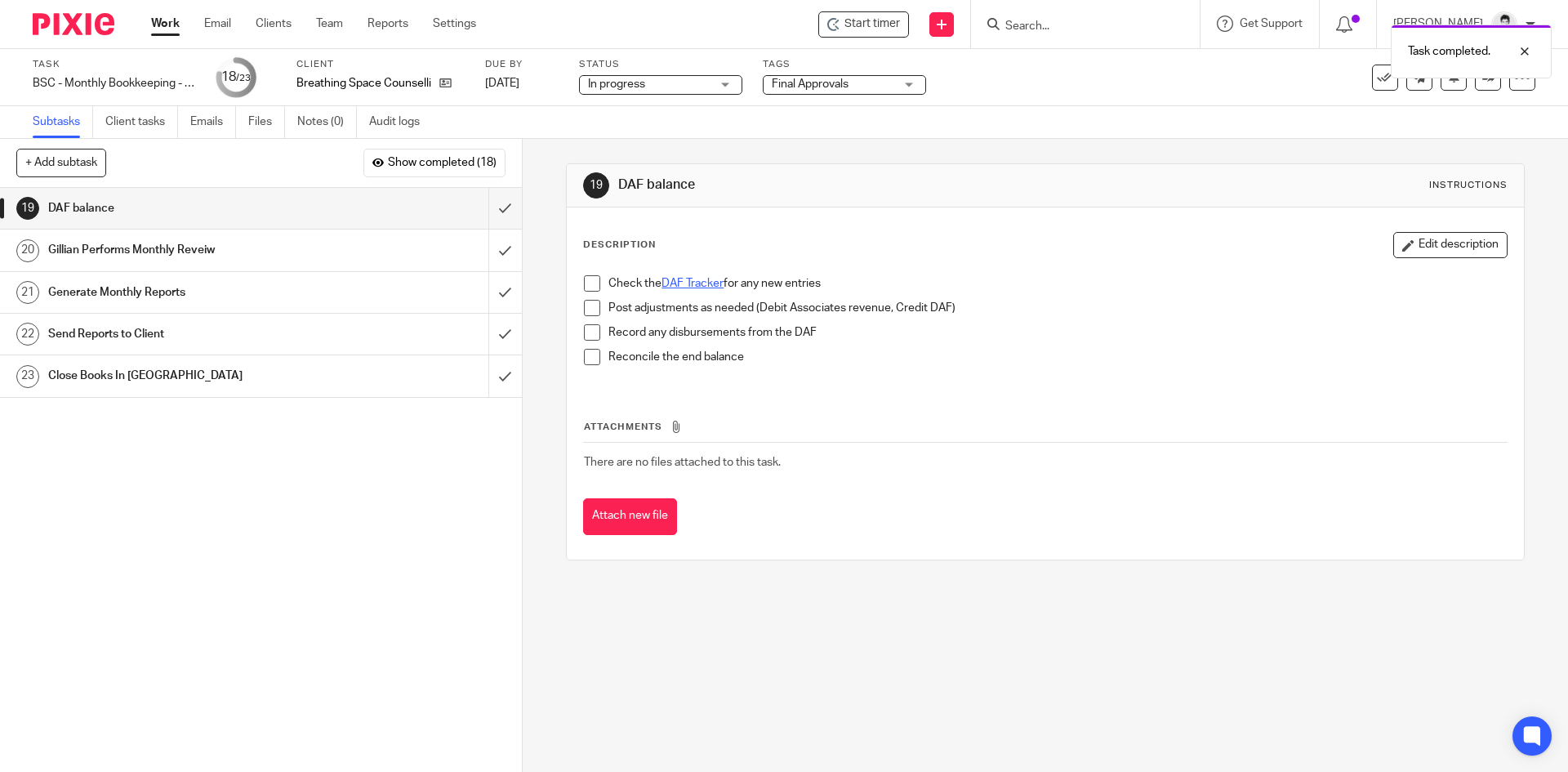
click at [699, 282] on link "DAF Tracker" at bounding box center [693, 283] width 62 height 12
click at [480, 203] on input "submit" at bounding box center [260, 208] width 521 height 41
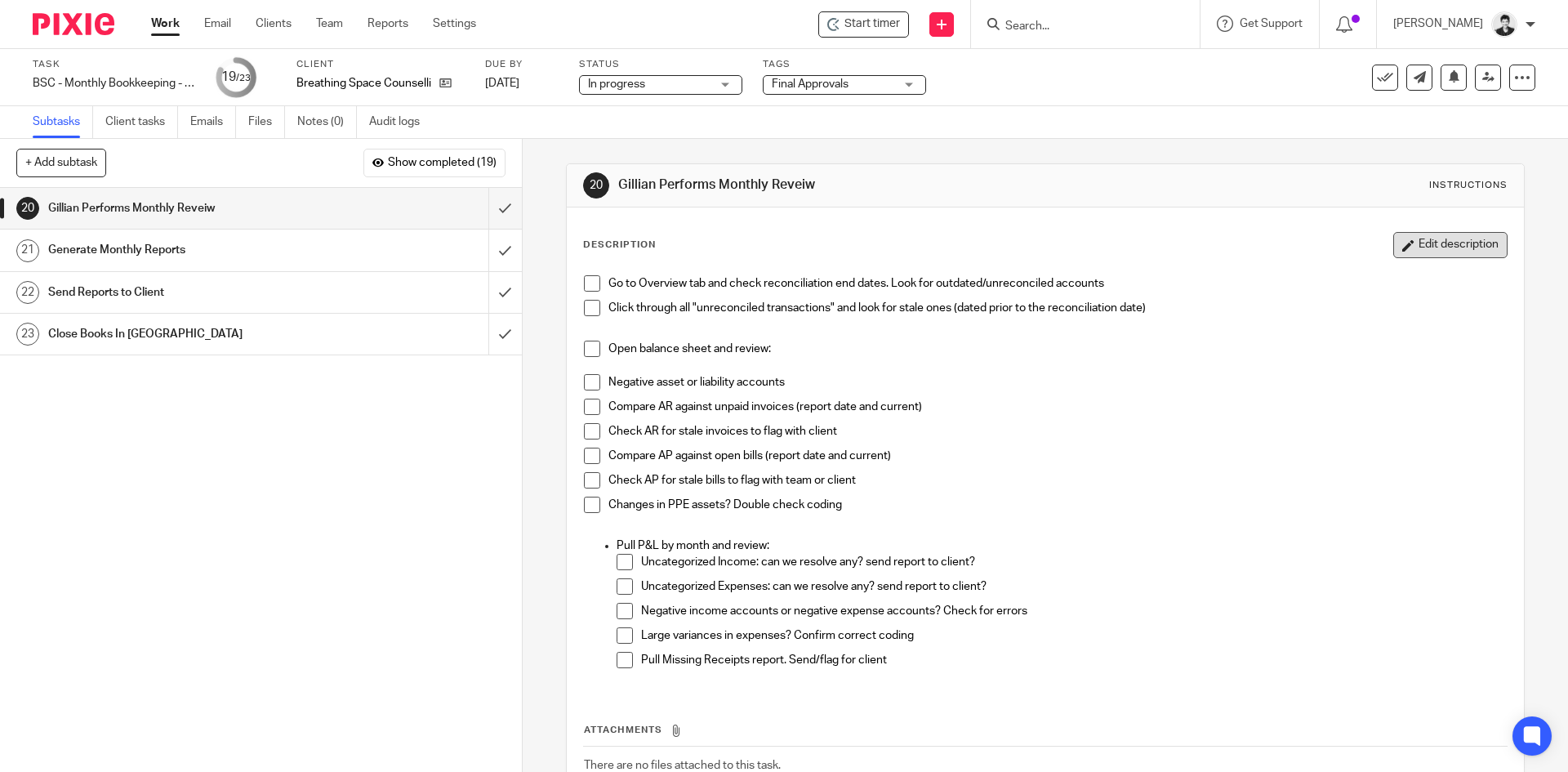
click at [1402, 250] on button "Edit description" at bounding box center [1450, 244] width 115 height 26
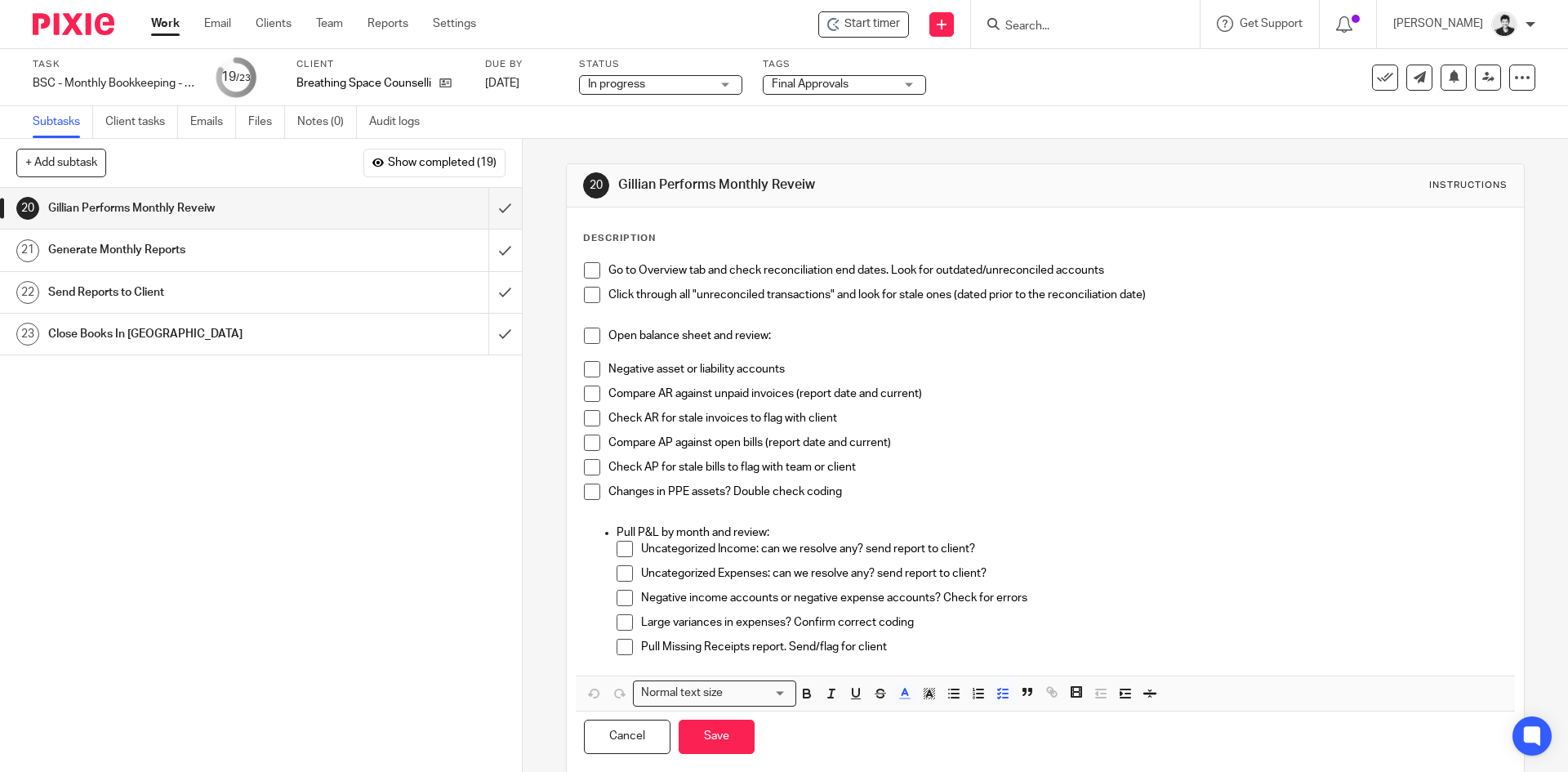
click at [585, 269] on span at bounding box center [592, 270] width 16 height 16
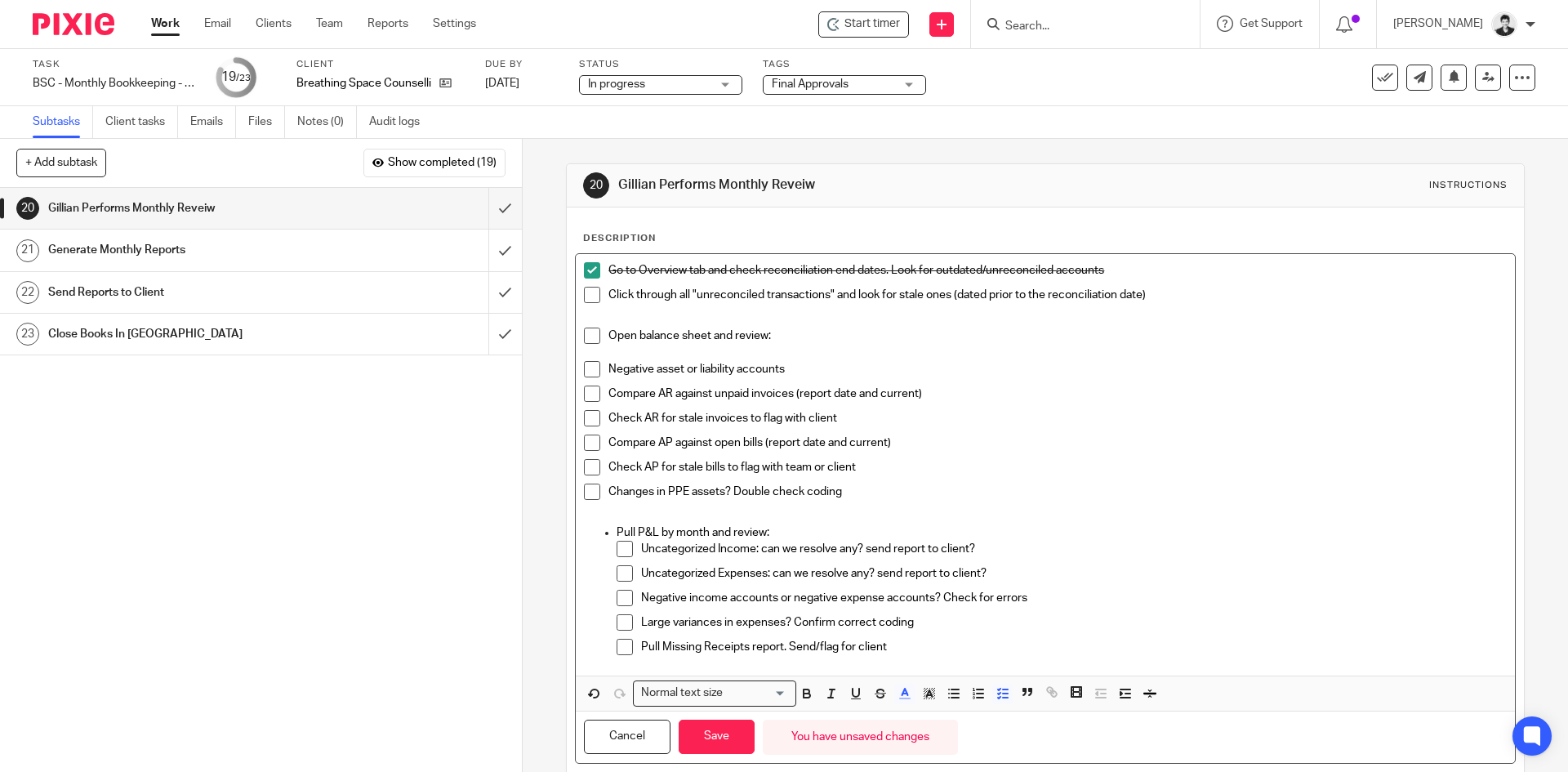
click at [586, 291] on span at bounding box center [592, 295] width 16 height 16
click at [824, 91] on span "Final Approvals" at bounding box center [833, 84] width 123 height 17
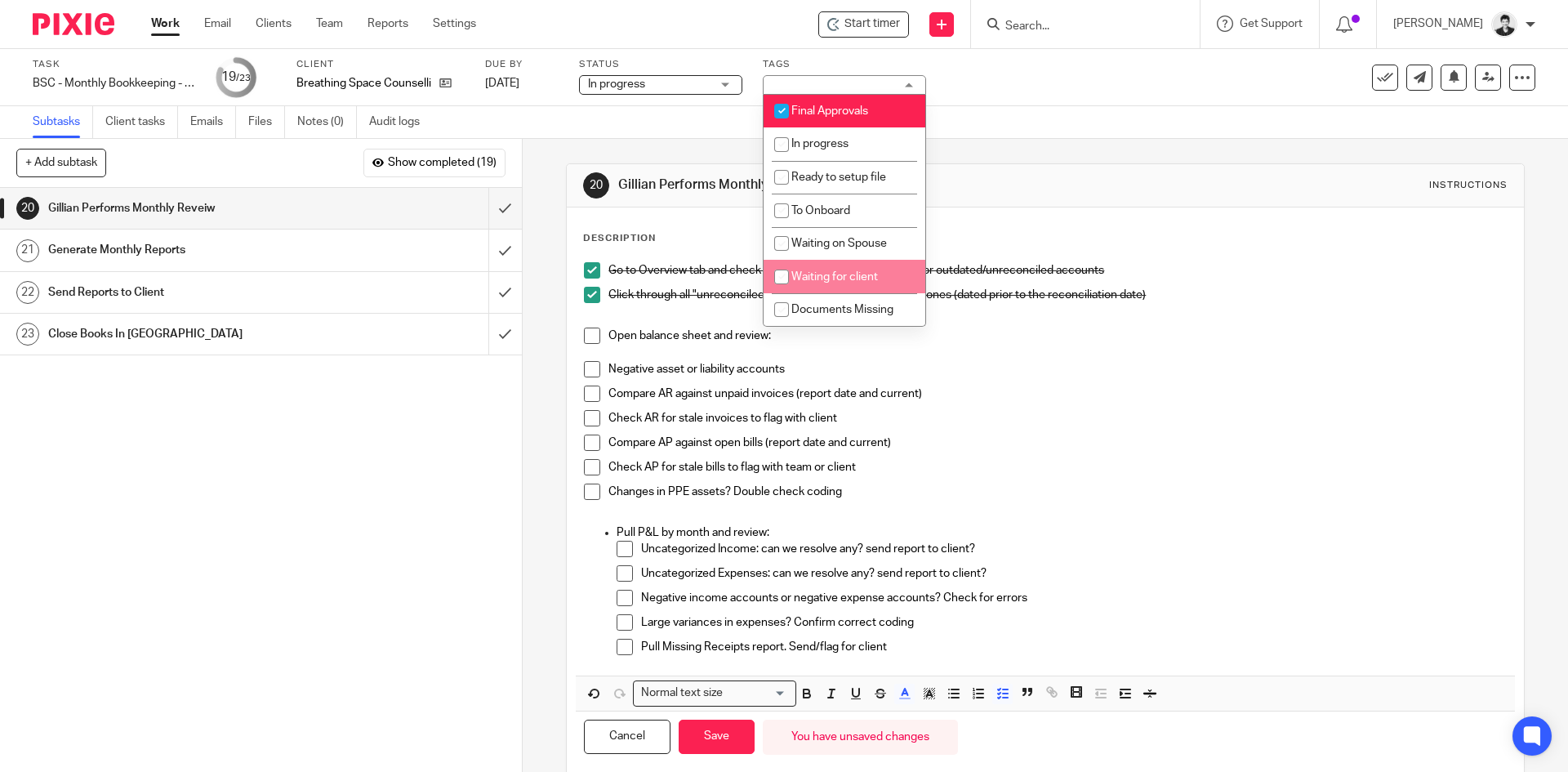
drag, startPoint x: 864, startPoint y: 259, endPoint x: 929, endPoint y: 404, distance: 158.9
click at [864, 260] on li "Waiting for client" at bounding box center [844, 276] width 162 height 34
checkbox input "true"
click at [923, 642] on p "Pull Missing Receipts report. Send/flag for client" at bounding box center [1073, 647] width 864 height 16
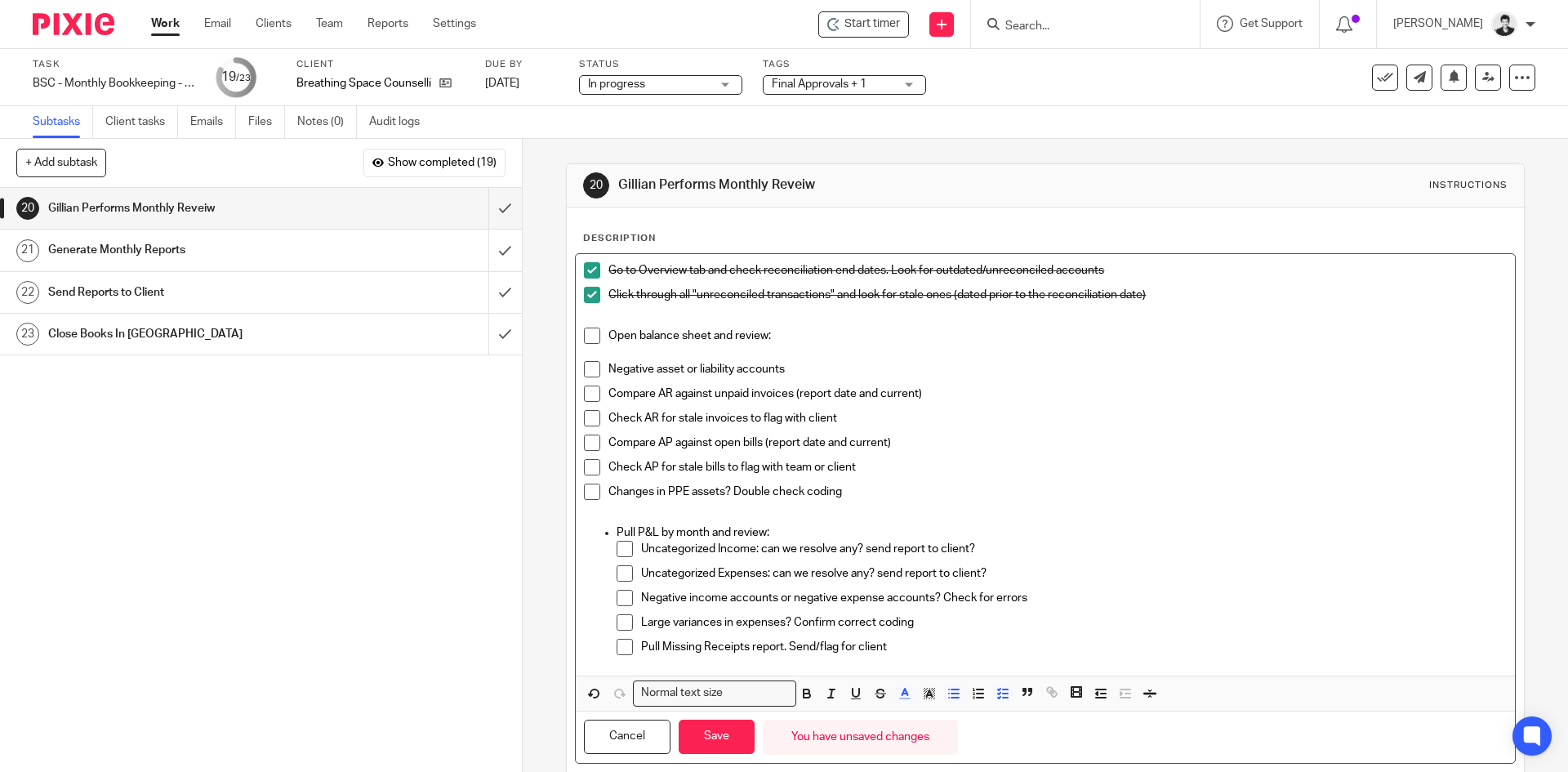
drag, startPoint x: 583, startPoint y: 338, endPoint x: 587, endPoint y: 365, distance: 27.3
click at [584, 338] on span at bounding box center [592, 336] width 16 height 16
drag, startPoint x: 587, startPoint y: 370, endPoint x: 587, endPoint y: 381, distance: 11.0
click at [587, 371] on span at bounding box center [592, 369] width 16 height 16
click at [589, 402] on li "Compare AR against unpaid invoices (report date and current)" at bounding box center [1045, 398] width 922 height 25
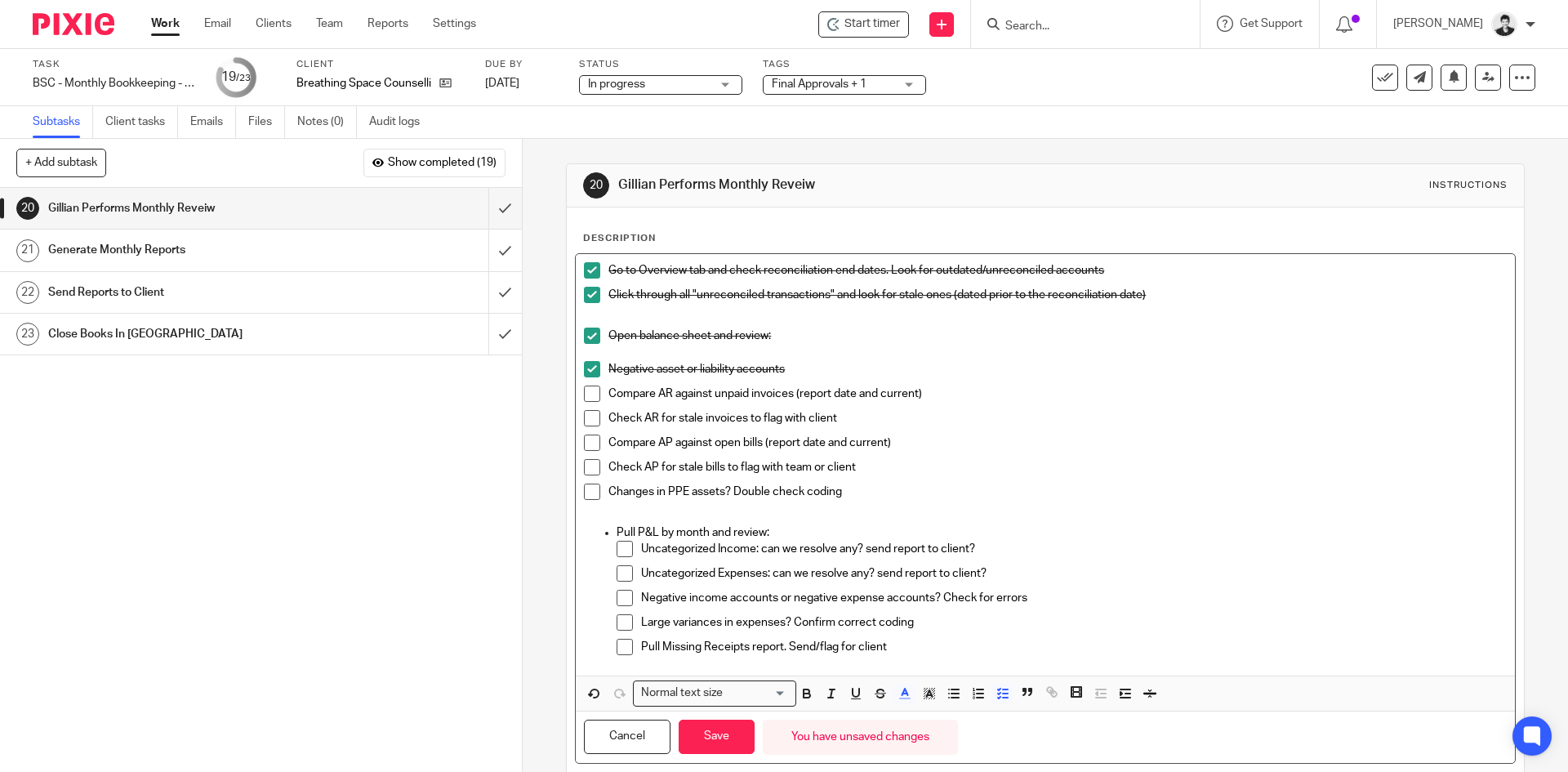
click at [585, 391] on span at bounding box center [592, 394] width 16 height 16
click at [585, 419] on span at bounding box center [592, 418] width 16 height 16
click at [586, 444] on span at bounding box center [592, 442] width 16 height 16
drag, startPoint x: 586, startPoint y: 461, endPoint x: 588, endPoint y: 490, distance: 29.1
click at [586, 462] on span at bounding box center [592, 467] width 16 height 16
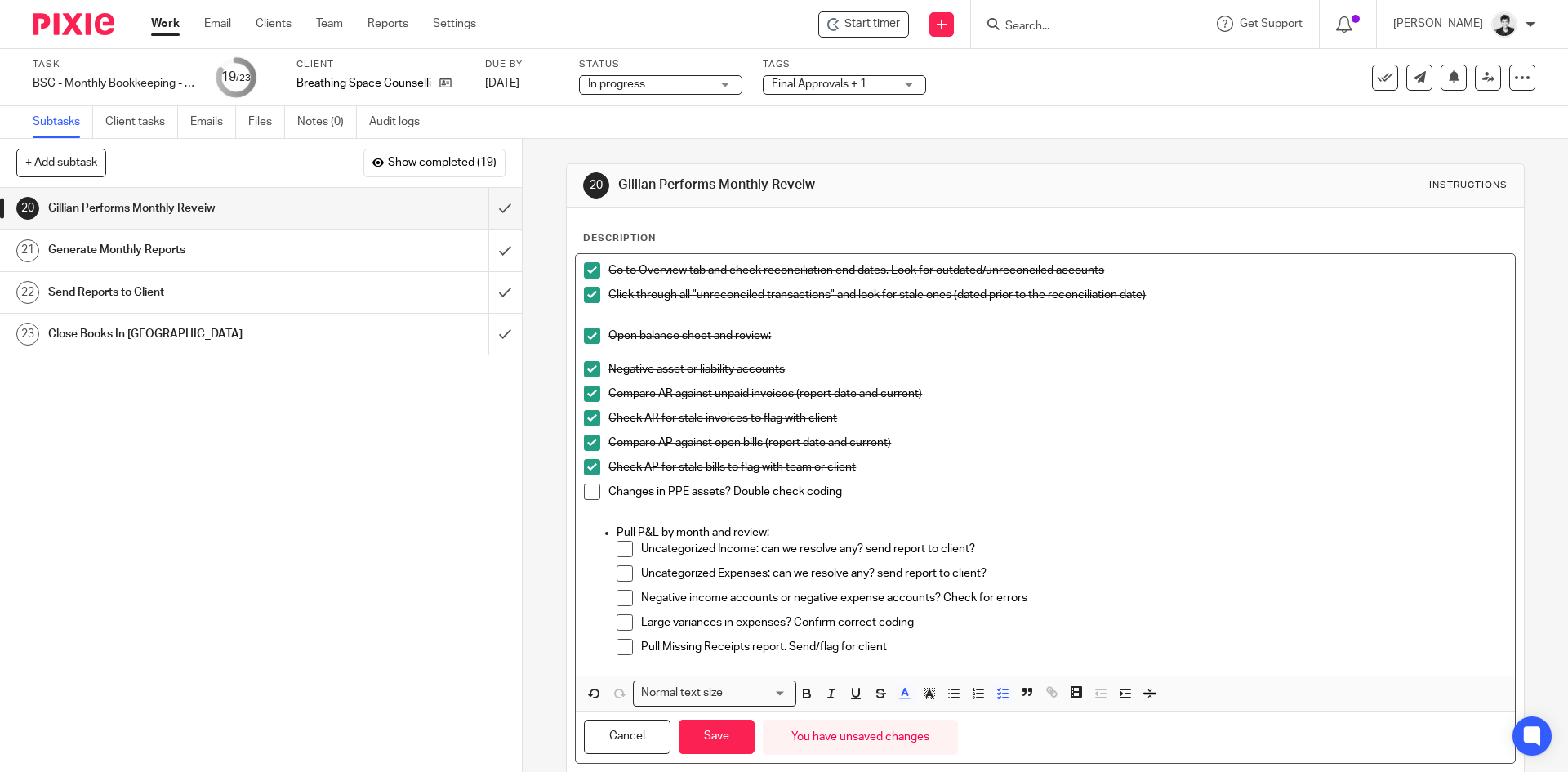
click at [588, 491] on span at bounding box center [592, 491] width 16 height 16
click at [951, 665] on div "Go to Overview tab and check reconciliation end dates. Look for outdated/unreco…" at bounding box center [1045, 465] width 938 height 421
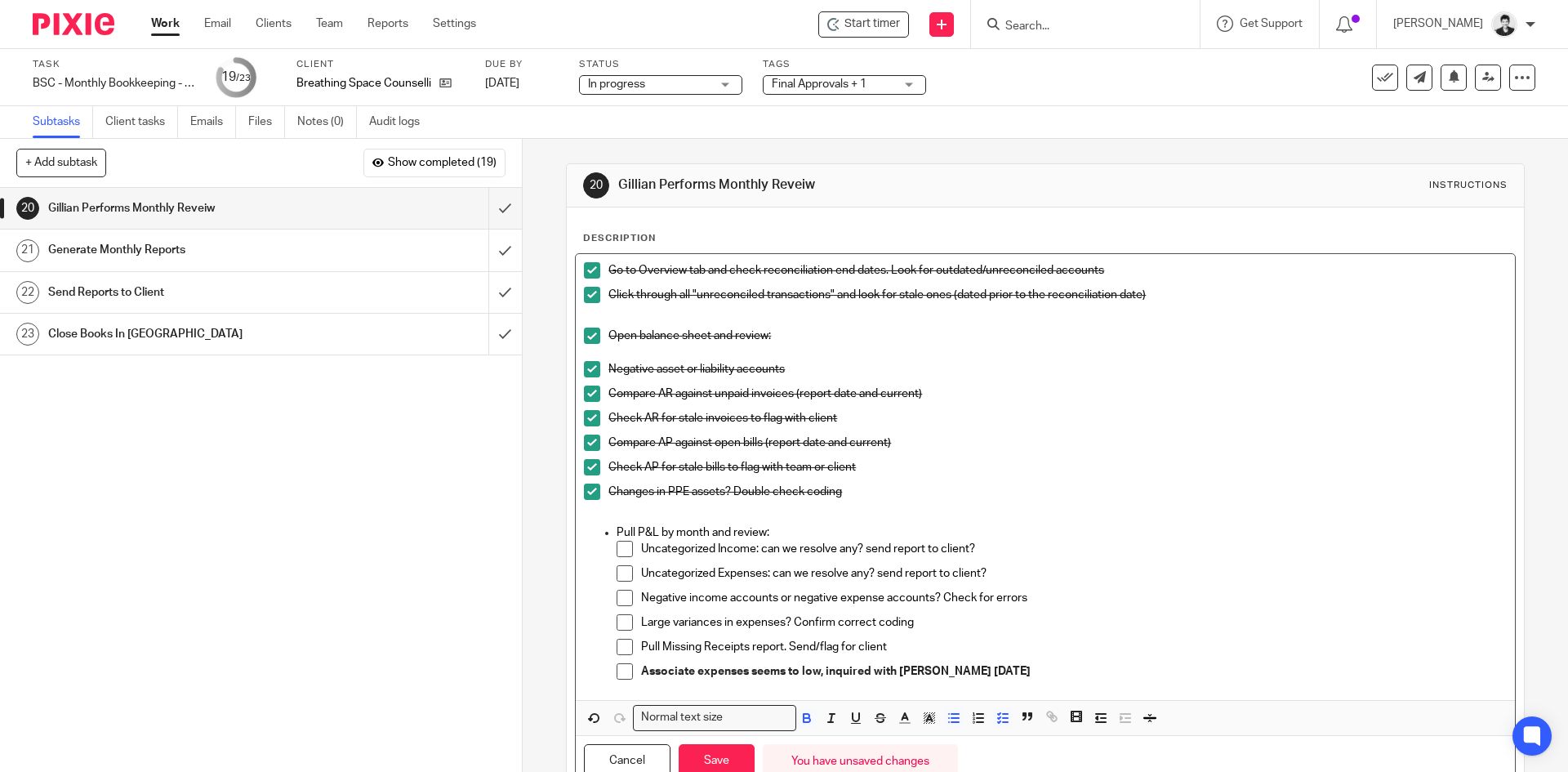
click at [641, 672] on strong "Associate expenses seems to low, inquired with Nasreen September 19th" at bounding box center [836, 671] width 389 height 12
drag, startPoint x: 642, startPoint y: 672, endPoint x: 832, endPoint y: 703, distance: 192.5
click at [642, 672] on strong "Associate expenses seems to low, inquired with Nasreen September 19th" at bounding box center [836, 671] width 389 height 12
click at [919, 720] on button "button" at bounding box center [928, 718] width 20 height 20
click at [939, 742] on li "color:#FCDC00" at bounding box center [942, 739] width 12 height 12
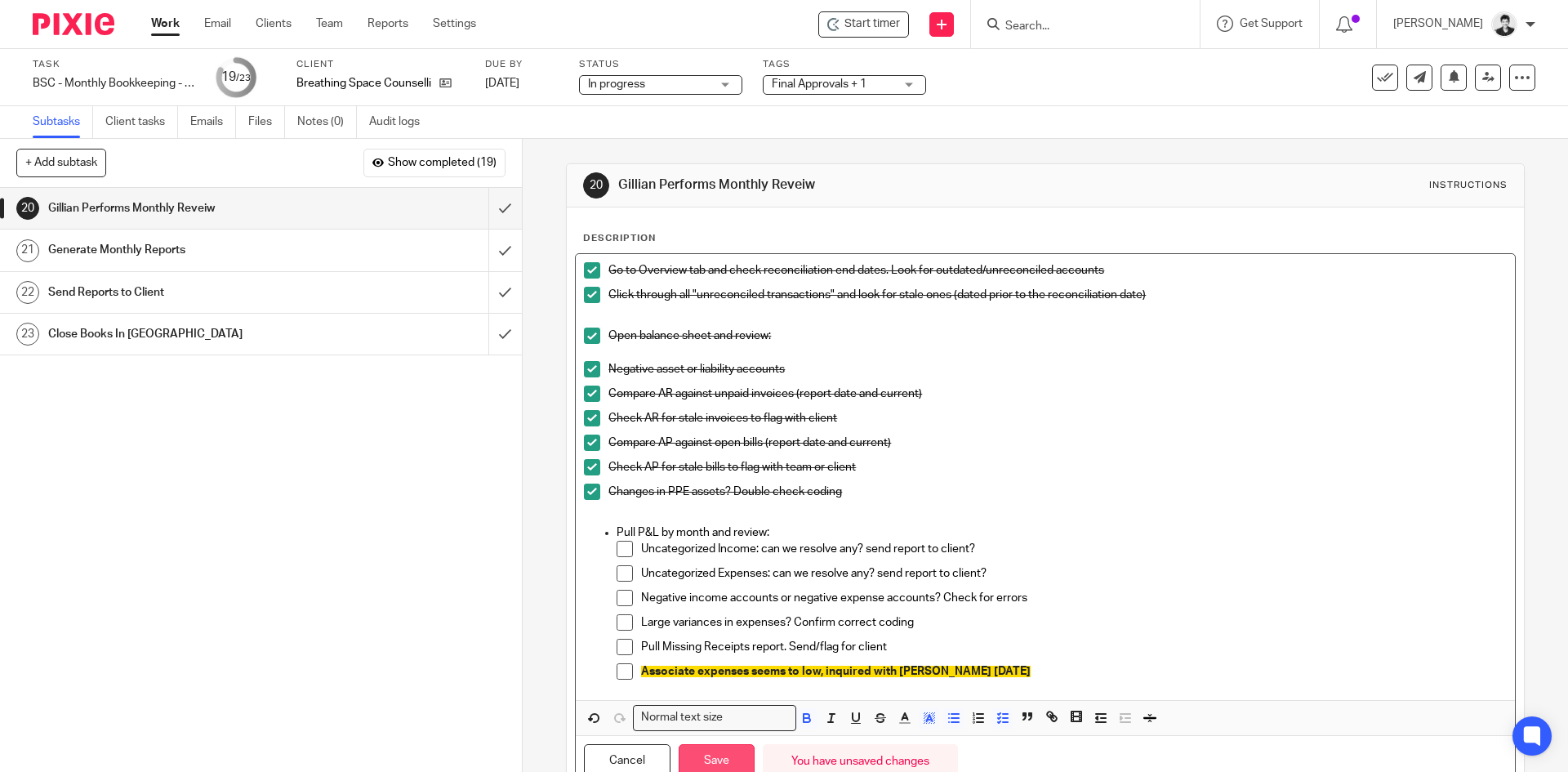
click at [715, 760] on button "Save" at bounding box center [716, 761] width 76 height 36
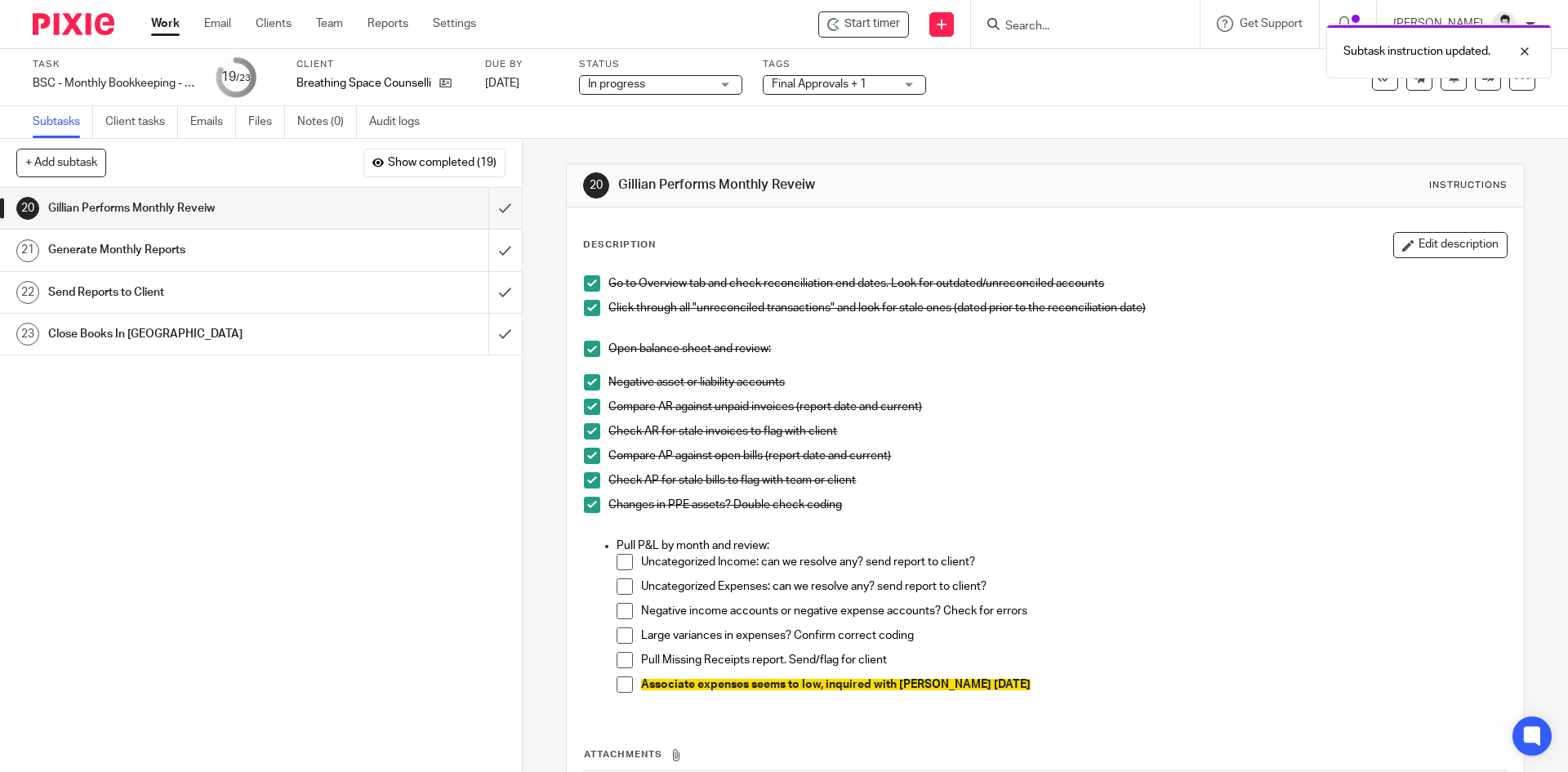
click at [849, 80] on span "Final Approvals + 1" at bounding box center [819, 84] width 95 height 12
click at [1101, 289] on p "Go to Overview tab and check reconciliation end dates. Look for outdated/unreco…" at bounding box center [1057, 283] width 897 height 16
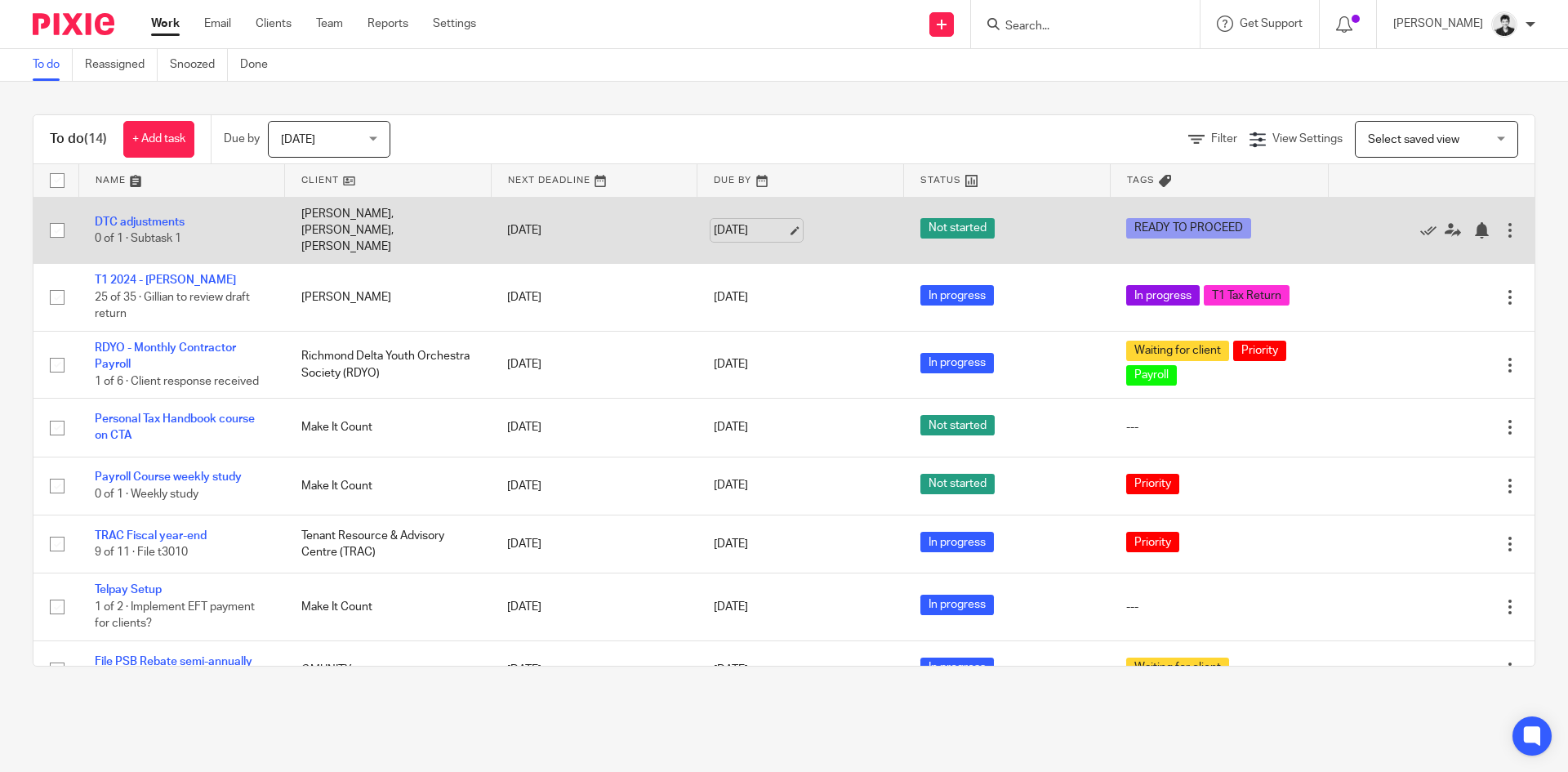
click at [760, 223] on link "[DATE]" at bounding box center [750, 230] width 74 height 17
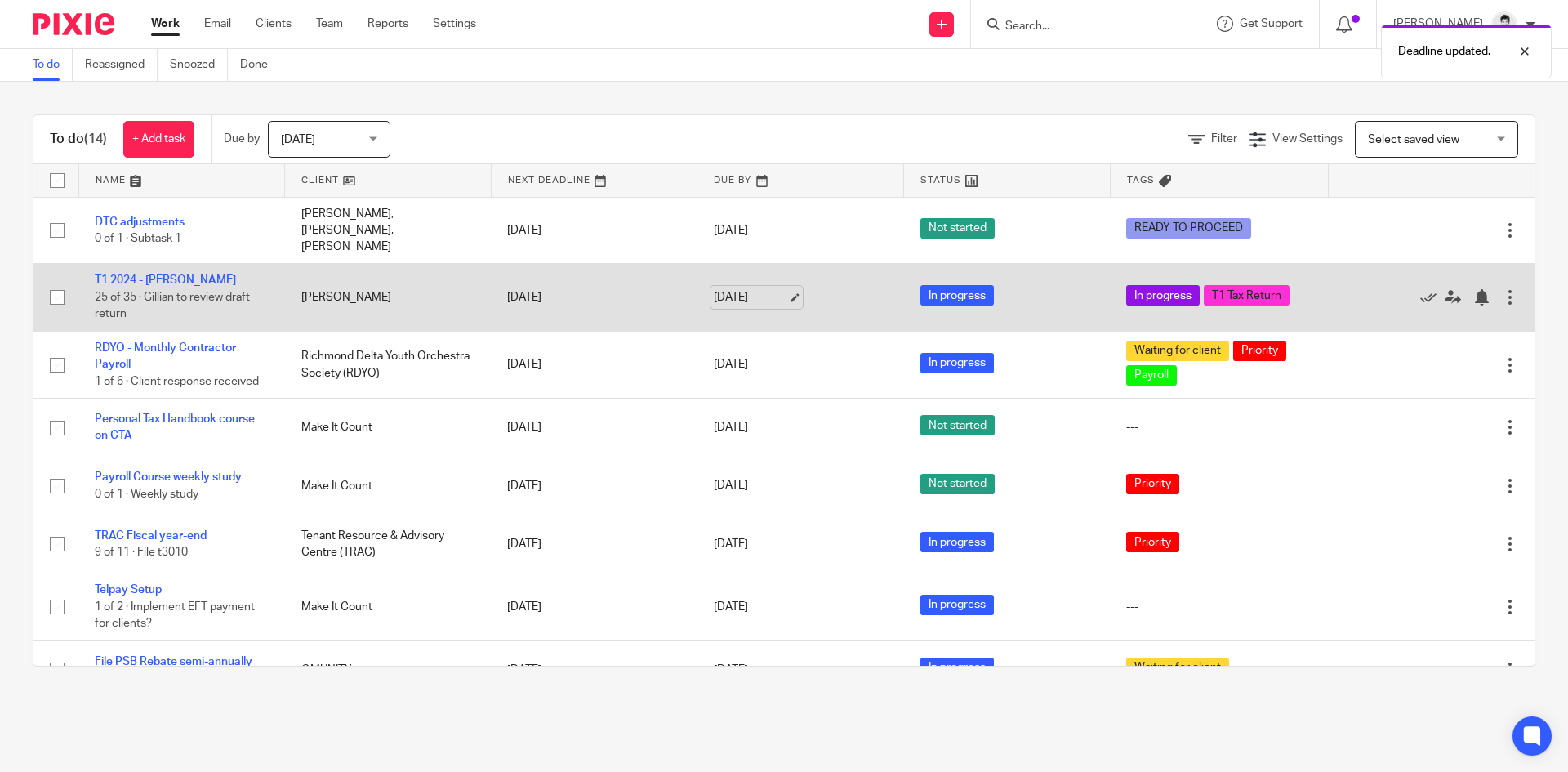
click at [729, 289] on link "[DATE]" at bounding box center [750, 297] width 74 height 17
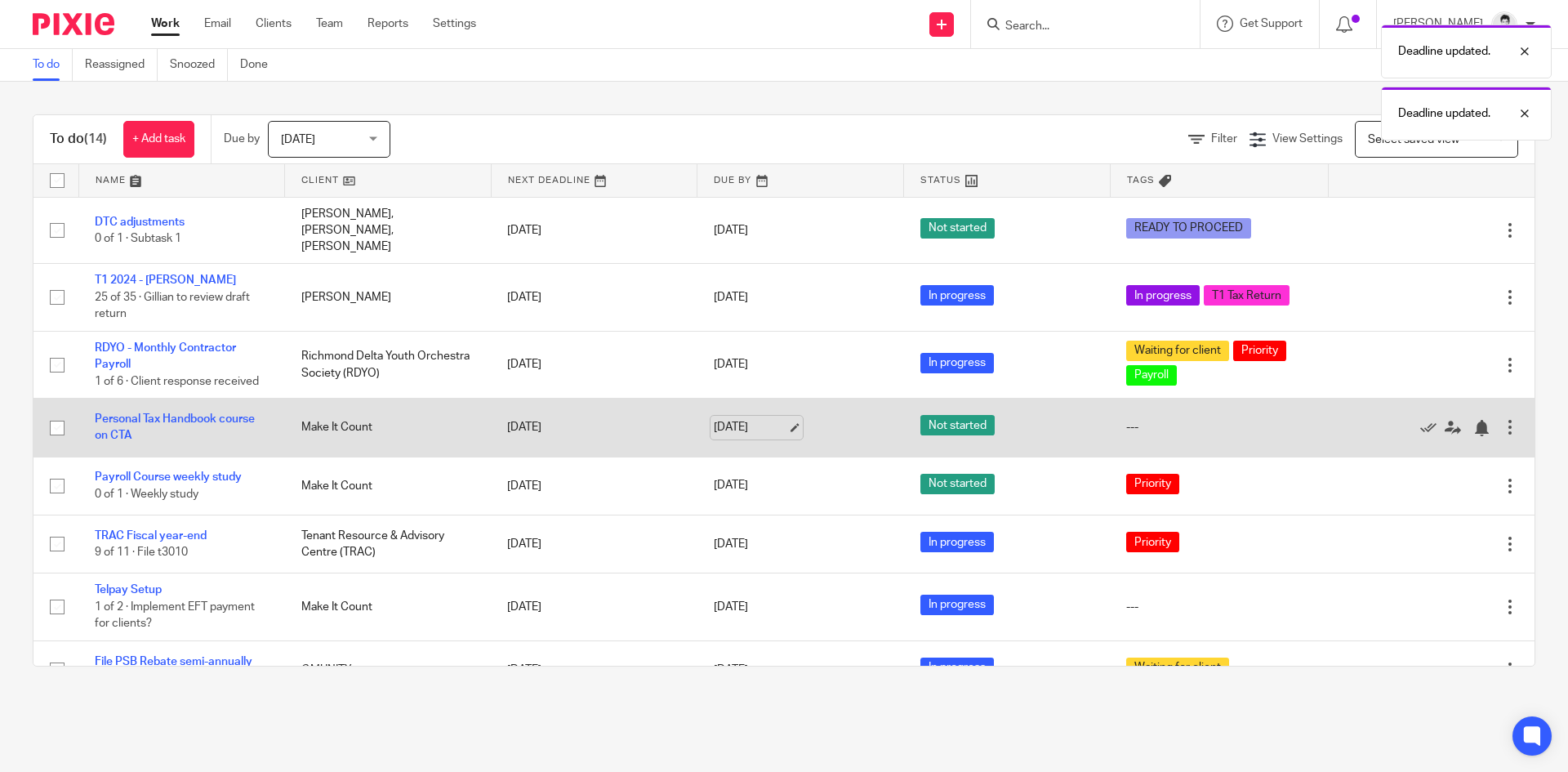
click at [744, 419] on link "[DATE]" at bounding box center [750, 427] width 74 height 17
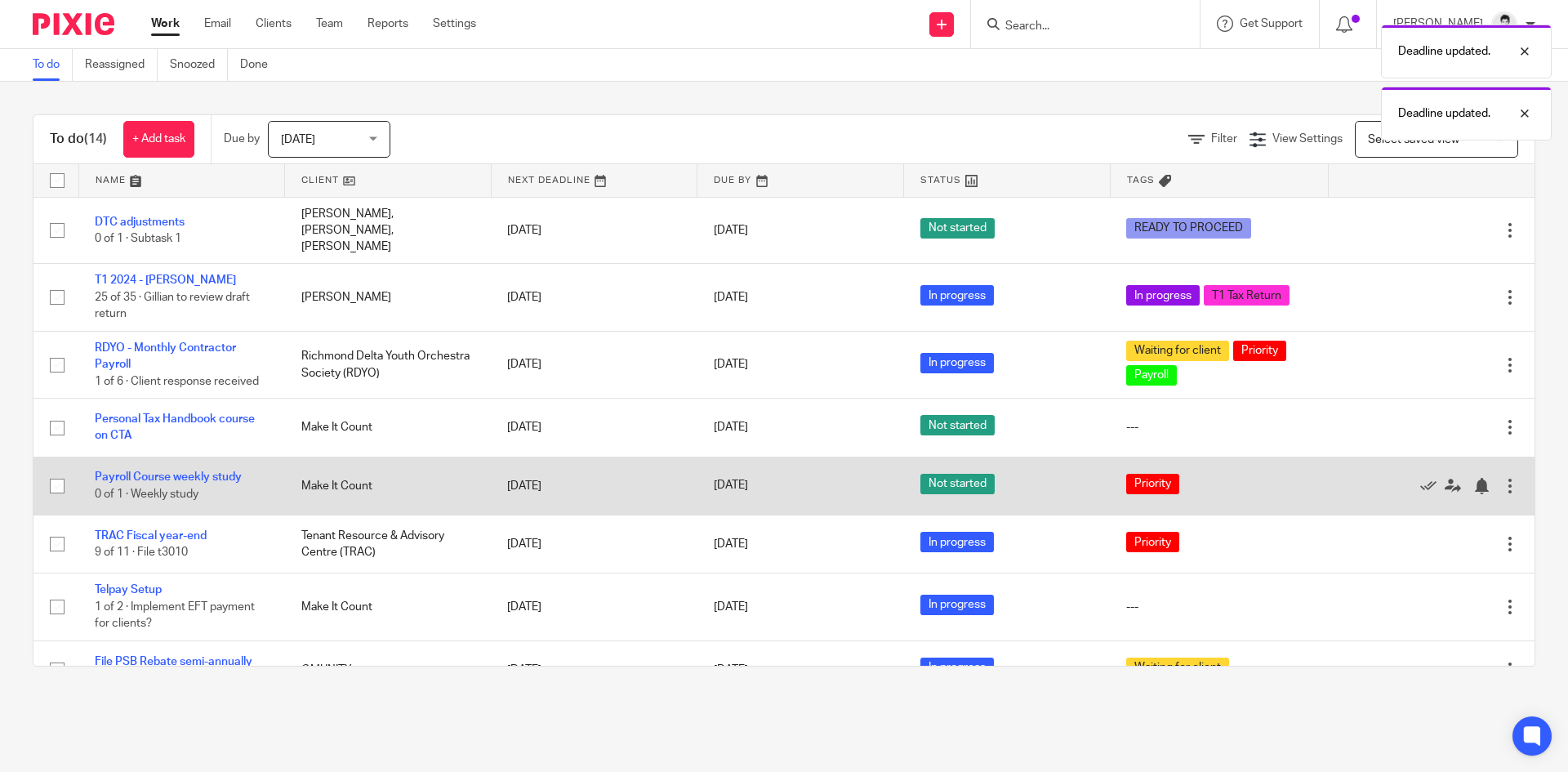
drag, startPoint x: 753, startPoint y: 474, endPoint x: 792, endPoint y: 482, distance: 39.8
click at [754, 477] on link "[DATE]" at bounding box center [750, 485] width 74 height 17
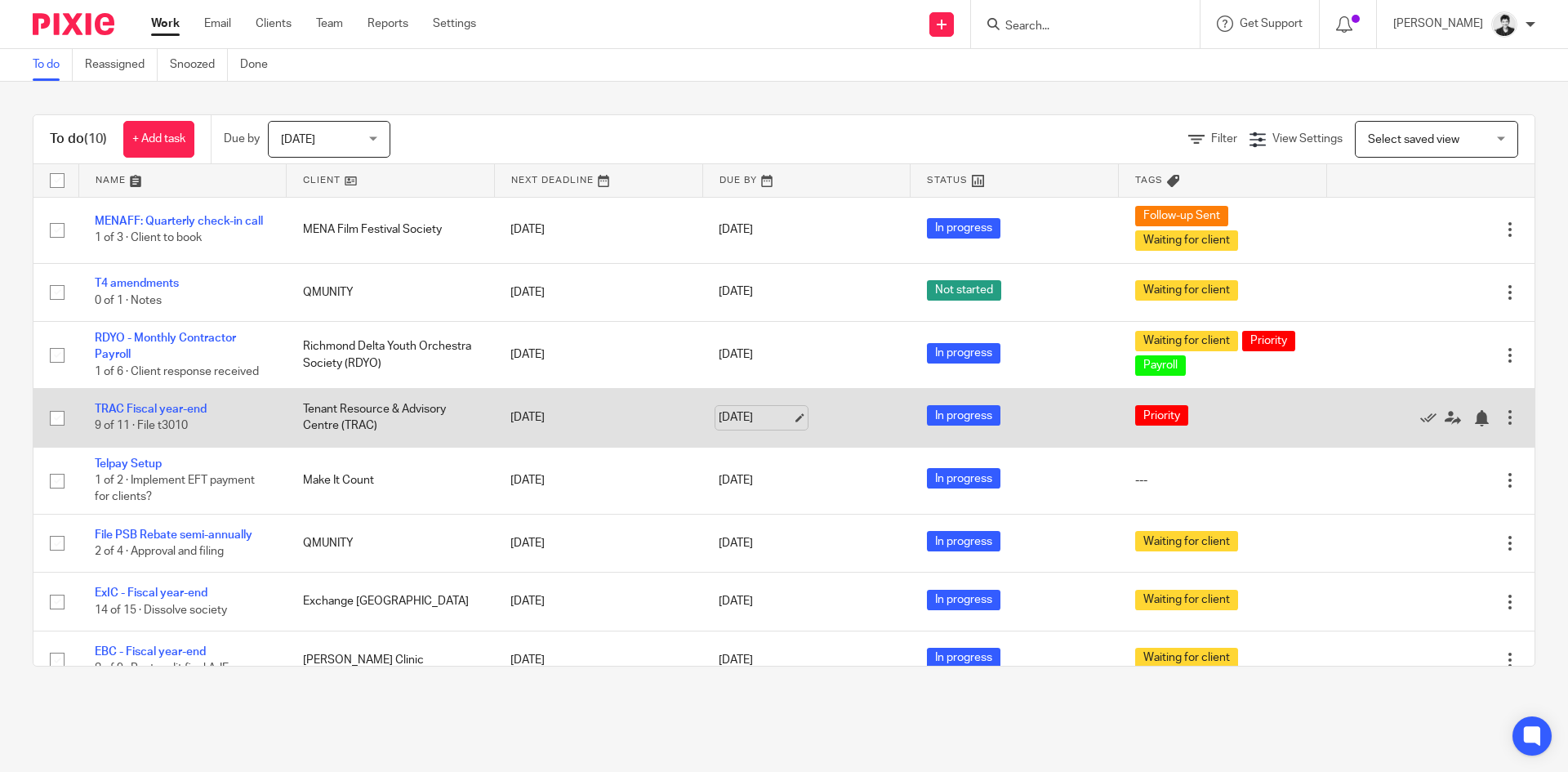
click at [742, 410] on link "[DATE]" at bounding box center [755, 418] width 74 height 17
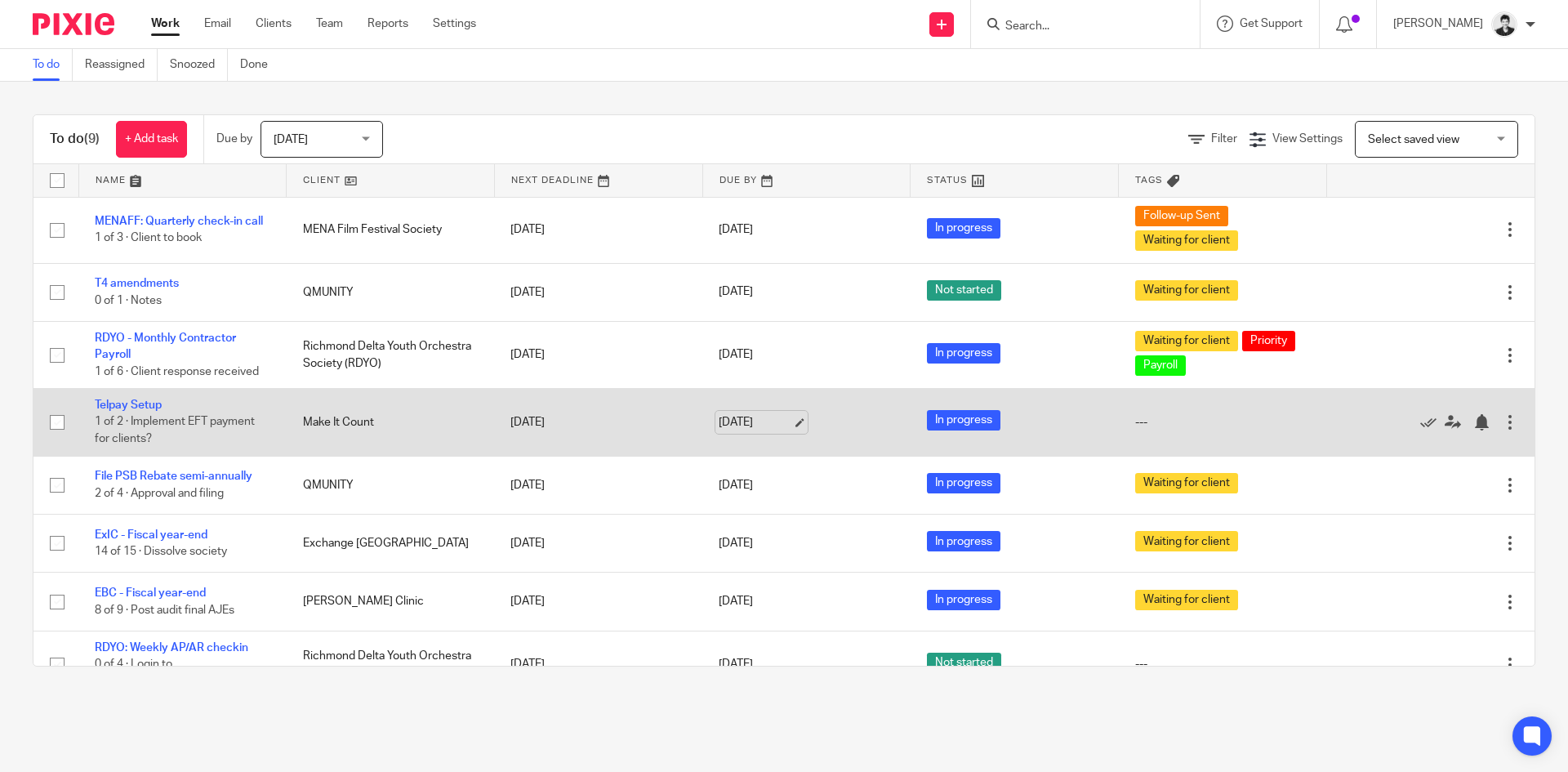
click at [745, 425] on link "[DATE]" at bounding box center [755, 422] width 74 height 17
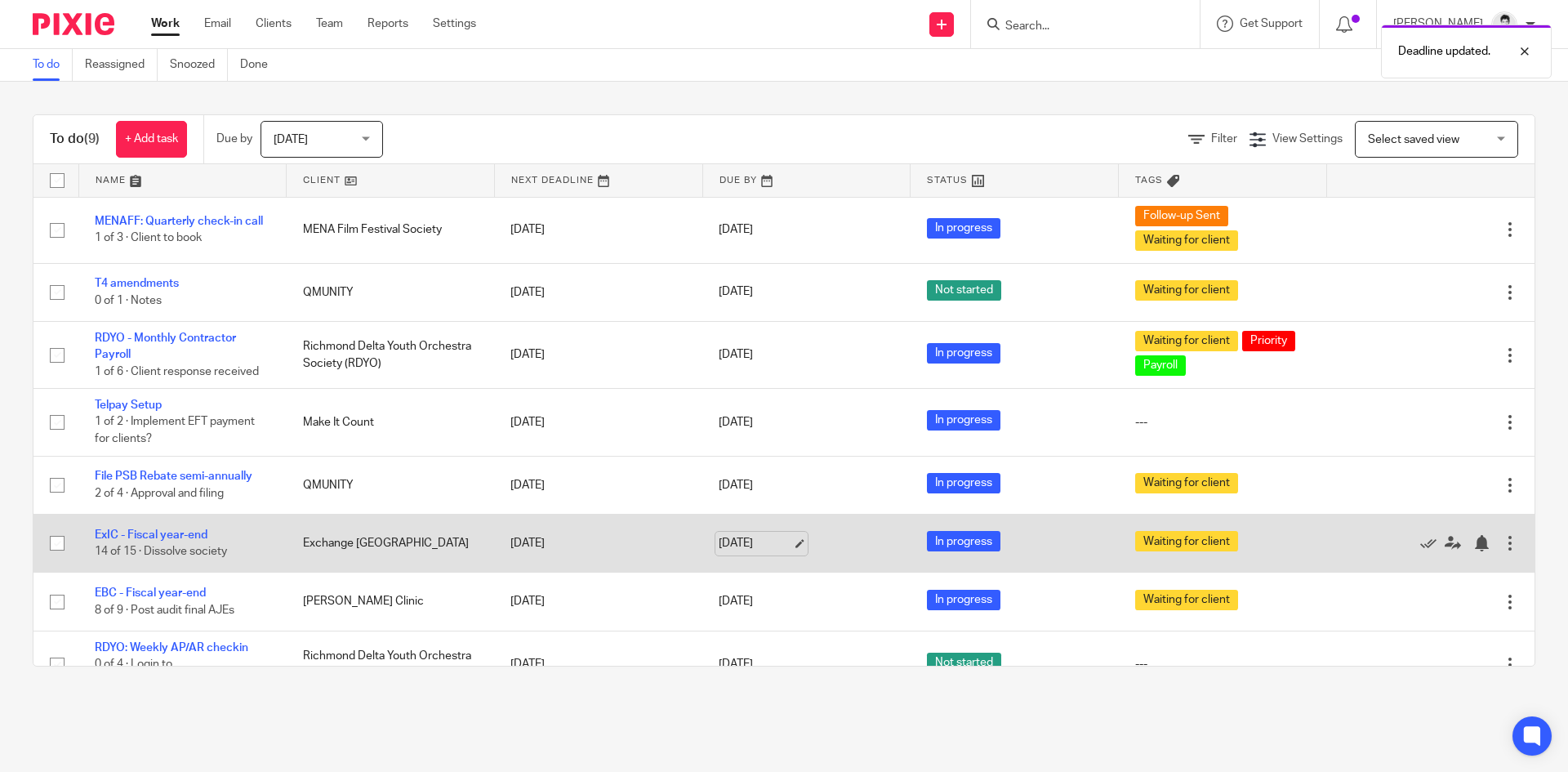
click at [754, 543] on link "[DATE]" at bounding box center [755, 543] width 74 height 17
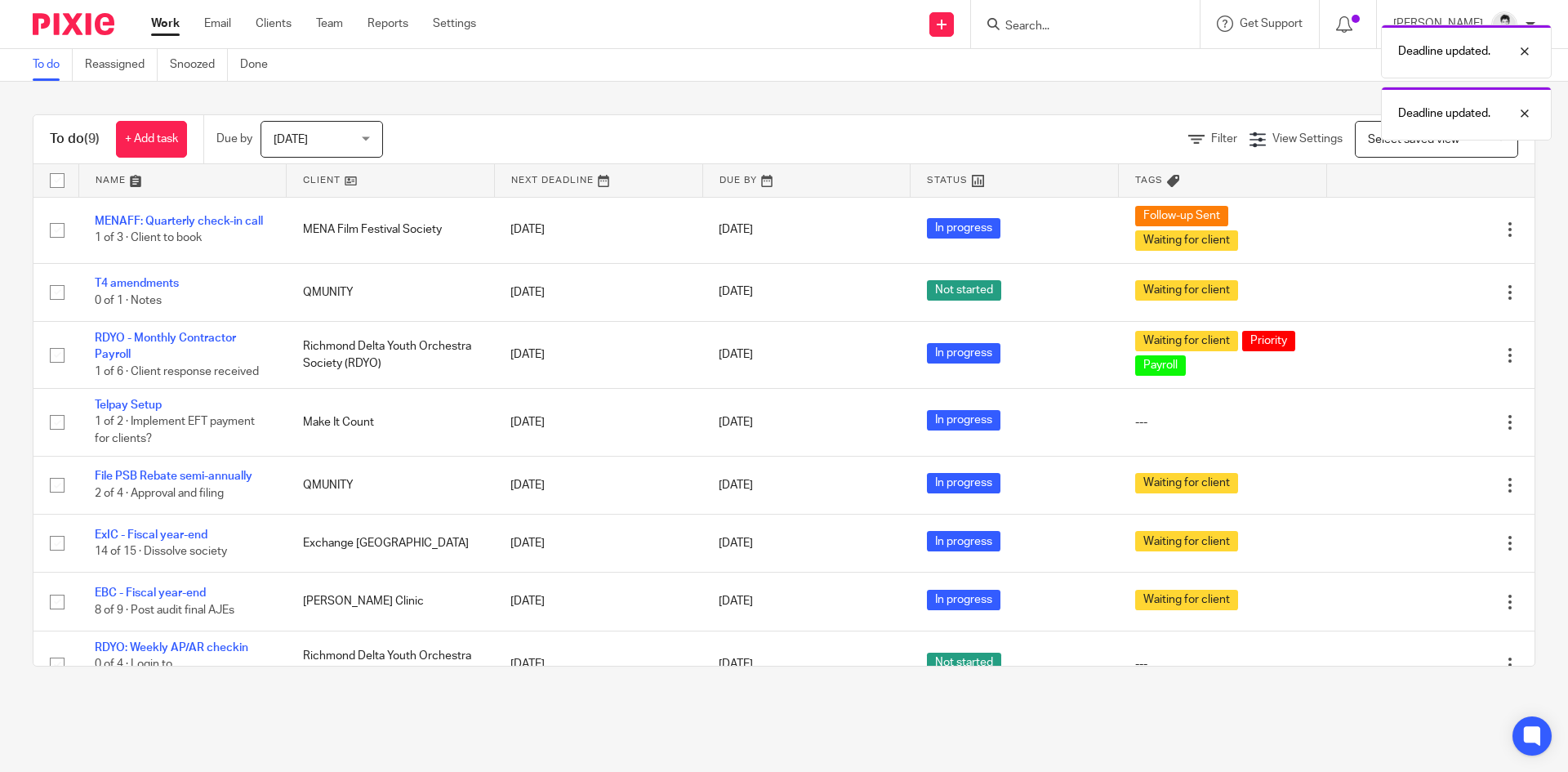
drag, startPoint x: 743, startPoint y: 601, endPoint x: 801, endPoint y: 642, distance: 71.0
click at [743, 601] on link "[DATE]" at bounding box center [755, 601] width 74 height 17
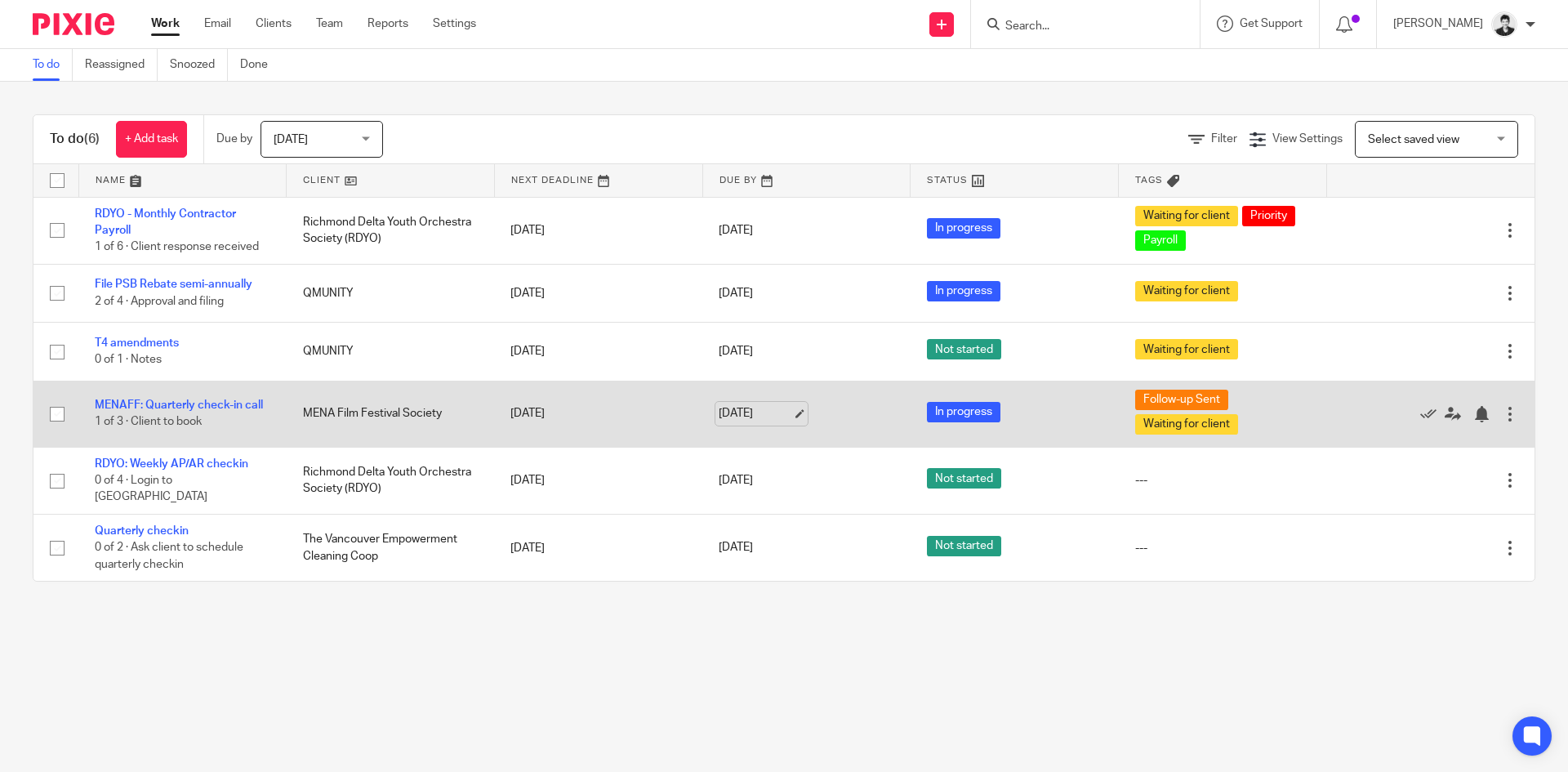
click at [755, 414] on link "[DATE]" at bounding box center [755, 413] width 74 height 17
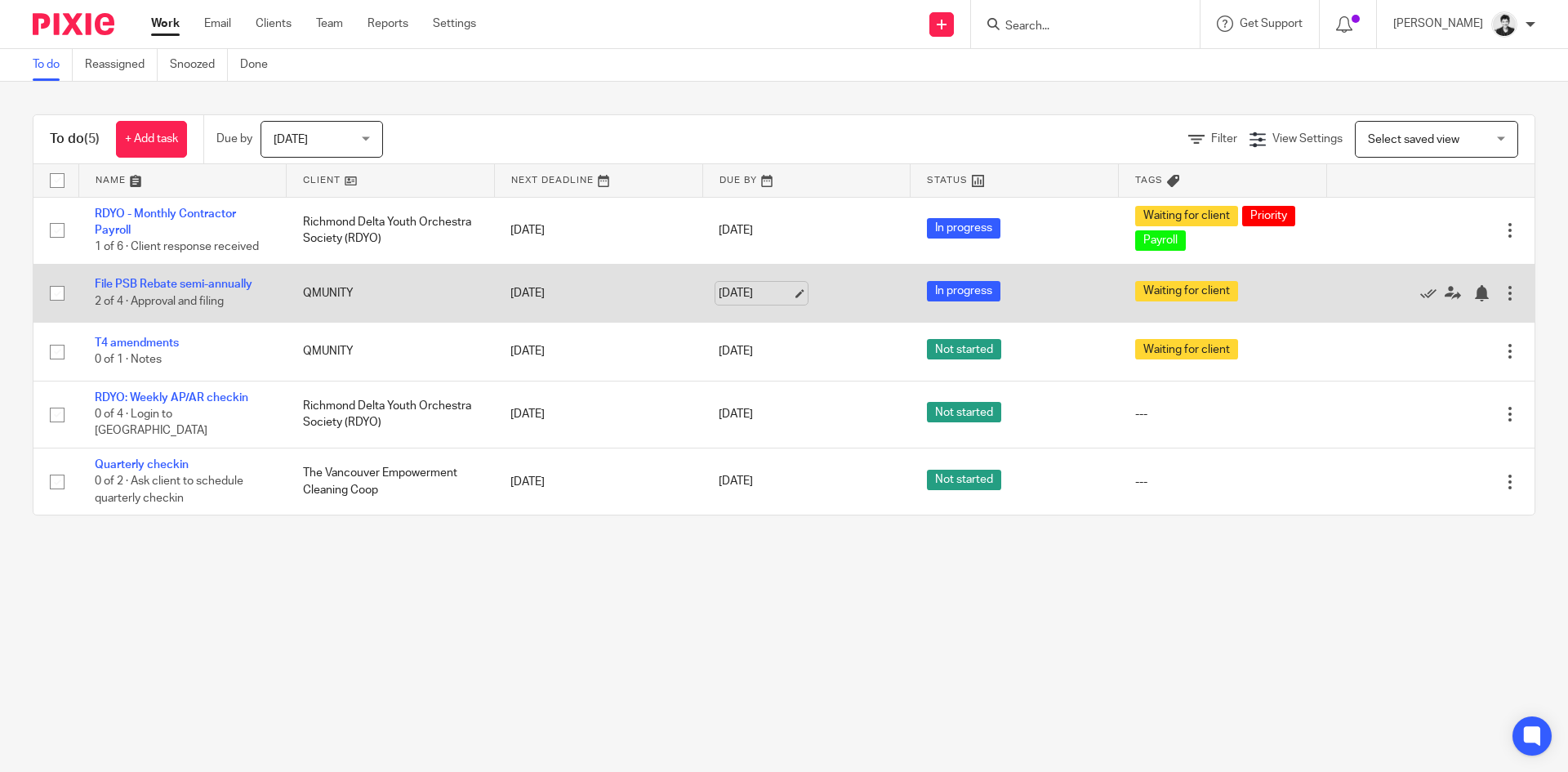
click at [760, 292] on link "[DATE]" at bounding box center [755, 293] width 74 height 17
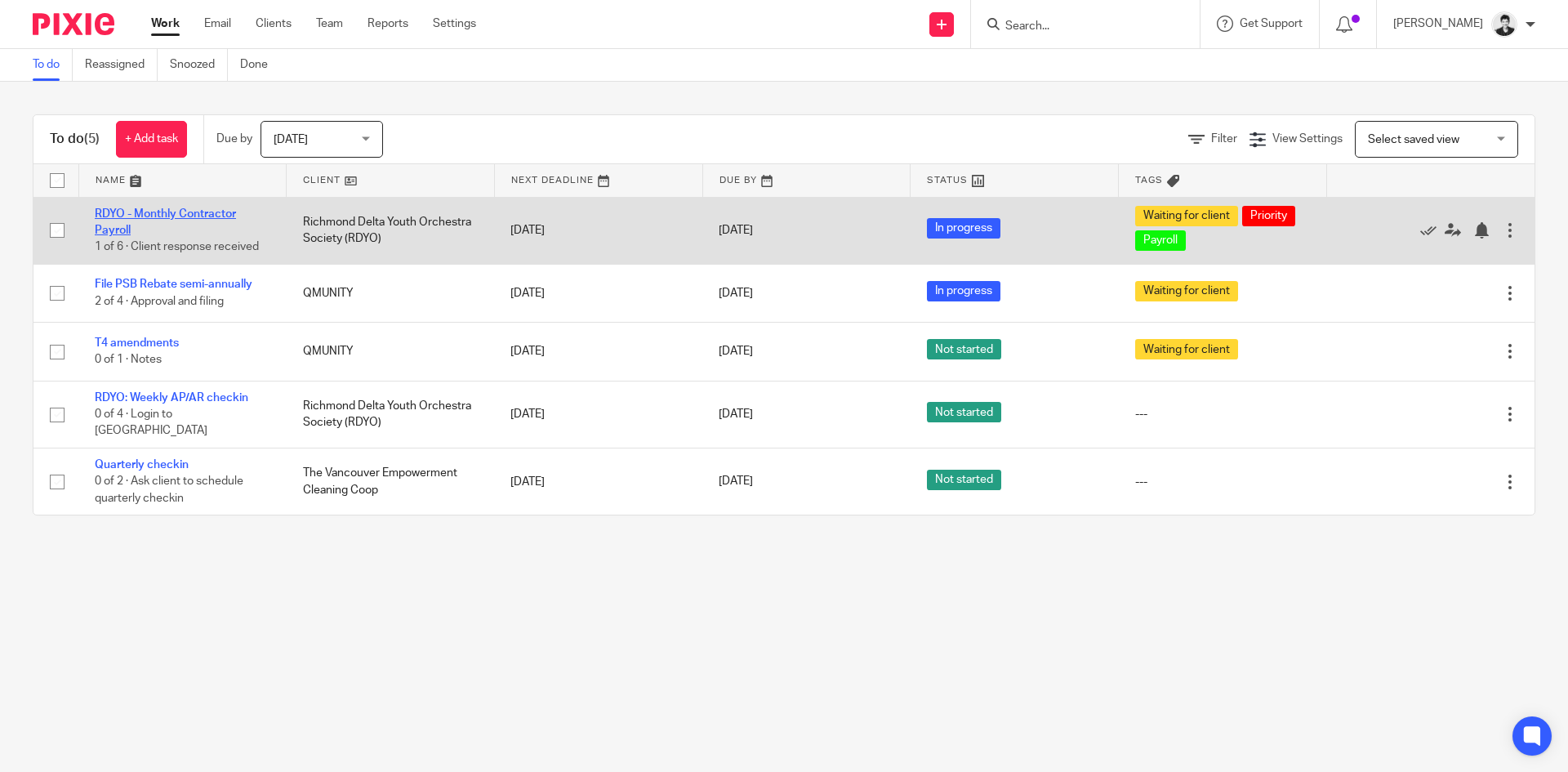
click at [171, 211] on link "RDYO - Monthly Contractor Payroll" at bounding box center [165, 221] width 141 height 28
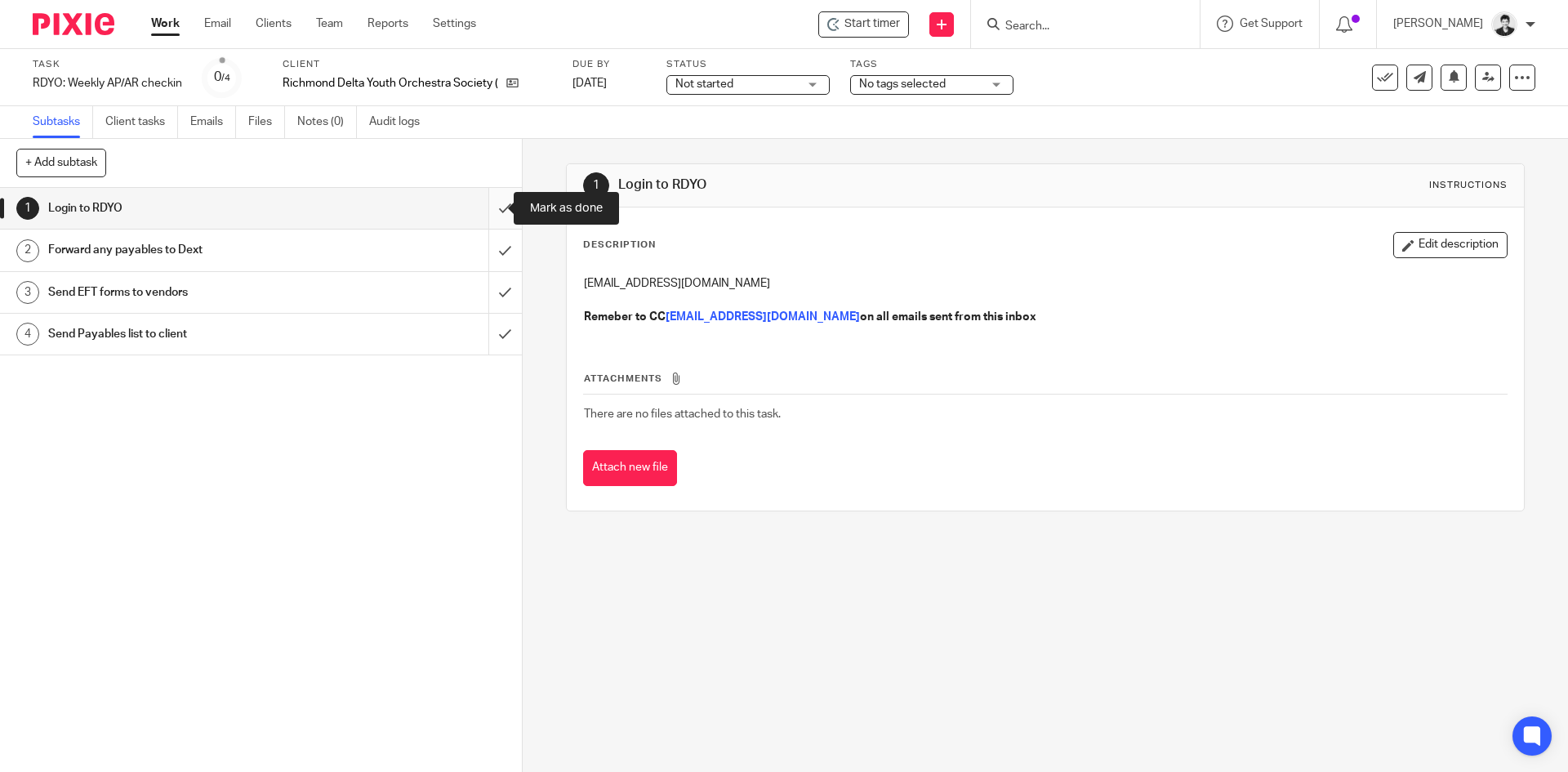
click at [490, 209] on input "submit" at bounding box center [260, 208] width 521 height 41
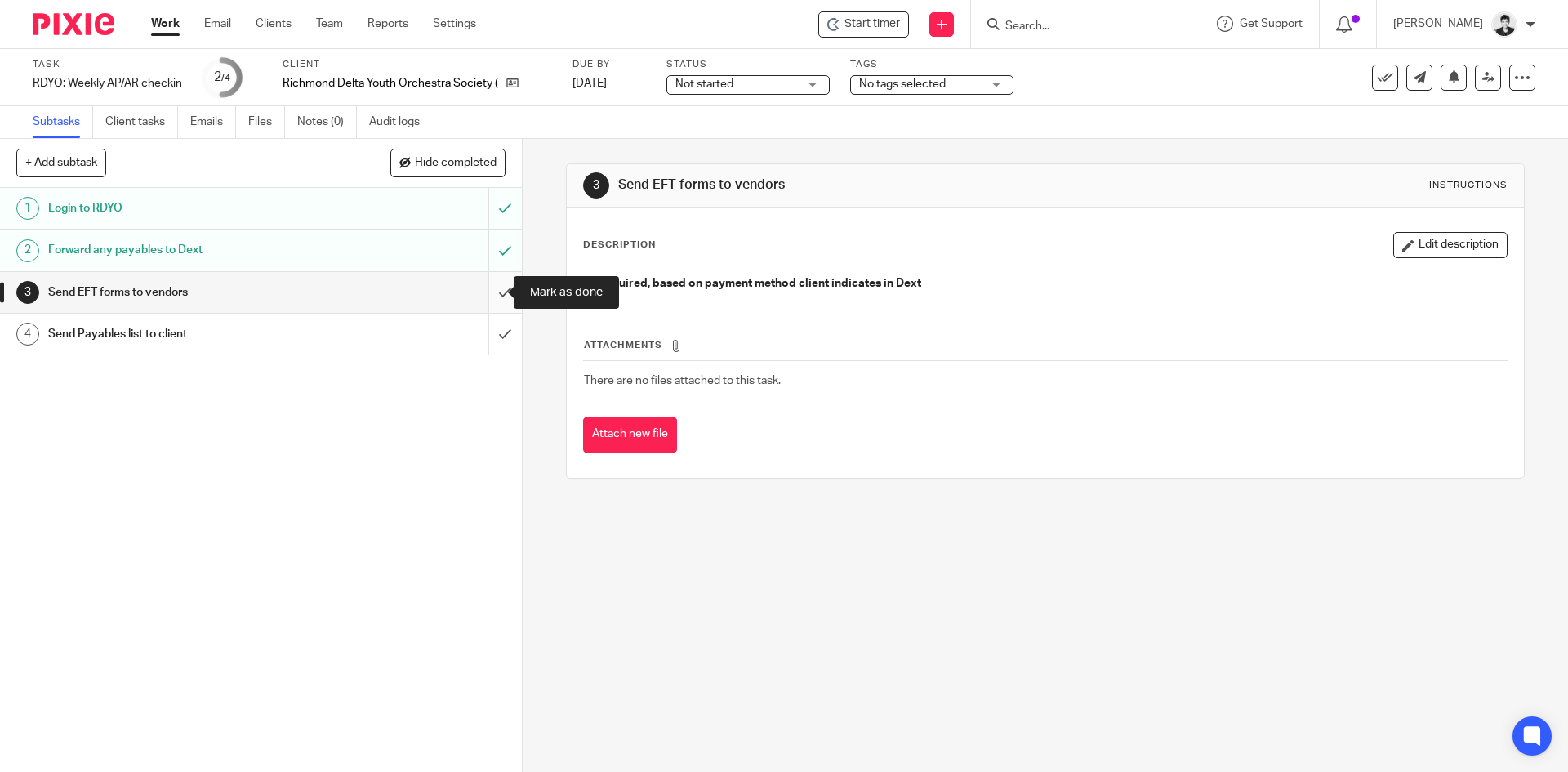
click at [482, 293] on input "submit" at bounding box center [260, 292] width 521 height 41
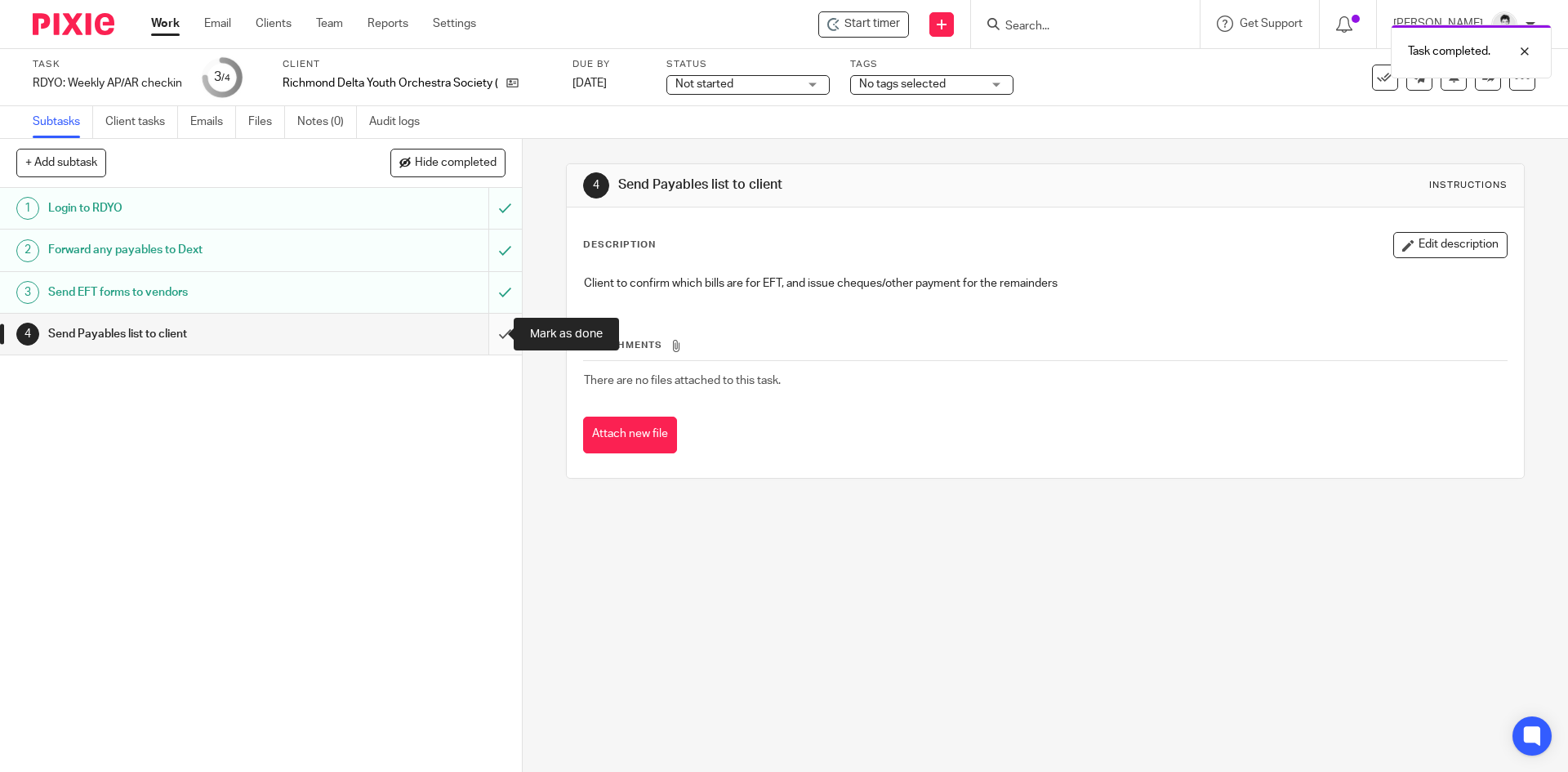
click at [497, 347] on input "submit" at bounding box center [260, 334] width 521 height 41
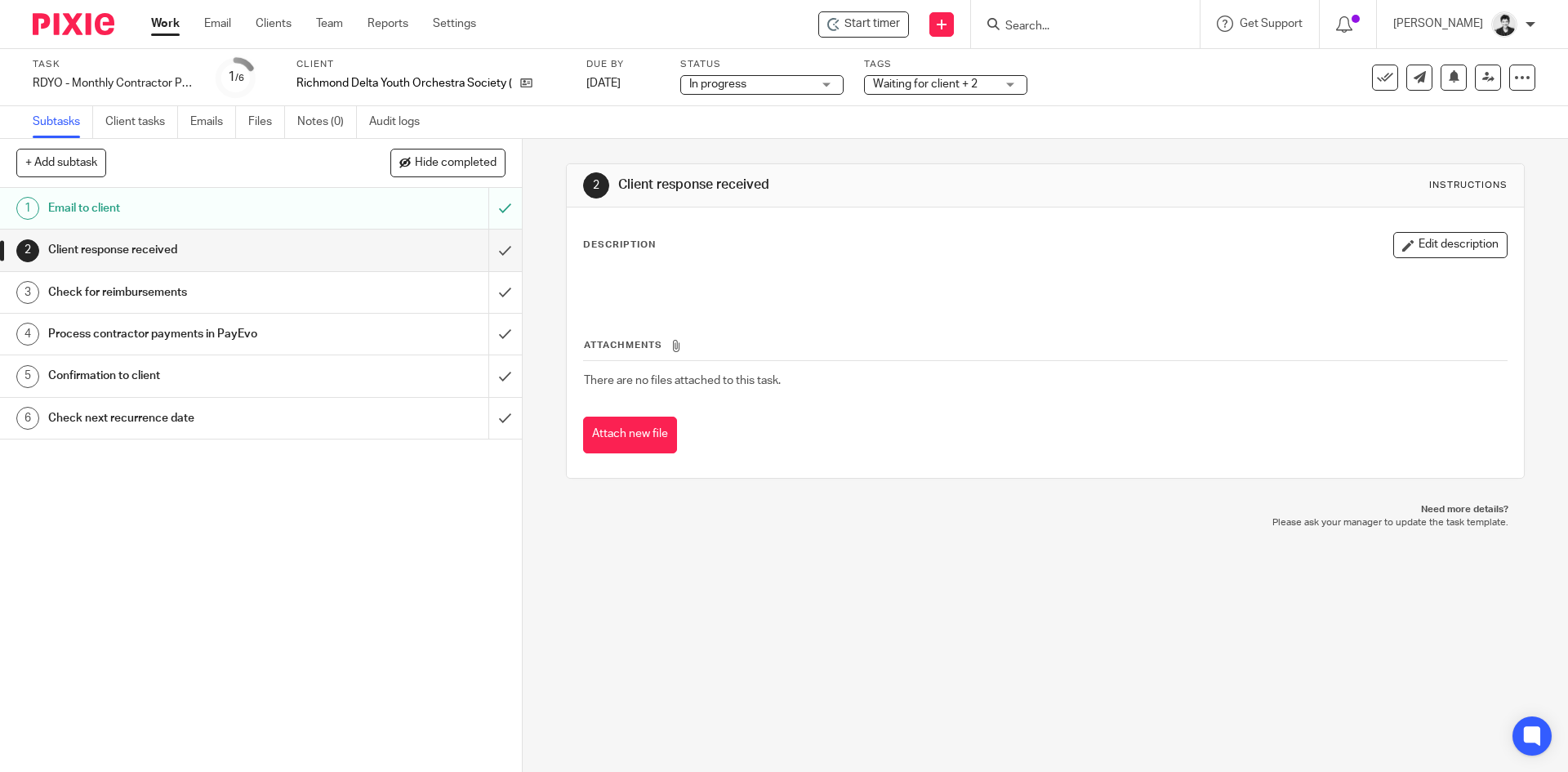
click at [190, 118] on ul "Subtasks Client tasks Emails Files Notes (0) Audit logs" at bounding box center [238, 122] width 411 height 32
click at [214, 109] on link "Emails" at bounding box center [212, 122] width 45 height 32
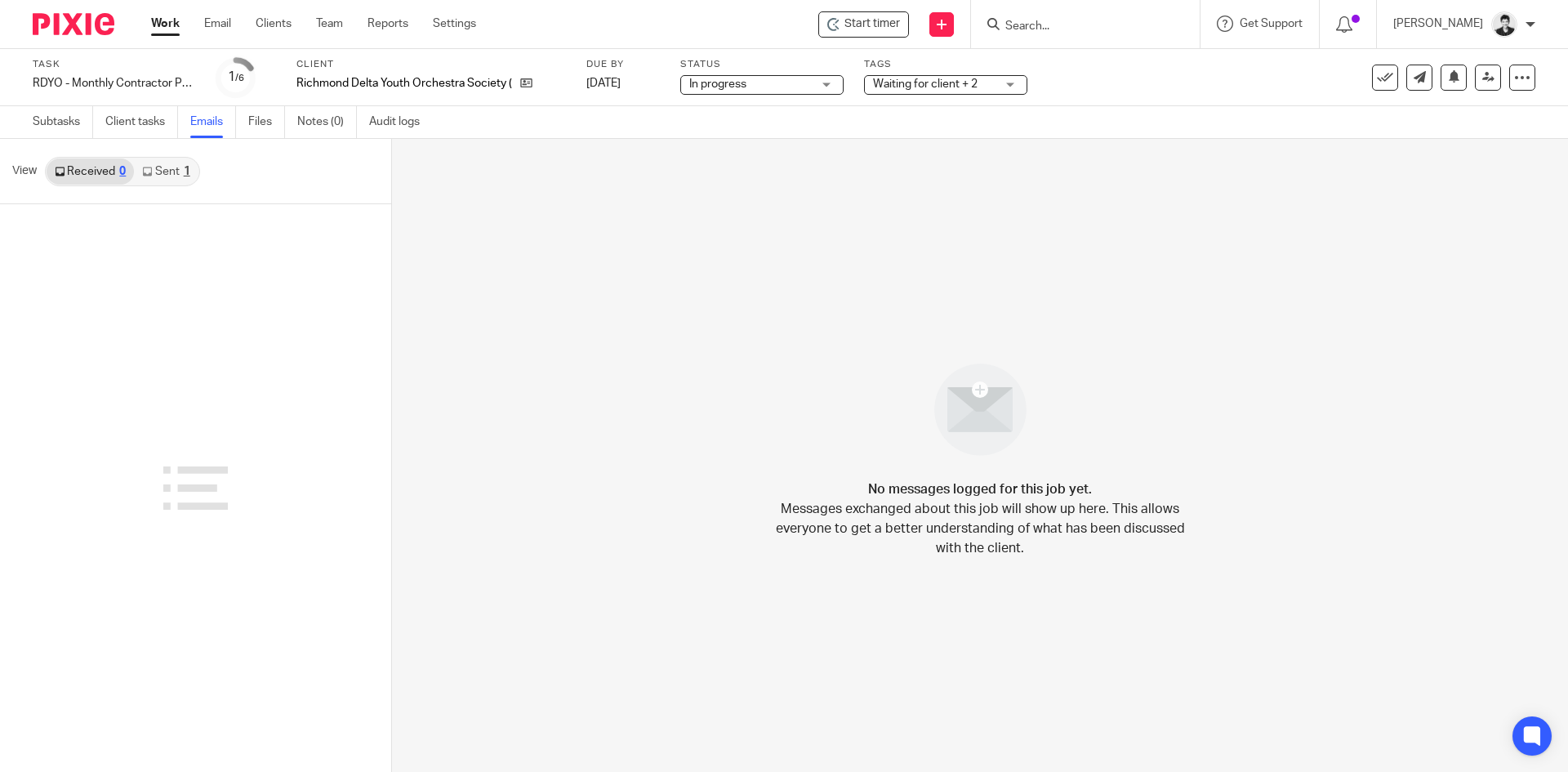
click at [187, 172] on div "1" at bounding box center [187, 171] width 6 height 12
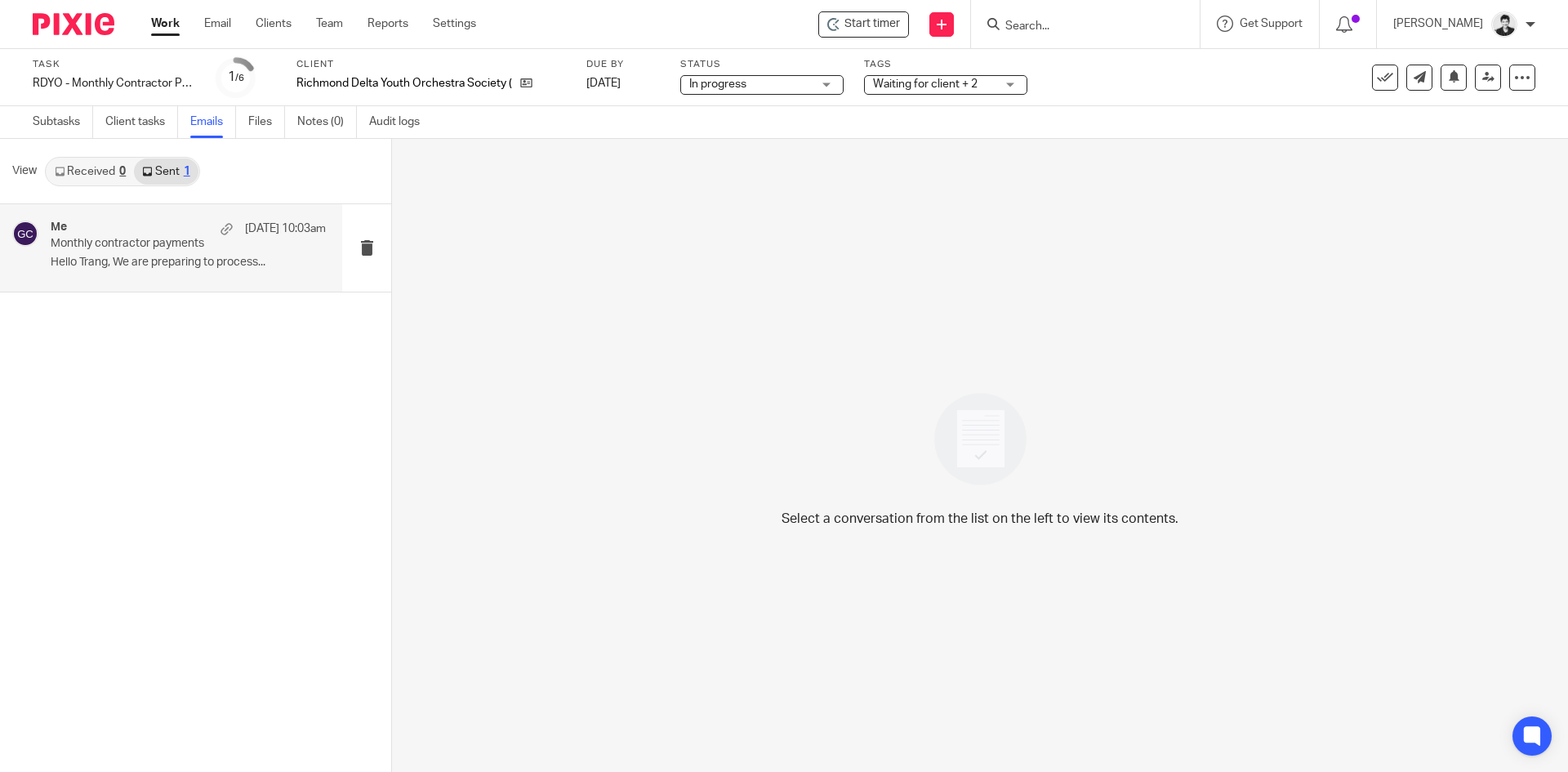
click at [150, 254] on div "Me Sep 18 10:03am Monthly contractor payments Hello Trang, We are preparing to …" at bounding box center [188, 248] width 275 height 55
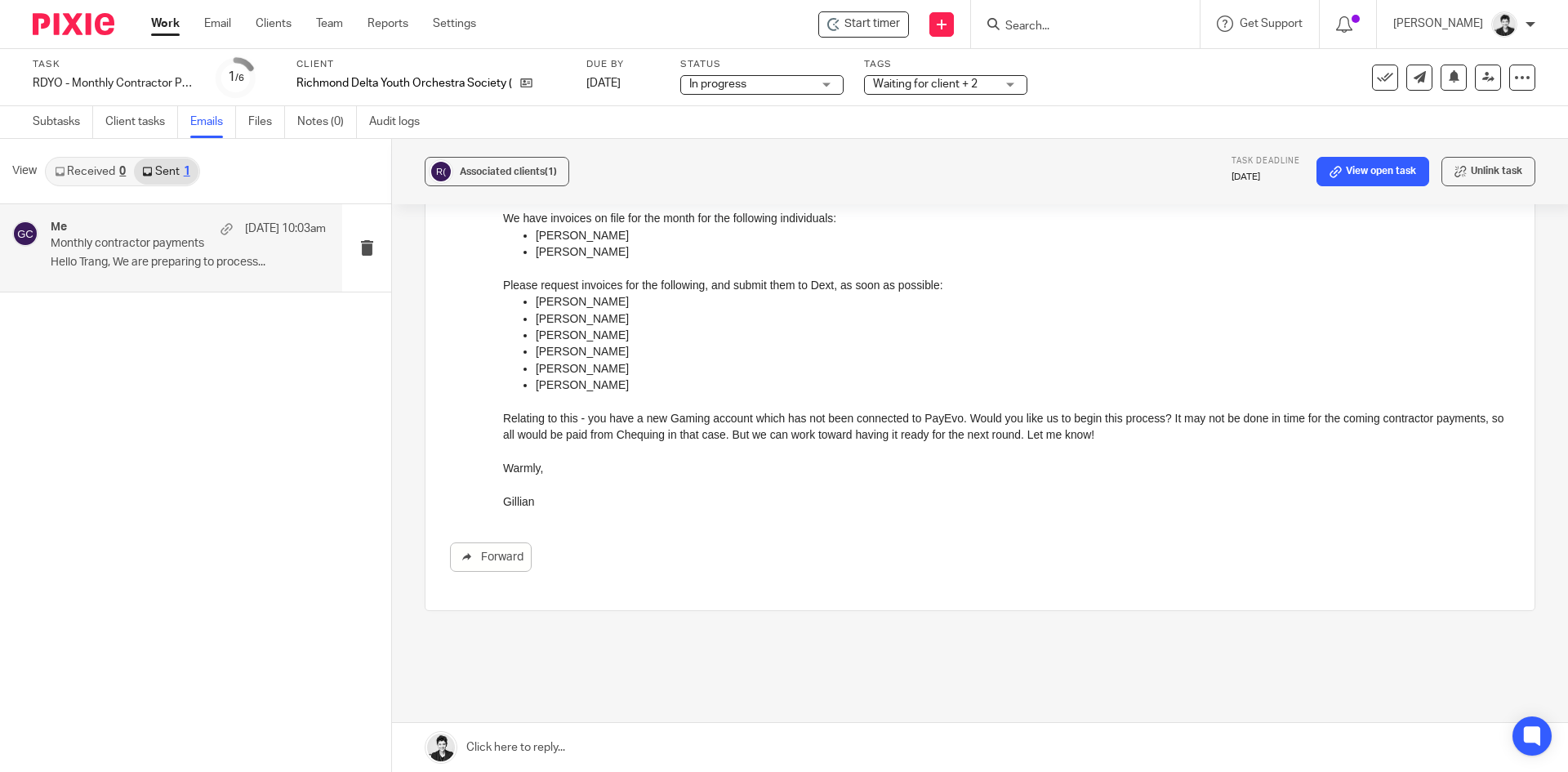
click at [545, 747] on link at bounding box center [980, 747] width 1176 height 49
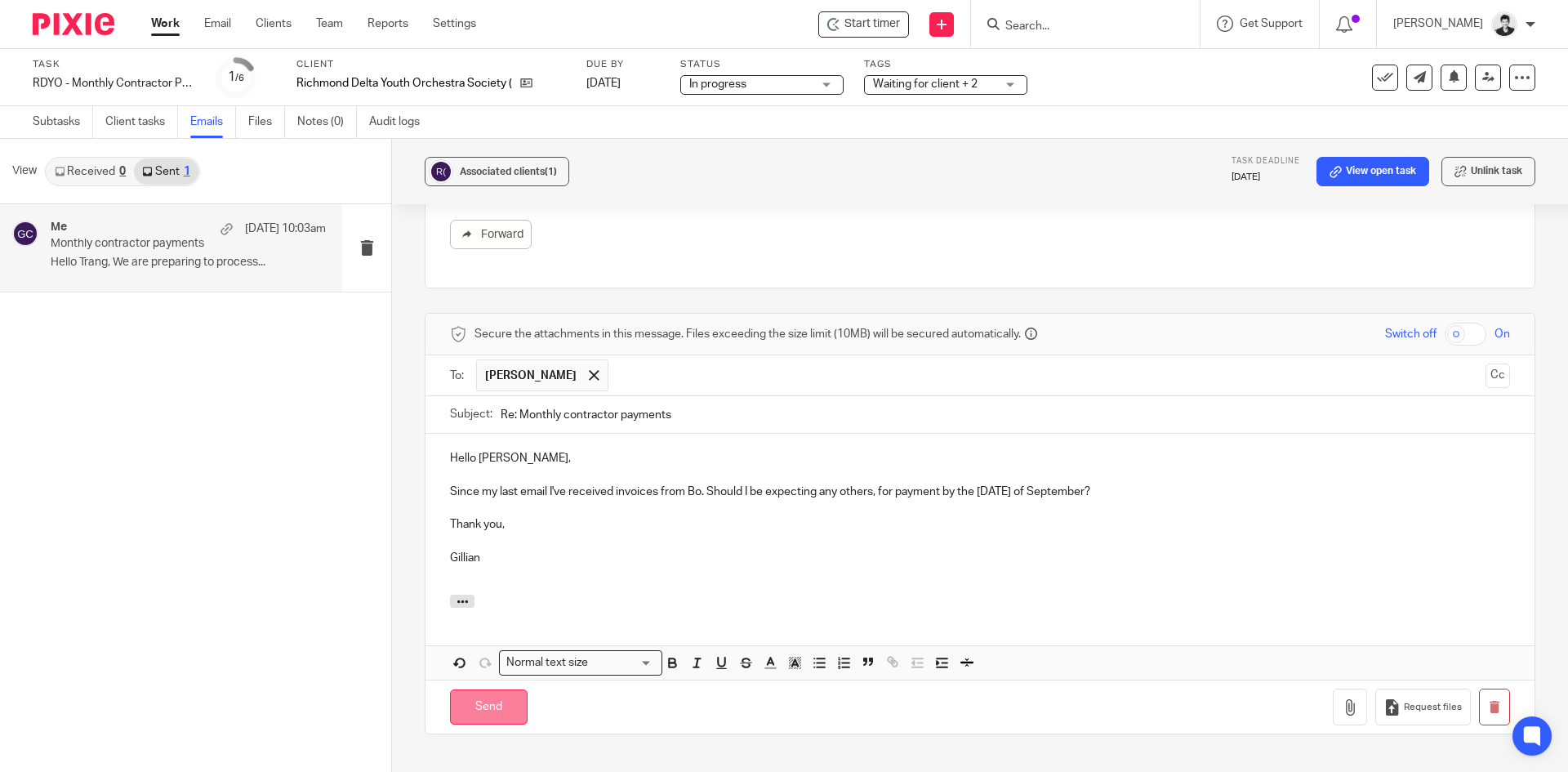
click at [485, 689] on input "Send" at bounding box center [488, 707] width 77 height 36
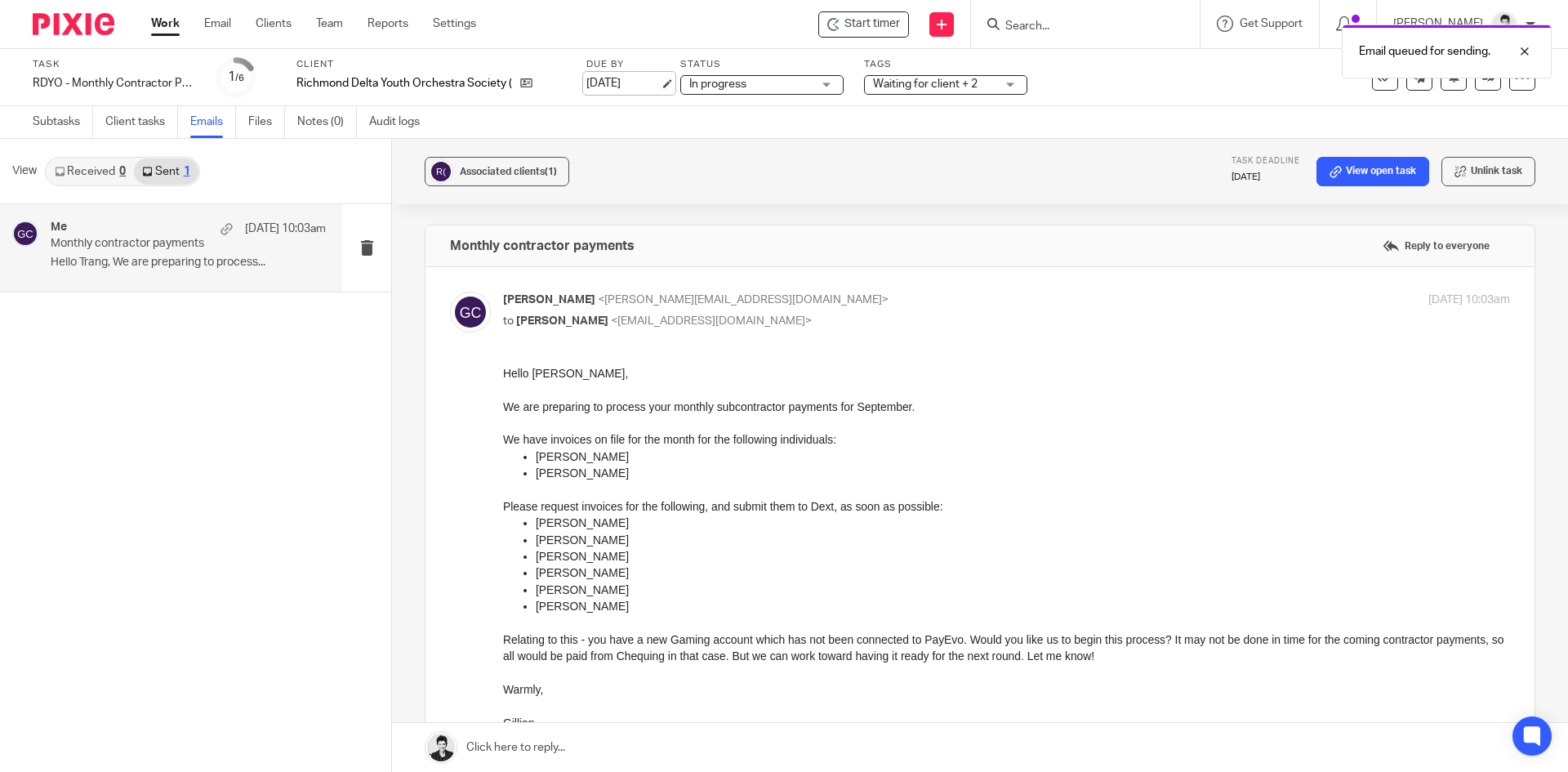
click at [639, 85] on link "[DATE]" at bounding box center [623, 84] width 74 height 17
click at [624, 83] on link "[DATE]" at bounding box center [623, 84] width 74 height 17
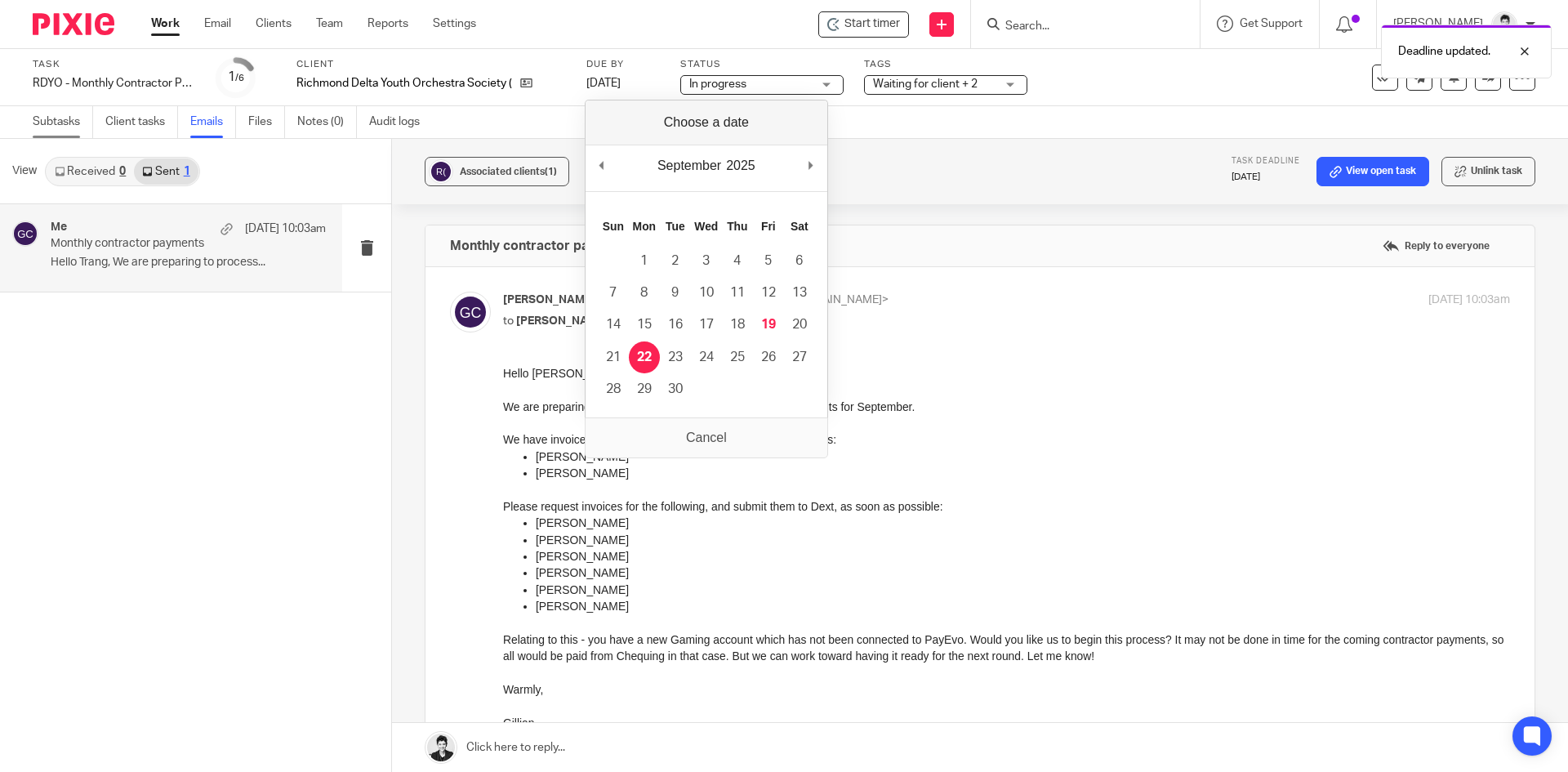
click at [59, 112] on link "Subtasks" at bounding box center [63, 122] width 60 height 32
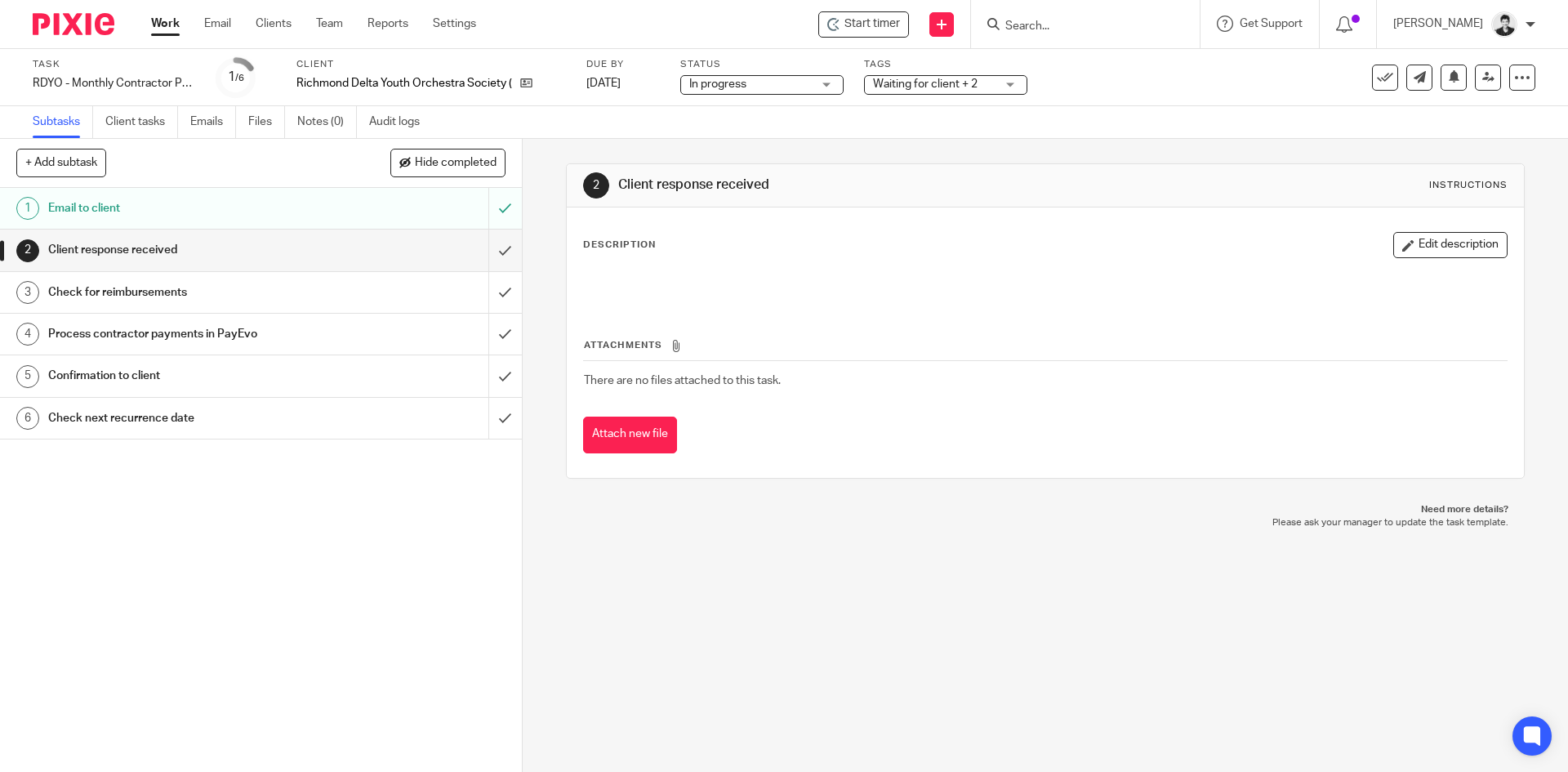
click at [165, 26] on link "Work" at bounding box center [165, 23] width 28 height 16
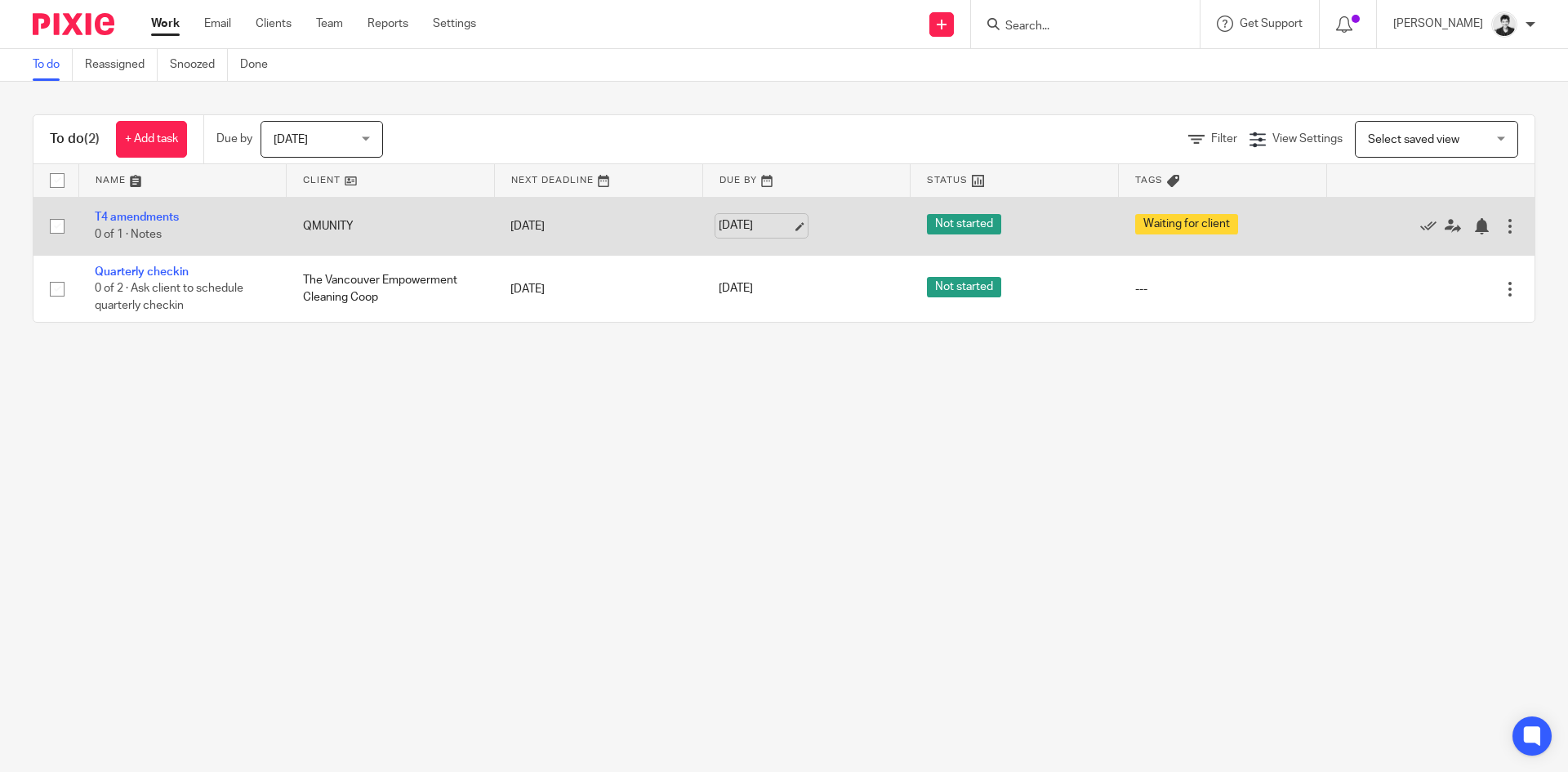
click at [743, 227] on link "[DATE]" at bounding box center [755, 226] width 74 height 17
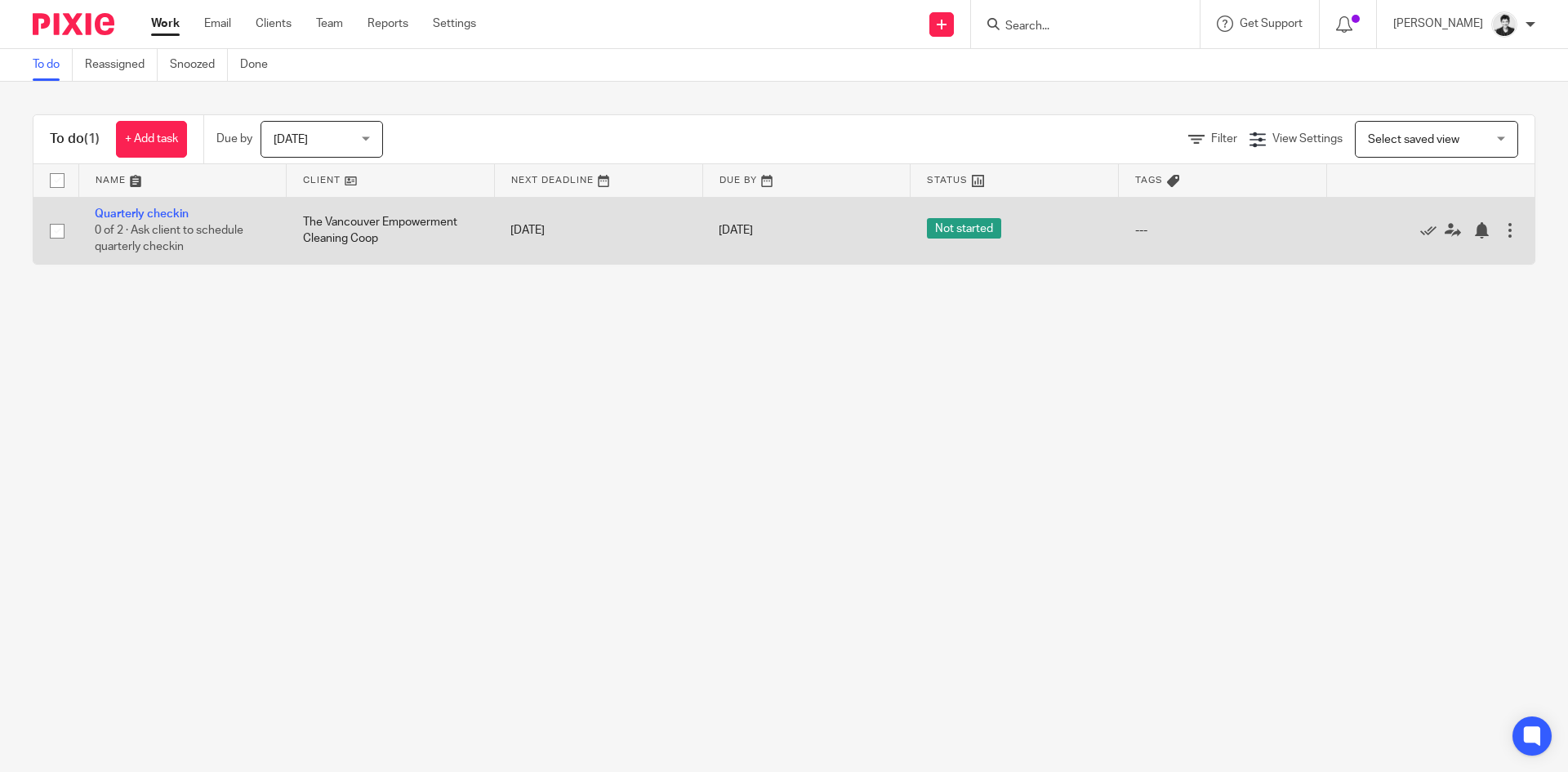
click at [770, 220] on td "[DATE]" at bounding box center [807, 230] width 208 height 67
click at [771, 234] on link "[DATE]" at bounding box center [755, 230] width 74 height 17
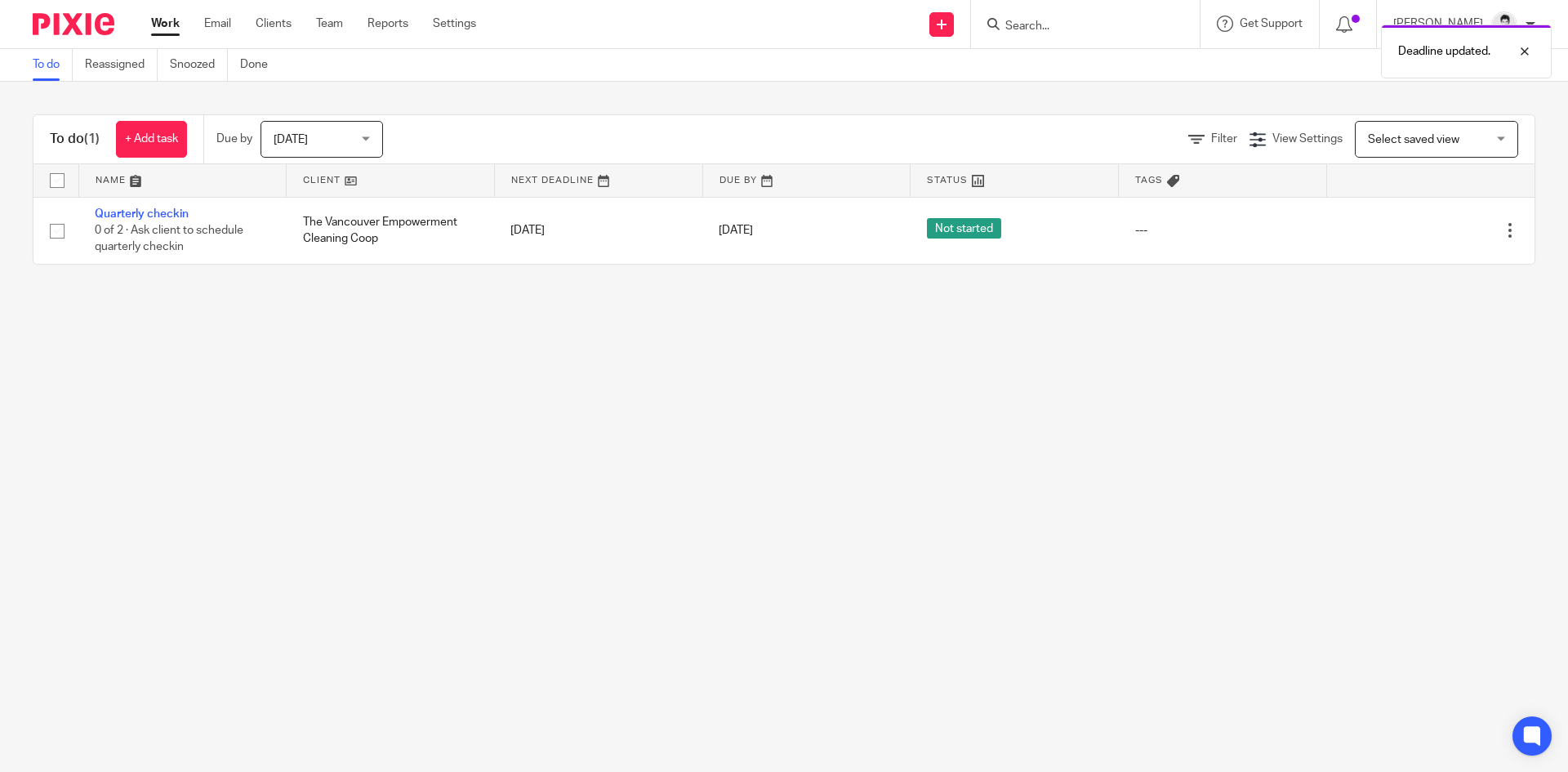
click at [166, 24] on link "Work" at bounding box center [165, 23] width 28 height 16
